Goal: Book appointment/travel/reservation

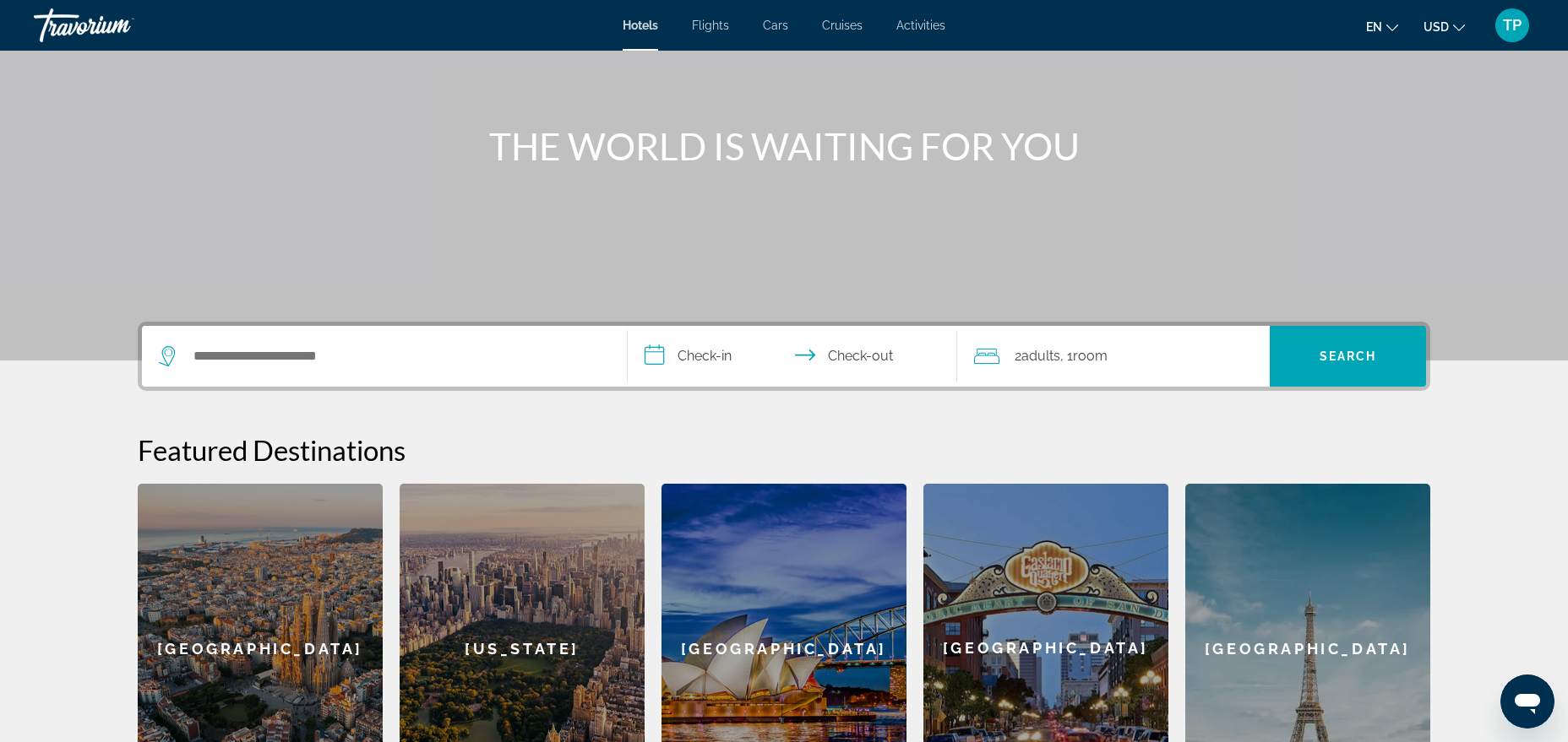
scroll to position [173, 0]
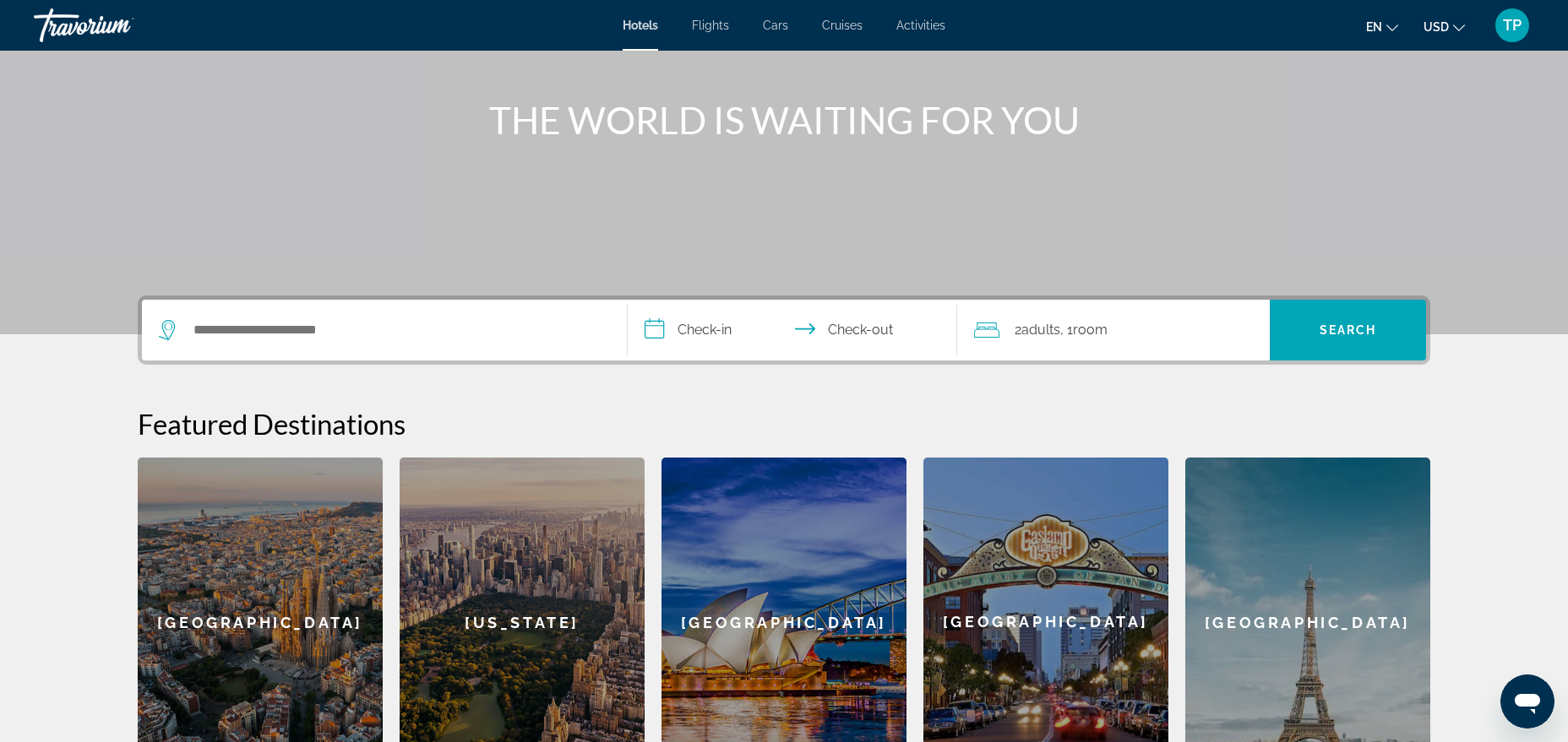
click at [442, 347] on div "Search widget" at bounding box center [384, 330] width 451 height 61
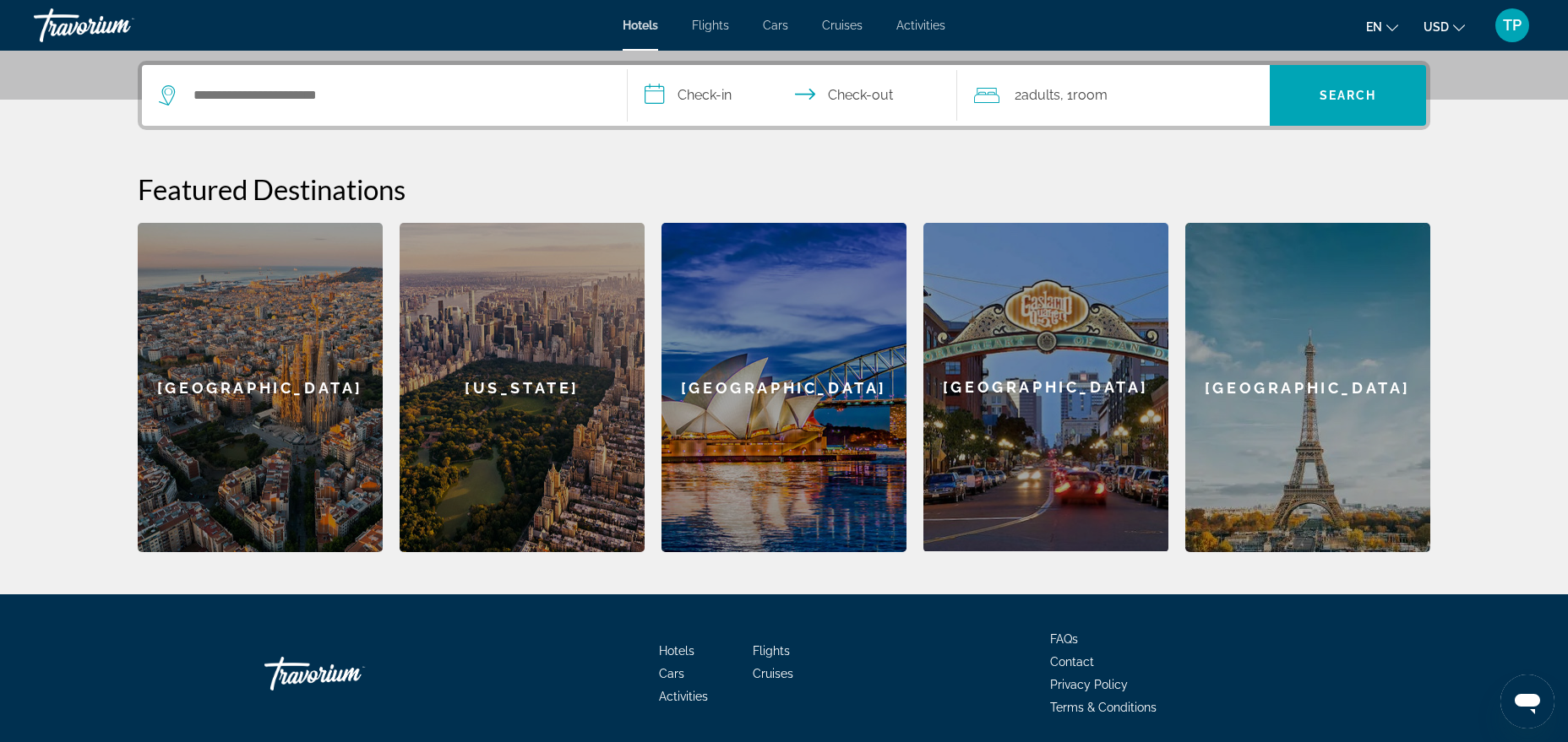
scroll to position [413, 0]
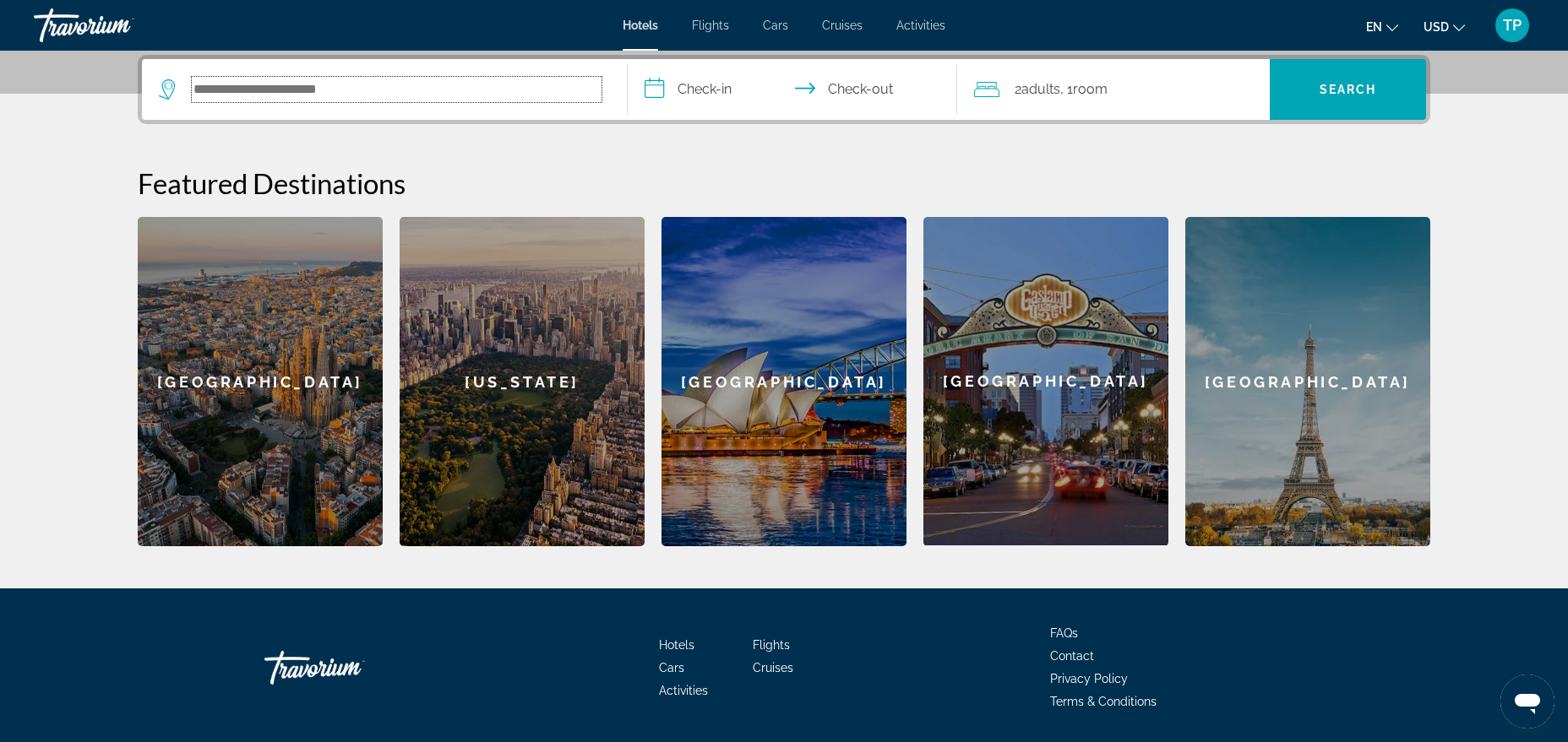
click at [410, 101] on input "Search hotel destination" at bounding box center [397, 89] width 410 height 25
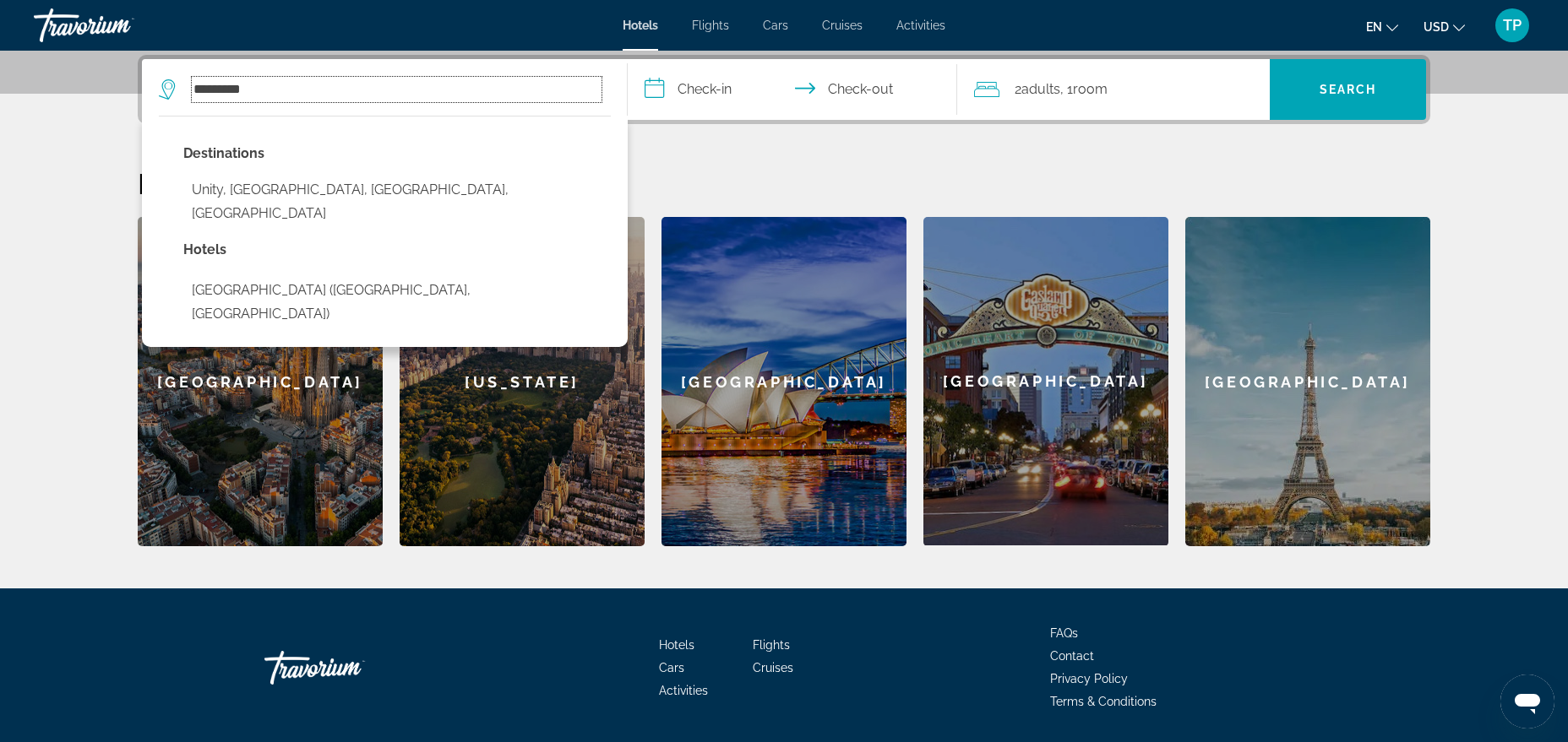
type input "*********"
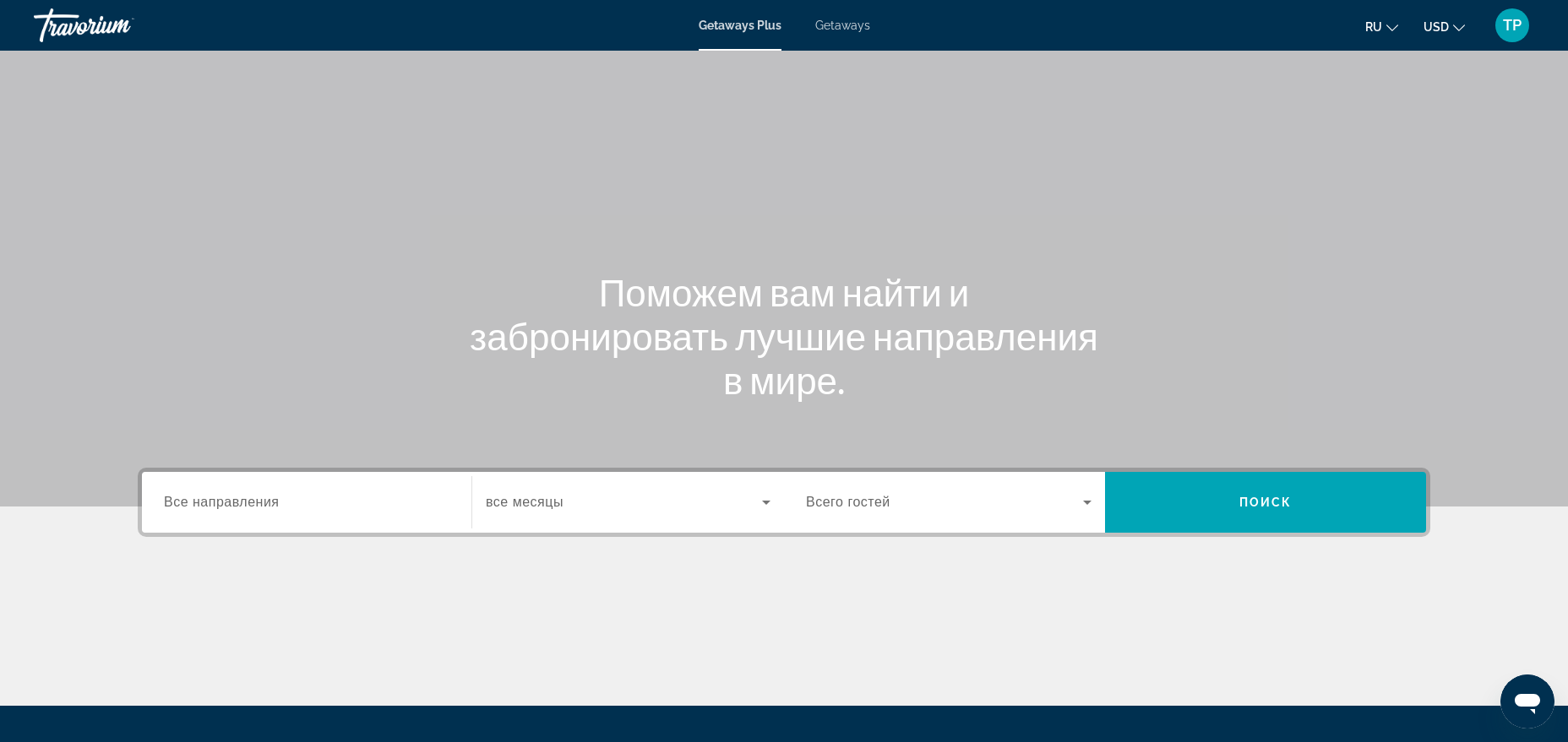
scroll to position [171, 0]
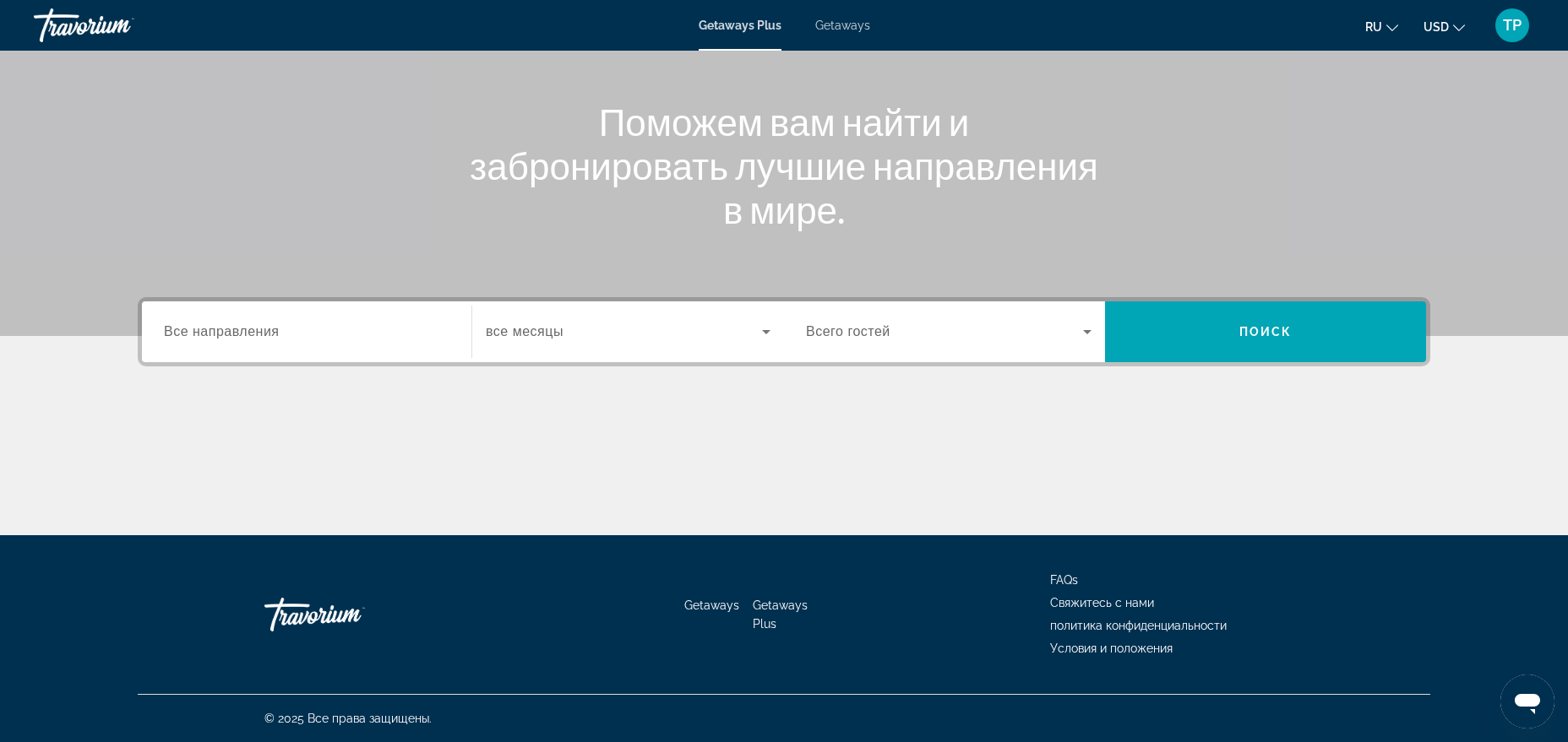
click at [866, 326] on span "Всего гостей" at bounding box center [848, 331] width 84 height 15
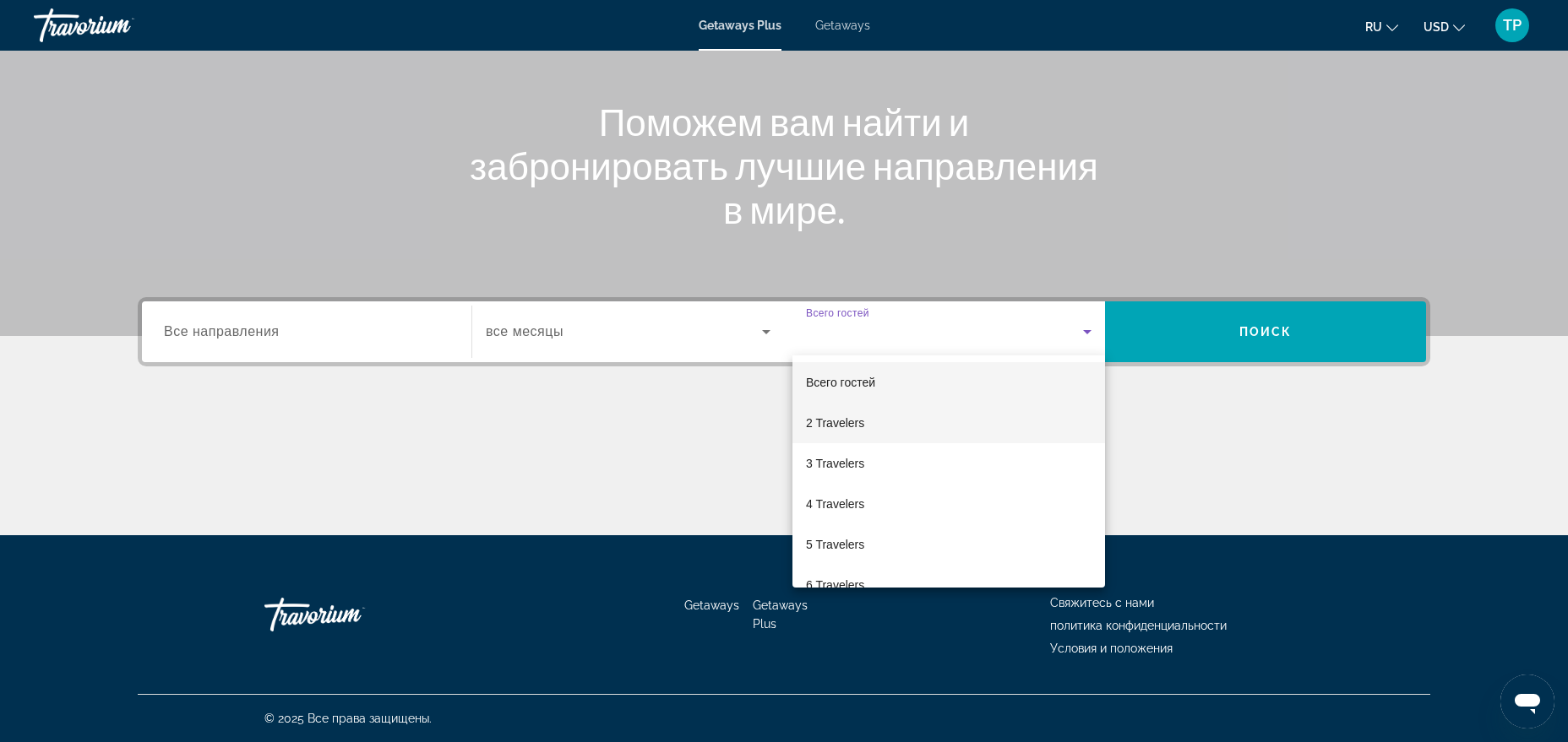
click at [867, 412] on mat-option "2 Travelers" at bounding box center [948, 422] width 313 height 40
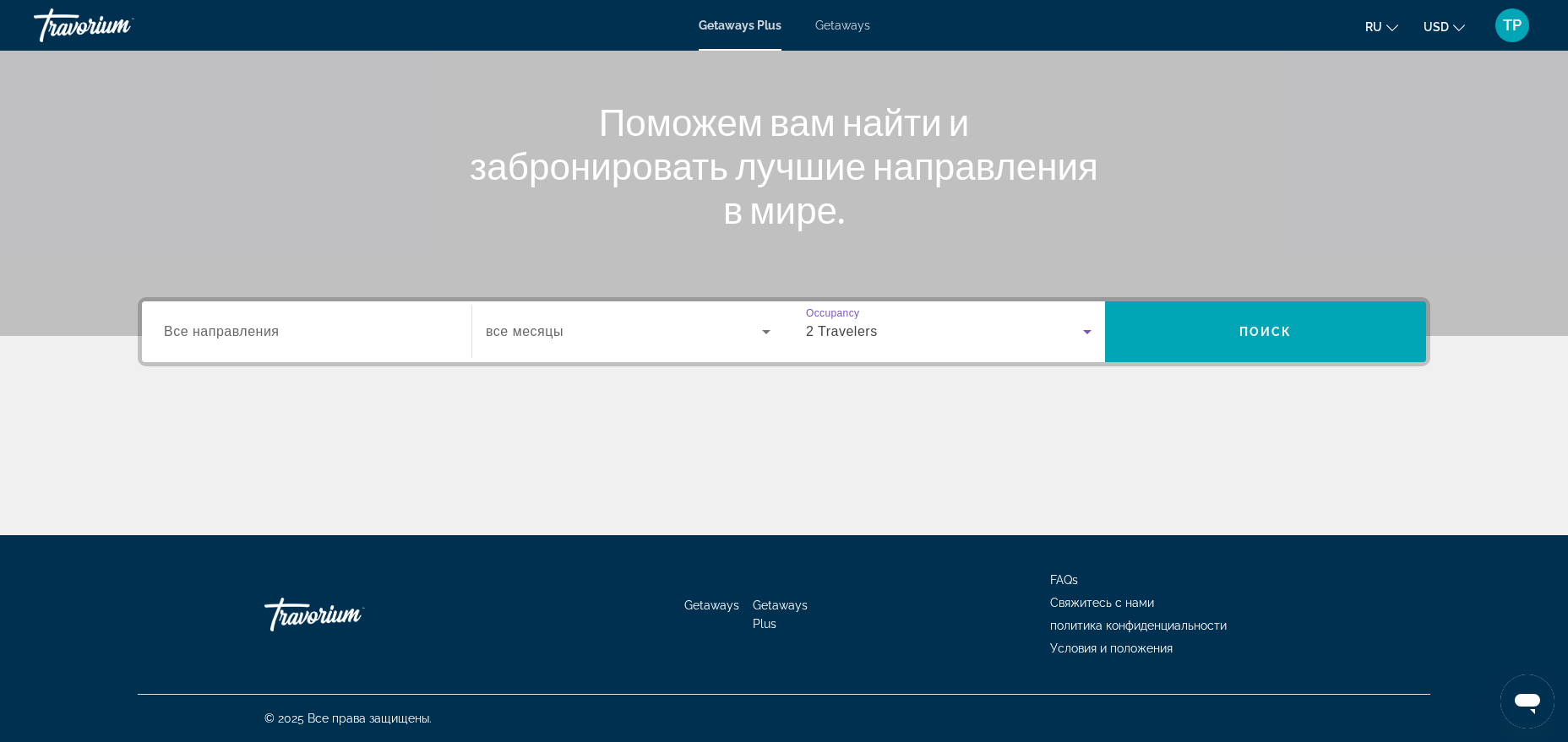
click at [875, 340] on div "2 Travelers" at bounding box center [944, 331] width 278 height 21
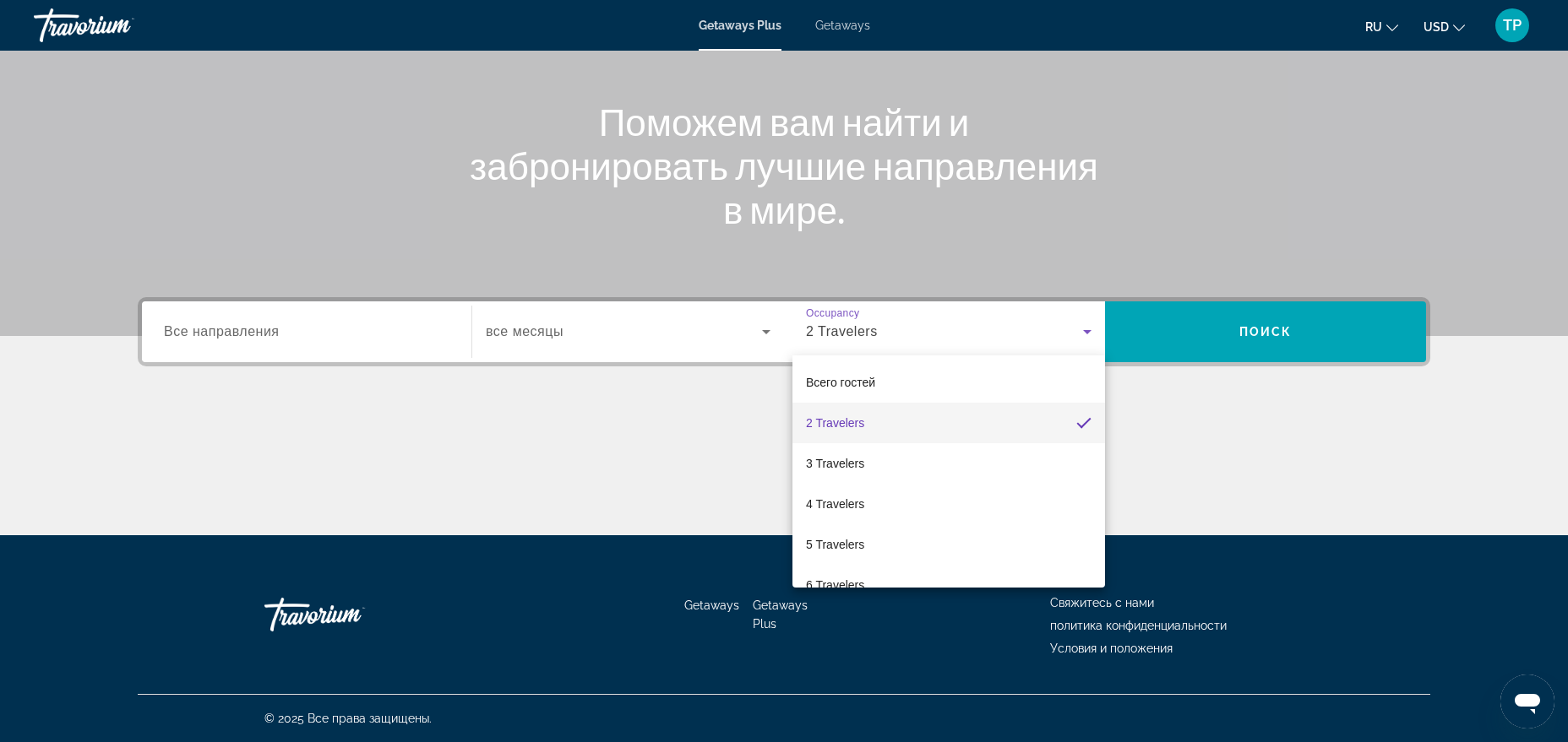
click at [706, 335] on div at bounding box center [784, 371] width 1568 height 742
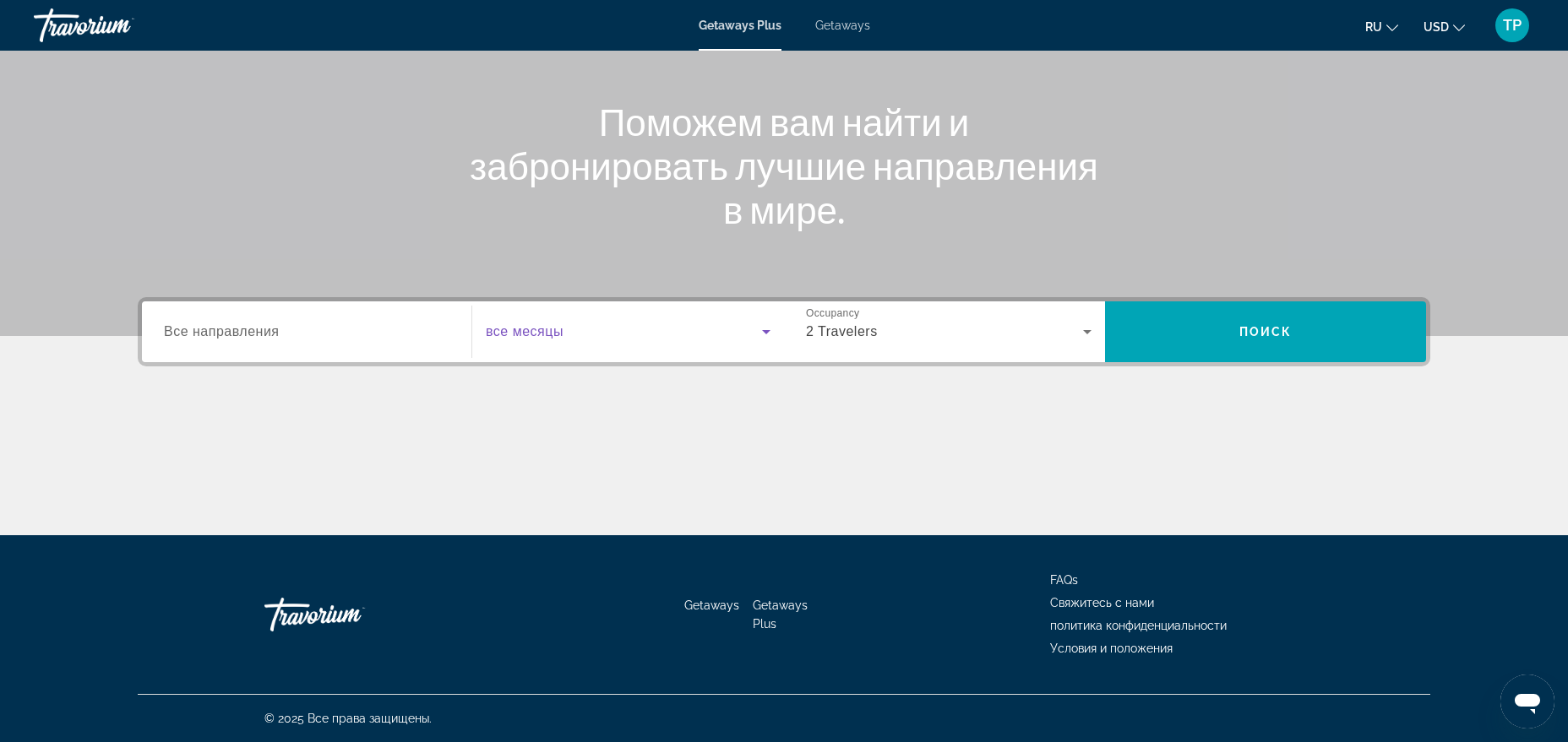
click at [706, 335] on span "Search widget" at bounding box center [624, 331] width 277 height 21
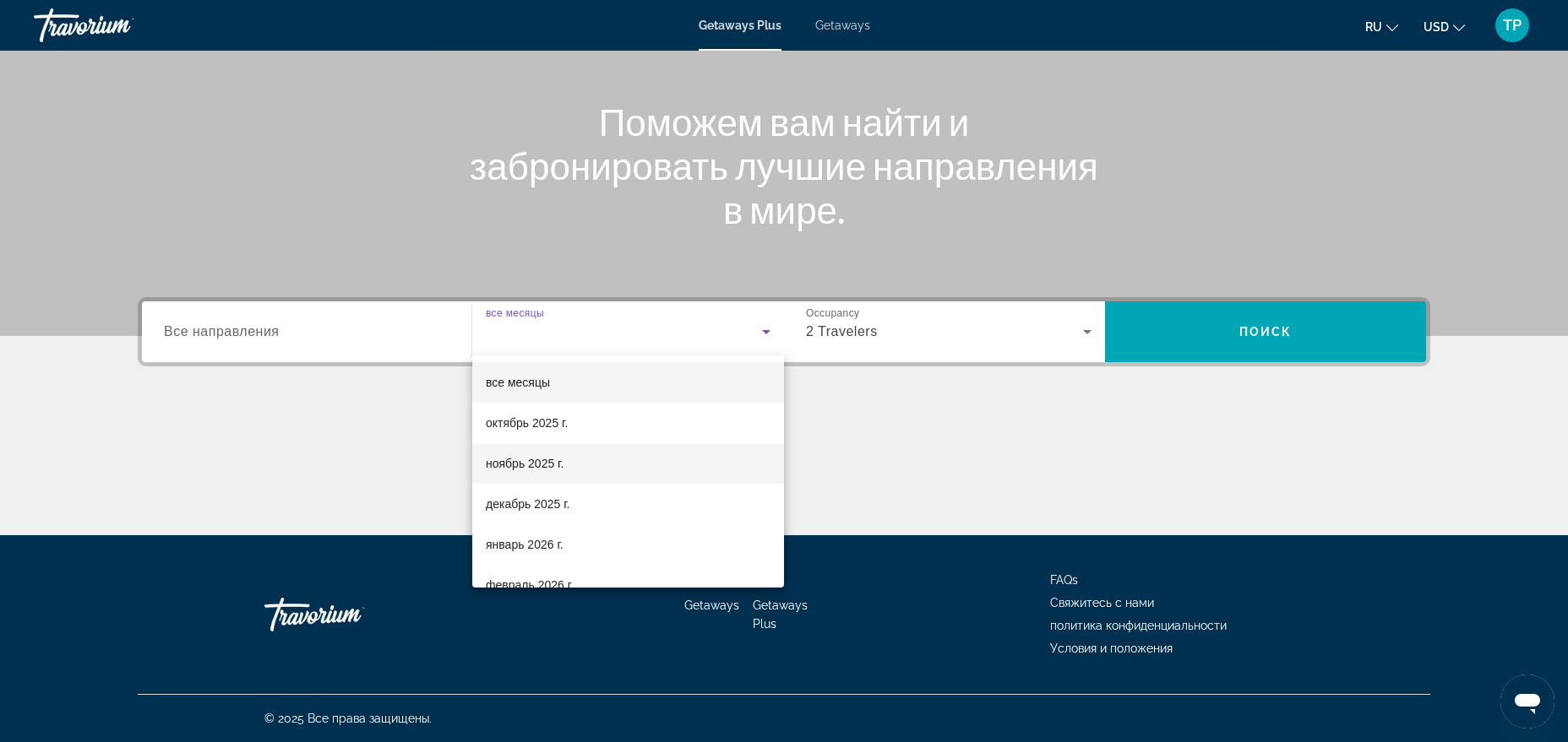
click at [583, 459] on mat-option "ноябрь 2025 г." at bounding box center [629, 463] width 312 height 40
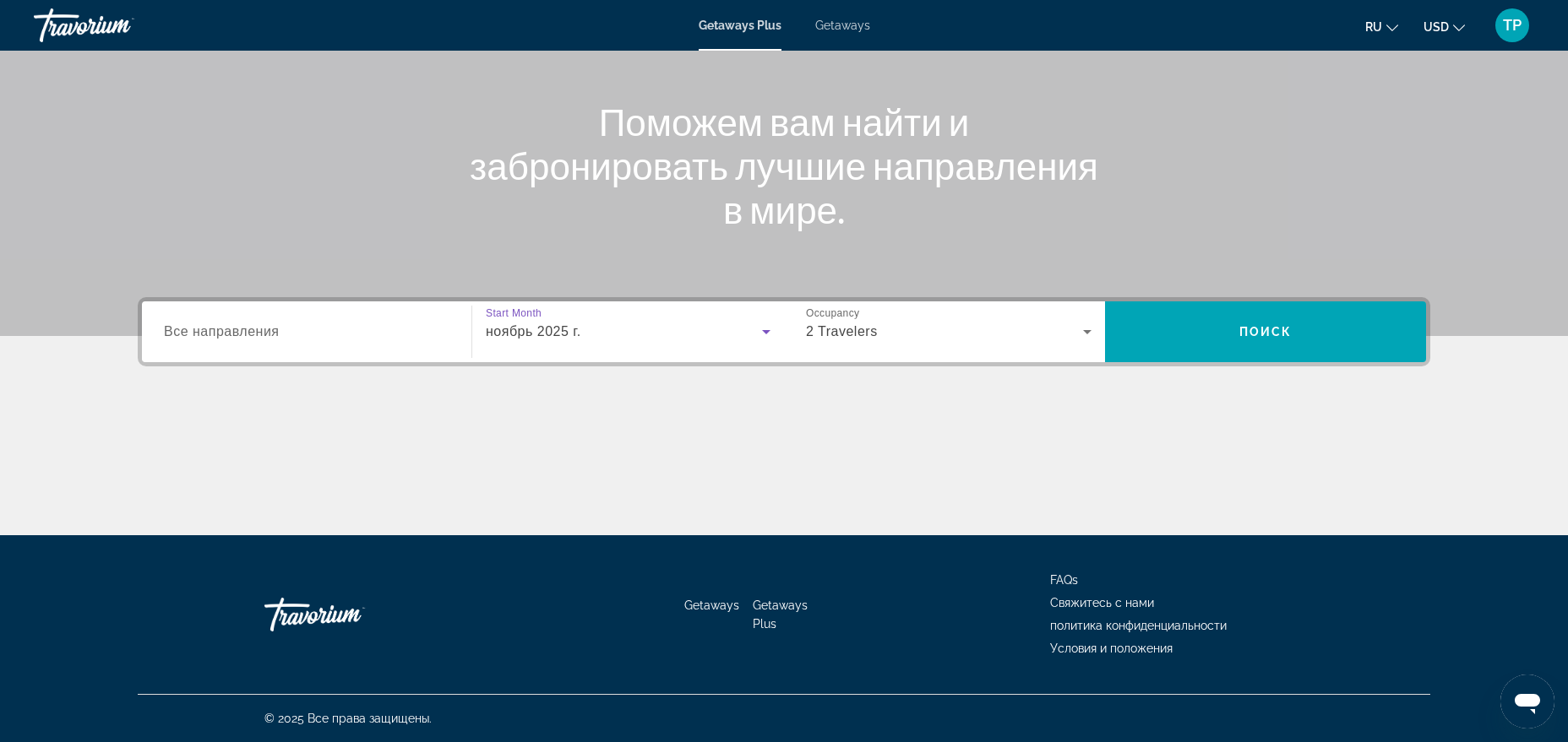
click at [362, 346] on div "Search widget" at bounding box center [306, 331] width 285 height 48
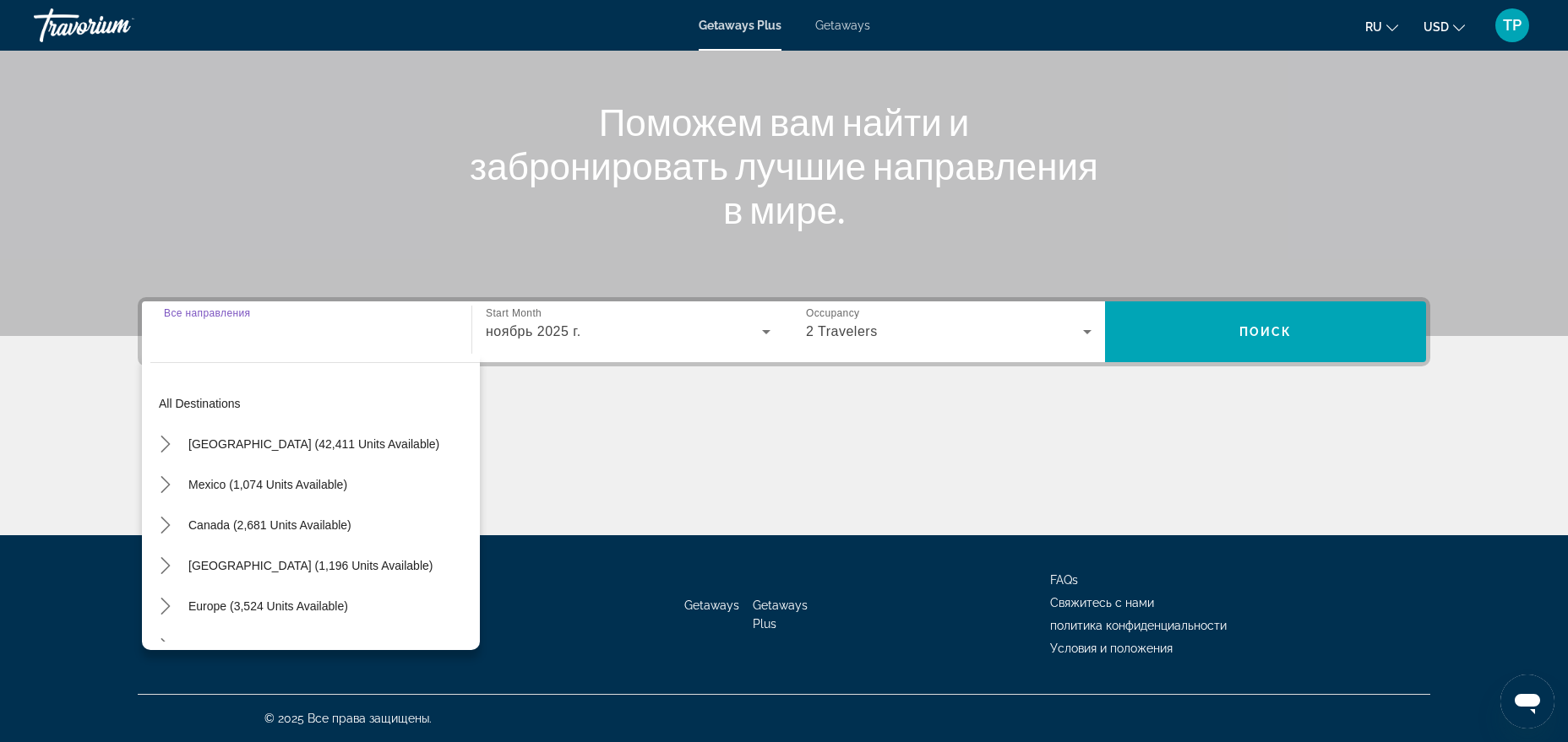
scroll to position [0, 0]
click at [358, 436] on span "Select destination: United States (42,411 units available)" at bounding box center [314, 449] width 268 height 40
type input "**********"
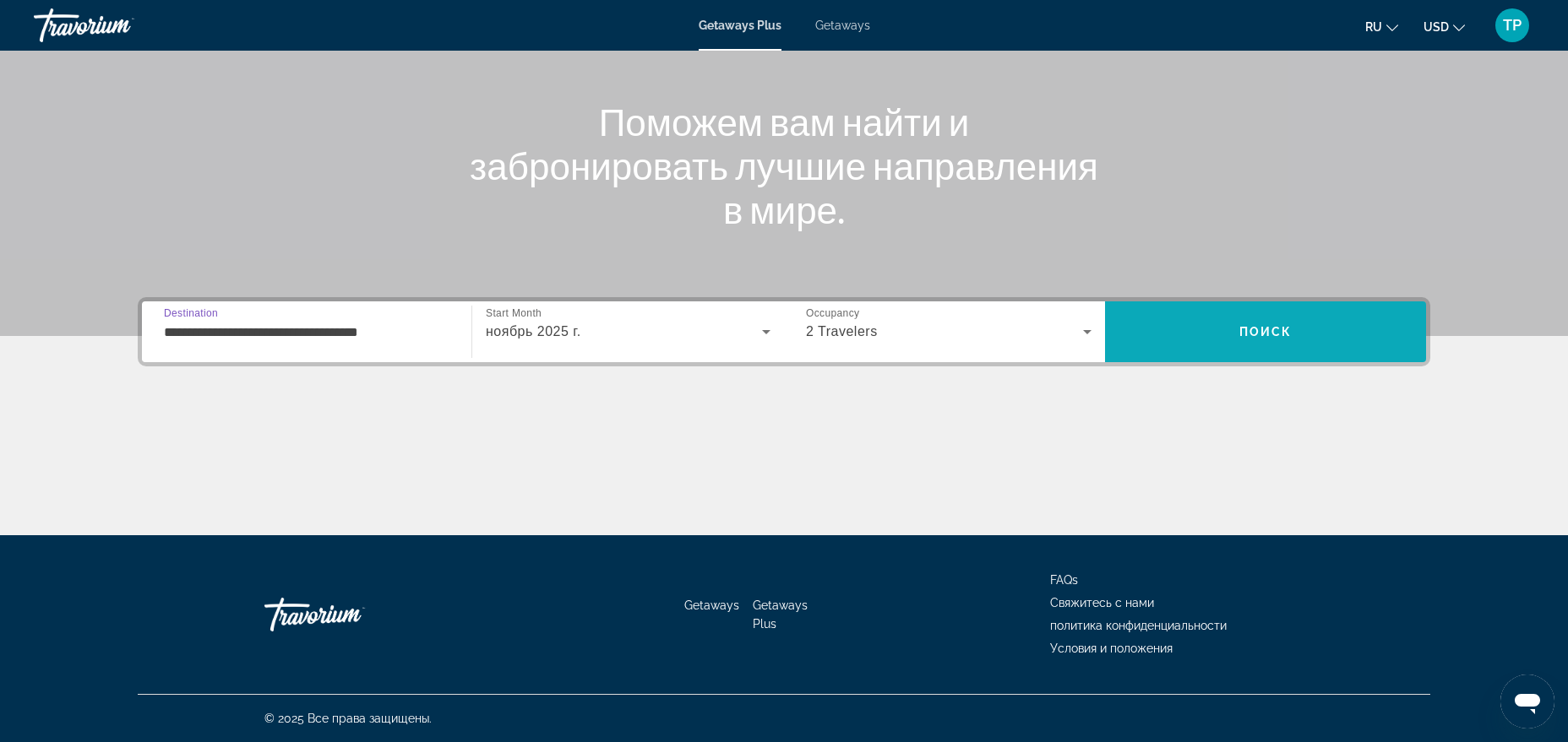
click at [1167, 349] on span "Search" at bounding box center [1265, 331] width 321 height 40
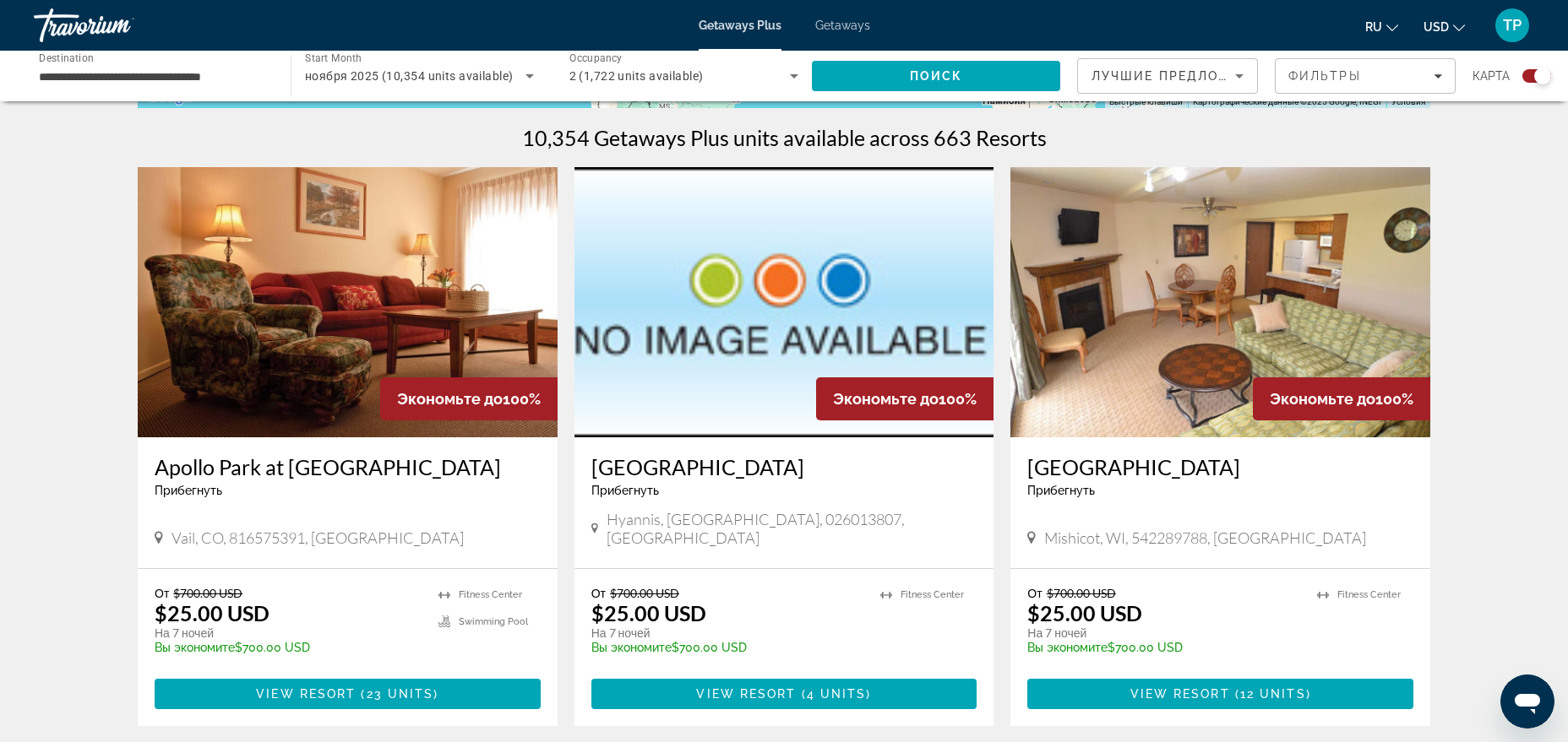
scroll to position [173, 0]
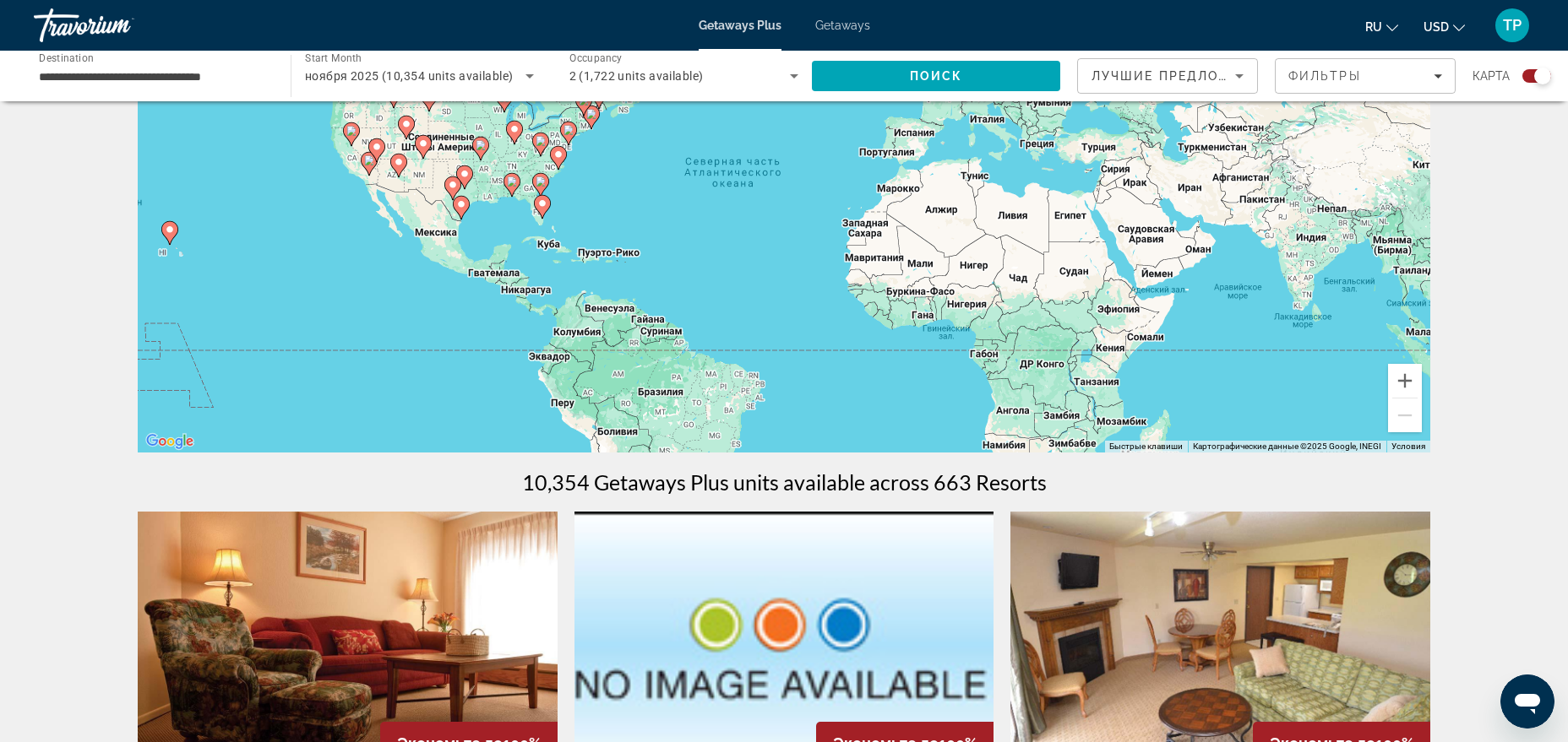
click at [171, 231] on image "Main content" at bounding box center [170, 229] width 10 height 10
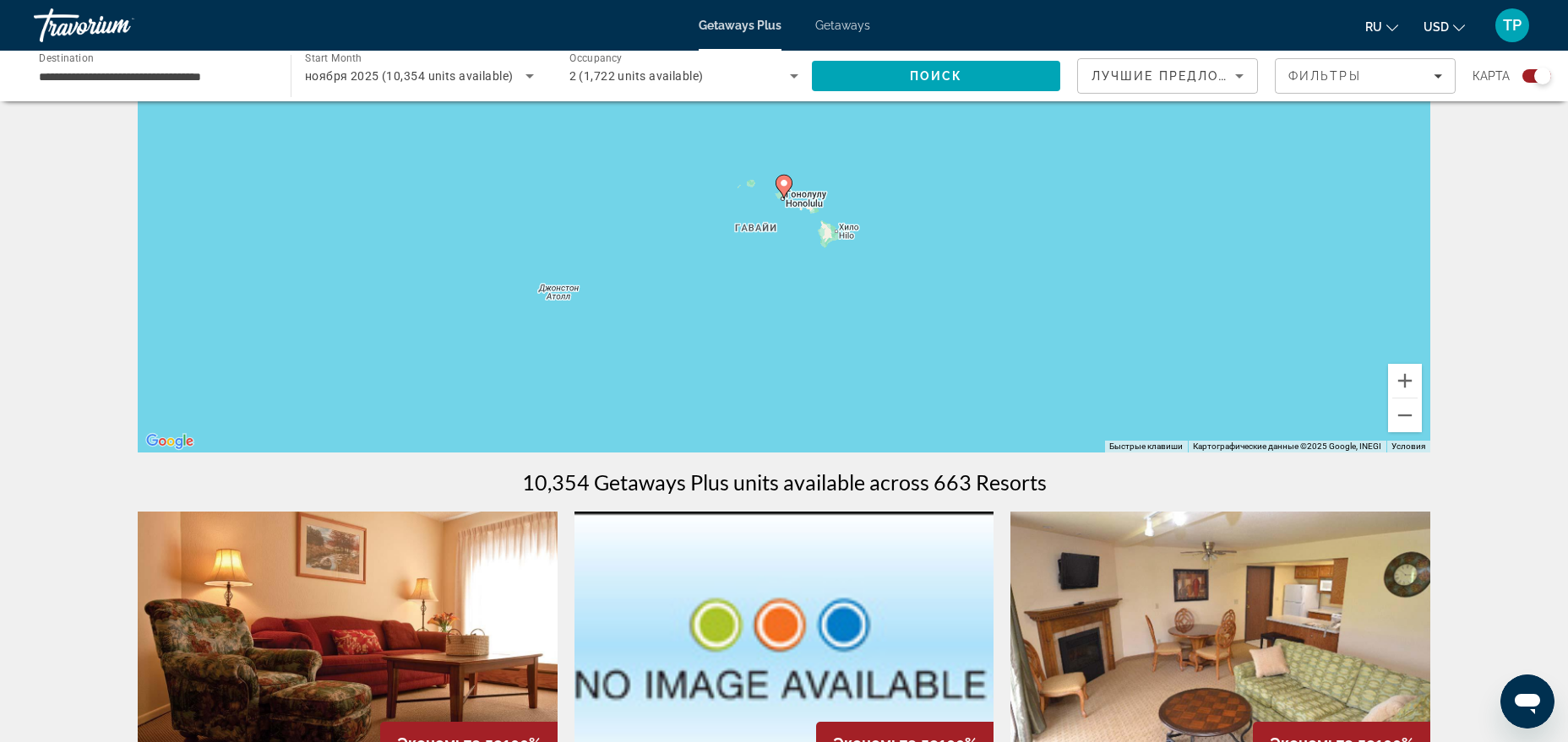
click at [785, 193] on icon "Main content" at bounding box center [784, 186] width 16 height 22
type input "**********"
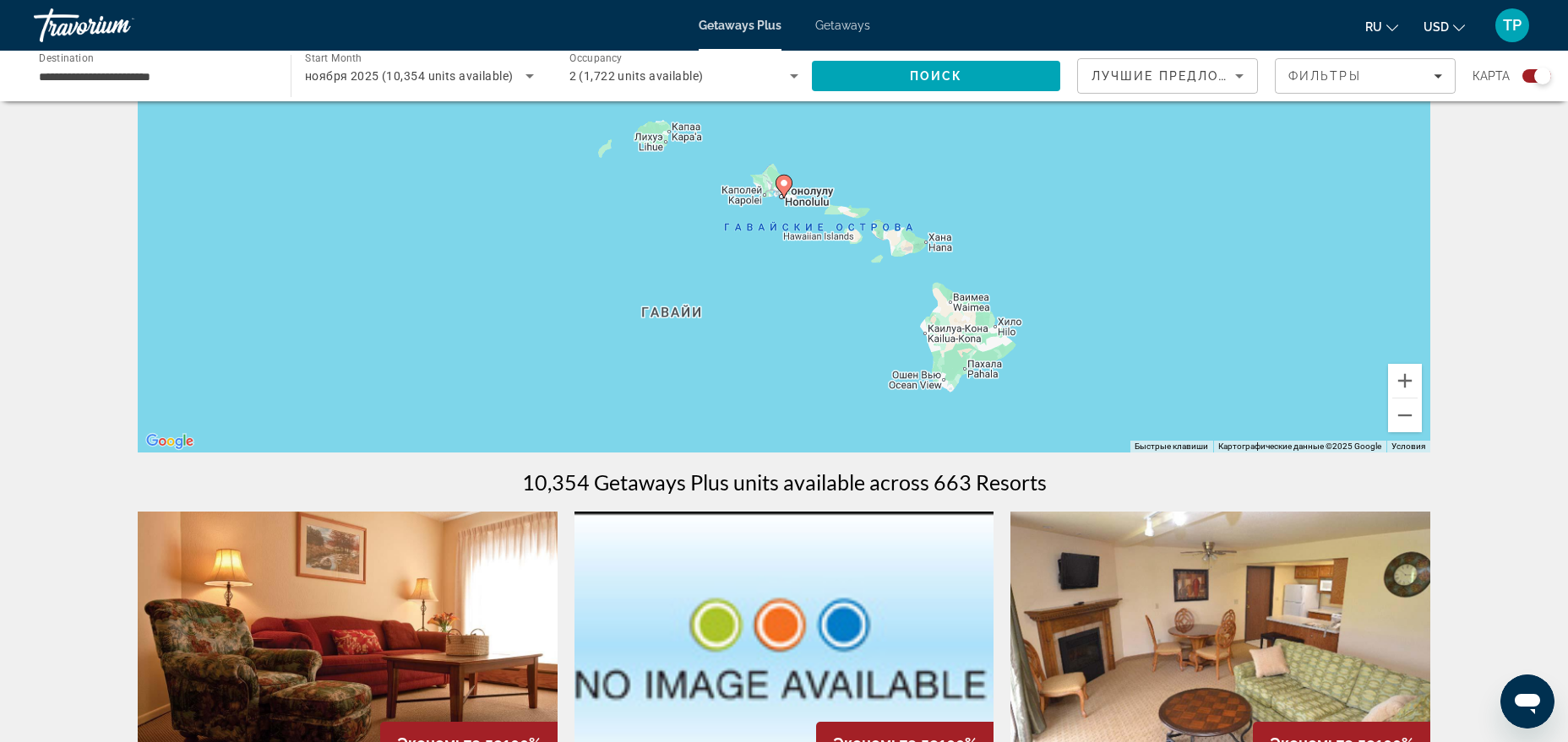
click at [785, 193] on icon "Main content" at bounding box center [784, 186] width 16 height 22
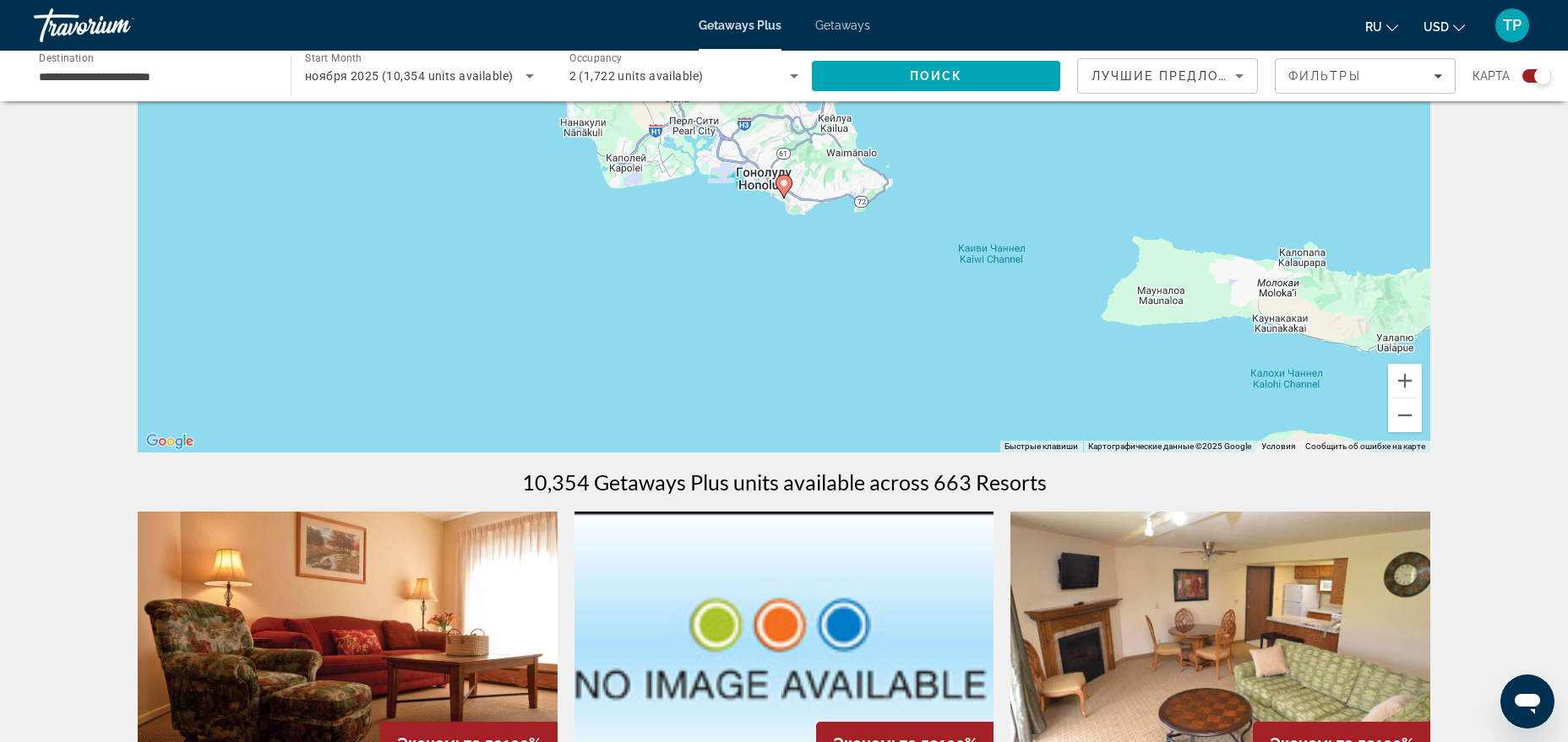
click at [783, 192] on icon "Main content" at bounding box center [784, 186] width 16 height 22
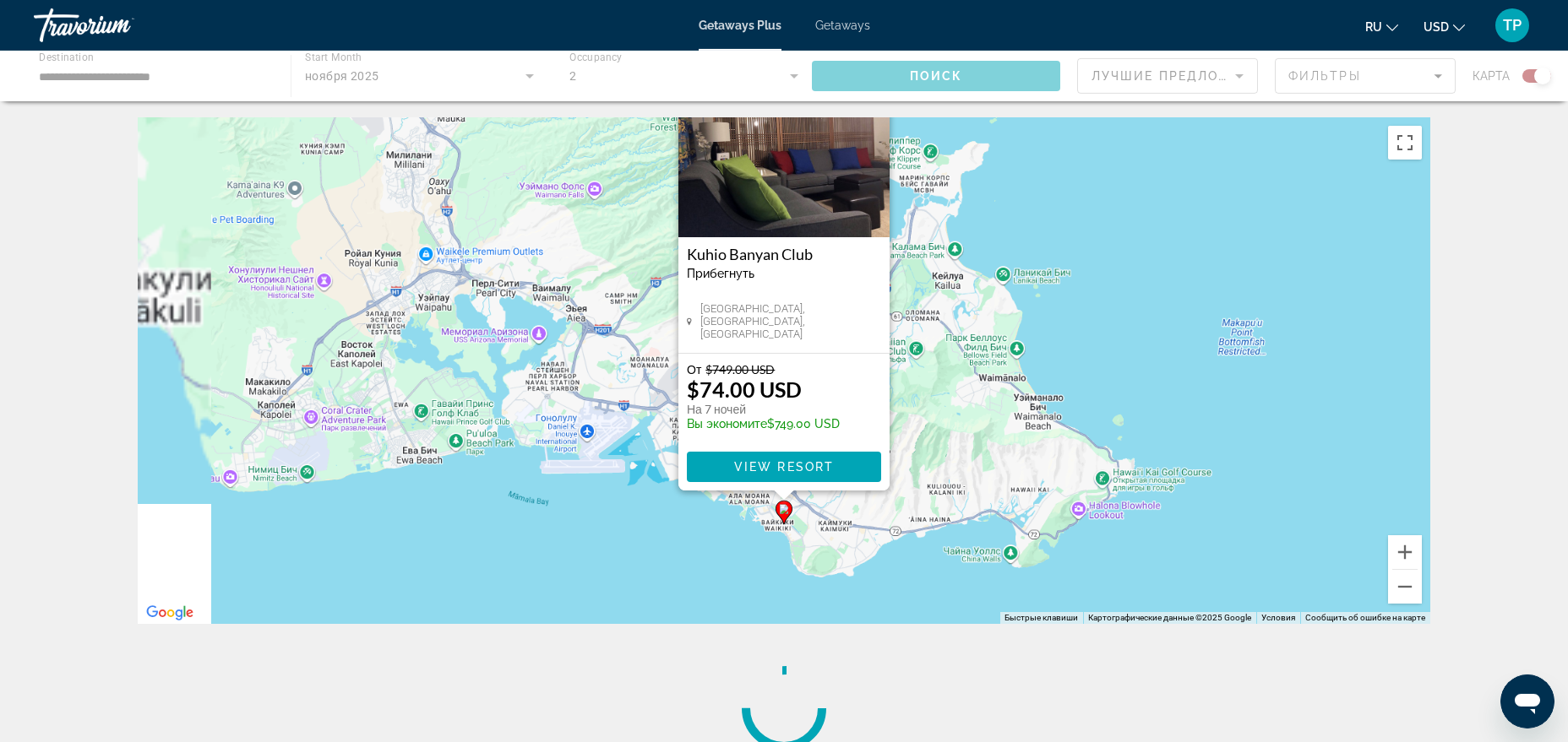
scroll to position [0, 0]
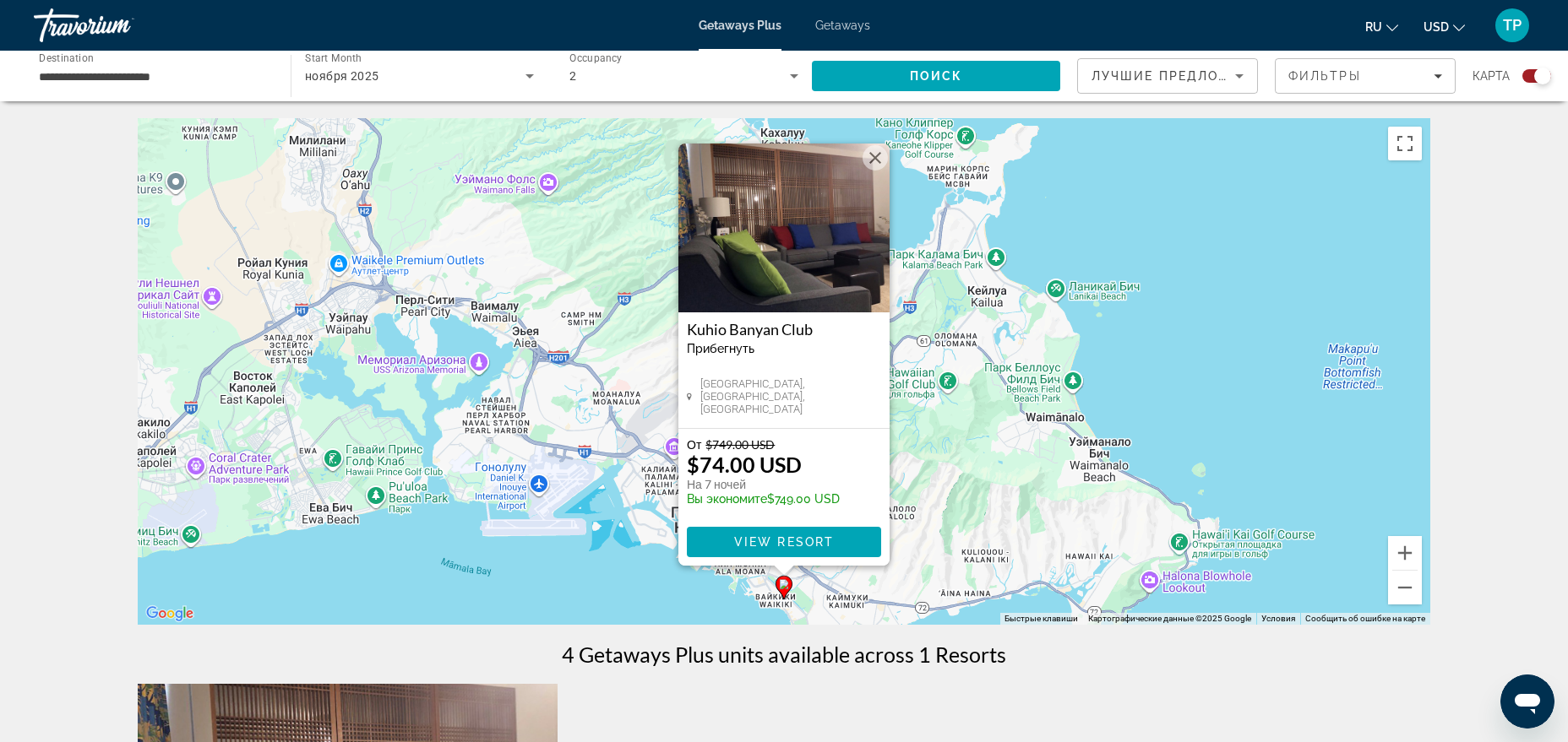
click at [744, 326] on h3 "Kuhio Banyan Club" at bounding box center [784, 328] width 194 height 17
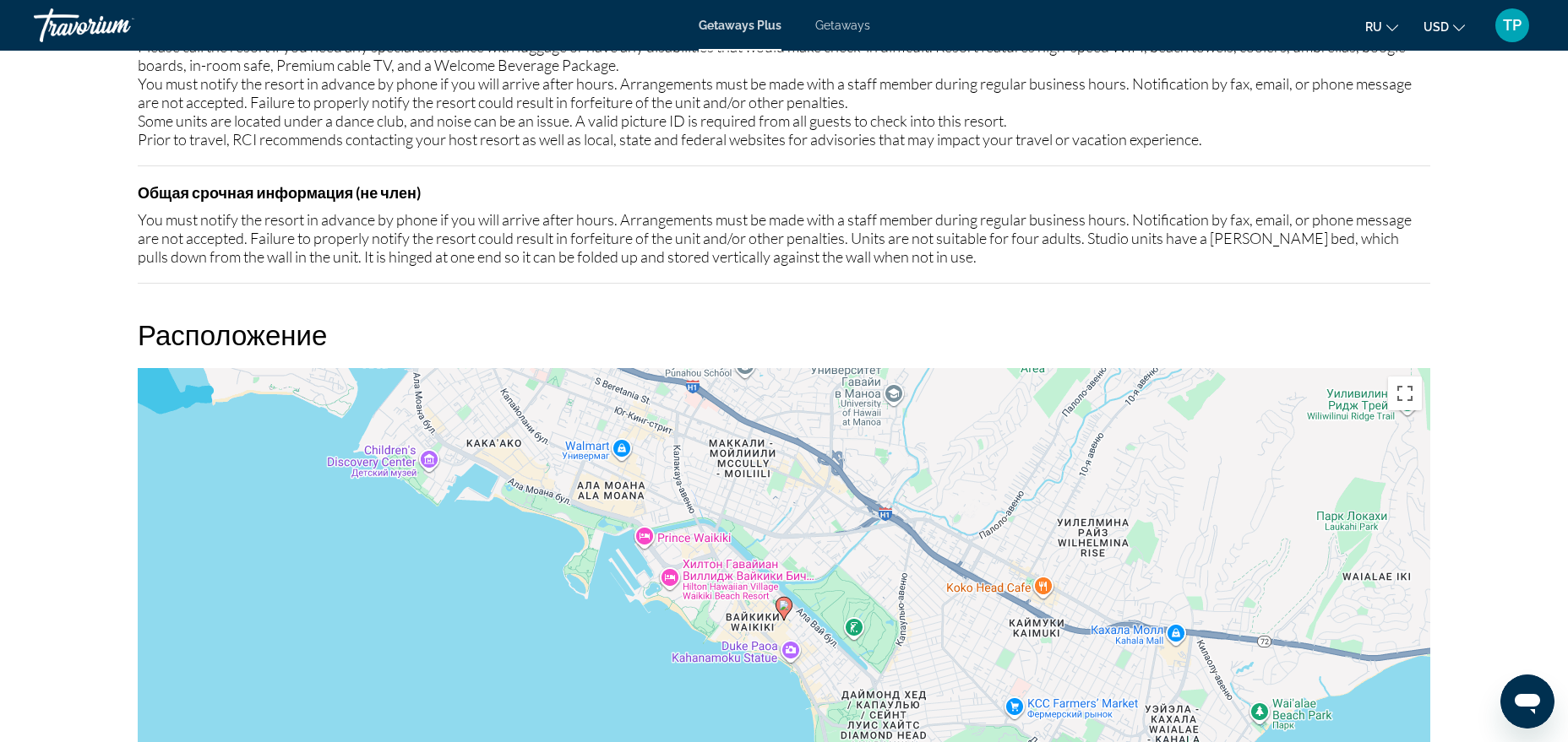
scroll to position [2067, 0]
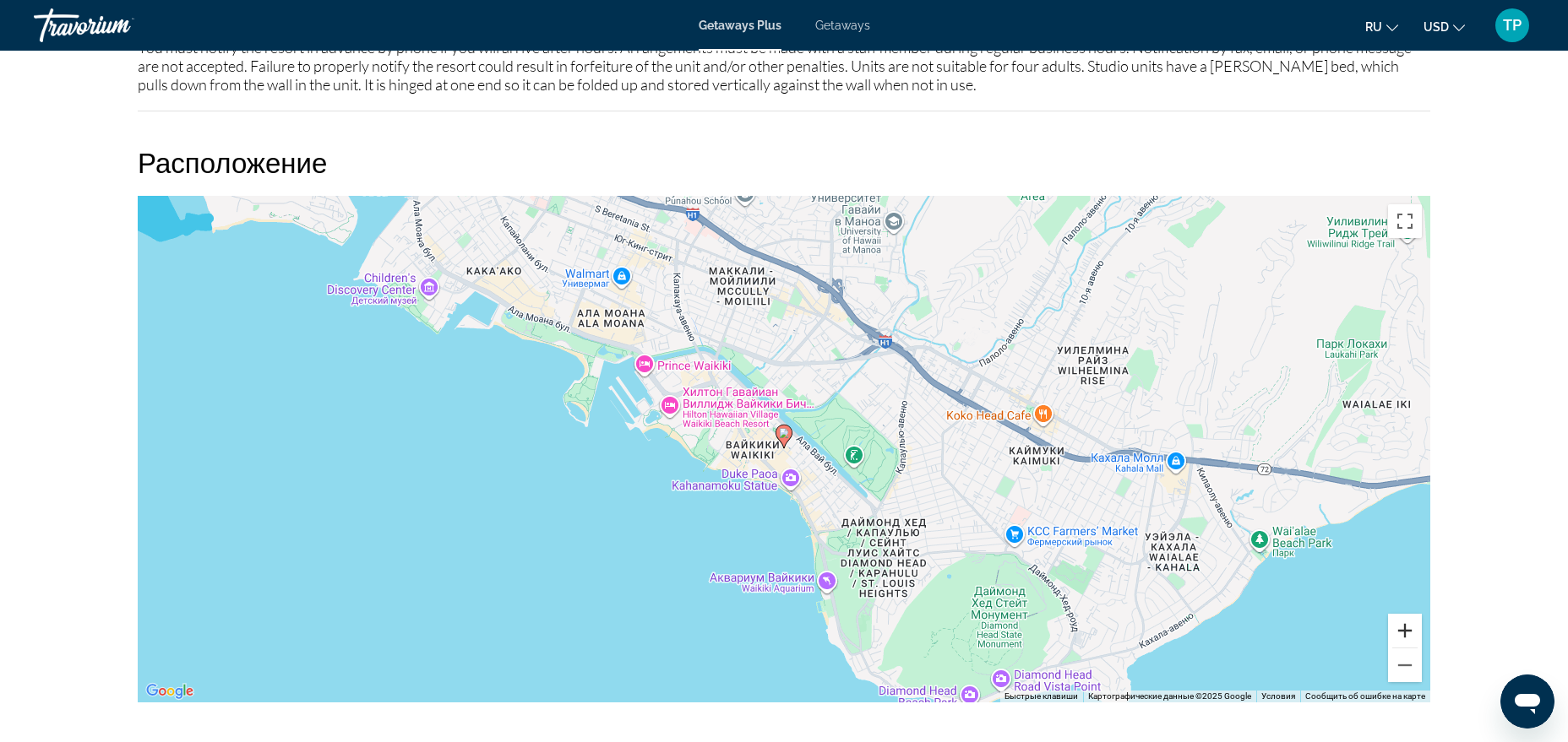
click at [1394, 631] on button "Увеличить" at bounding box center [1405, 630] width 33 height 33
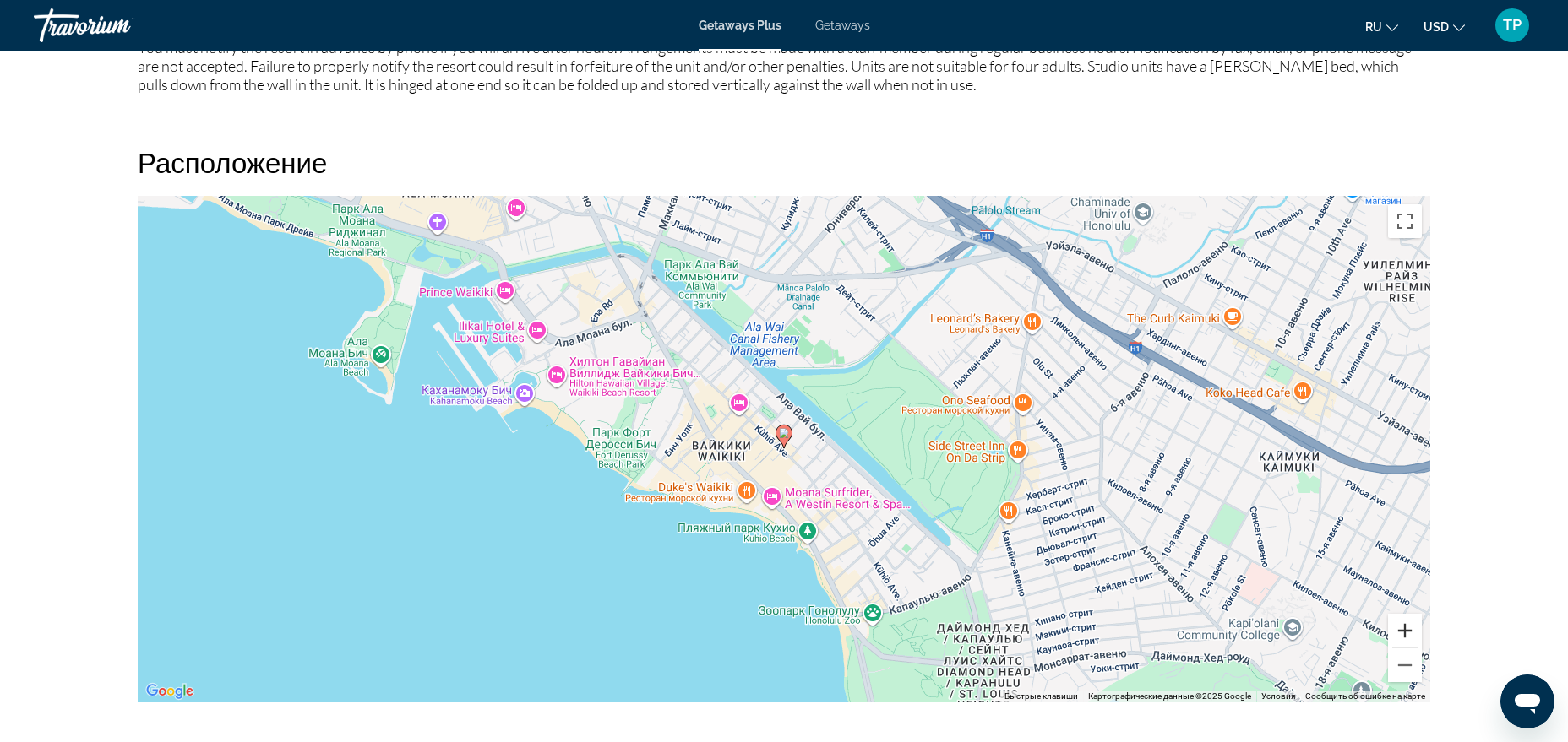
click at [1394, 631] on button "Увеличить" at bounding box center [1405, 630] width 33 height 33
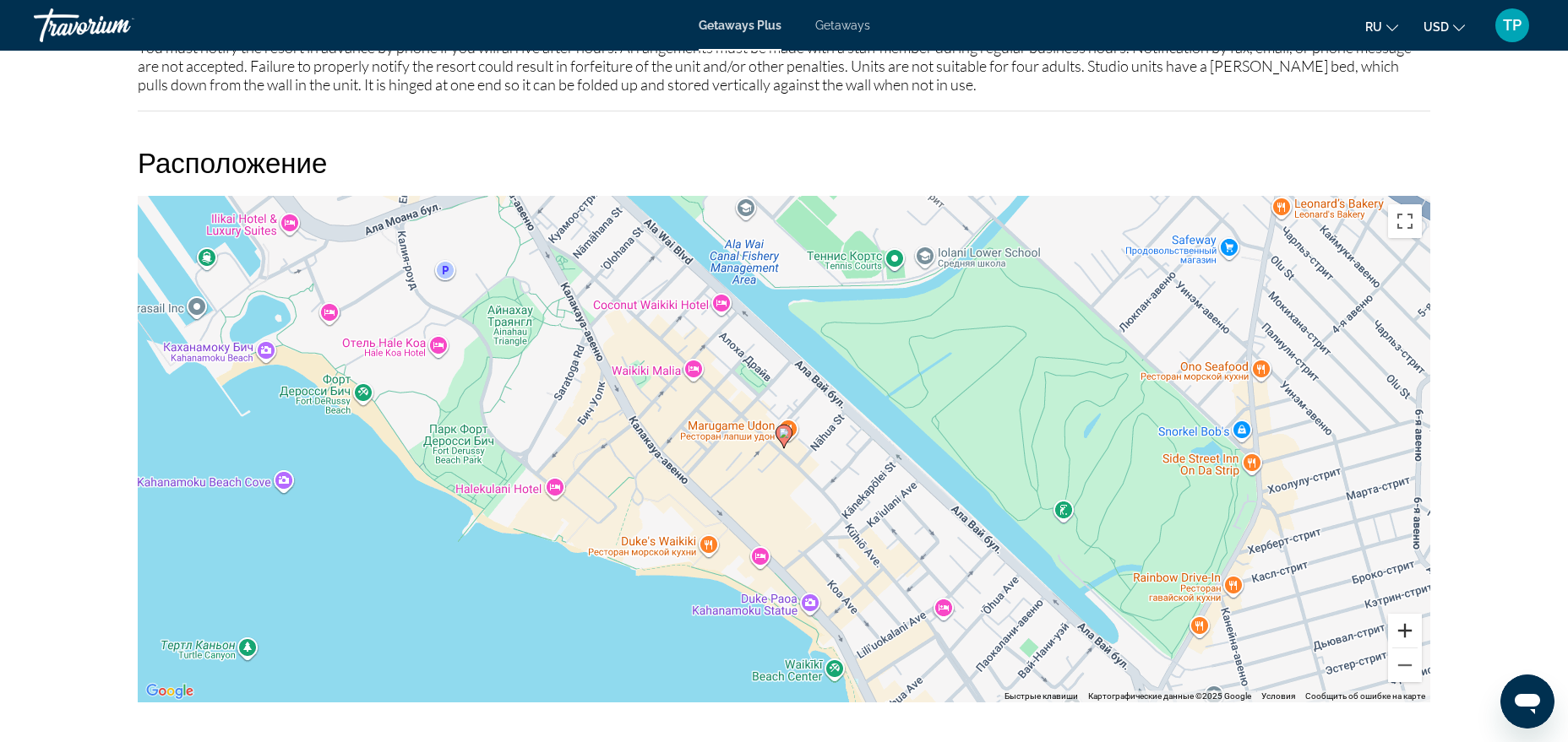
click at [1394, 631] on button "Увеличить" at bounding box center [1405, 630] width 33 height 33
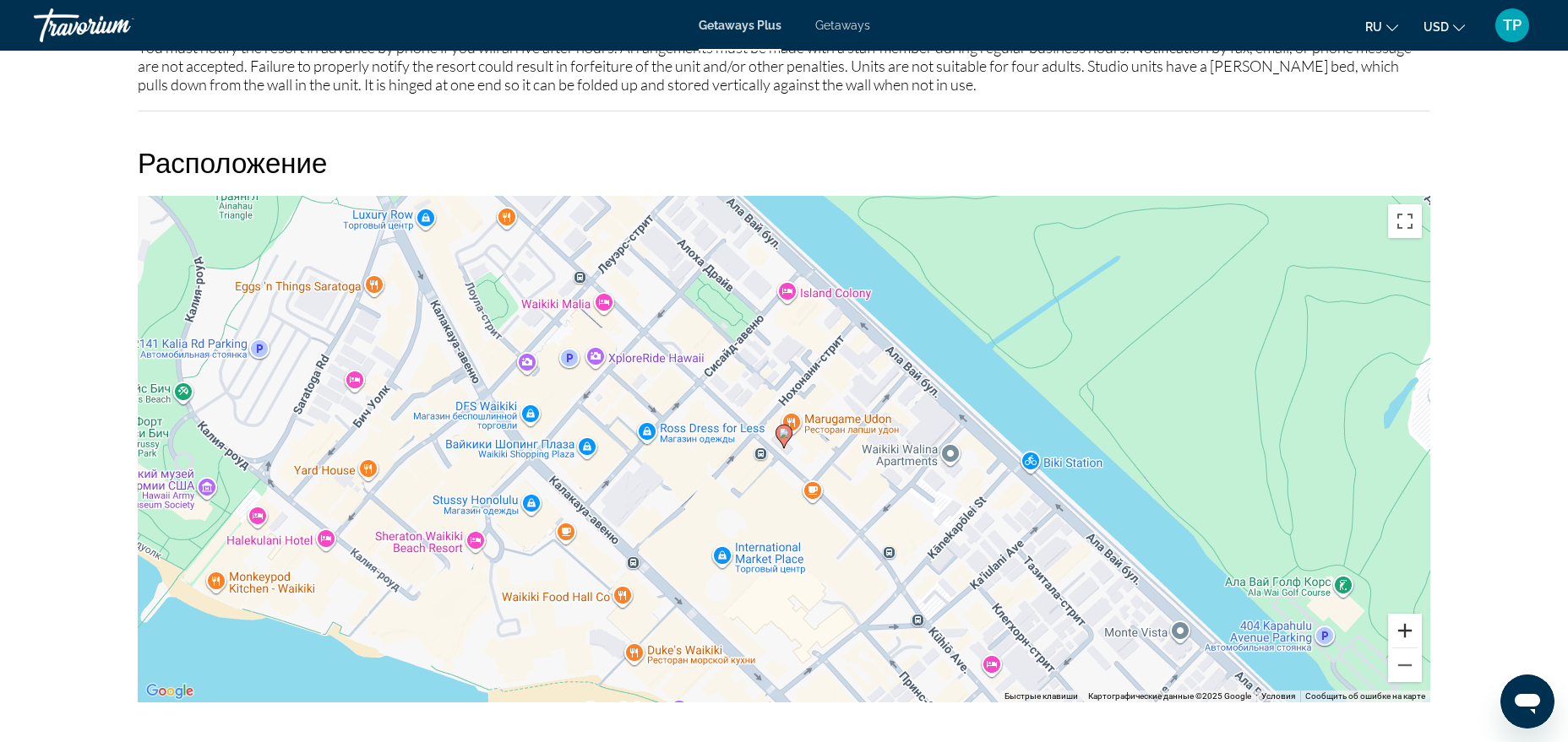
click at [1394, 631] on button "Увеличить" at bounding box center [1405, 630] width 33 height 33
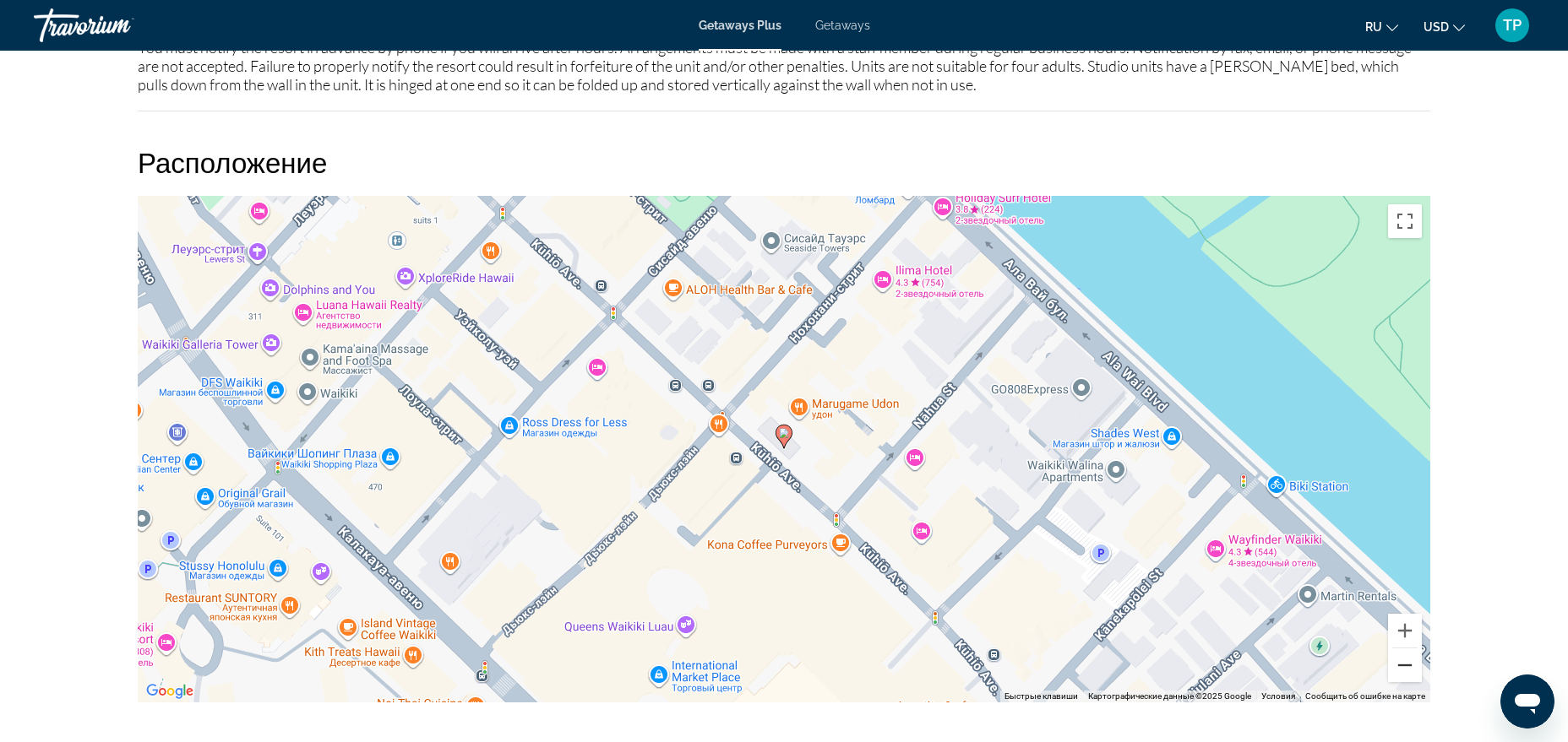
click at [1399, 665] on button "Уменьшить" at bounding box center [1405, 666] width 33 height 33
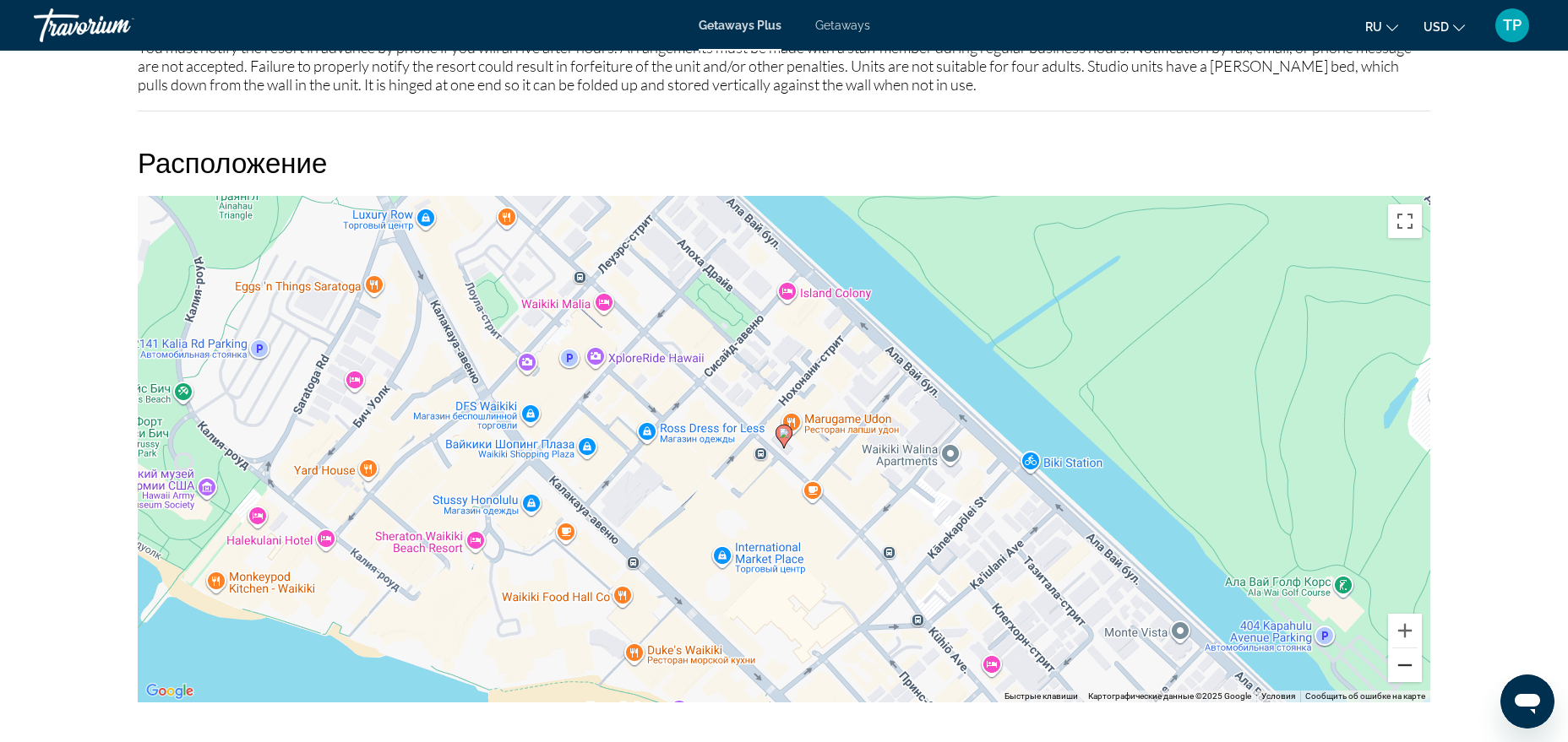
click at [1399, 665] on button "Уменьшить" at bounding box center [1405, 666] width 33 height 33
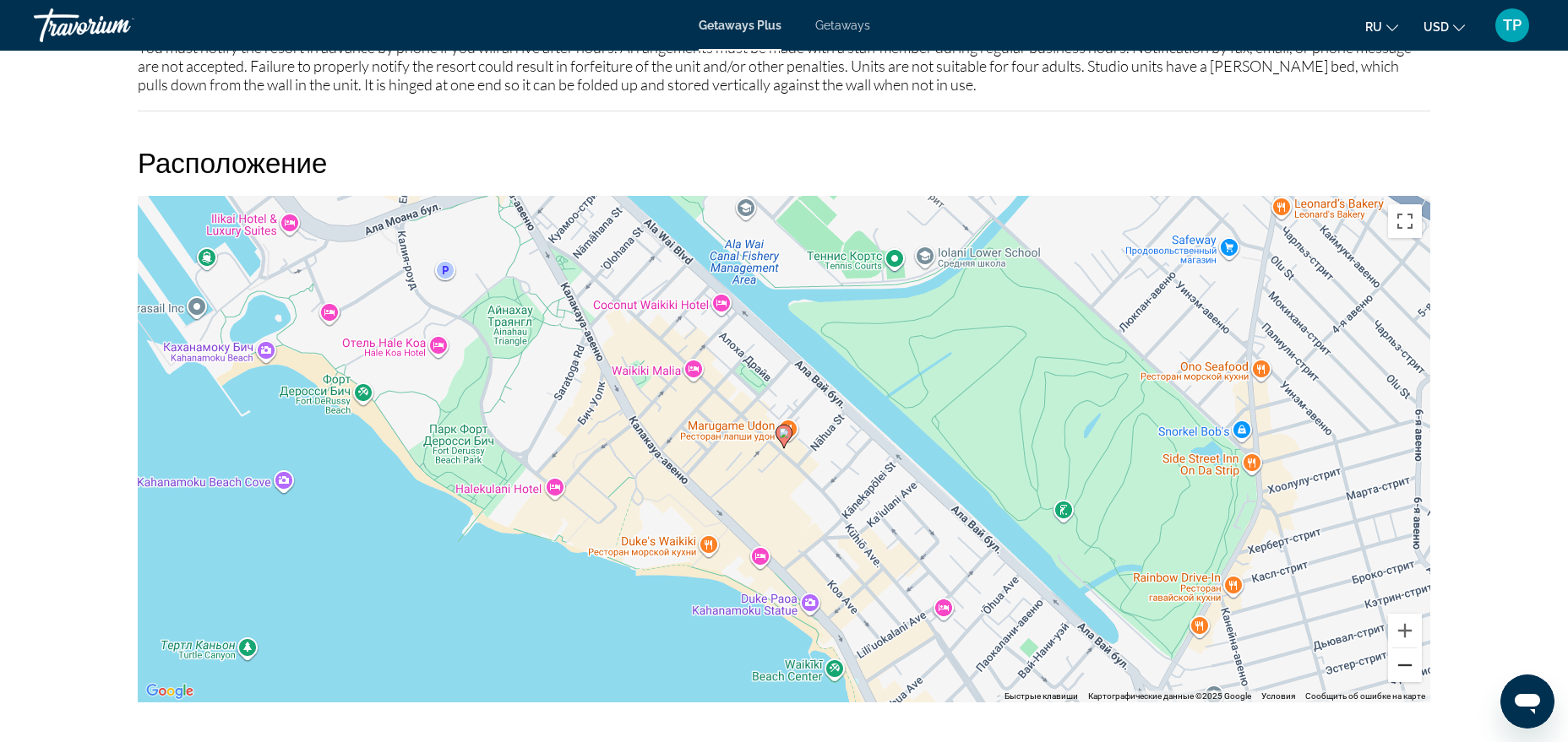
click at [1400, 665] on button "Уменьшить" at bounding box center [1405, 666] width 33 height 33
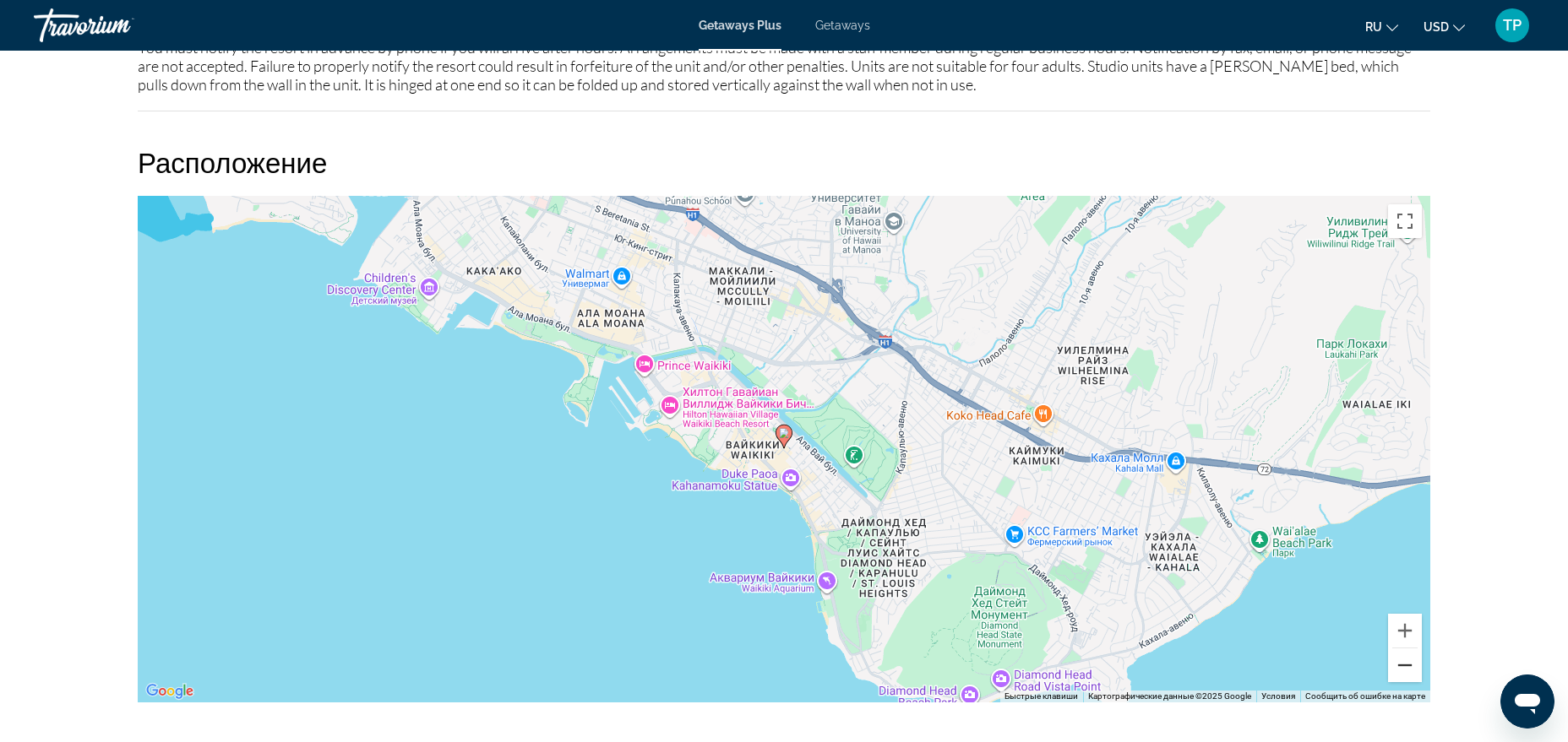
click at [1400, 665] on button "Уменьшить" at bounding box center [1405, 666] width 33 height 33
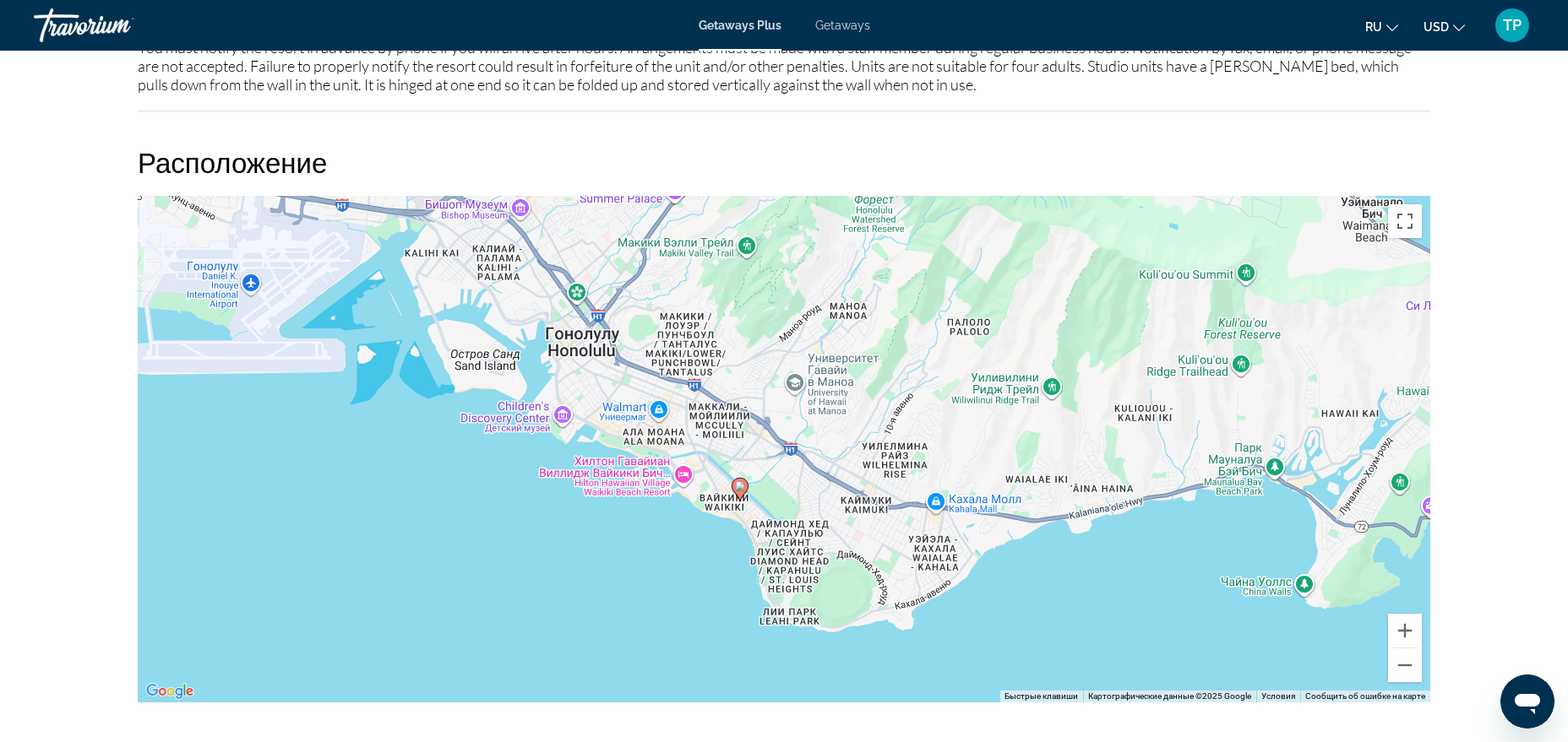
drag, startPoint x: 1087, startPoint y: 497, endPoint x: 1036, endPoint y: 559, distance: 80.3
click at [1036, 559] on div "Чтобы активировать перетаскивание с помощью клавиатуры, нажмите Alt + Ввод. Пос…" at bounding box center [784, 449] width 1292 height 507
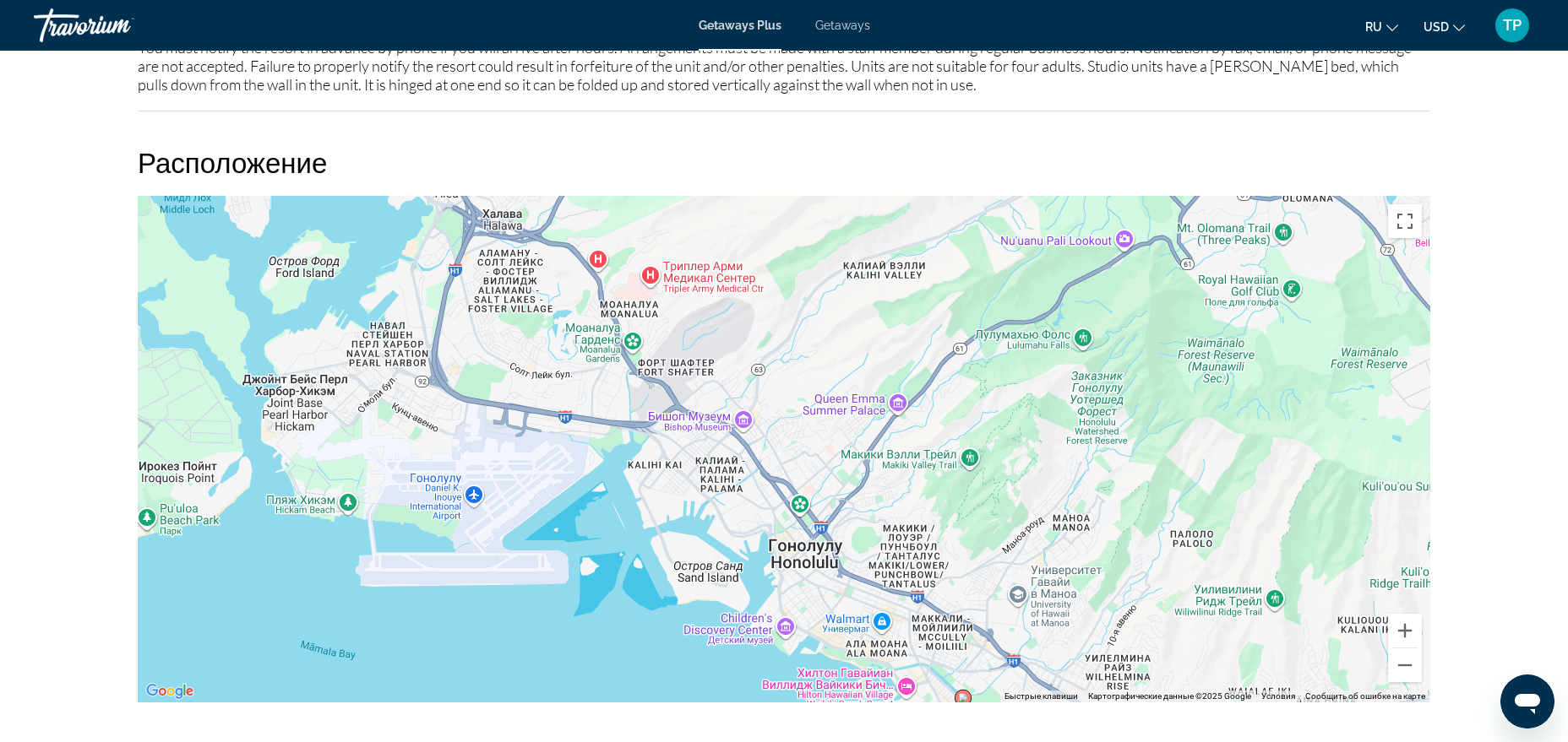
drag, startPoint x: 644, startPoint y: 382, endPoint x: 876, endPoint y: 588, distance: 310.3
click at [876, 588] on div "Чтобы активировать перетаскивание с помощью клавиатуры, нажмите Alt + Ввод. Пос…" at bounding box center [784, 449] width 1292 height 507
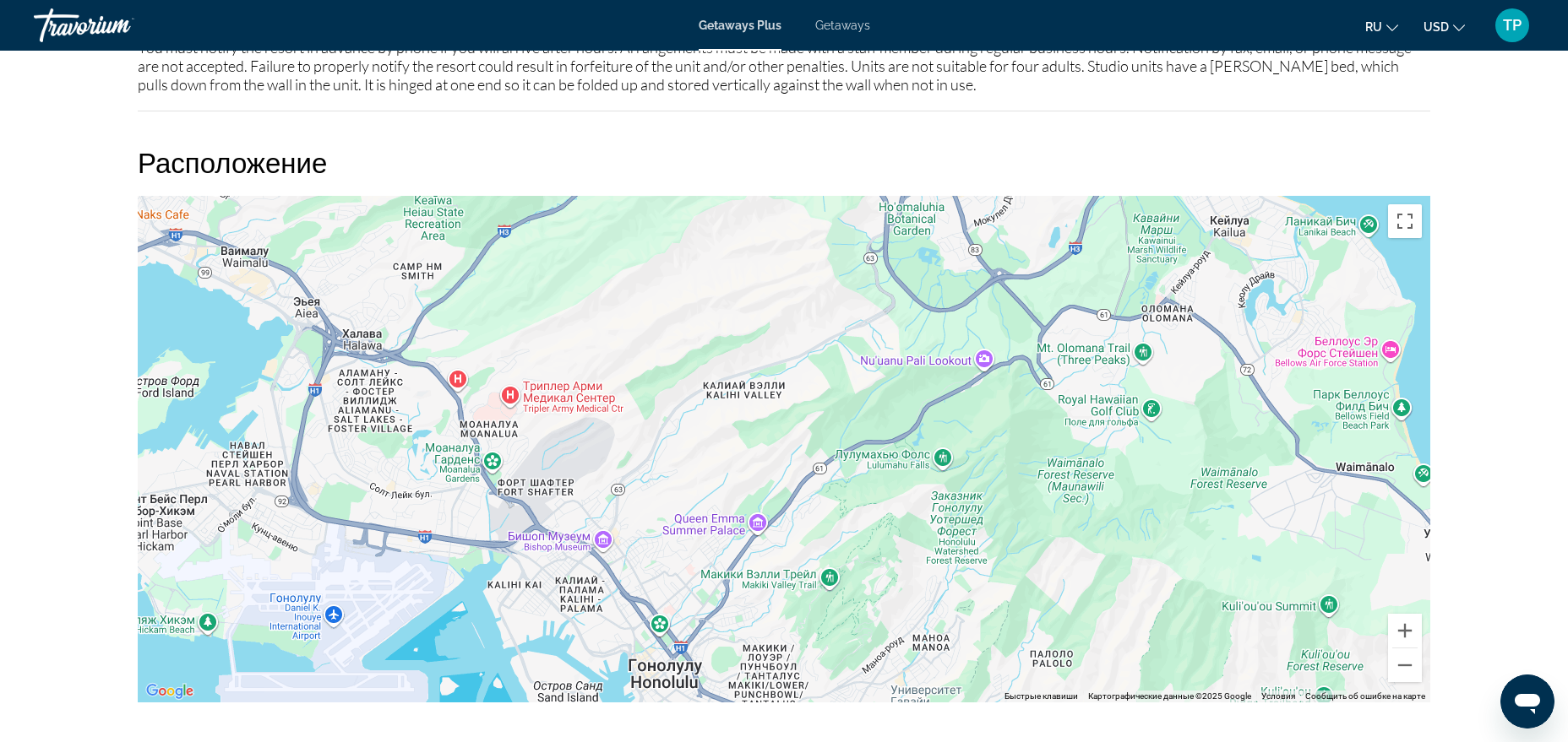
drag, startPoint x: 998, startPoint y: 397, endPoint x: 857, endPoint y: 519, distance: 186.5
click at [857, 519] on div "Чтобы активировать перетаскивание с помощью клавиатуры, нажмите Alt + Ввод. Пос…" at bounding box center [784, 449] width 1292 height 507
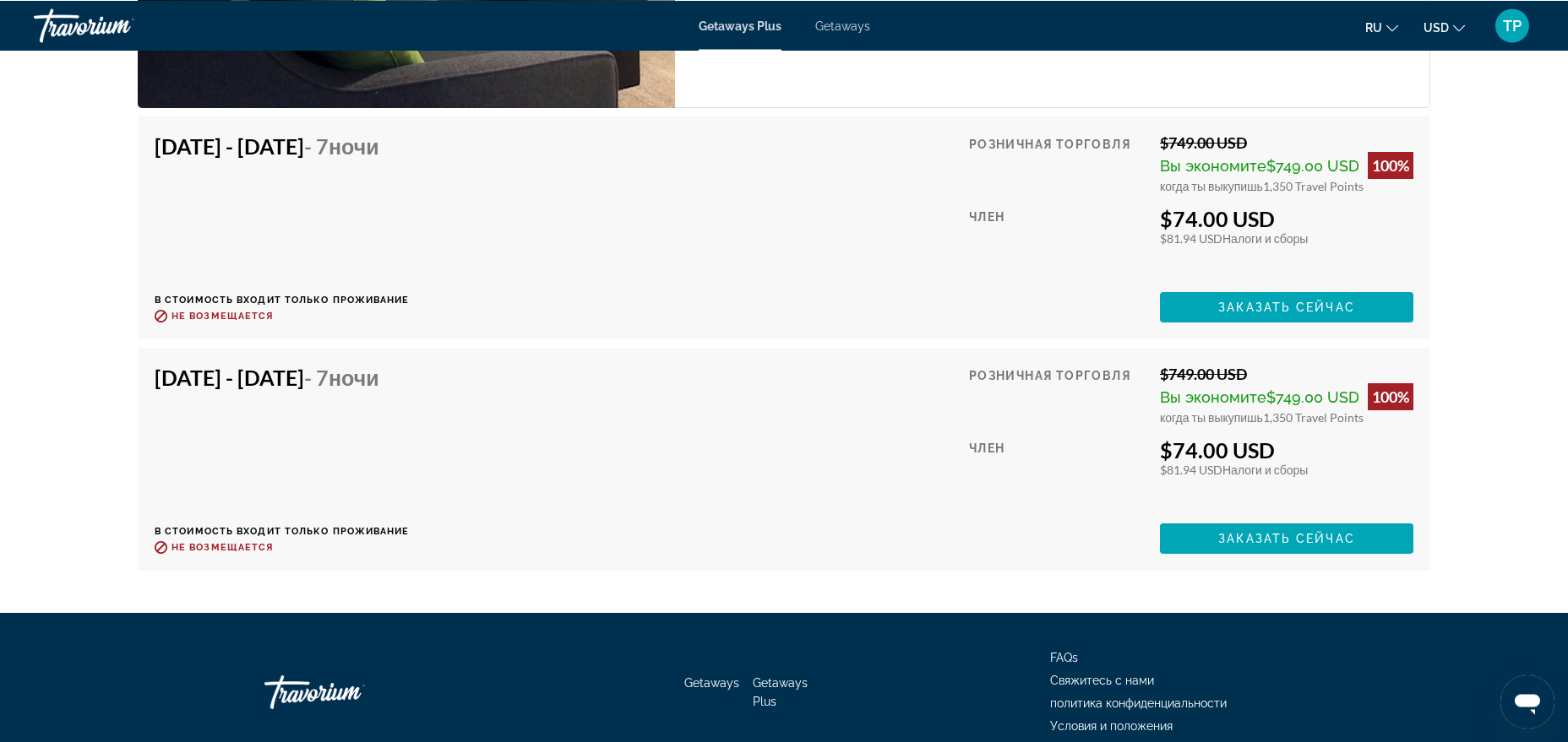
scroll to position [3234, 0]
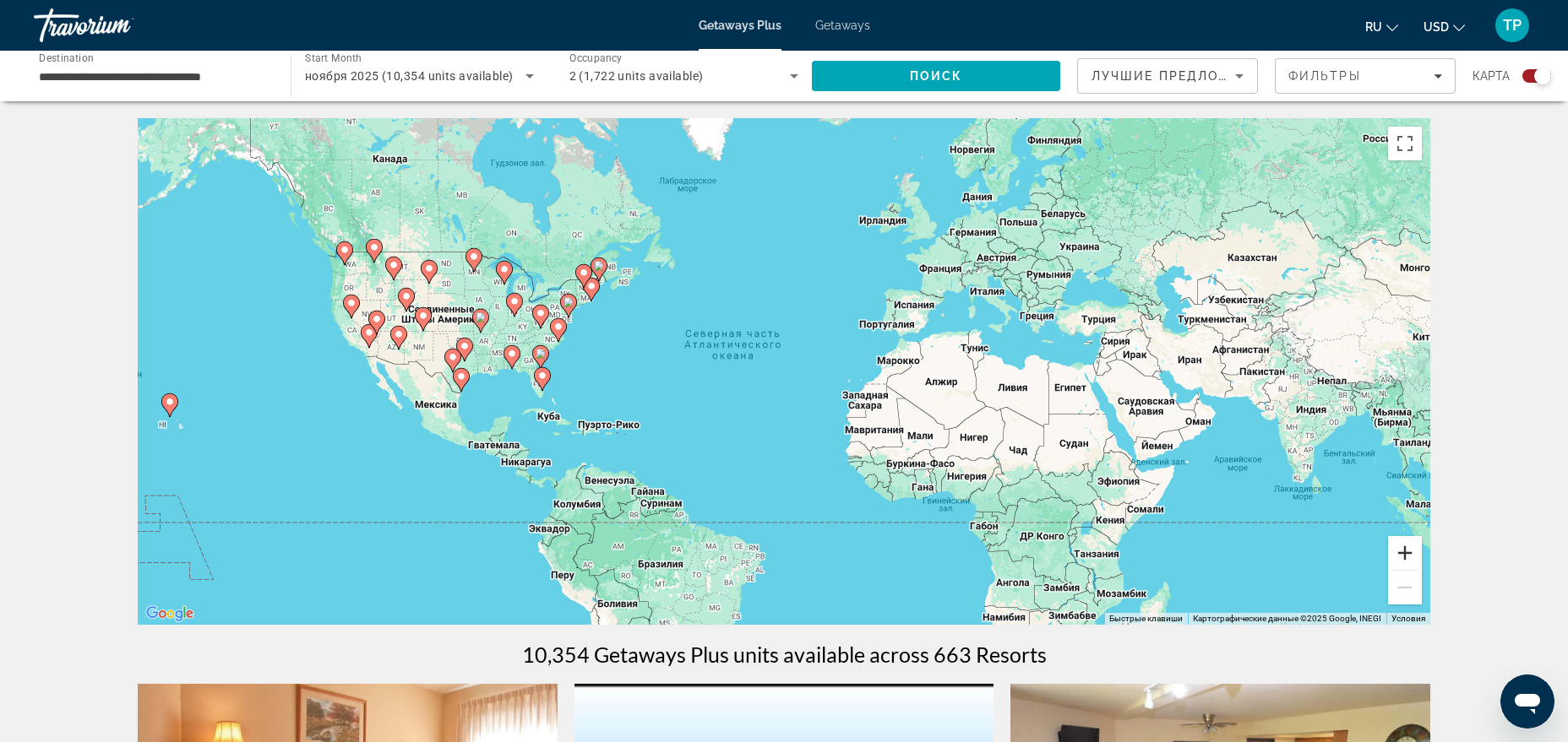
click at [1420, 551] on button "Увеличить" at bounding box center [1405, 553] width 33 height 33
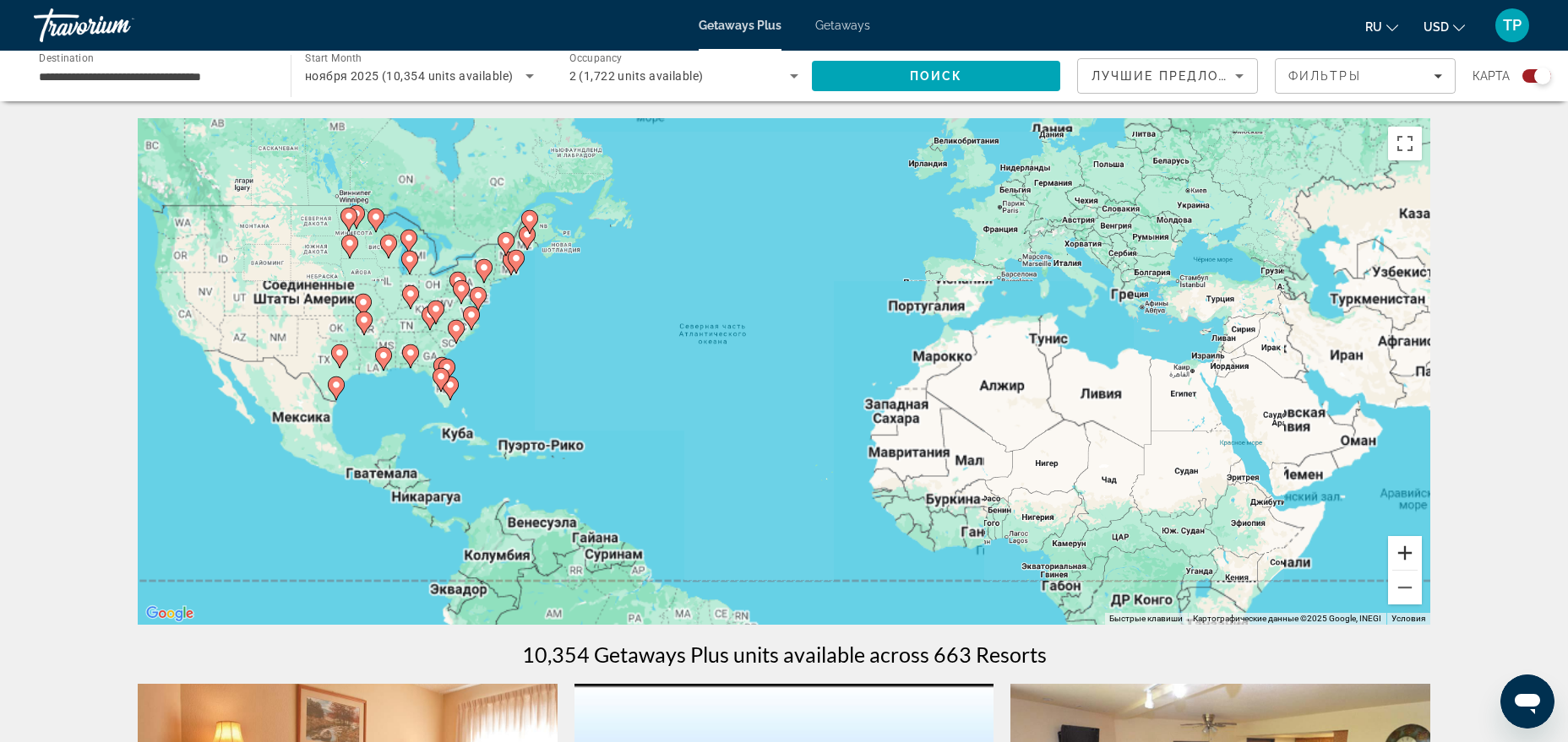
click at [1420, 551] on button "Увеличить" at bounding box center [1405, 553] width 33 height 33
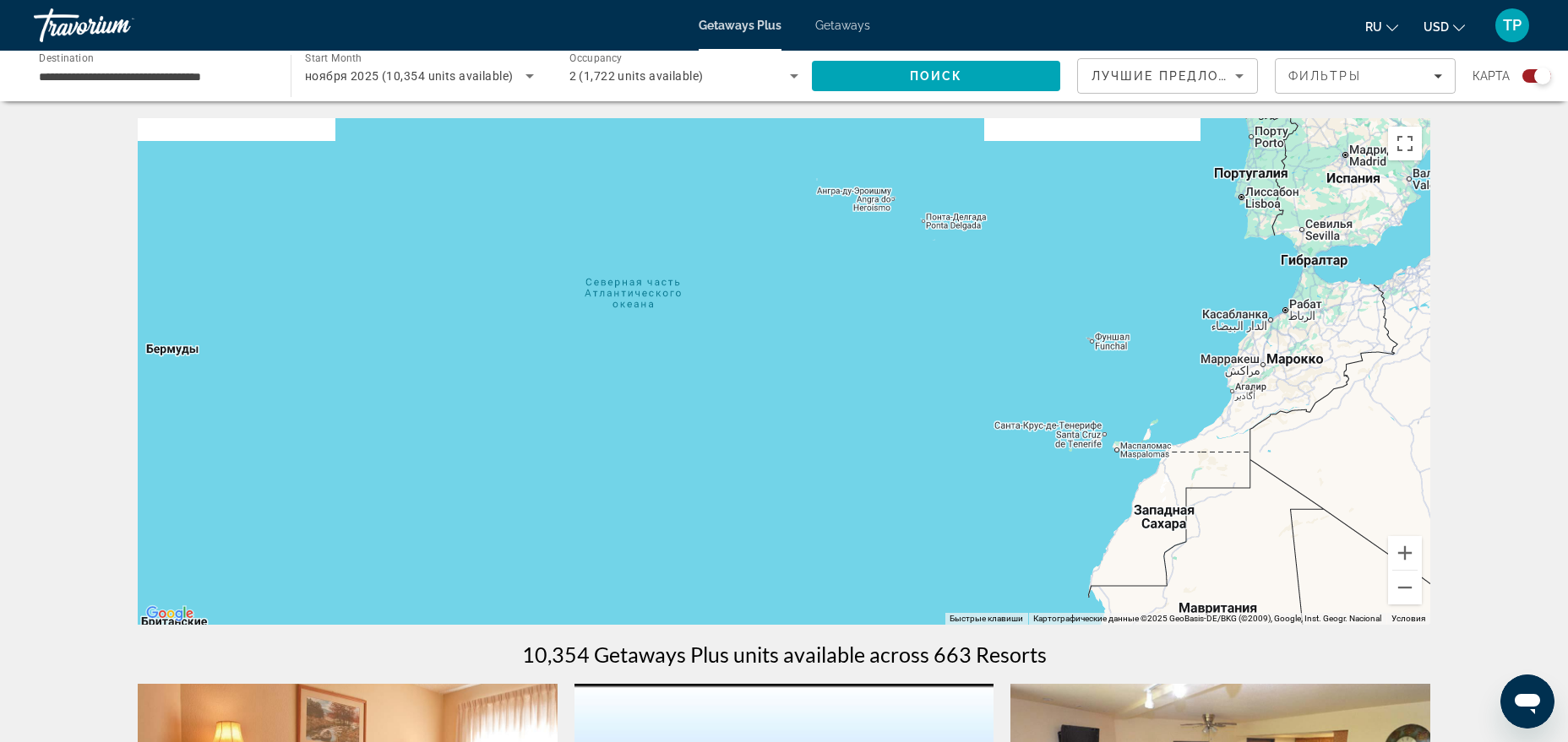
drag, startPoint x: 654, startPoint y: 332, endPoint x: 1120, endPoint y: 521, distance: 502.9
click at [1112, 519] on div "Чтобы активировать перетаскивание с помощью клавиатуры, нажмите Alt + Ввод. Пос…" at bounding box center [784, 371] width 1292 height 507
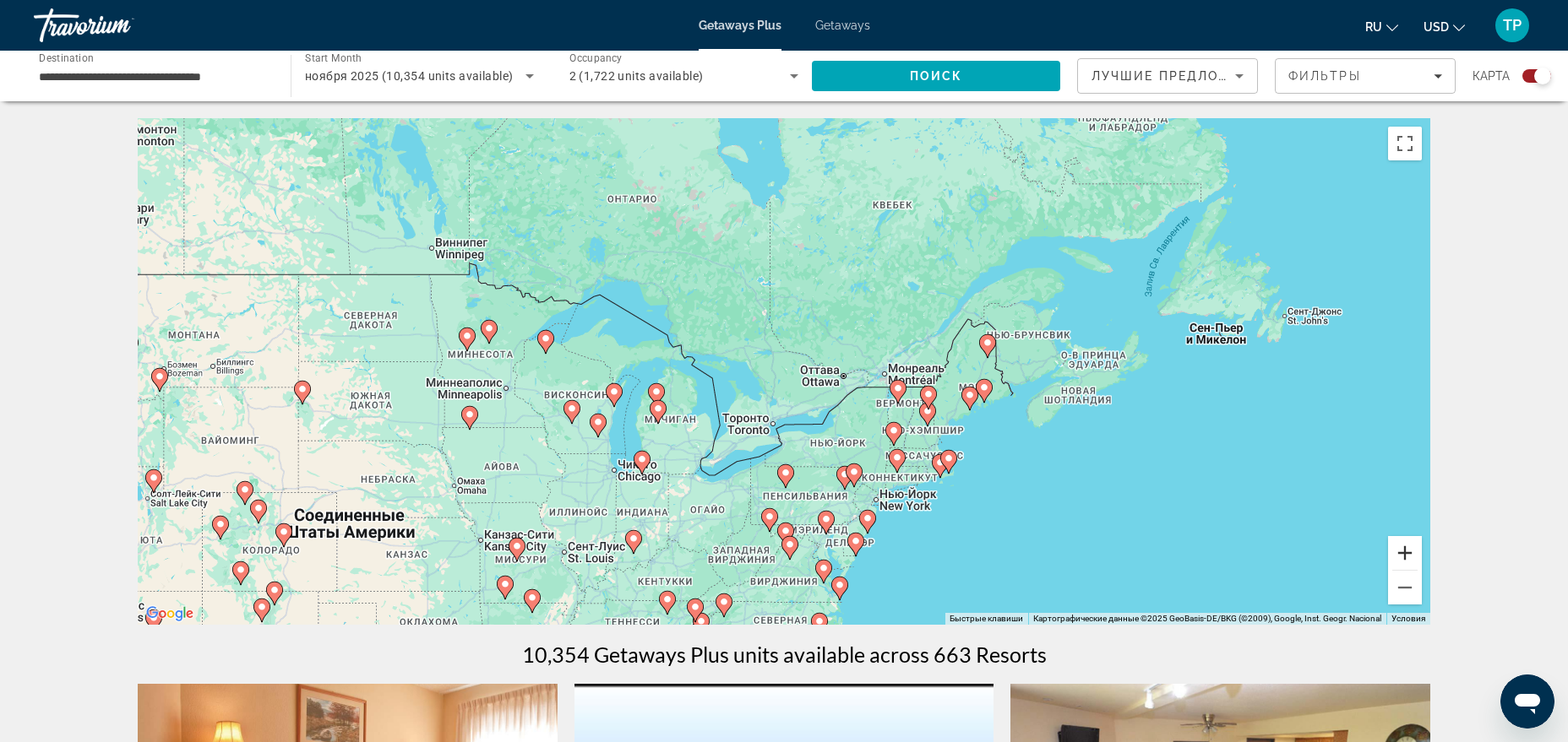
click at [1413, 559] on button "Увеличить" at bounding box center [1405, 553] width 33 height 33
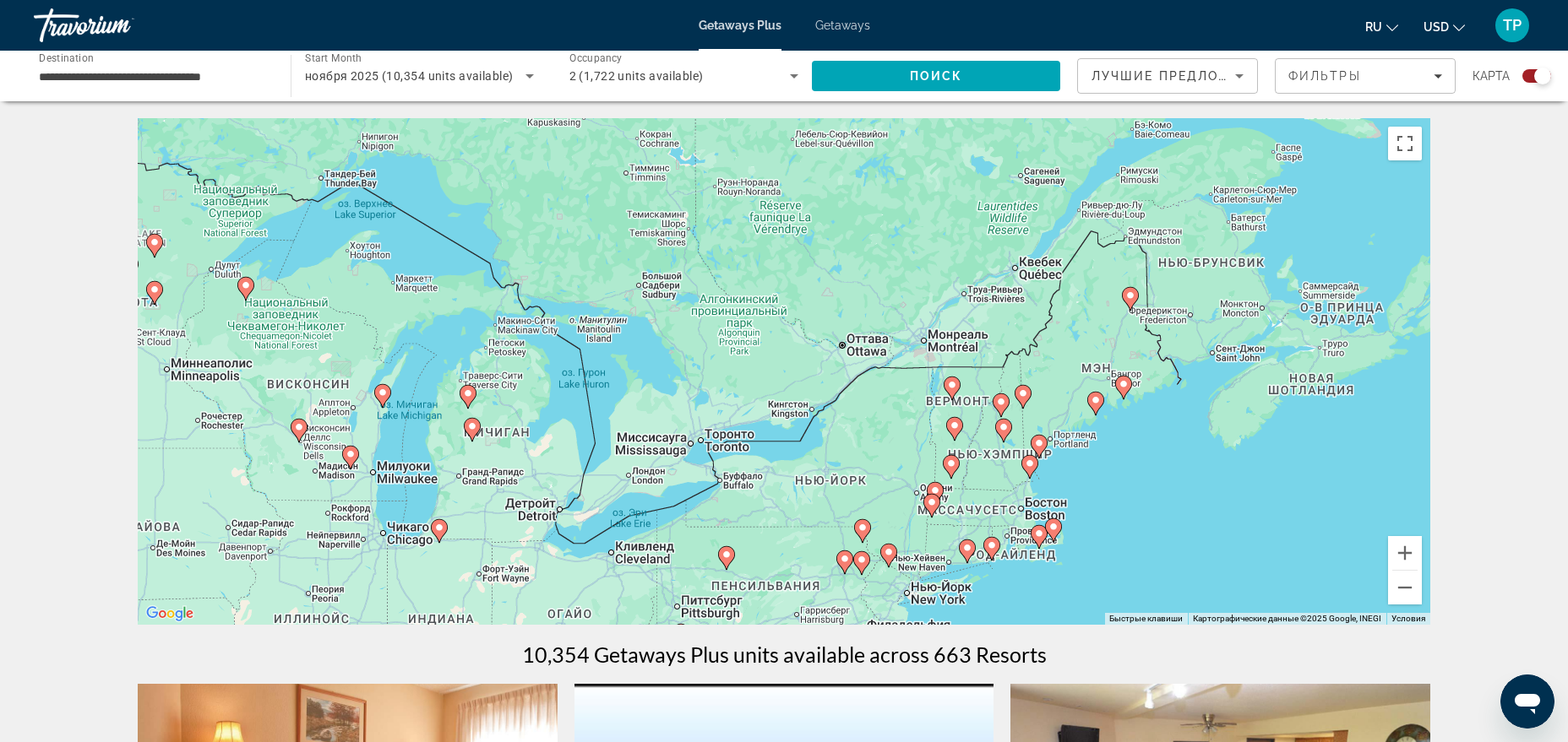
drag, startPoint x: 1284, startPoint y: 554, endPoint x: 1220, endPoint y: 518, distance: 73.4
click at [1220, 518] on div "Чтобы активировать перетаскивание с помощью клавиатуры, нажмите Alt + Ввод. Пос…" at bounding box center [784, 371] width 1292 height 507
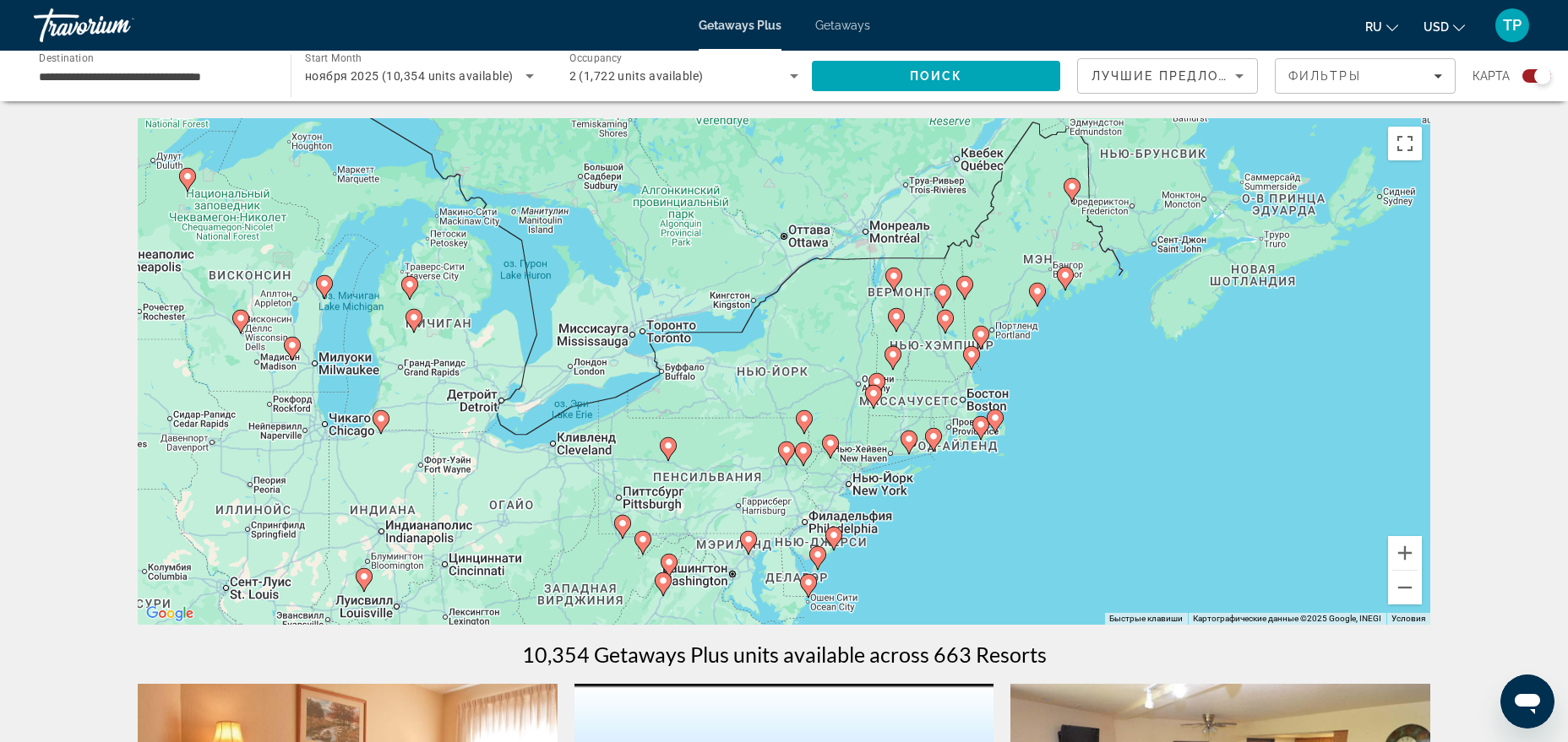
drag, startPoint x: 441, startPoint y: 461, endPoint x: 381, endPoint y: 351, distance: 125.3
click at [381, 351] on div "Чтобы активировать перетаскивание с помощью клавиатуры, нажмите Alt + Ввод. Пос…" at bounding box center [784, 371] width 1292 height 507
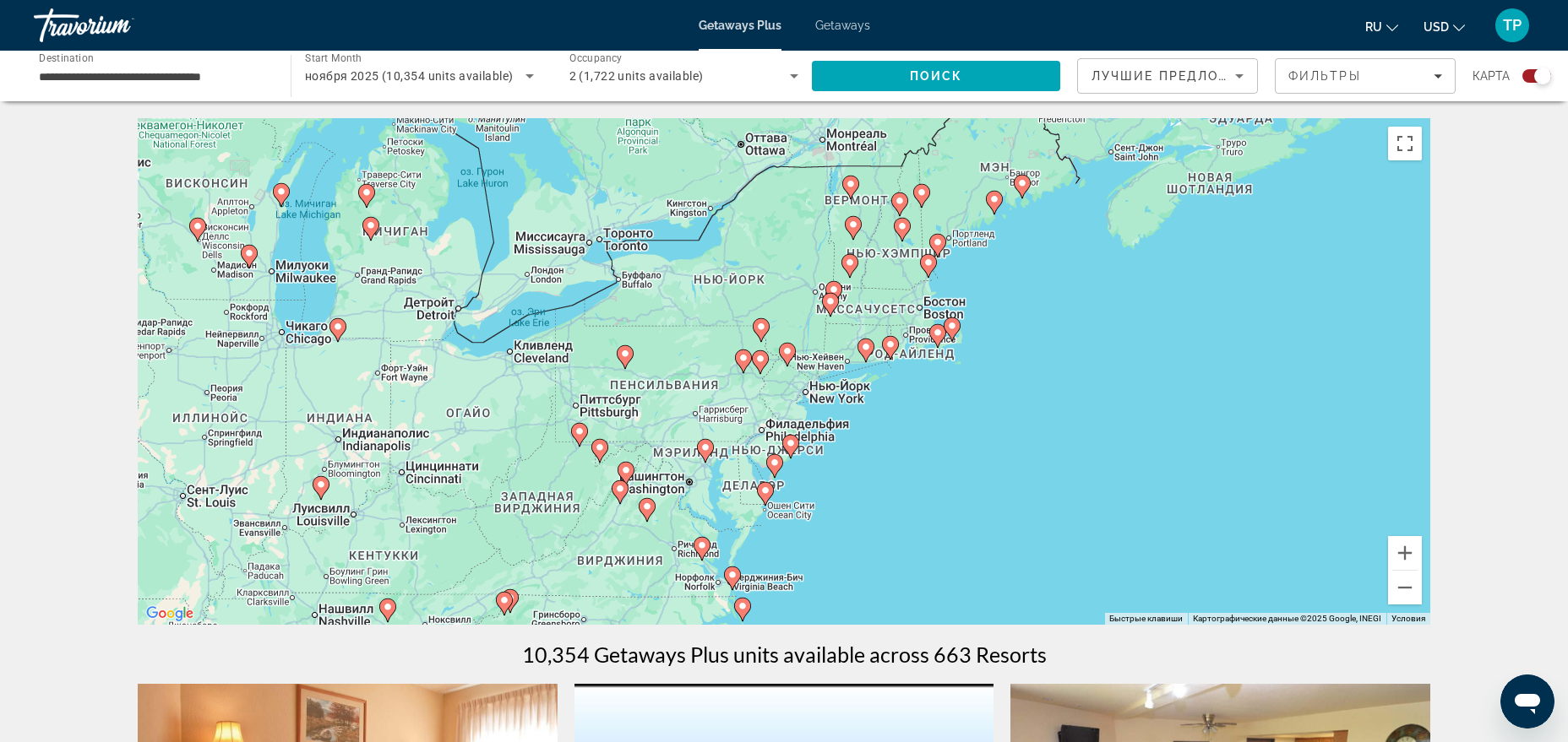
drag, startPoint x: 887, startPoint y: 550, endPoint x: 844, endPoint y: 455, distance: 104.3
click at [844, 455] on div "Чтобы активировать перетаскивание с помощью клавиатуры, нажмите Alt + Ввод. Пос…" at bounding box center [784, 371] width 1292 height 507
click at [1407, 569] on button "Увеличить" at bounding box center [1405, 553] width 33 height 33
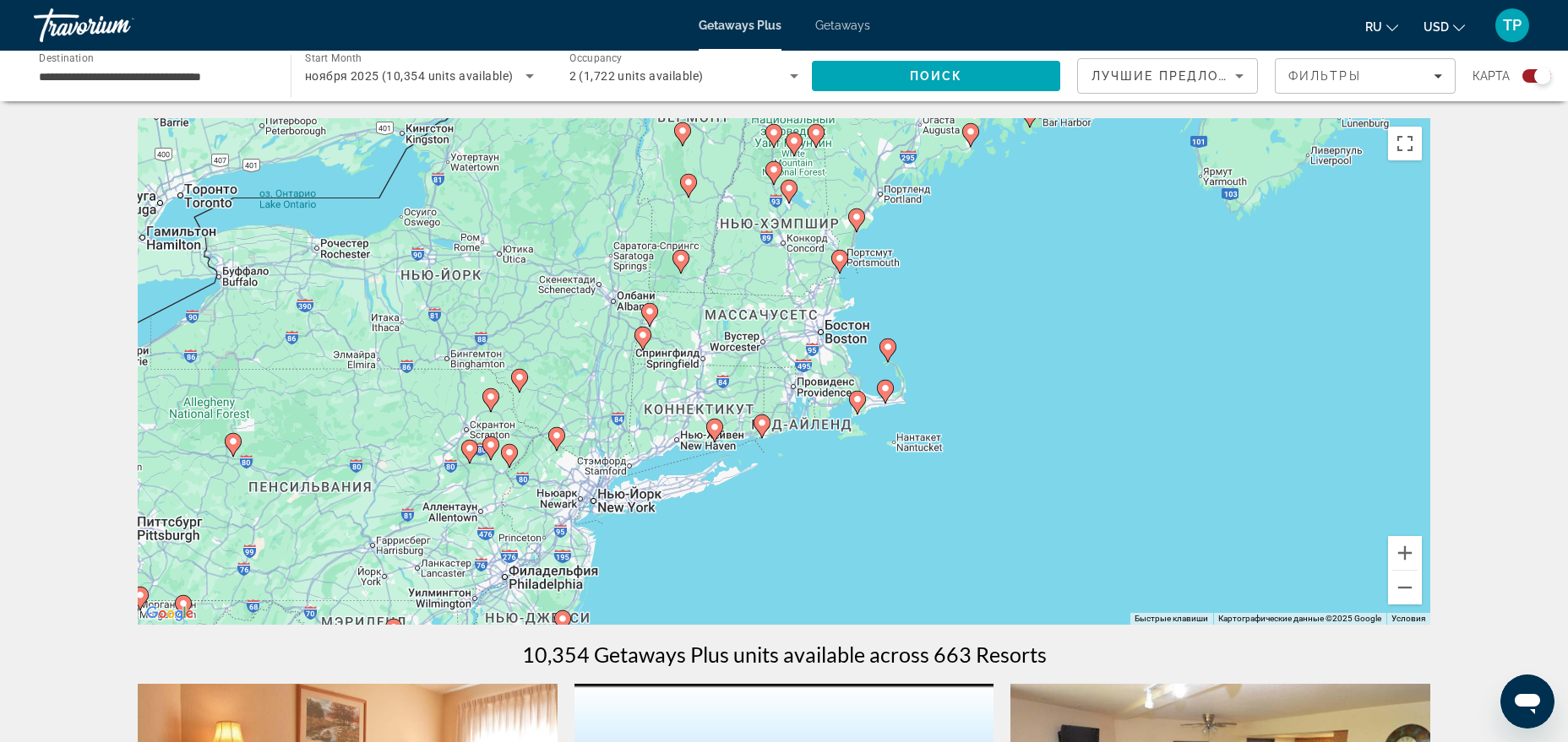
drag, startPoint x: 1278, startPoint y: 510, endPoint x: 1040, endPoint y: 599, distance: 254.1
click at [1040, 599] on div "Чтобы активировать перетаскивание с помощью клавиатуры, нажмите Alt + Ввод. Пос…" at bounding box center [784, 371] width 1292 height 507
click at [1413, 550] on button "Увеличить" at bounding box center [1405, 553] width 33 height 33
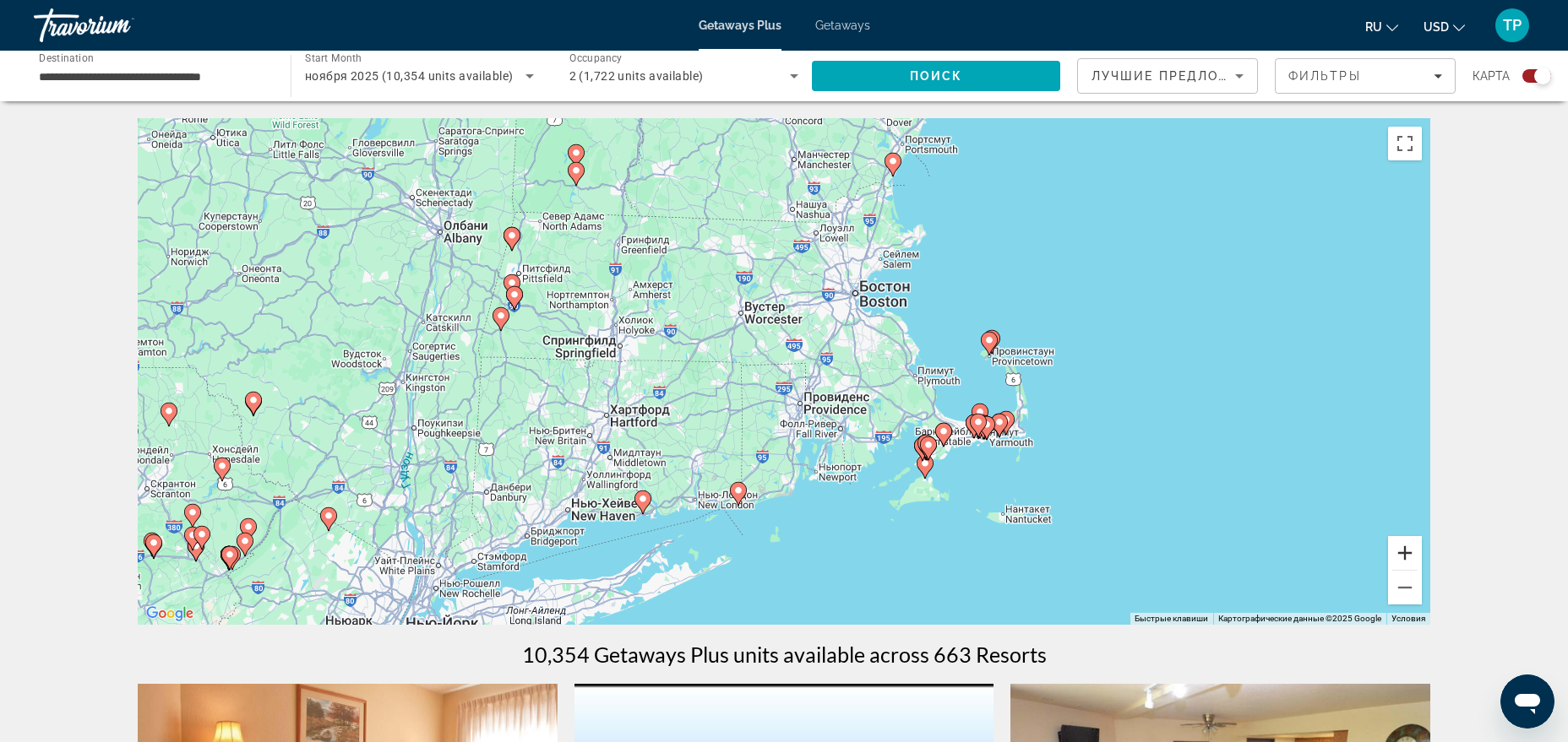
click at [1413, 550] on button "Увеличить" at bounding box center [1405, 553] width 33 height 33
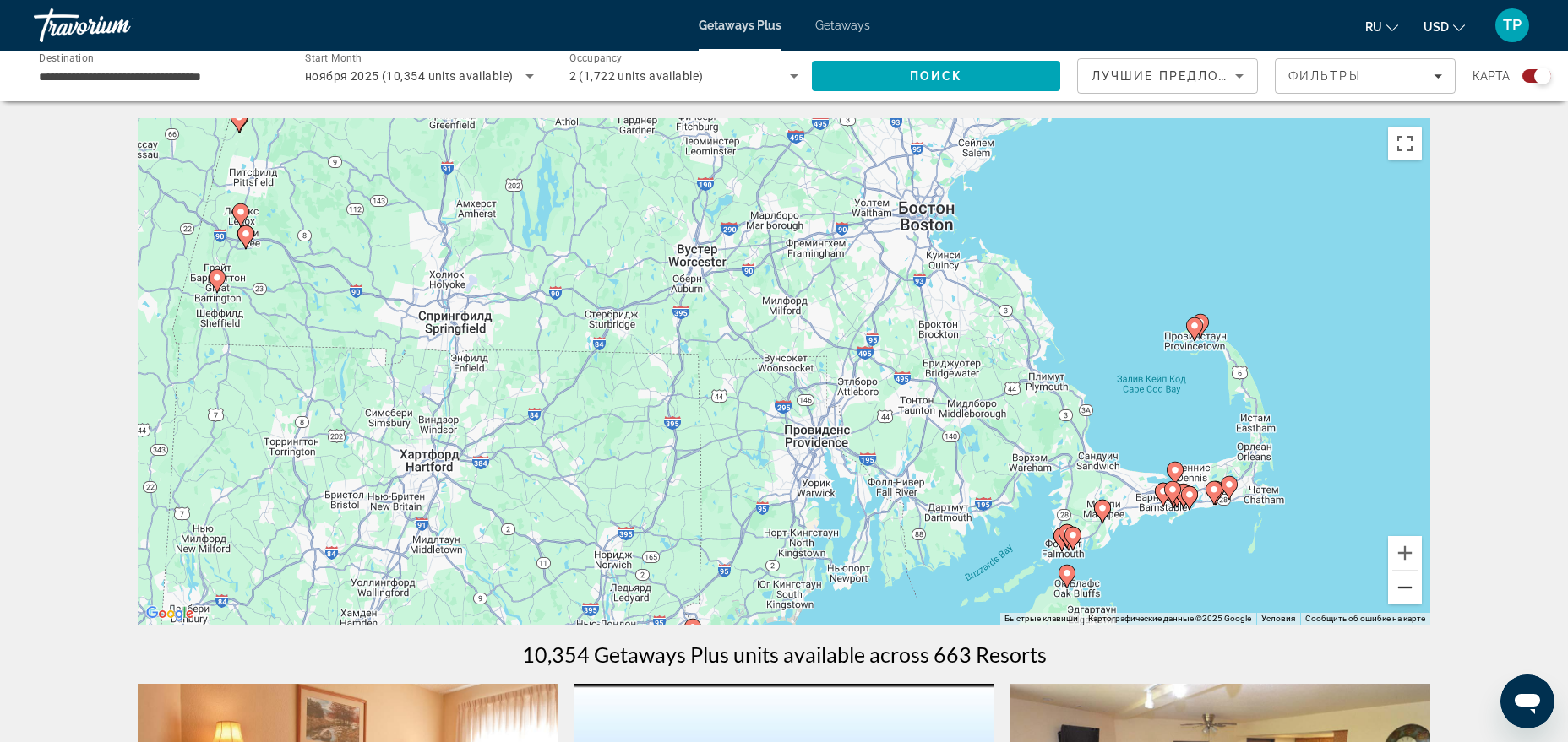
click at [1408, 582] on button "Уменьшить" at bounding box center [1405, 587] width 33 height 33
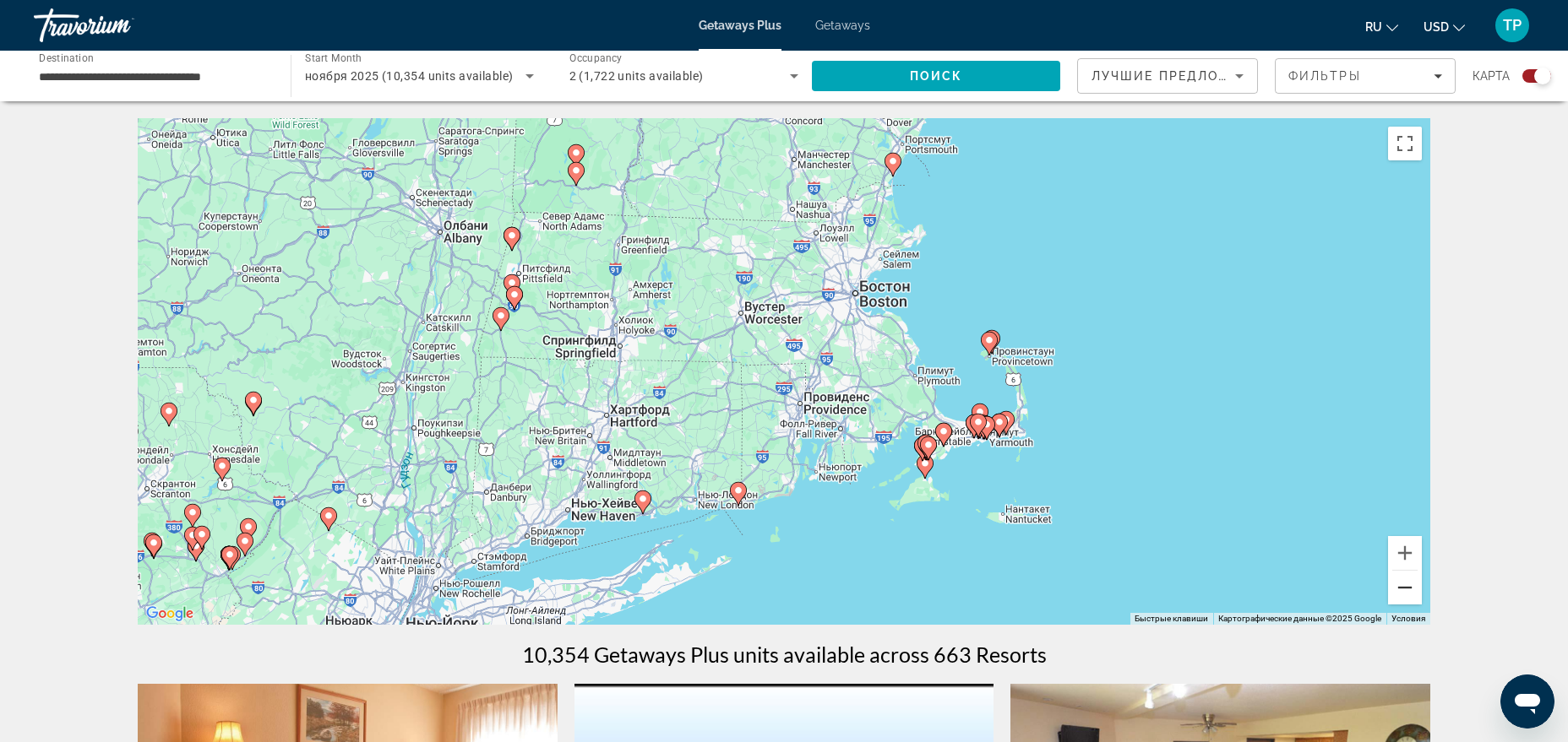
click at [1408, 582] on button "Уменьшить" at bounding box center [1405, 587] width 33 height 33
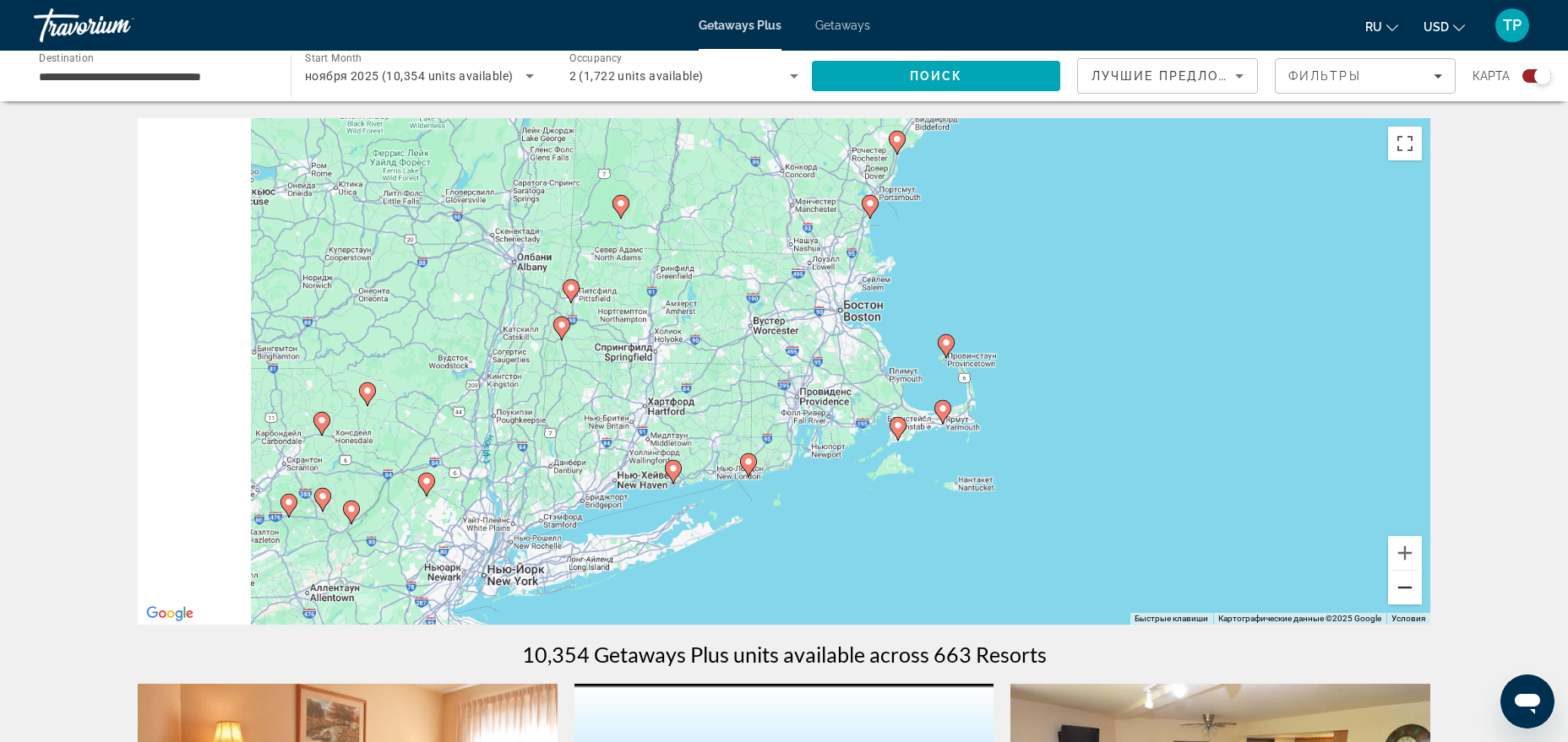
click at [1408, 582] on button "Уменьшить" at bounding box center [1405, 587] width 33 height 33
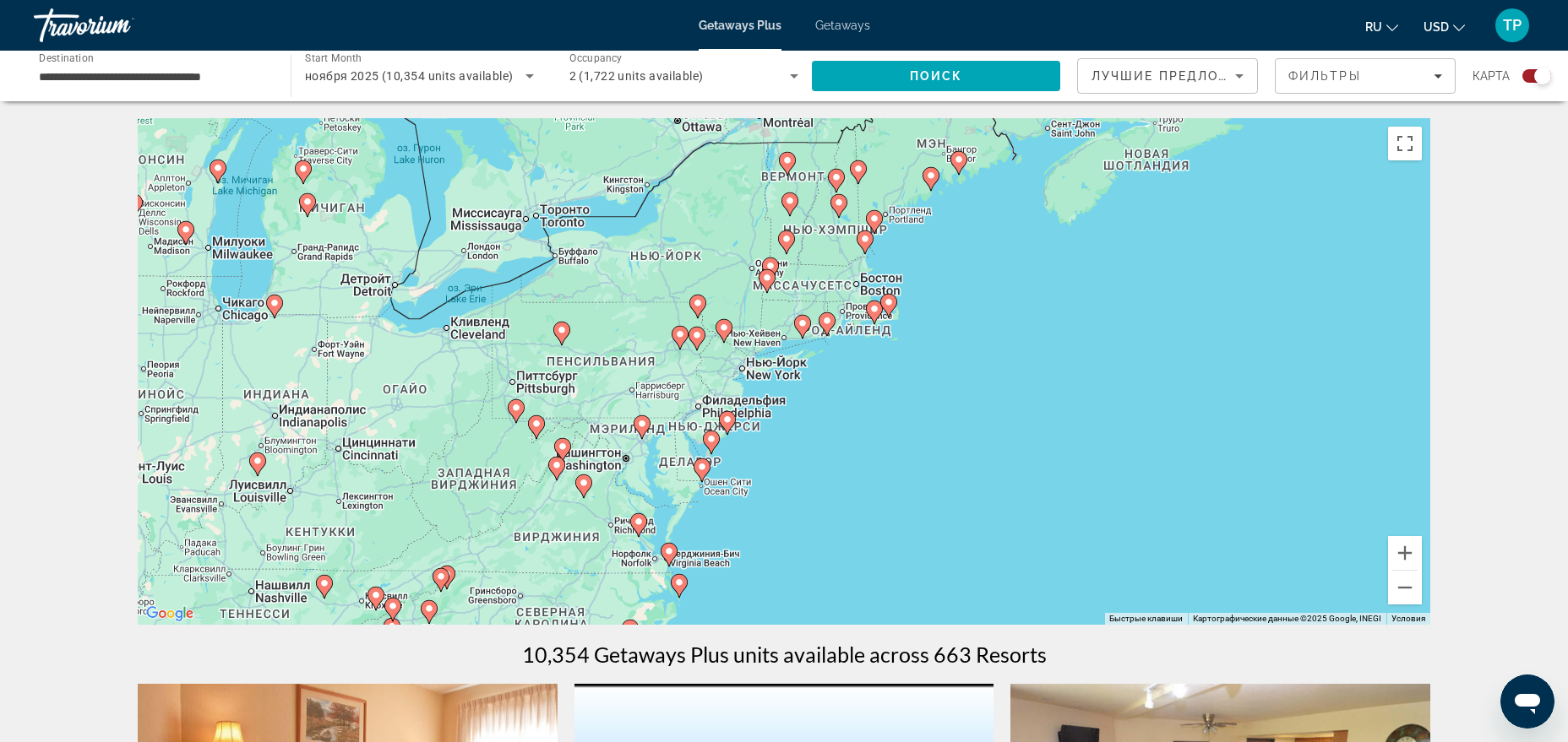
drag, startPoint x: 1048, startPoint y: 540, endPoint x: 1163, endPoint y: 400, distance: 181.2
click at [1163, 400] on div "Чтобы активировать перетаскивание с помощью клавиатуры, нажмите Alt + Ввод. Пос…" at bounding box center [784, 371] width 1292 height 507
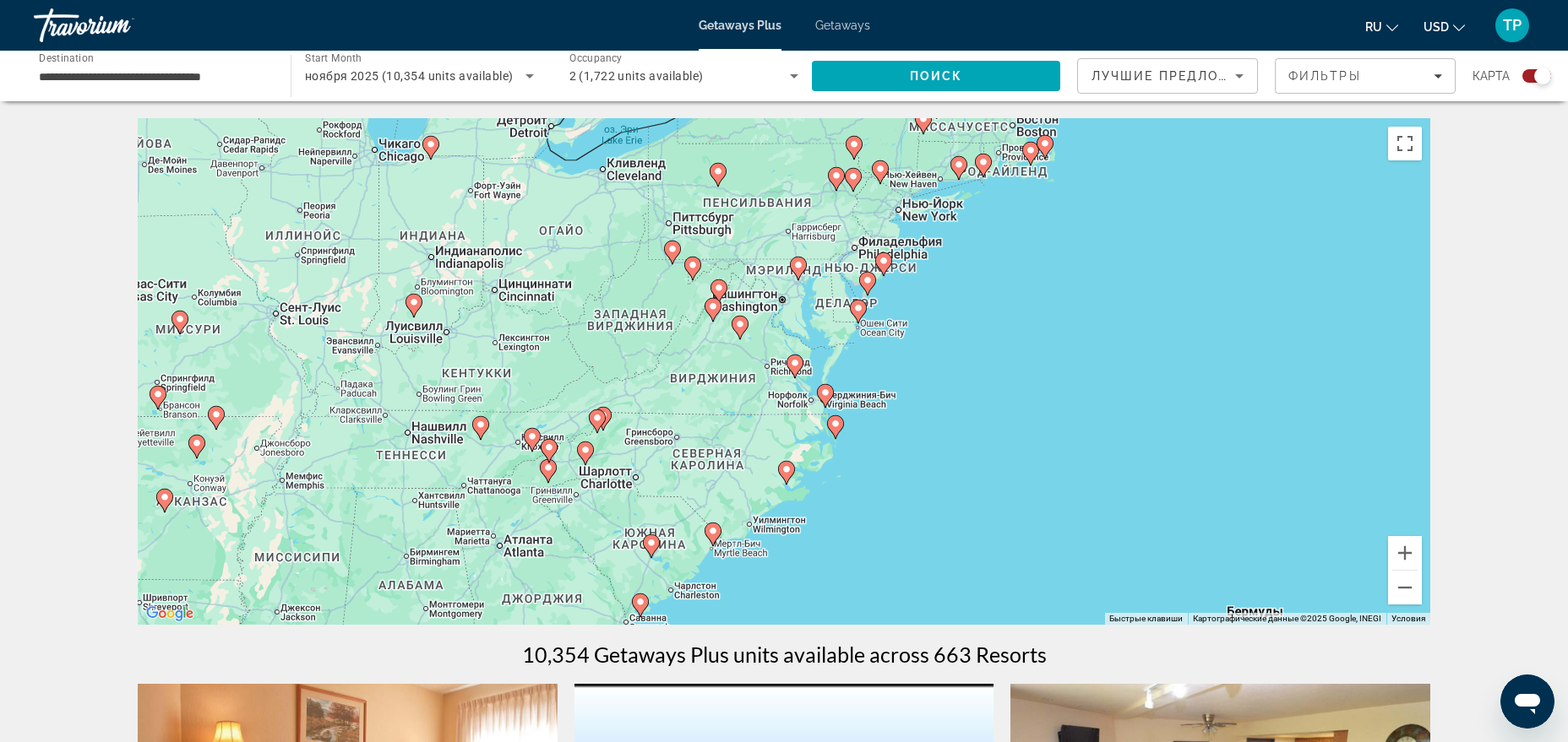
drag, startPoint x: 1000, startPoint y: 485, endPoint x: 1156, endPoint y: 353, distance: 204.4
click at [1151, 355] on div "Чтобы активировать перетаскивание с помощью клавиатуры, нажмите Alt + Ввод. Пос…" at bounding box center [784, 371] width 1292 height 507
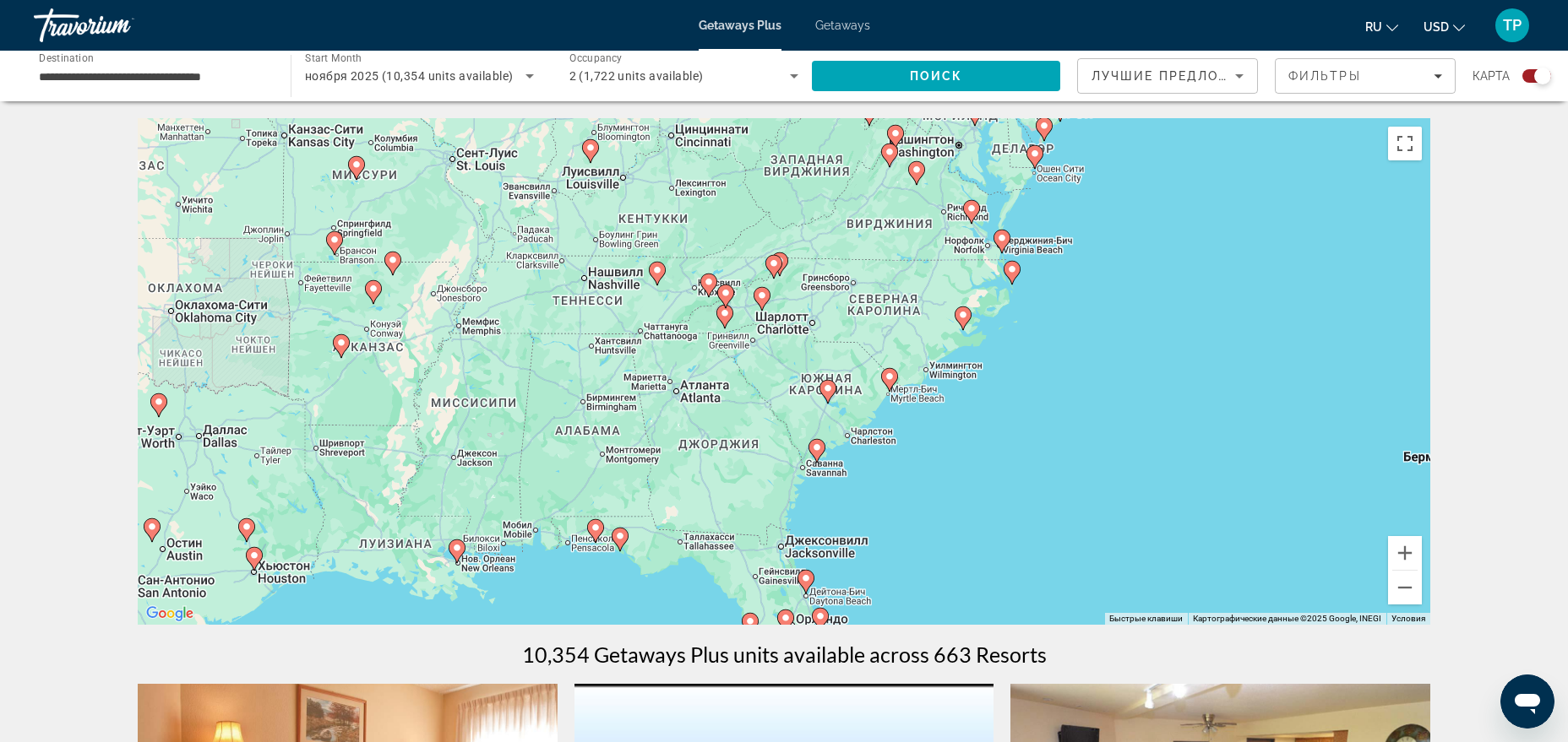
drag, startPoint x: 1056, startPoint y: 424, endPoint x: 1166, endPoint y: 305, distance: 162.1
click at [1166, 305] on div "Чтобы активировать перетаскивание с помощью клавиатуры, нажмите Alt + Ввод. Пос…" at bounding box center [784, 371] width 1292 height 507
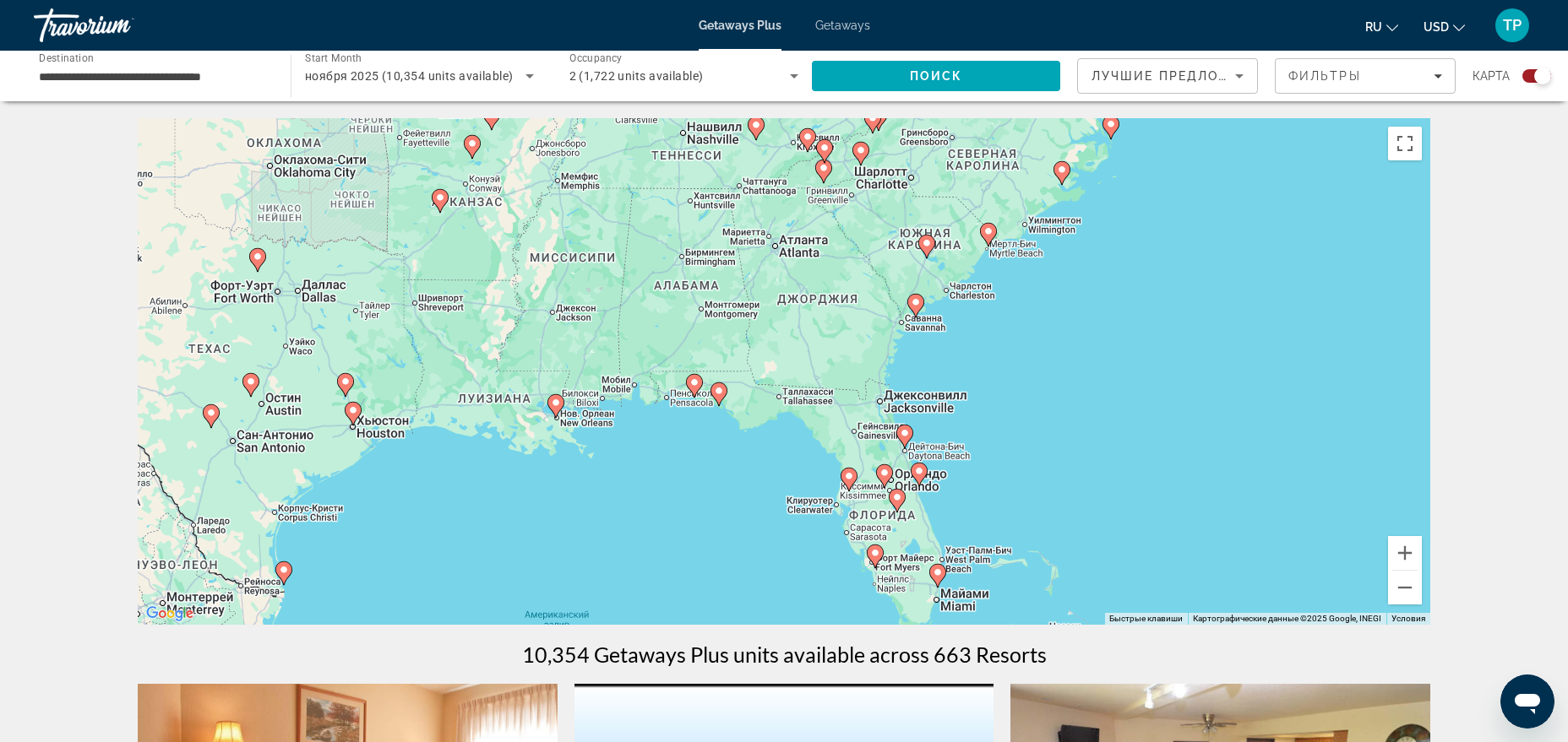
drag, startPoint x: 1102, startPoint y: 360, endPoint x: 1163, endPoint y: 266, distance: 112.1
click at [1161, 272] on div "Чтобы активировать перетаскивание с помощью клавиатуры, нажмите Alt + Ввод. Пос…" at bounding box center [784, 371] width 1292 height 507
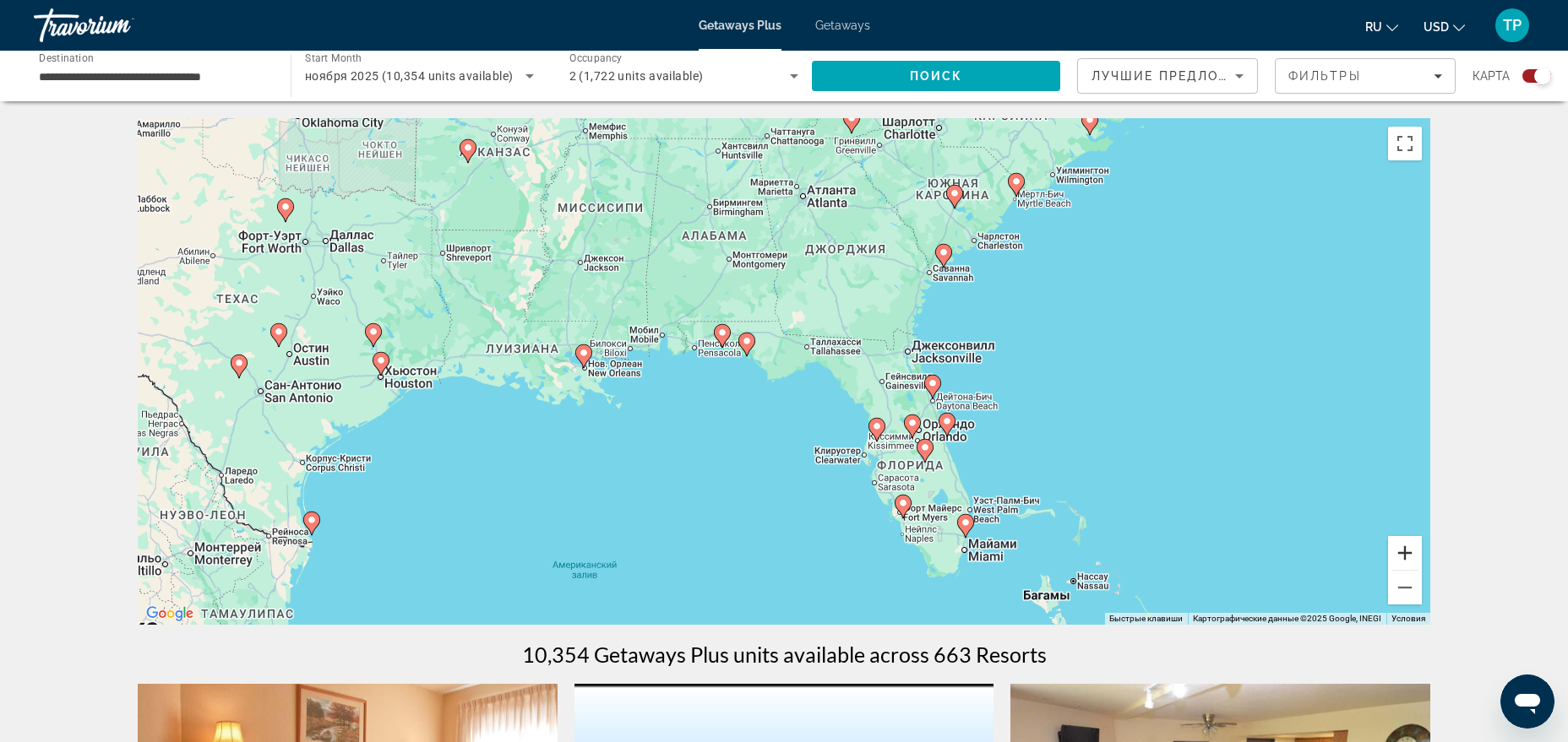
click at [1404, 553] on button "Увеличить" at bounding box center [1405, 553] width 33 height 33
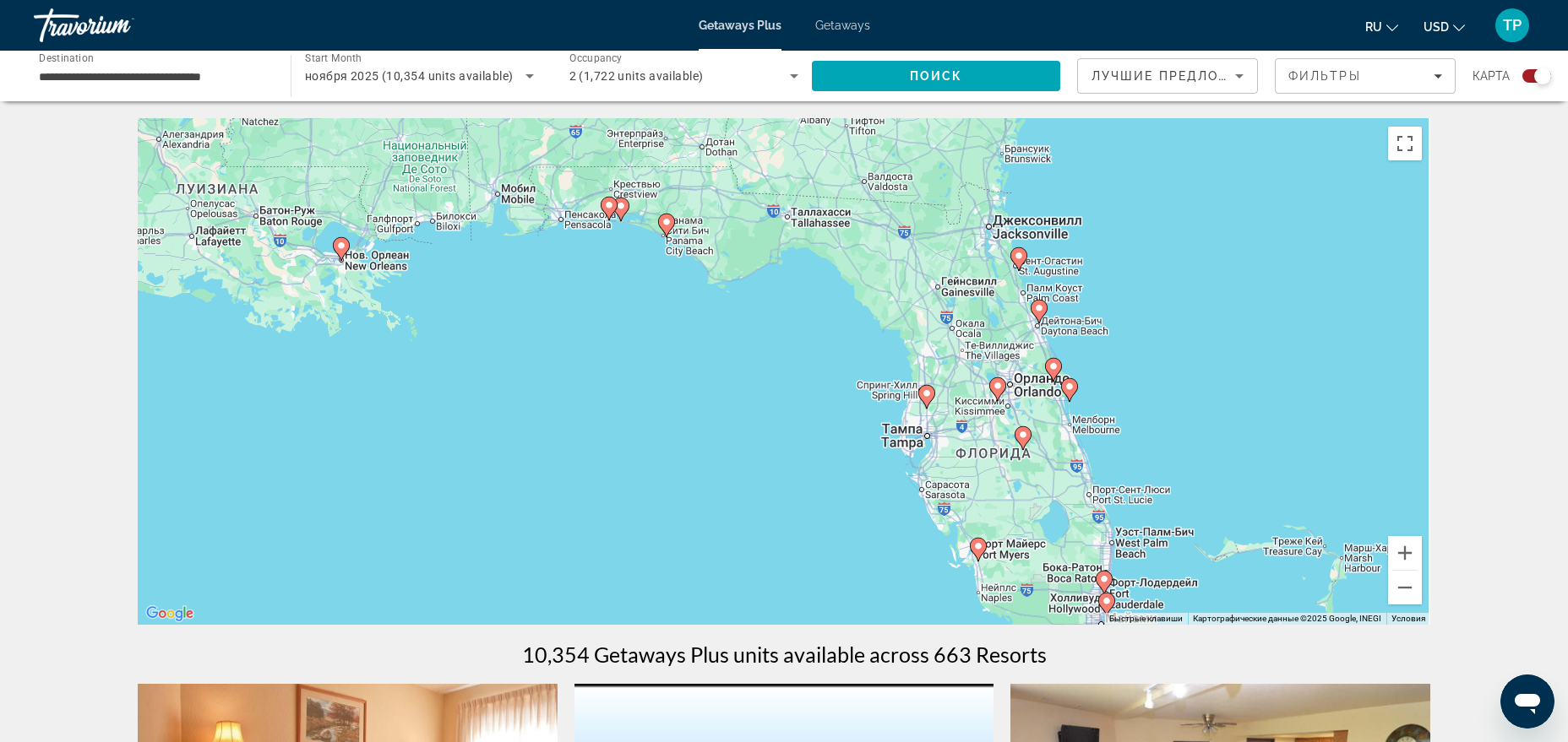
drag, startPoint x: 1253, startPoint y: 544, endPoint x: 1117, endPoint y: 290, distance: 288.1
click at [1138, 318] on div "Чтобы активировать перетаскивание с помощью клавиатуры, нажмите Alt + Ввод. Пос…" at bounding box center [784, 371] width 1292 height 507
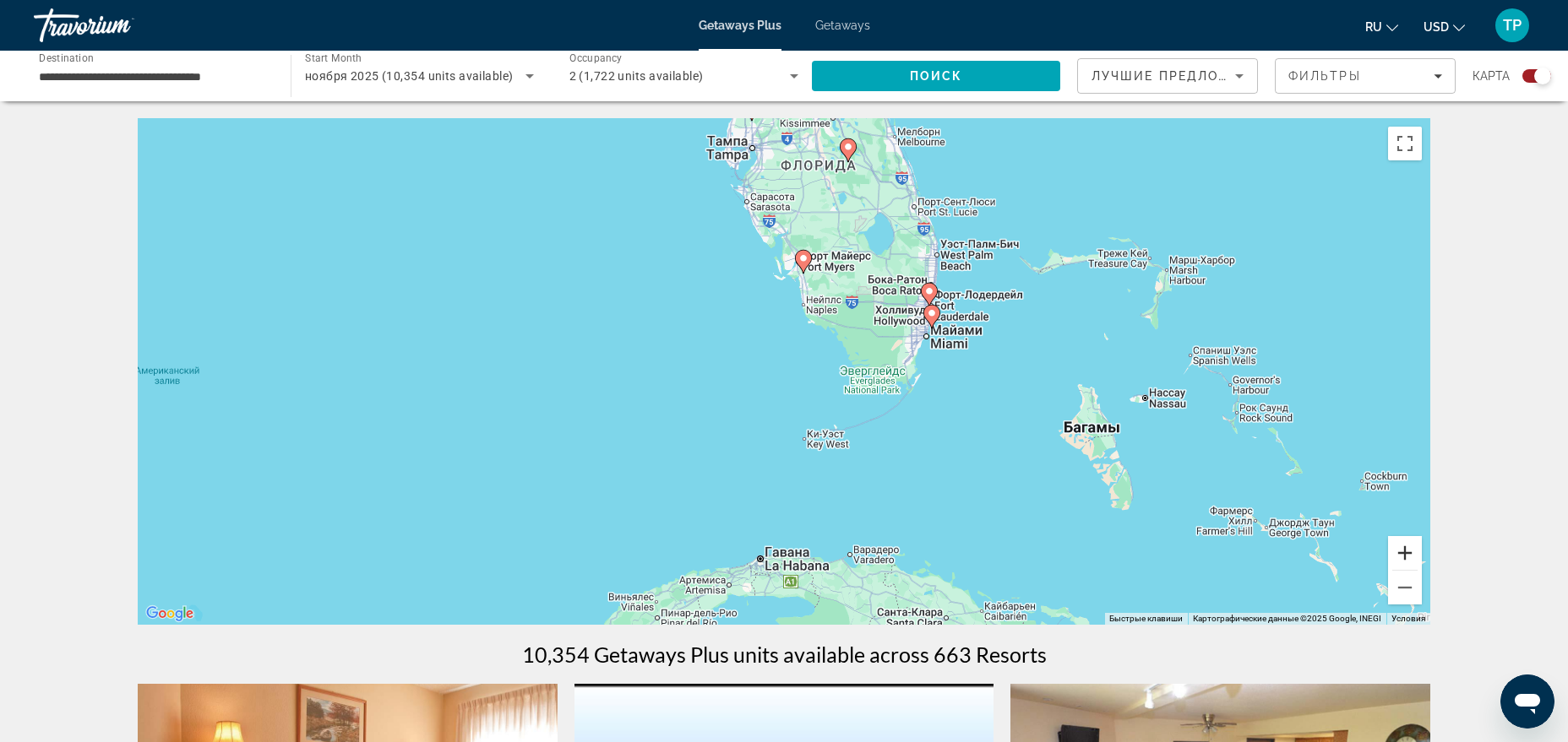
click at [1418, 561] on button "Увеличить" at bounding box center [1405, 553] width 33 height 33
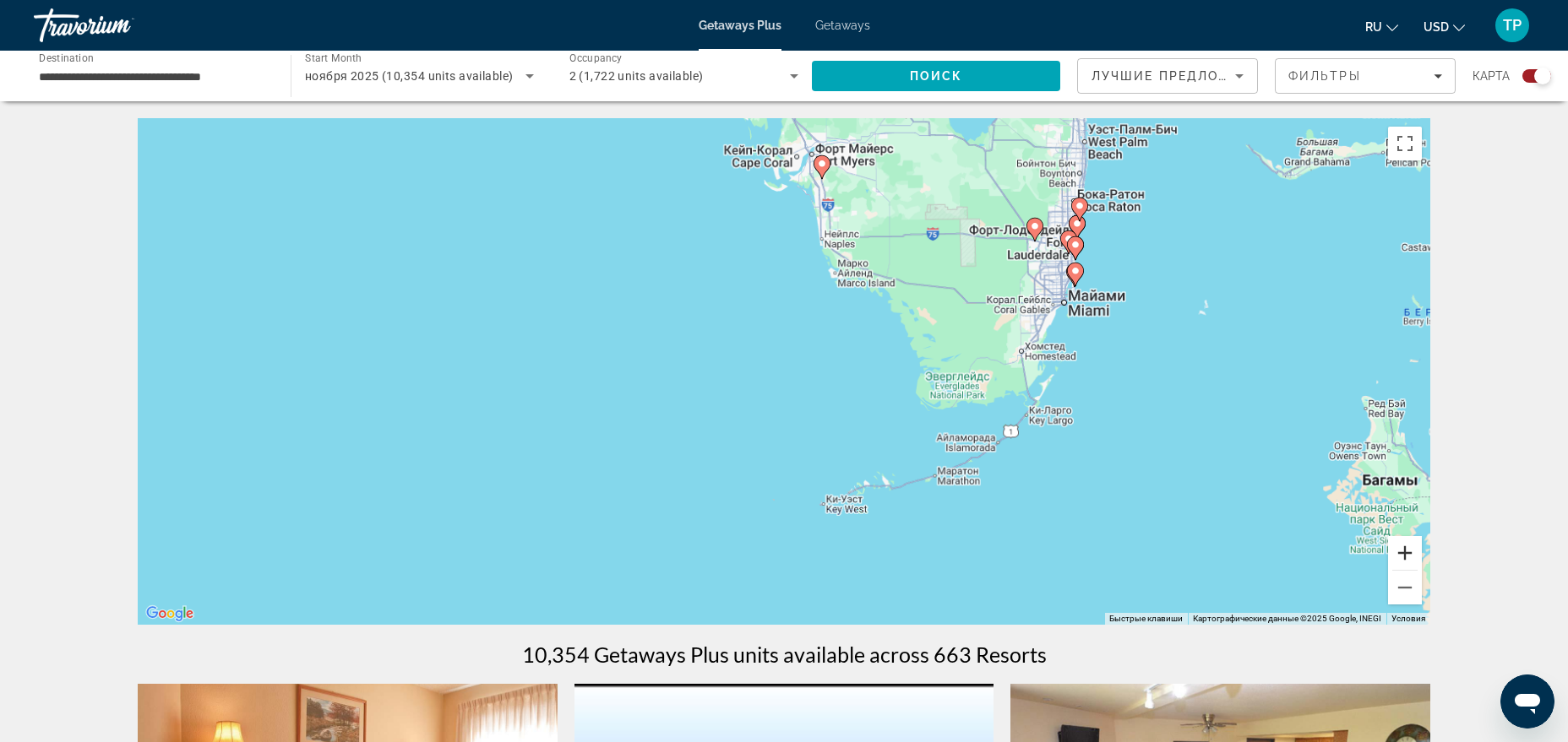
click at [1418, 561] on button "Увеличить" at bounding box center [1405, 553] width 33 height 33
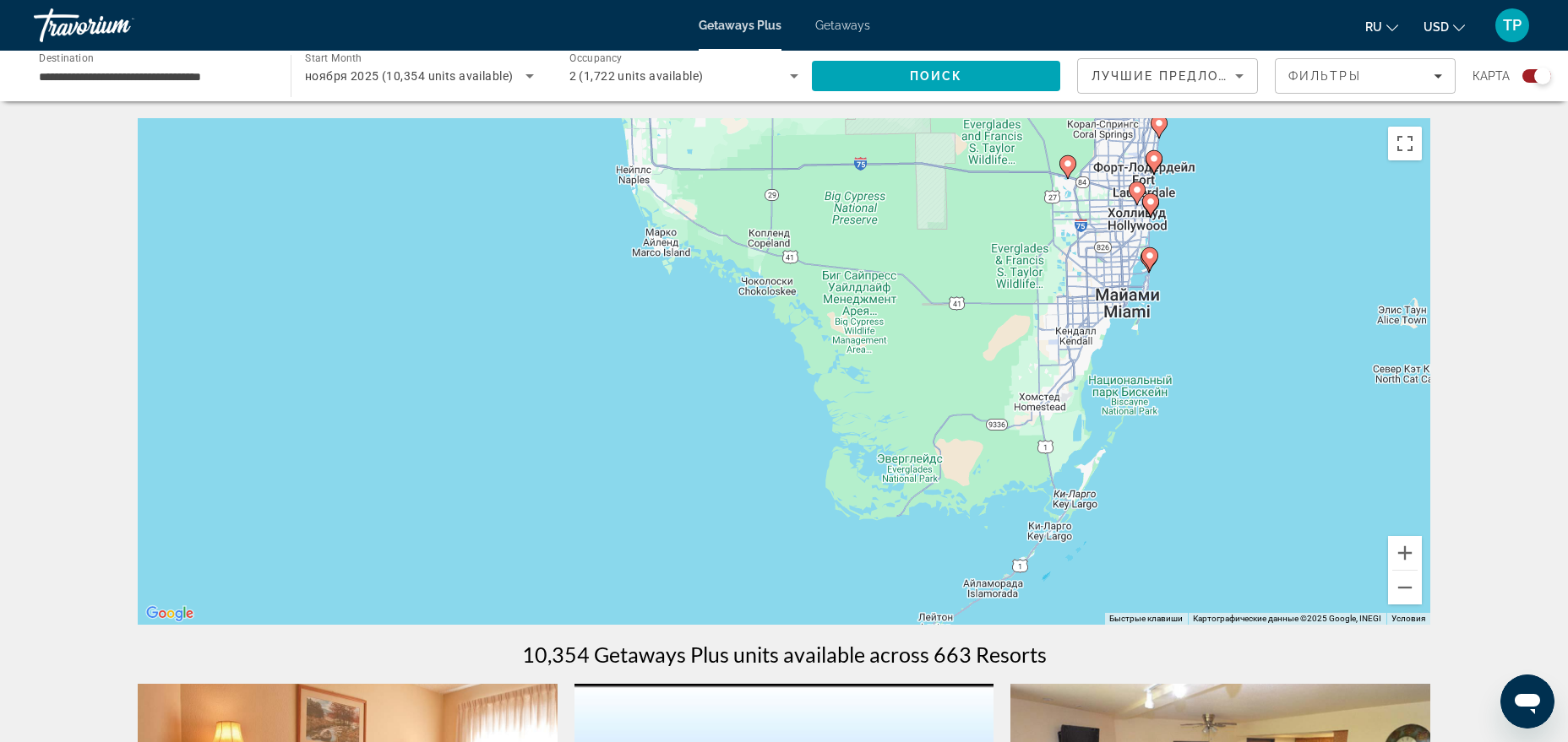
drag, startPoint x: 1303, startPoint y: 383, endPoint x: 1046, endPoint y: 467, distance: 270.4
click at [1046, 466] on div "Чтобы активировать перетаскивание с помощью клавиатуры, нажмите Alt + Ввод. Пос…" at bounding box center [784, 371] width 1292 height 507
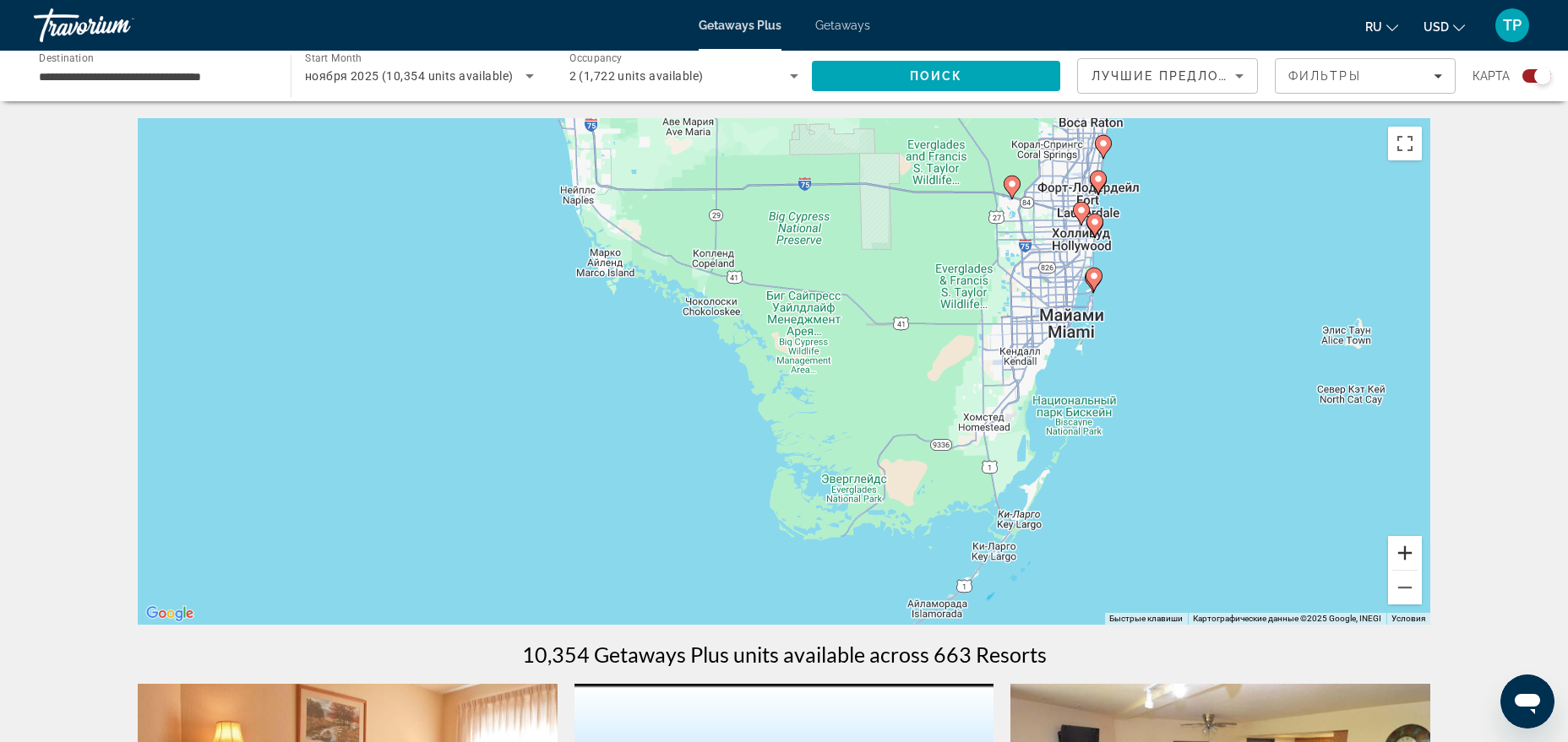
click at [1406, 546] on button "Увеличить" at bounding box center [1405, 553] width 33 height 33
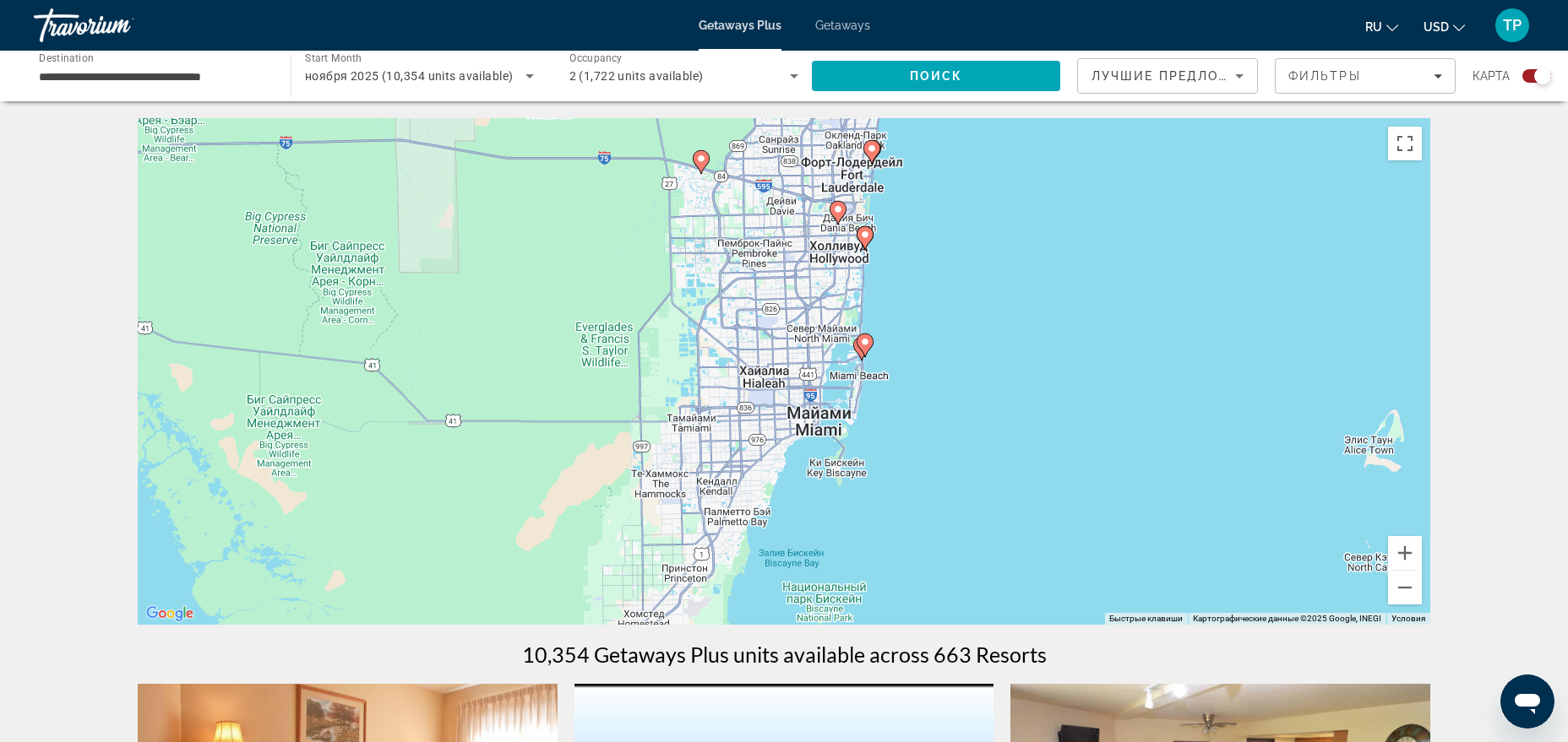
drag, startPoint x: 1334, startPoint y: 392, endPoint x: 790, endPoint y: 538, distance: 563.3
click at [790, 538] on div "Чтобы активировать перетаскивание с помощью клавиатуры, нажмите Alt + Ввод. Пос…" at bounding box center [784, 371] width 1292 height 507
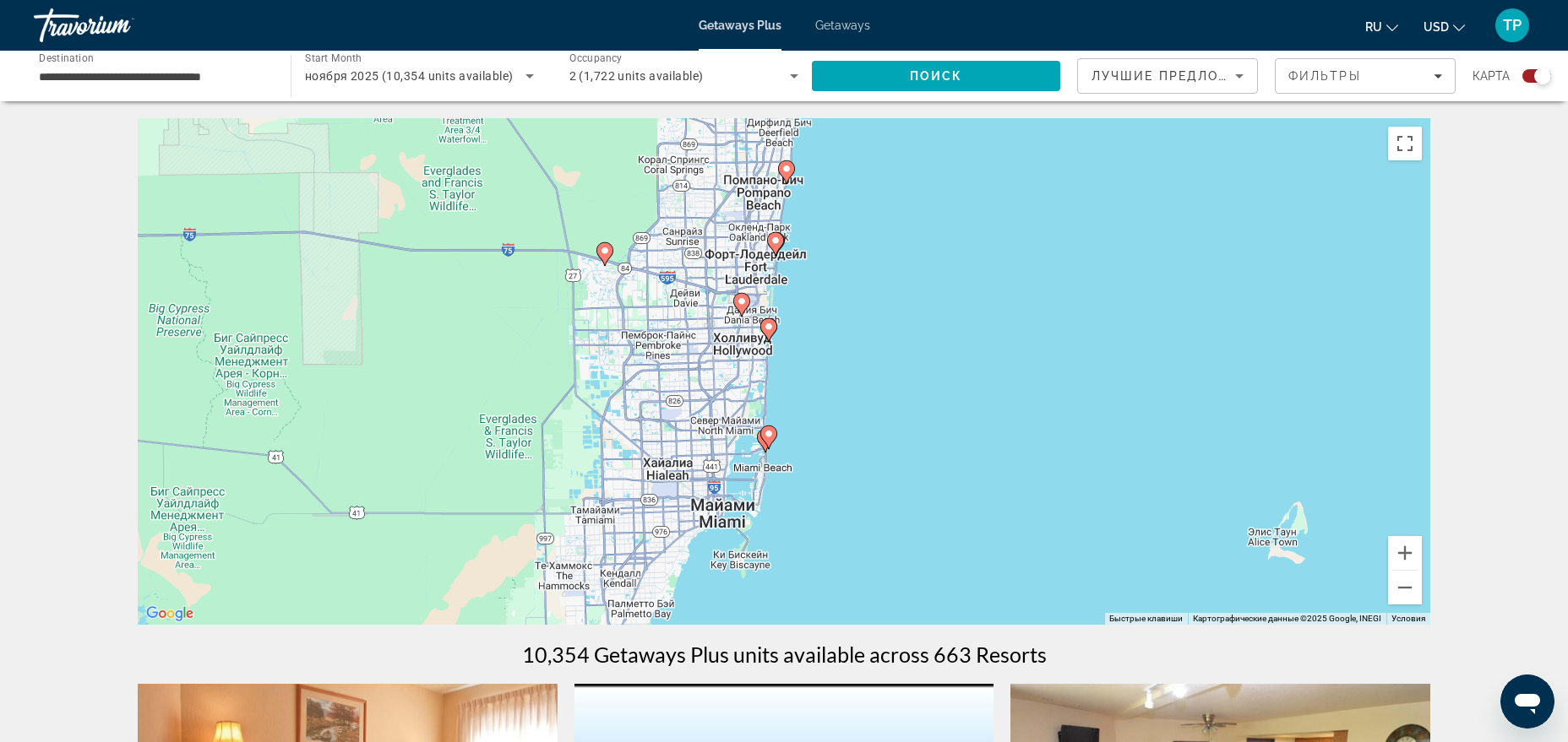
drag, startPoint x: 1019, startPoint y: 391, endPoint x: 920, endPoint y: 482, distance: 134.5
click at [920, 482] on div "Чтобы активировать перетаскивание с помощью клавиатуры, нажмите Alt + Ввод. Пос…" at bounding box center [784, 371] width 1292 height 507
click at [1413, 553] on button "Увеличить" at bounding box center [1405, 553] width 33 height 33
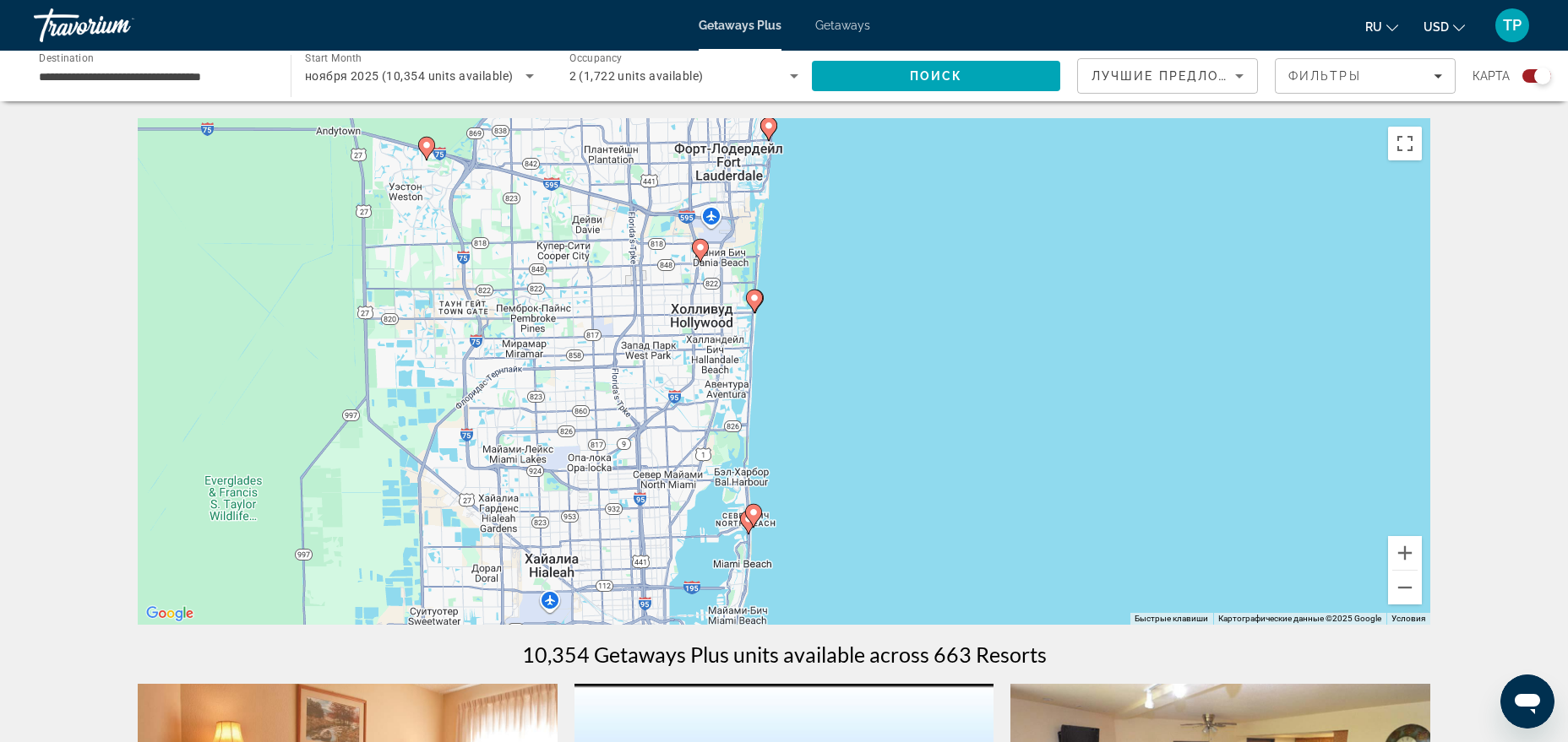
click at [754, 518] on icon "Main content" at bounding box center [754, 516] width 16 height 22
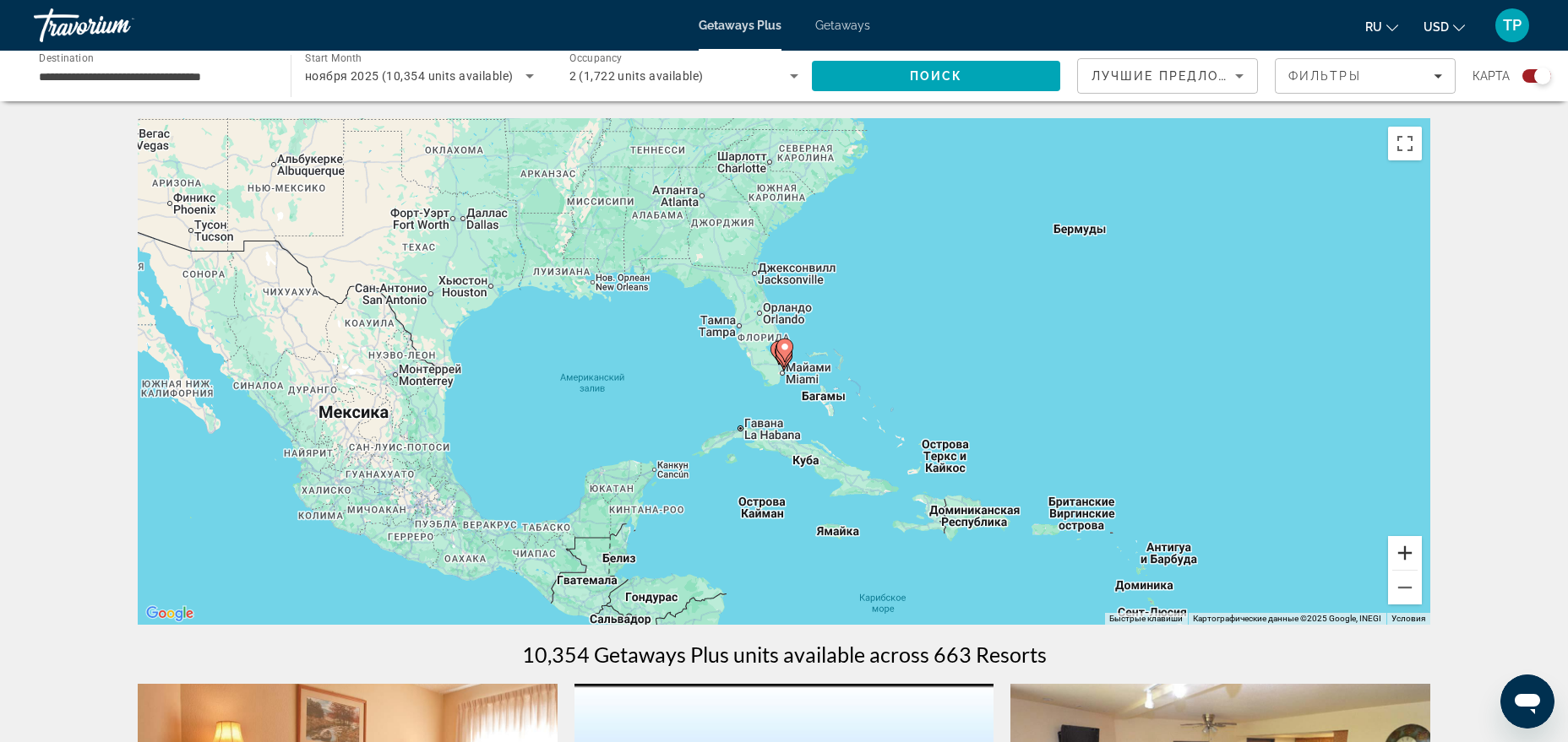
click at [1419, 554] on button "Увеличить" at bounding box center [1405, 553] width 33 height 33
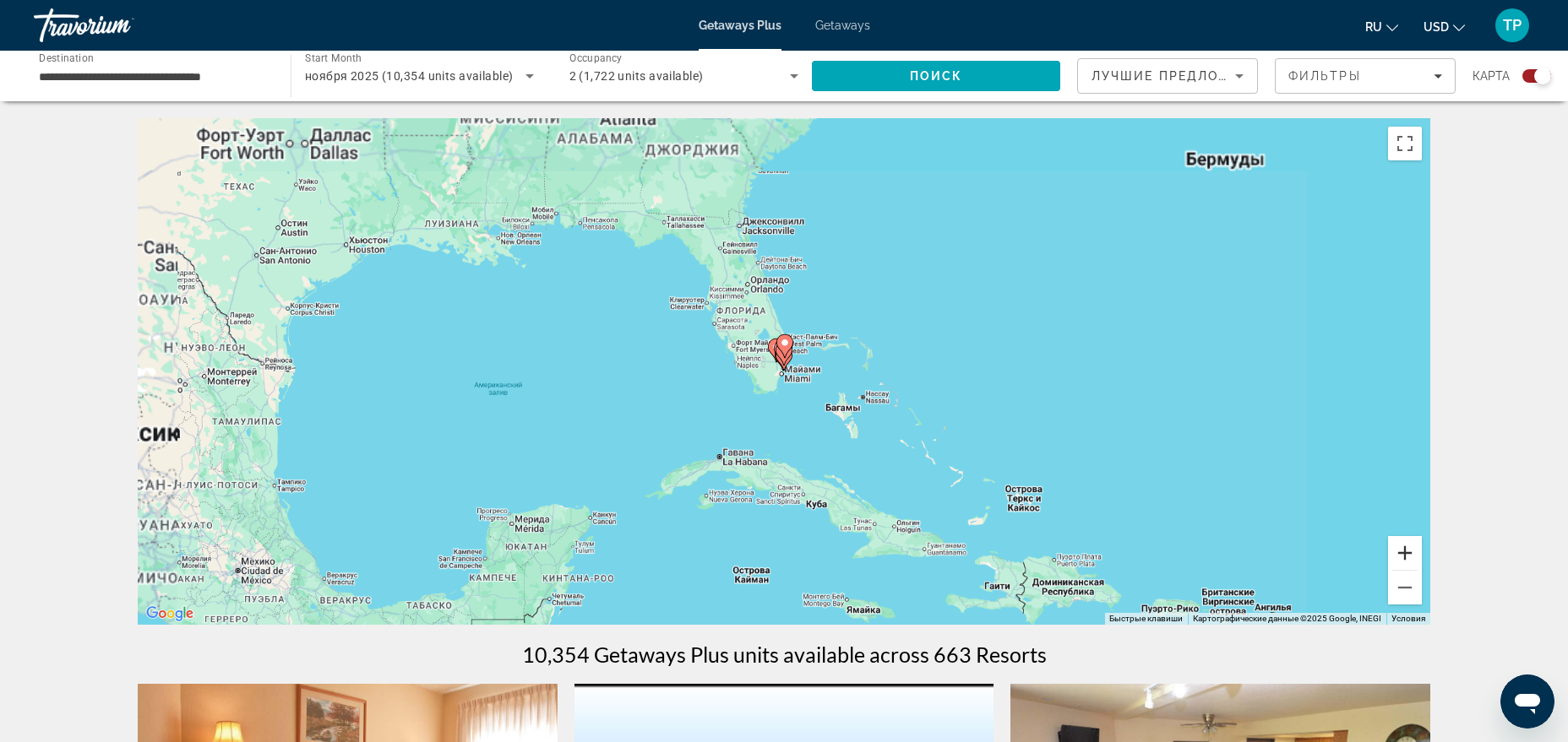
click at [1419, 554] on button "Увеличить" at bounding box center [1405, 553] width 33 height 33
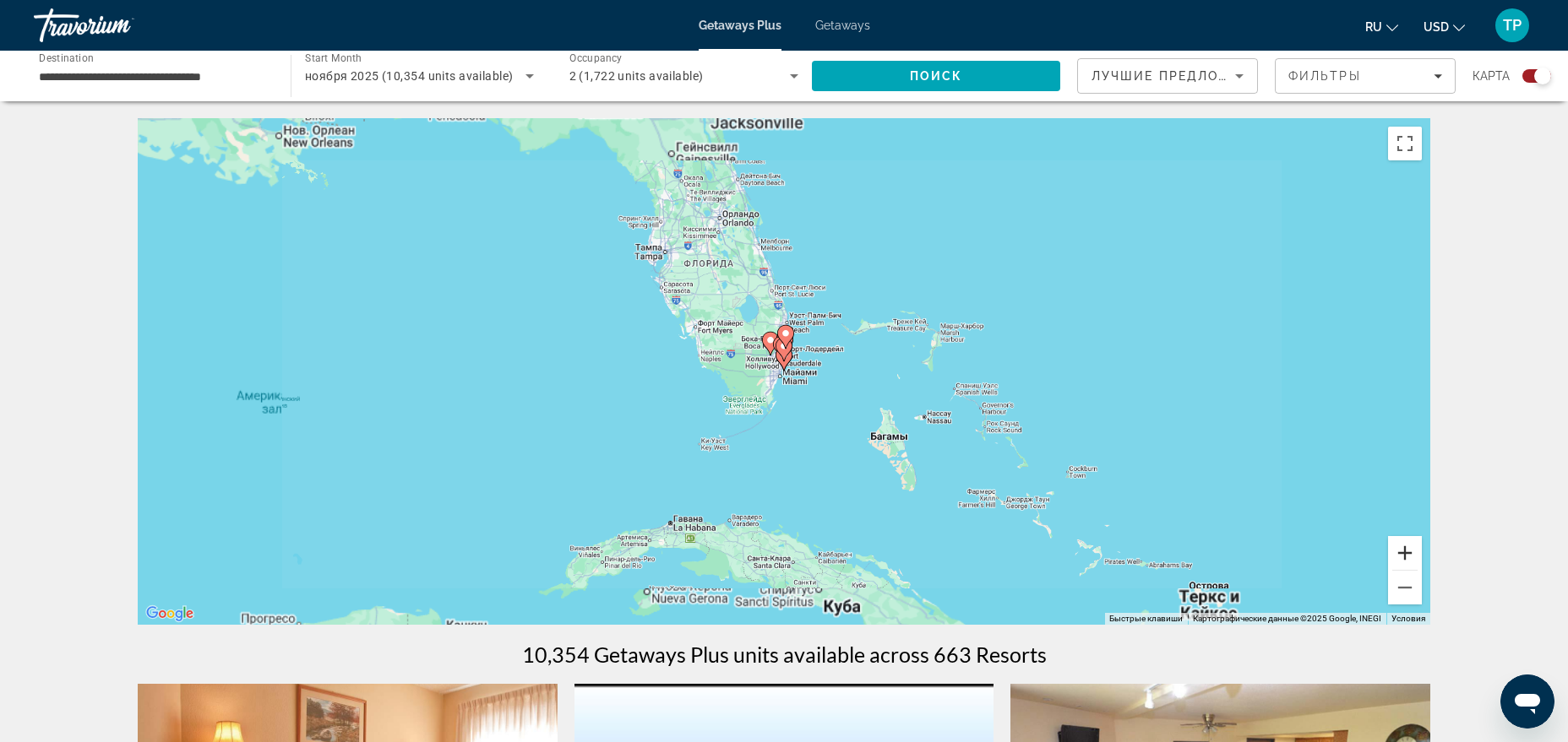
click at [1419, 554] on button "Увеличить" at bounding box center [1405, 553] width 33 height 33
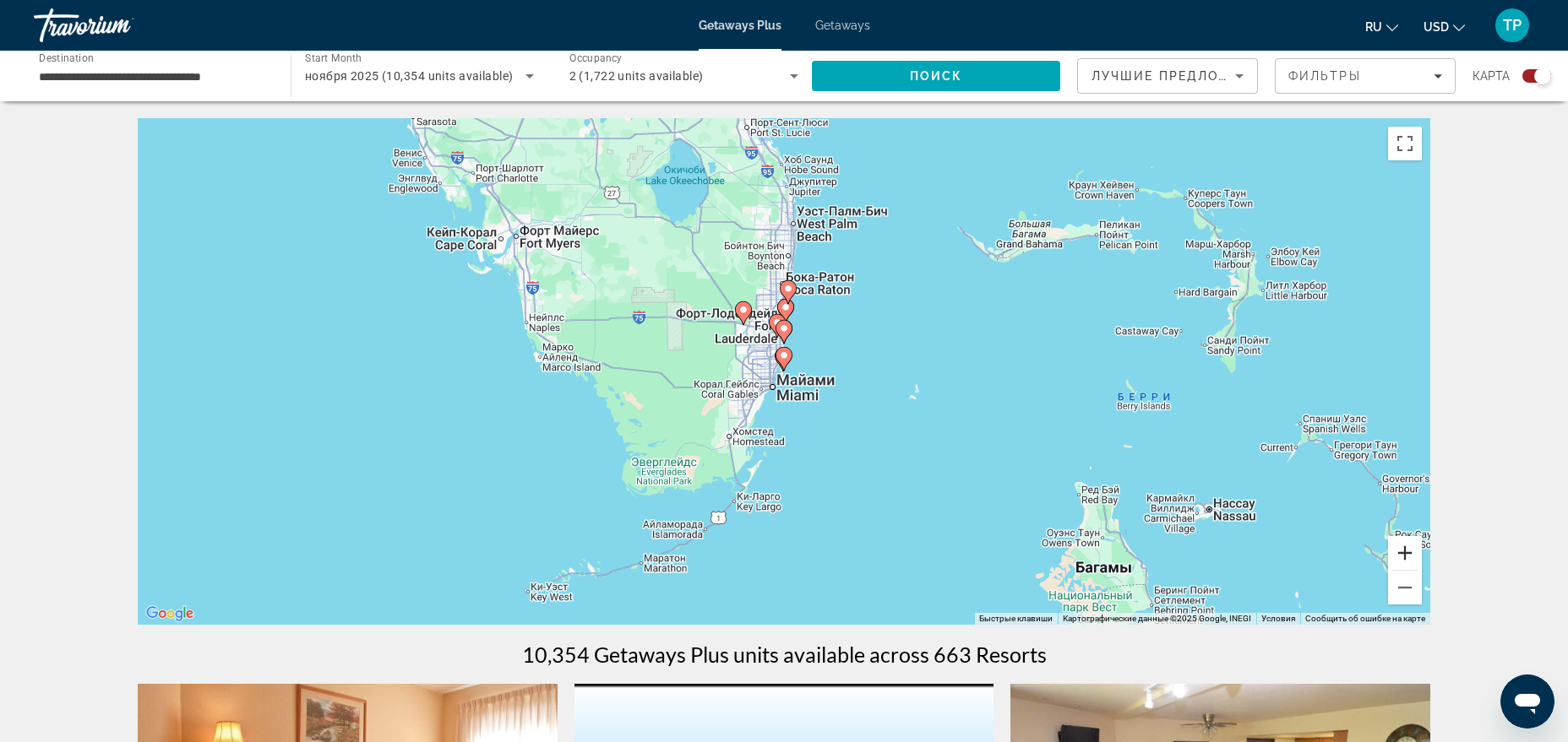
click at [1419, 554] on button "Увеличить" at bounding box center [1405, 553] width 33 height 33
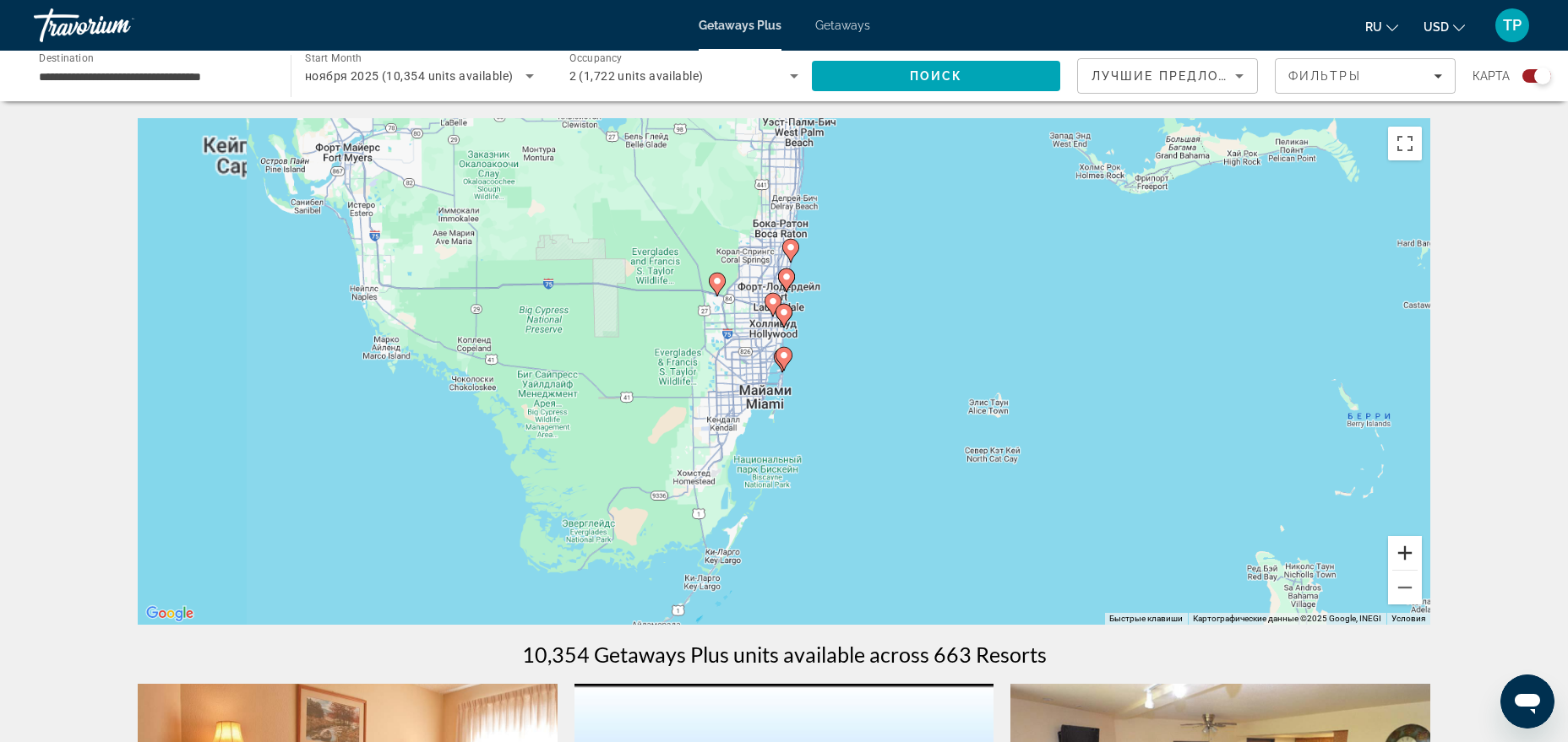
click at [1419, 554] on button "Увеличить" at bounding box center [1405, 553] width 33 height 33
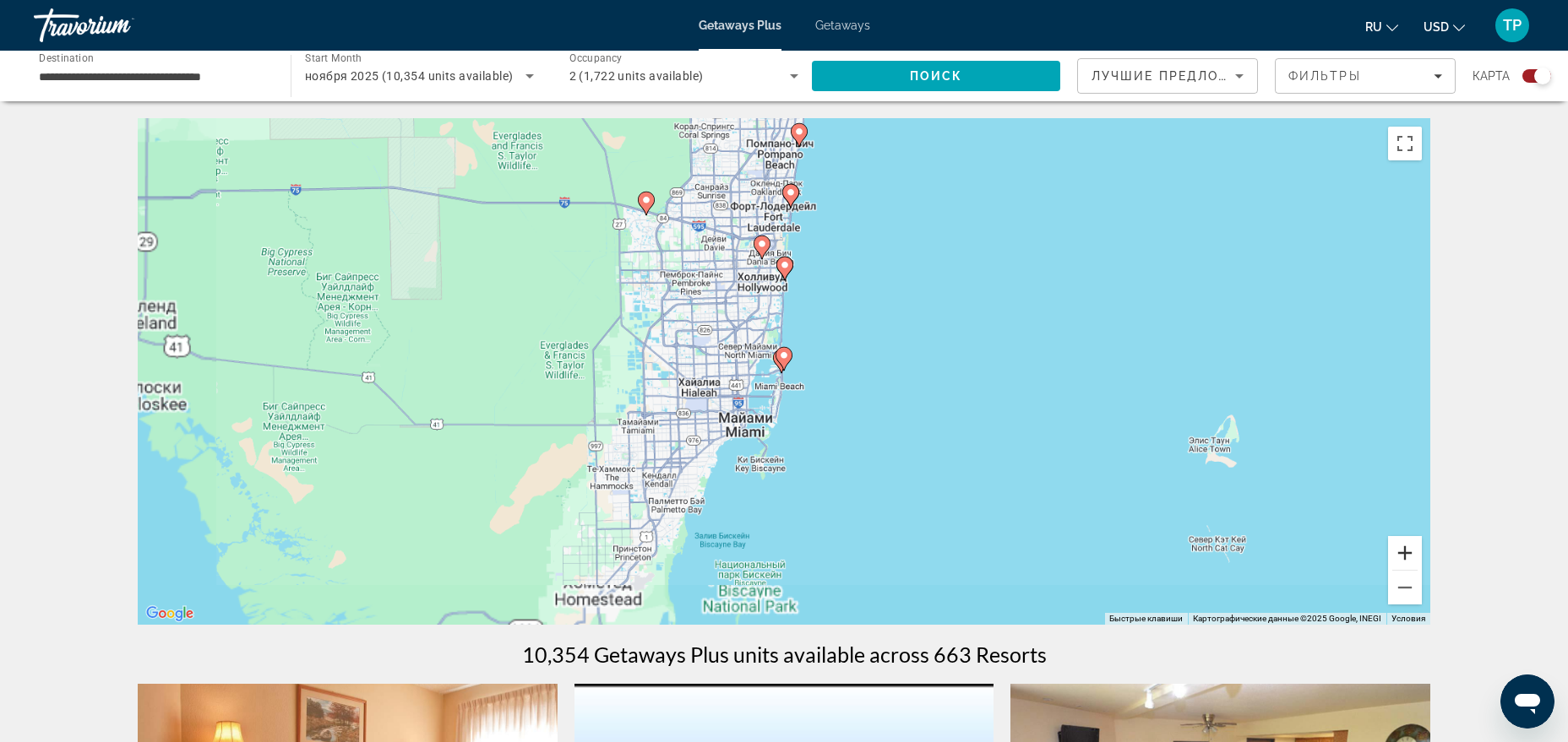
click at [1419, 554] on button "Увеличить" at bounding box center [1405, 553] width 33 height 33
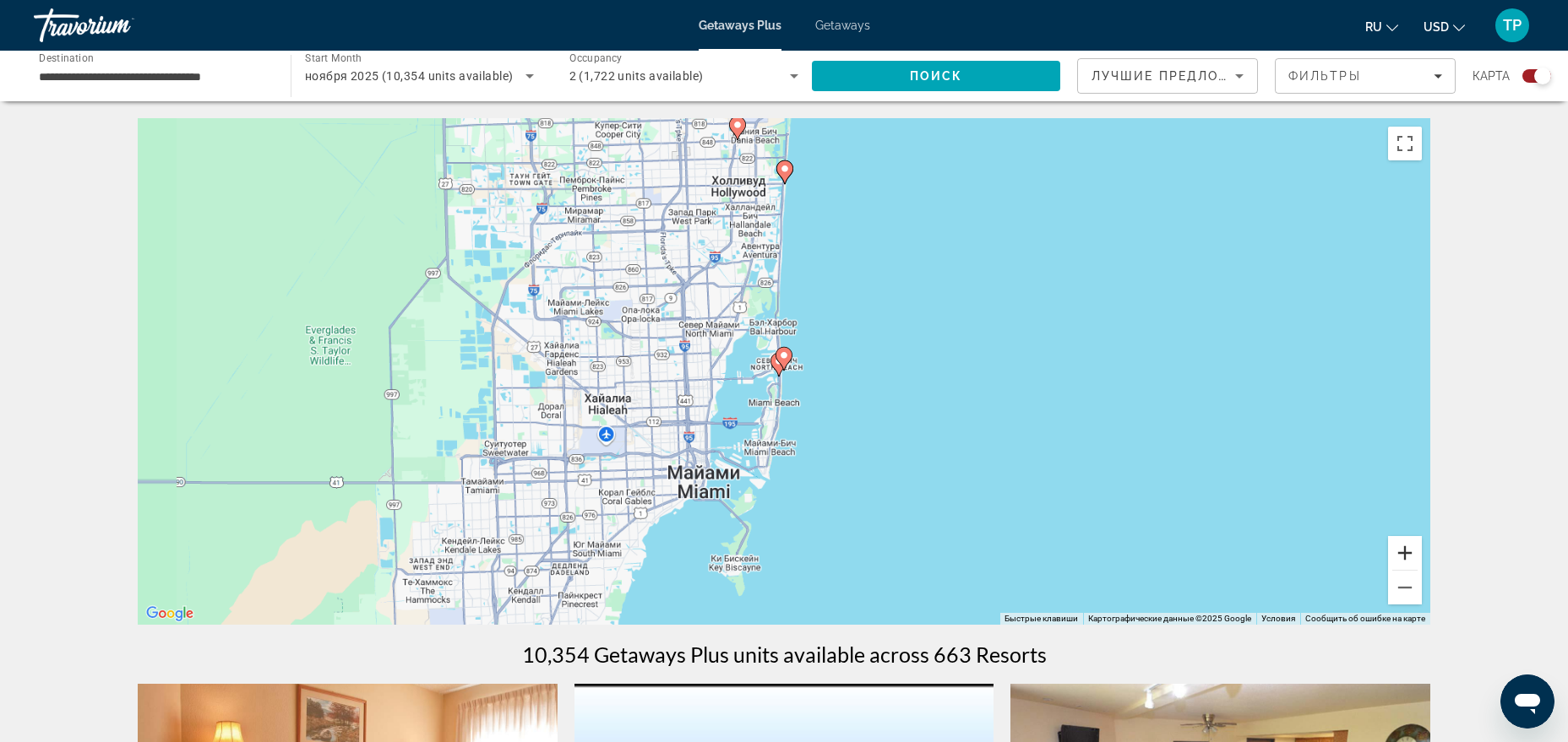
click at [1419, 554] on button "Увеличить" at bounding box center [1405, 553] width 33 height 33
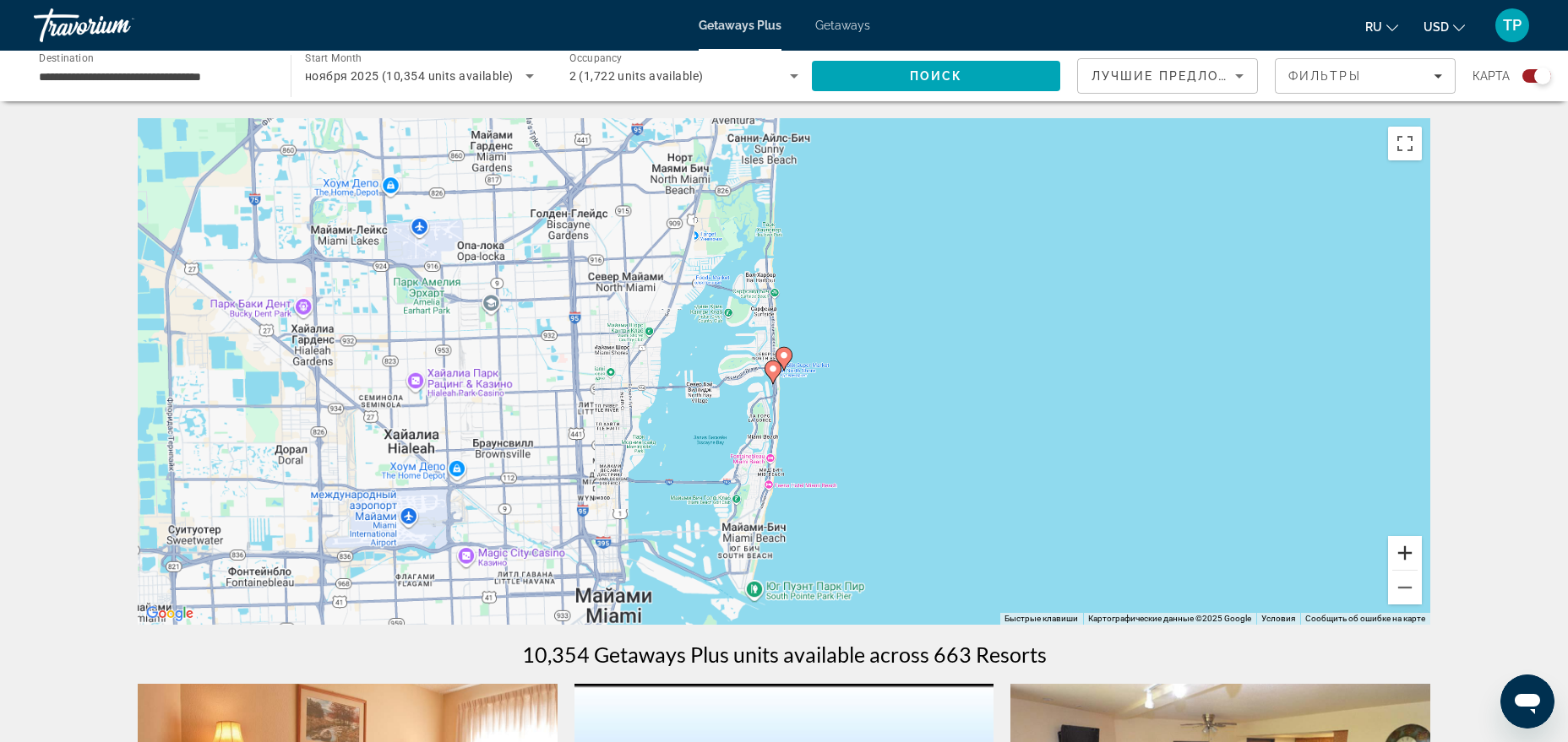
click at [1419, 554] on button "Увеличить" at bounding box center [1405, 553] width 33 height 33
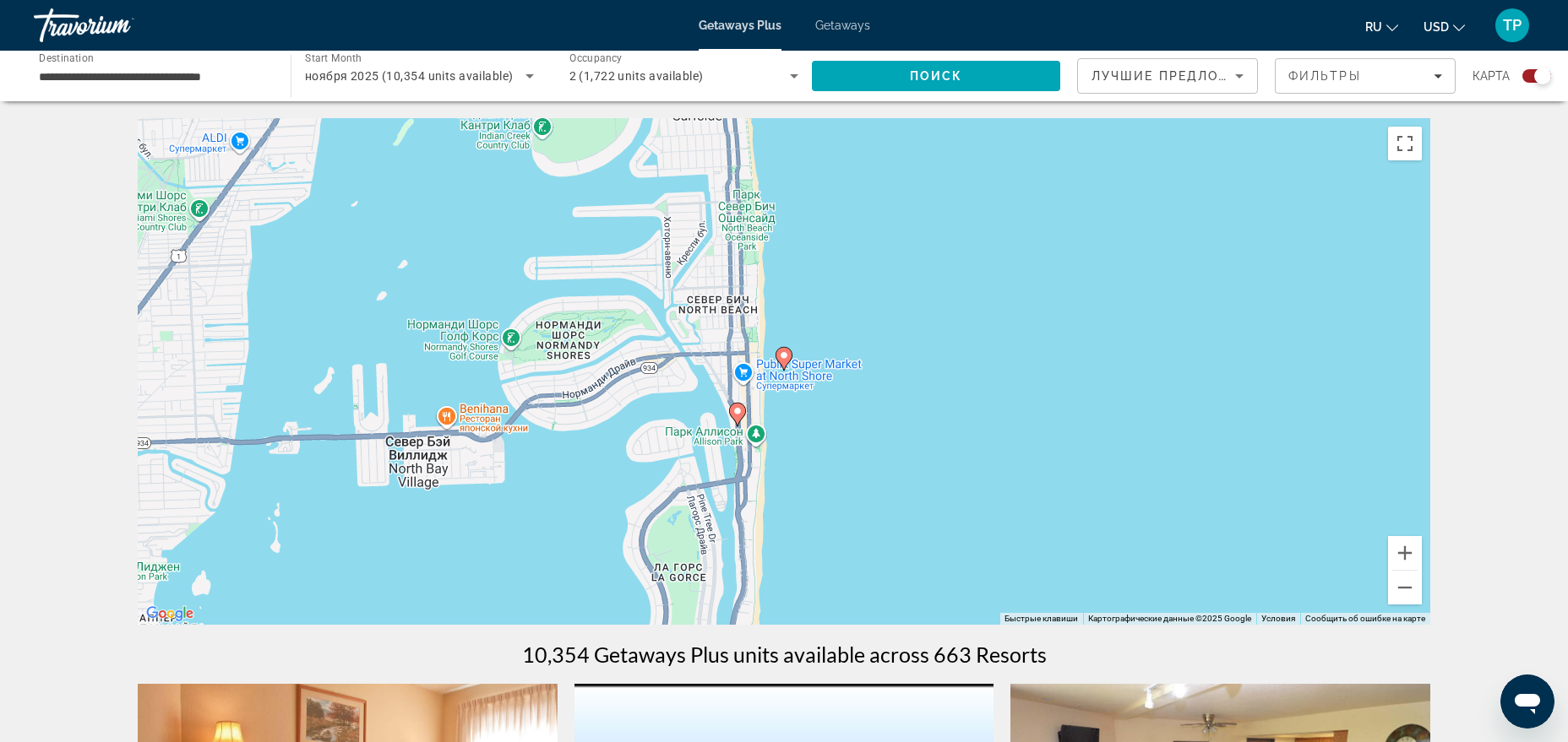
click at [786, 362] on icon "Main content" at bounding box center [784, 359] width 16 height 22
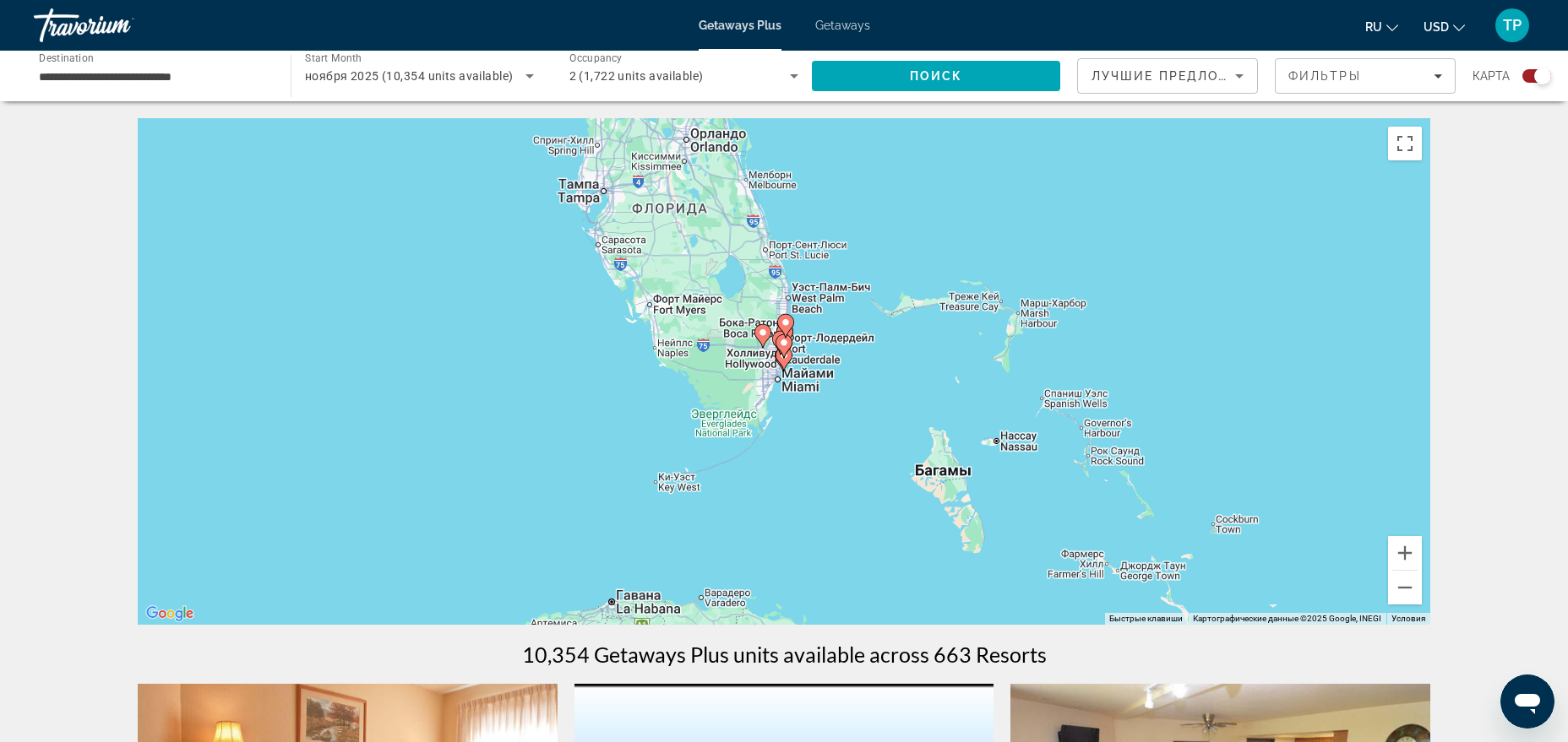
click at [786, 326] on image "Main content" at bounding box center [785, 322] width 10 height 10
type input "**********"
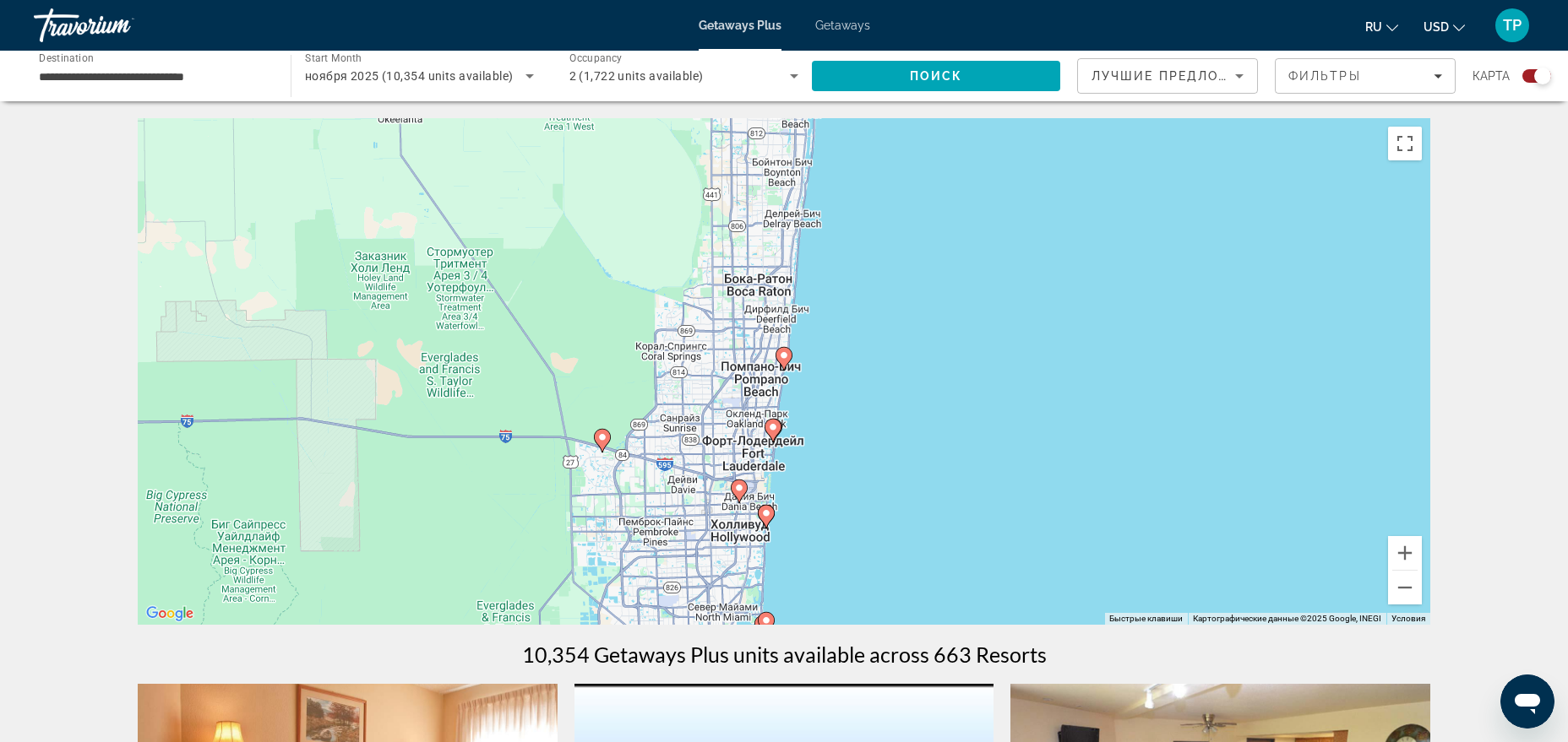
click at [784, 351] on image "Main content" at bounding box center [784, 356] width 10 height 10
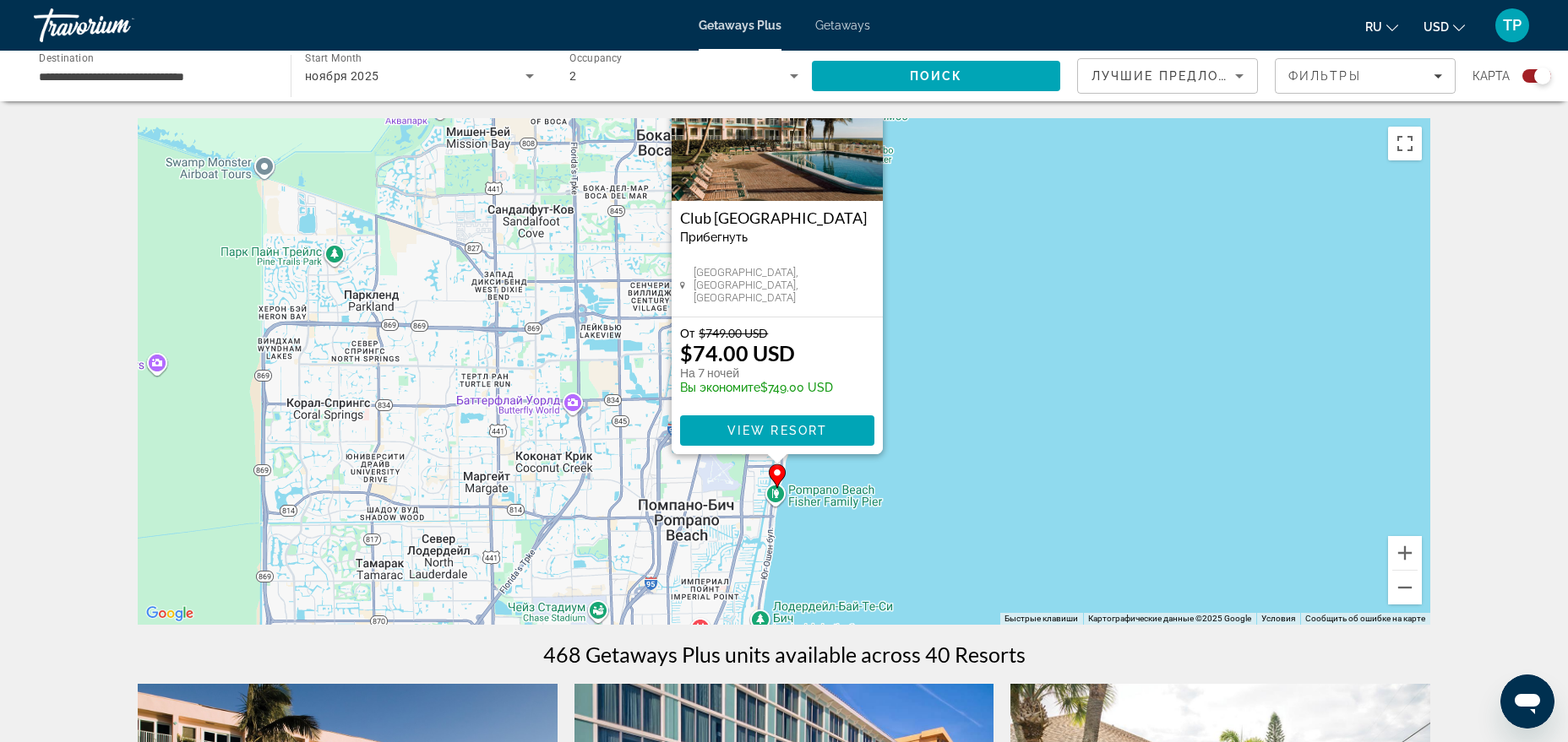
drag, startPoint x: 985, startPoint y: 471, endPoint x: 975, endPoint y: 348, distance: 123.4
click at [975, 348] on div "Чтобы активировать перетаскивание с помощью клавиатуры, нажмите Alt + Ввод. Пос…" at bounding box center [784, 371] width 1292 height 507
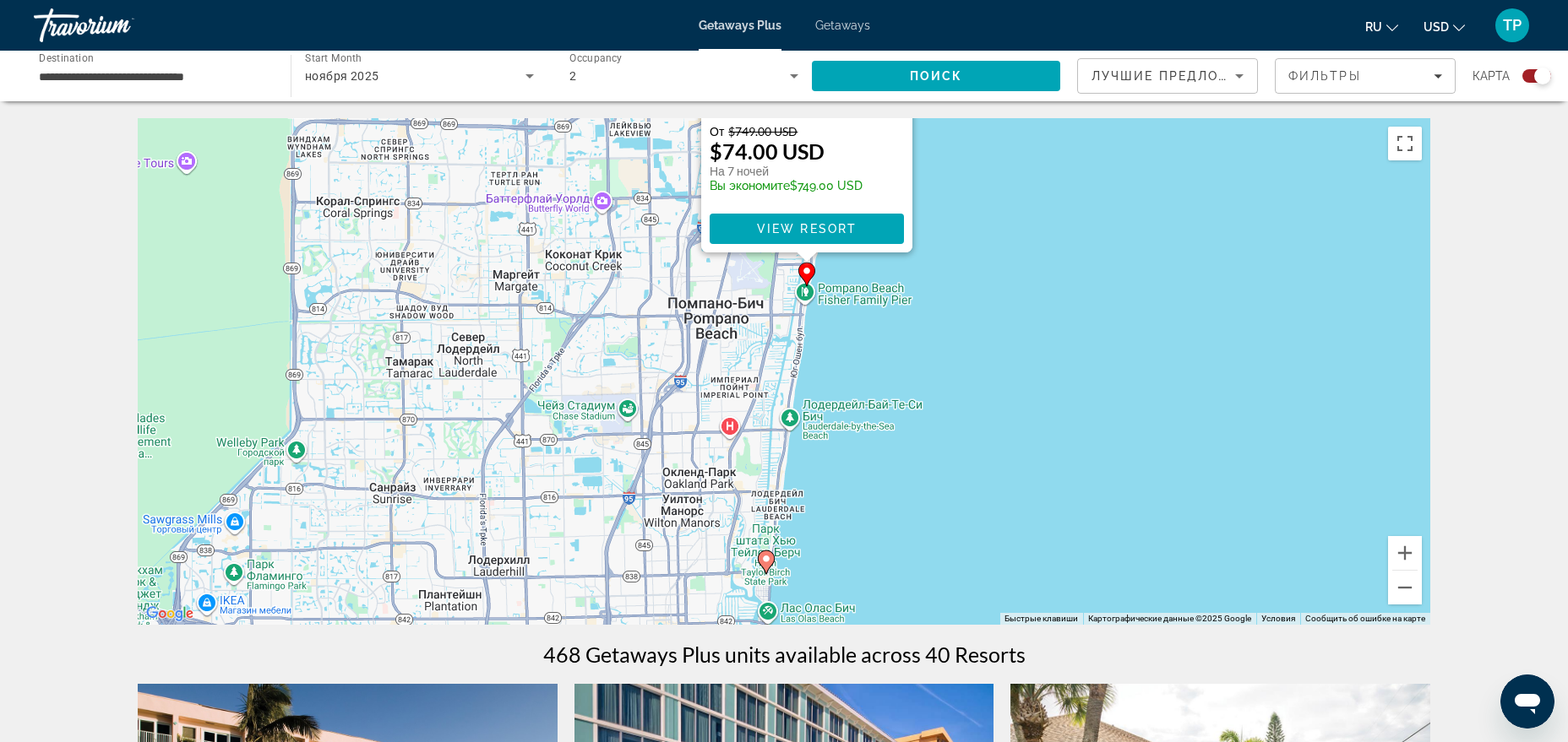
drag, startPoint x: 956, startPoint y: 499, endPoint x: 991, endPoint y: 308, distance: 194.2
click at [991, 308] on div "Чтобы активировать перетаскивание с помощью клавиатуры, нажмите Alt + Ввод. Пос…" at bounding box center [784, 371] width 1292 height 507
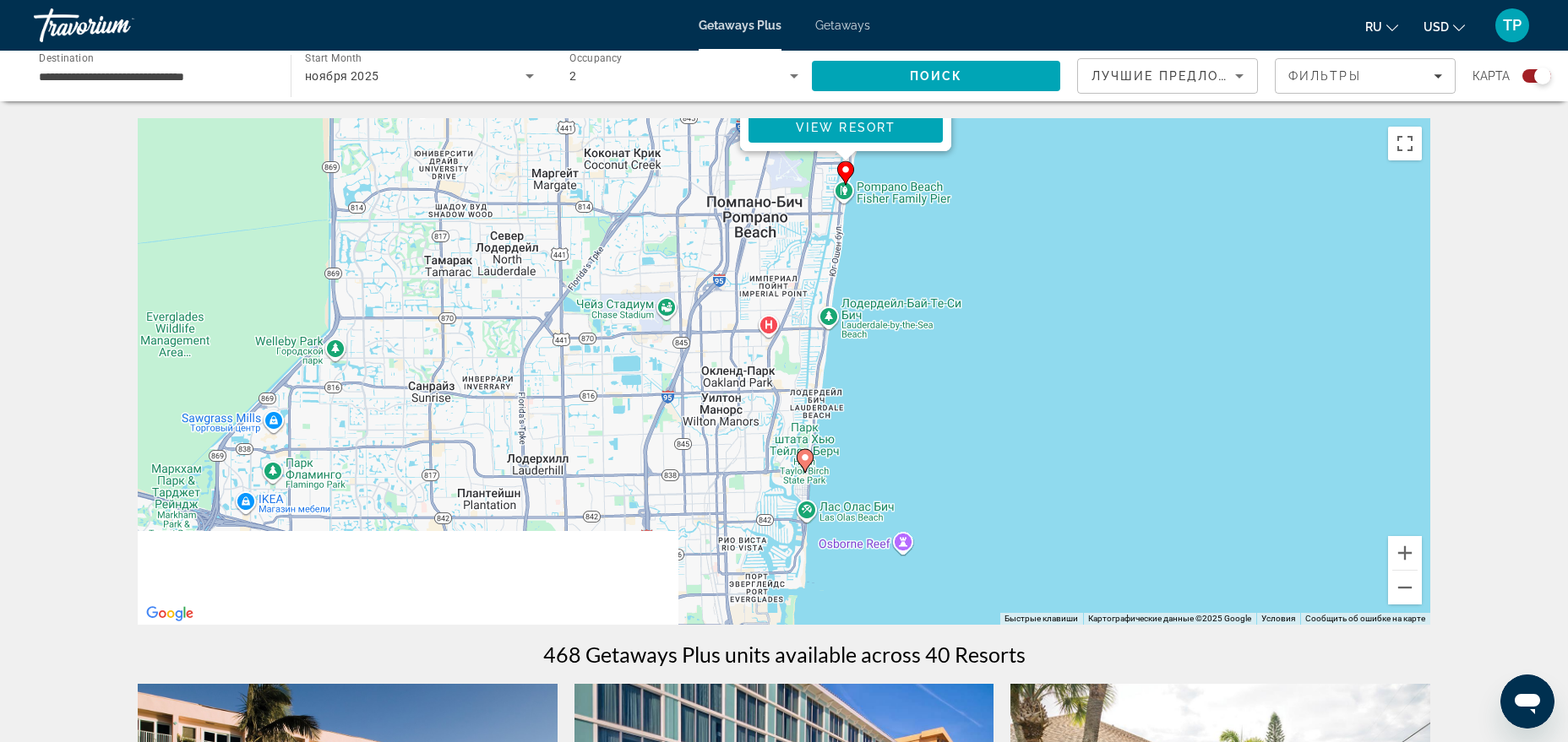
drag, startPoint x: 805, startPoint y: 514, endPoint x: 845, endPoint y: 370, distance: 149.5
click at [847, 375] on div "Чтобы активировать перетаскивание с помощью клавиатуры, нажмите Alt + Ввод. Пос…" at bounding box center [784, 371] width 1292 height 507
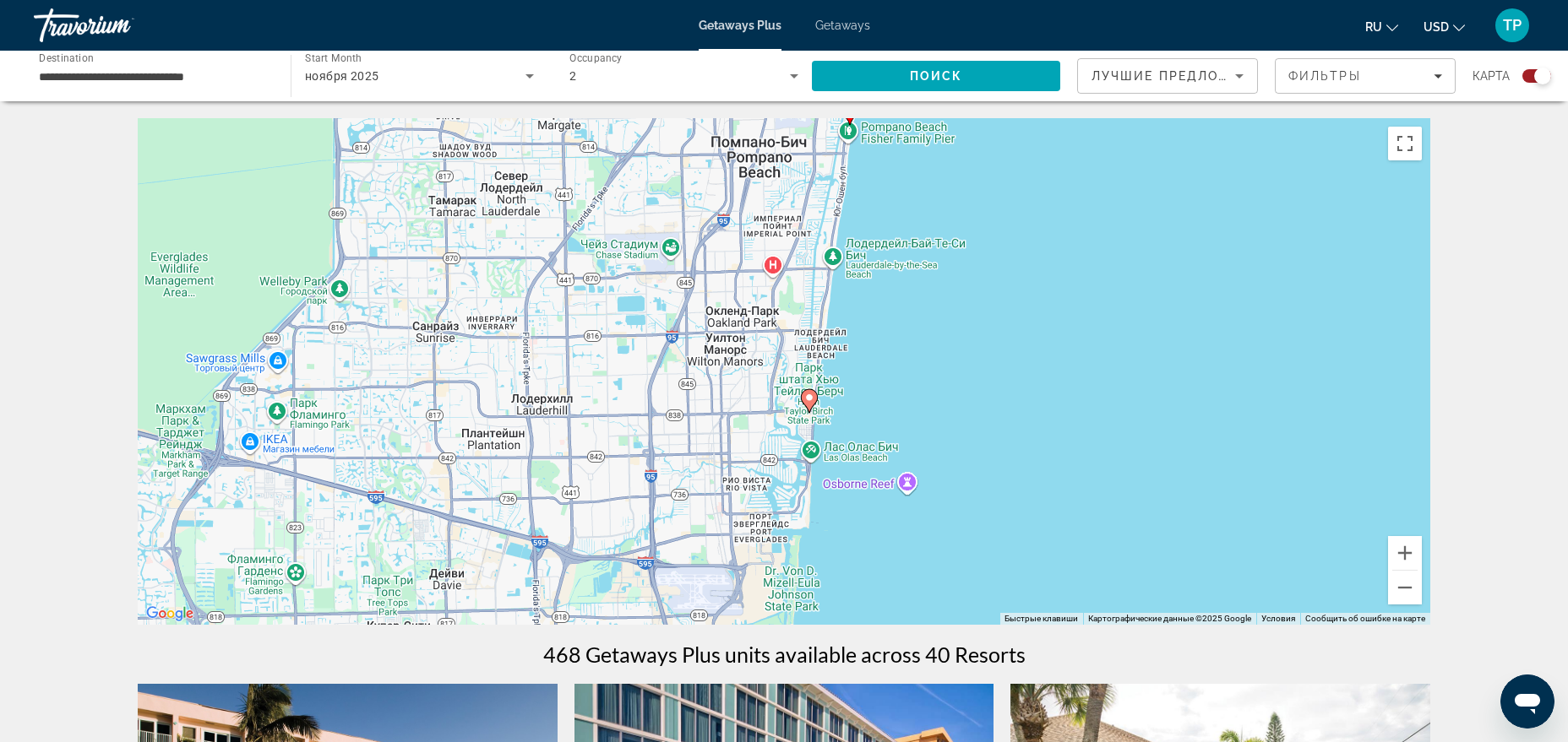
click at [807, 394] on image "Main content" at bounding box center [809, 398] width 10 height 10
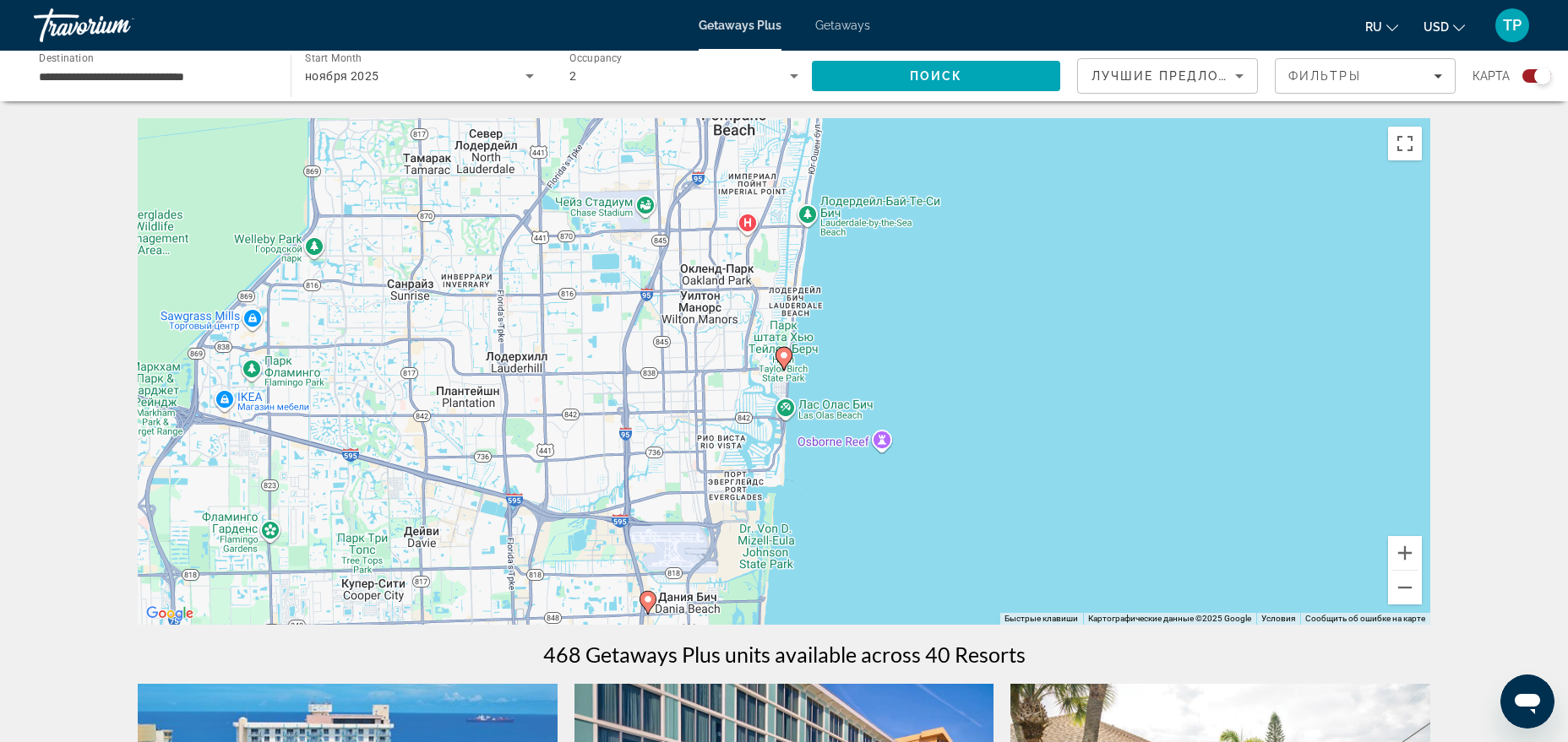
click at [783, 359] on image "Main content" at bounding box center [784, 356] width 10 height 10
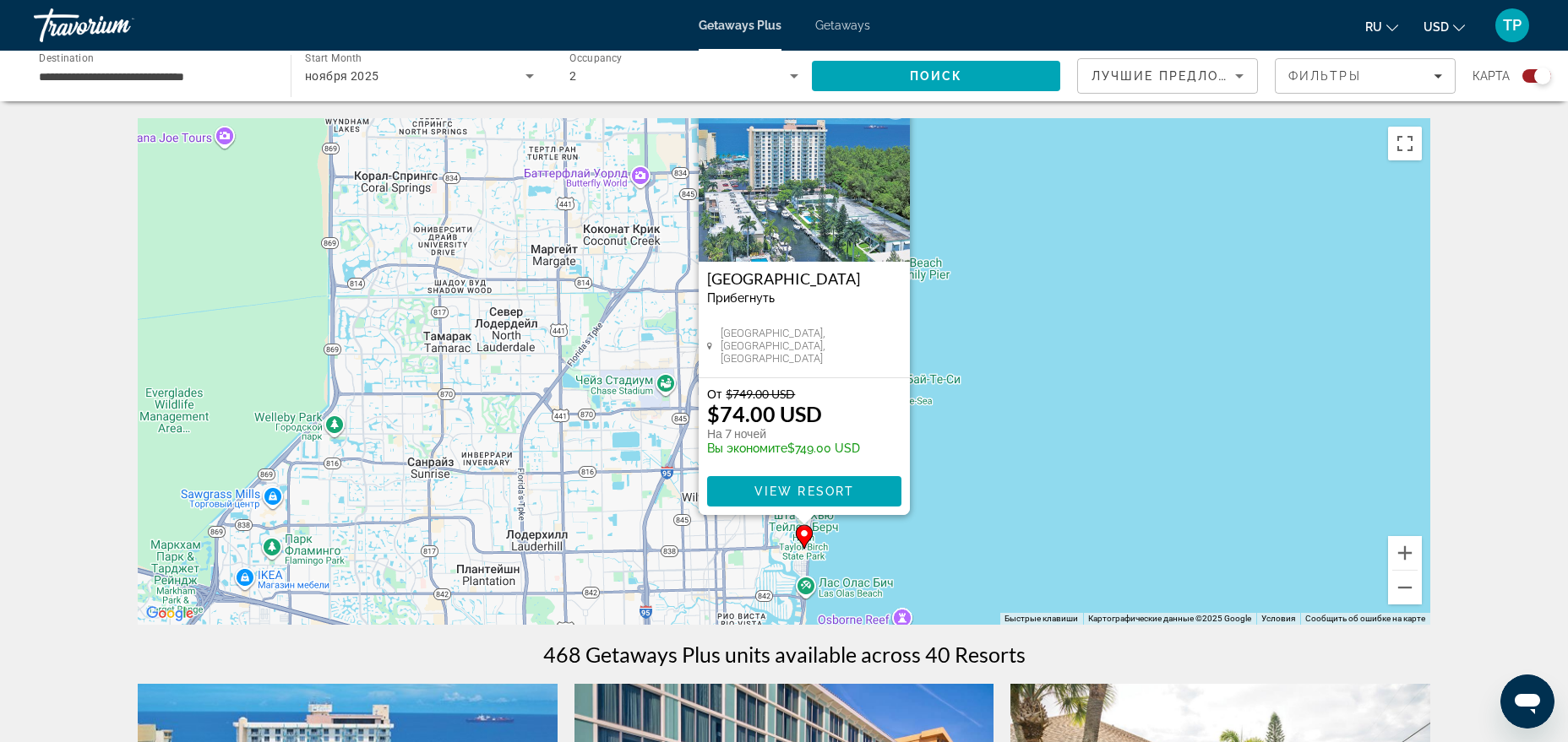
drag, startPoint x: 491, startPoint y: 414, endPoint x: 511, endPoint y: 361, distance: 56.6
click at [511, 361] on div "Чтобы активировать перетаскивание с помощью клавиатуры, нажмите Alt + Ввод. Пос…" at bounding box center [784, 371] width 1292 height 507
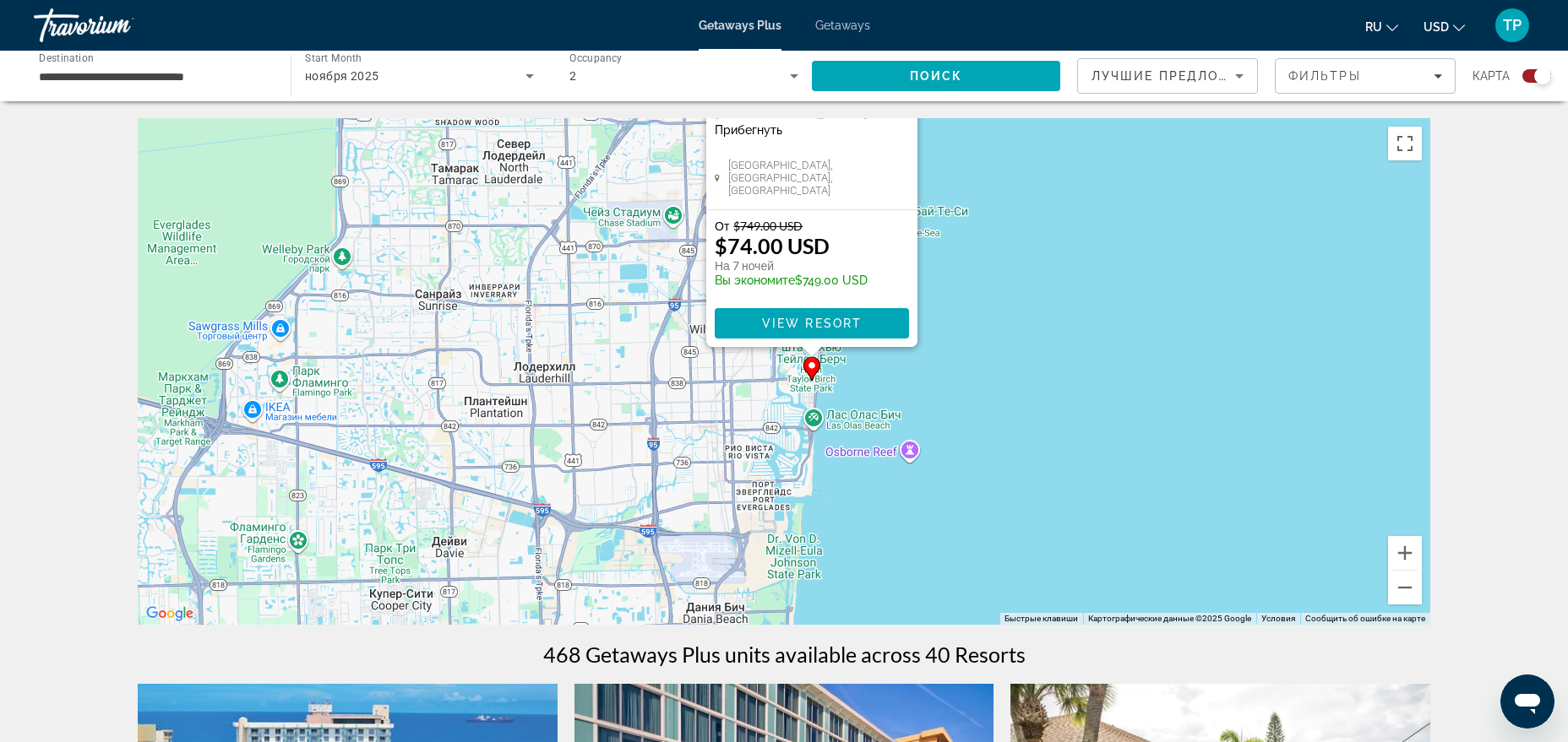
drag, startPoint x: 961, startPoint y: 488, endPoint x: 968, endPoint y: 316, distance: 172.1
click at [968, 316] on div "Чтобы активировать перетаскивание с помощью клавиатуры, нажмите Alt + Ввод. Пос…" at bounding box center [784, 371] width 1292 height 507
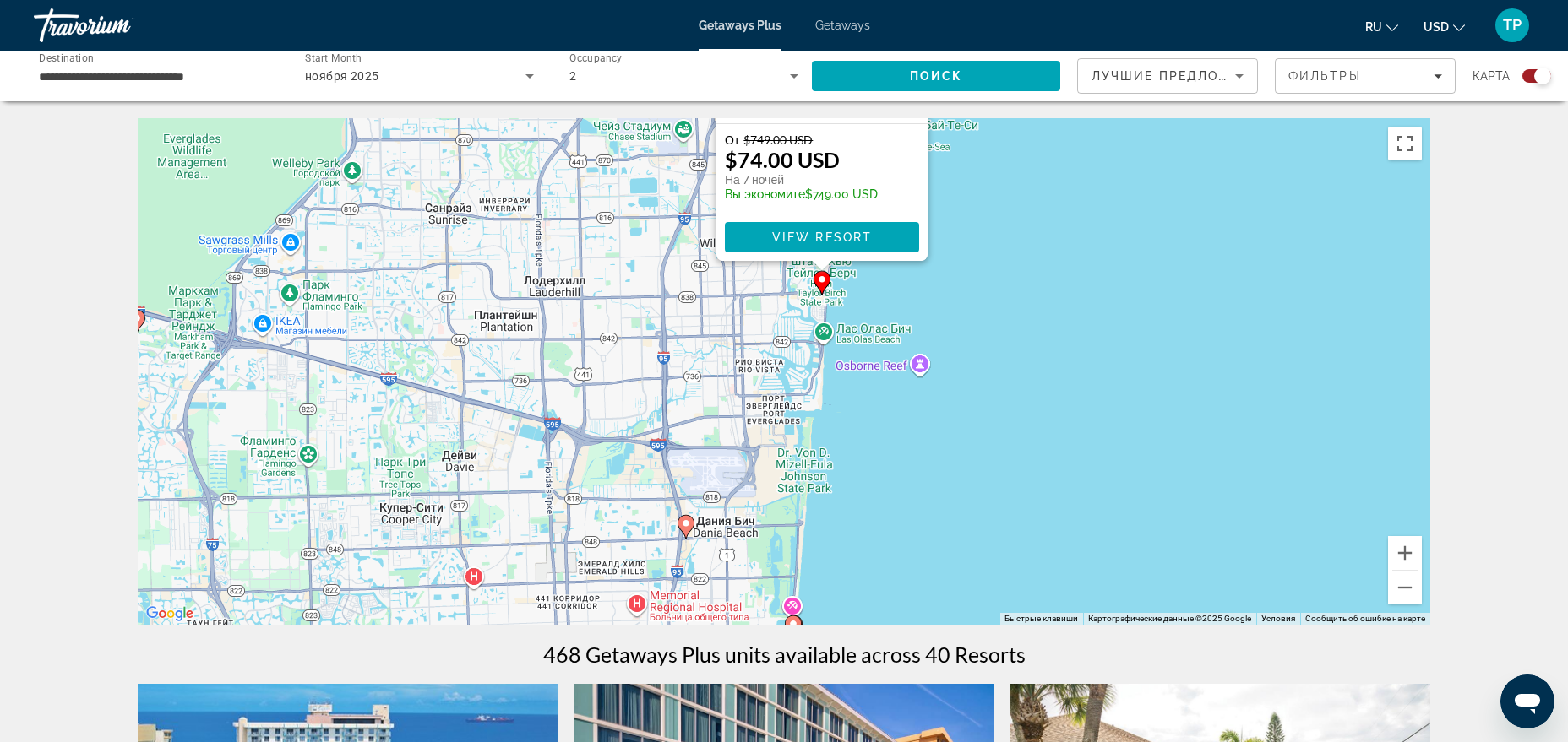
drag, startPoint x: 812, startPoint y: 518, endPoint x: 830, endPoint y: 391, distance: 128.3
click at [830, 393] on div "Чтобы активировать перетаскивание с помощью клавиатуры, нажмите Alt + Ввод. Пос…" at bounding box center [784, 371] width 1292 height 507
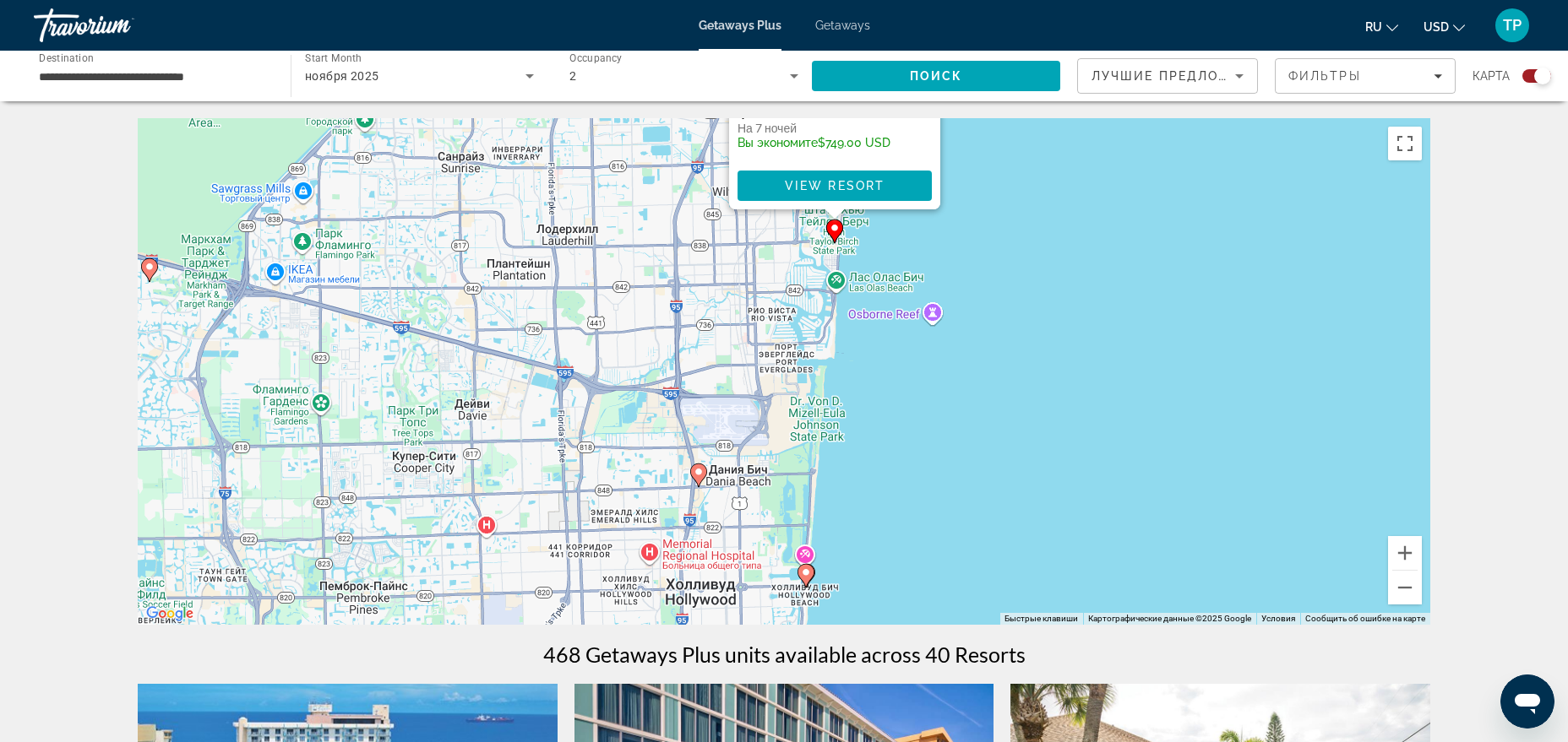
click at [704, 480] on gmp-advanced-marker "Main content" at bounding box center [698, 475] width 17 height 25
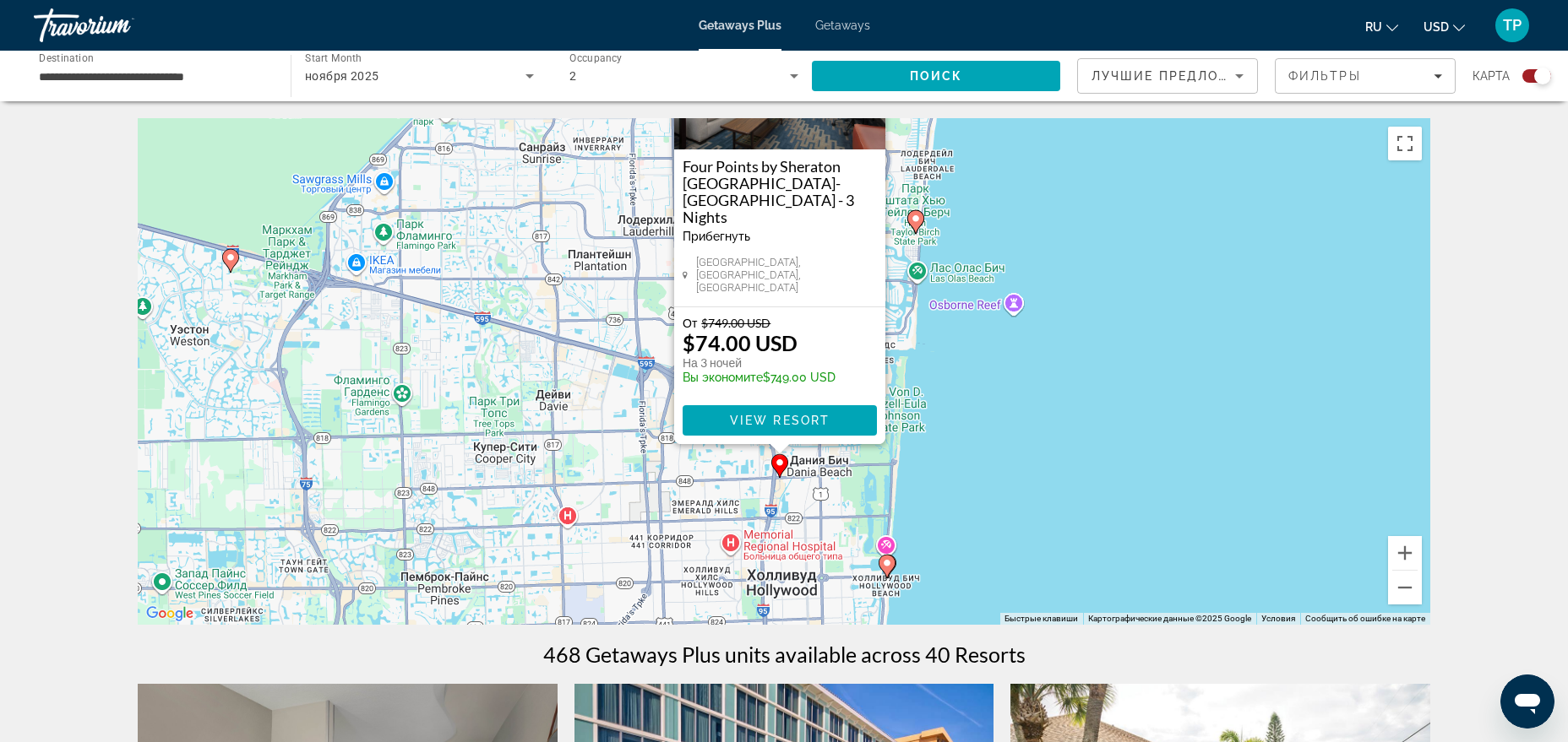
drag, startPoint x: 1006, startPoint y: 520, endPoint x: 995, endPoint y: 380, distance: 140.4
click at [995, 380] on div "Чтобы активировать перетаскивание с помощью клавиатуры, нажмите Alt + Ввод. Пос…" at bounding box center [784, 371] width 1292 height 507
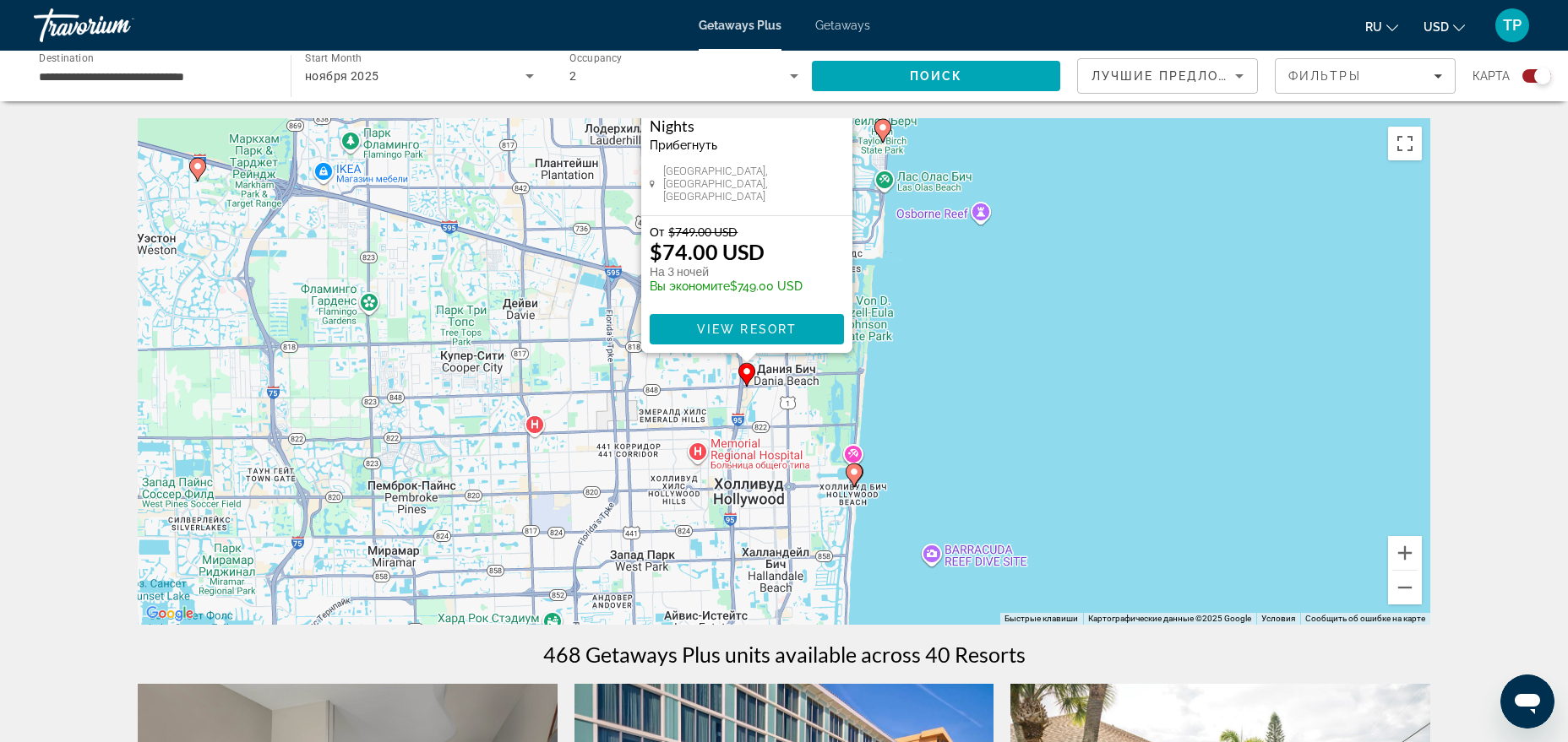
click at [851, 481] on gmp-advanced-marker "Main content" at bounding box center [853, 475] width 17 height 25
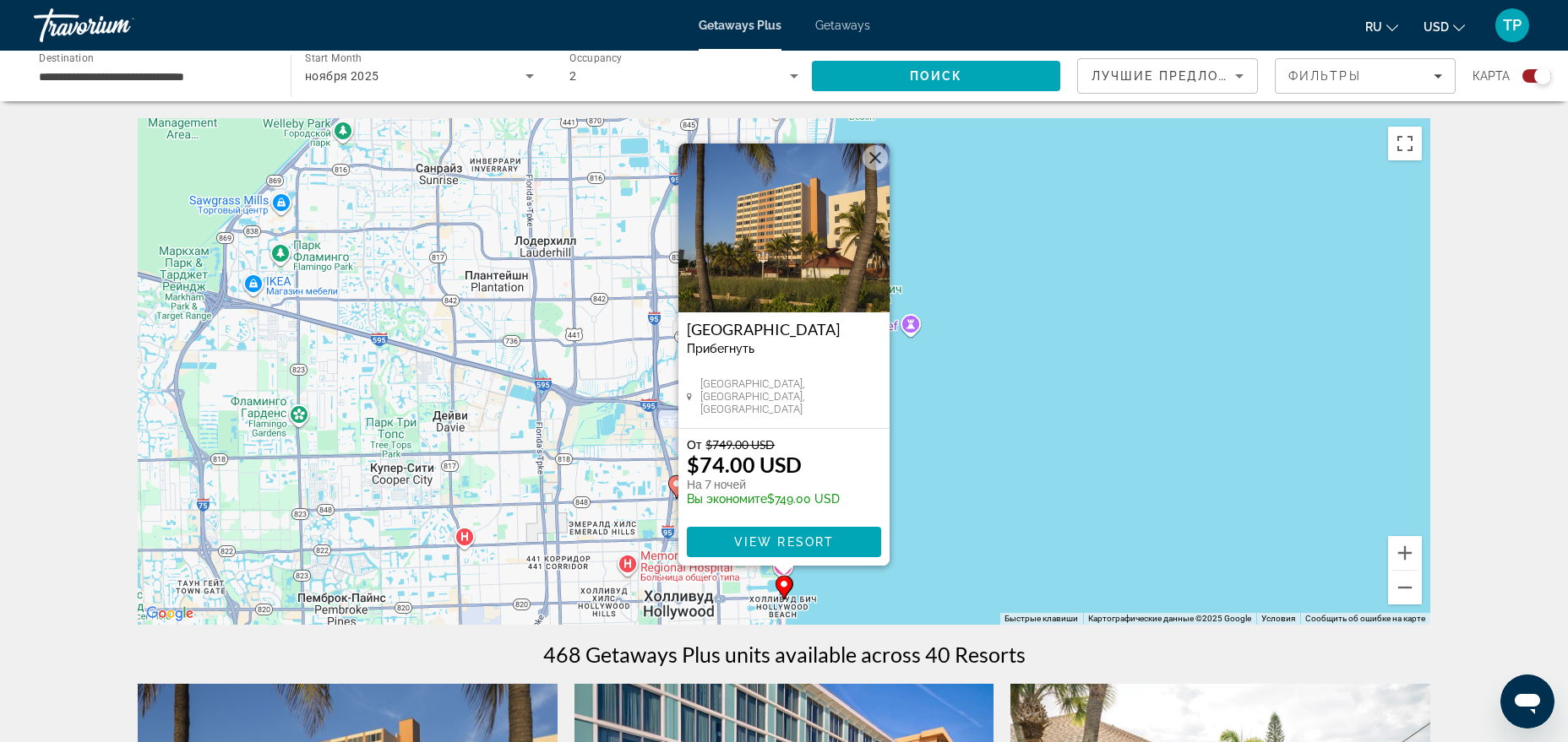
click at [784, 336] on h3 "[GEOGRAPHIC_DATA]" at bounding box center [784, 328] width 194 height 17
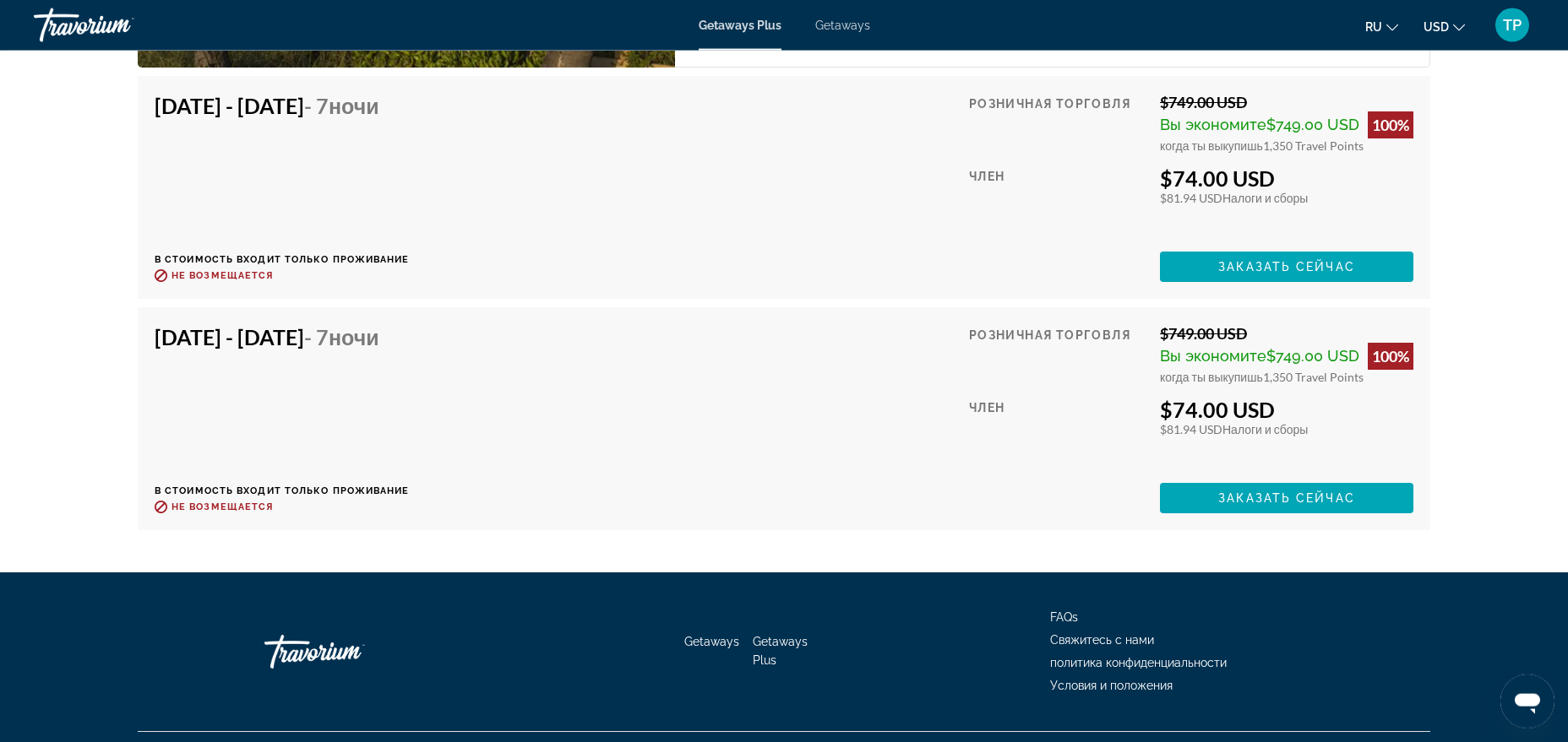
scroll to position [3386, 0]
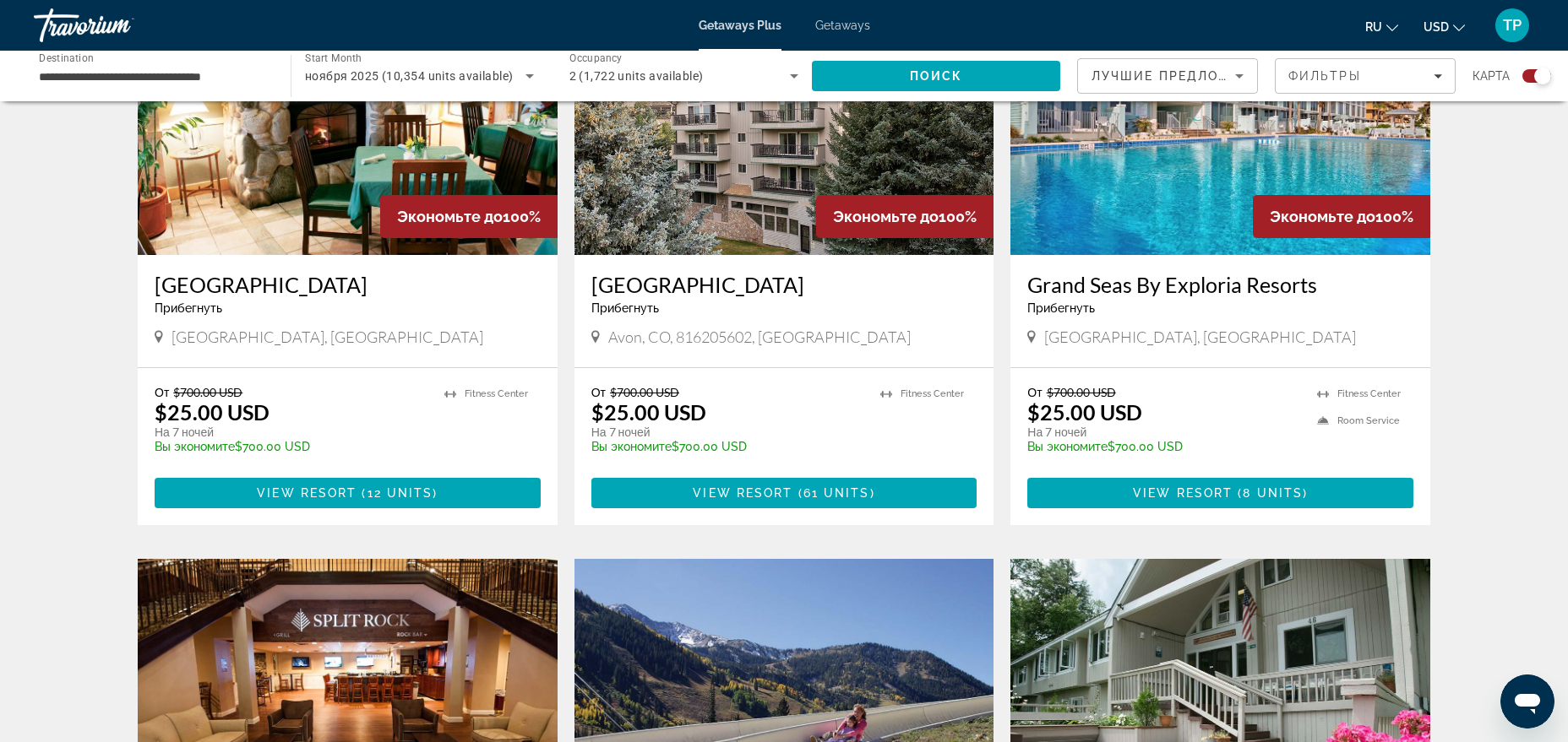
scroll to position [1981, 0]
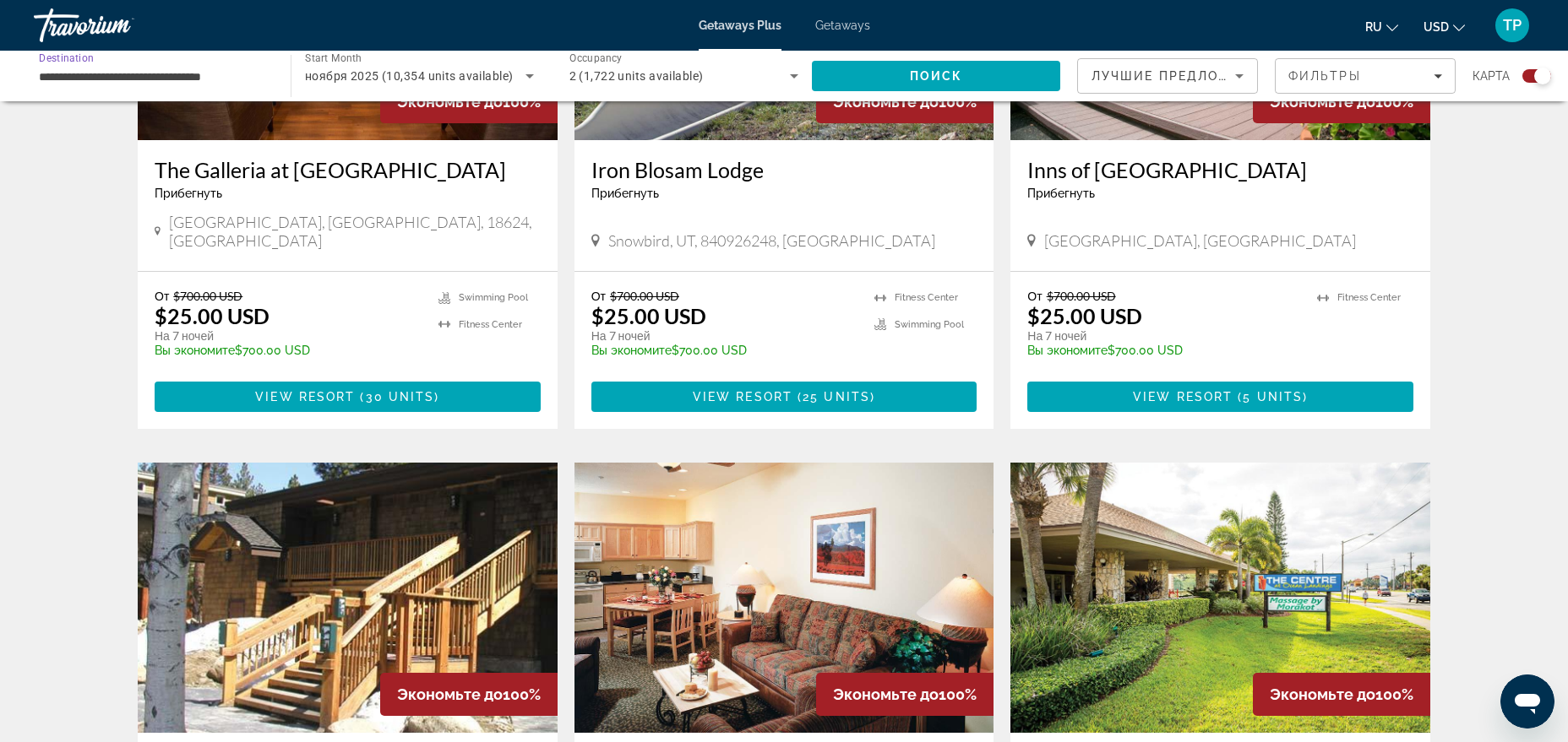
click at [180, 76] on input "**********" at bounding box center [154, 76] width 229 height 21
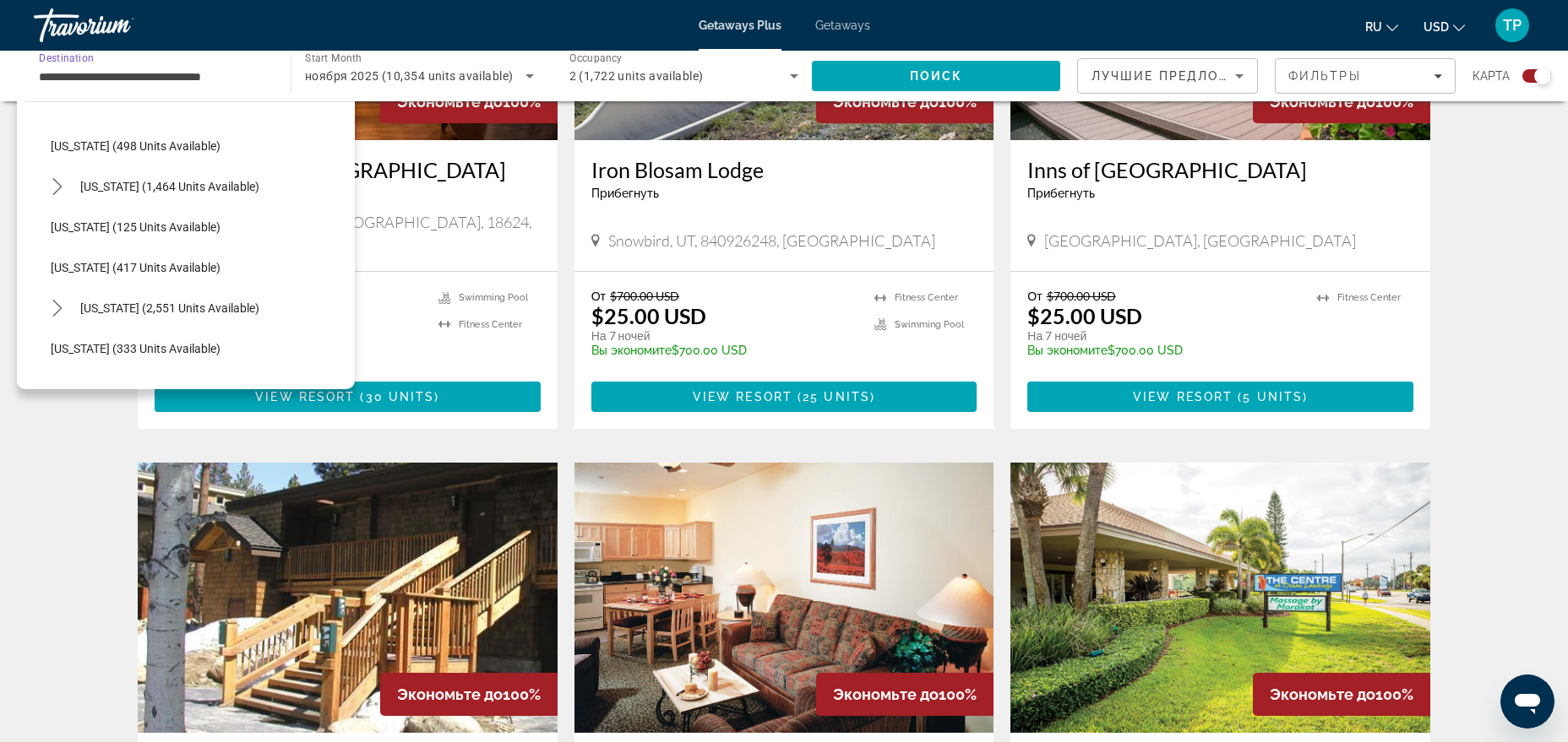
scroll to position [729, 0]
click at [138, 188] on span "[US_STATE] (1,464 units available)" at bounding box center [170, 188] width 179 height 14
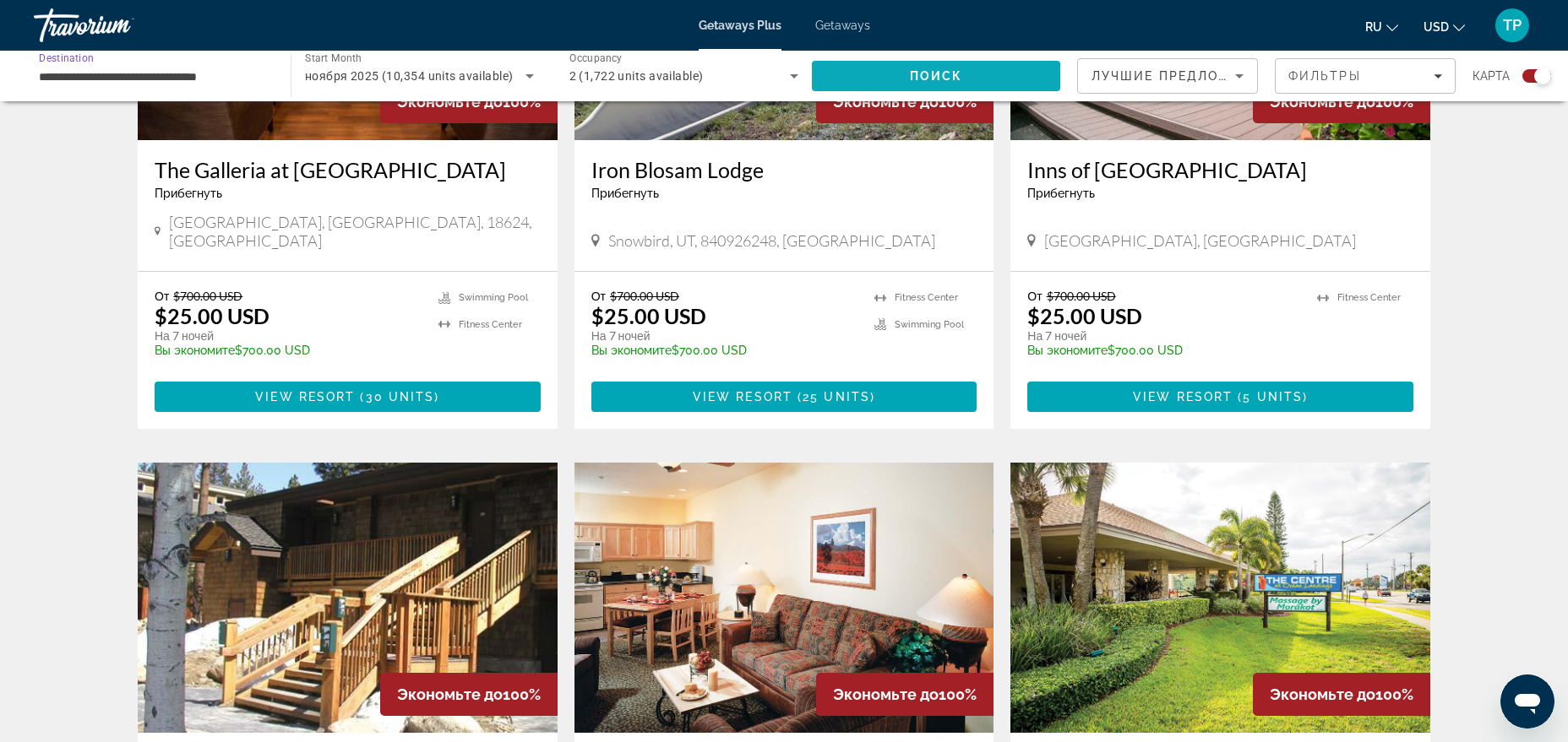
click at [841, 79] on span "Search" at bounding box center [936, 75] width 248 height 40
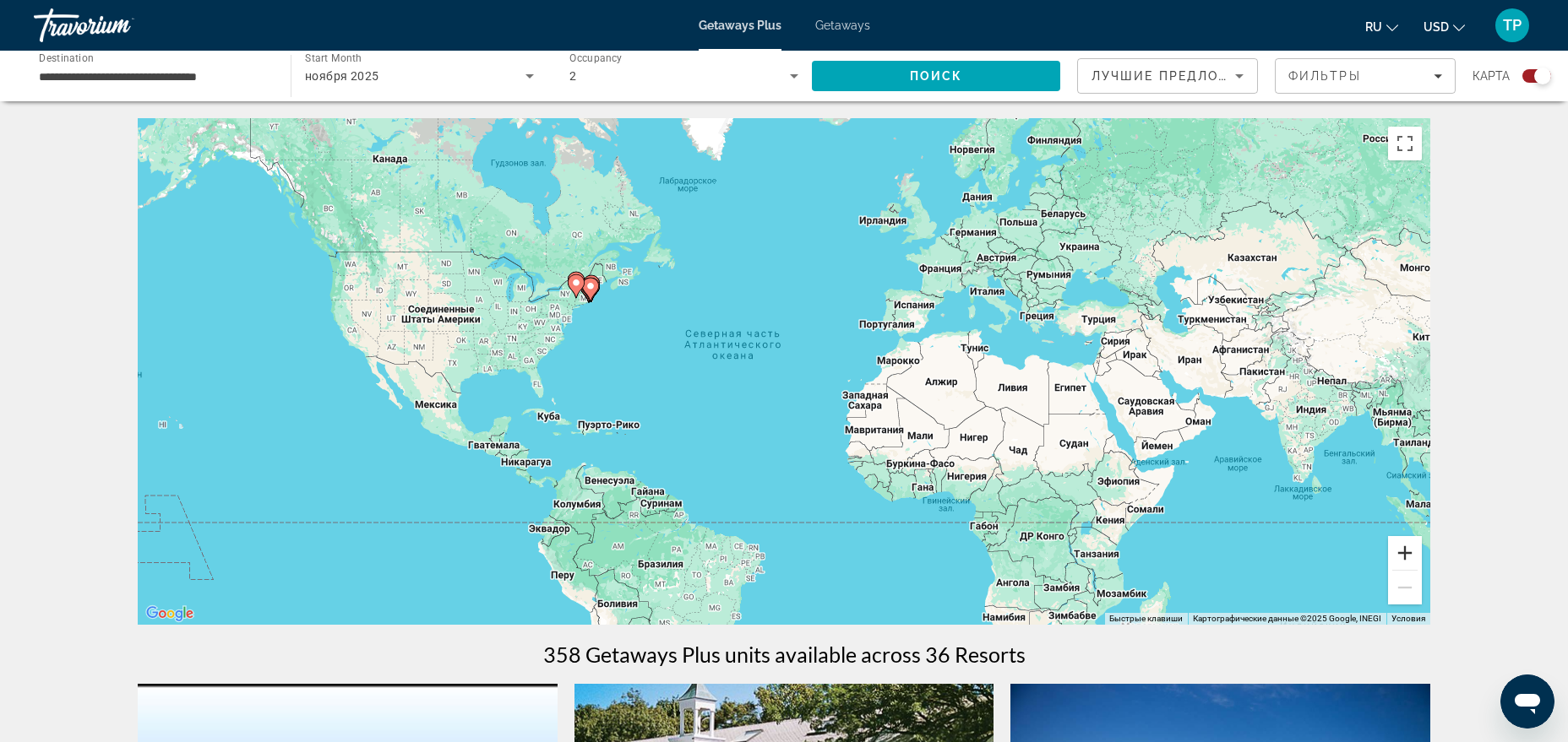
click at [1408, 552] on button "Увеличить" at bounding box center [1405, 553] width 33 height 33
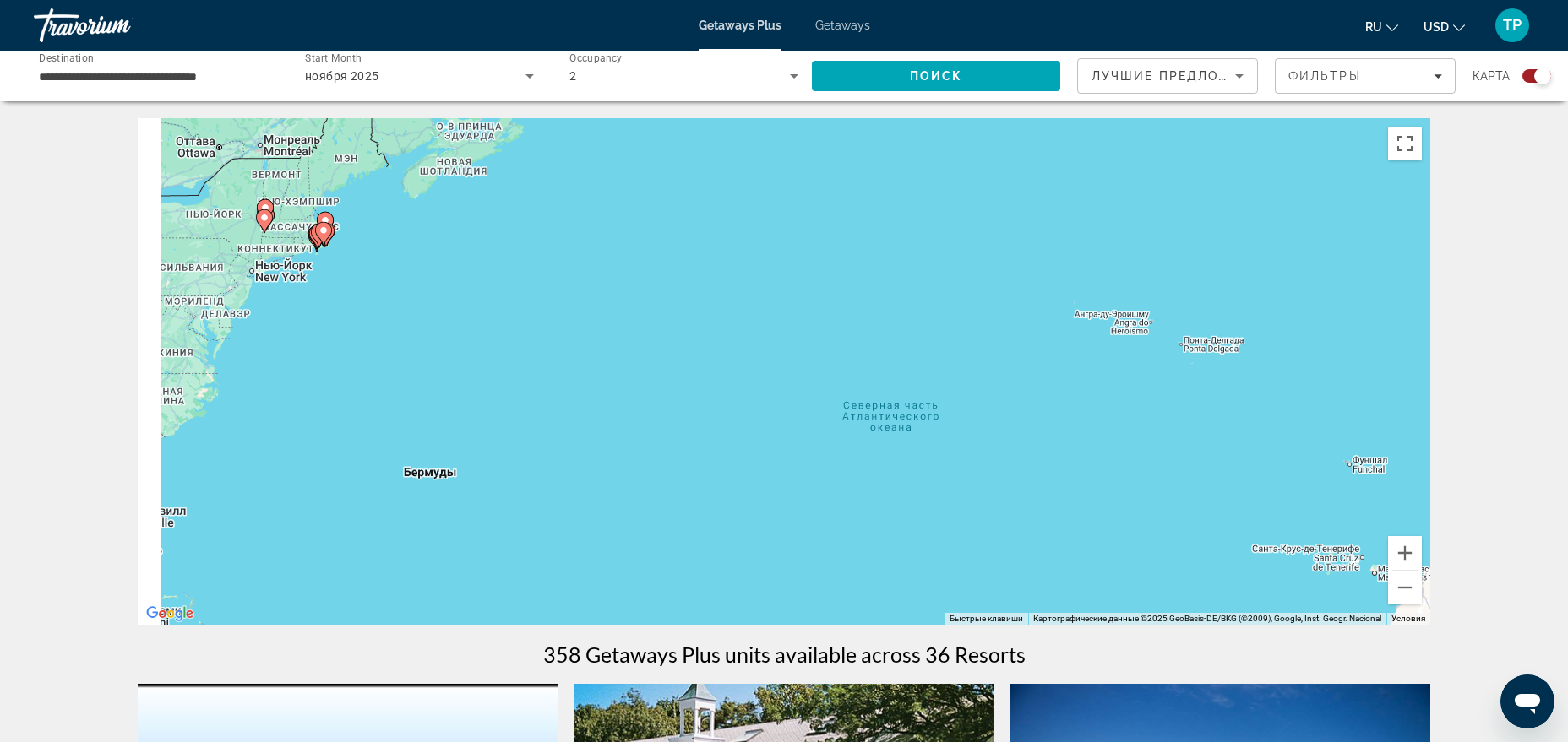
drag, startPoint x: 857, startPoint y: 365, endPoint x: 1240, endPoint y: 550, distance: 425.3
click at [1202, 536] on div "Чтобы активировать перетаскивание с помощью клавиатуры, нажмите Alt + Ввод. Пос…" at bounding box center [784, 371] width 1292 height 507
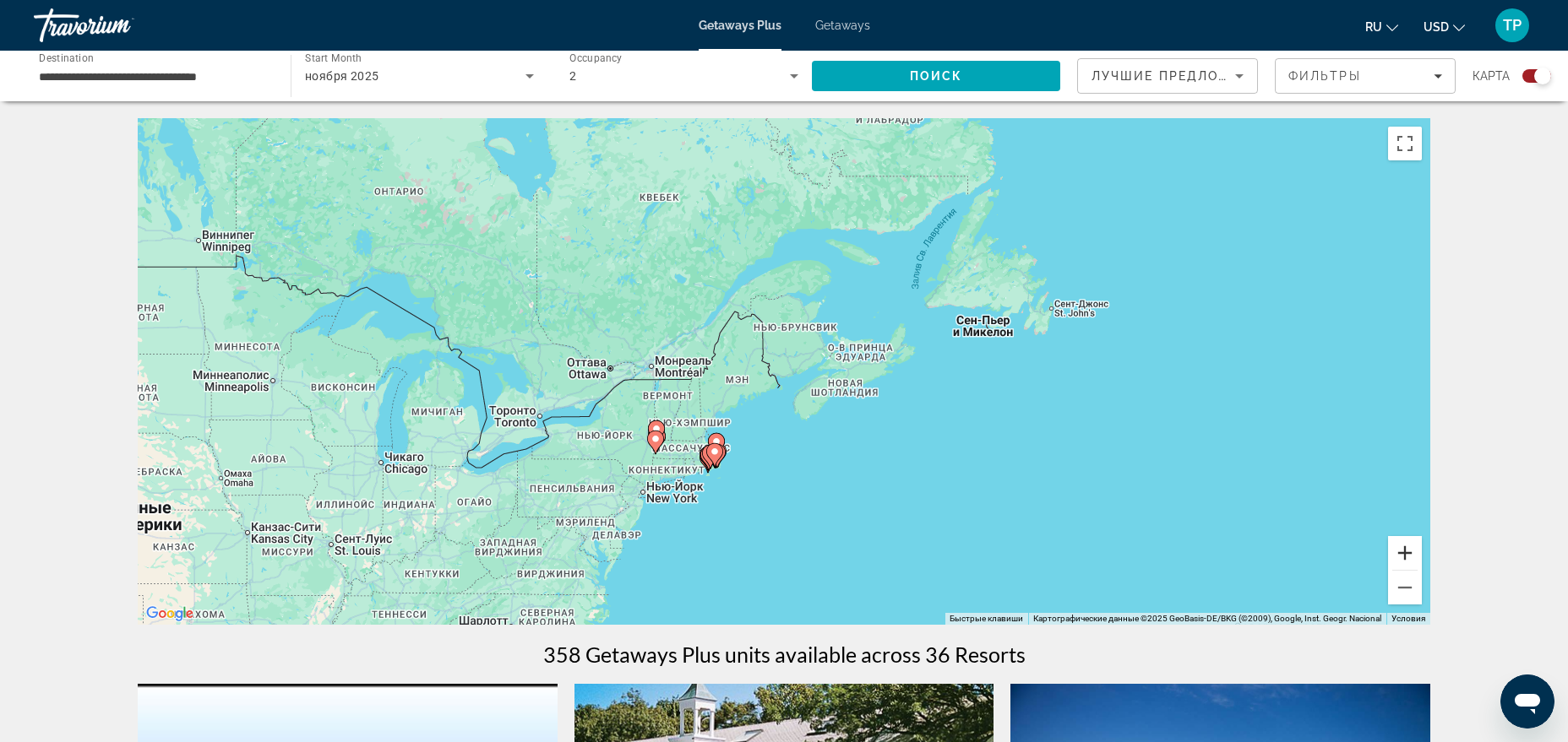
click at [1403, 551] on button "Увеличить" at bounding box center [1405, 553] width 33 height 33
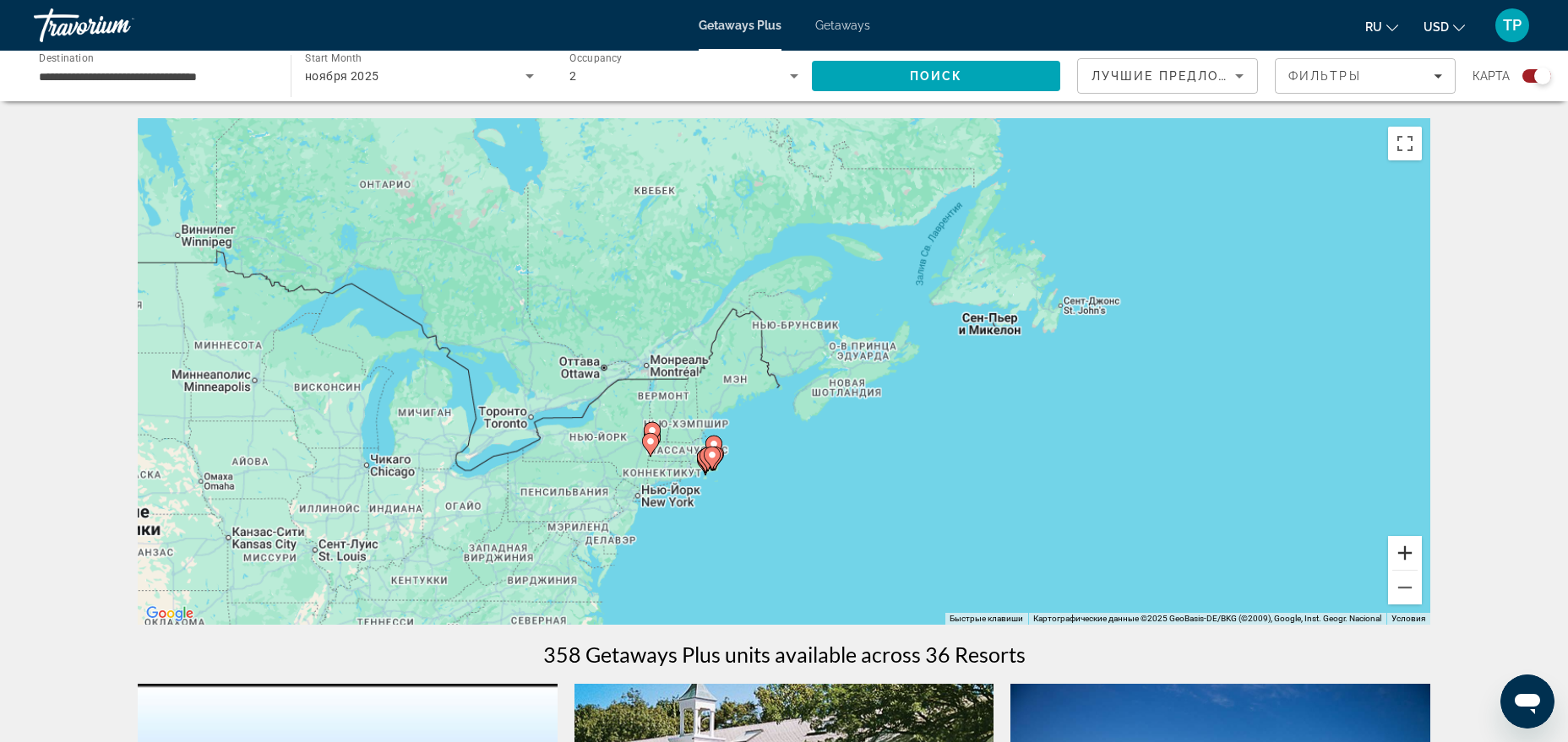
click at [1403, 552] on button "Увеличить" at bounding box center [1405, 553] width 33 height 33
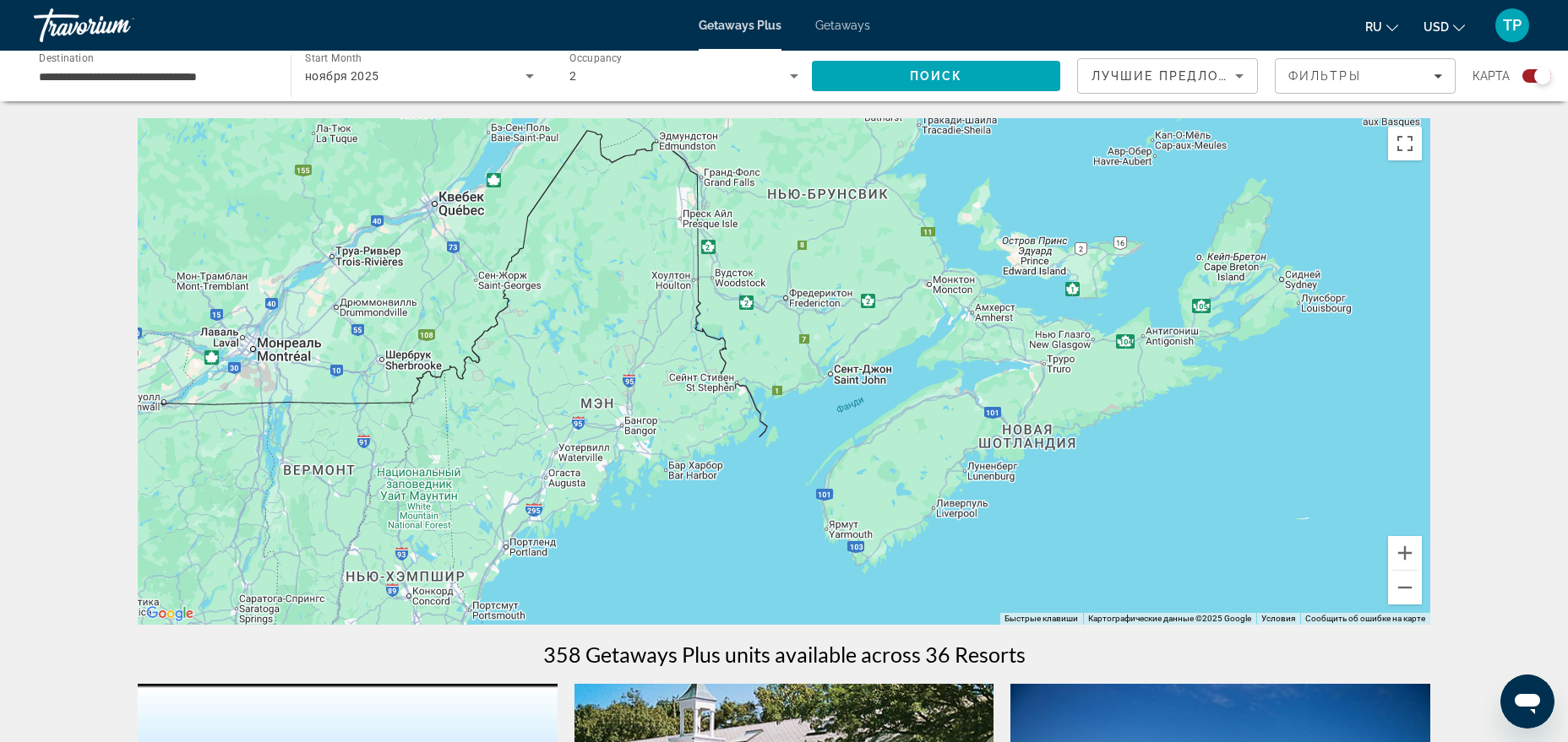
drag, startPoint x: 1113, startPoint y: 552, endPoint x: 1134, endPoint y: 394, distance: 159.4
click at [1134, 396] on div "Чтобы активировать перетаскивание с помощью клавиатуры, нажмите Alt + Ввод. Пос…" at bounding box center [784, 371] width 1292 height 507
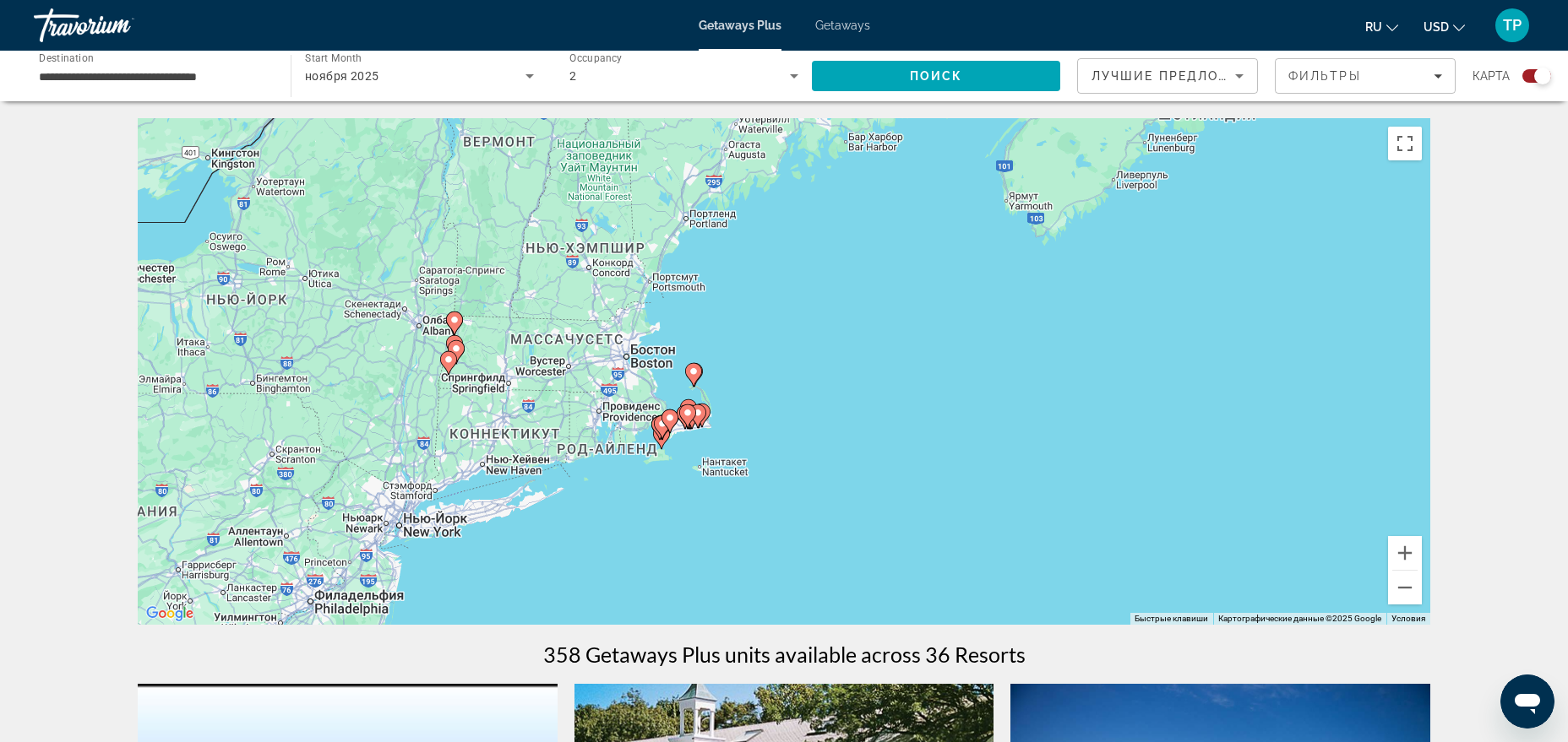
drag, startPoint x: 888, startPoint y: 494, endPoint x: 1033, endPoint y: 438, distance: 155.4
click at [1033, 438] on div "Чтобы активировать перетаскивание с помощью клавиатуры, нажмите Alt + Ввод. Пос…" at bounding box center [784, 371] width 1292 height 507
click at [1400, 559] on button "Увеличить" at bounding box center [1405, 553] width 33 height 33
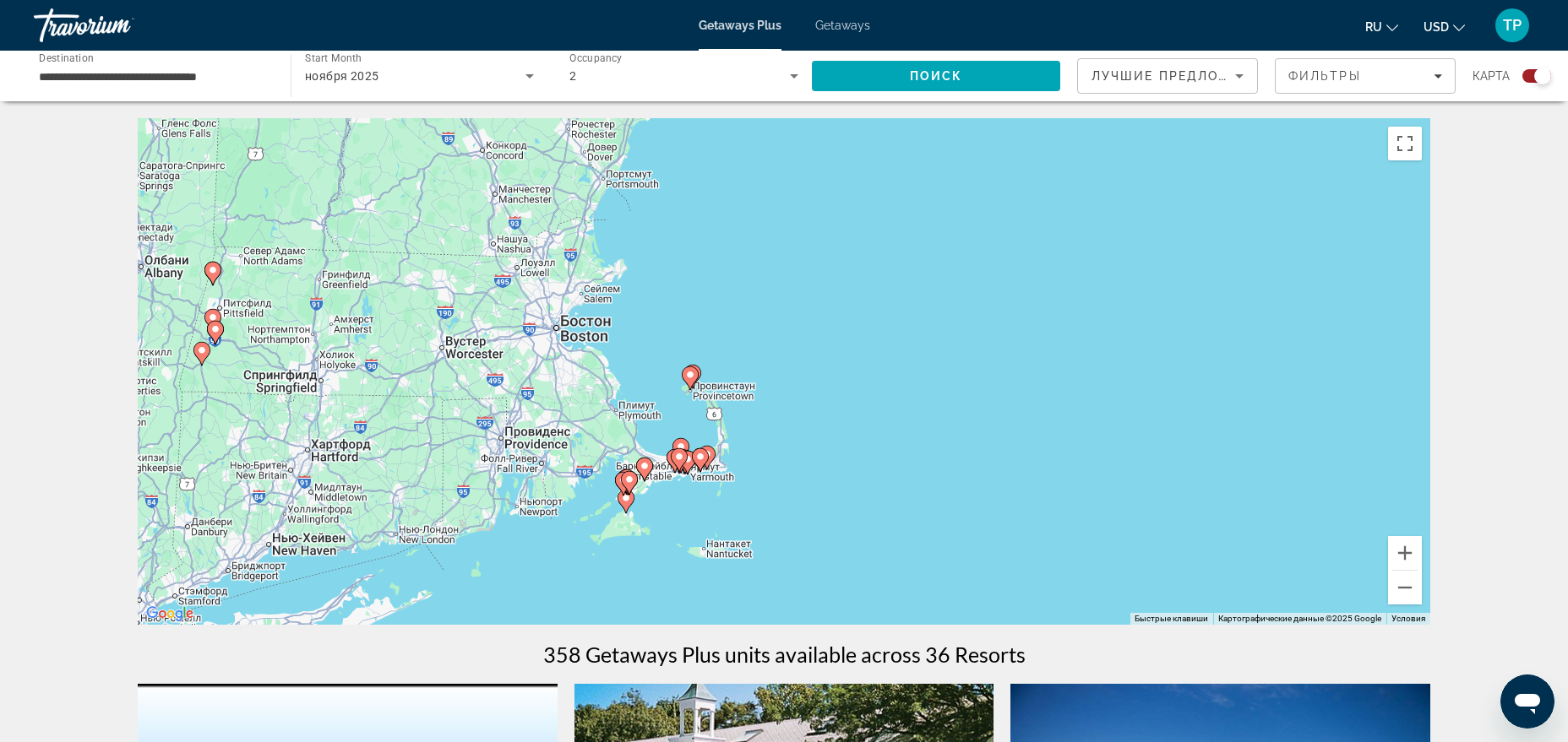
drag, startPoint x: 936, startPoint y: 496, endPoint x: 1153, endPoint y: 482, distance: 217.5
click at [1150, 482] on div "Чтобы активировать перетаскивание с помощью клавиатуры, нажмите Alt + Ввод. Пос…" at bounding box center [784, 371] width 1292 height 507
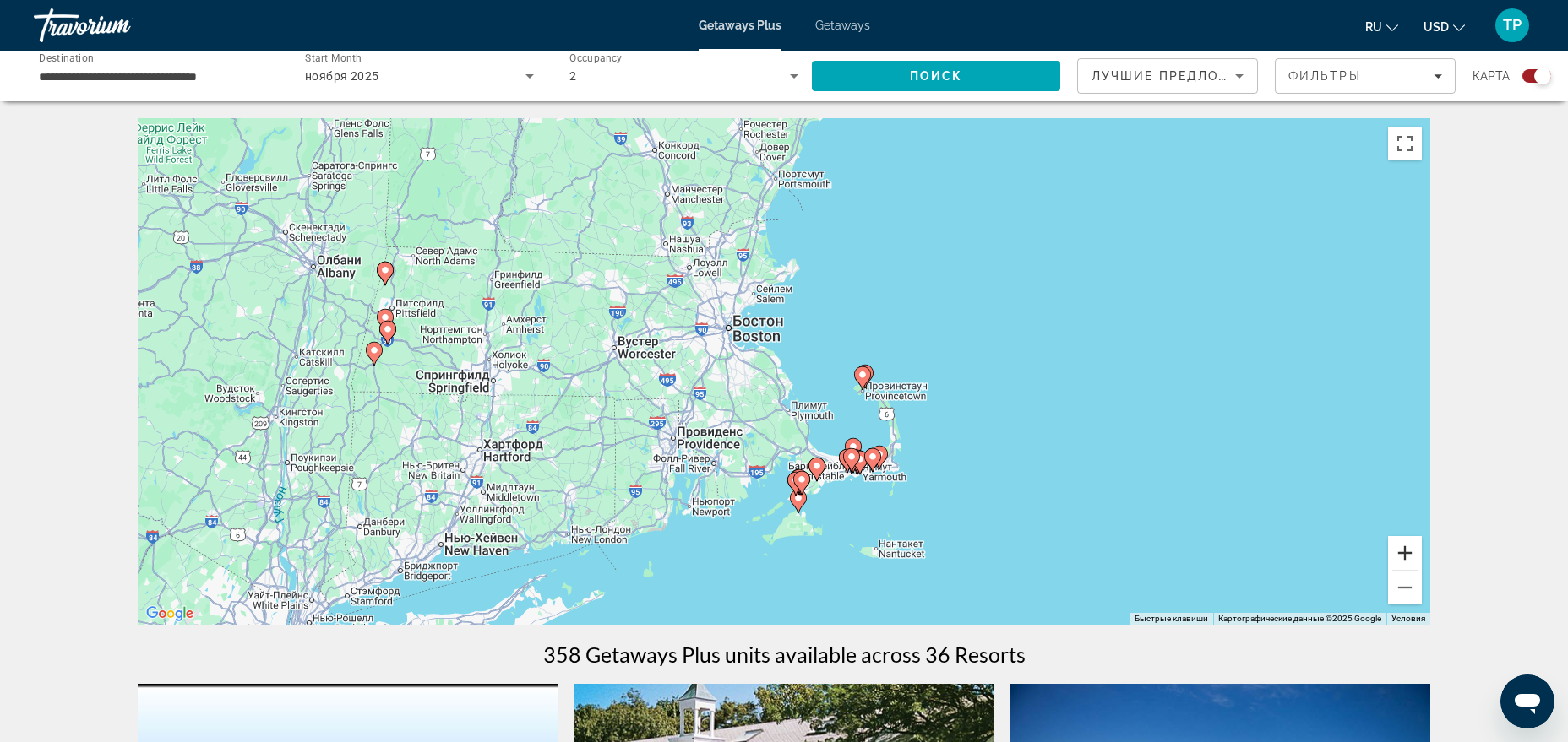
click at [1395, 544] on button "Увеличить" at bounding box center [1405, 553] width 33 height 33
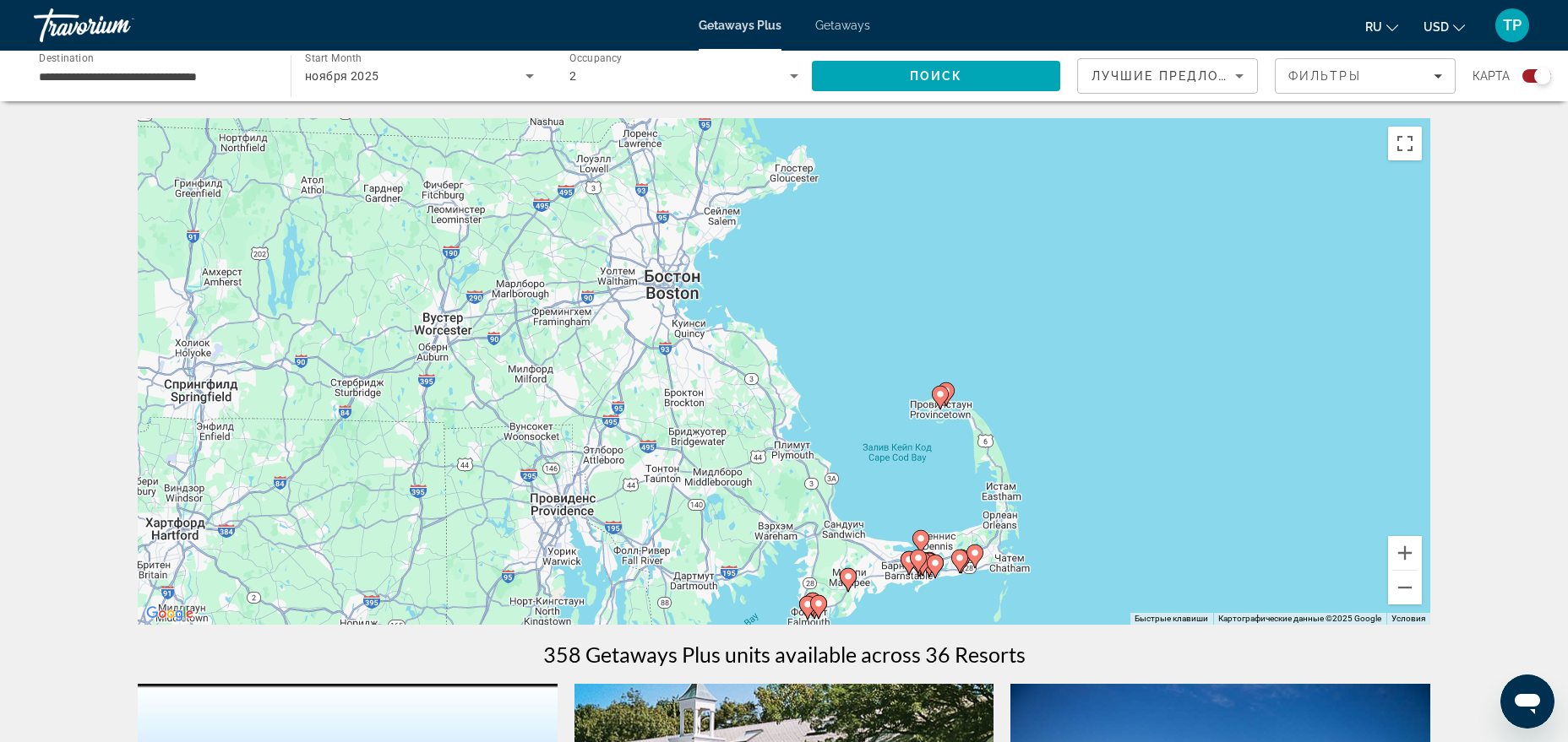
click at [223, 70] on input "**********" at bounding box center [154, 76] width 229 height 21
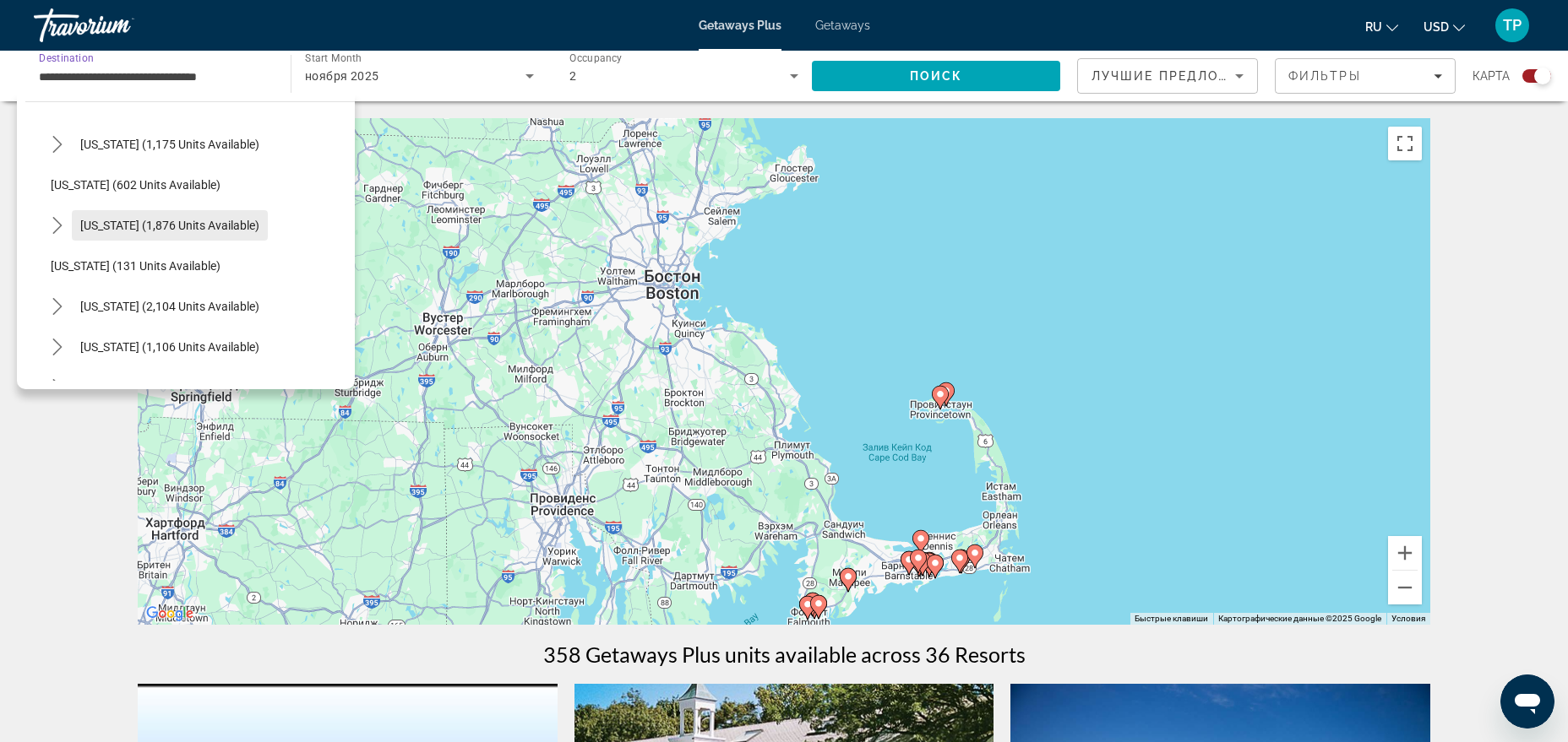
scroll to position [1235, 0]
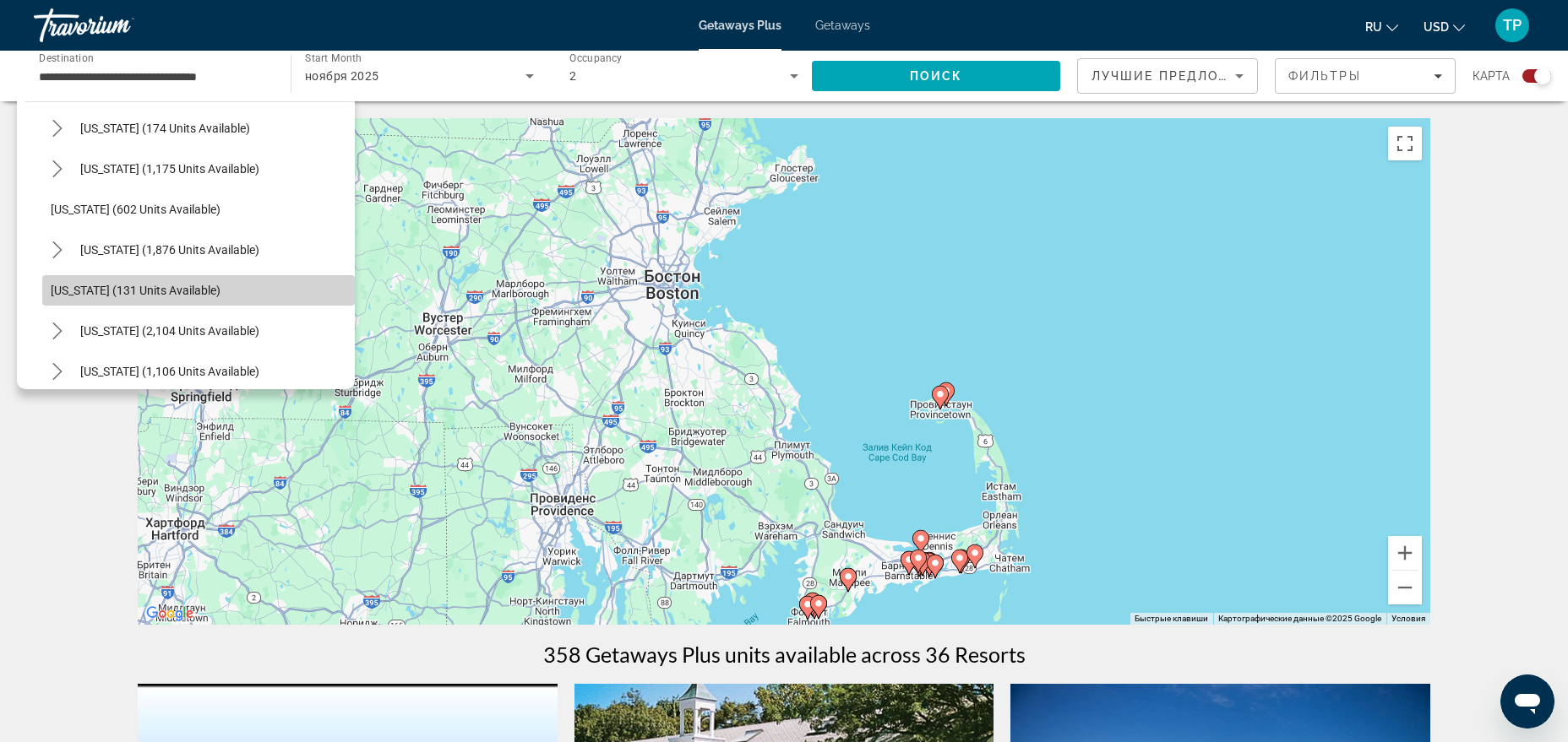
click at [168, 275] on span "Select destination: Rhode Island (131 units available)" at bounding box center [198, 290] width 313 height 40
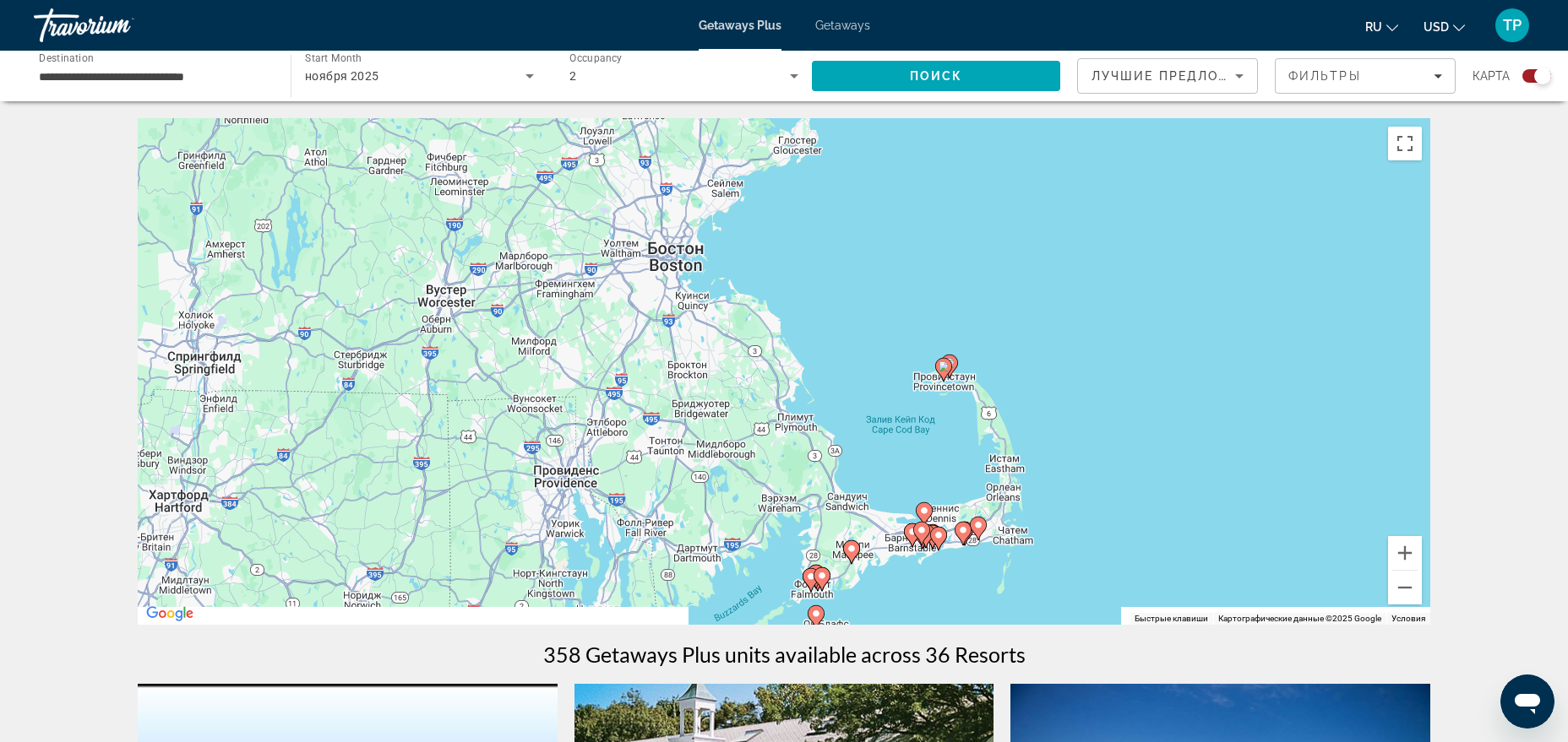
drag, startPoint x: 622, startPoint y: 463, endPoint x: 646, endPoint y: 340, distance: 125.3
click at [646, 345] on div "Чтобы активировать перетаскивание с помощью клавиатуры, нажмите Alt + Ввод. Пос…" at bounding box center [784, 371] width 1292 height 507
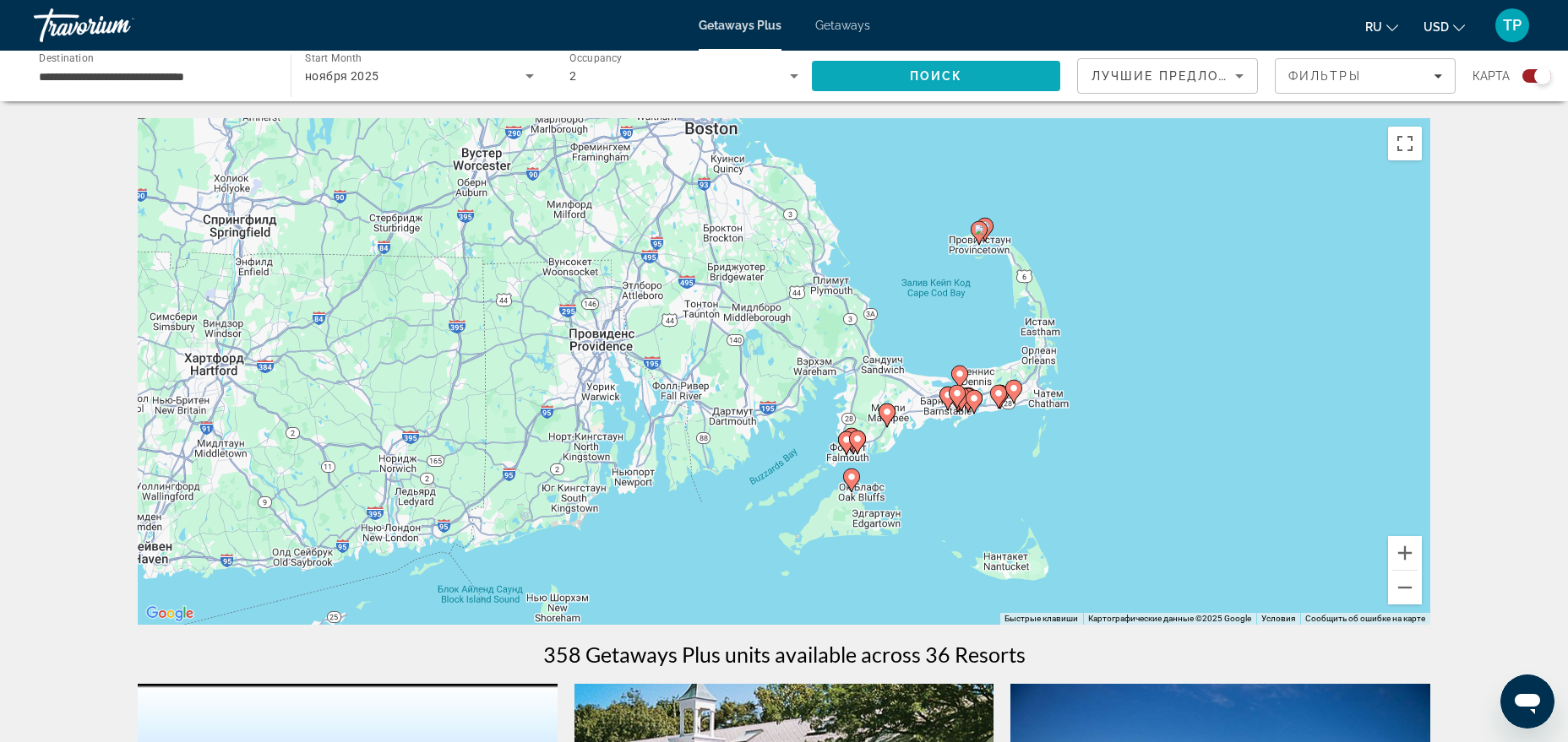
click at [934, 82] on span "Search" at bounding box center [936, 75] width 248 height 40
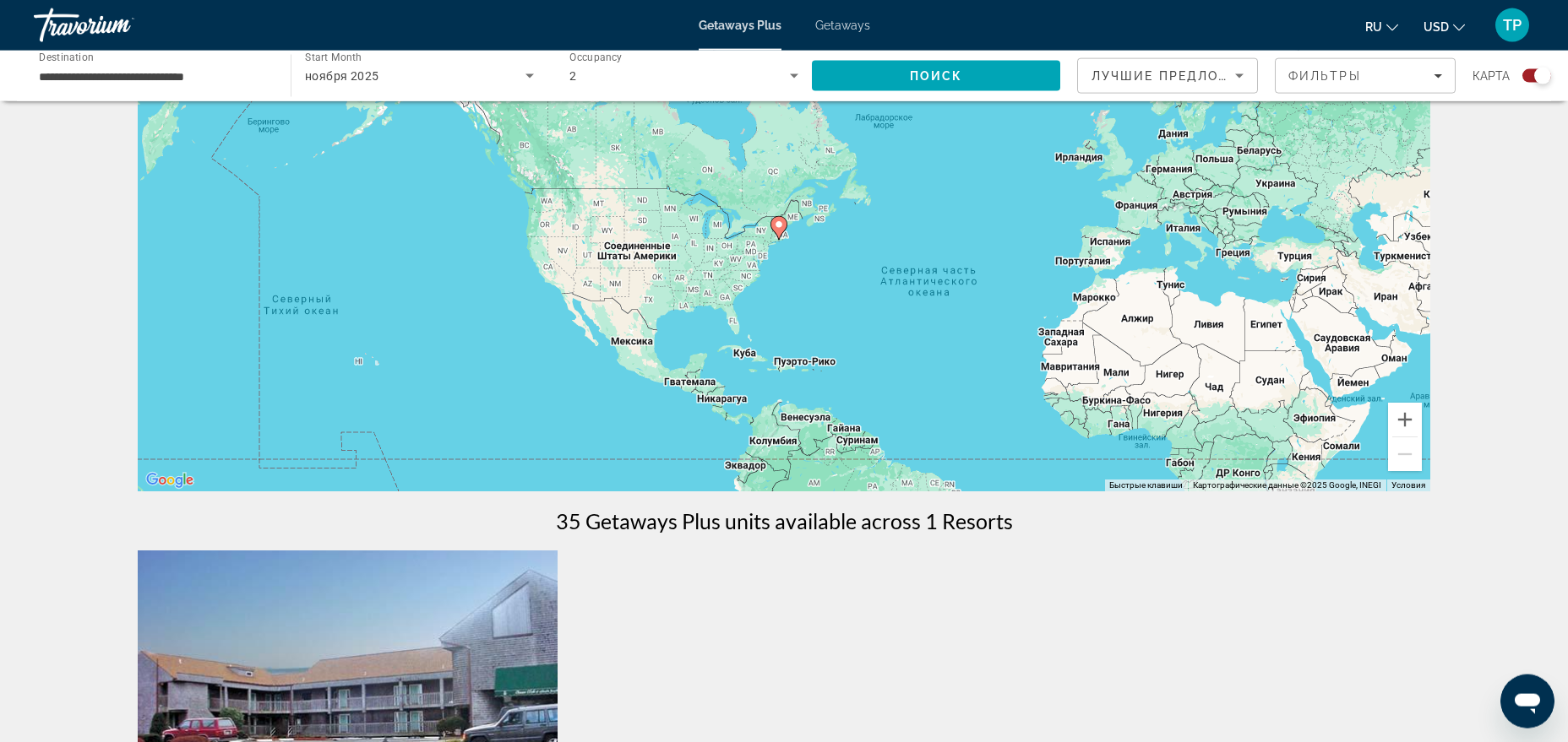
scroll to position [86, 0]
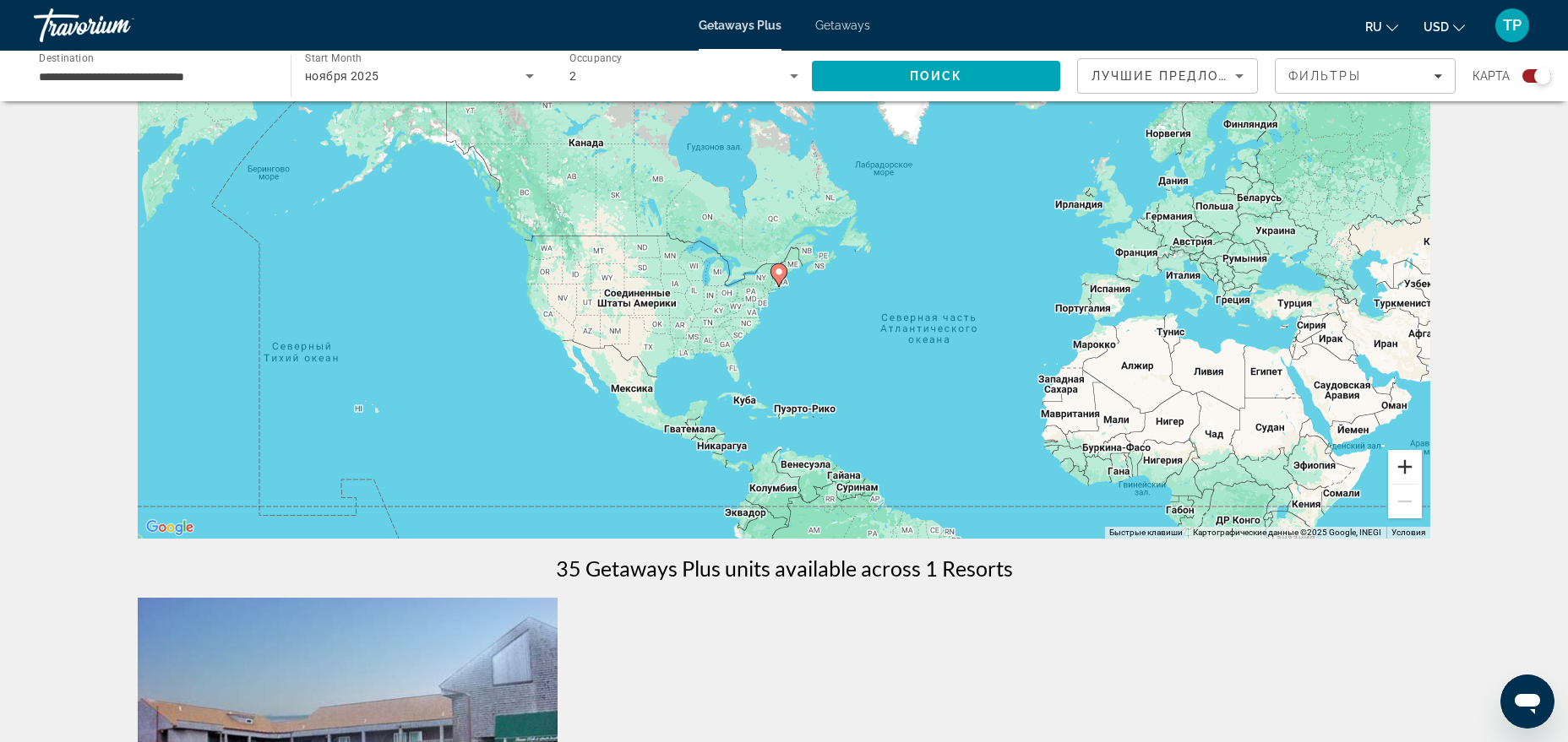
click at [1396, 470] on button "Увеличить" at bounding box center [1405, 467] width 33 height 33
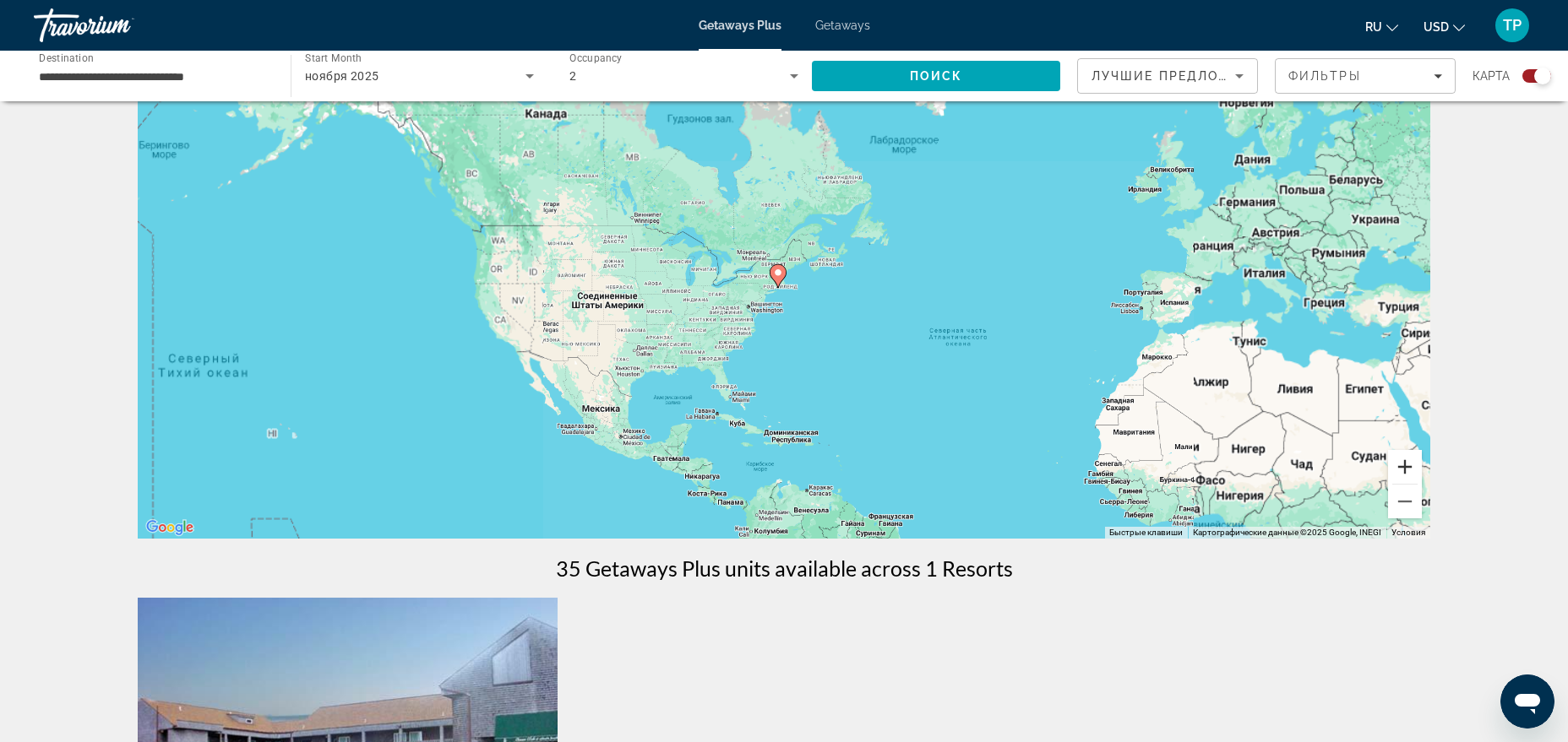
click at [1396, 470] on button "Увеличить" at bounding box center [1405, 467] width 33 height 33
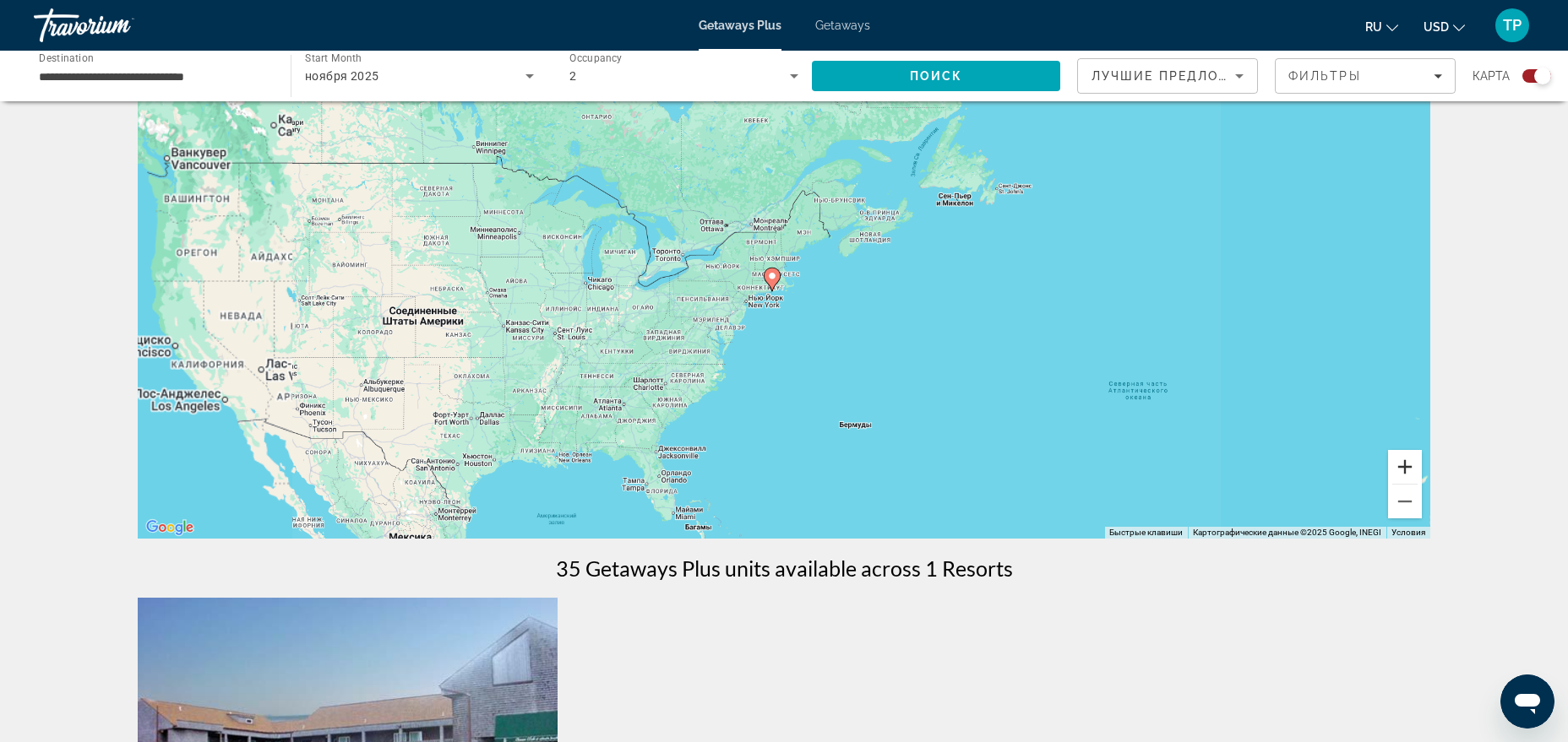
click at [1396, 470] on button "Увеличить" at bounding box center [1405, 467] width 33 height 33
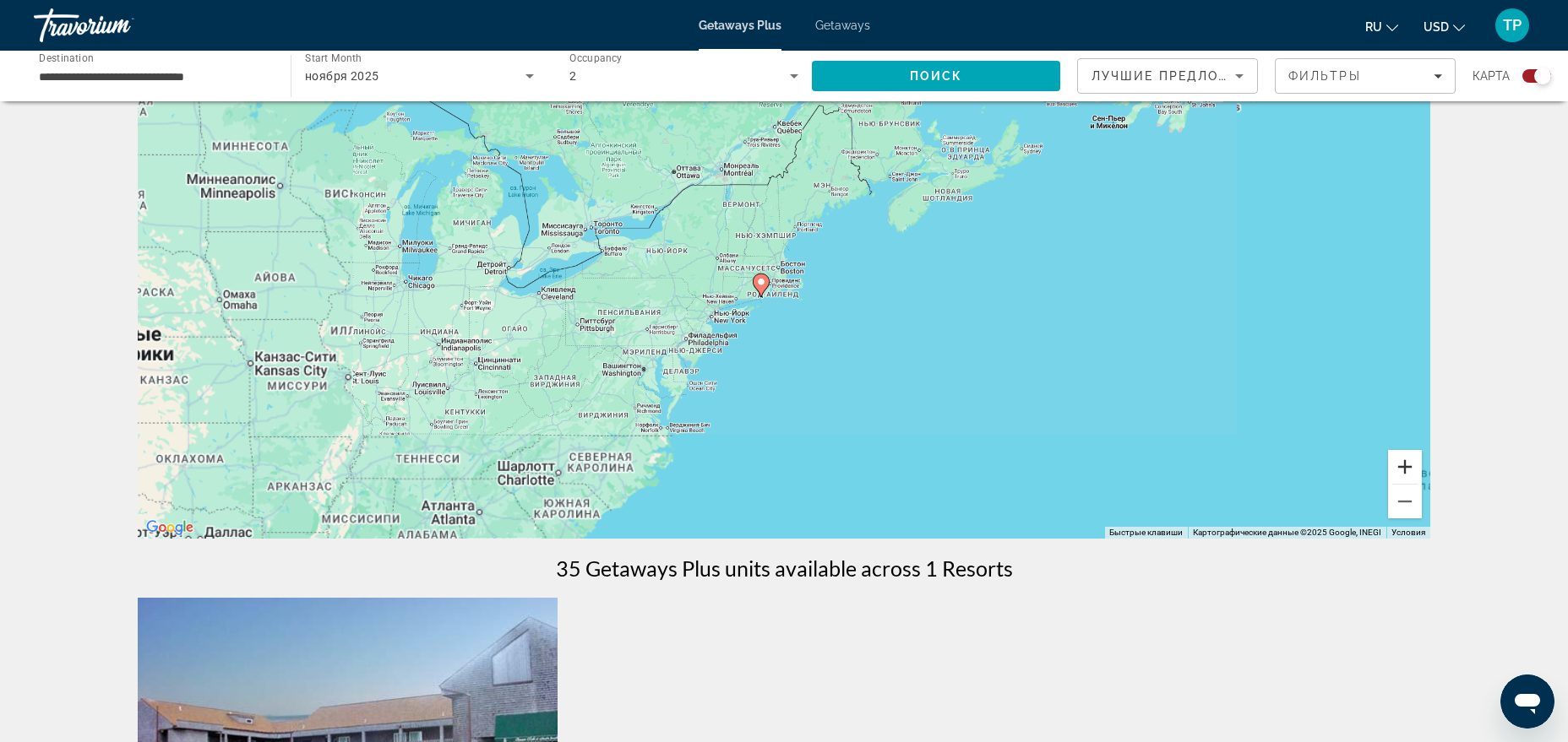
click at [1396, 470] on button "Увеличить" at bounding box center [1405, 467] width 33 height 33
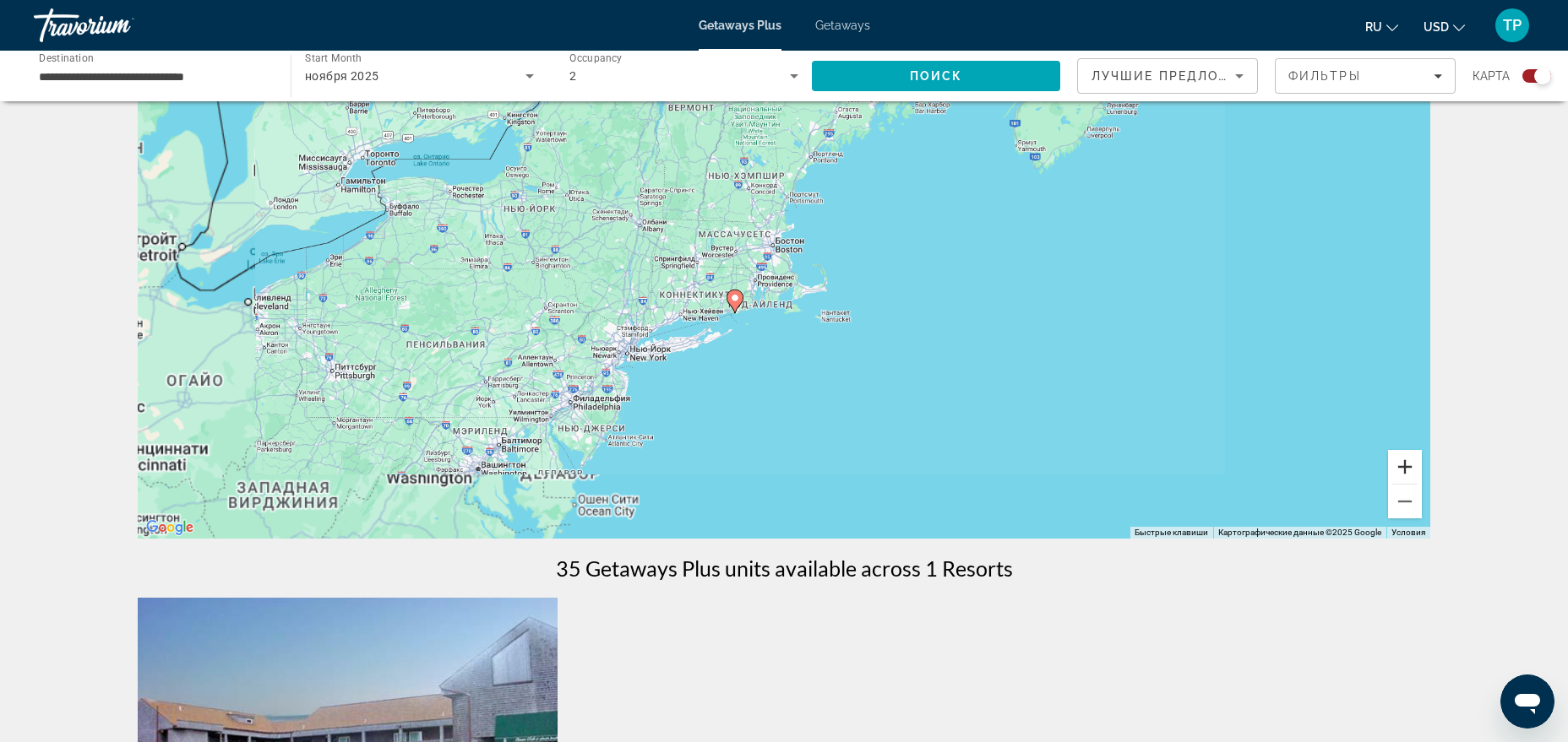
click at [1396, 470] on button "Увеличить" at bounding box center [1405, 467] width 33 height 33
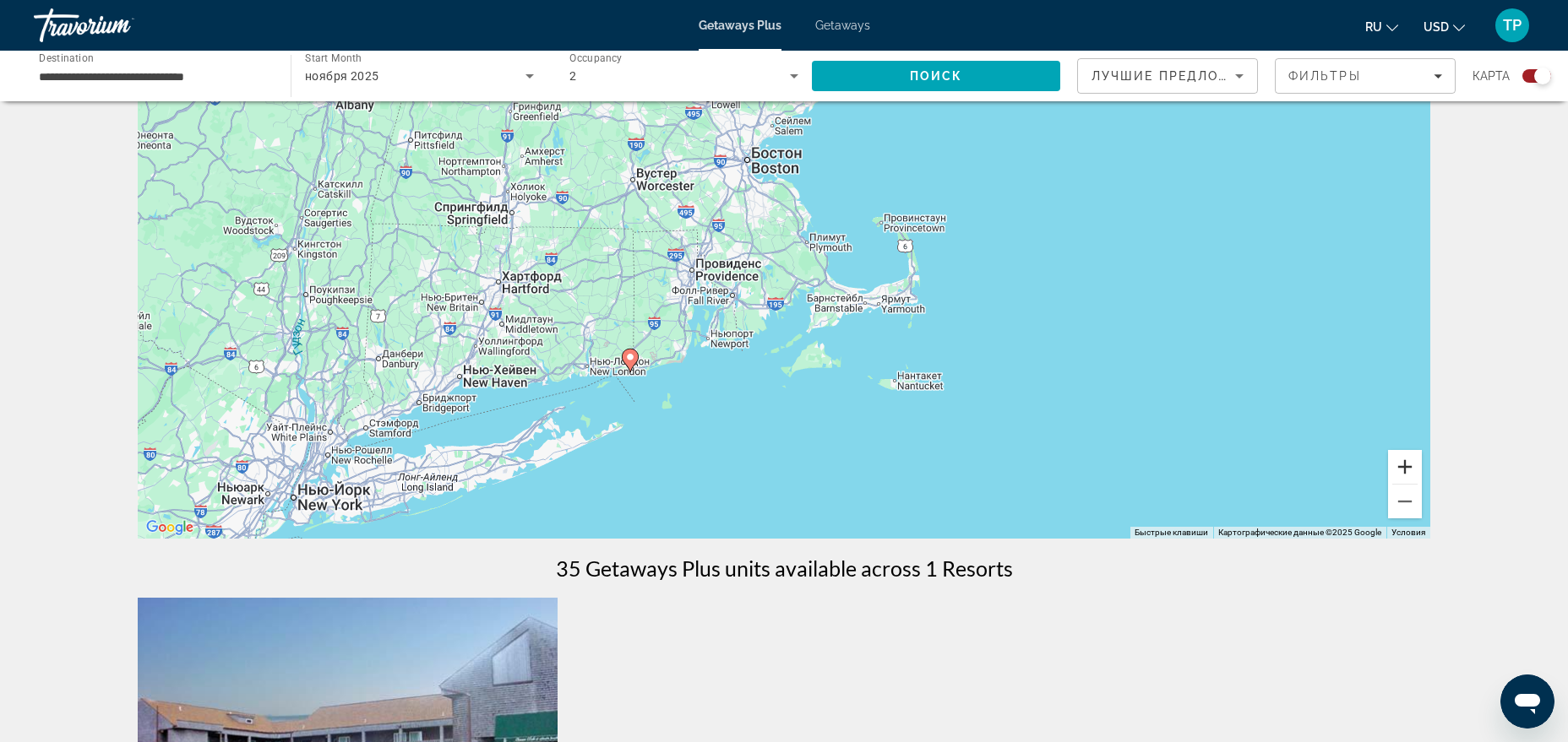
click at [1396, 470] on button "Увеличить" at bounding box center [1405, 467] width 33 height 33
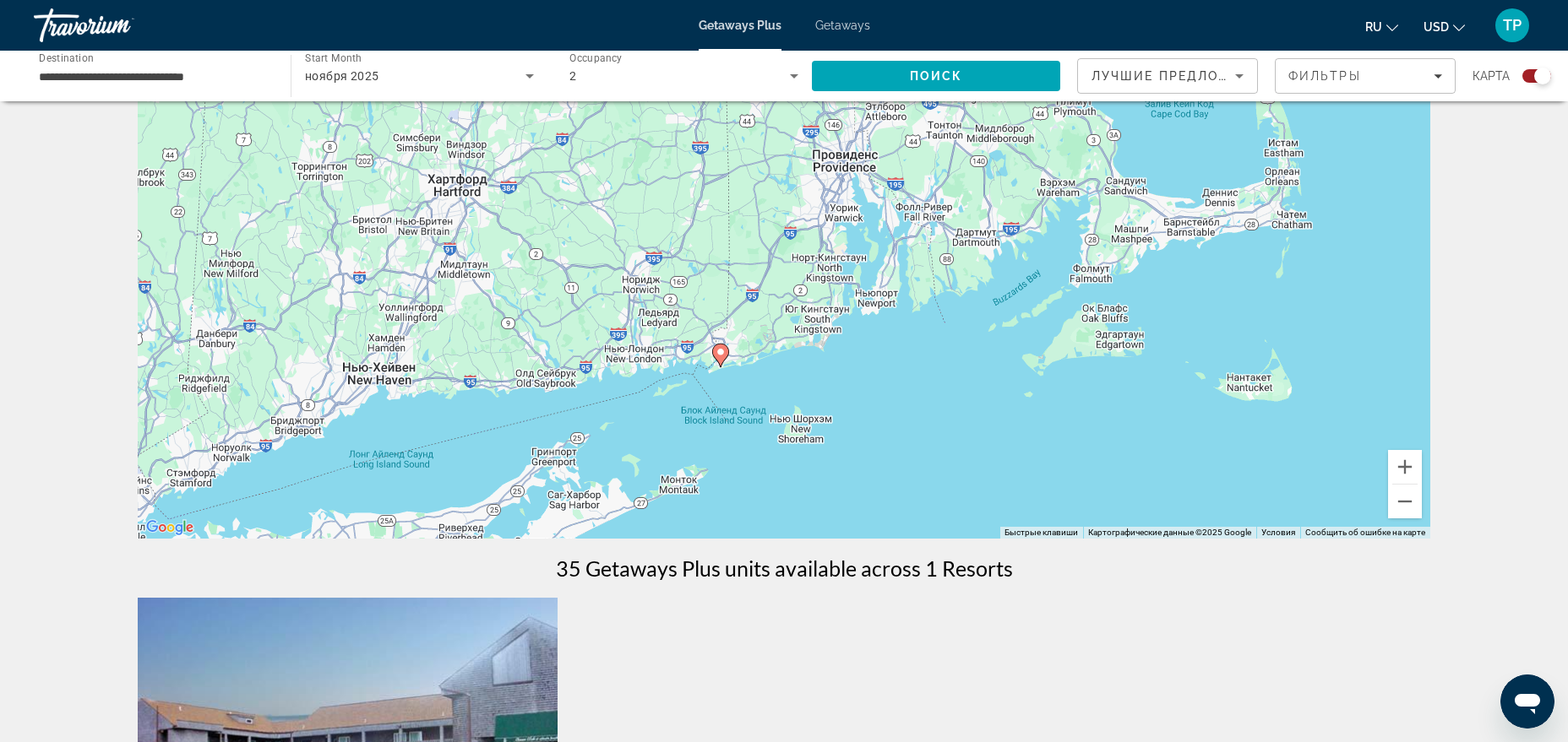
drag, startPoint x: 643, startPoint y: 448, endPoint x: 886, endPoint y: 353, distance: 260.9
click at [886, 353] on div "Чтобы активировать перетаскивание с помощью клавиатуры, нажмите Alt + Ввод. Пос…" at bounding box center [784, 285] width 1292 height 507
click at [1400, 469] on button "Увеличить" at bounding box center [1405, 467] width 33 height 33
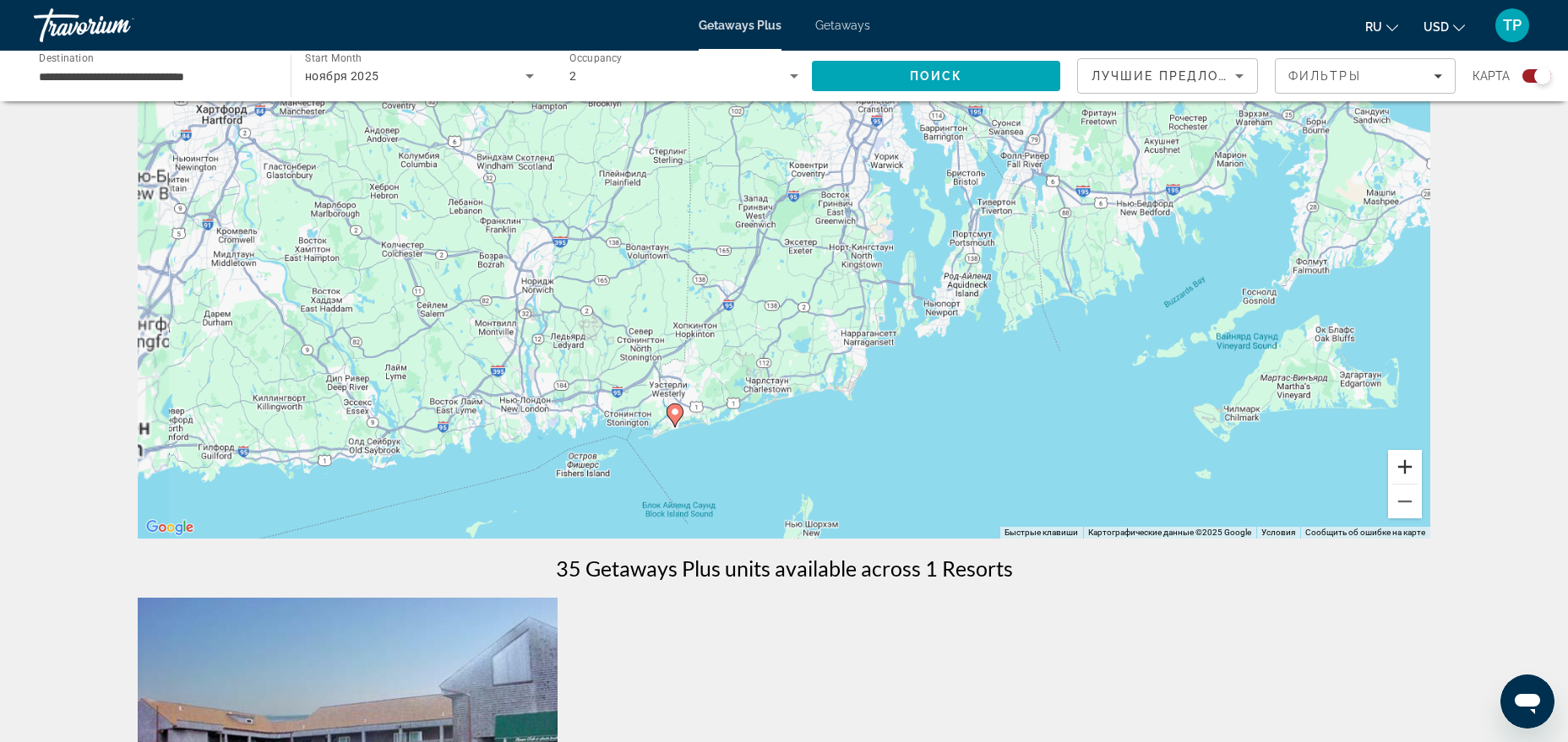
click at [1400, 469] on button "Увеличить" at bounding box center [1405, 467] width 33 height 33
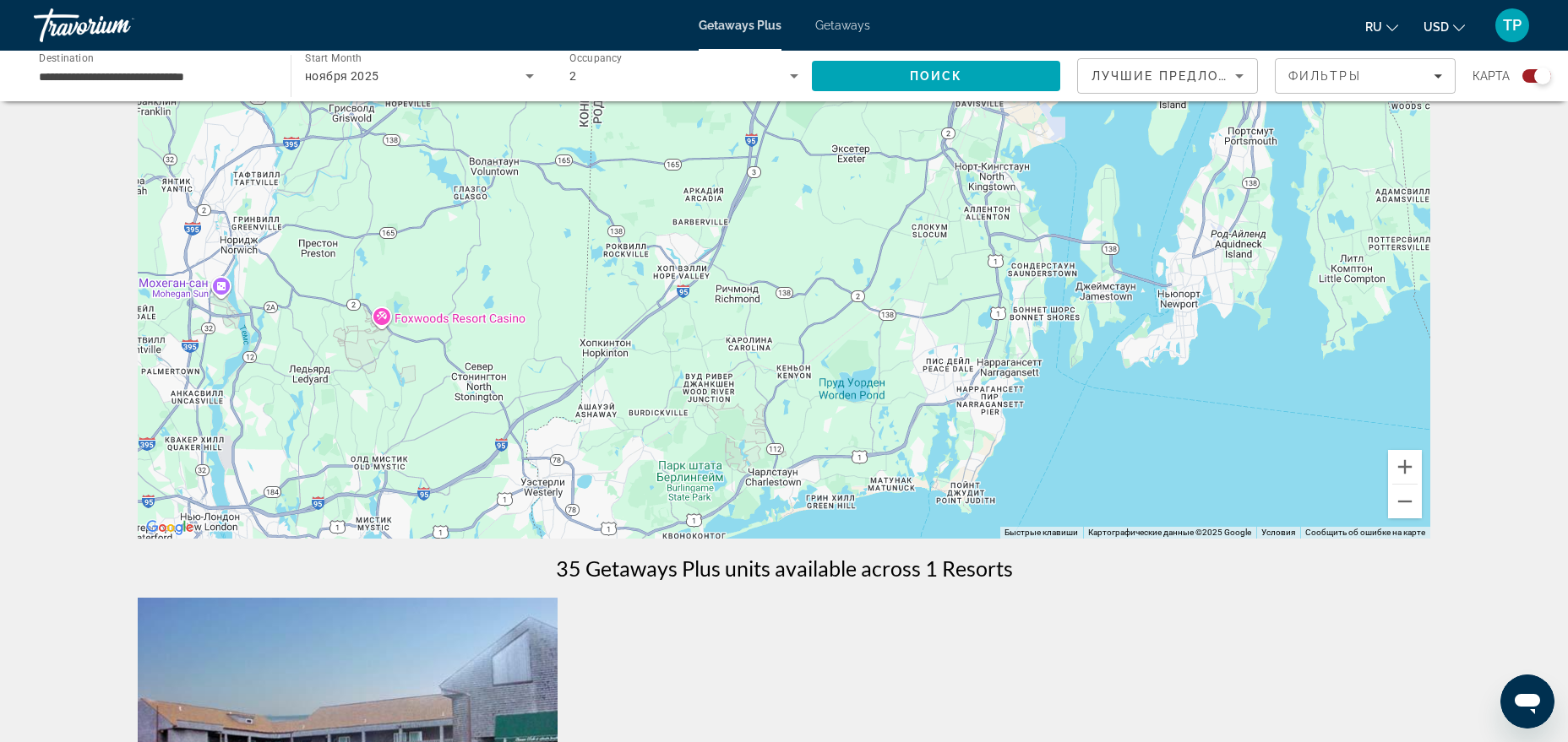
drag, startPoint x: 1028, startPoint y: 391, endPoint x: 1122, endPoint y: 249, distance: 170.3
click at [1120, 255] on div "Чтобы активировать перетаскивание с помощью клавиатуры, нажмите Alt + Ввод. Пос…" at bounding box center [784, 285] width 1292 height 507
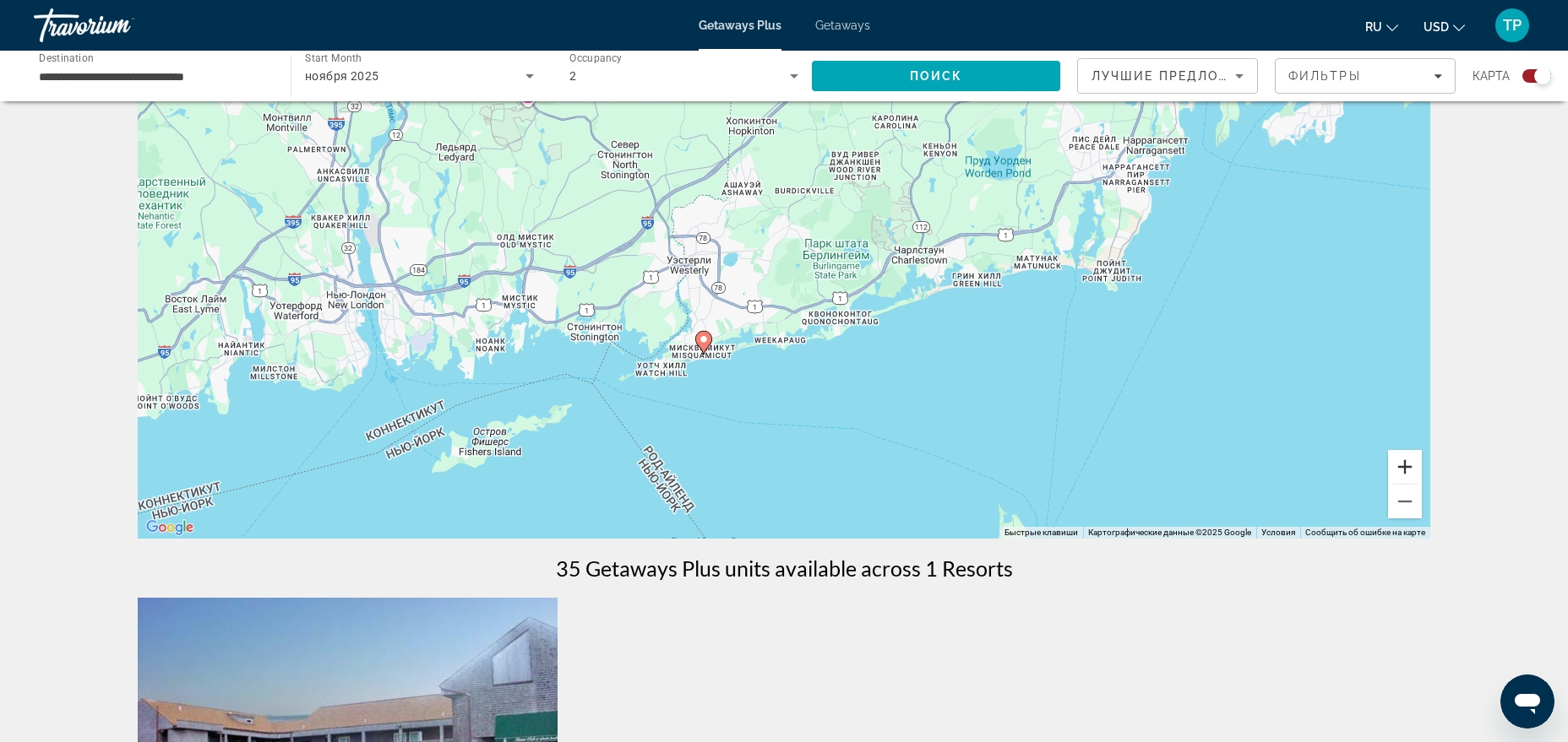
click at [1412, 466] on button "Увеличить" at bounding box center [1405, 467] width 33 height 33
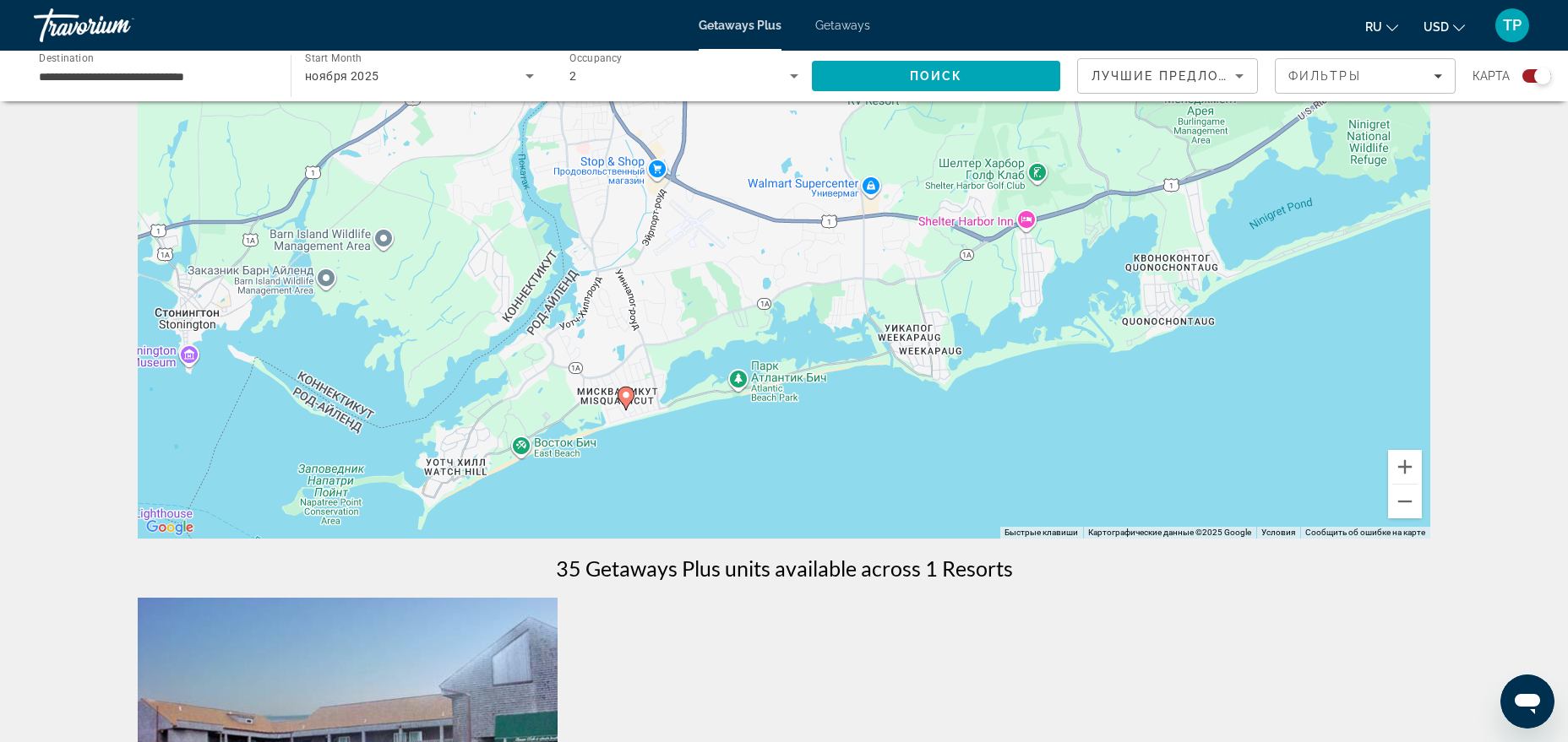
drag, startPoint x: 930, startPoint y: 447, endPoint x: 1089, endPoint y: 292, distance: 222.0
click at [1089, 292] on div "Чтобы активировать перетаскивание с помощью клавиатуры, нажмите Alt + Ввод. Пос…" at bounding box center [784, 285] width 1292 height 507
click at [1401, 472] on button "Увеличить" at bounding box center [1405, 467] width 33 height 33
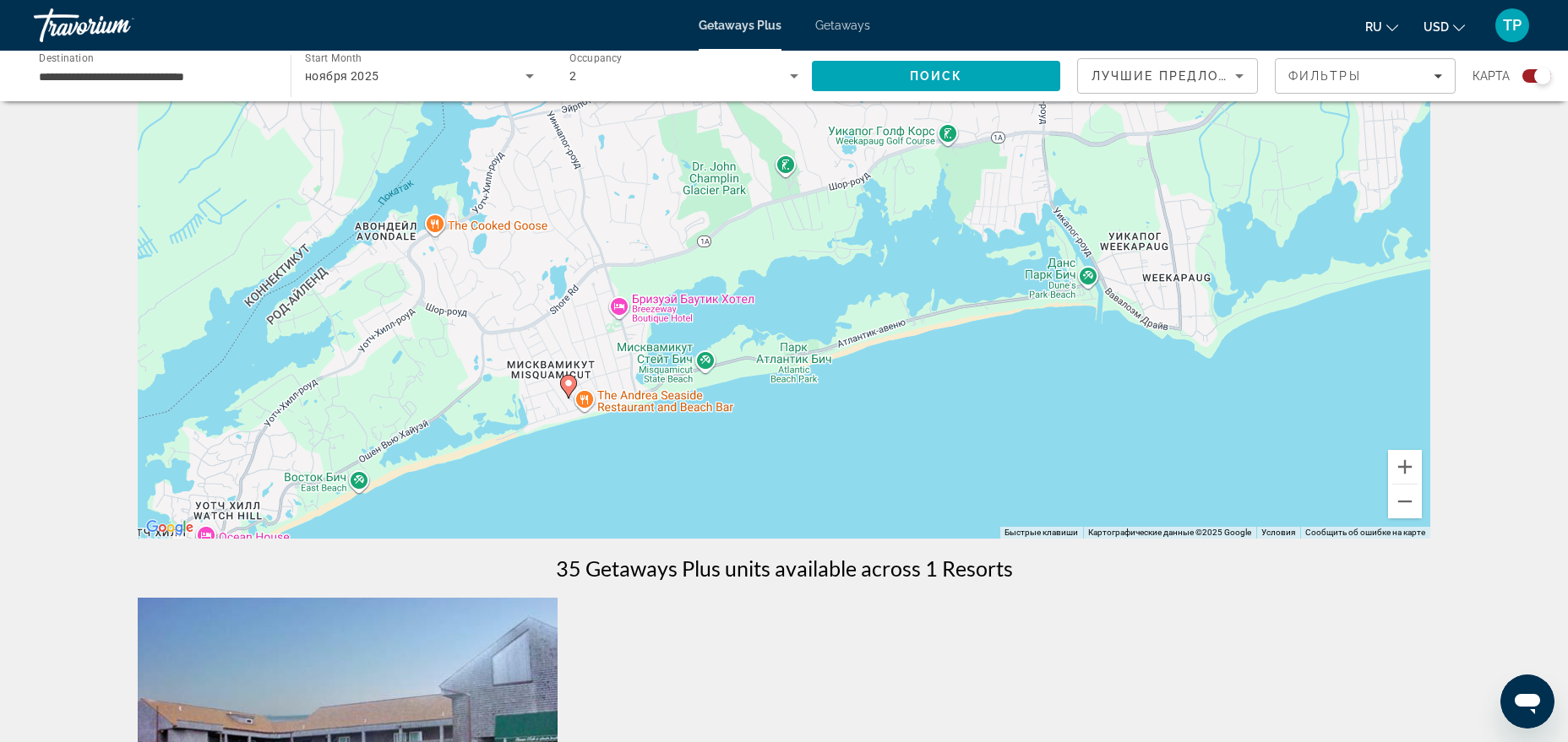
drag, startPoint x: 1014, startPoint y: 465, endPoint x: 1163, endPoint y: 291, distance: 229.1
click at [1139, 306] on div "Чтобы активировать перетаскивание с помощью клавиатуры, нажмите Alt + Ввод. Пос…" at bounding box center [784, 285] width 1292 height 507
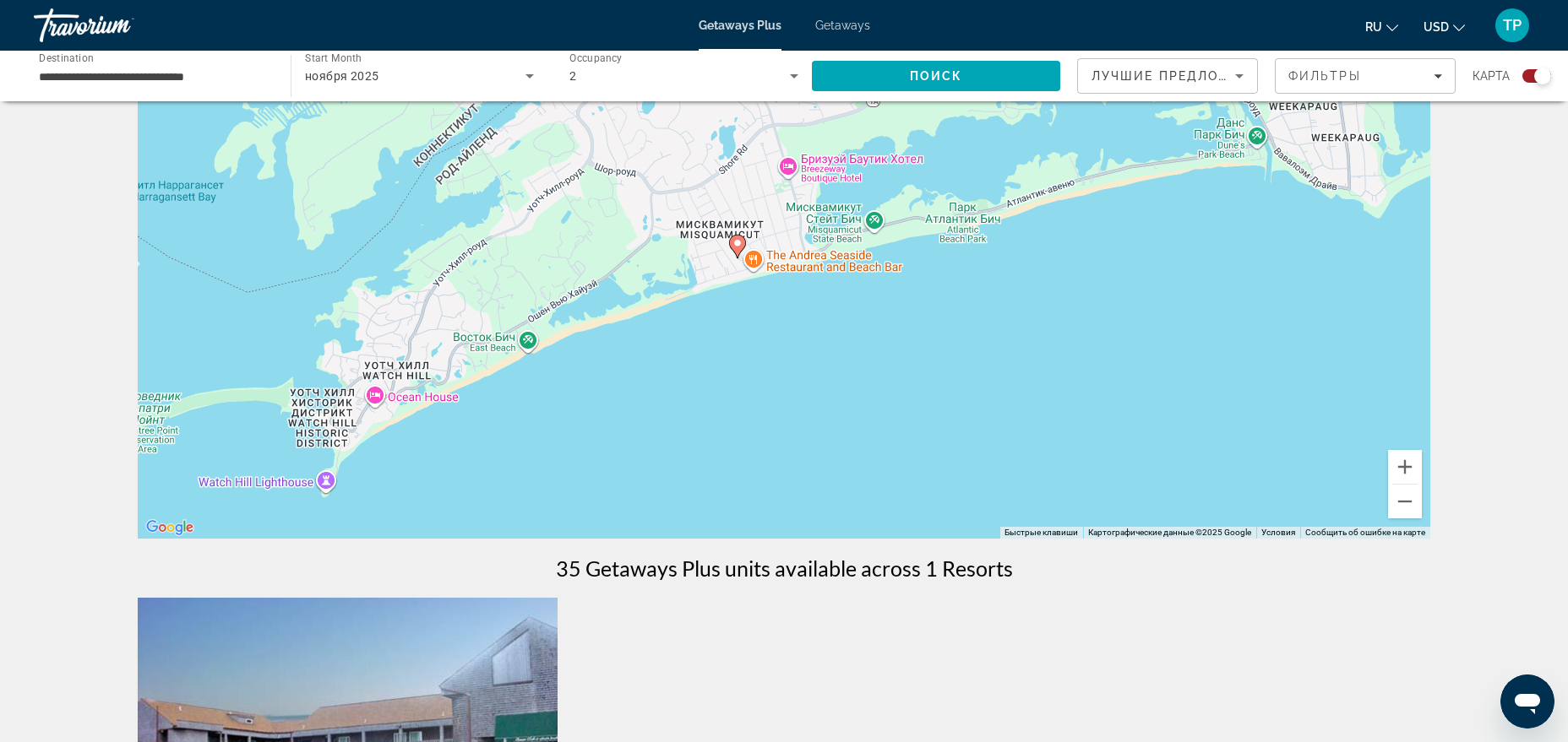
click at [201, 69] on input "**********" at bounding box center [154, 76] width 229 height 21
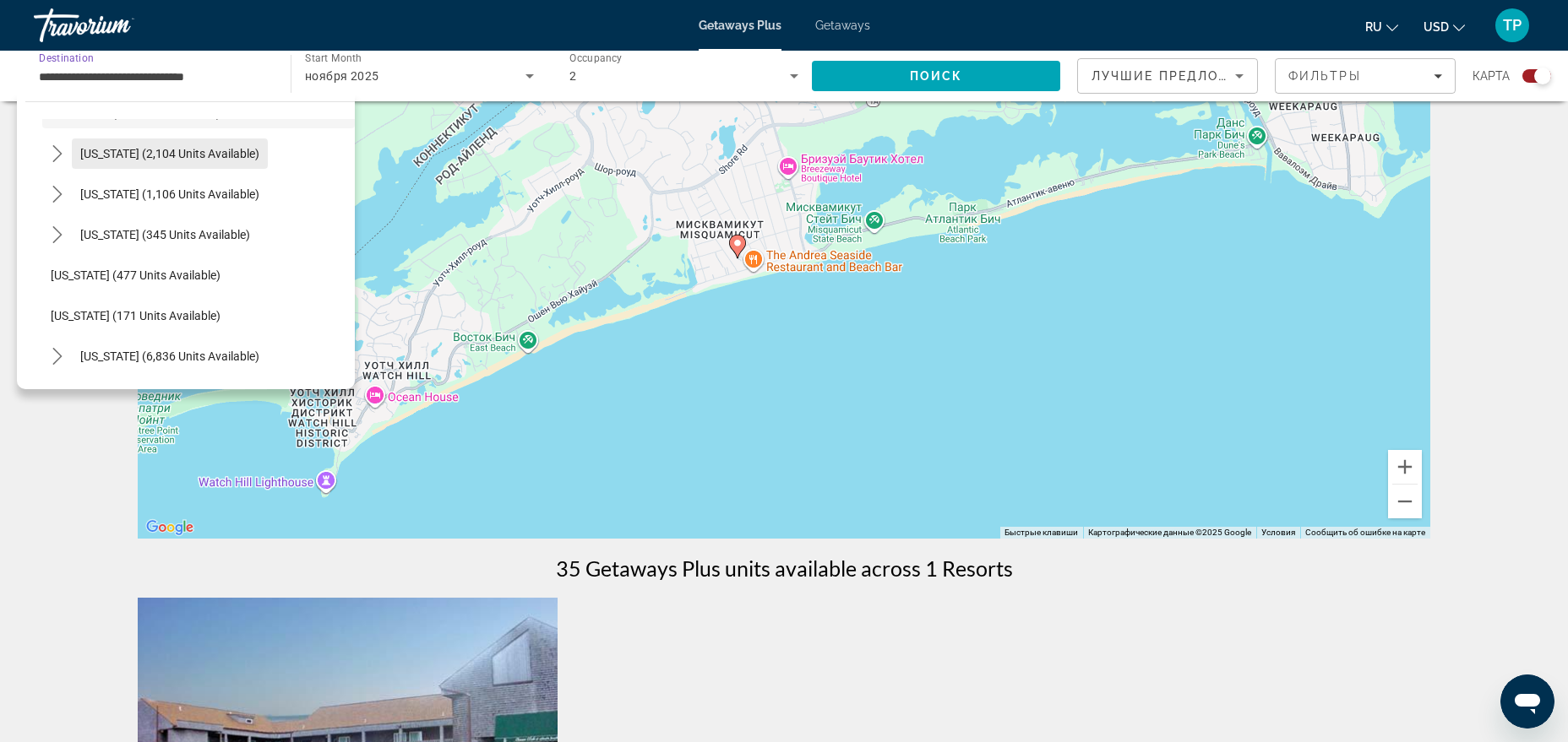
scroll to position [1358, 0]
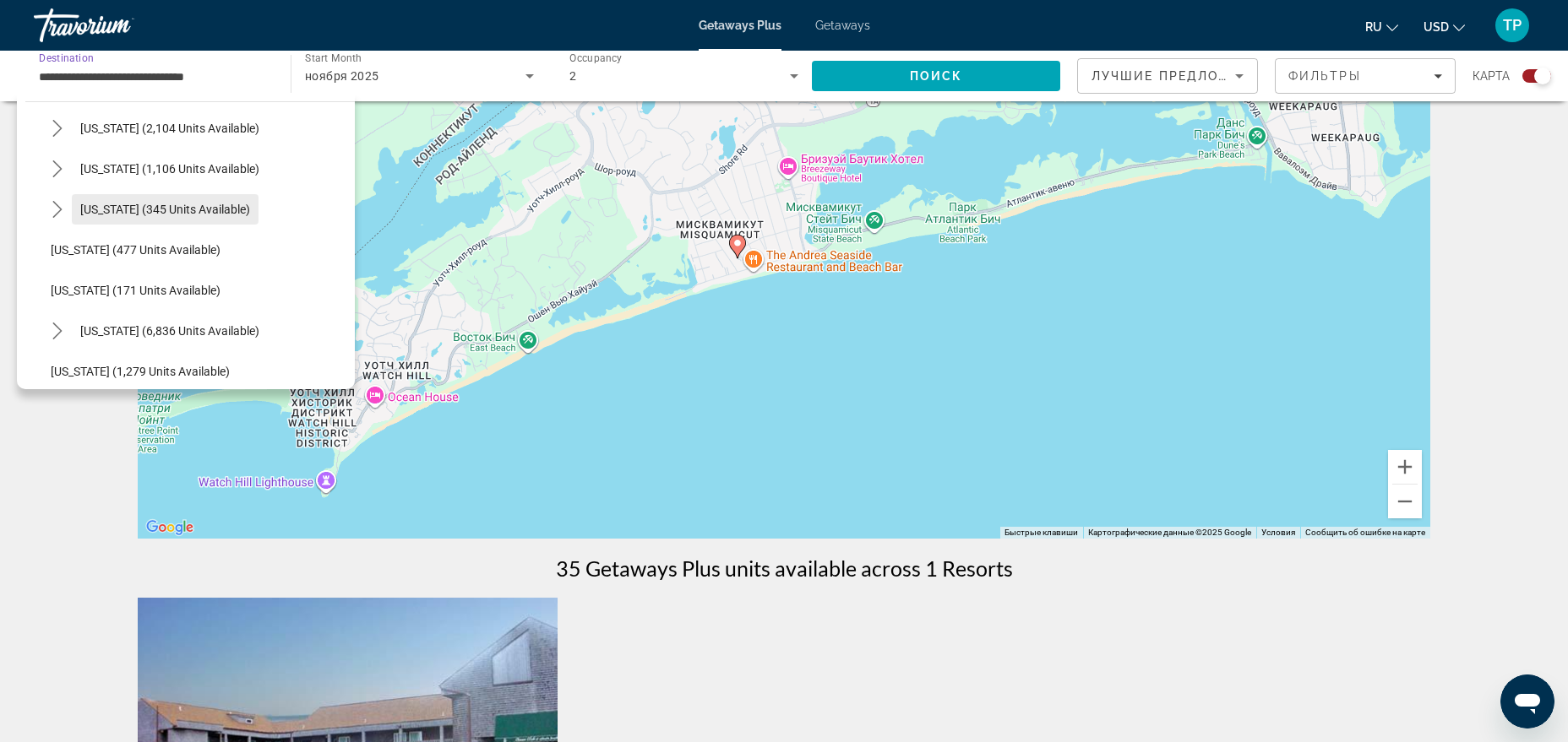
click at [223, 215] on span "[US_STATE] (345 units available)" at bounding box center [165, 210] width 170 height 14
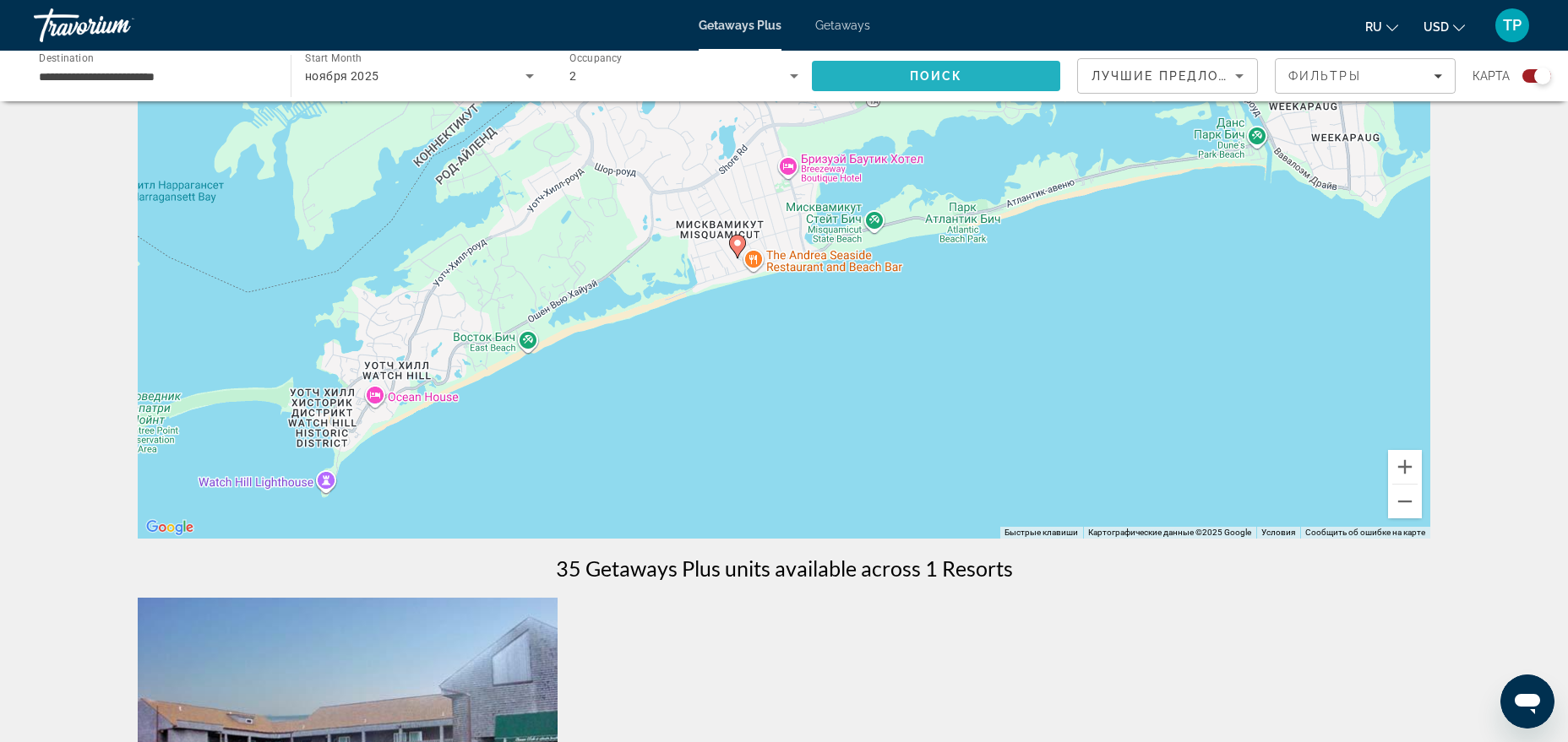
click at [900, 81] on span "Search" at bounding box center [936, 75] width 248 height 40
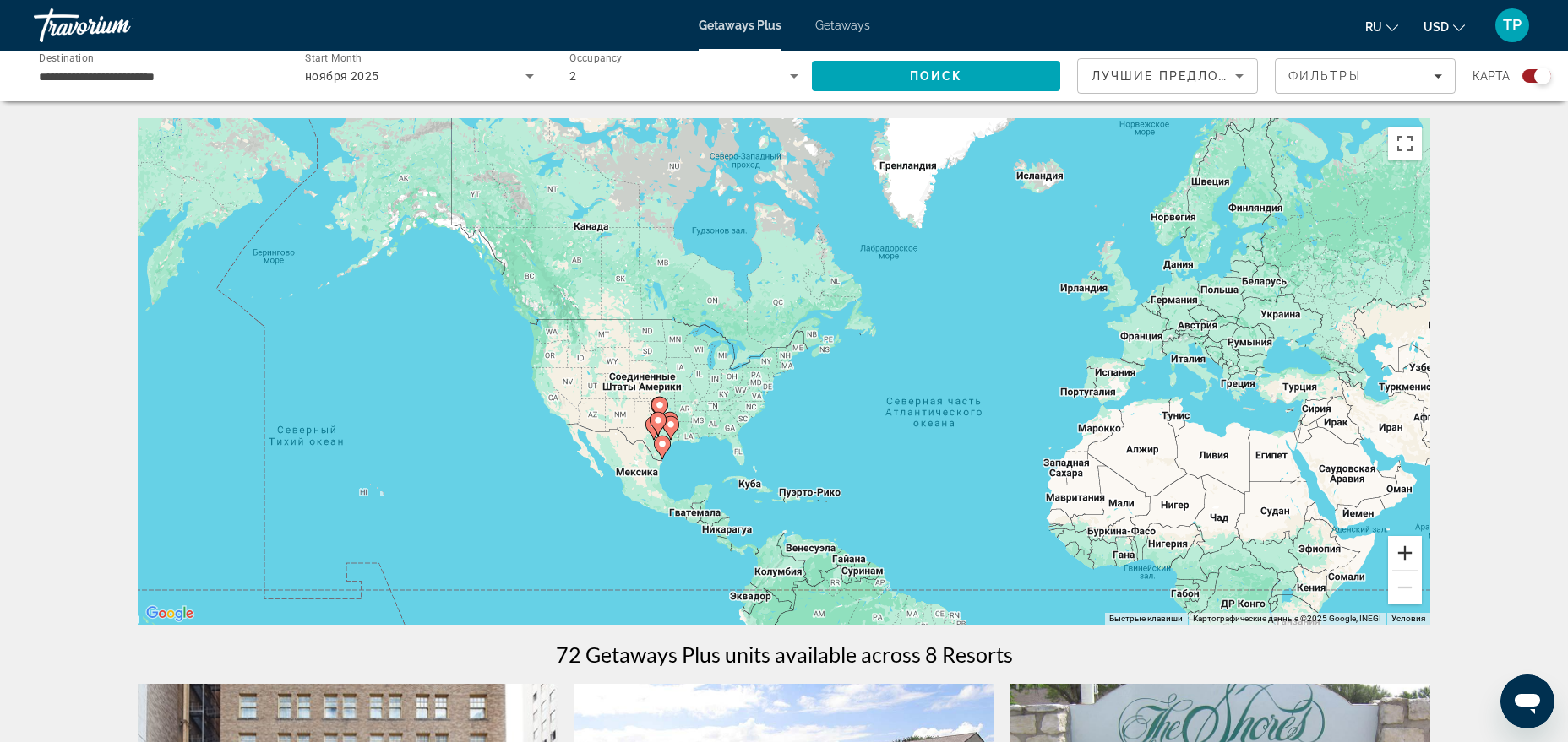
click at [1411, 564] on button "Увеличить" at bounding box center [1405, 553] width 33 height 33
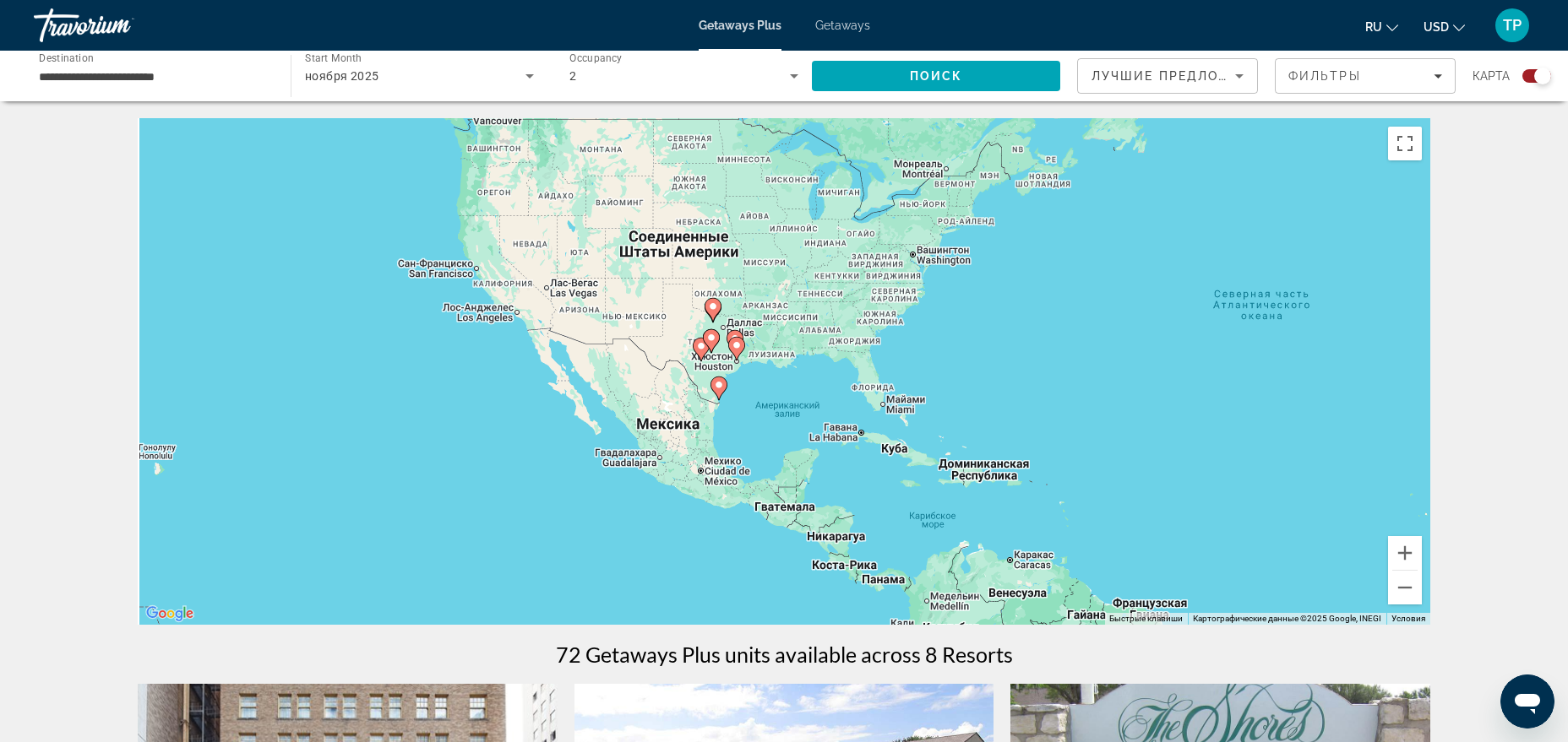
drag, startPoint x: 939, startPoint y: 464, endPoint x: 1088, endPoint y: 370, distance: 176.2
click at [1088, 370] on div "Чтобы активировать перетаскивание с помощью клавиатуры, нажмите Alt + Ввод. Пос…" at bounding box center [784, 371] width 1292 height 507
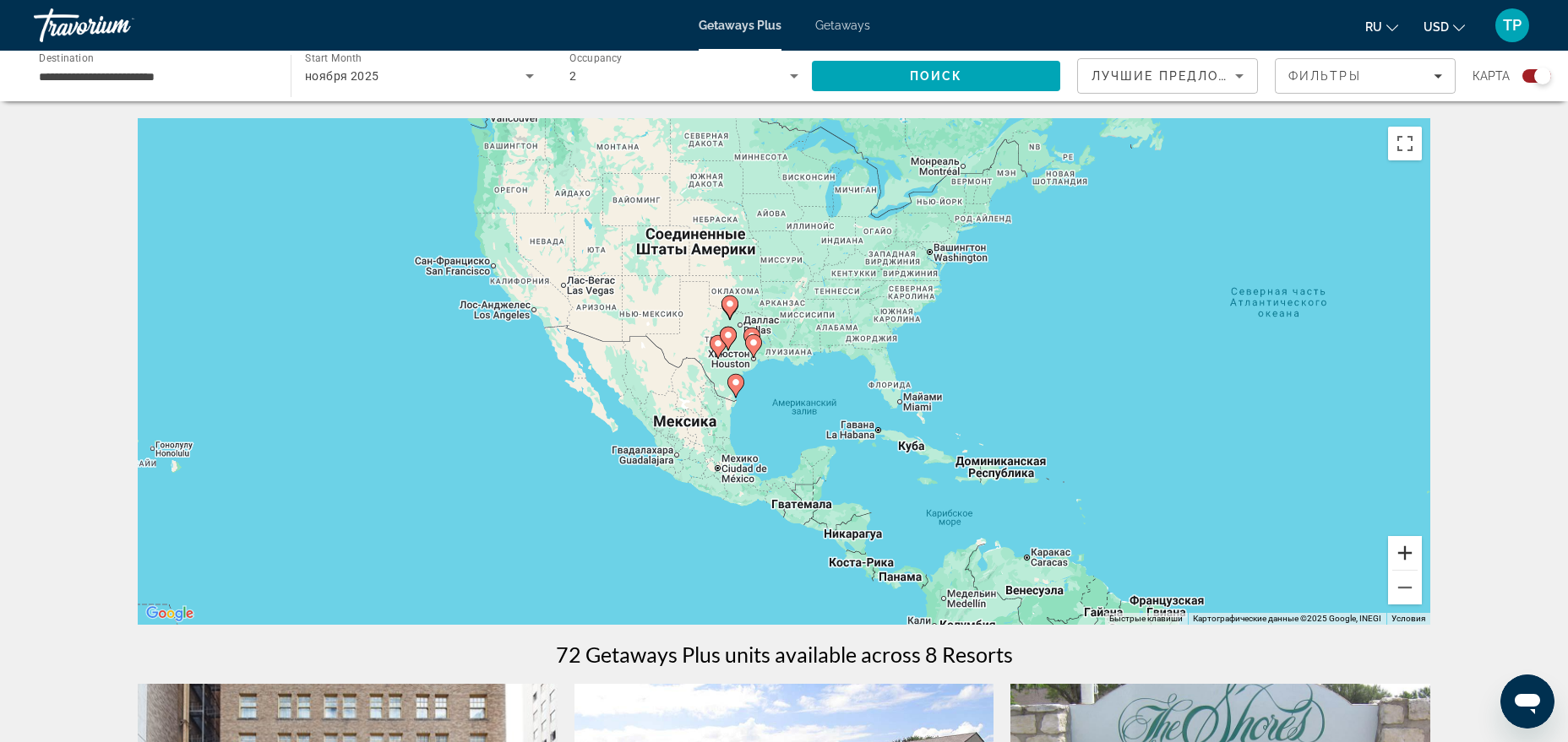
click at [1407, 558] on button "Увеличить" at bounding box center [1405, 553] width 33 height 33
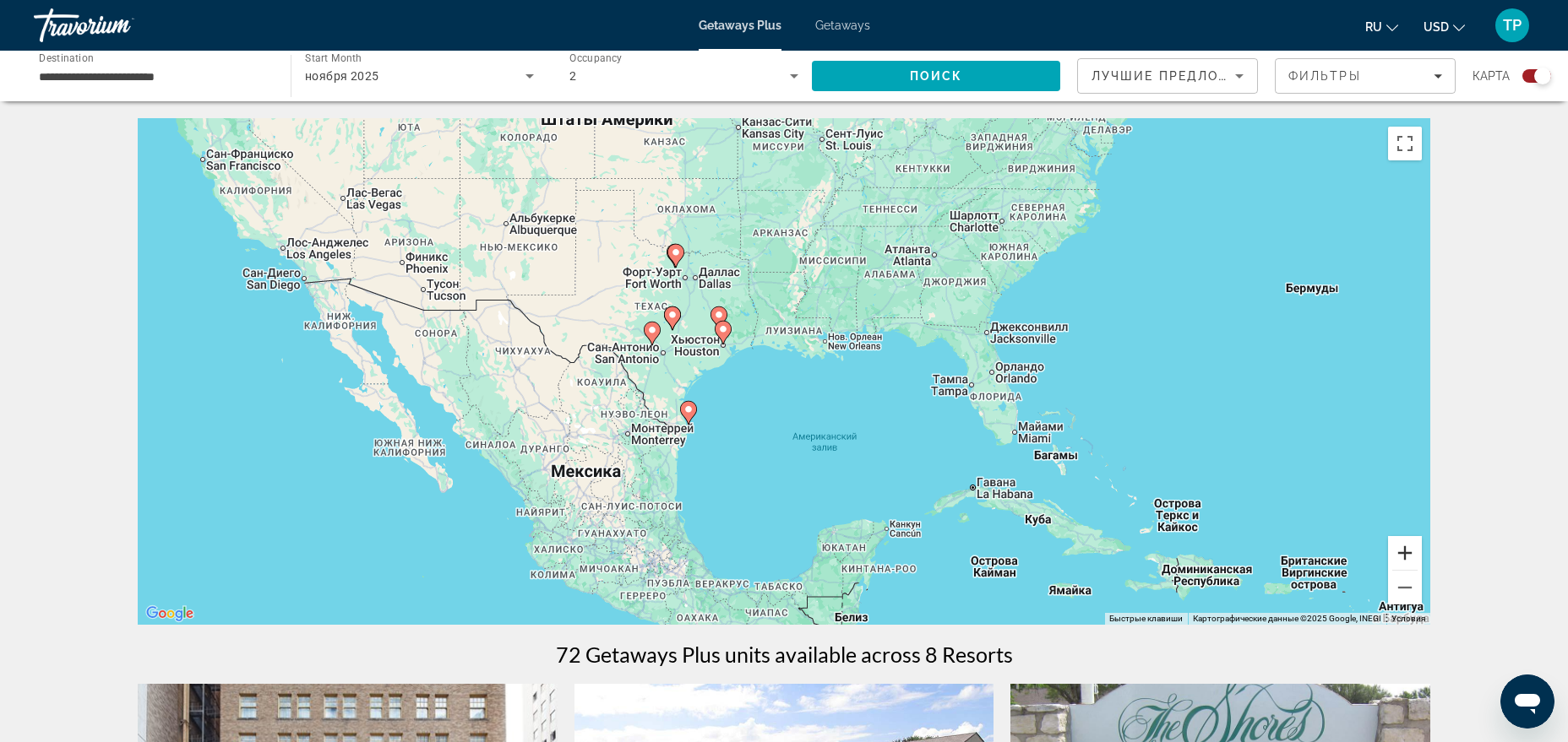
click at [1406, 558] on button "Увеличить" at bounding box center [1405, 553] width 33 height 33
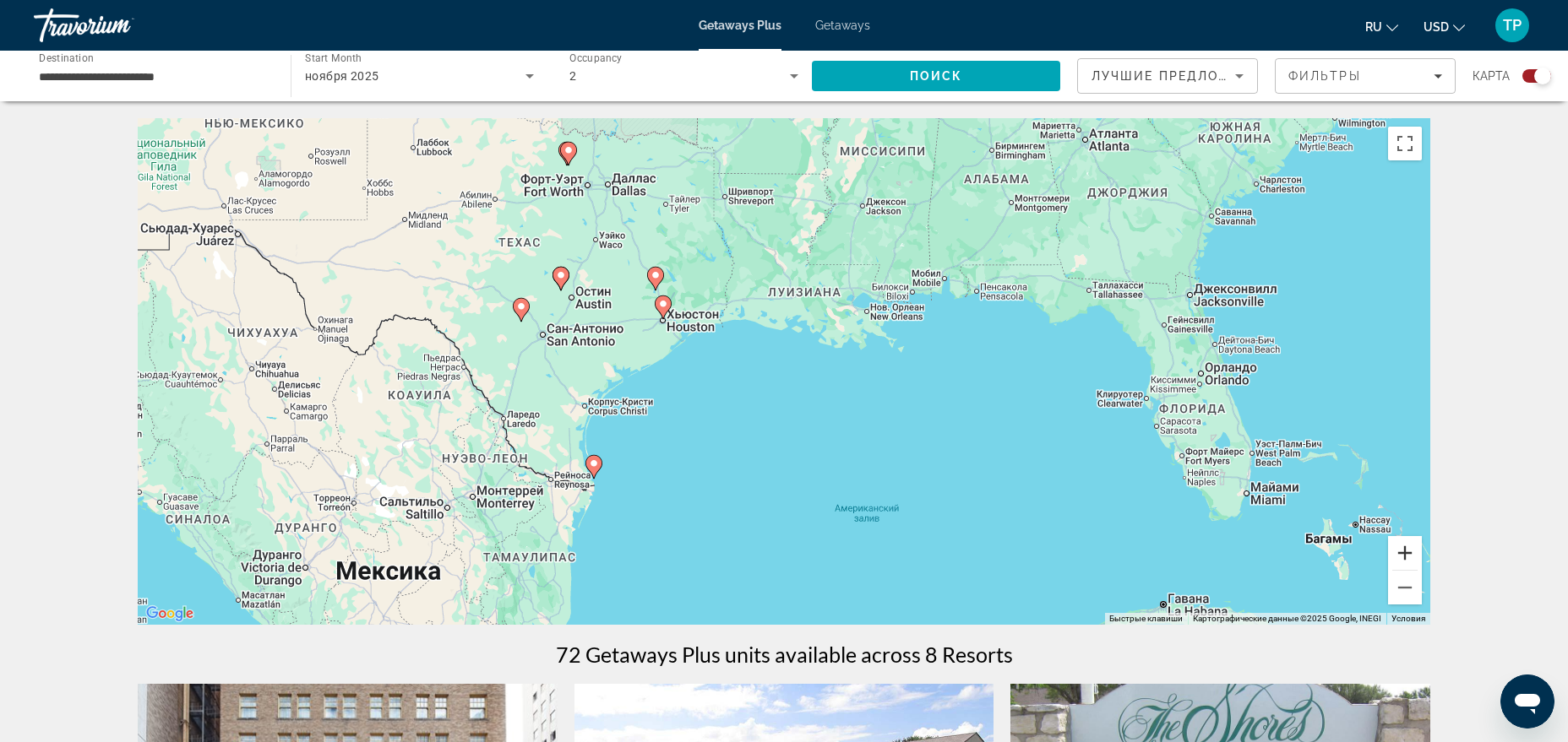
click at [1406, 558] on button "Увеличить" at bounding box center [1405, 553] width 33 height 33
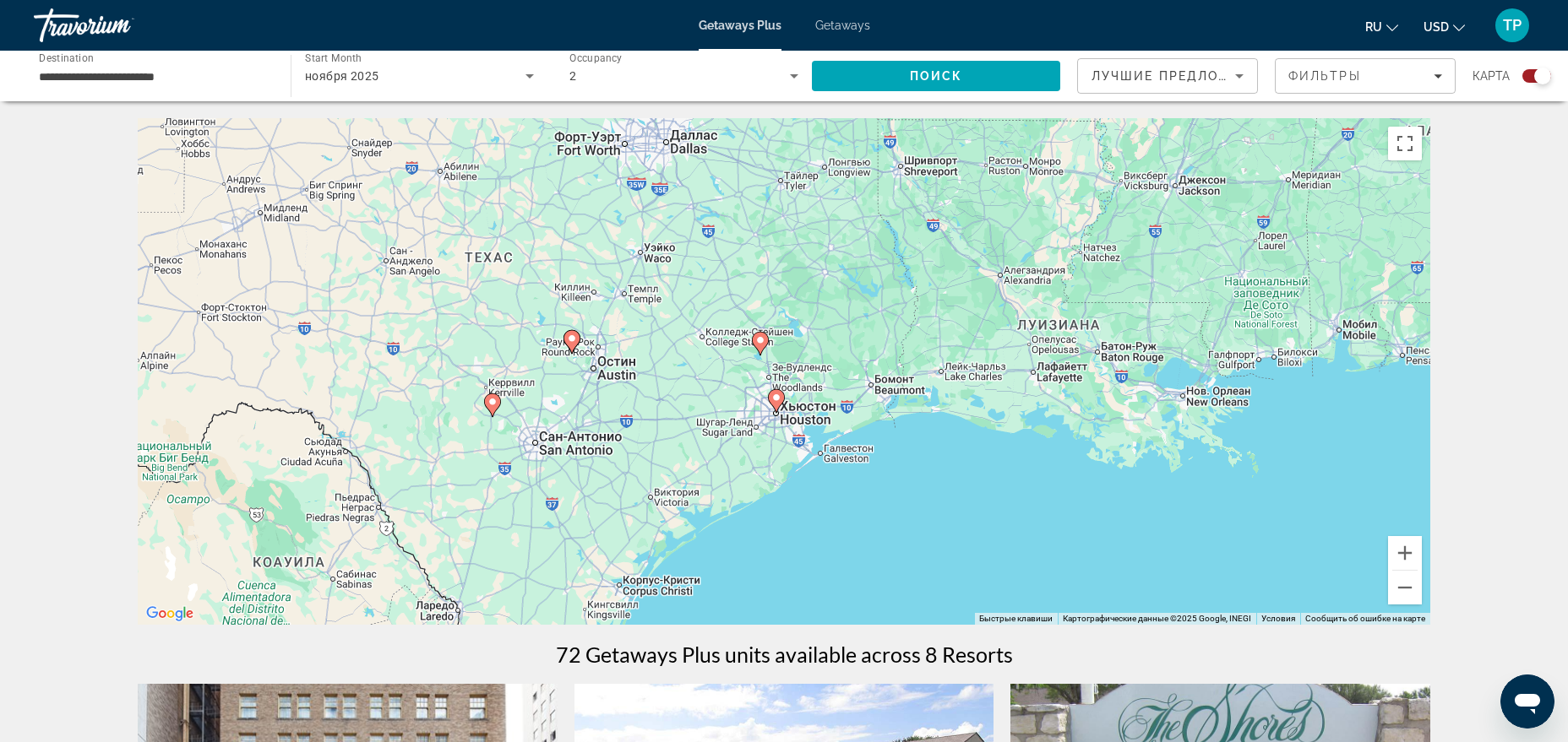
drag, startPoint x: 628, startPoint y: 432, endPoint x: 864, endPoint y: 577, distance: 277.0
click at [864, 577] on div "Чтобы активировать перетаскивание с помощью клавиатуры, нажмите Alt + Ввод. Пос…" at bounding box center [784, 371] width 1292 height 507
click at [778, 407] on icon "Main content" at bounding box center [777, 401] width 16 height 22
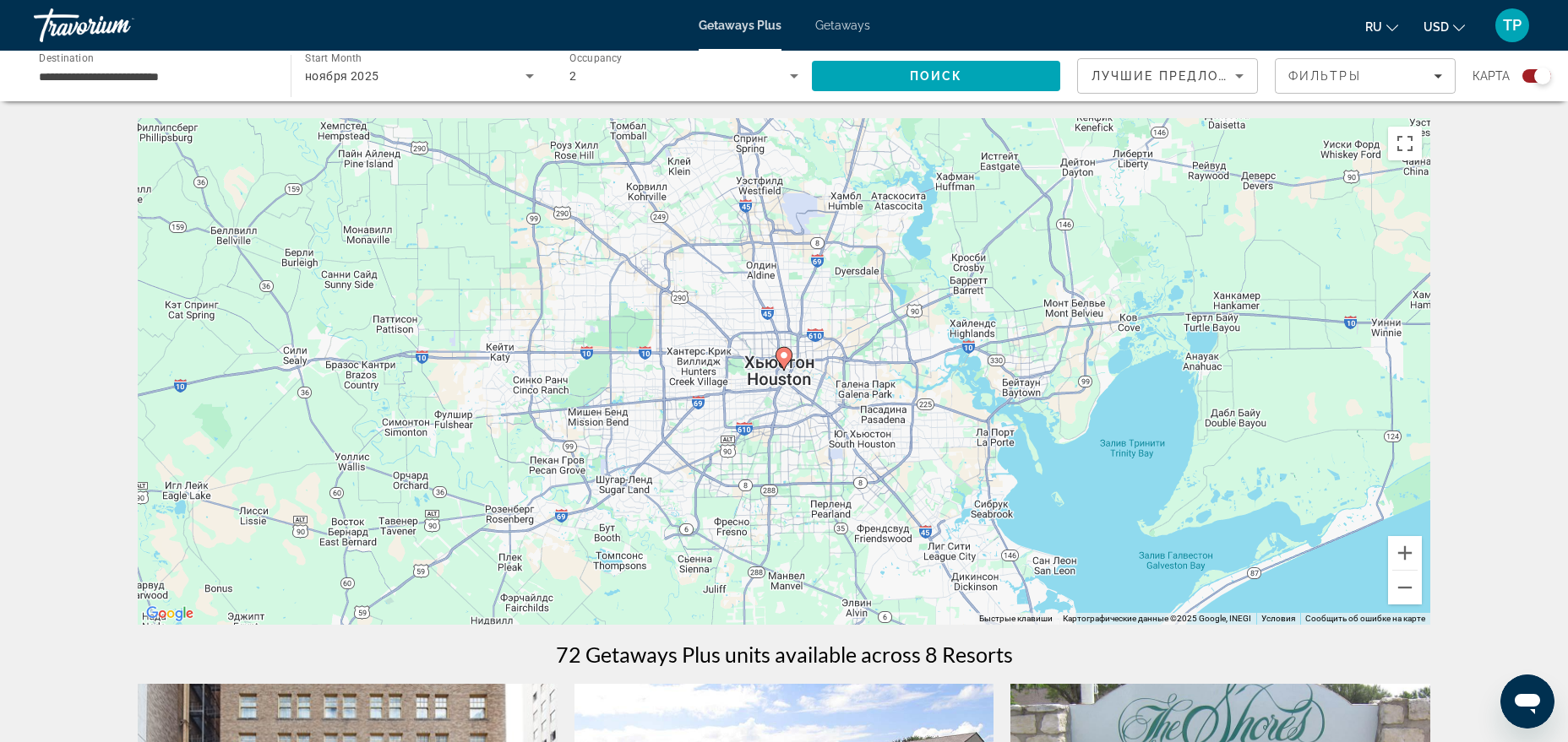
click at [786, 371] on gmp-advanced-marker "Main content" at bounding box center [784, 359] width 17 height 25
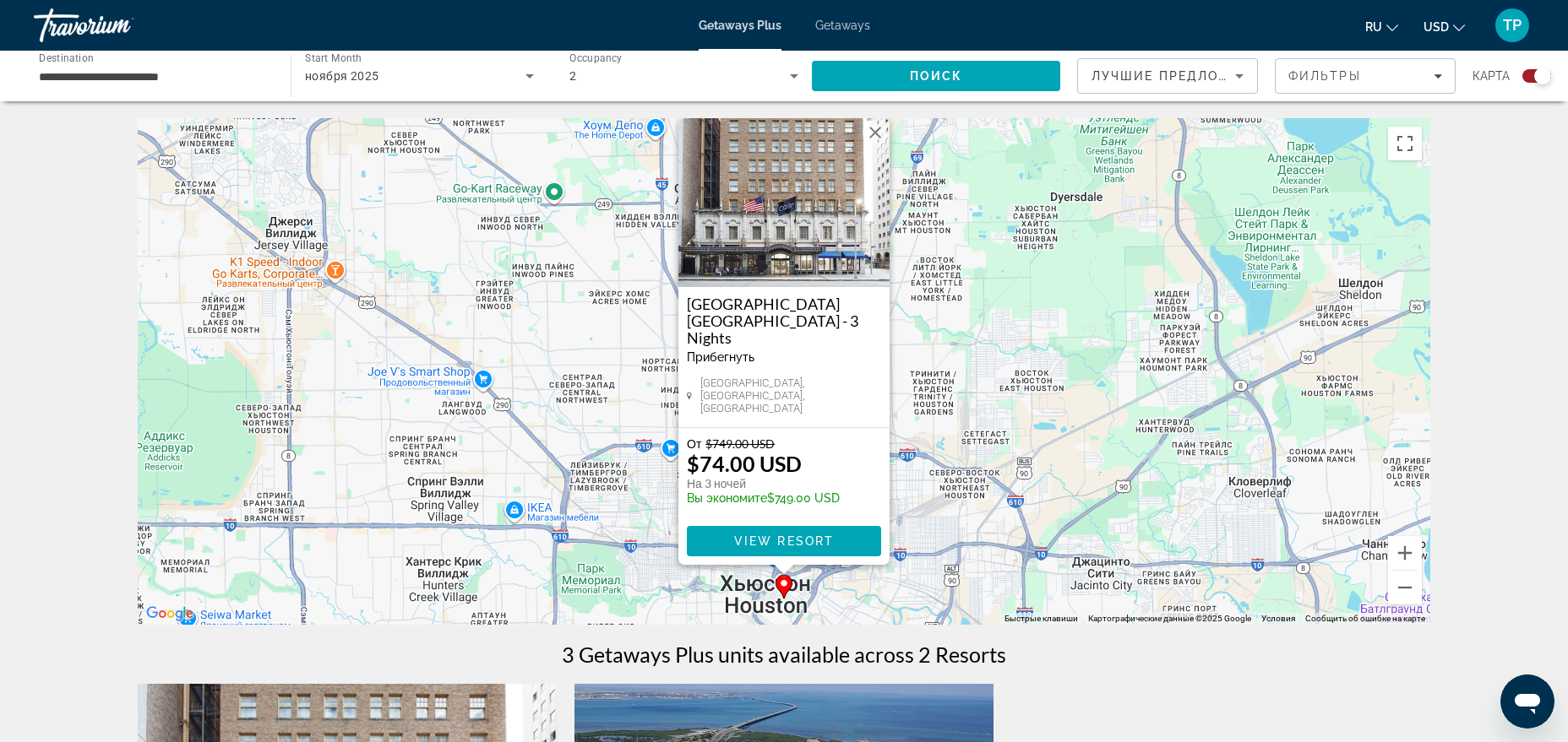
click at [221, 70] on input "**********" at bounding box center [154, 76] width 229 height 21
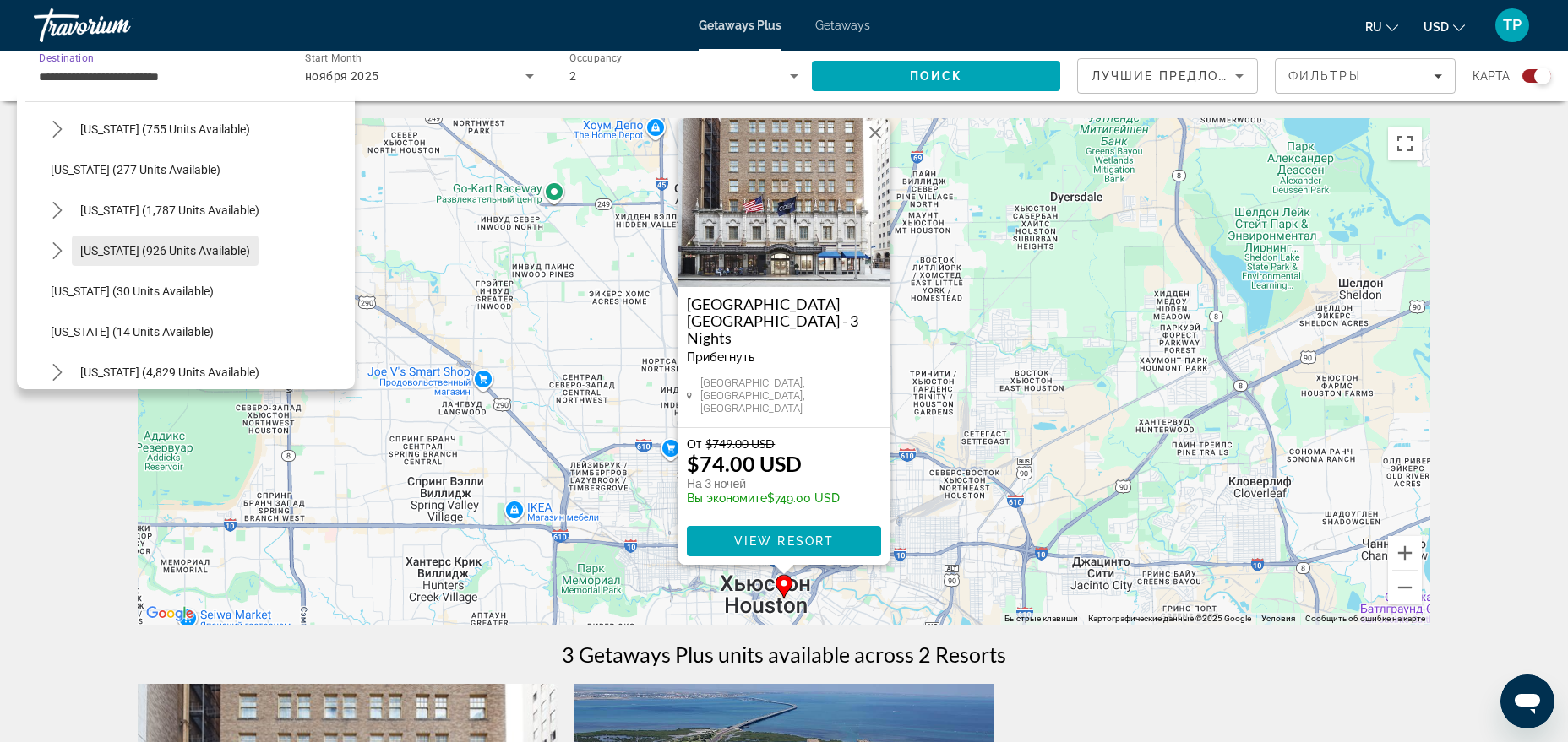
scroll to position [60, 0]
click at [223, 236] on span "Select destination: California (1,787 units available)" at bounding box center [170, 249] width 196 height 40
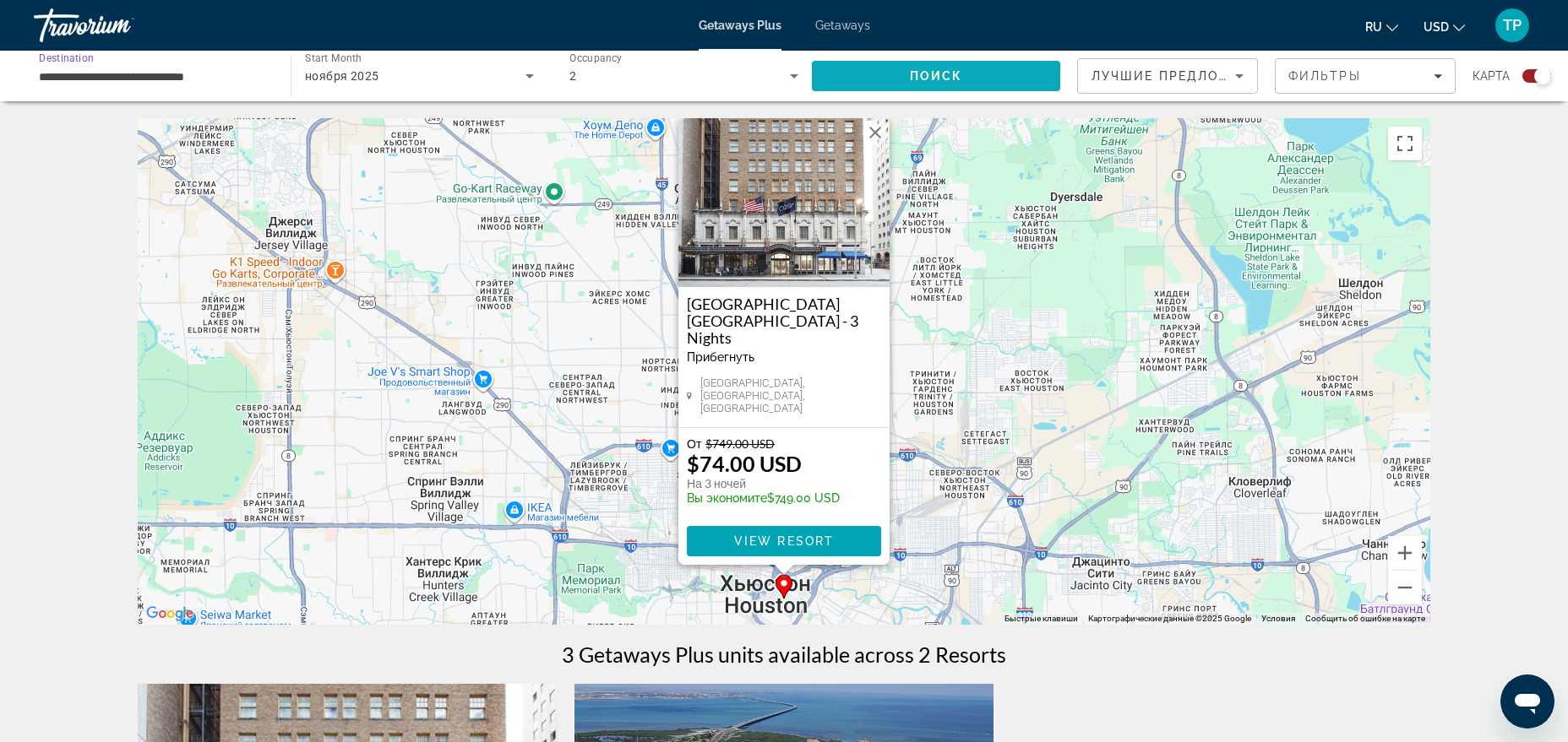
click at [881, 82] on span "Search" at bounding box center [936, 75] width 248 height 40
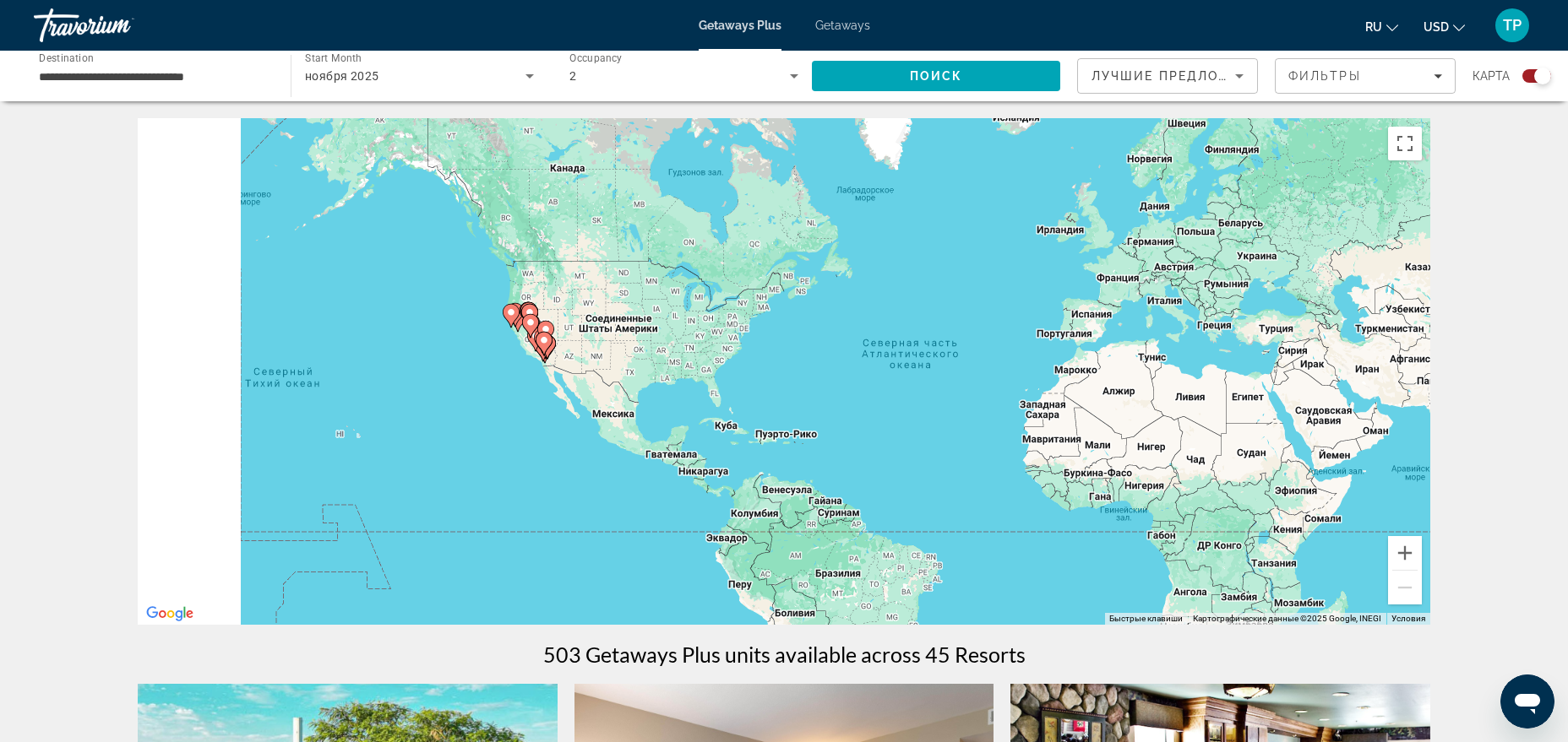
drag, startPoint x: 588, startPoint y: 316, endPoint x: 859, endPoint y: 344, distance: 272.4
click at [858, 344] on div "Чтобы активировать перетаскивание с помощью клавиатуры, нажмите Alt + Ввод. Пос…" at bounding box center [784, 371] width 1292 height 507
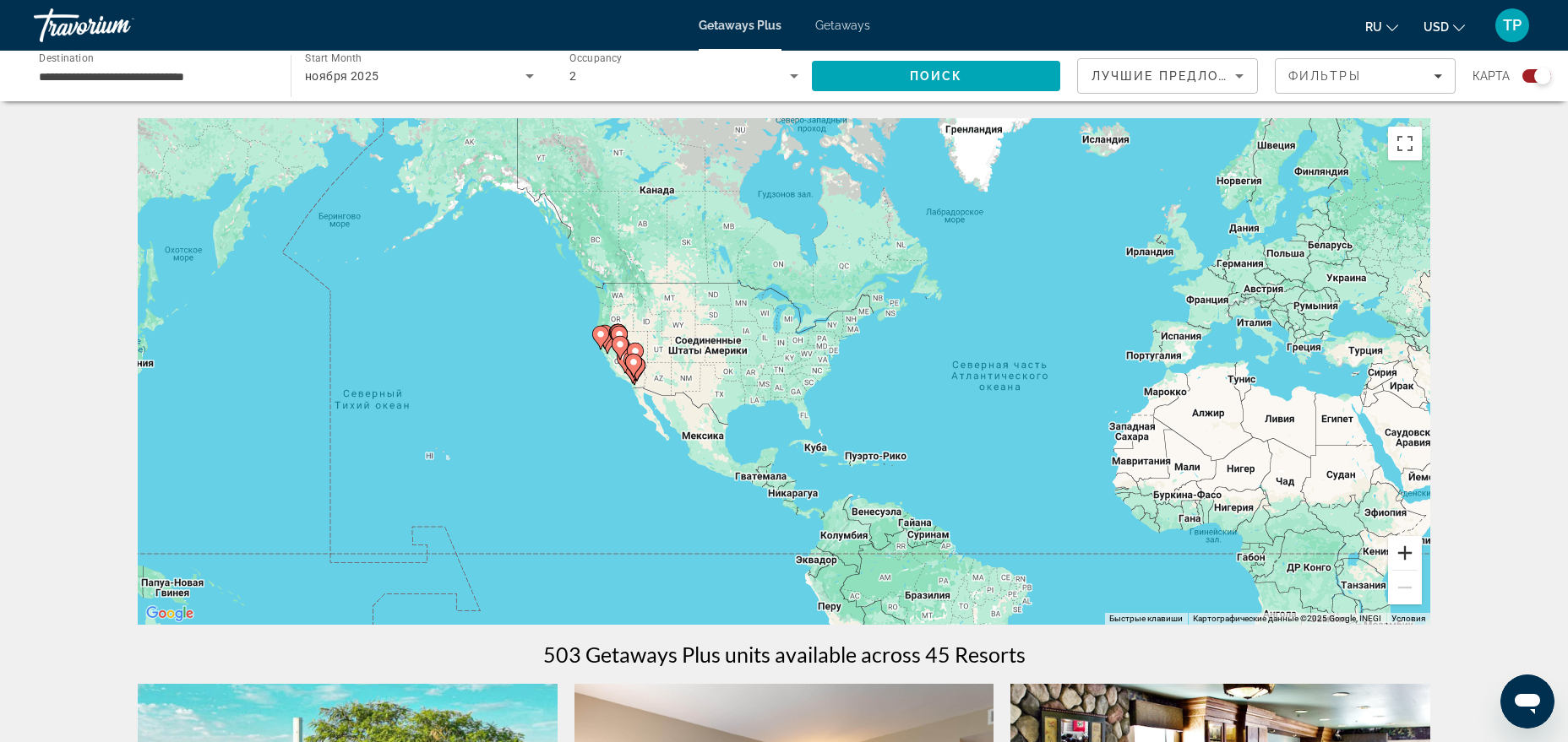
click at [1395, 543] on button "Увеличить" at bounding box center [1405, 553] width 33 height 33
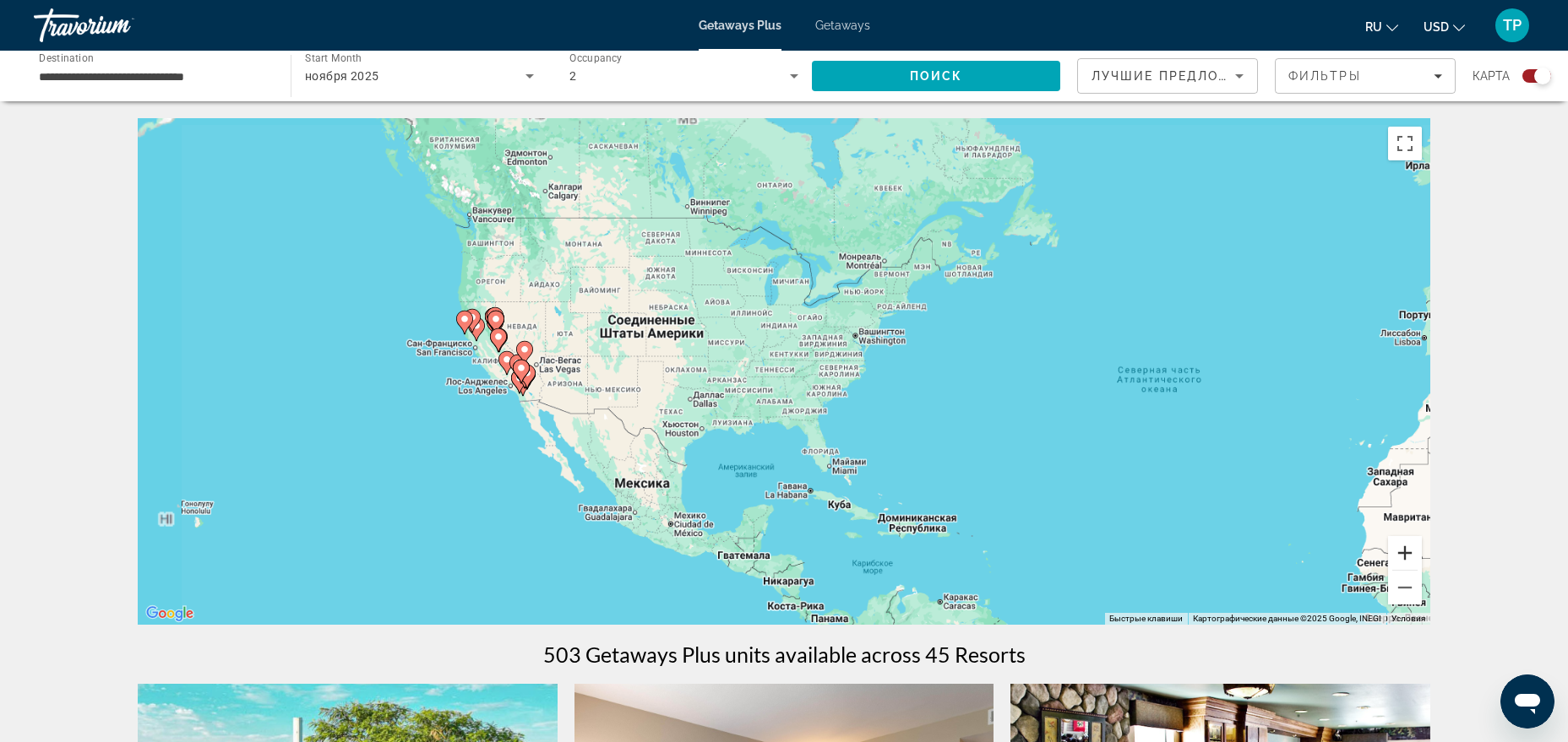
click at [1395, 543] on button "Увеличить" at bounding box center [1405, 553] width 33 height 33
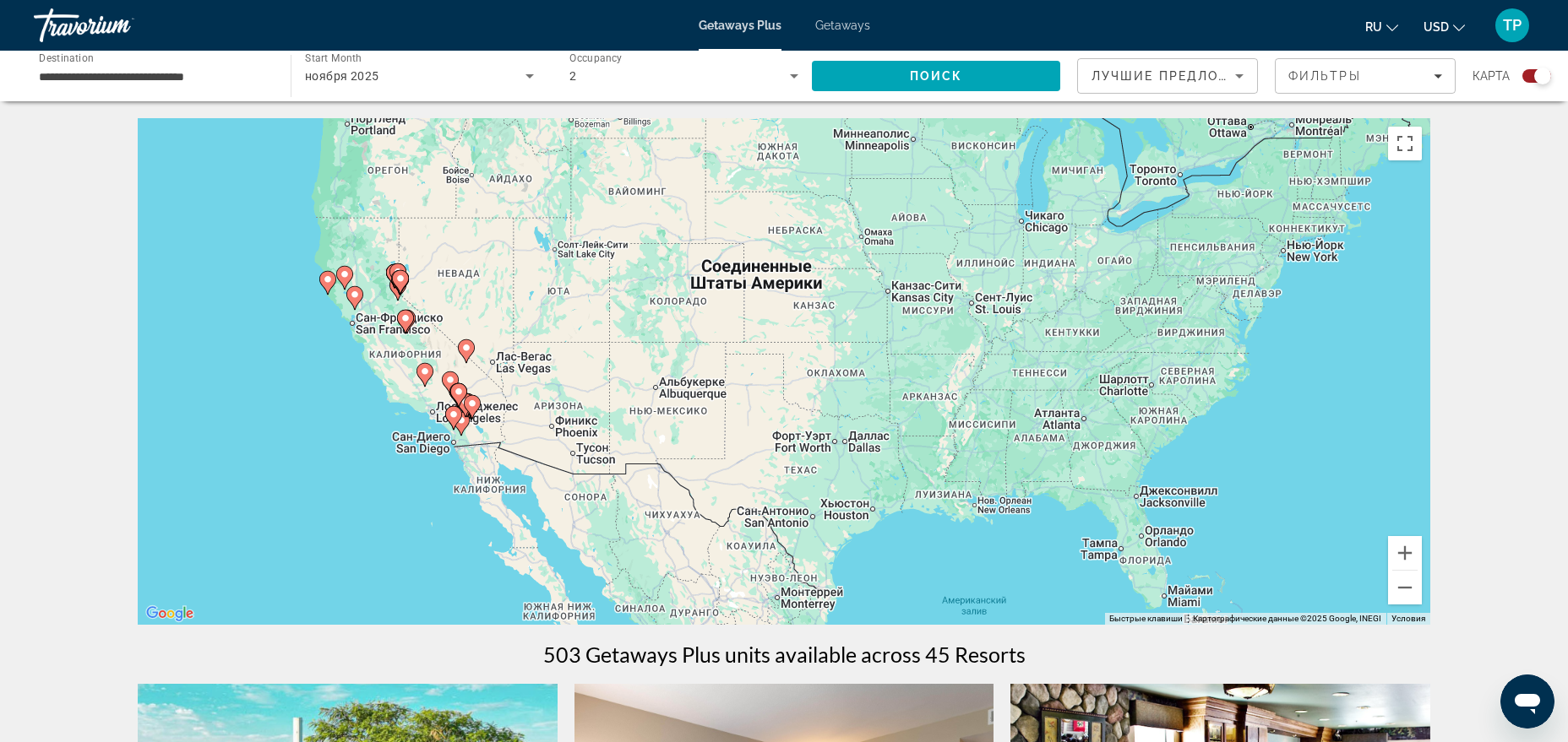
drag, startPoint x: 780, startPoint y: 496, endPoint x: 1080, endPoint y: 503, distance: 300.1
click at [1072, 502] on div "Чтобы активировать перетаскивание с помощью клавиатуры, нажмите Alt + Ввод. Пос…" at bounding box center [784, 371] width 1292 height 507
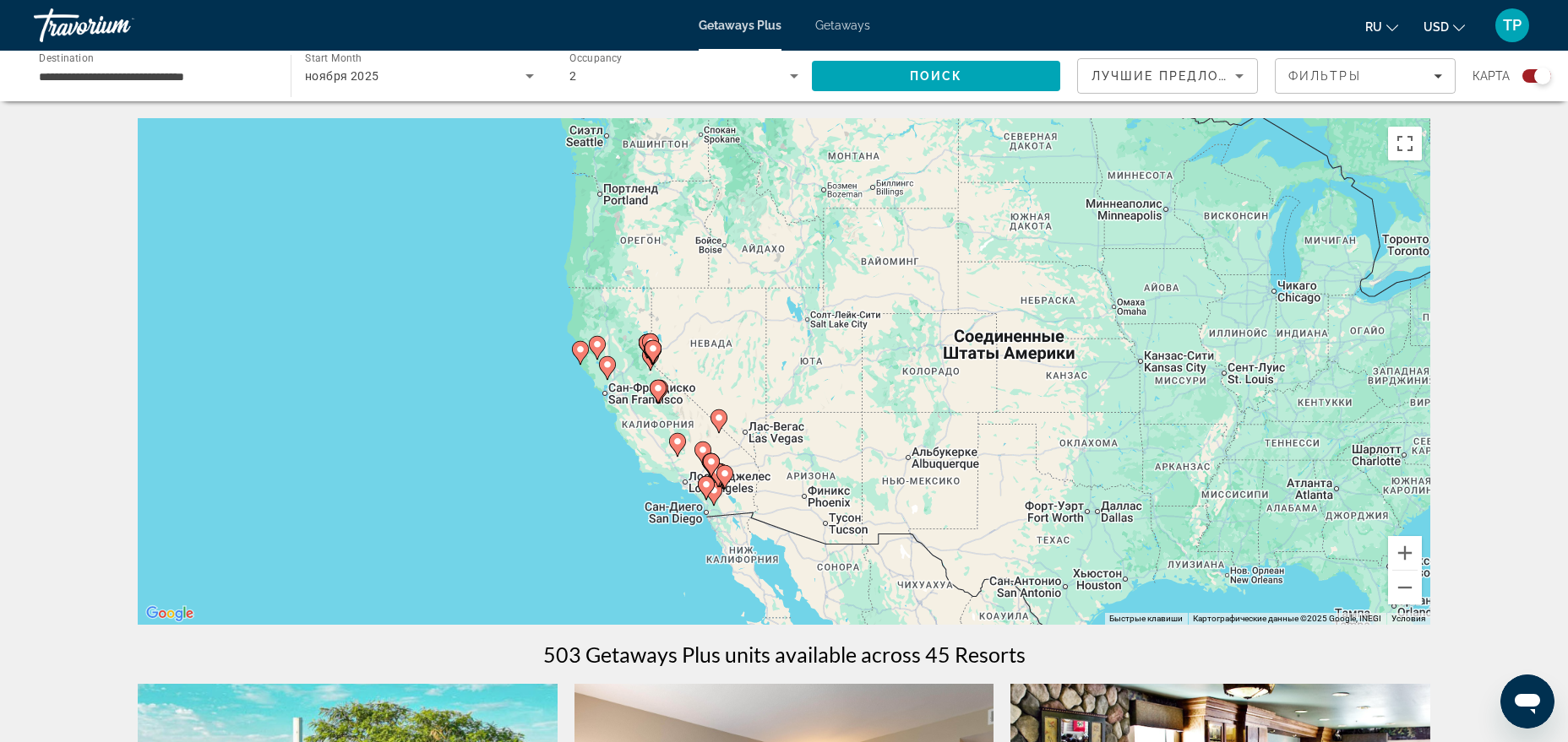
drag, startPoint x: 648, startPoint y: 460, endPoint x: 853, endPoint y: 519, distance: 213.3
click at [853, 519] on div "Чтобы активировать перетаскивание с помощью клавиатуры, нажмите Alt + Ввод. Пос…" at bounding box center [784, 371] width 1292 height 507
click at [1413, 545] on button "Увеличить" at bounding box center [1405, 553] width 33 height 33
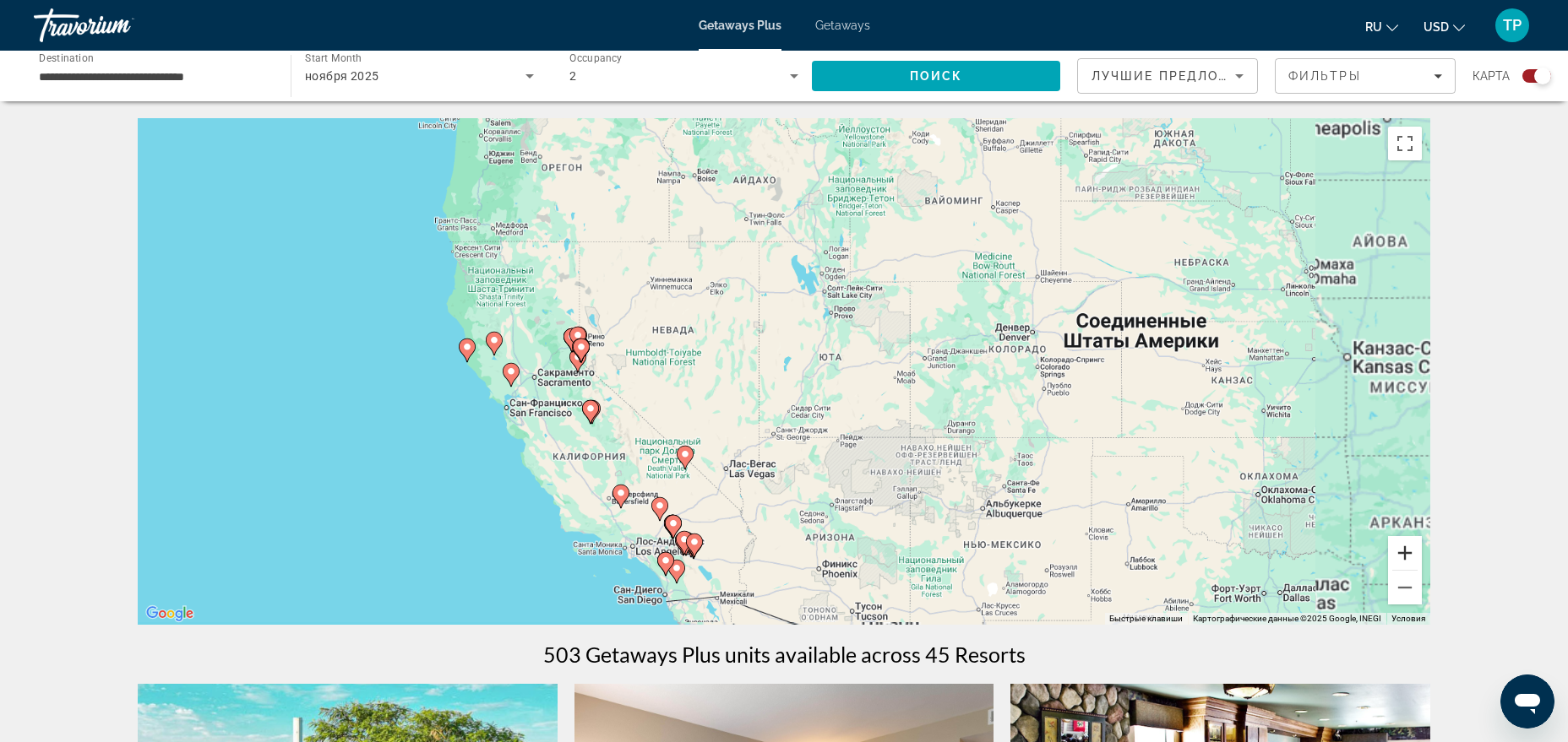
click at [1413, 545] on button "Увеличить" at bounding box center [1405, 553] width 33 height 33
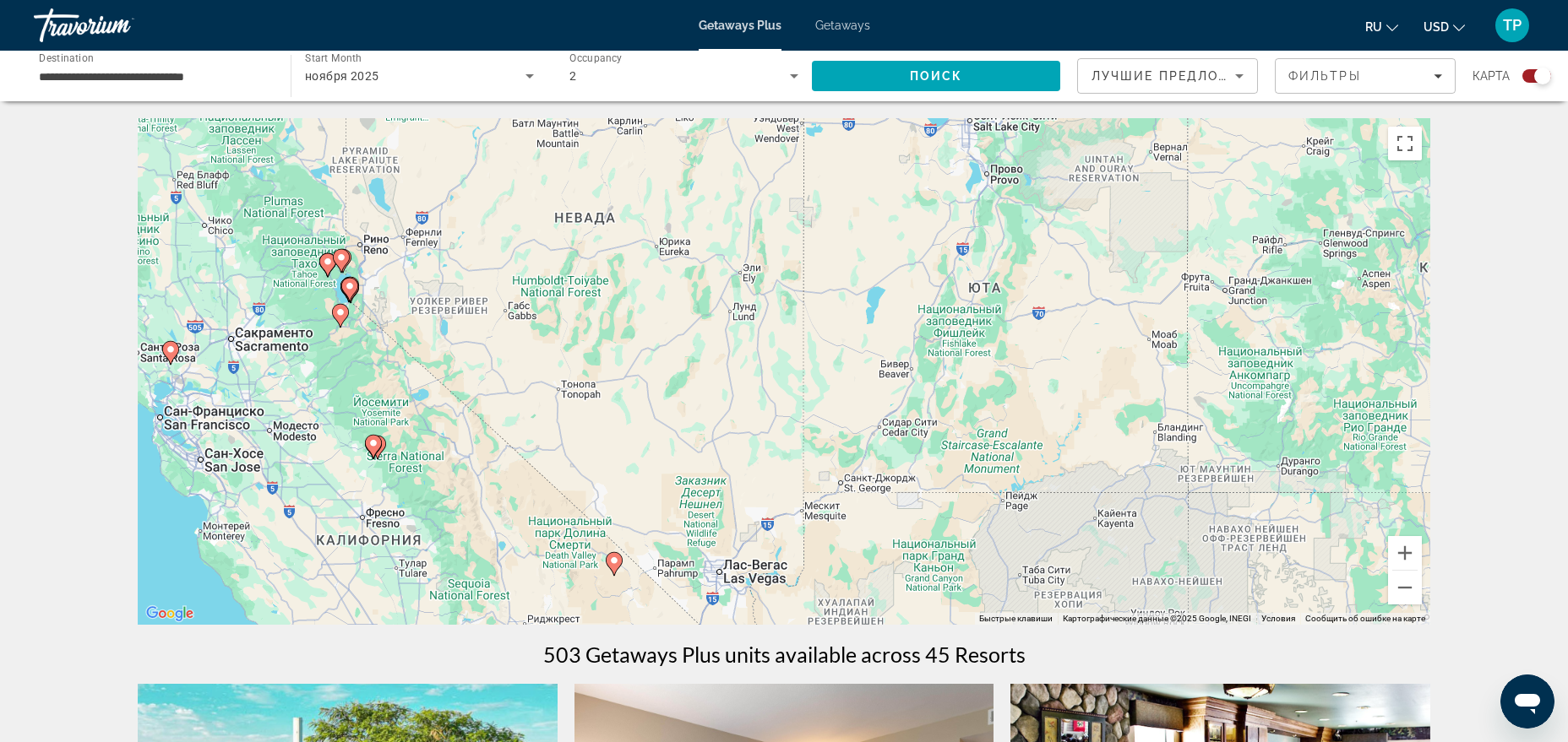
drag, startPoint x: 927, startPoint y: 406, endPoint x: 1046, endPoint y: 342, distance: 135.1
click at [1039, 346] on div "Чтобы активировать перетаскивание с помощью клавиатуры, нажмите Alt + Ввод. Пос…" at bounding box center [784, 371] width 1292 height 507
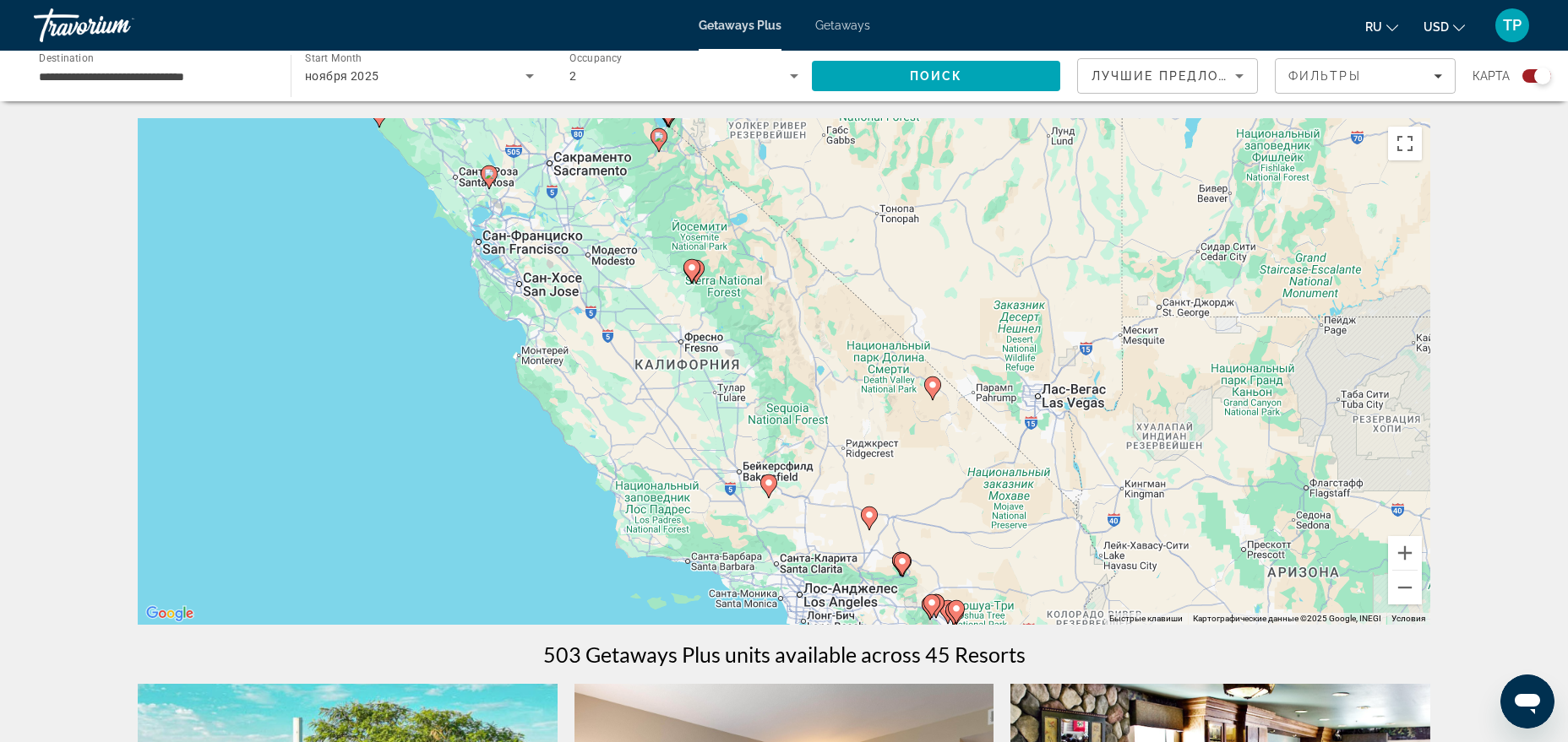
drag, startPoint x: 961, startPoint y: 439, endPoint x: 967, endPoint y: 363, distance: 76.2
click at [977, 378] on div "Чтобы активировать перетаскивание с помощью клавиатуры, нажмите Alt + Ввод. Пос…" at bounding box center [784, 371] width 1292 height 507
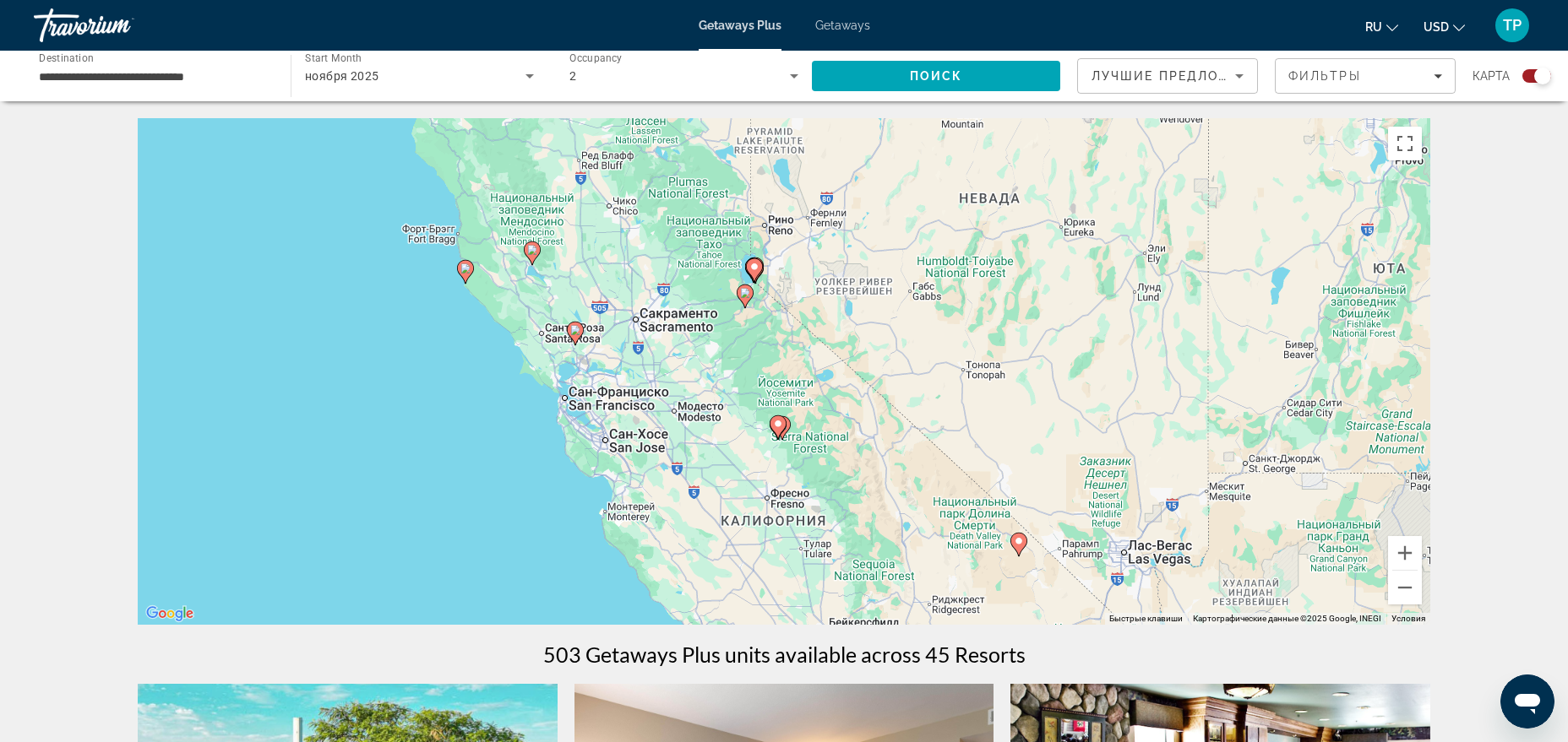
drag, startPoint x: 790, startPoint y: 344, endPoint x: 870, endPoint y: 598, distance: 266.3
click at [870, 598] on div "Чтобы активировать перетаскивание с помощью клавиатуры, нажмите Alt + Ввод. Пос…" at bounding box center [784, 371] width 1292 height 507
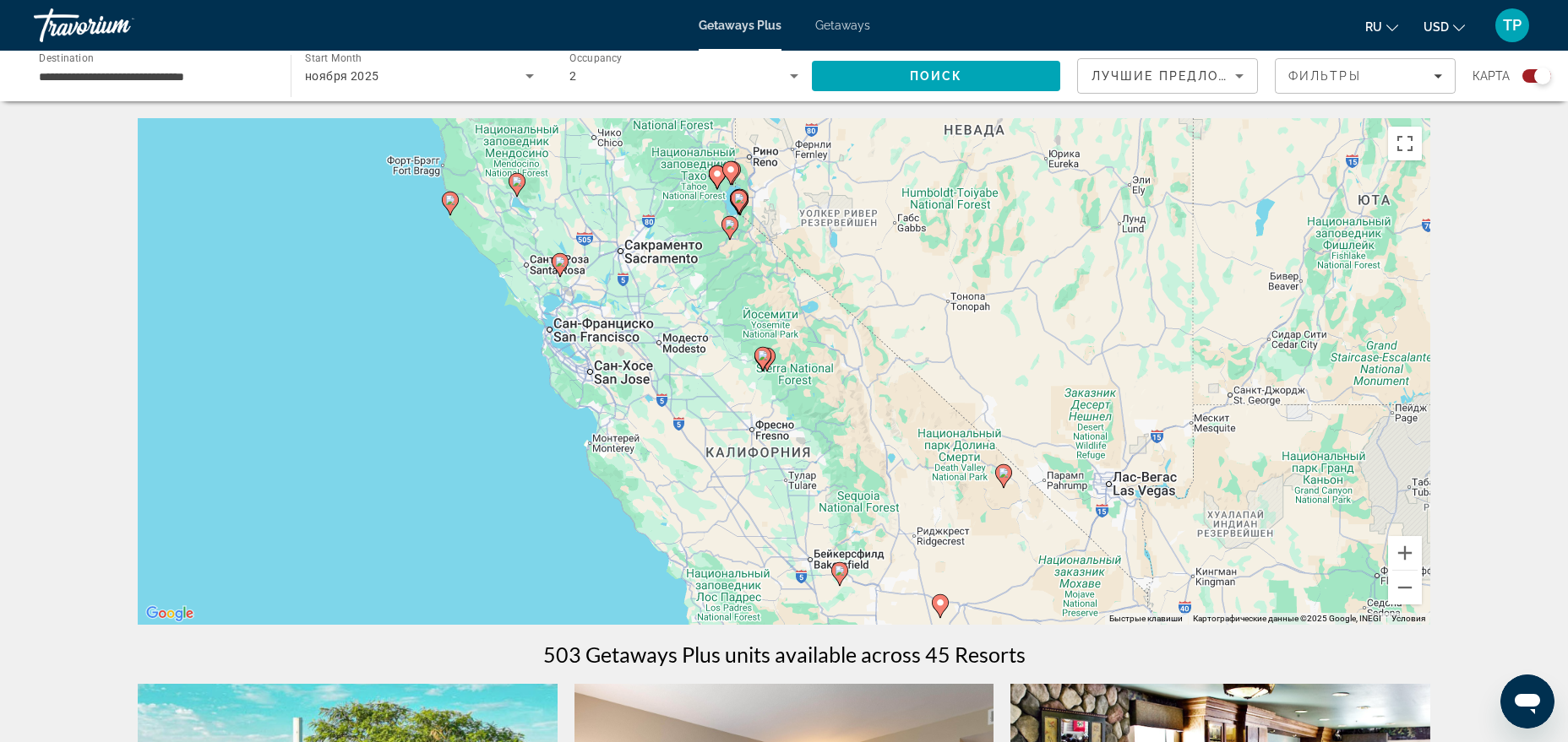
drag, startPoint x: 926, startPoint y: 376, endPoint x: 908, endPoint y: 310, distance: 68.4
click at [908, 310] on div "Чтобы активировать перетаскивание с помощью клавиатуры, нажмите Alt + Ввод. Пос…" at bounding box center [784, 371] width 1292 height 507
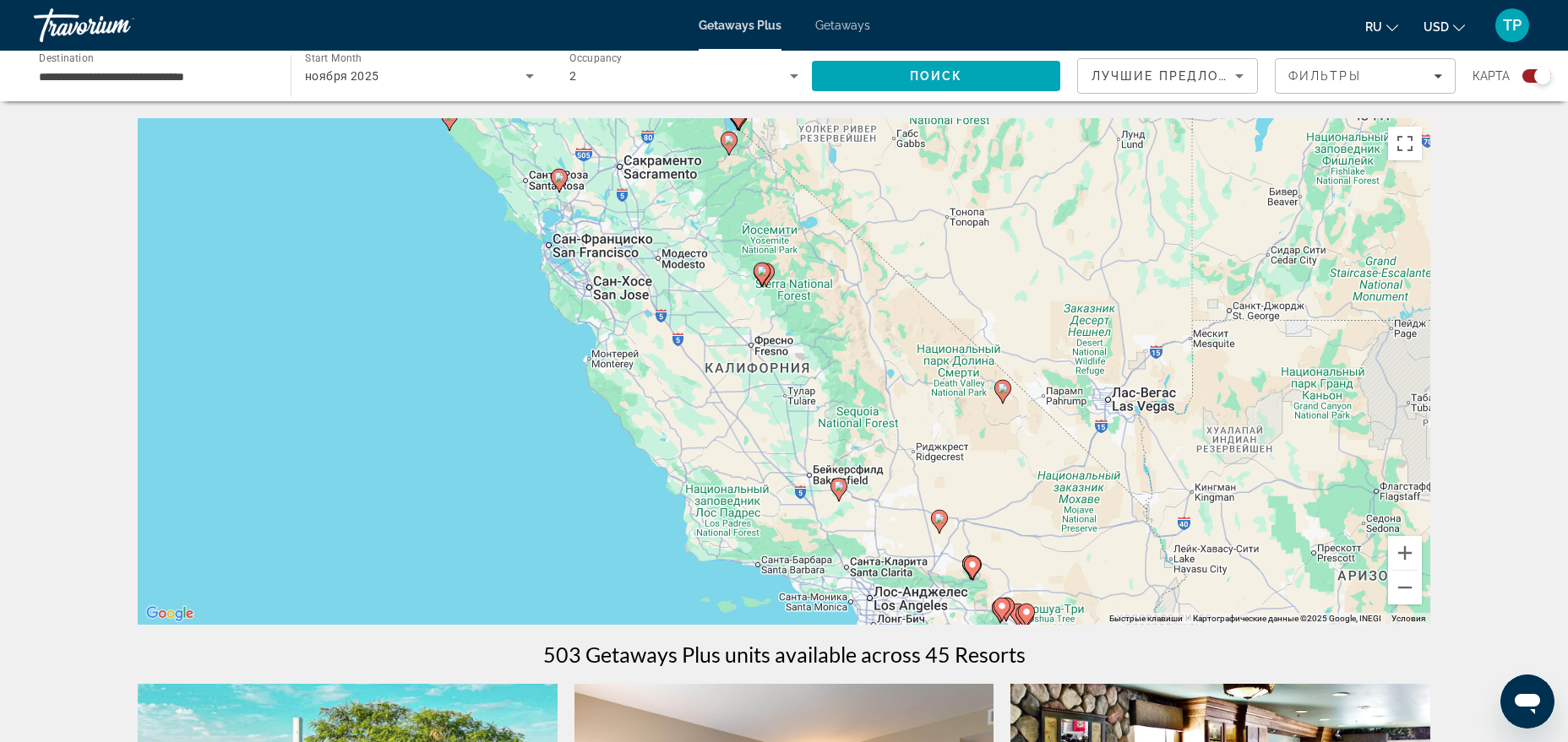
drag, startPoint x: 724, startPoint y: 516, endPoint x: 730, endPoint y: 370, distance: 146.1
click at [730, 372] on div "Чтобы активировать перетаскивание с помощью клавиатуры, нажмите Alt + Ввод. Пос…" at bounding box center [784, 371] width 1292 height 507
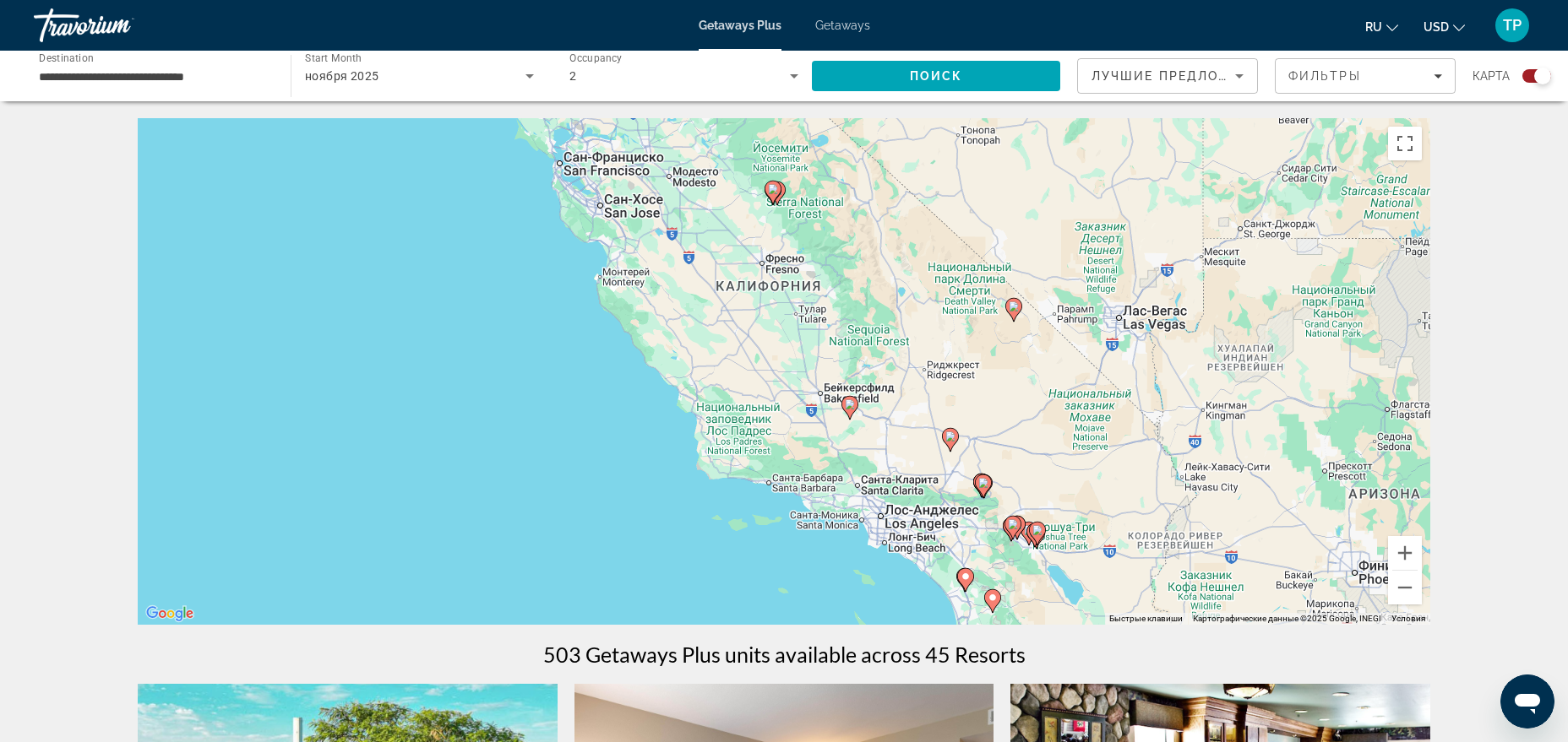
drag, startPoint x: 749, startPoint y: 416, endPoint x: 726, endPoint y: 326, distance: 92.9
click at [735, 342] on div "Чтобы активировать перетаскивание с помощью клавиатуры, нажмите Alt + Ввод. Пос…" at bounding box center [784, 371] width 1292 height 507
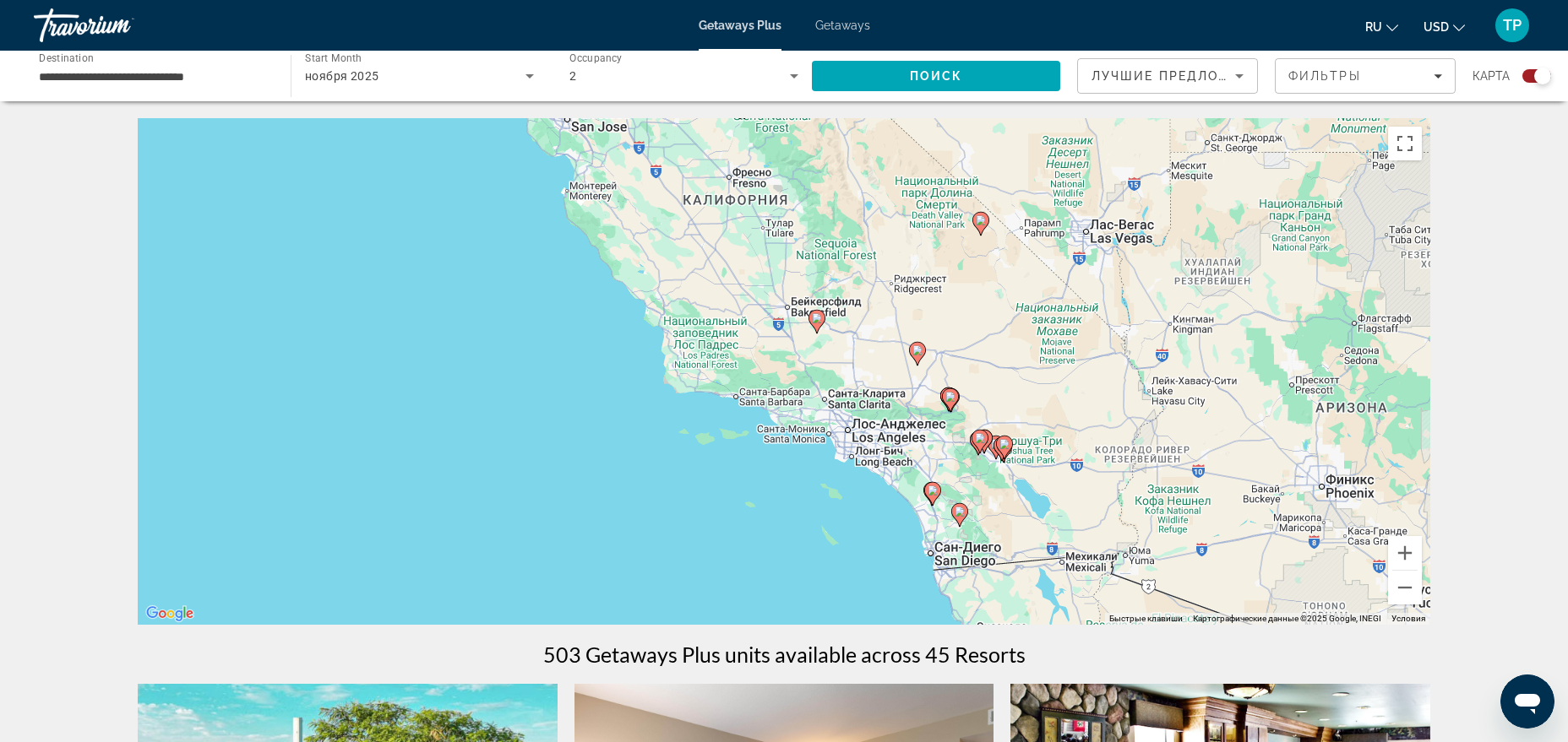
drag, startPoint x: 726, startPoint y: 326, endPoint x: 728, endPoint y: 382, distance: 56.0
click at [728, 382] on div "Чтобы активировать перетаскивание с помощью клавиатуры, нажмите Alt + Ввод. Пос…" at bounding box center [784, 371] width 1292 height 507
click at [1400, 563] on button "Увеличить" at bounding box center [1405, 553] width 33 height 33
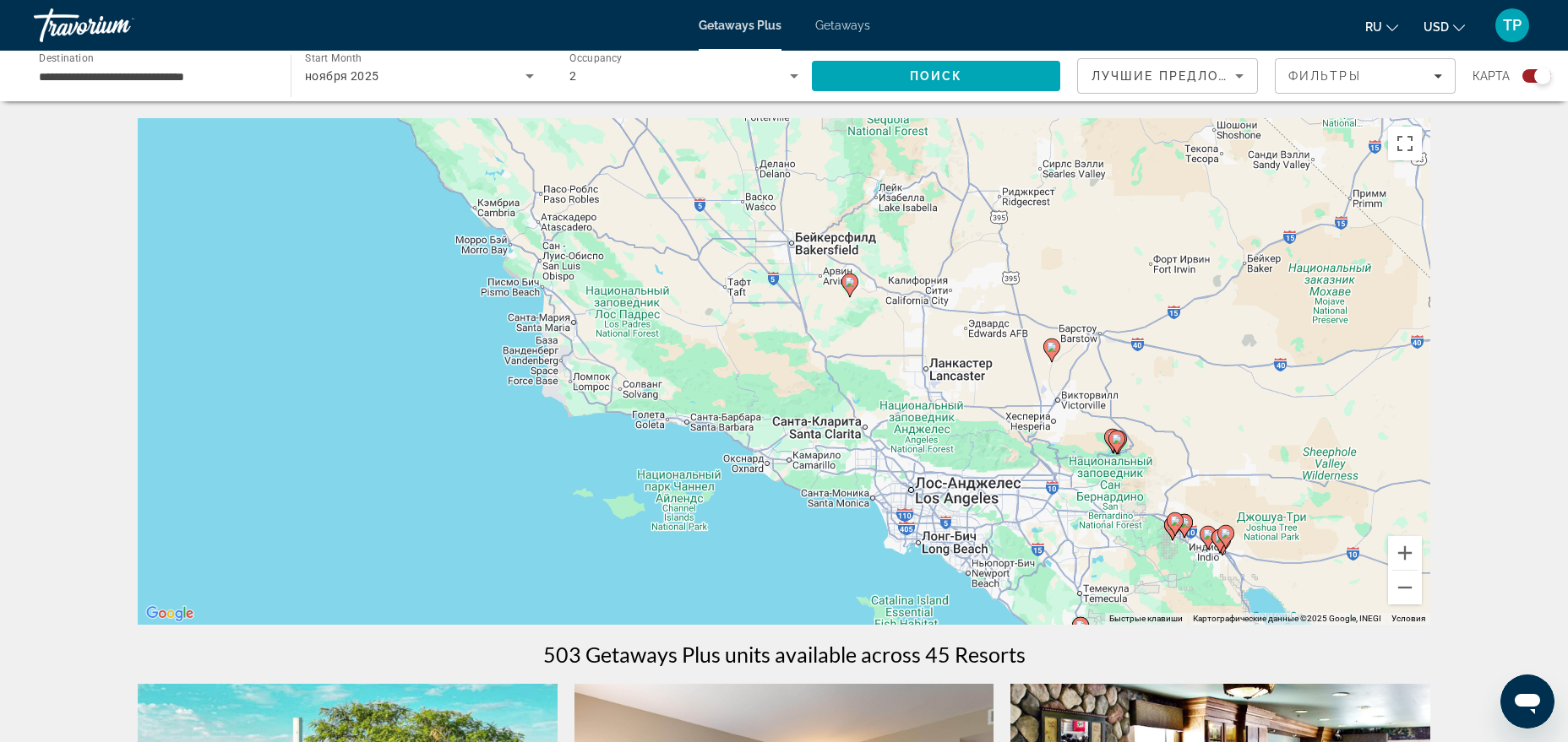
click at [1115, 441] on image "Main content" at bounding box center [1117, 439] width 10 height 10
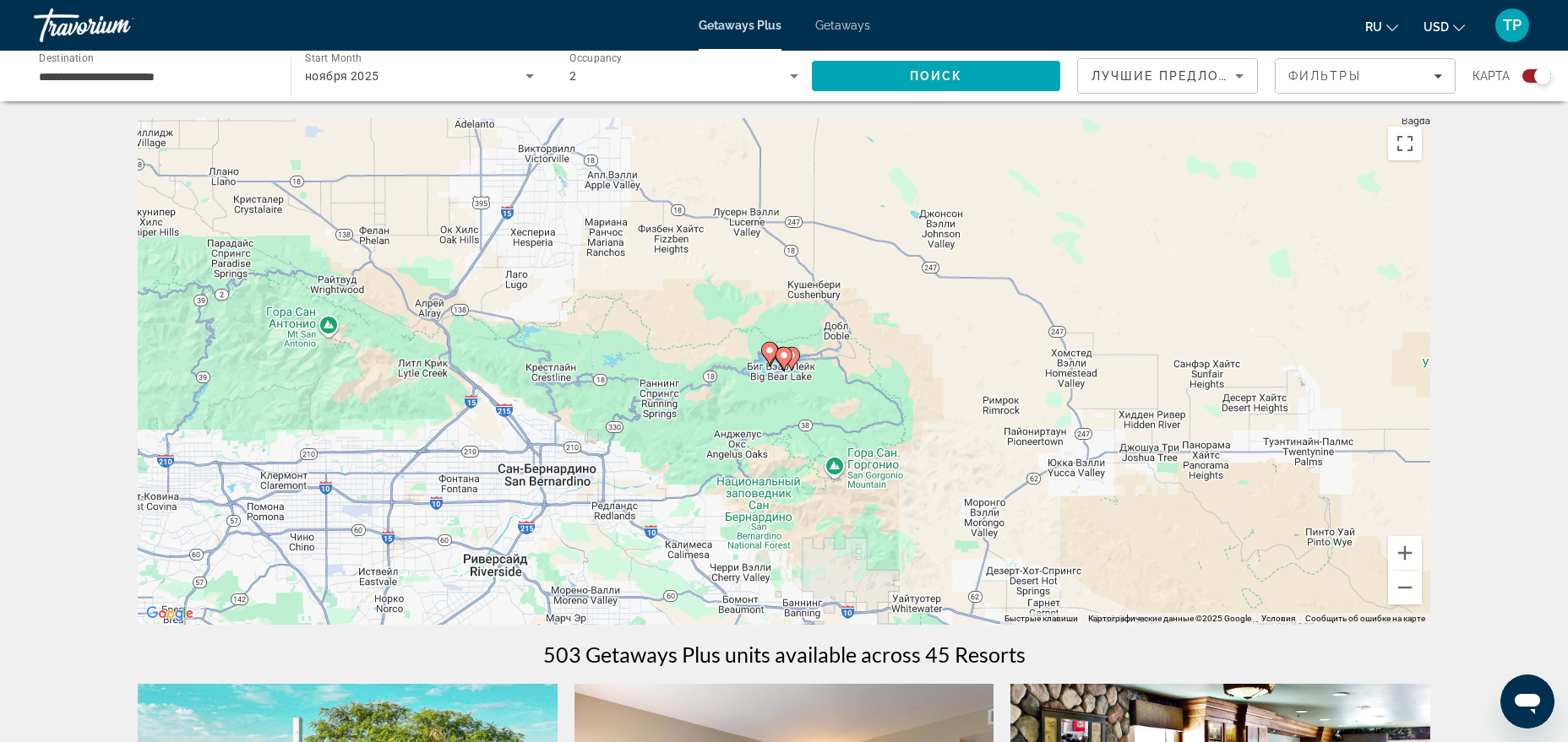
click at [795, 364] on icon "Main content" at bounding box center [791, 359] width 17 height 24
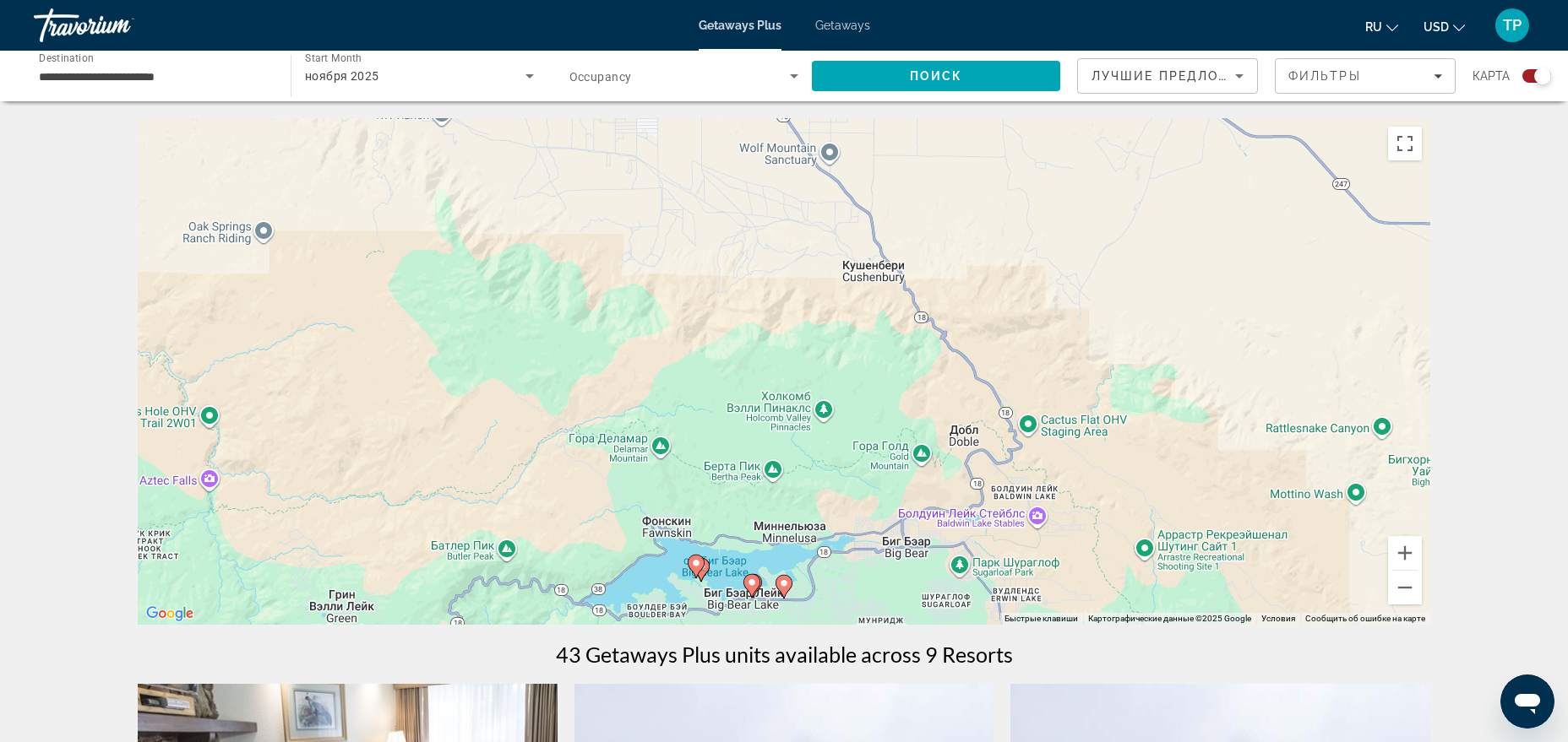
click at [790, 587] on icon "Main content" at bounding box center [784, 587] width 16 height 22
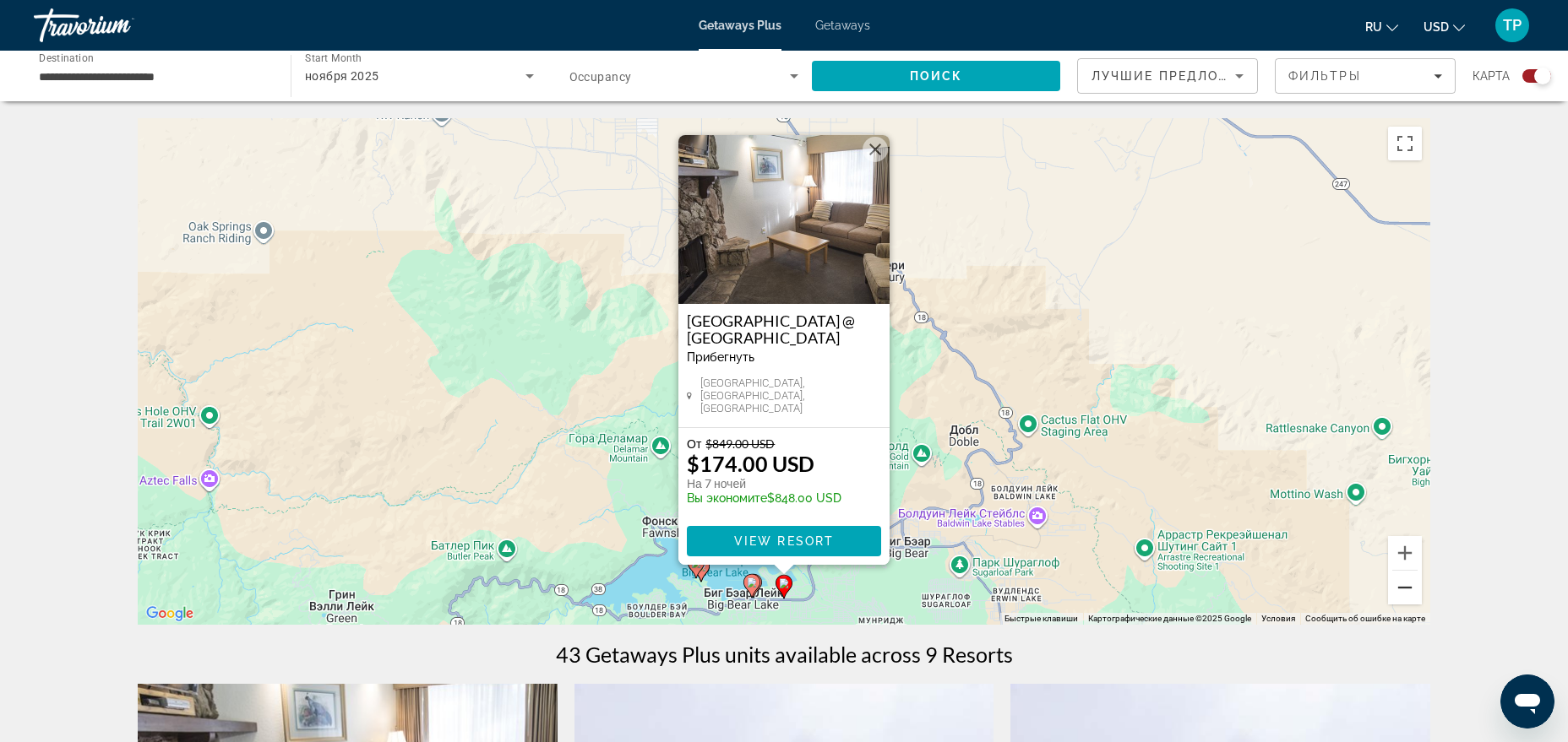
click at [1407, 591] on button "Уменьшить" at bounding box center [1405, 587] width 33 height 33
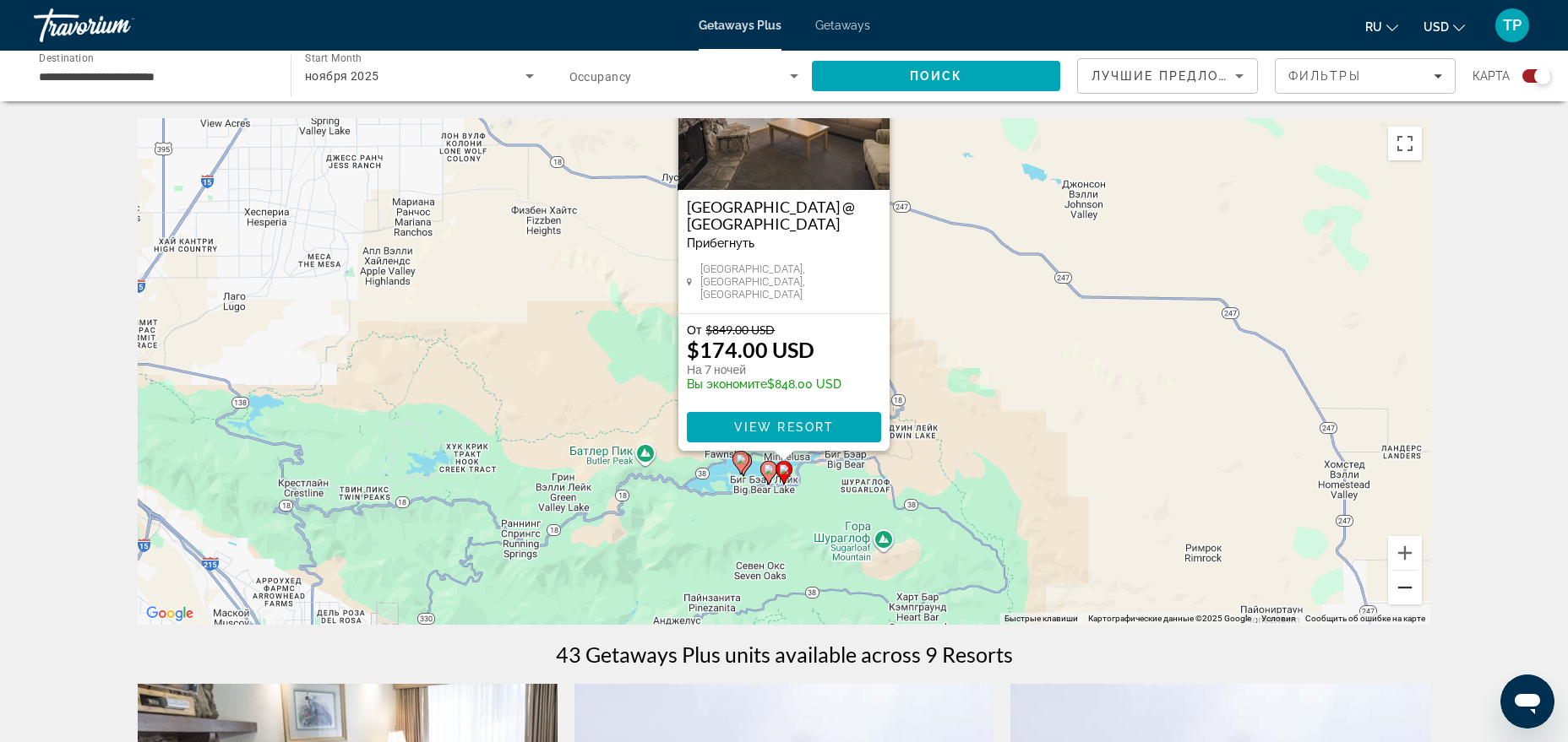
click at [1407, 591] on button "Уменьшить" at bounding box center [1405, 587] width 33 height 33
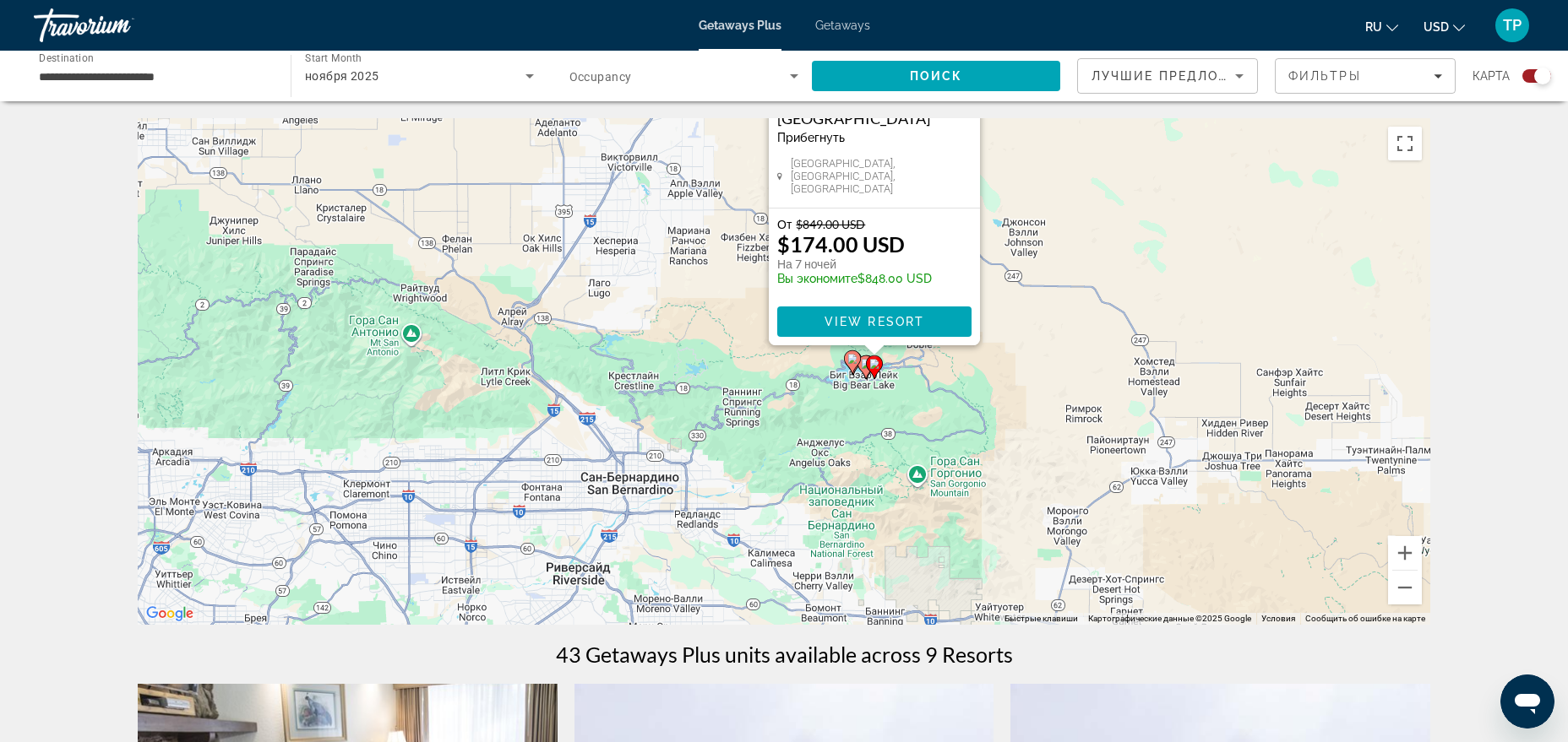
drag, startPoint x: 1005, startPoint y: 515, endPoint x: 1089, endPoint y: 470, distance: 95.3
click at [1071, 477] on div "Чтобы активировать перетаскивание с помощью клавиатуры, нажмите Alt + Ввод. Пос…" at bounding box center [784, 371] width 1292 height 507
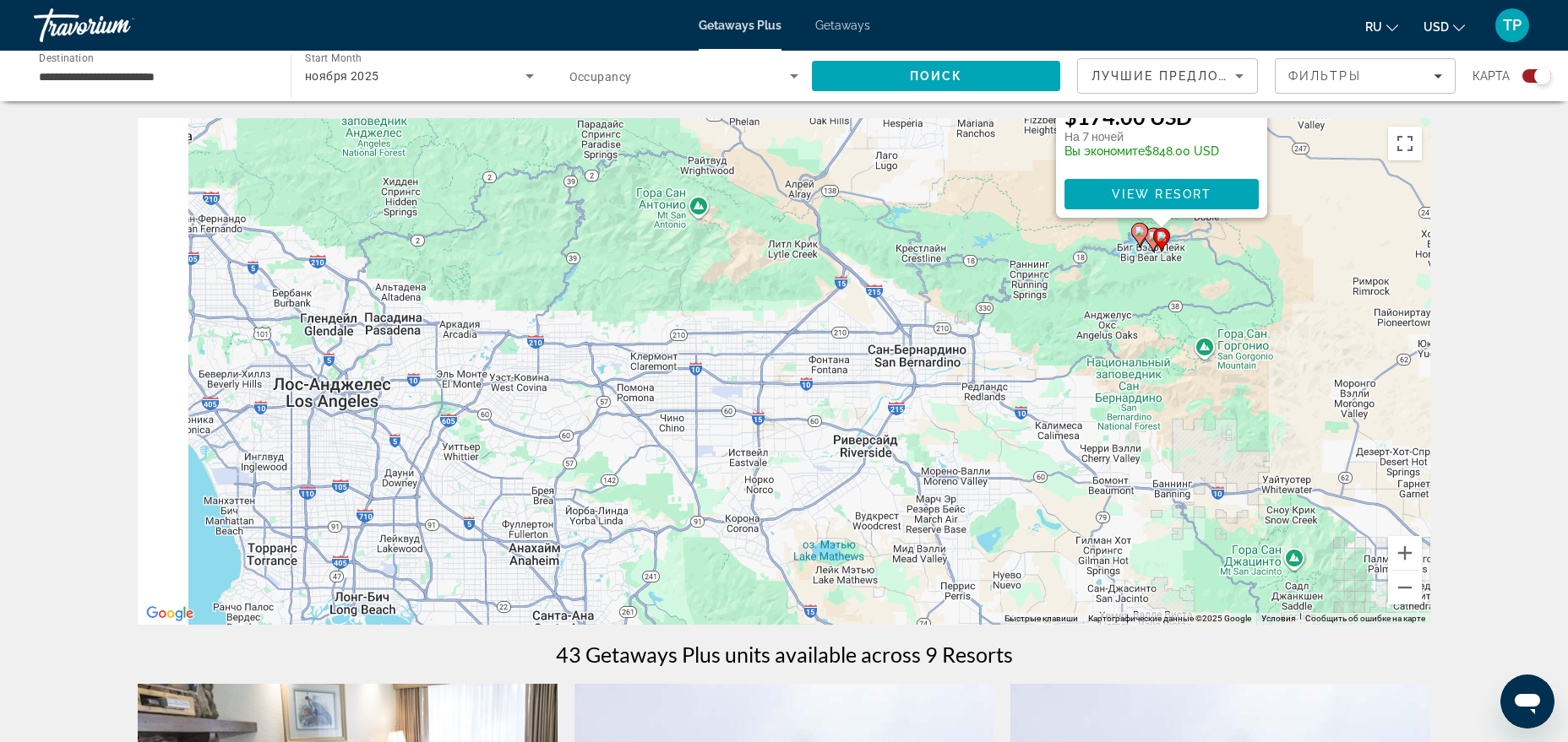
drag, startPoint x: 789, startPoint y: 527, endPoint x: 1014, endPoint y: 445, distance: 239.5
click at [1003, 446] on div "Чтобы активировать перетаскивание с помощью клавиатуры, нажмите Alt + Ввод. Пос…" at bounding box center [784, 371] width 1292 height 507
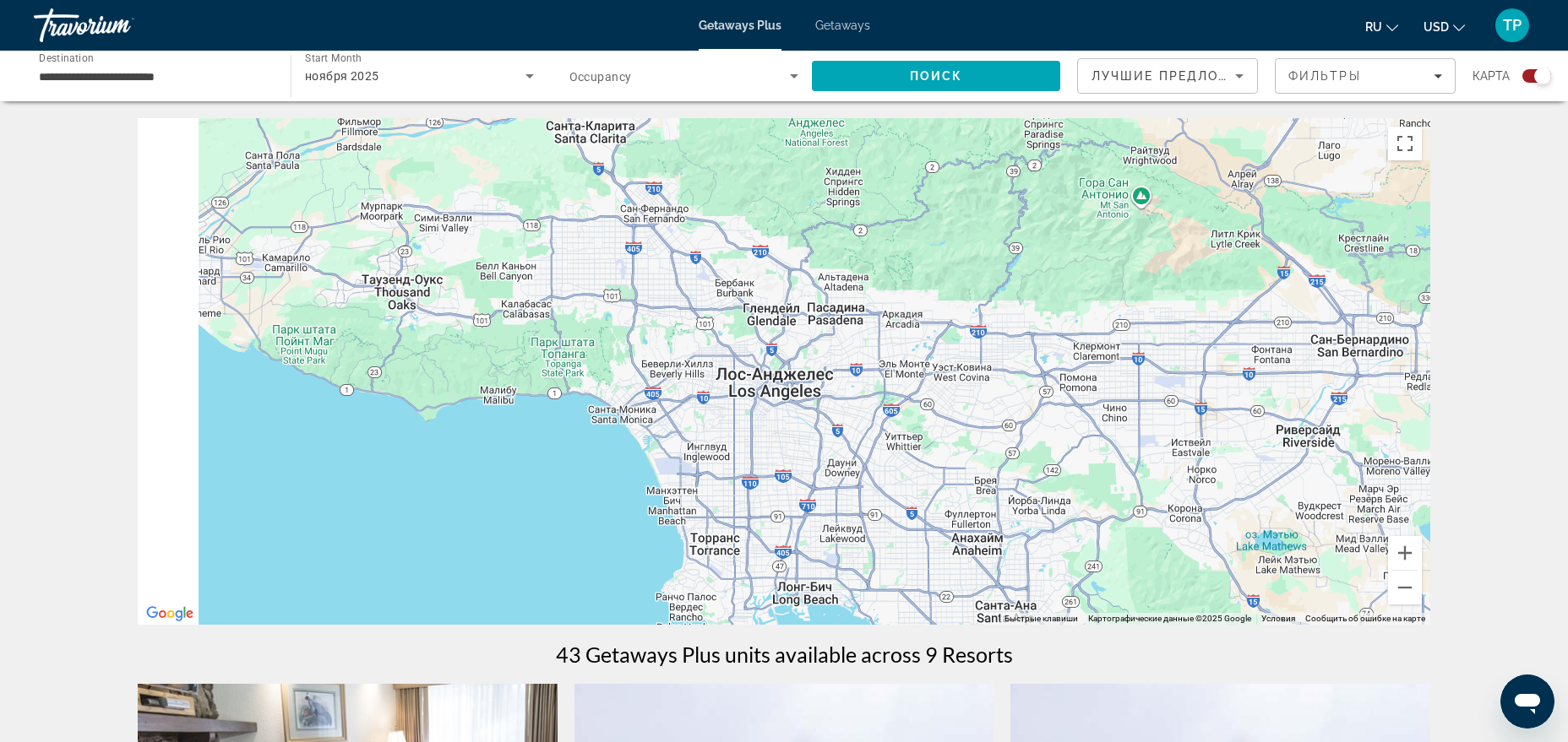
drag, startPoint x: 894, startPoint y: 468, endPoint x: 1197, endPoint y: 512, distance: 306.2
click at [1189, 510] on div "Чтобы активировать перетаскивание с помощью клавиатуры, нажмите Alt + Ввод. Пос…" at bounding box center [784, 371] width 1292 height 507
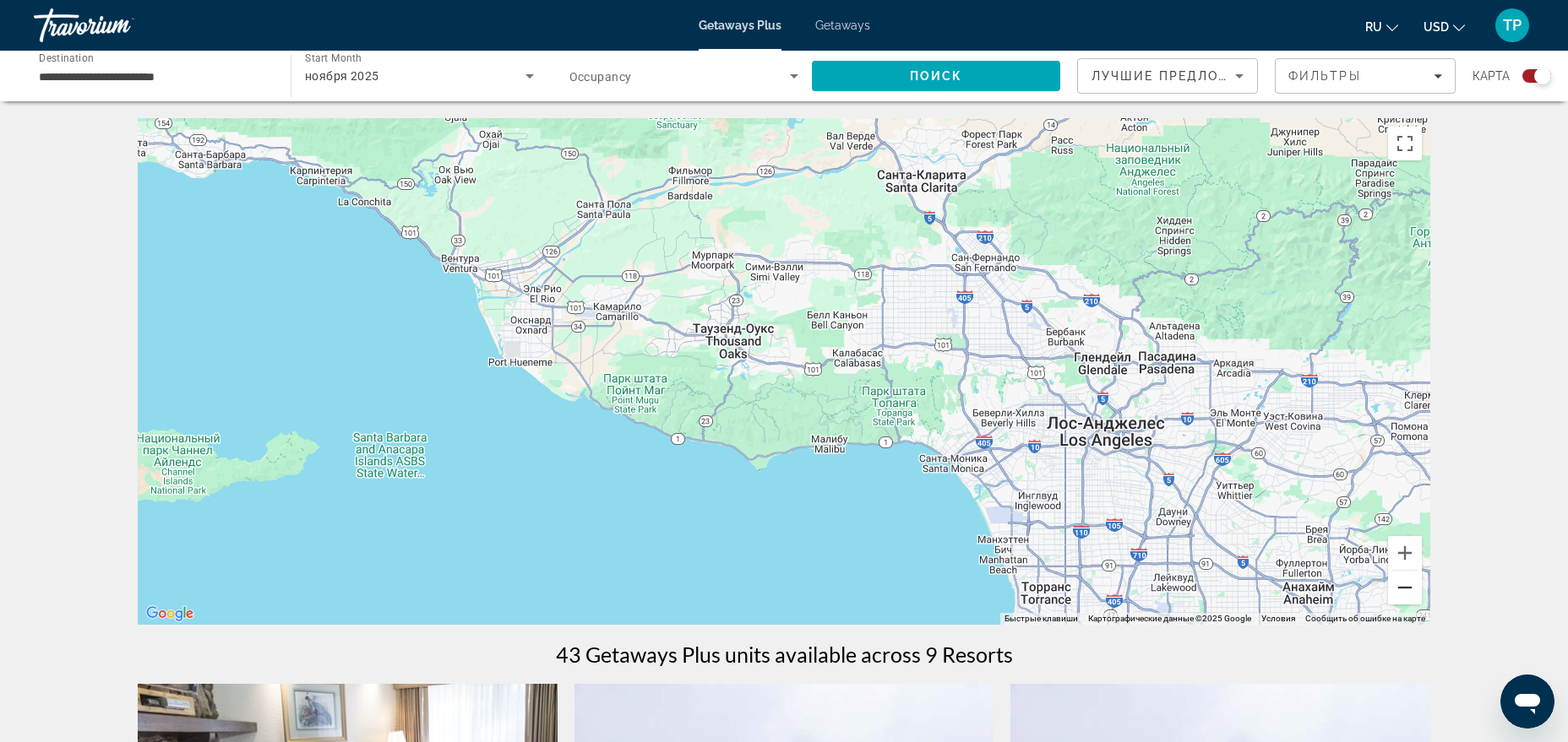
click at [1396, 597] on button "Уменьшить" at bounding box center [1405, 587] width 33 height 33
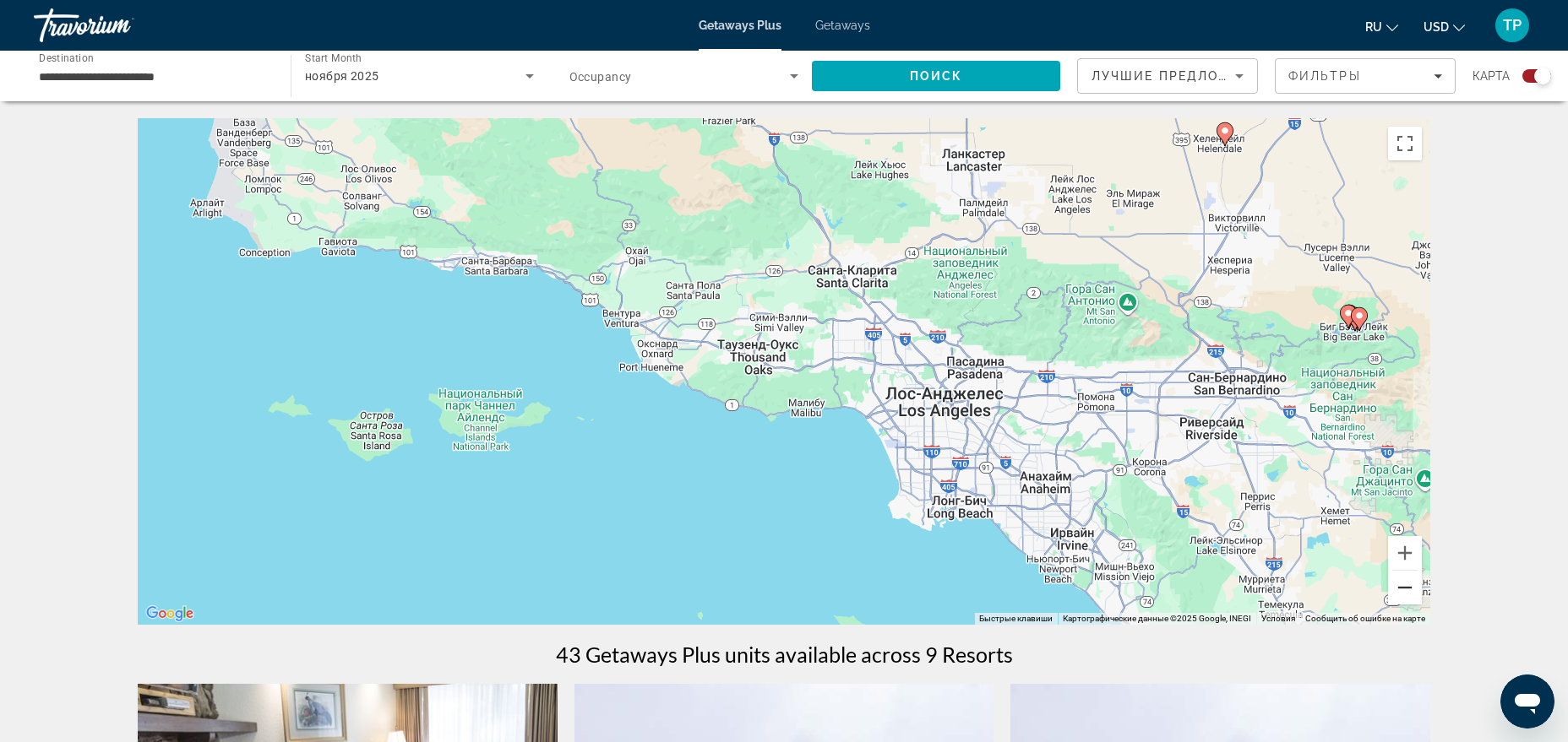
click at [1396, 597] on button "Уменьшить" at bounding box center [1405, 587] width 33 height 33
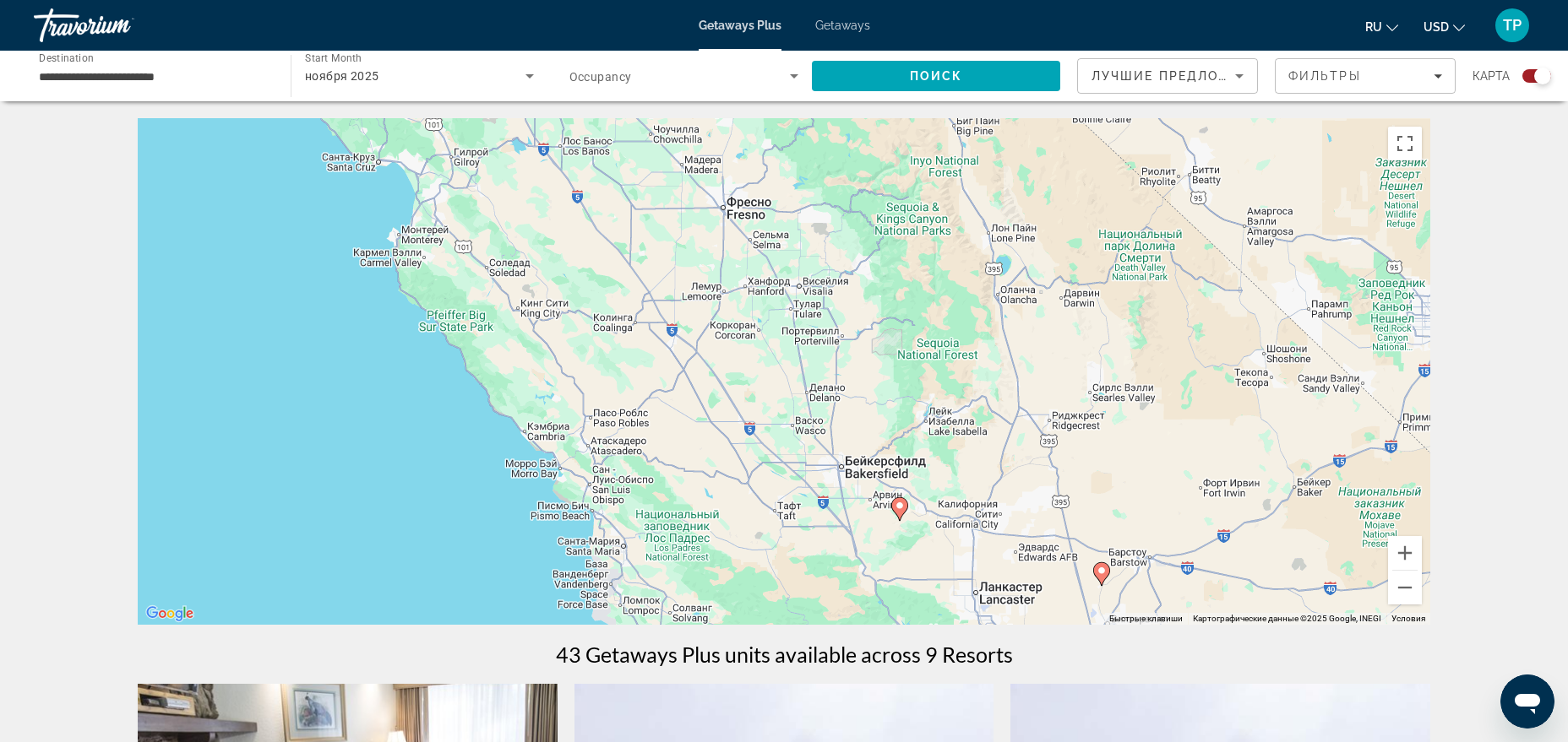
drag, startPoint x: 784, startPoint y: 191, endPoint x: 881, endPoint y: 520, distance: 343.0
click at [881, 520] on div "Чтобы активировать перетаскивание с помощью клавиатуры, нажмите Alt + Ввод. Пос…" at bounding box center [784, 371] width 1292 height 507
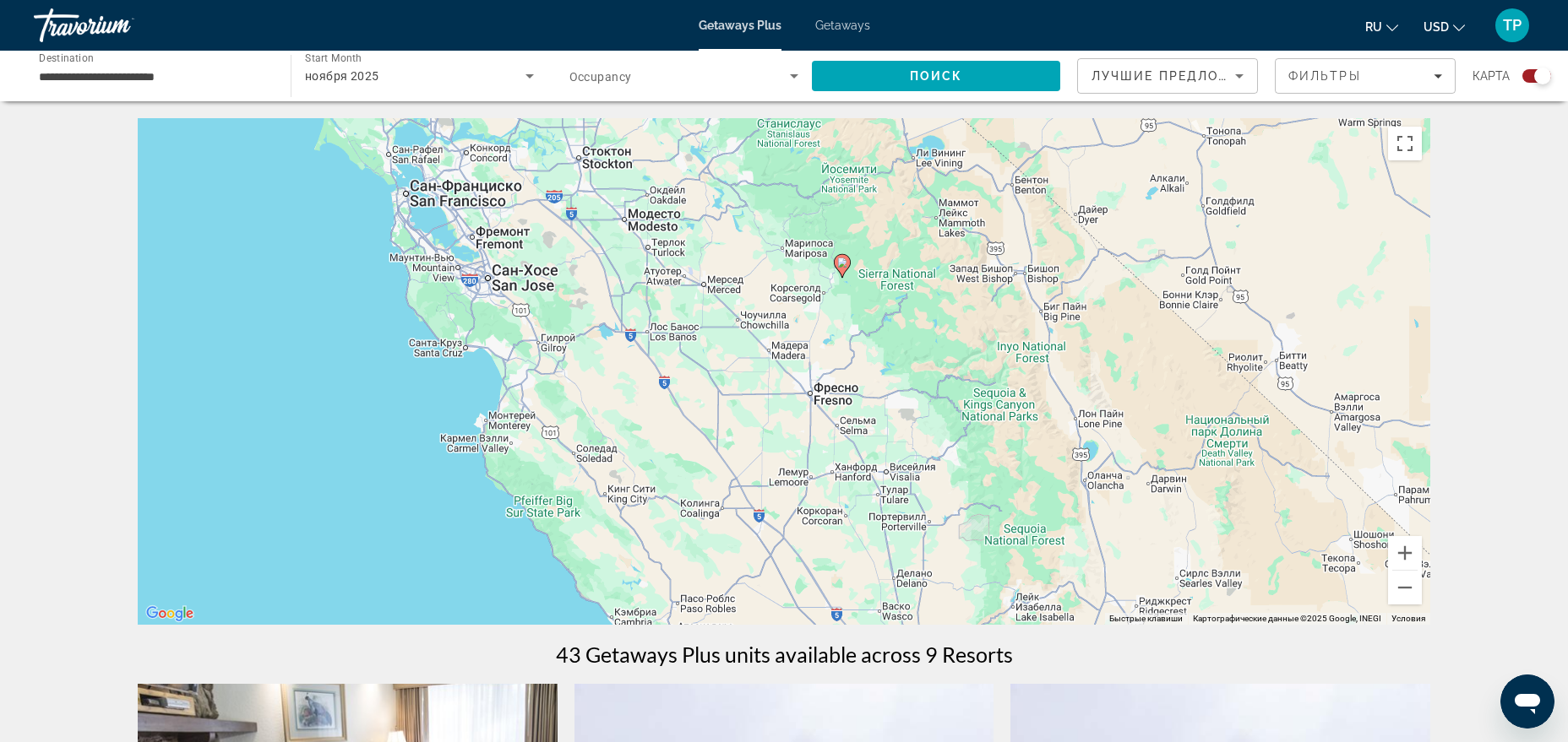
drag, startPoint x: 775, startPoint y: 367, endPoint x: 842, endPoint y: 474, distance: 126.2
click at [842, 474] on div "Чтобы активировать перетаскивание с помощью клавиатуры, нажмите Alt + Ввод. Пос…" at bounding box center [784, 371] width 1292 height 507
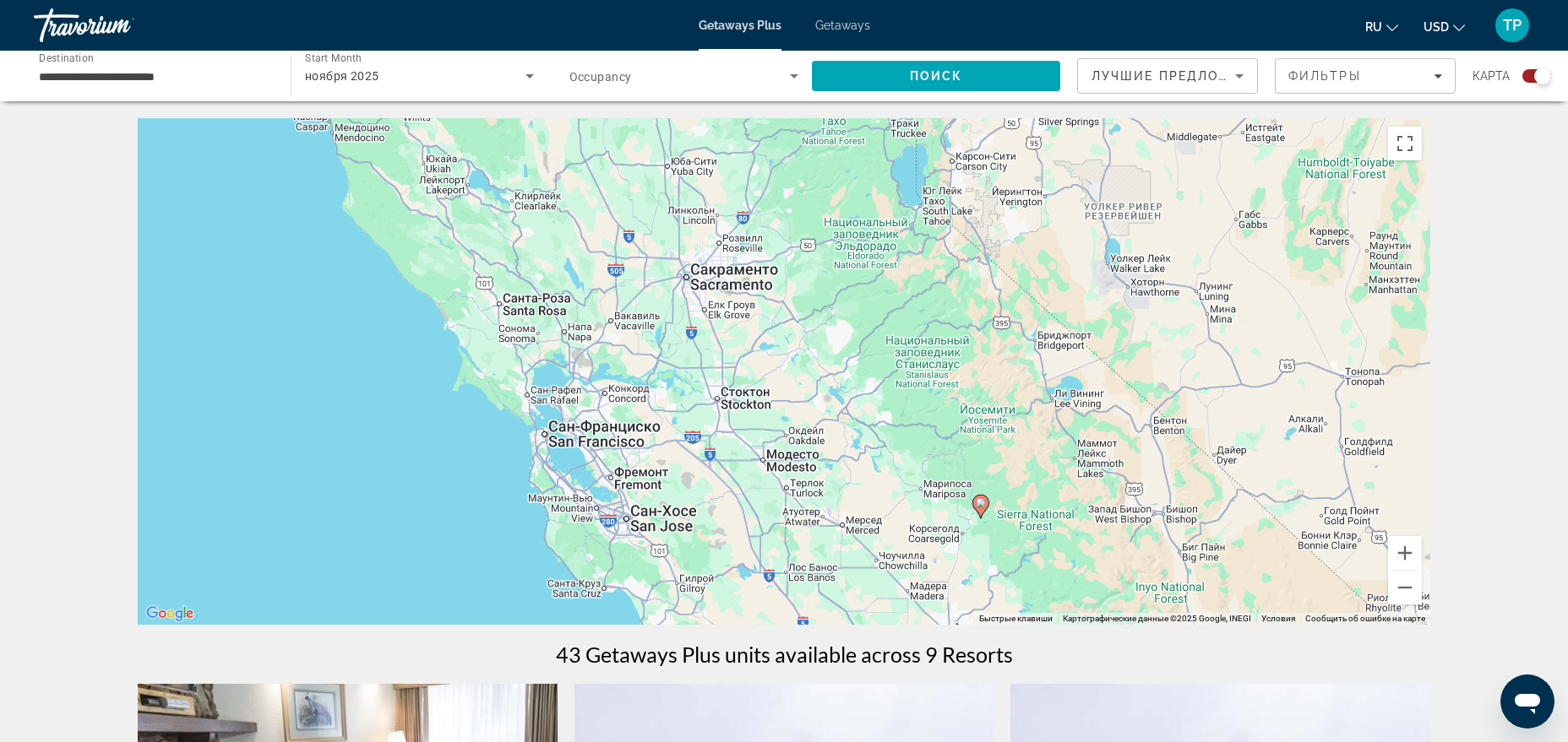
click at [988, 510] on gmp-advanced-marker "Main content" at bounding box center [981, 507] width 17 height 25
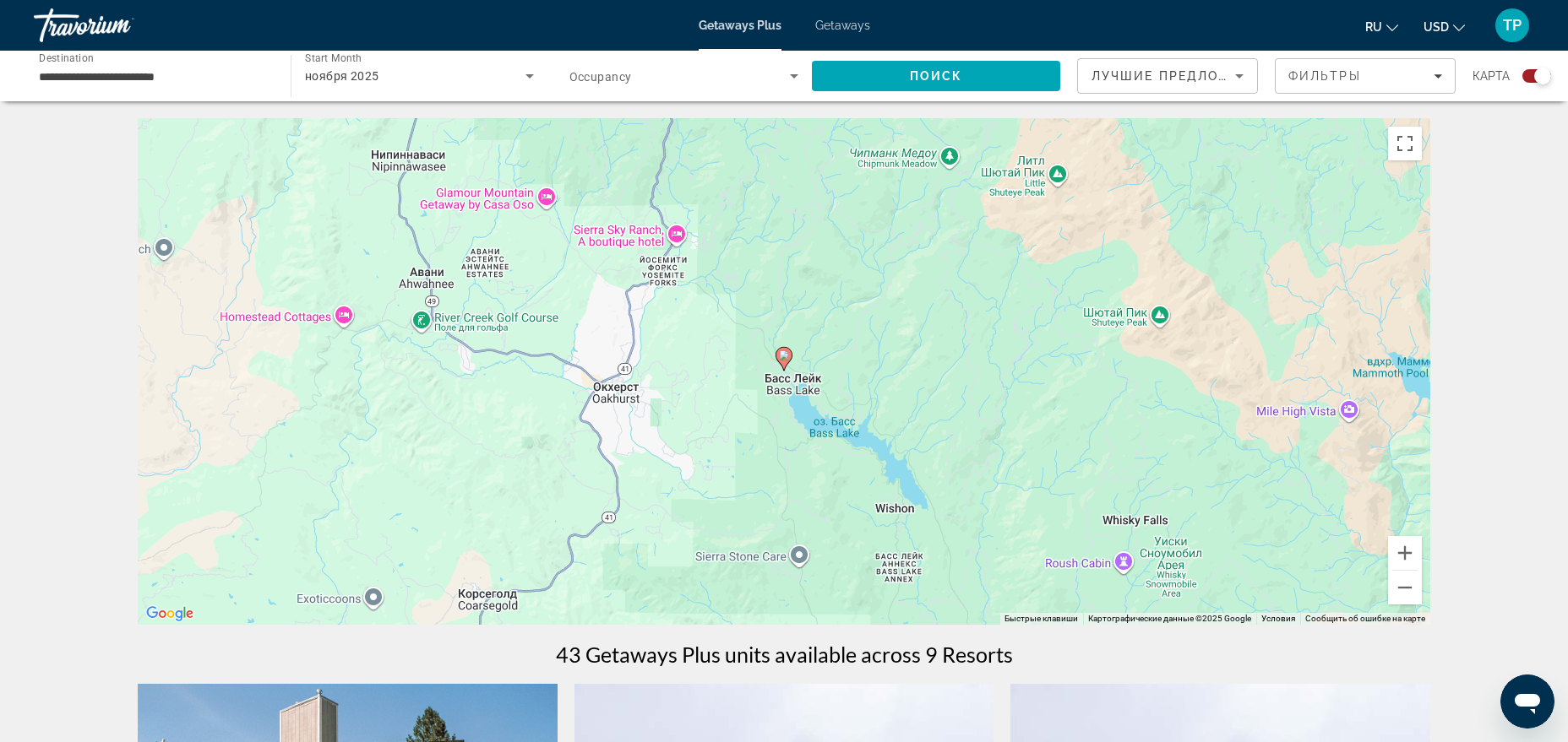
click at [786, 369] on gmp-advanced-marker "Main content" at bounding box center [784, 359] width 17 height 25
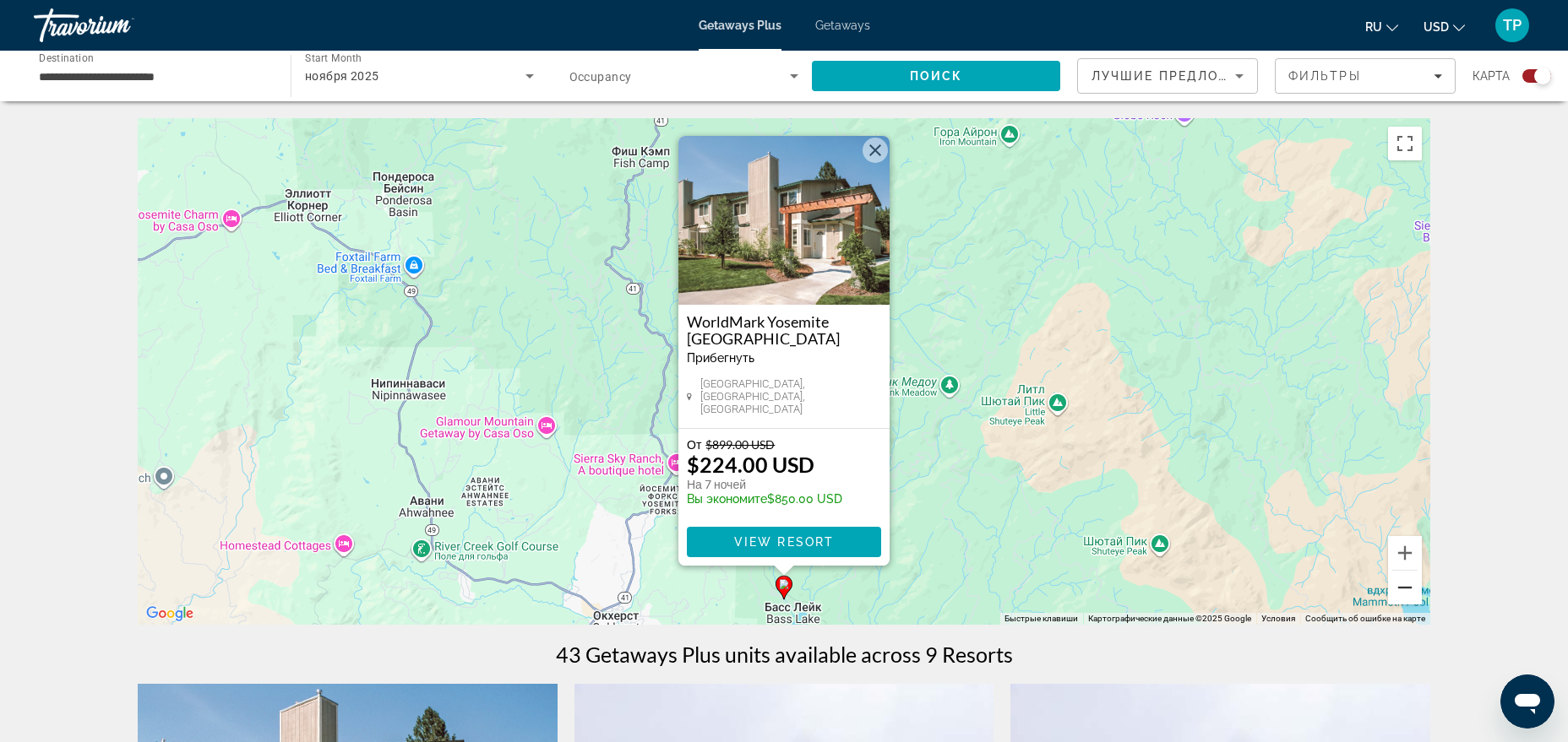
click at [1414, 593] on button "Уменьшить" at bounding box center [1405, 587] width 33 height 33
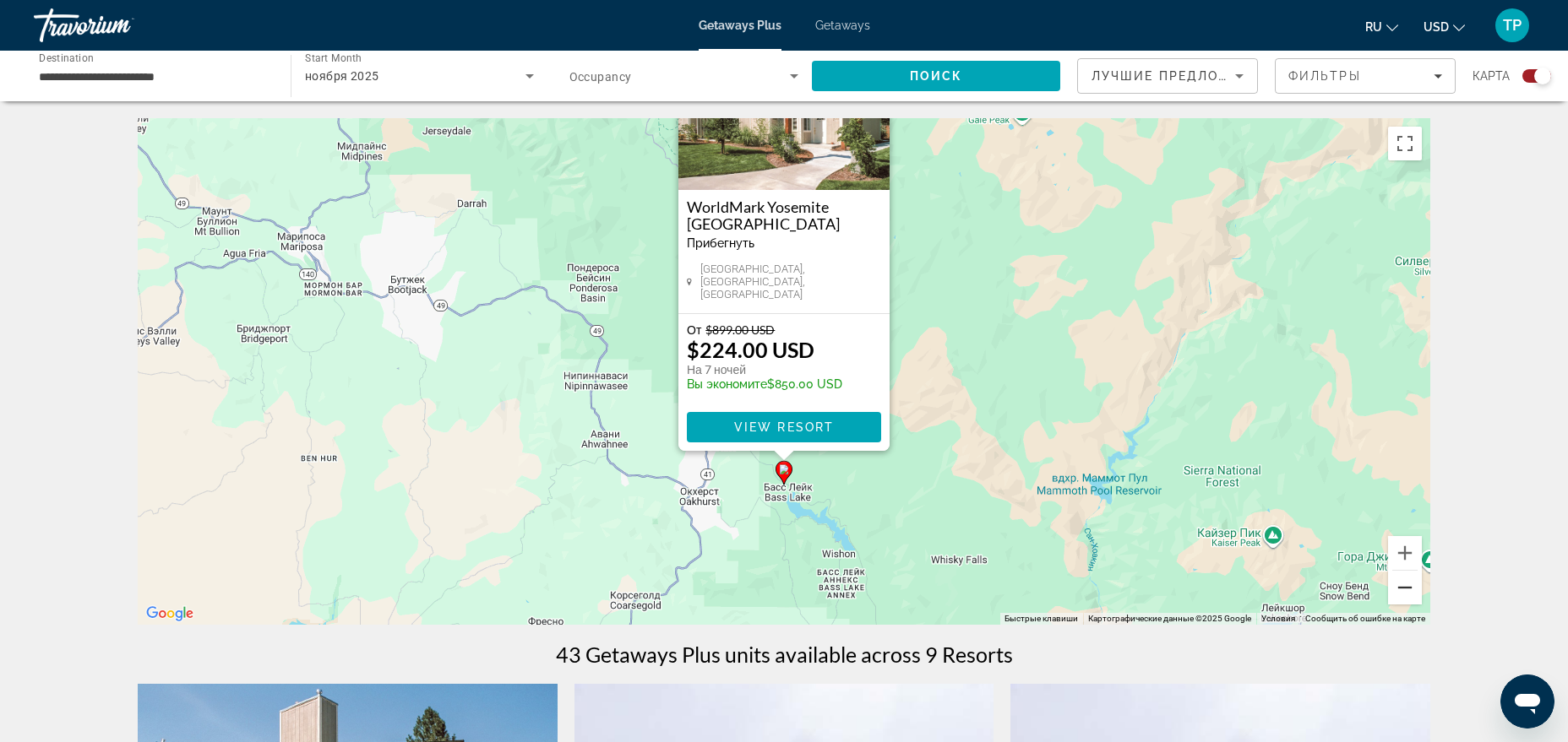
click at [1414, 593] on button "Уменьшить" at bounding box center [1405, 587] width 33 height 33
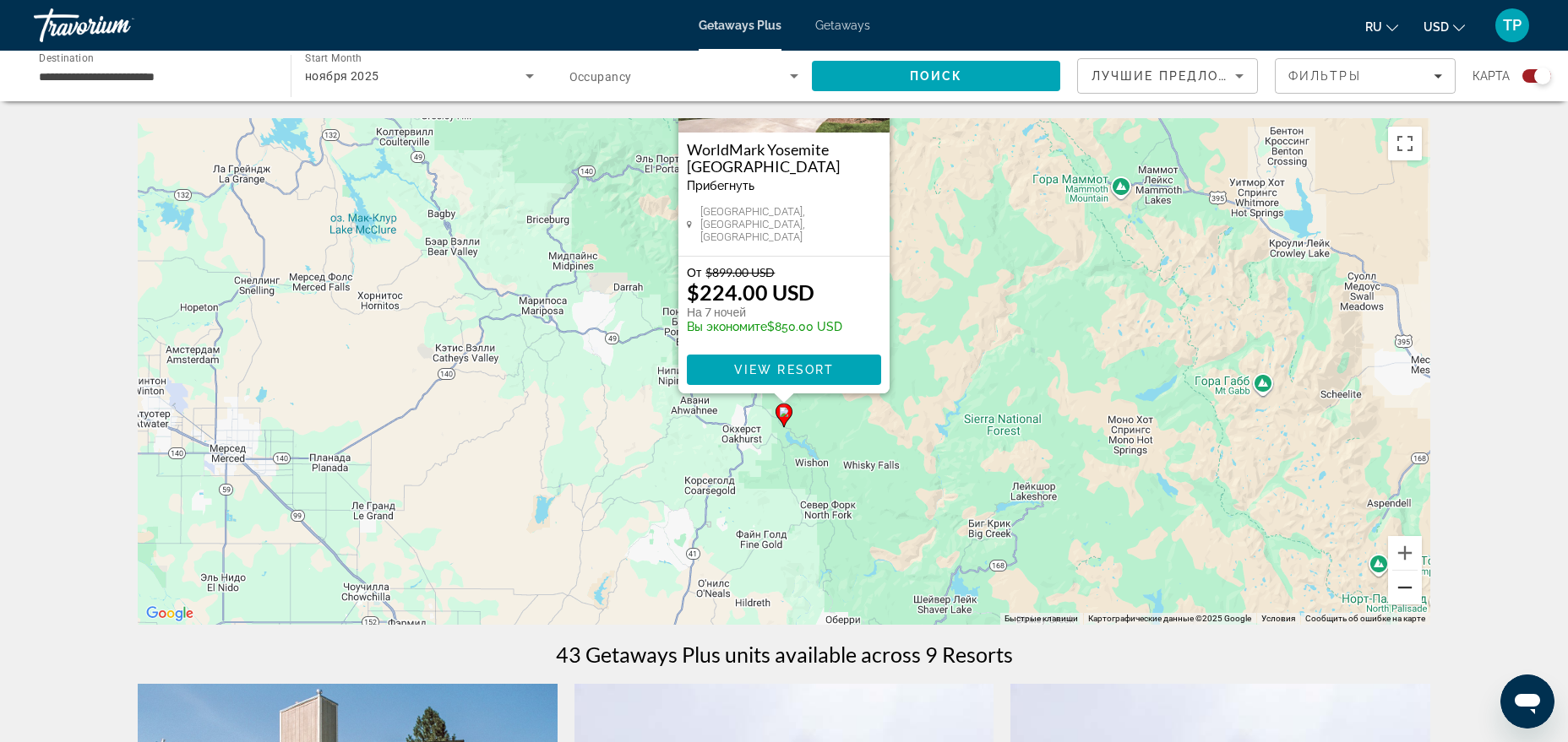
click at [1414, 593] on button "Уменьшить" at bounding box center [1405, 587] width 33 height 33
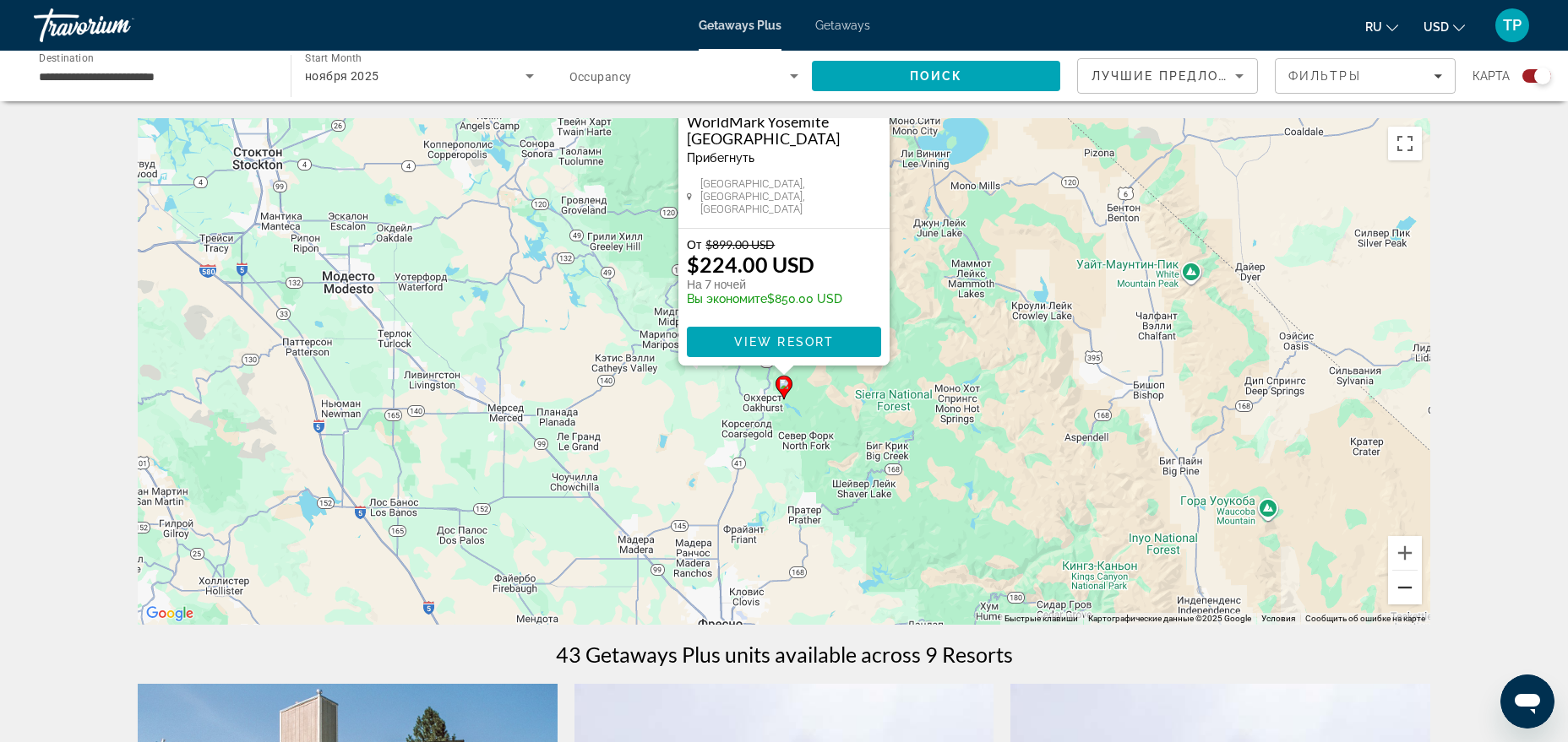
click at [1414, 593] on button "Уменьшить" at bounding box center [1405, 587] width 33 height 33
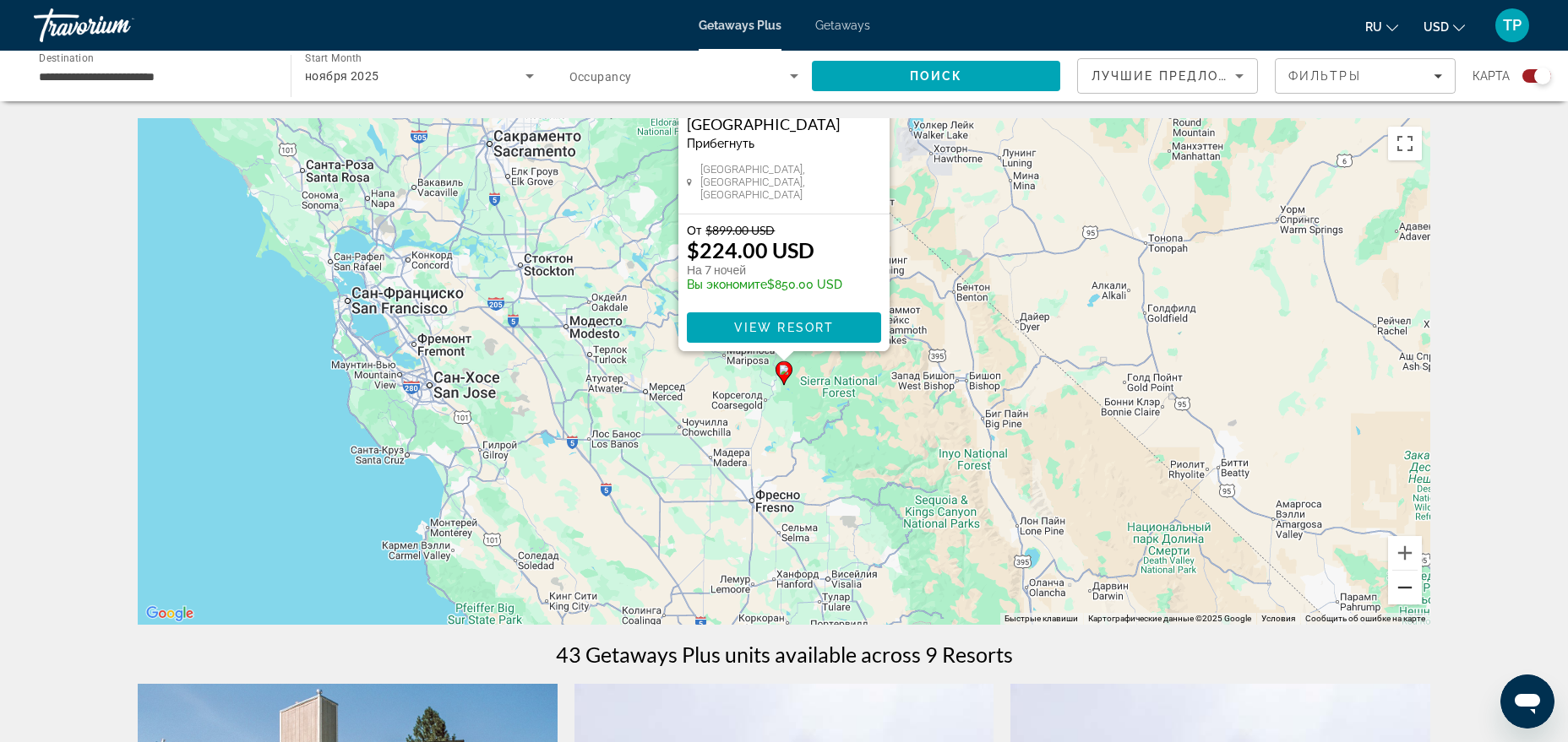
click at [1414, 593] on button "Уменьшить" at bounding box center [1405, 587] width 33 height 33
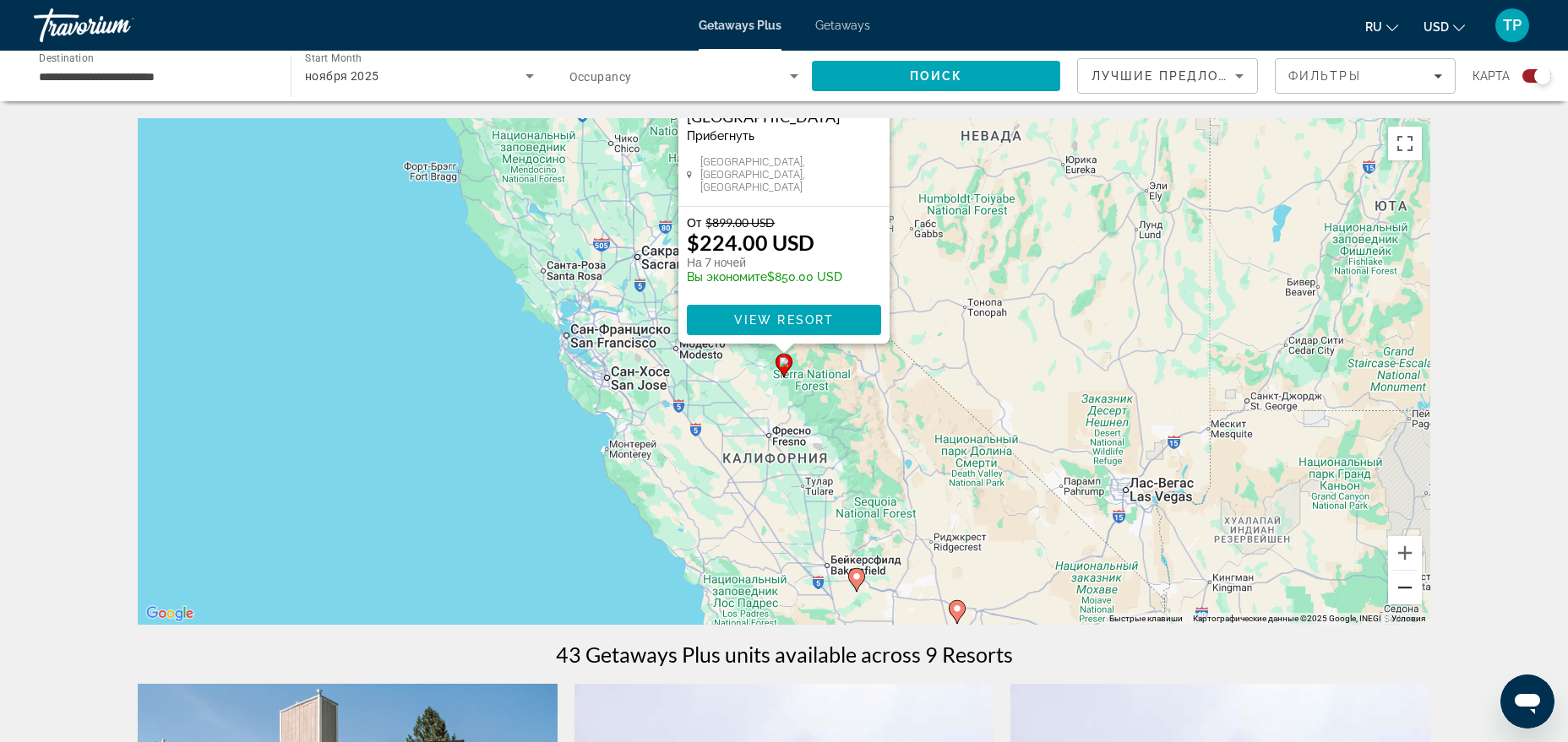
click at [1414, 593] on button "Уменьшить" at bounding box center [1405, 587] width 33 height 33
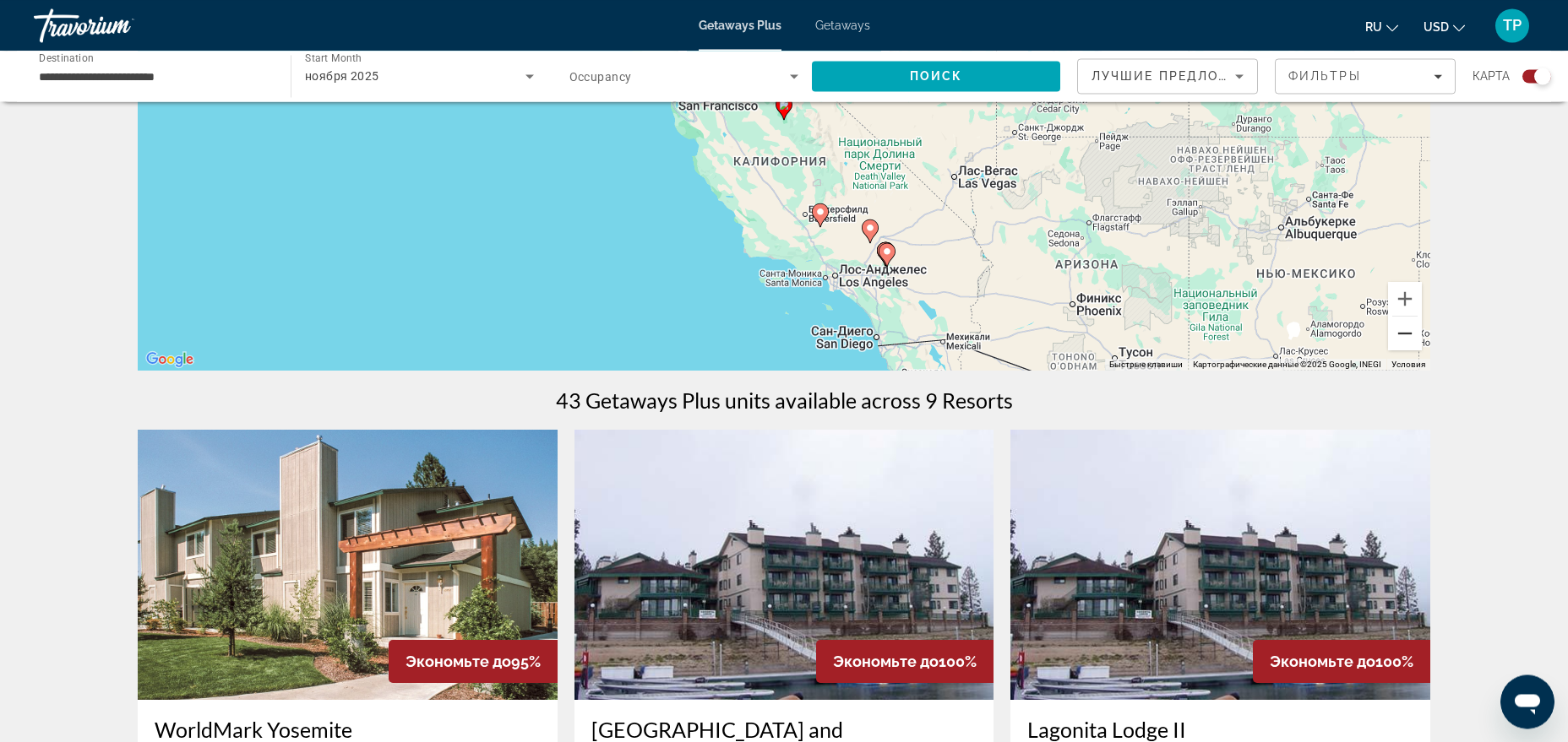
scroll to position [259, 0]
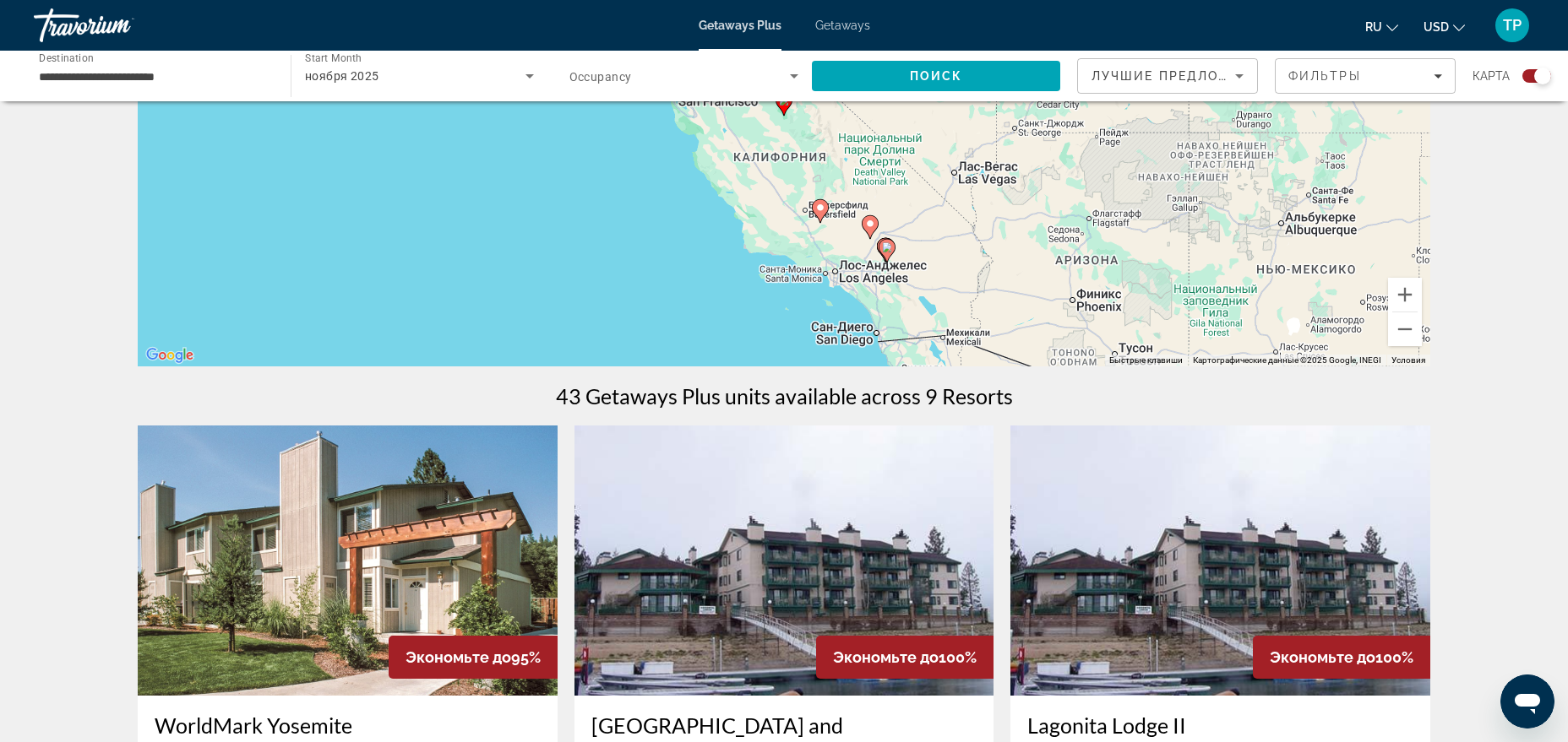
click at [533, 81] on icon "Search widget" at bounding box center [530, 75] width 21 height 21
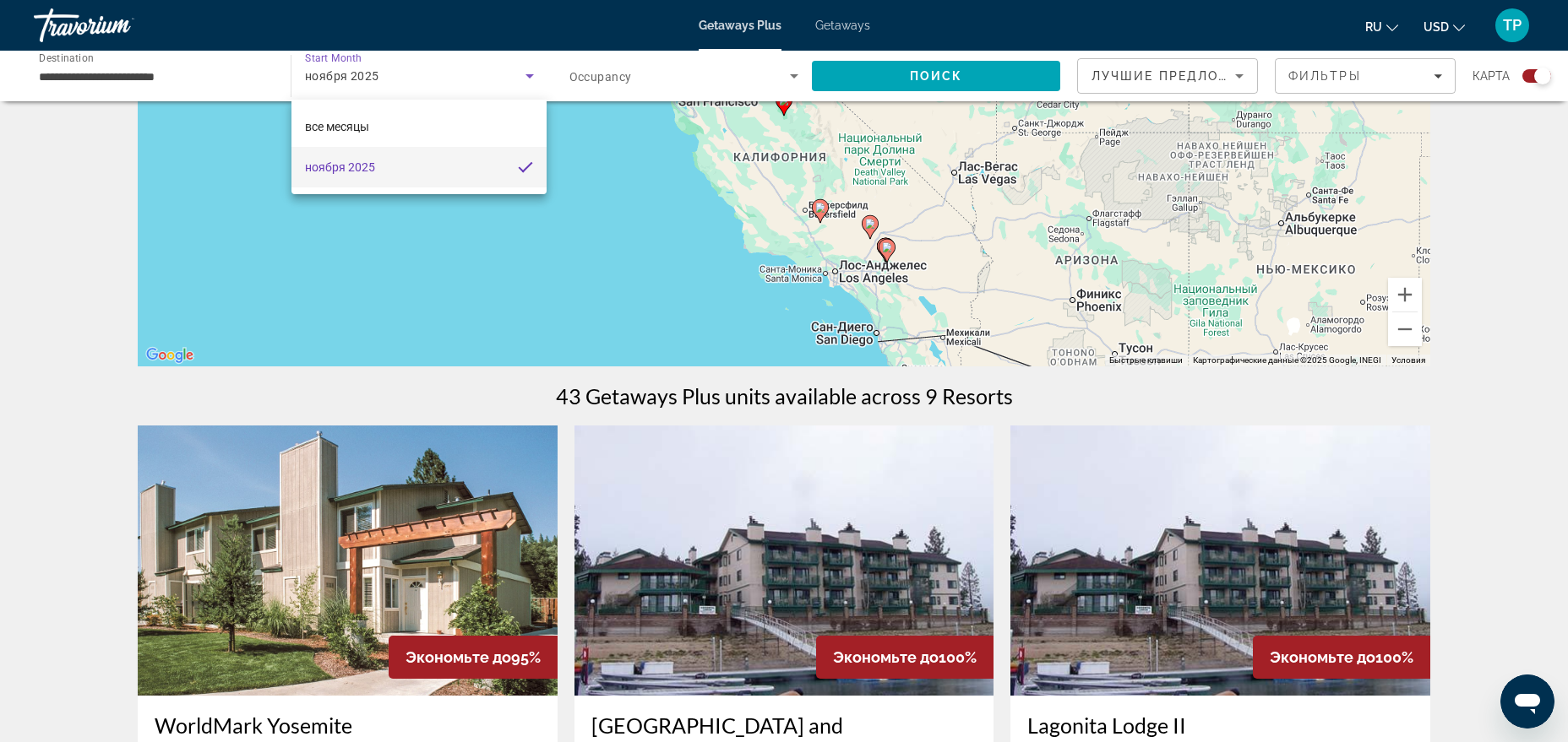
click at [697, 61] on div at bounding box center [784, 371] width 1568 height 742
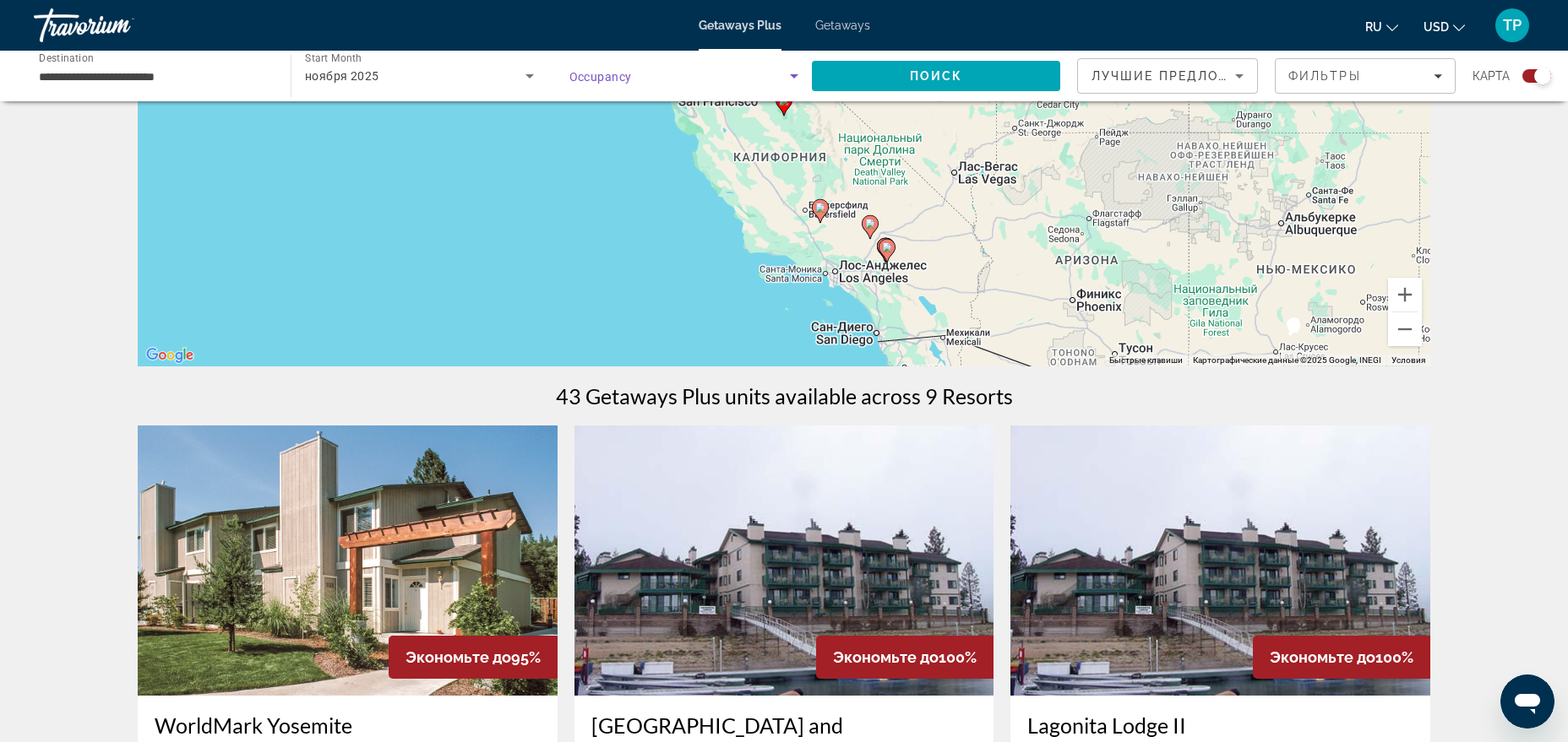
click at [697, 74] on span "Search widget" at bounding box center [681, 75] width 222 height 21
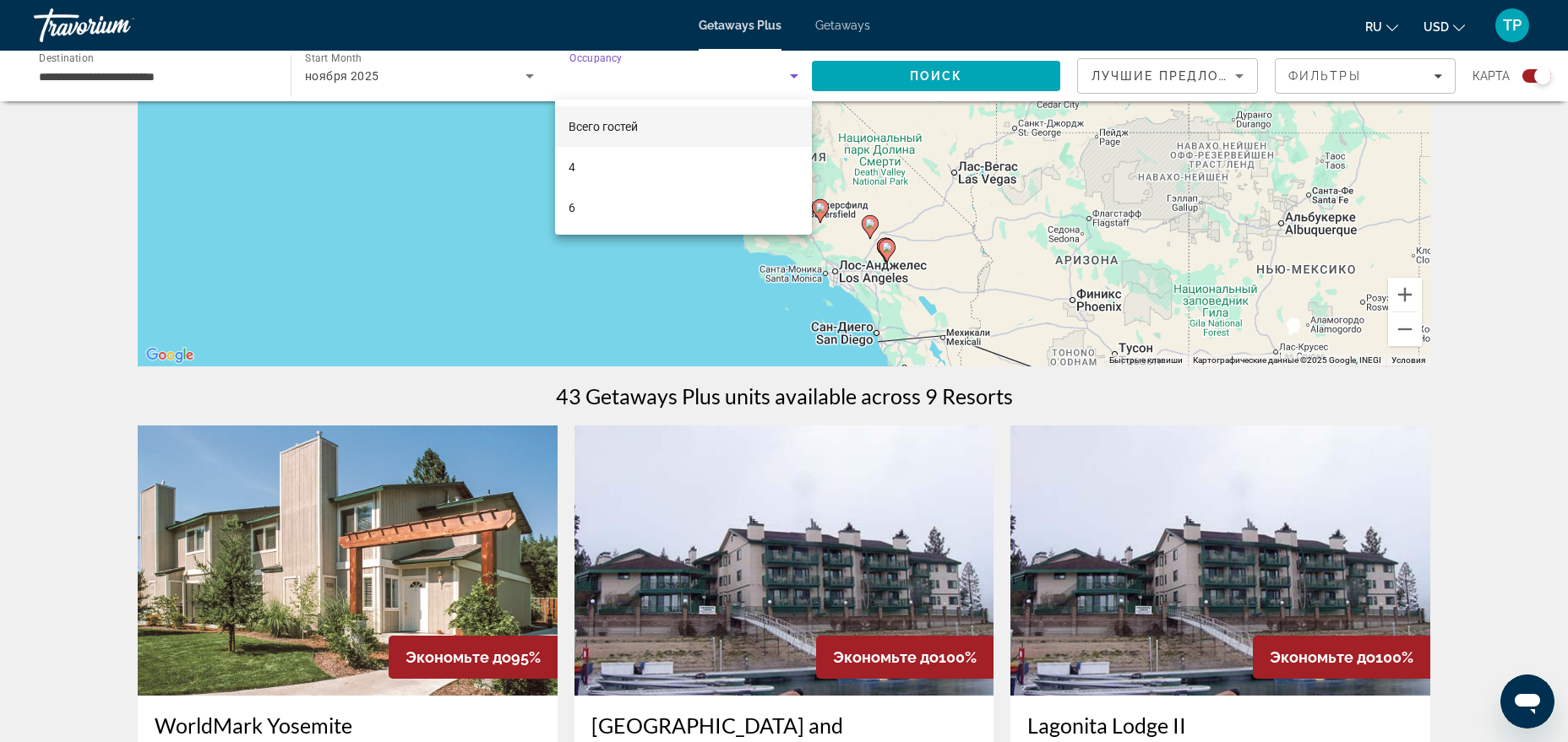
click at [697, 74] on div at bounding box center [784, 371] width 1568 height 742
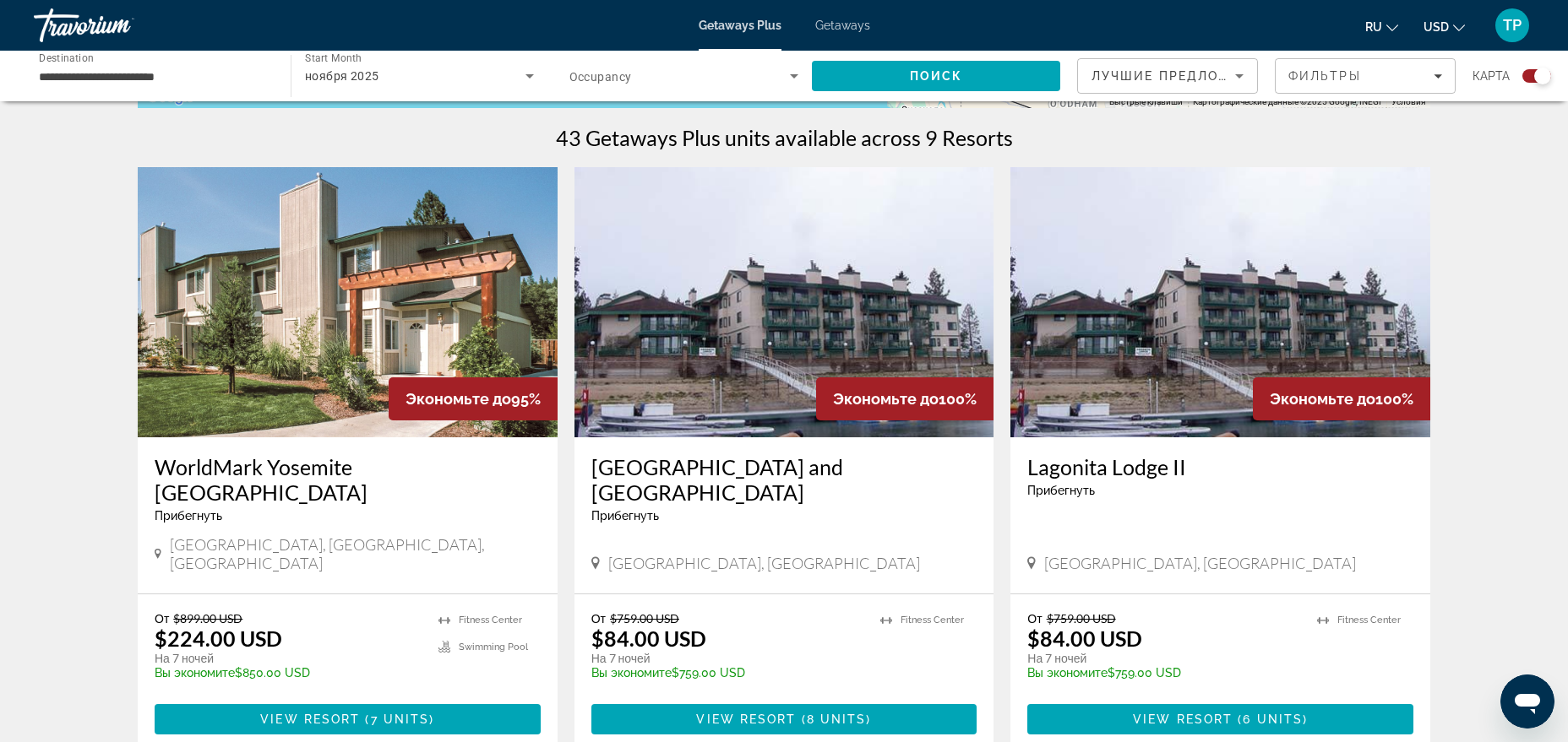
scroll to position [173, 0]
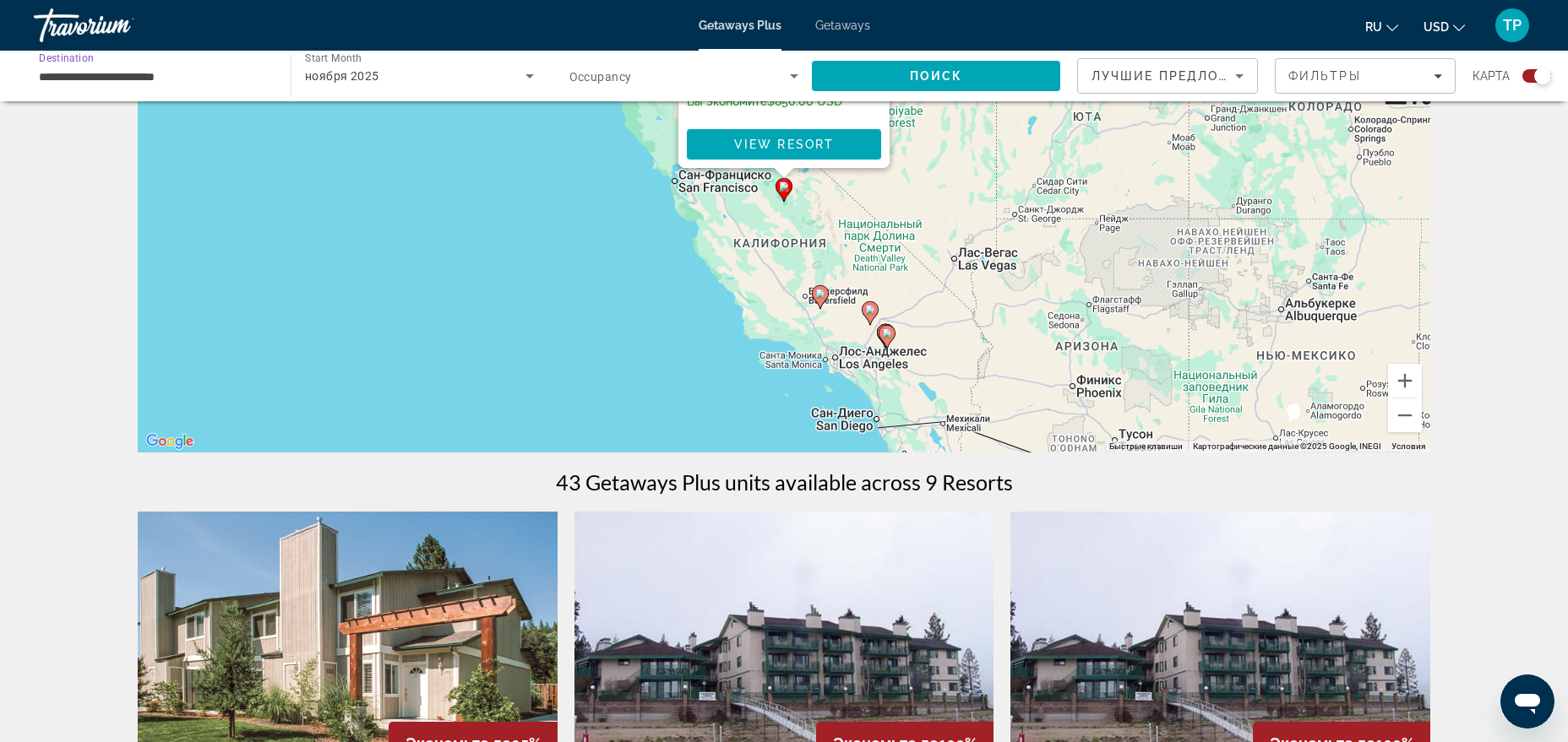
click at [123, 67] on input "**********" at bounding box center [154, 76] width 229 height 21
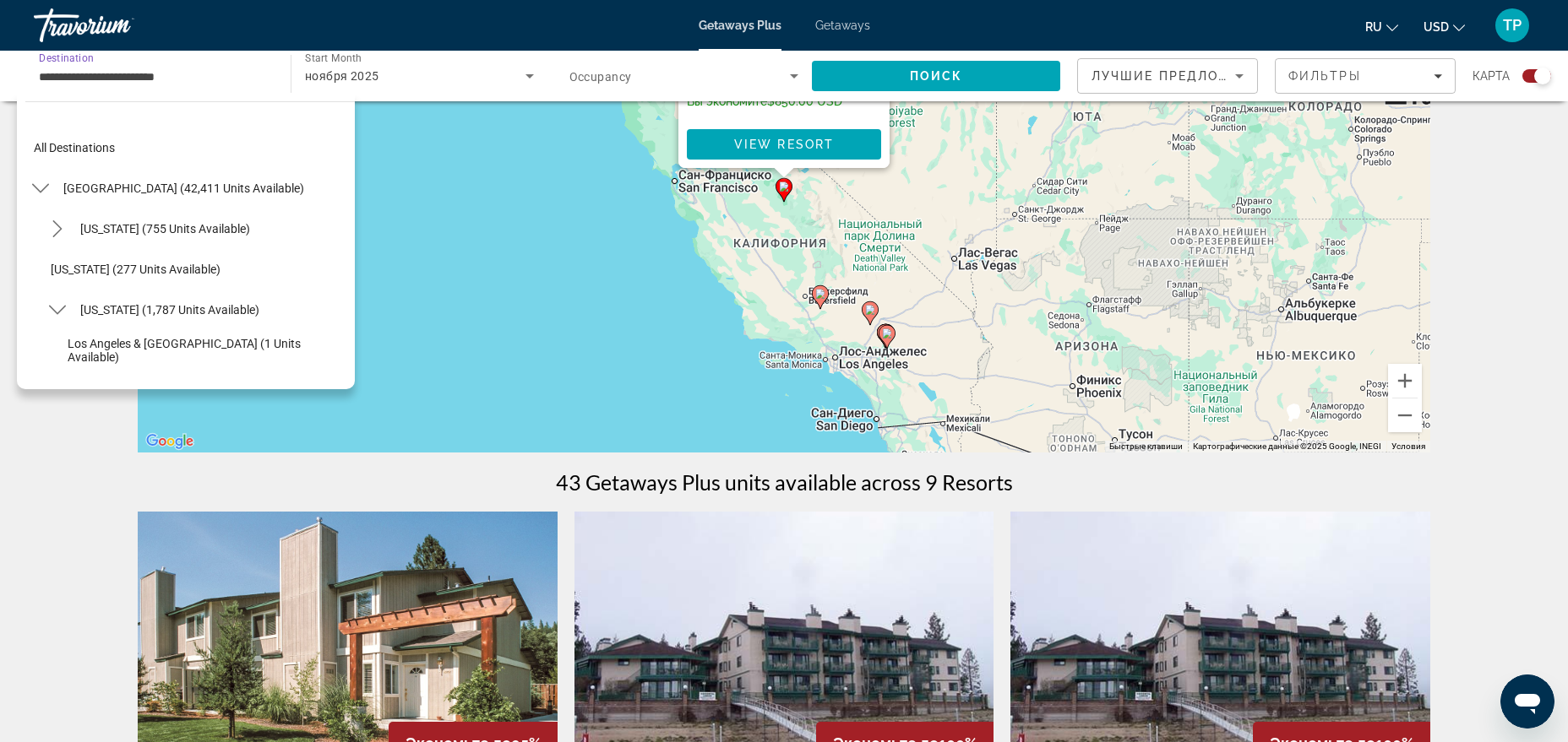
scroll to position [303, 0]
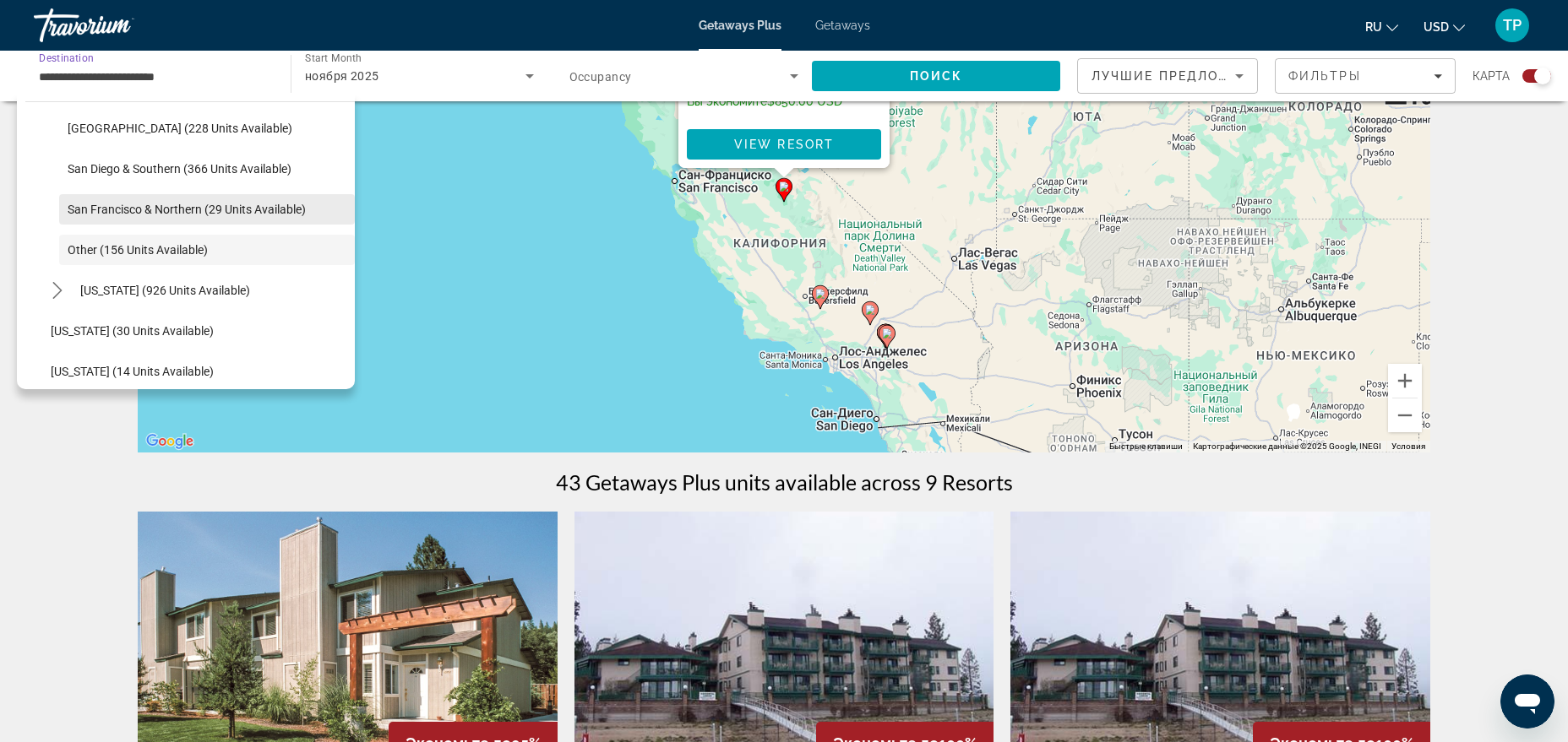
click at [186, 202] on span "Select destination: San Francisco & Northern (29 units available)" at bounding box center [207, 209] width 296 height 40
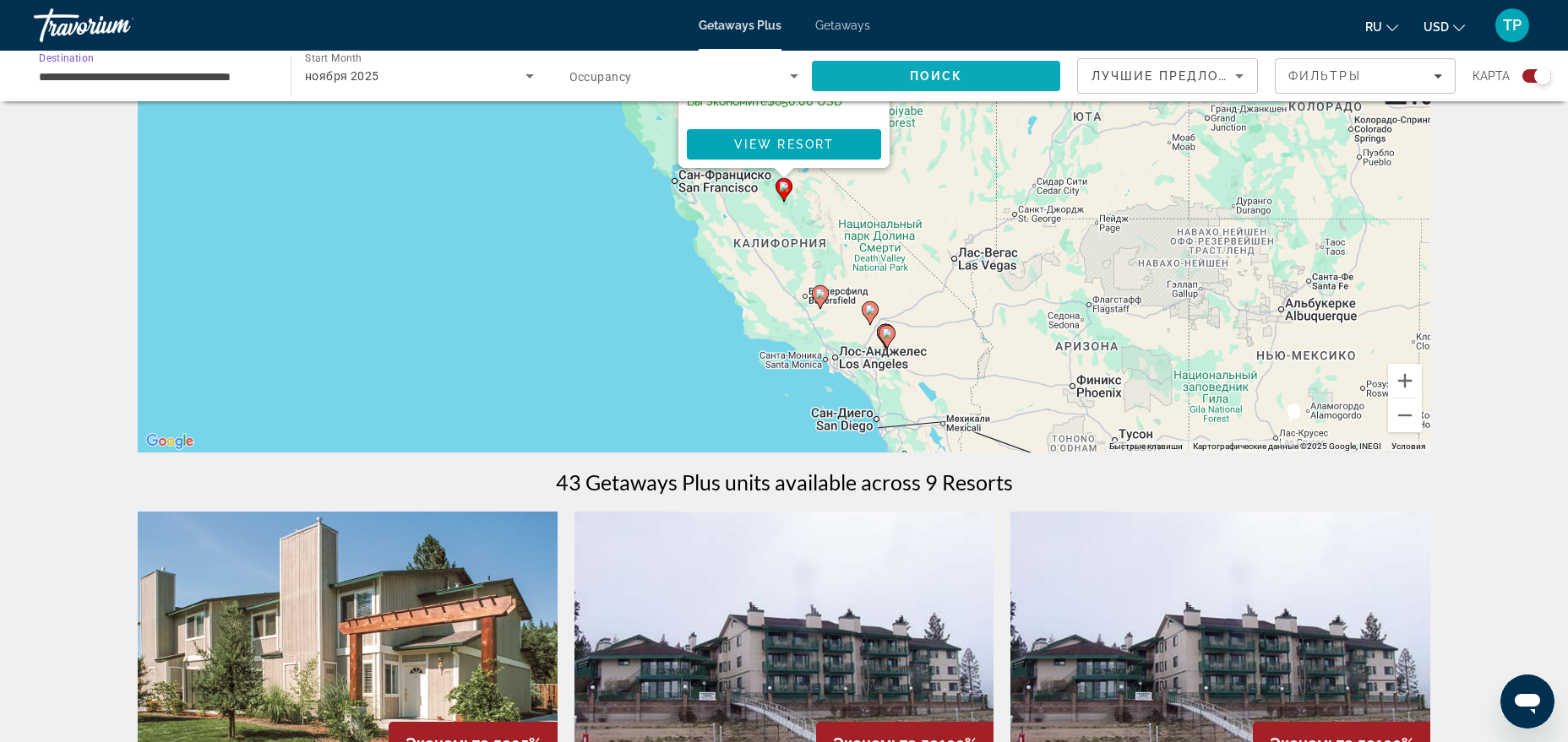
click at [876, 74] on span "Search" at bounding box center [936, 75] width 248 height 40
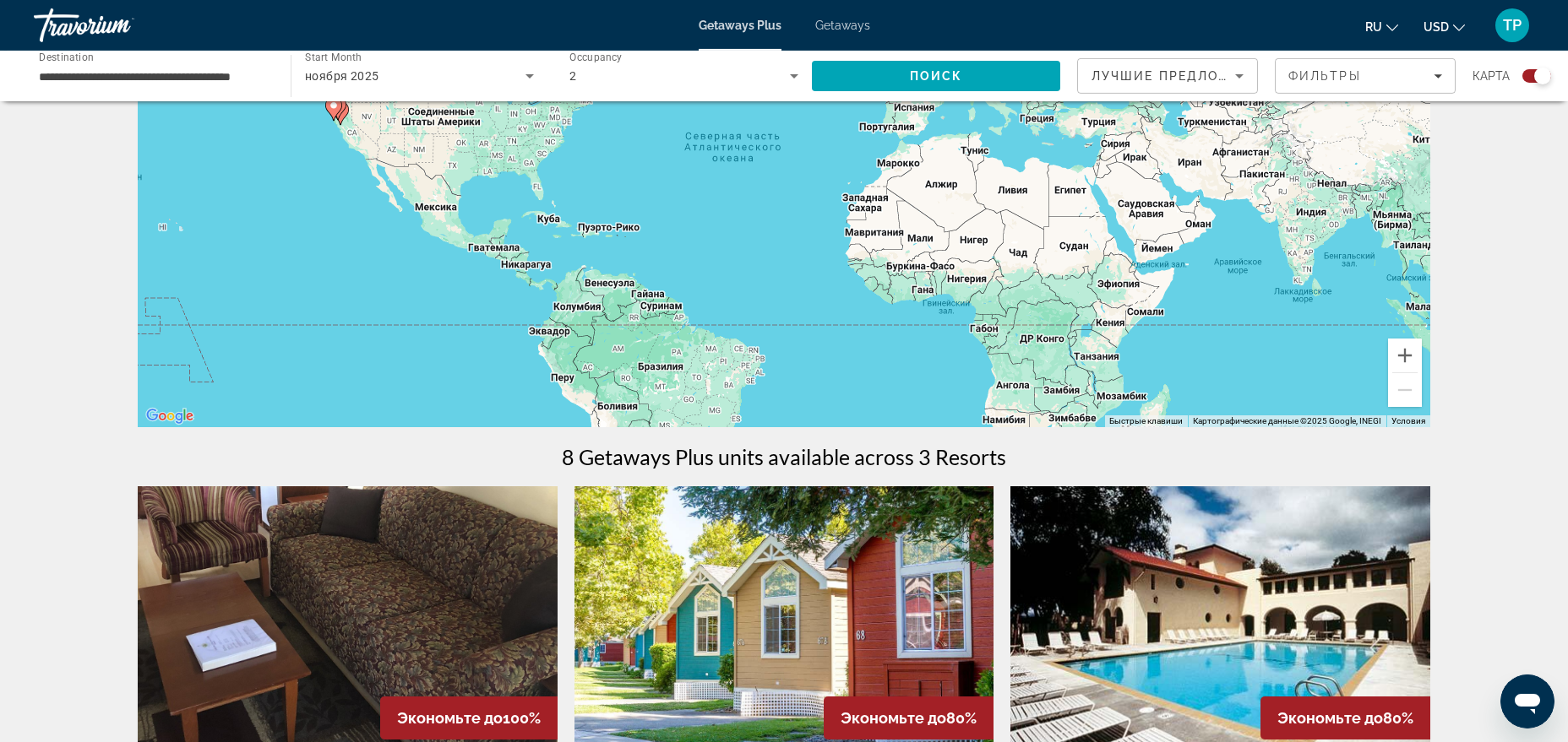
scroll to position [86, 0]
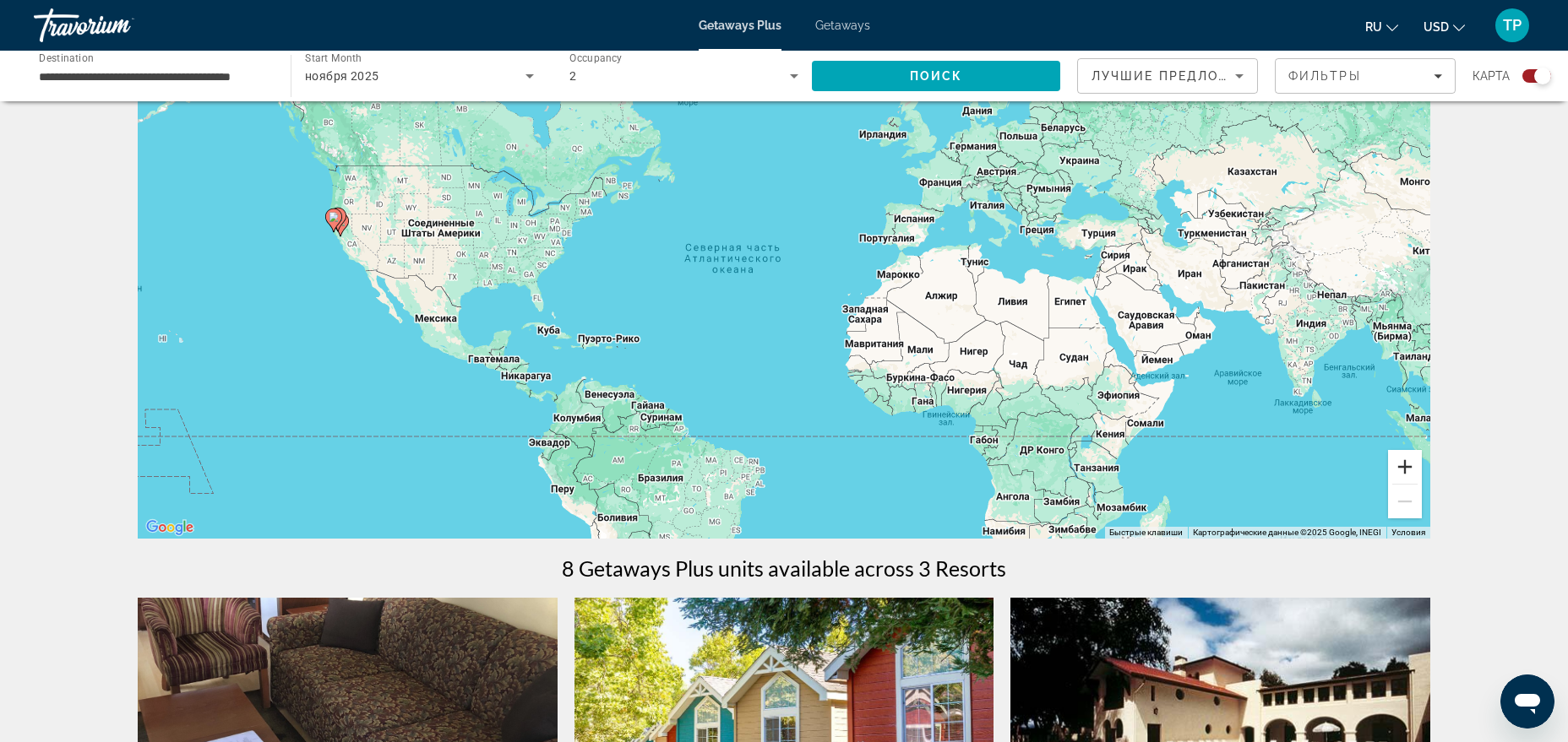
click at [1406, 472] on button "Увеличить" at bounding box center [1405, 467] width 33 height 33
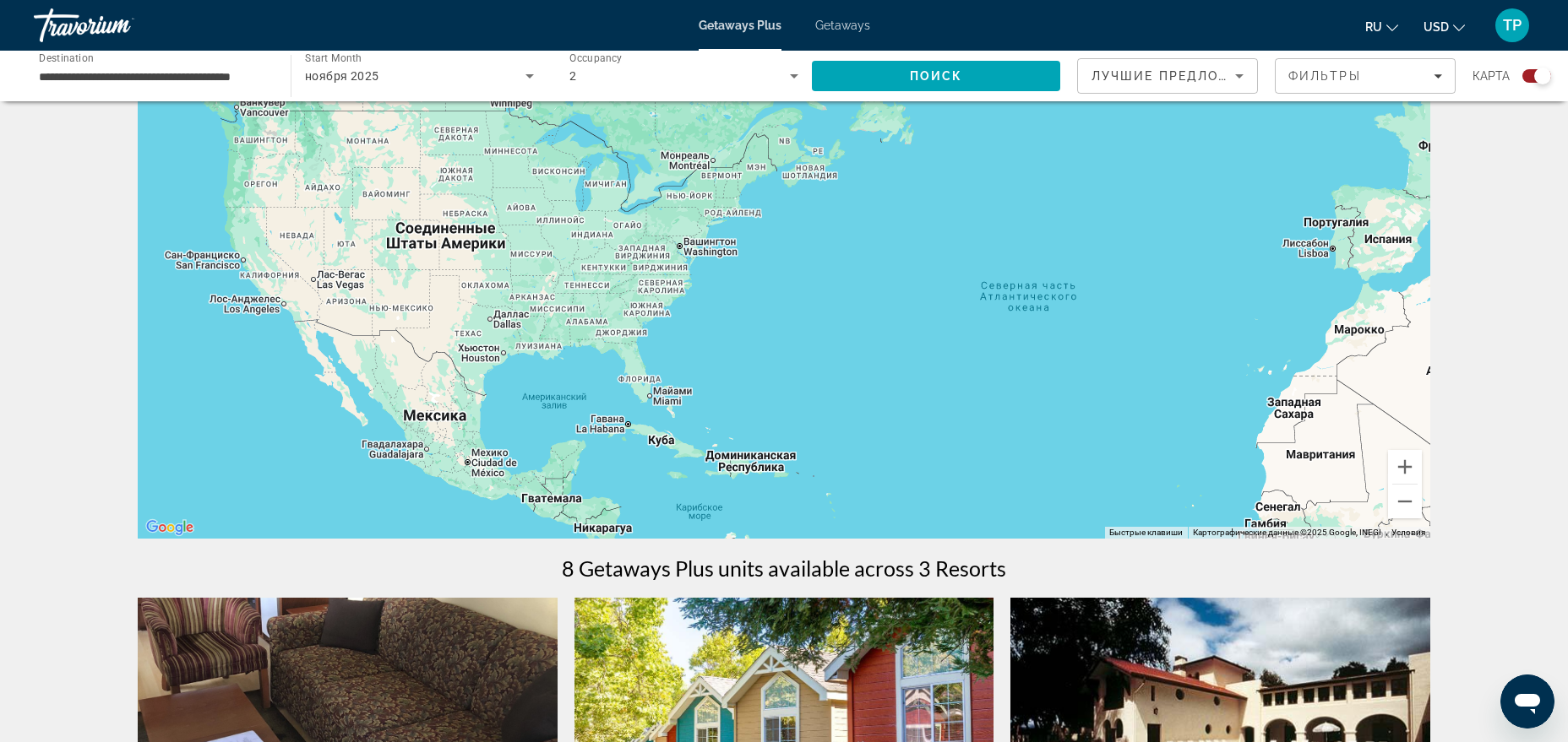
drag, startPoint x: 777, startPoint y: 342, endPoint x: 1125, endPoint y: 406, distance: 353.8
click at [1125, 406] on div "Main content" at bounding box center [784, 285] width 1292 height 507
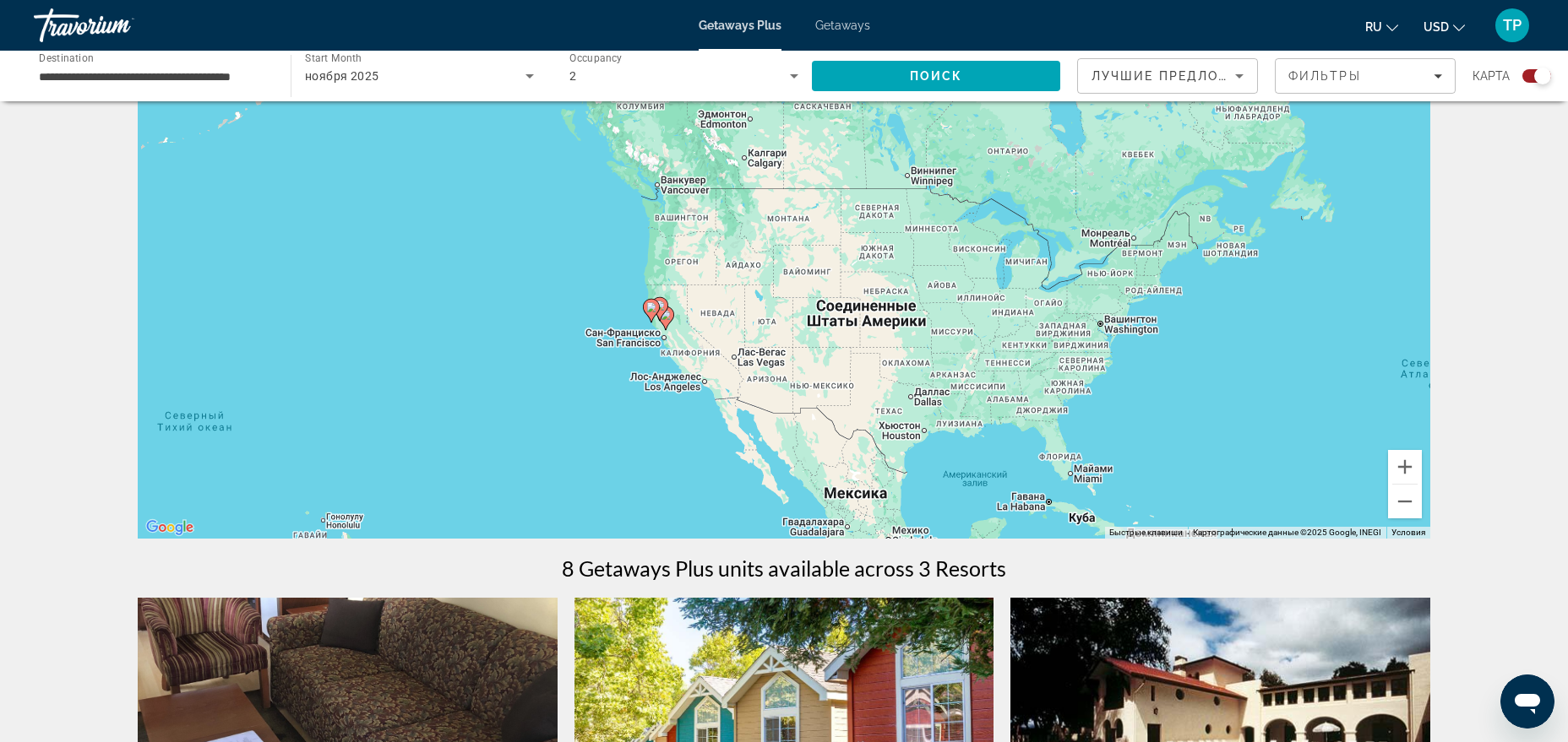
drag, startPoint x: 486, startPoint y: 246, endPoint x: 810, endPoint y: 313, distance: 330.9
click at [810, 313] on div "Чтобы активировать перетаскивание с помощью клавиатуры, нажмите Alt + Ввод. Пос…" at bounding box center [784, 285] width 1292 height 507
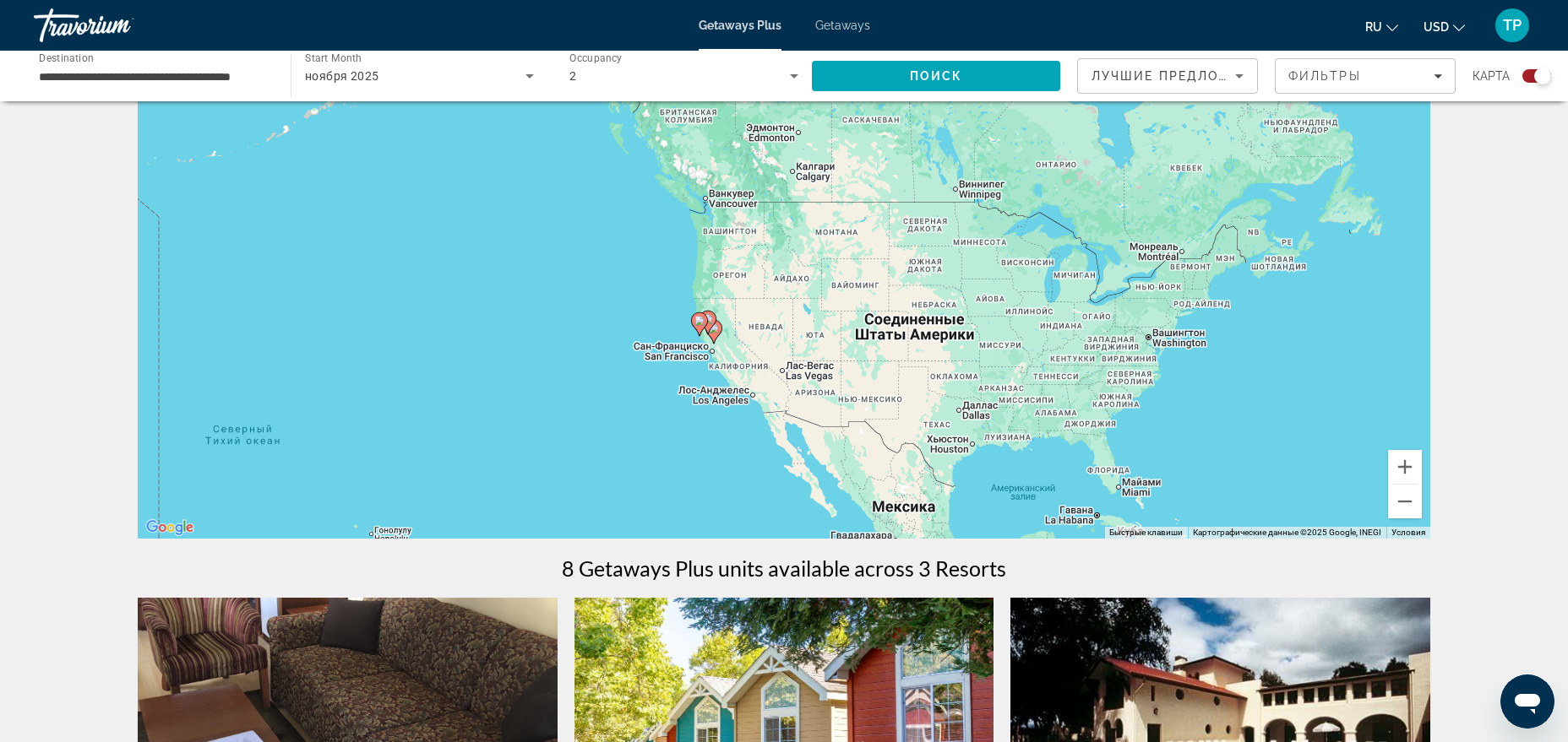
drag, startPoint x: 398, startPoint y: 380, endPoint x: 450, endPoint y: 402, distance: 56.5
click at [450, 402] on div "Чтобы активировать перетаскивание с помощью клавиатуры, нажмите Alt + Ввод. Пос…" at bounding box center [784, 285] width 1292 height 507
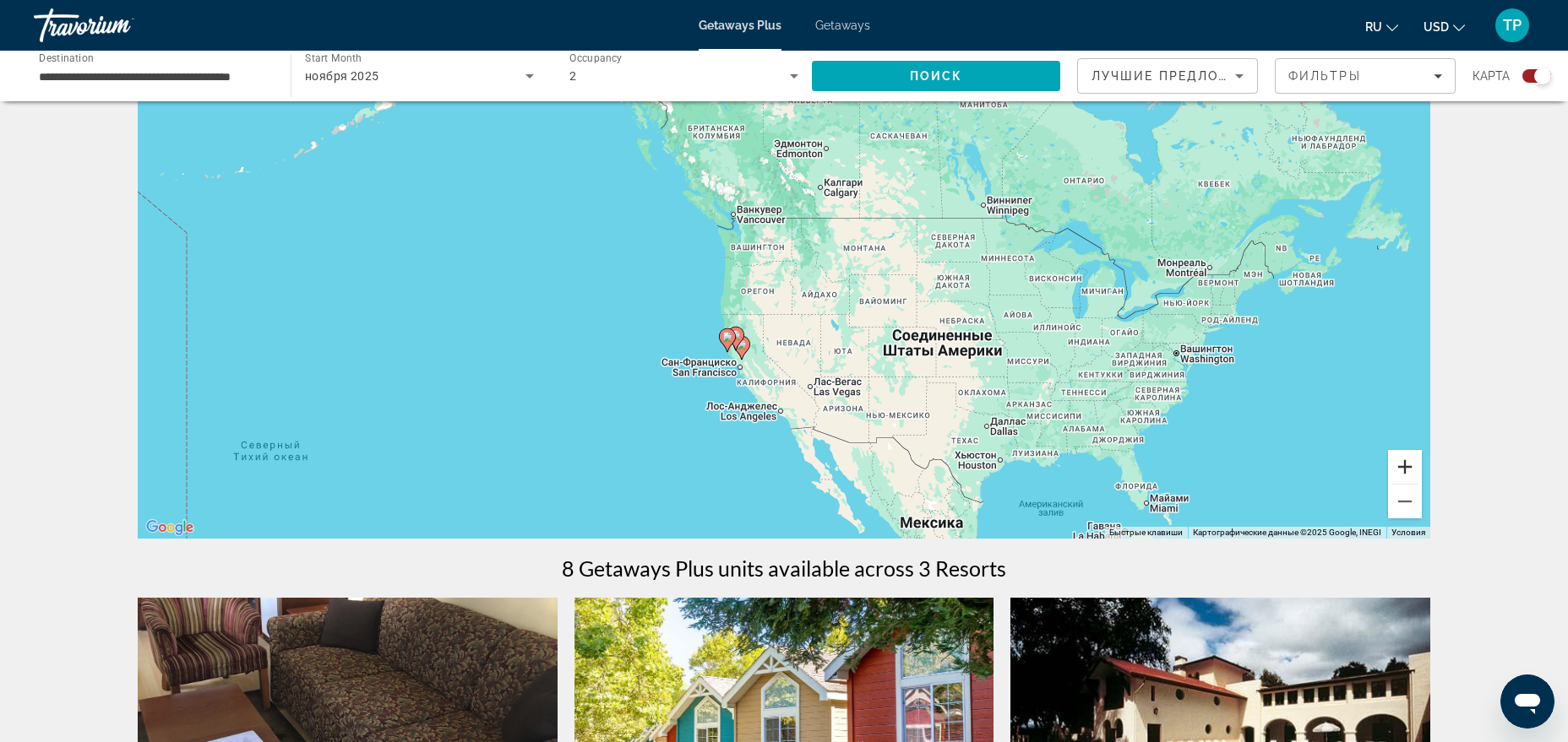
click at [1393, 473] on button "Увеличить" at bounding box center [1405, 467] width 33 height 33
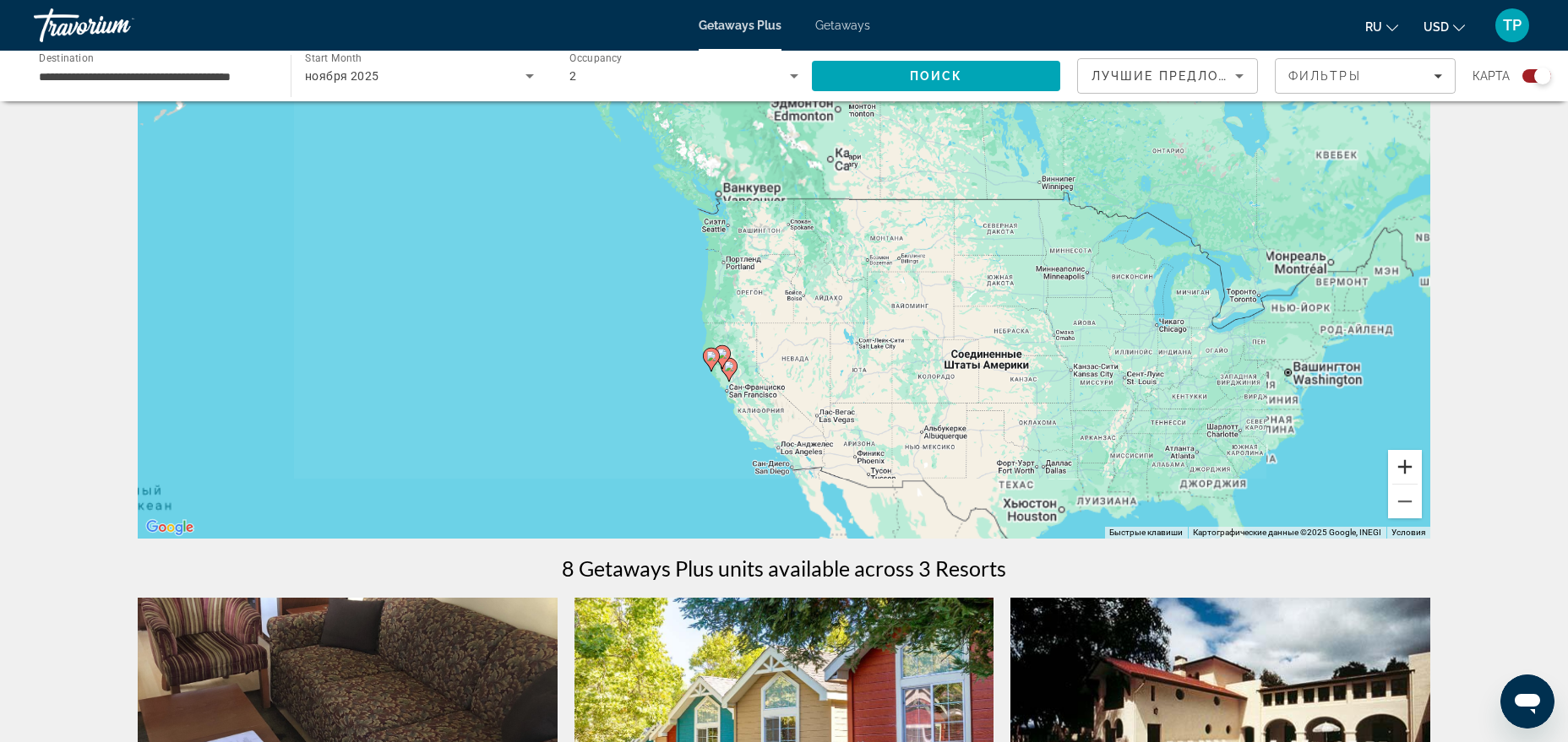
click at [1393, 473] on button "Увеличить" at bounding box center [1405, 467] width 33 height 33
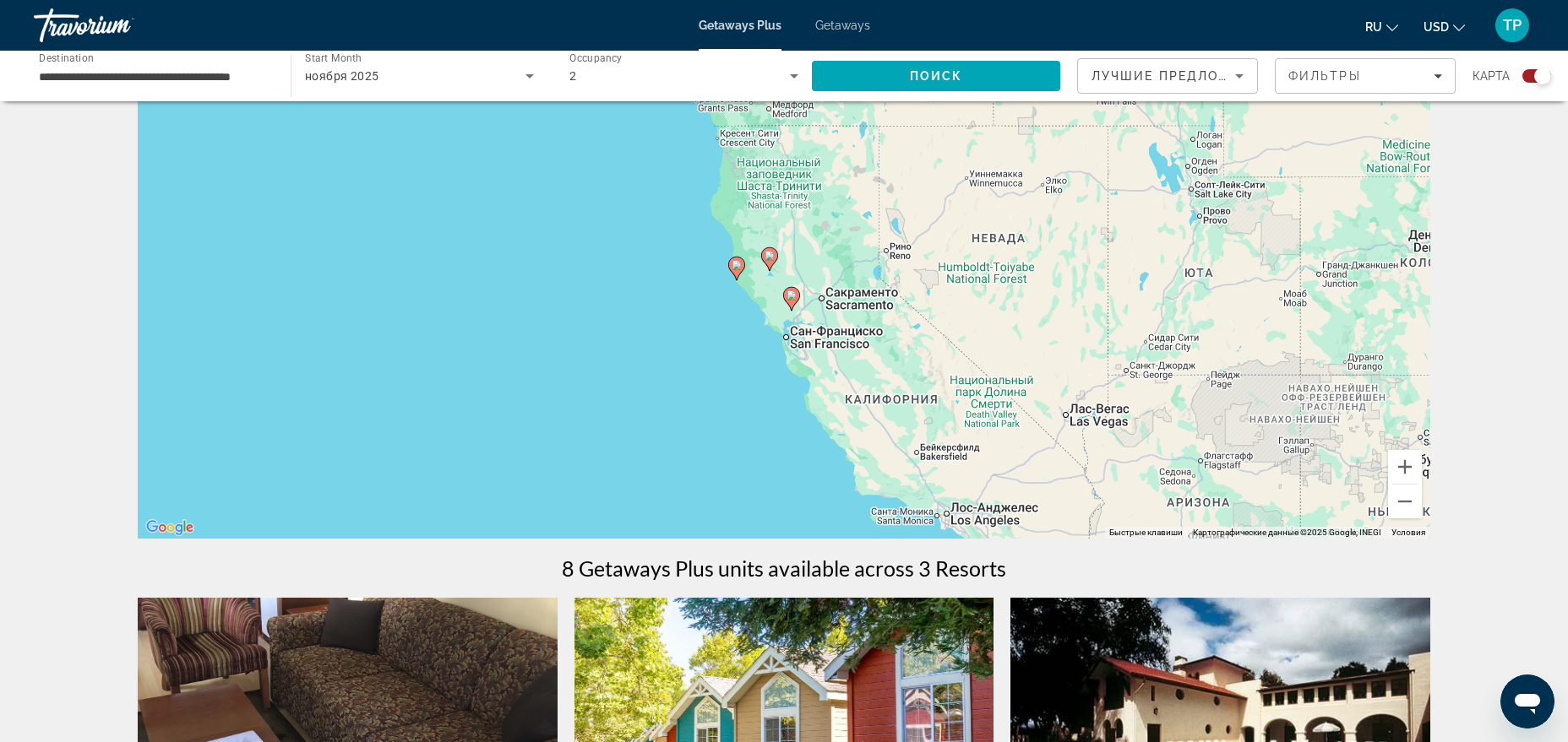
drag, startPoint x: 1150, startPoint y: 426, endPoint x: 1340, endPoint y: 137, distance: 345.9
click at [1340, 137] on div "Чтобы активировать перетаскивание с помощью клавиатуры, нажмите Alt + Ввод. Пос…" at bounding box center [784, 285] width 1292 height 507
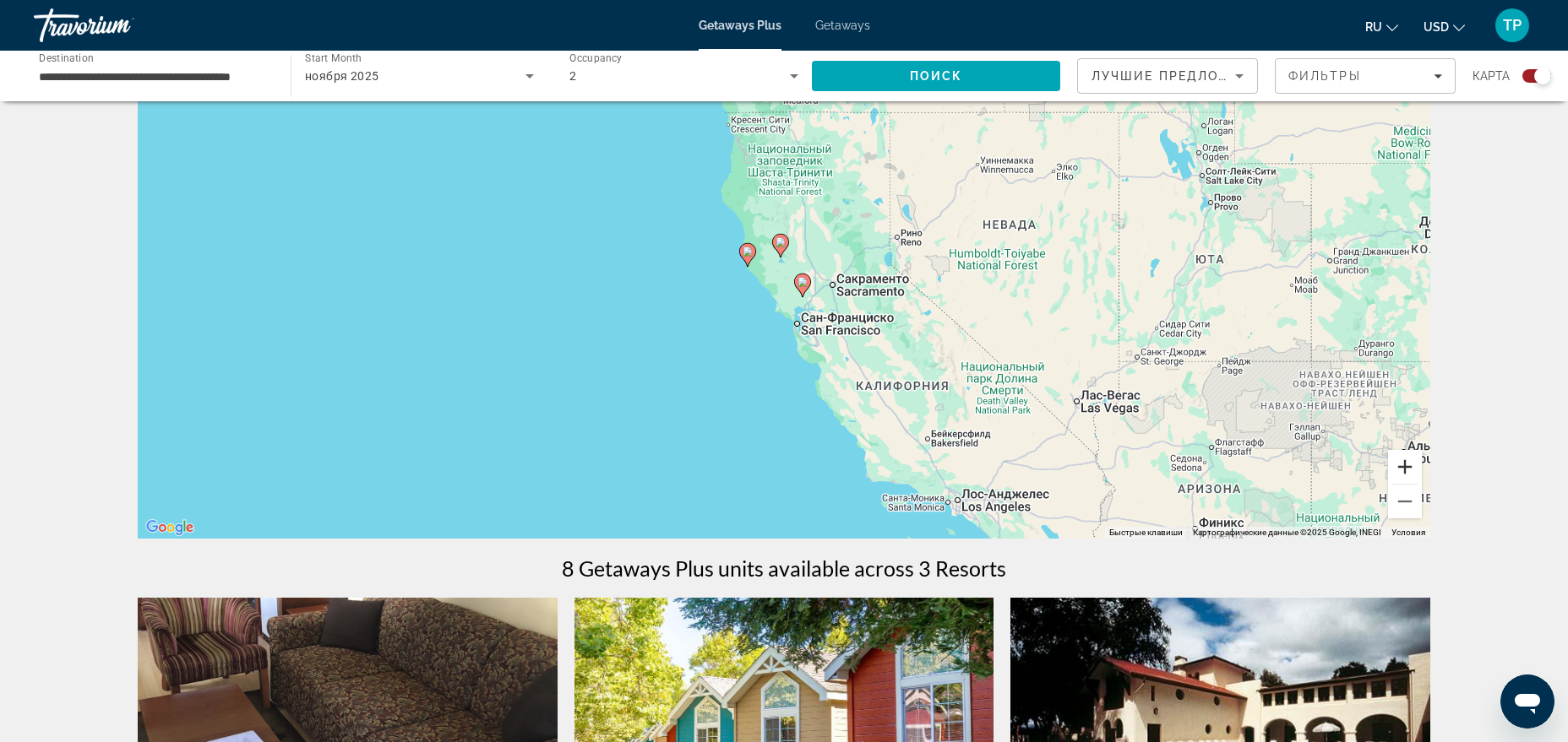
click at [1395, 472] on button "Увеличить" at bounding box center [1405, 467] width 33 height 33
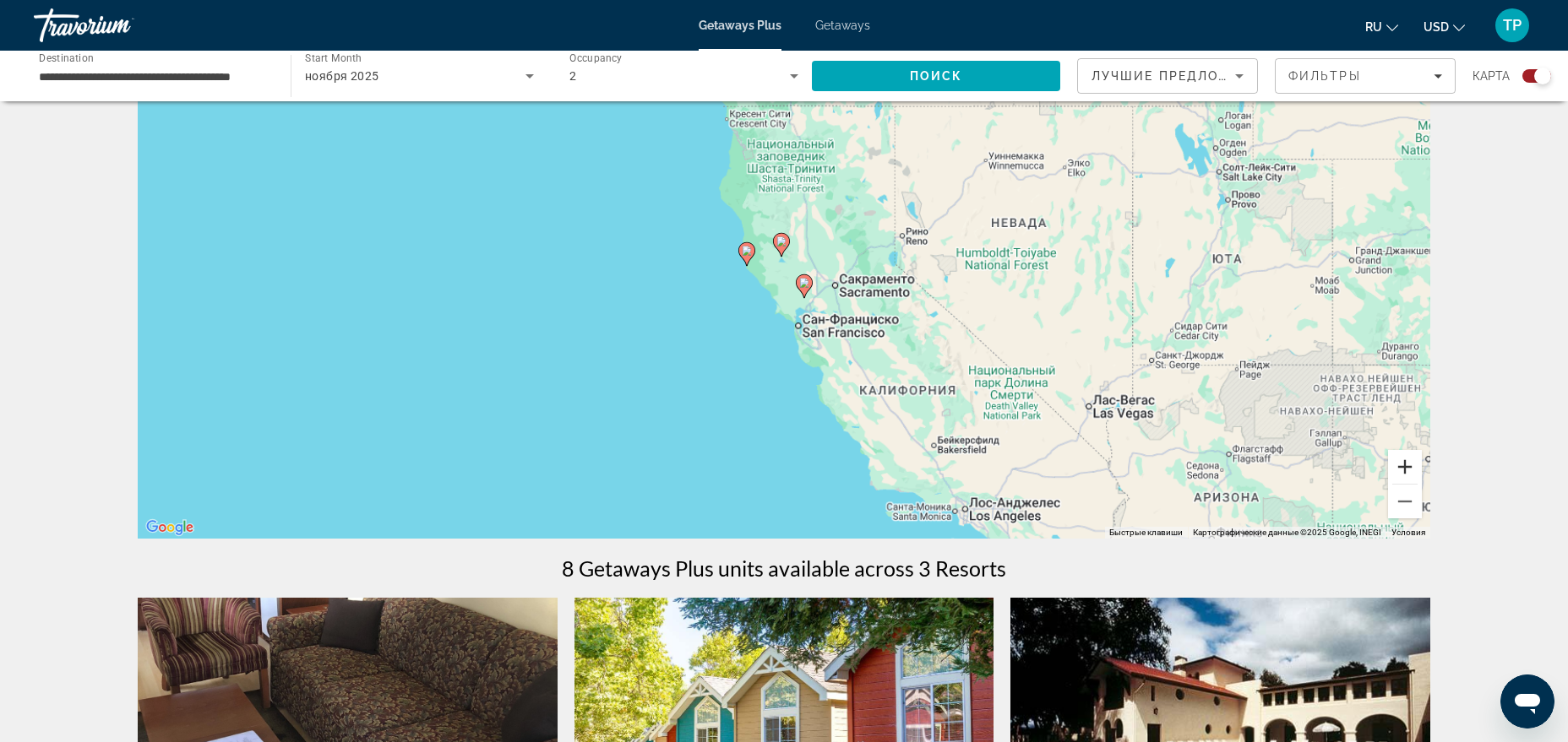
click at [1395, 472] on button "Увеличить" at bounding box center [1405, 467] width 33 height 33
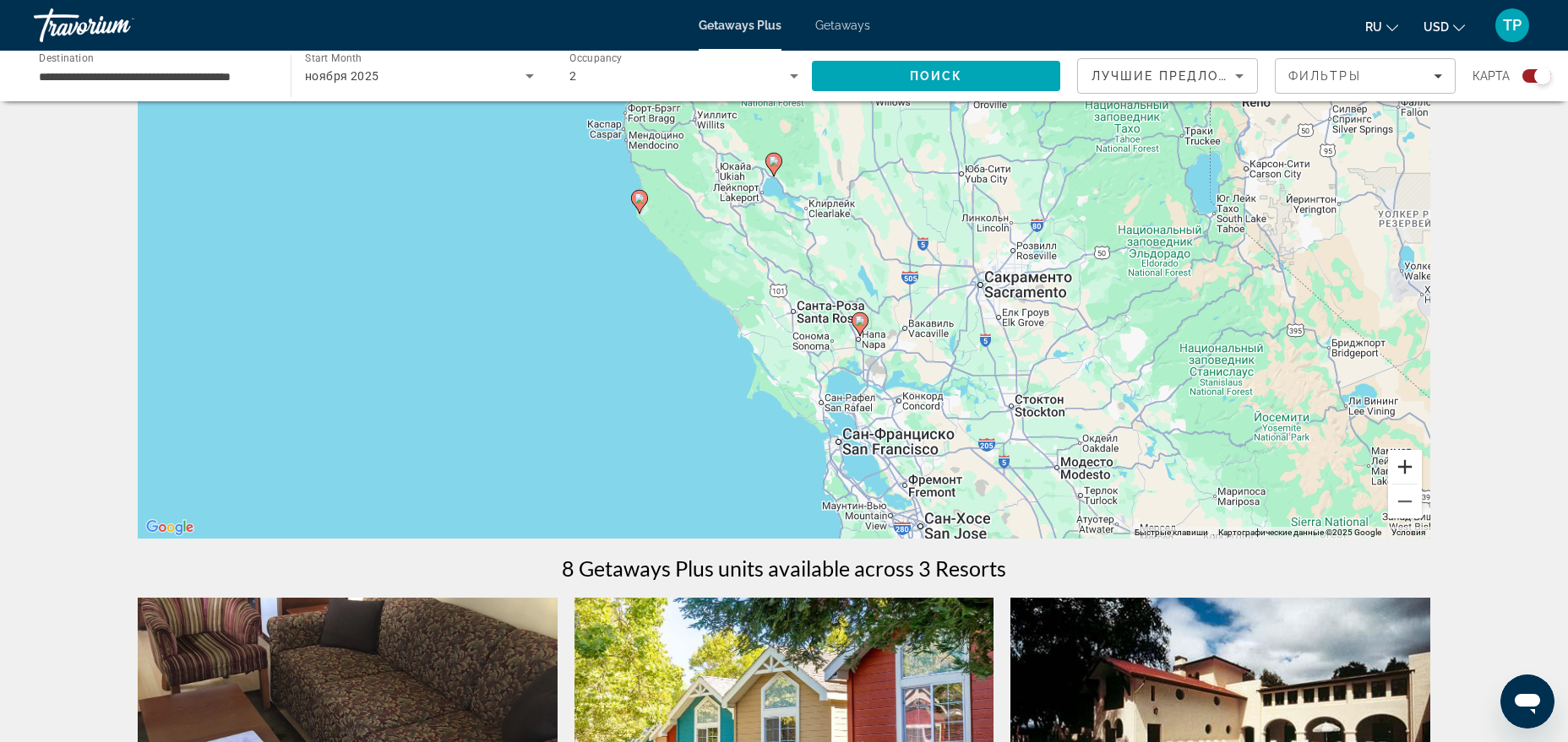
click at [1395, 472] on button "Увеличить" at bounding box center [1405, 467] width 33 height 33
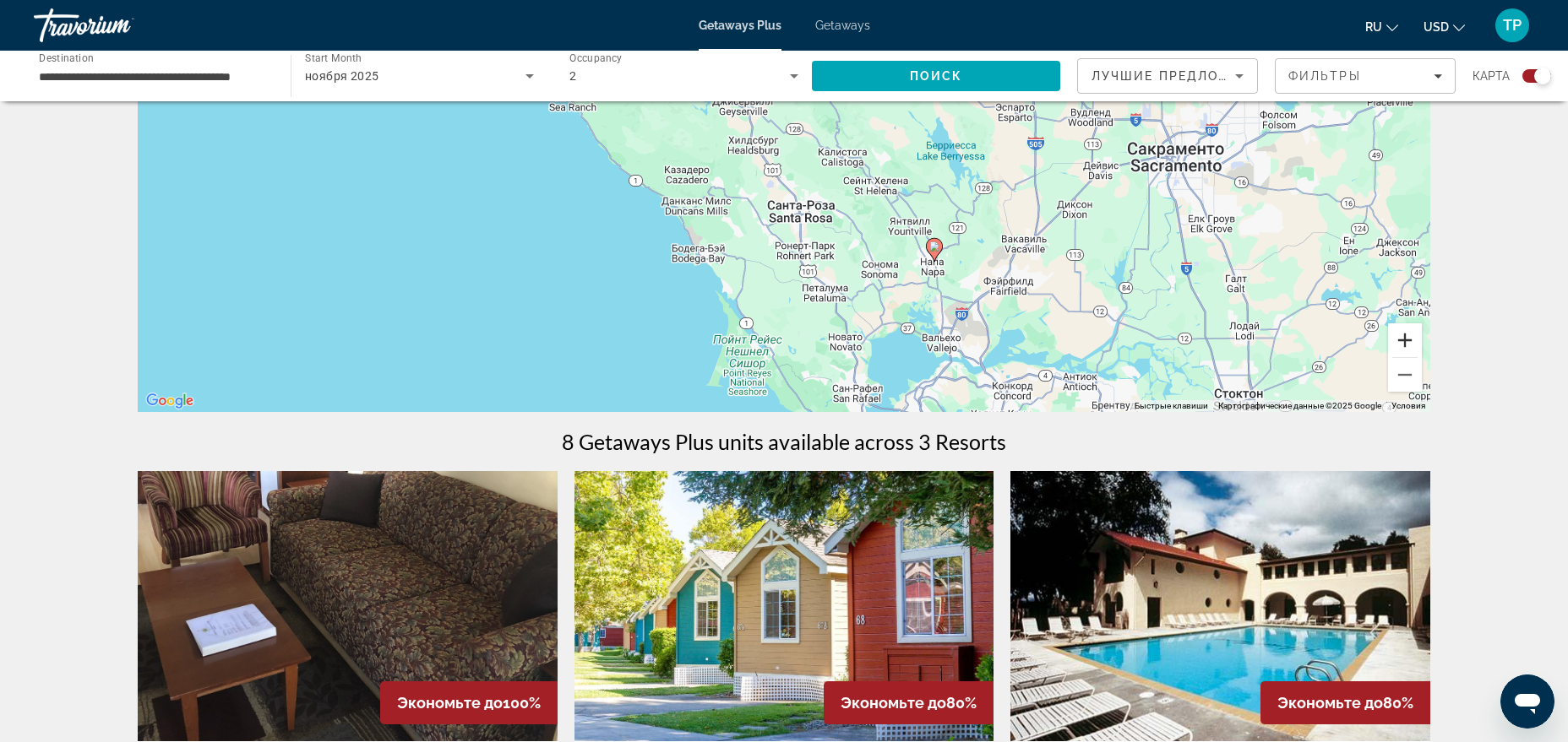
scroll to position [0, 0]
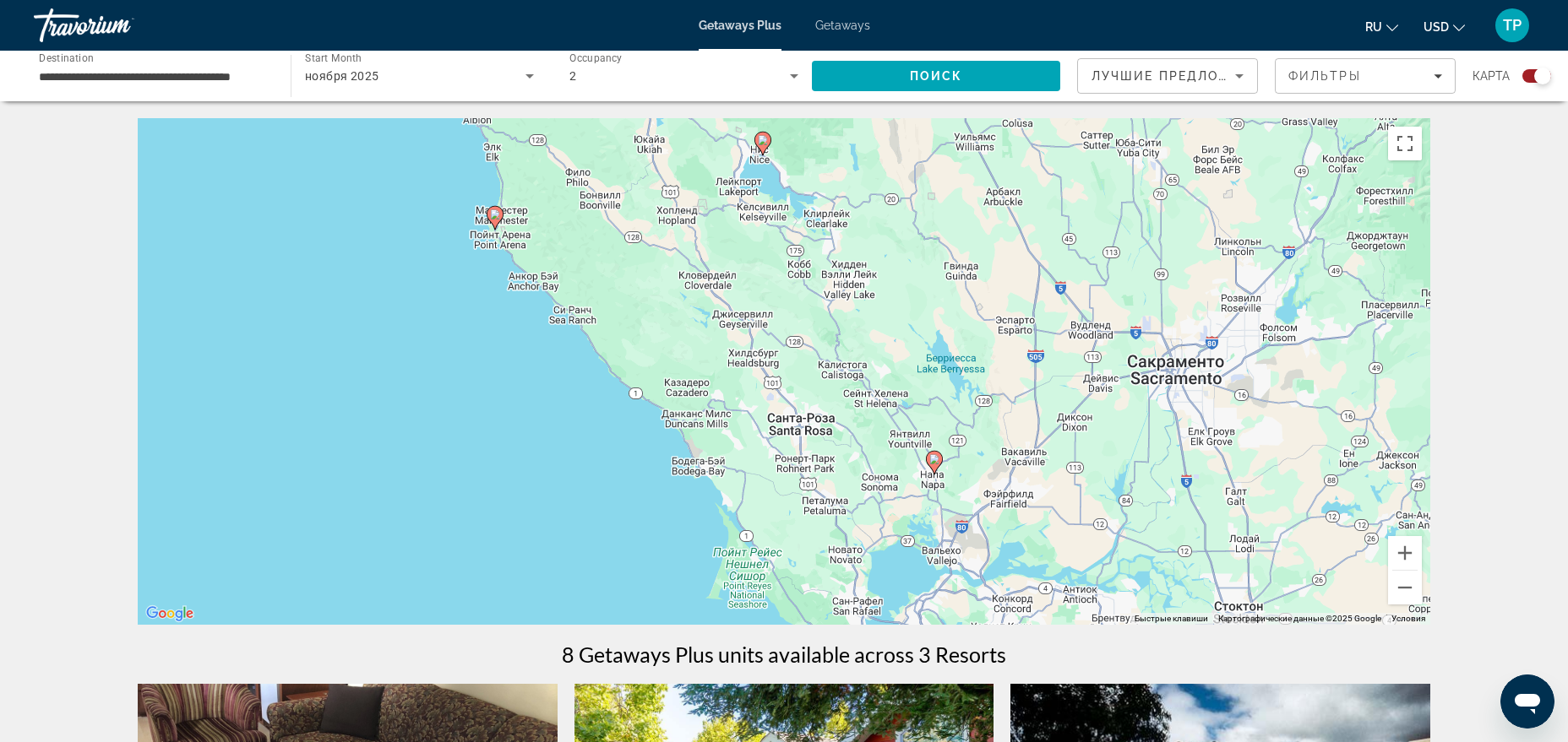
click at [1120, 88] on div "Лучшие предложения" at bounding box center [1167, 82] width 152 height 47
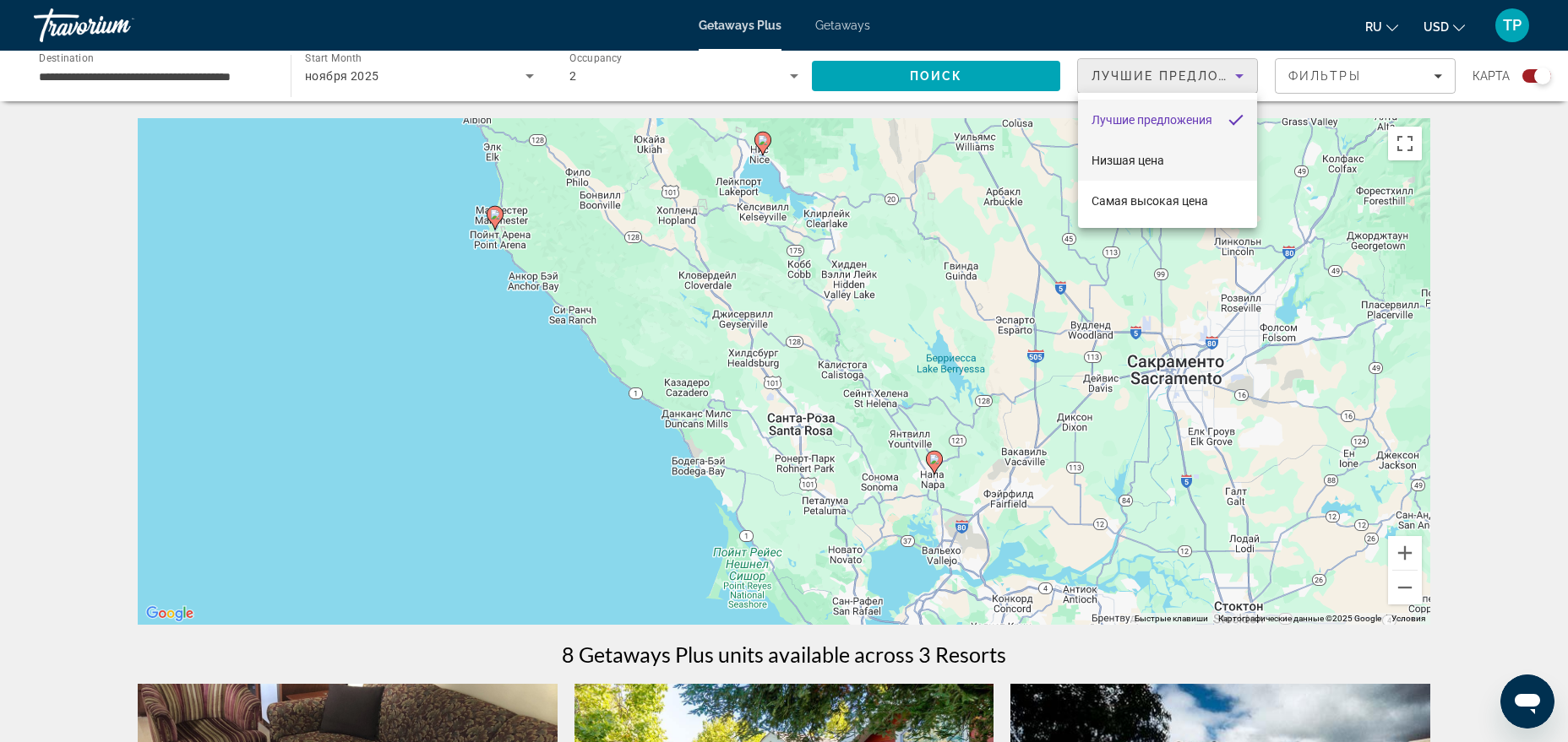
click at [1118, 149] on mat-option "Низшая цена" at bounding box center [1167, 160] width 179 height 40
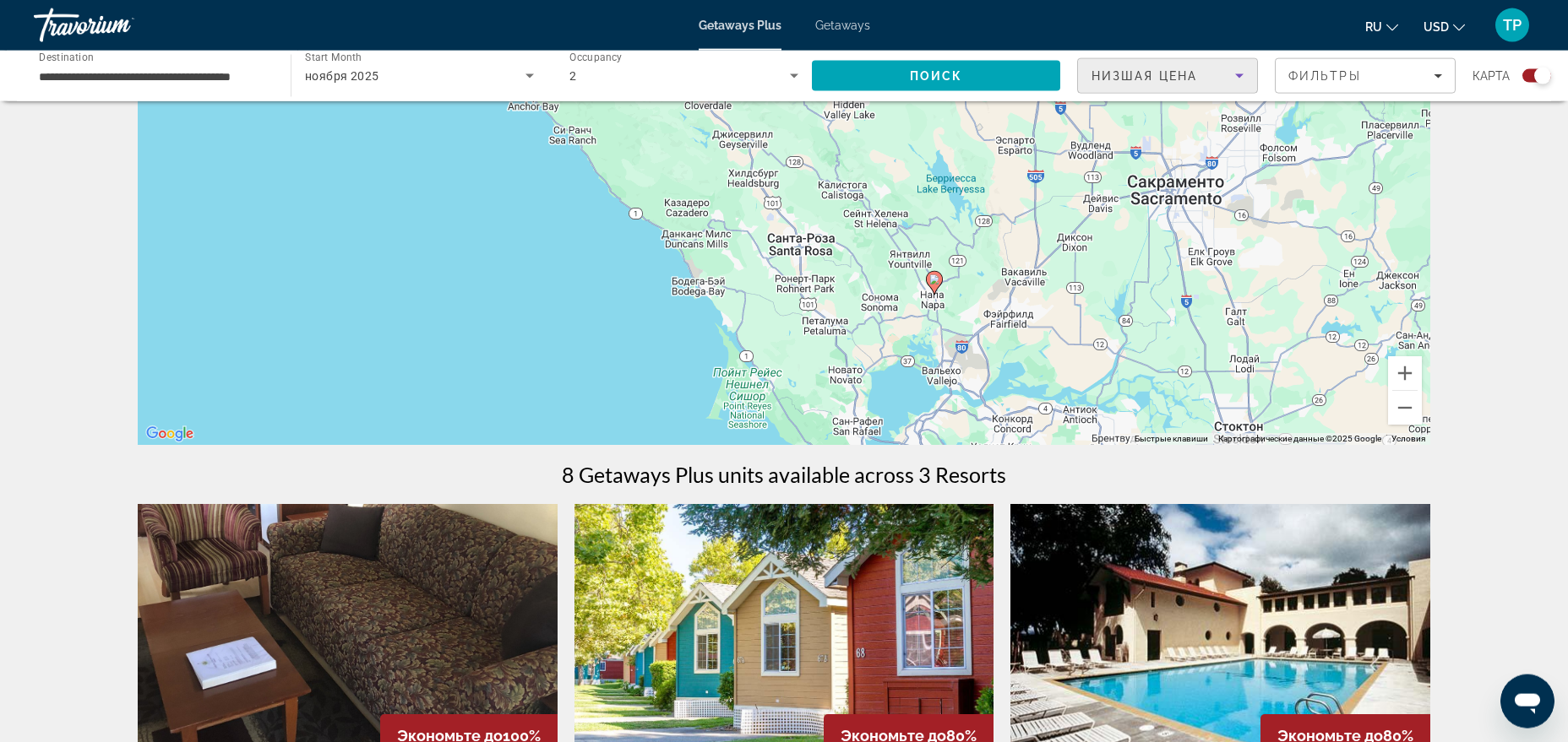
scroll to position [345, 0]
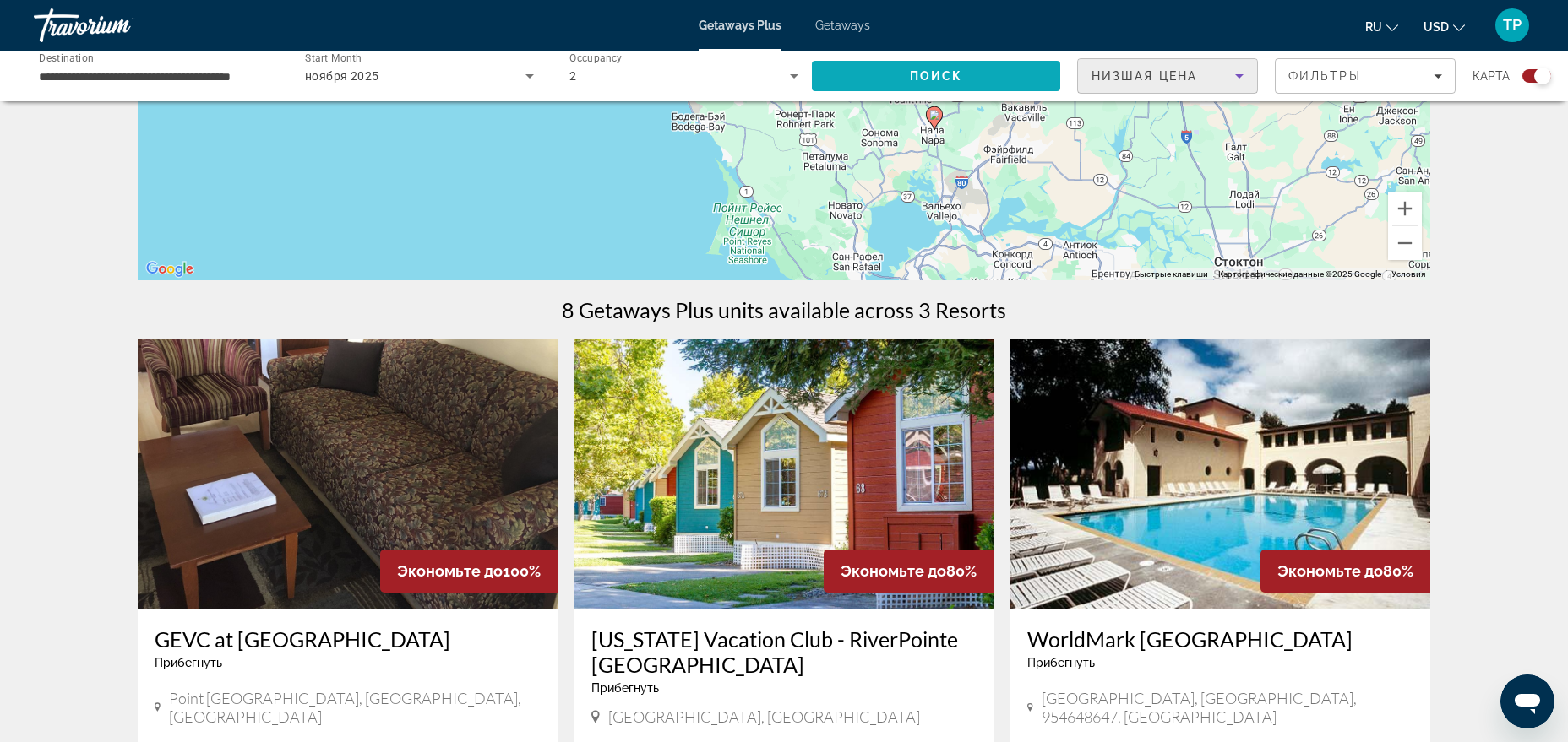
click at [876, 78] on span "Search" at bounding box center [936, 75] width 248 height 40
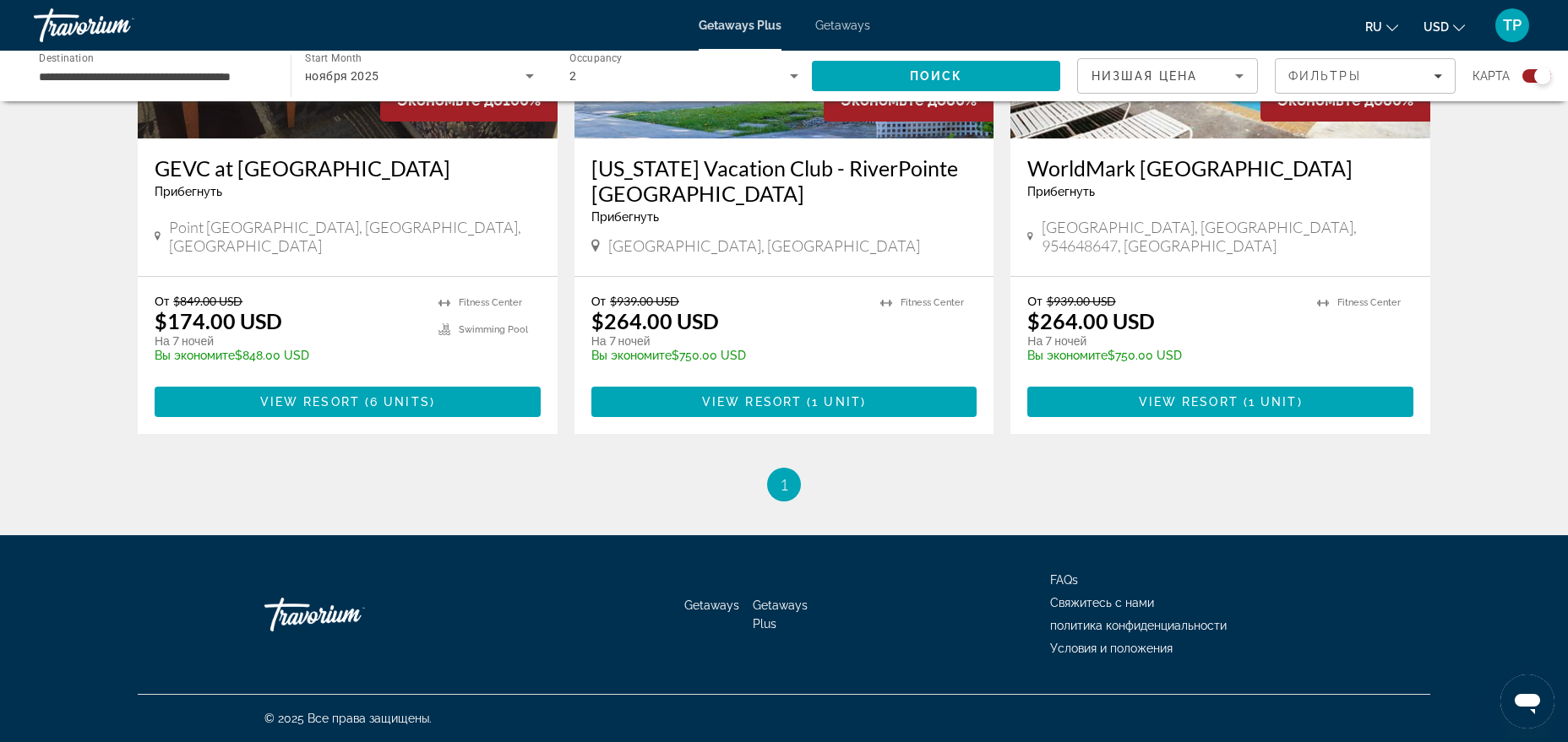
scroll to position [644, 0]
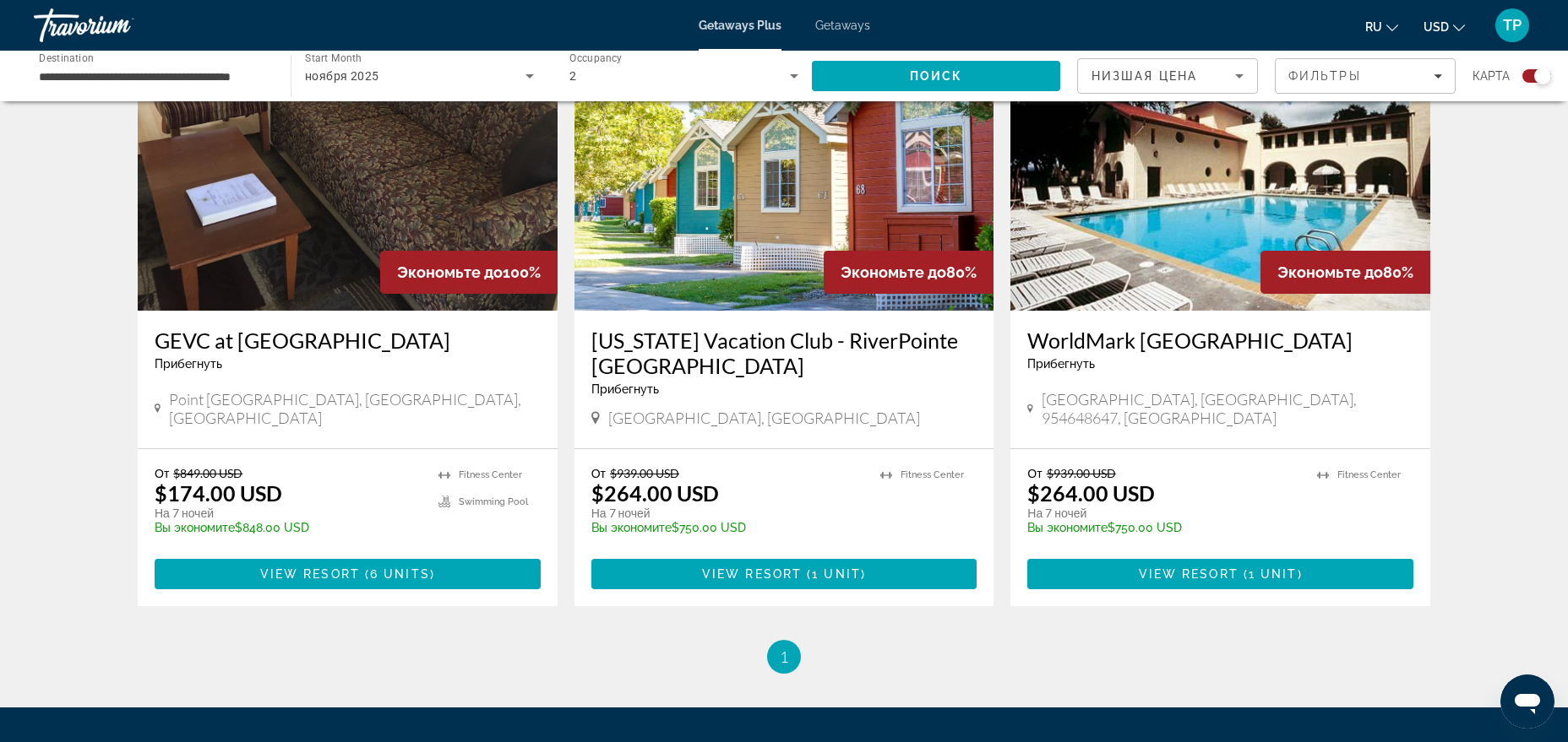
click at [214, 74] on input "**********" at bounding box center [154, 76] width 229 height 21
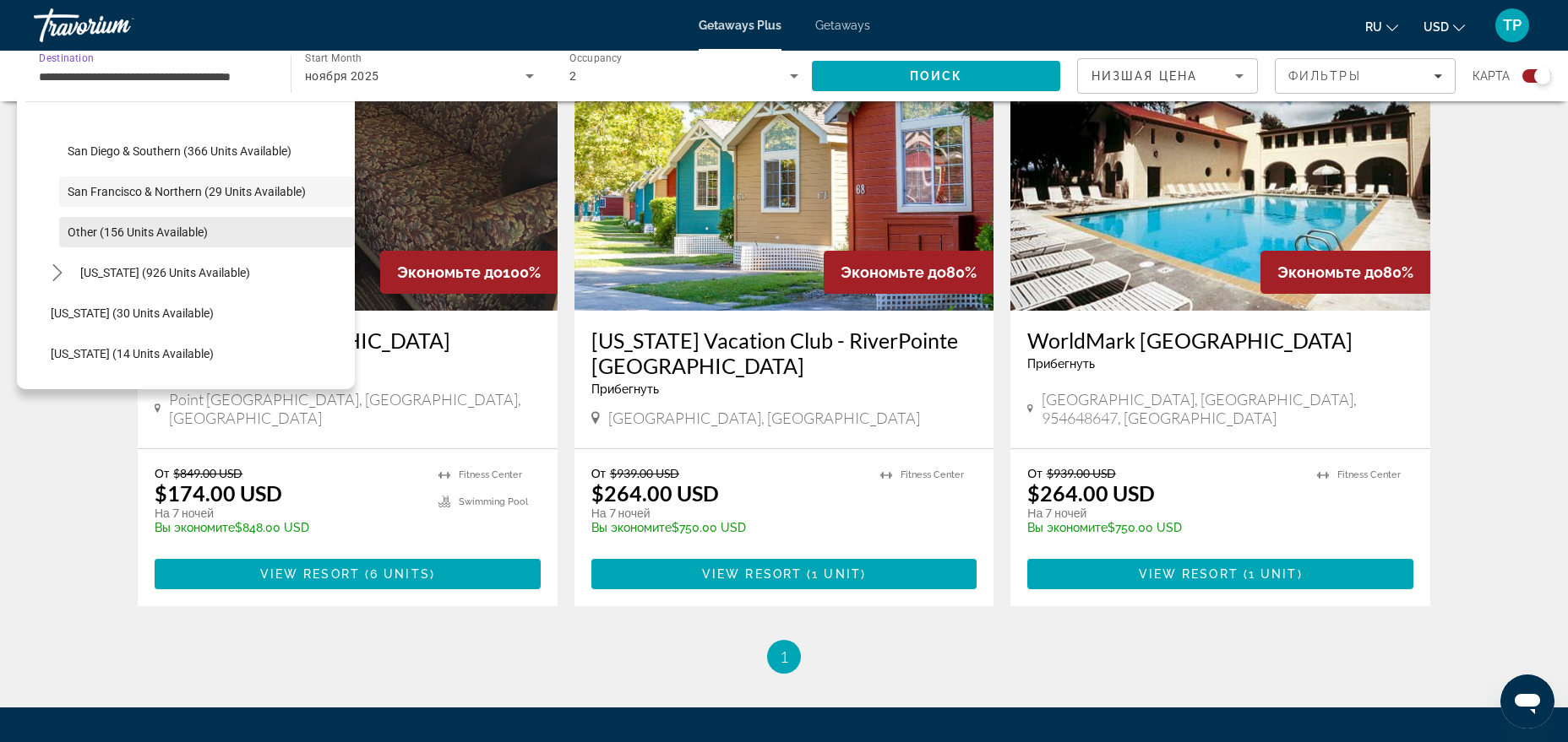
scroll to position [344, 0]
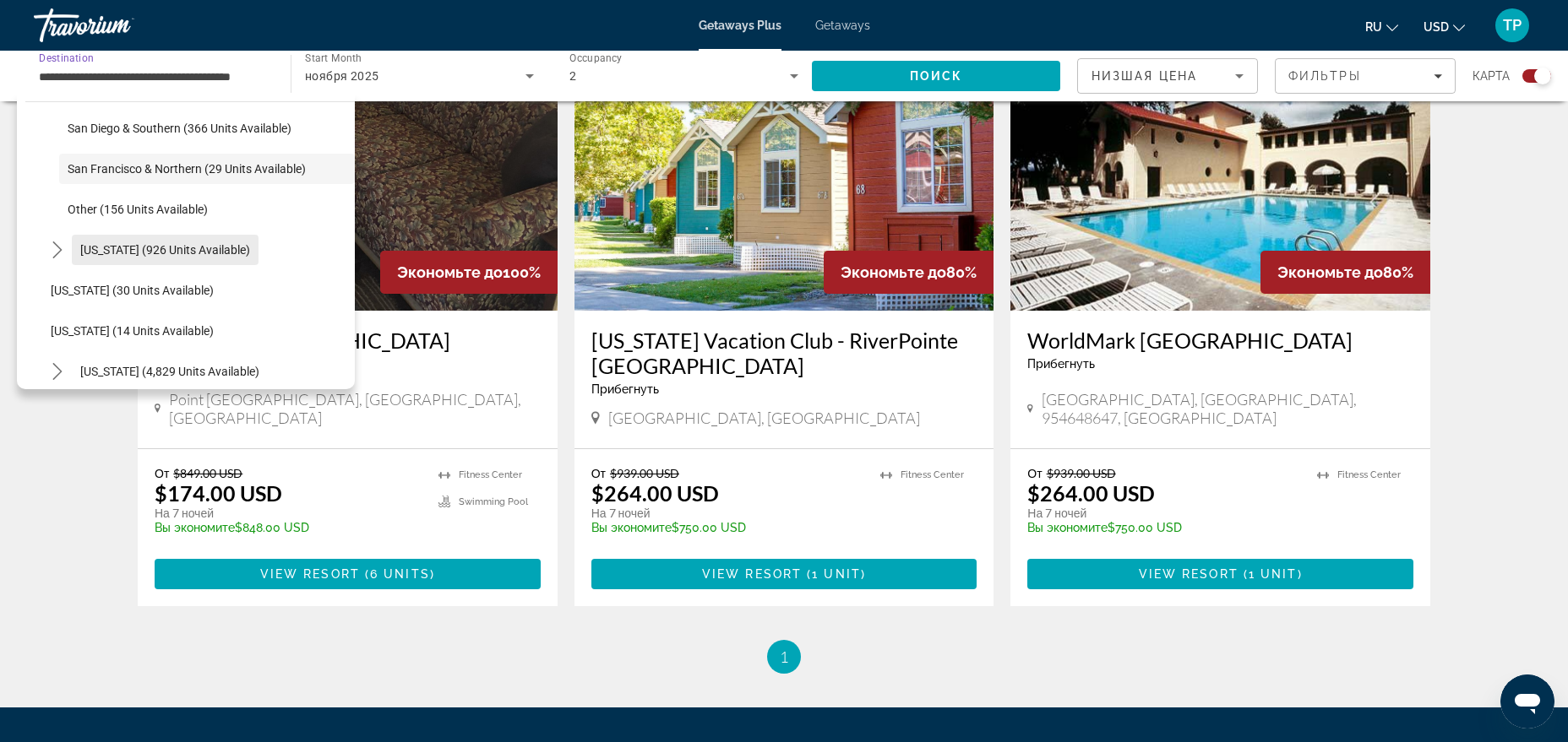
click at [203, 254] on span "[US_STATE] (926 units available)" at bounding box center [165, 250] width 170 height 14
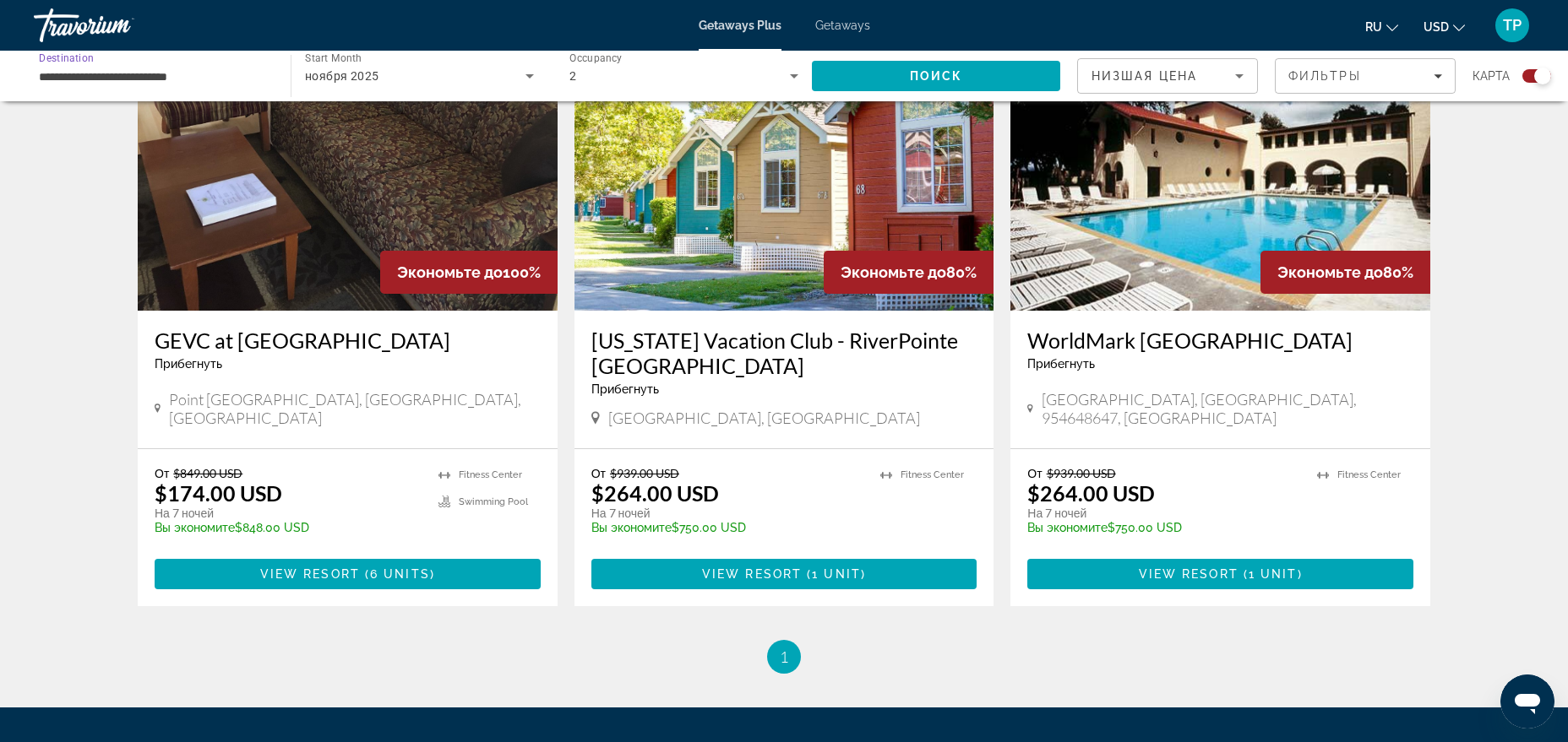
scroll to position [0, 0]
click at [885, 80] on span "Search" at bounding box center [936, 75] width 248 height 40
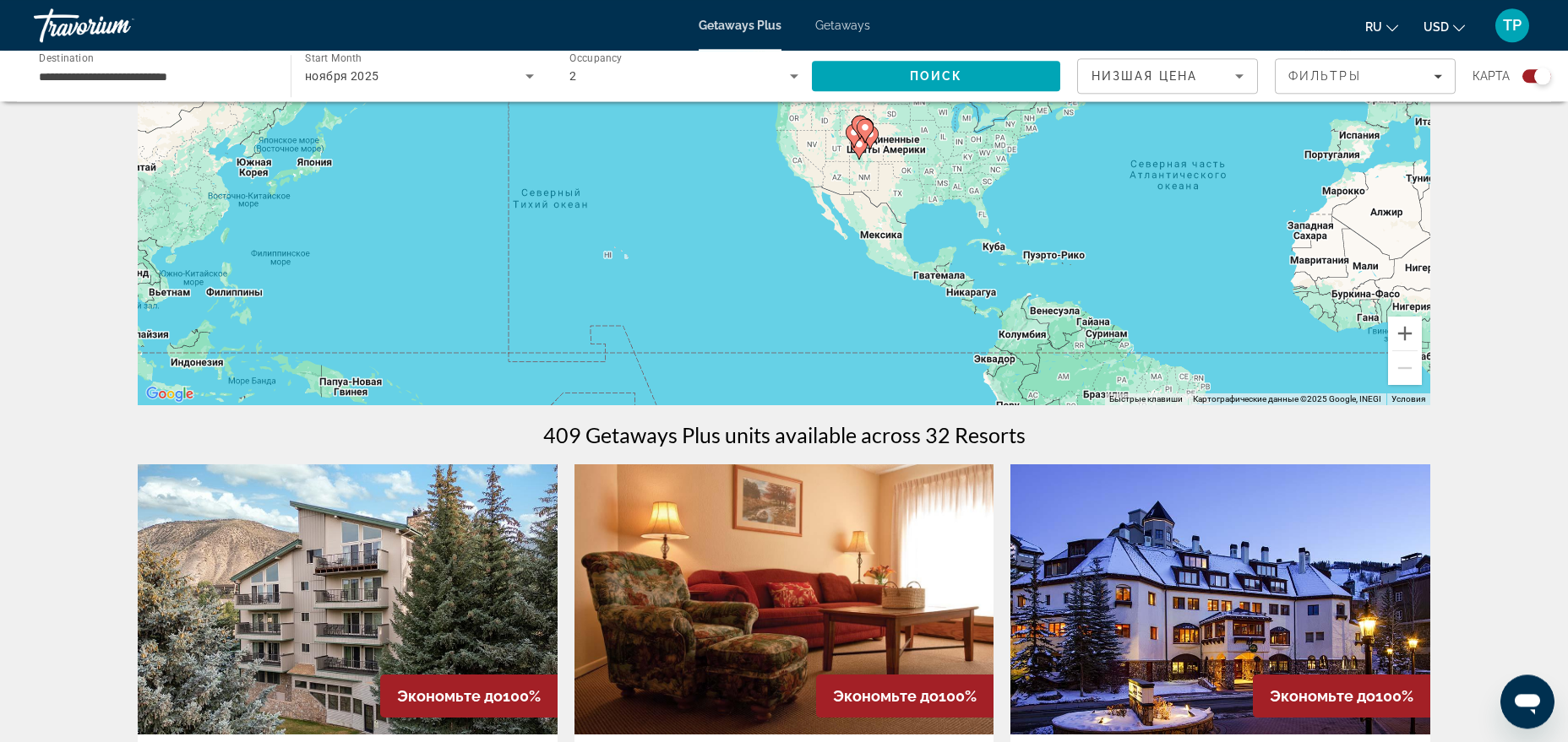
scroll to position [173, 0]
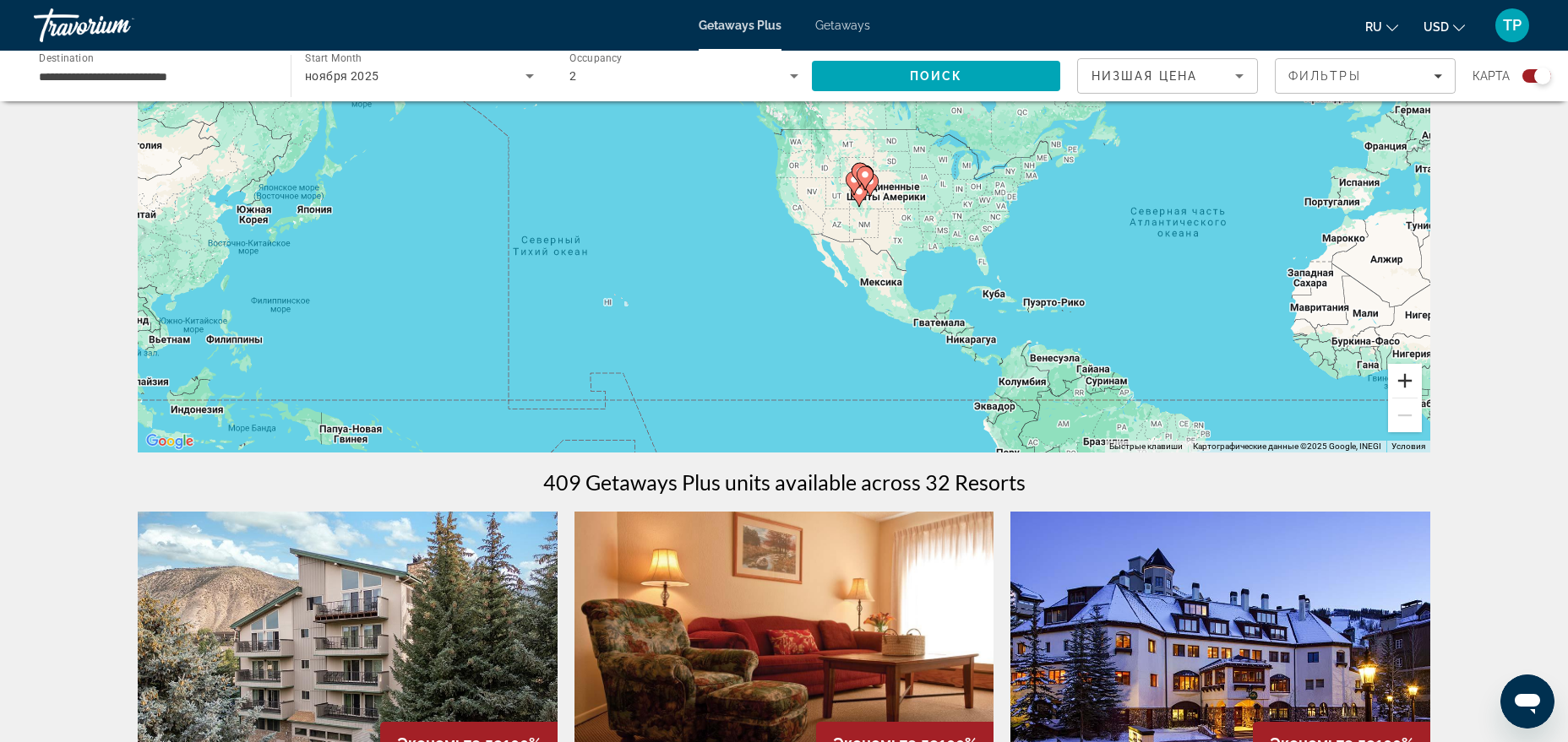
click at [1390, 385] on button "Увеличить" at bounding box center [1405, 380] width 33 height 33
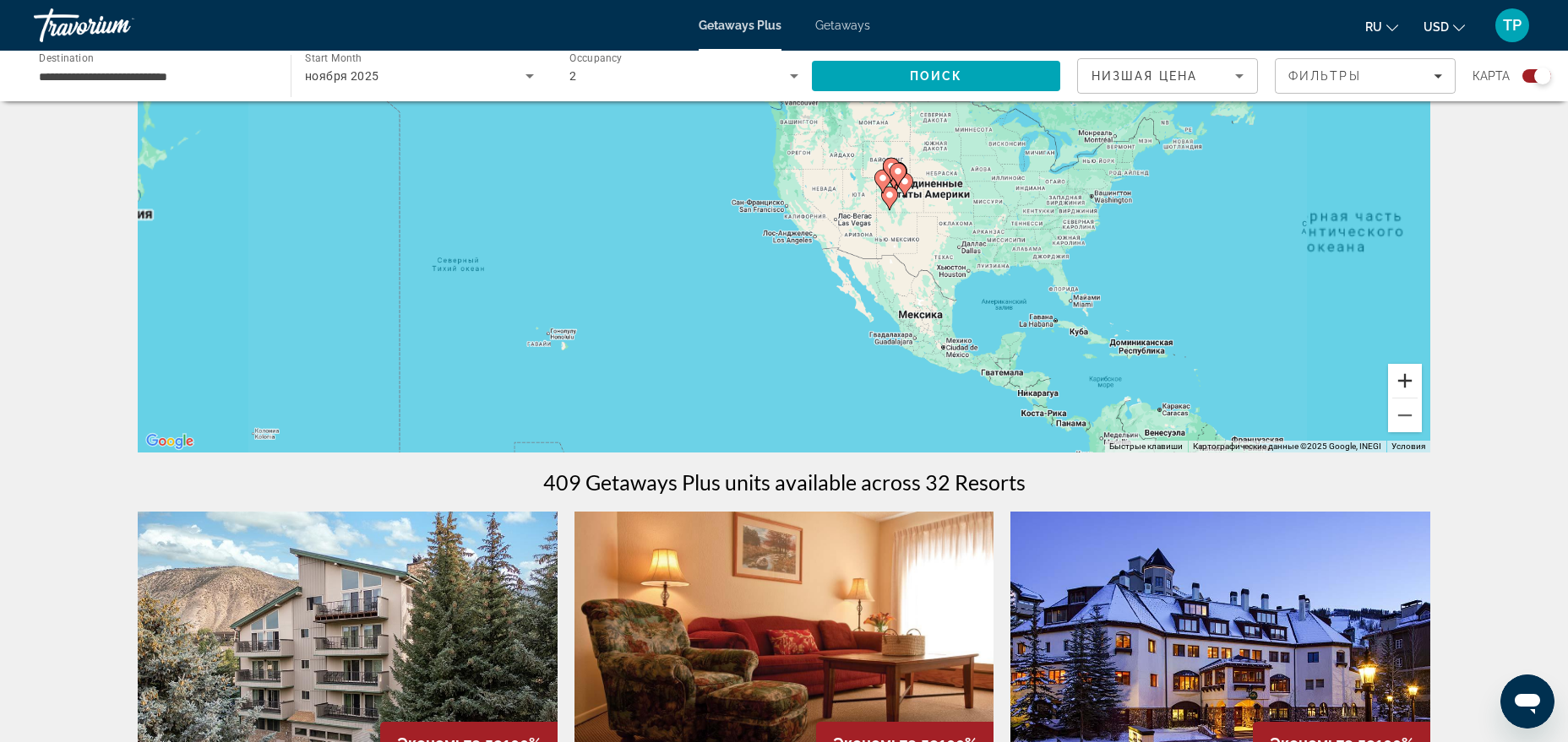
click at [1390, 385] on button "Увеличить" at bounding box center [1405, 380] width 33 height 33
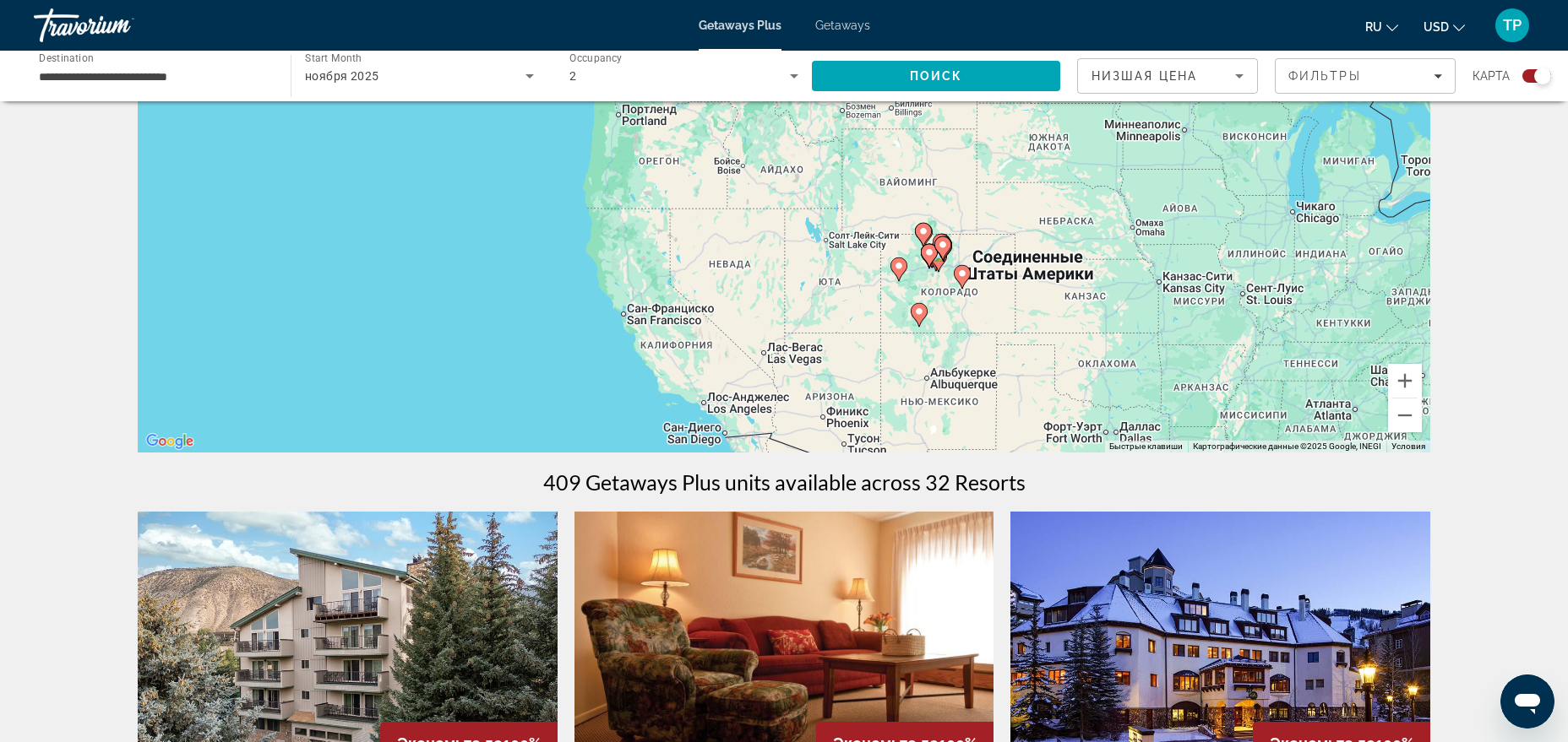
drag, startPoint x: 1309, startPoint y: 312, endPoint x: 1139, endPoint y: 407, distance: 194.7
click at [1139, 407] on div "Чтобы активировать перетаскивание с помощью клавиатуры, нажмите Alt + Ввод. Пос…" at bounding box center [784, 199] width 1292 height 507
click at [1413, 380] on button "Увеличить" at bounding box center [1405, 380] width 33 height 33
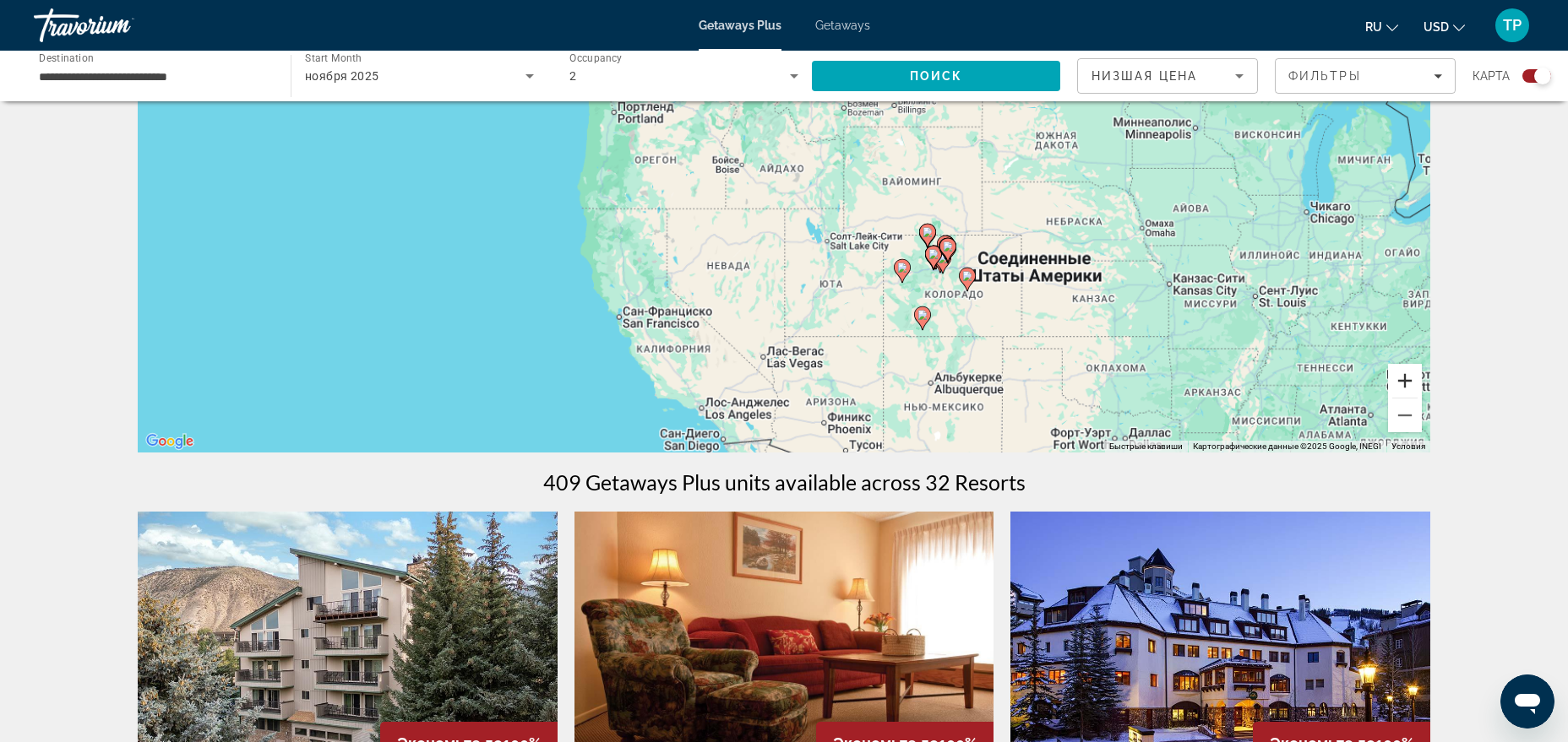
click at [1413, 380] on button "Увеличить" at bounding box center [1405, 380] width 33 height 33
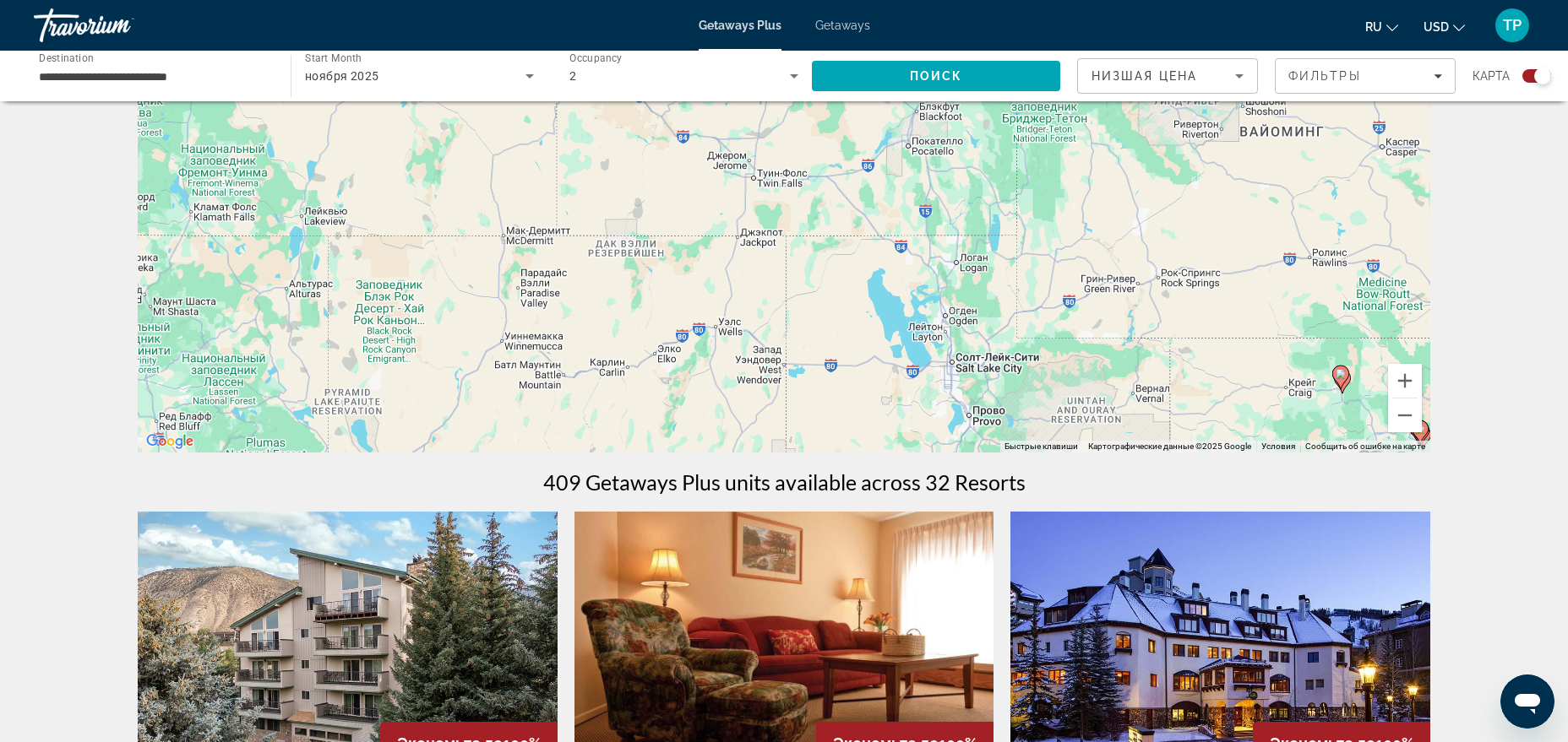
drag, startPoint x: 1208, startPoint y: 318, endPoint x: 997, endPoint y: 248, distance: 222.3
click at [1040, 266] on div "Чтобы активировать перетаскивание с помощью клавиатуры, нажмите Alt + Ввод. Пос…" at bounding box center [784, 199] width 1292 height 507
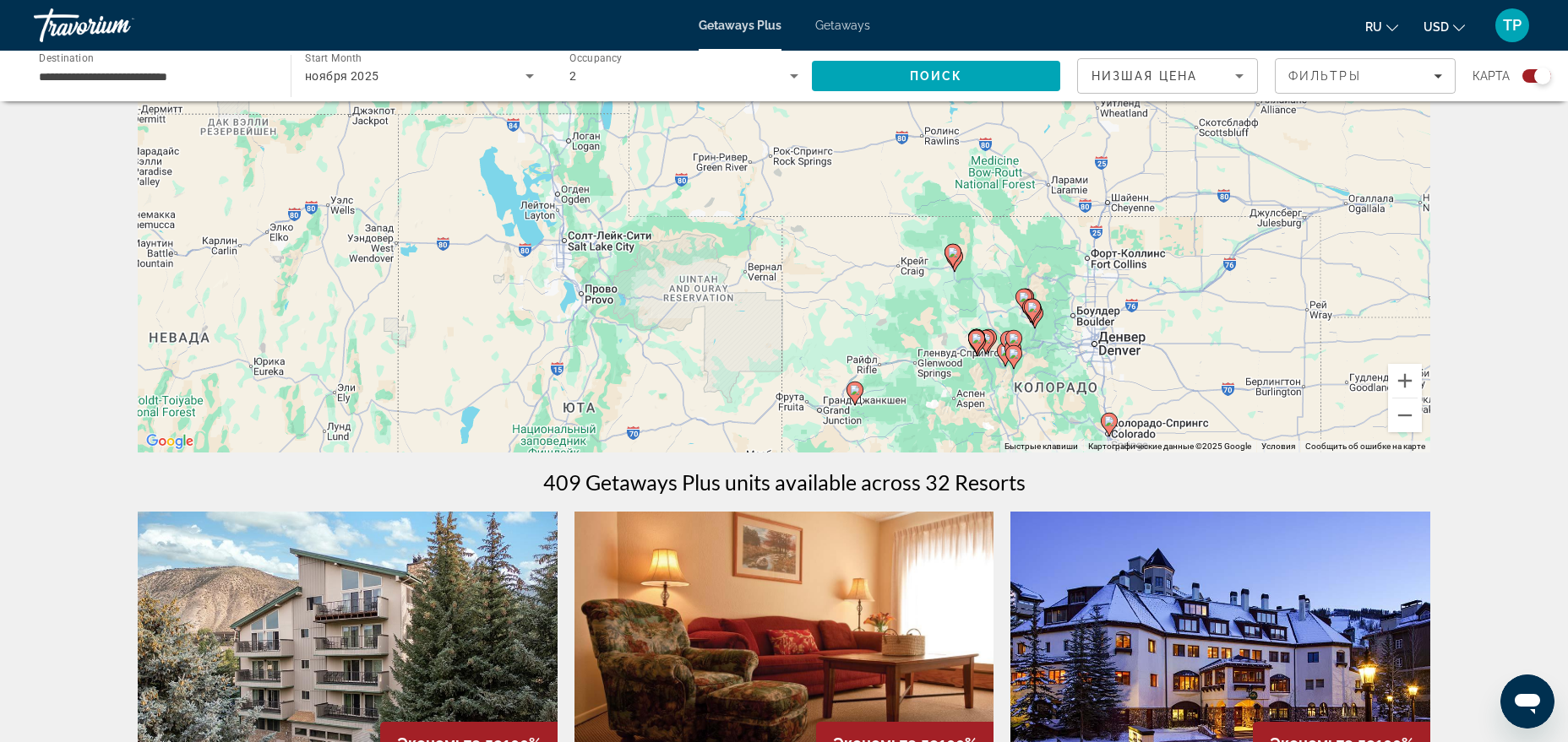
drag, startPoint x: 1040, startPoint y: 292, endPoint x: 931, endPoint y: 208, distance: 137.6
click at [964, 229] on div "Чтобы активировать перетаскивание с помощью клавиатуры, нажмите Alt + Ввод. Пос…" at bounding box center [784, 199] width 1292 height 507
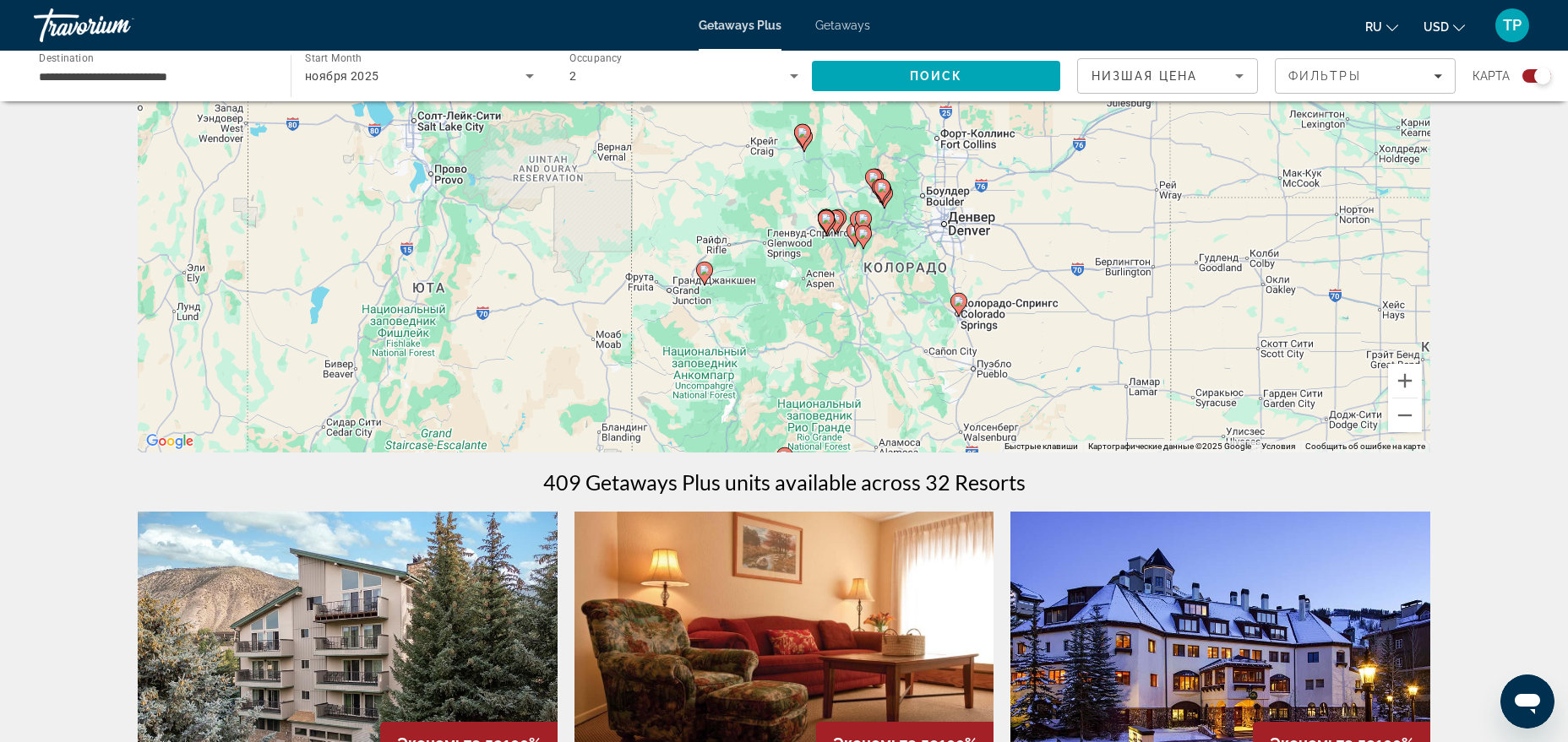
click at [960, 318] on div "Чтобы активировать перетаскивание с помощью клавиатуры, нажмите Alt + Ввод. Пос…" at bounding box center [784, 199] width 1292 height 507
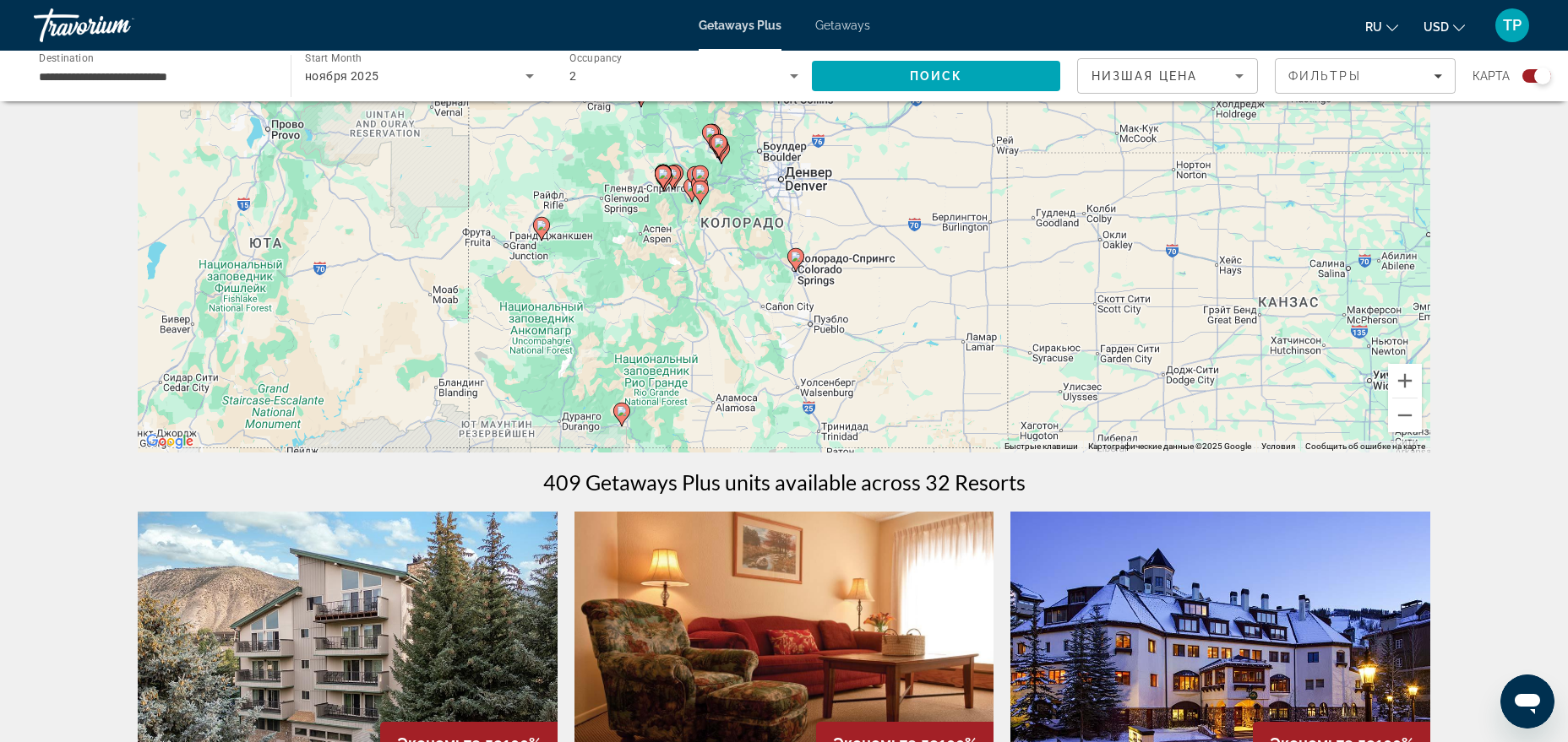
drag, startPoint x: 993, startPoint y: 329, endPoint x: 830, endPoint y: 284, distance: 169.1
click at [831, 284] on div "Чтобы активировать перетаскивание с помощью клавиатуры, нажмите Alt + Ввод. Пос…" at bounding box center [784, 199] width 1292 height 507
click at [1414, 385] on button "Увеличить" at bounding box center [1405, 380] width 33 height 33
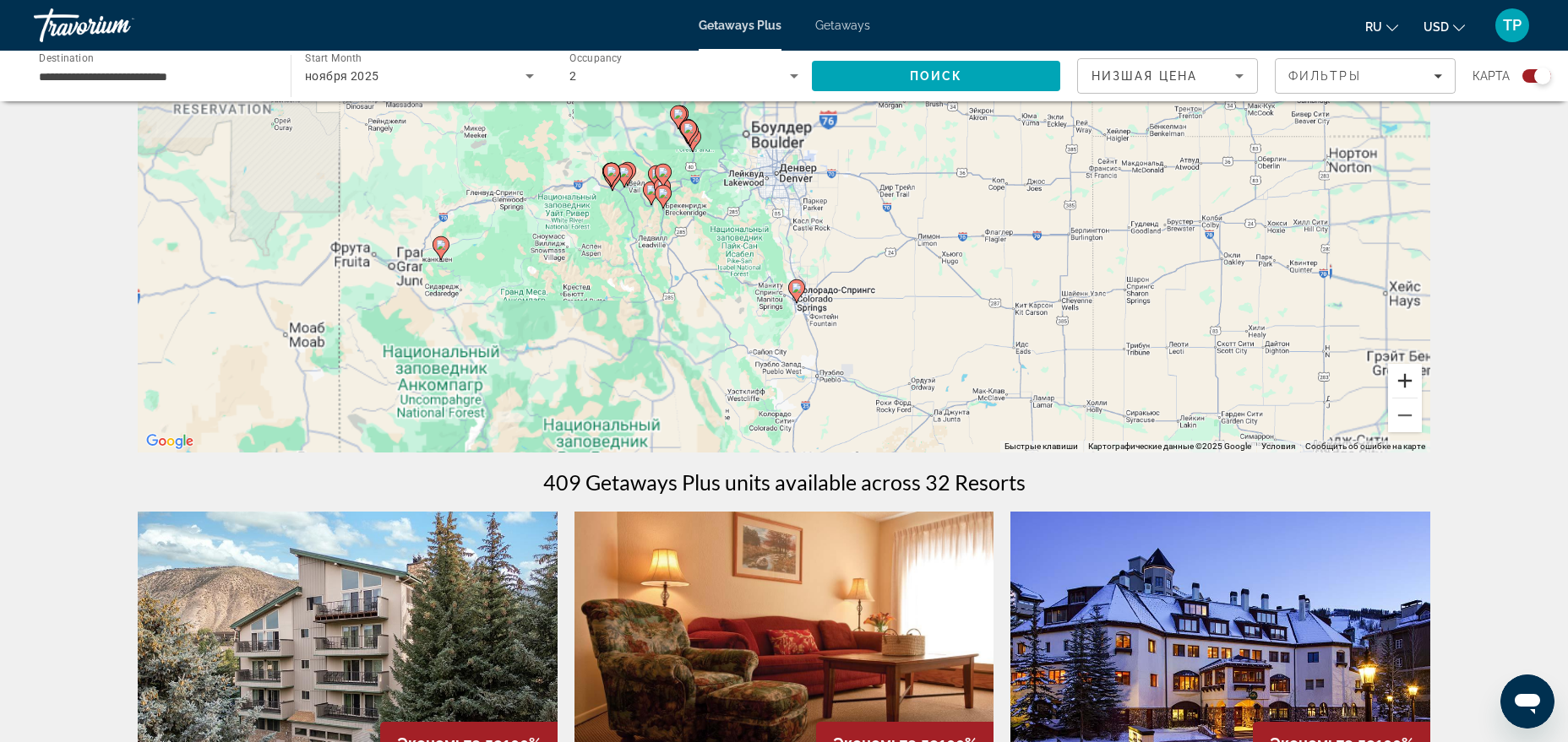
click at [1414, 385] on button "Увеличить" at bounding box center [1405, 380] width 33 height 33
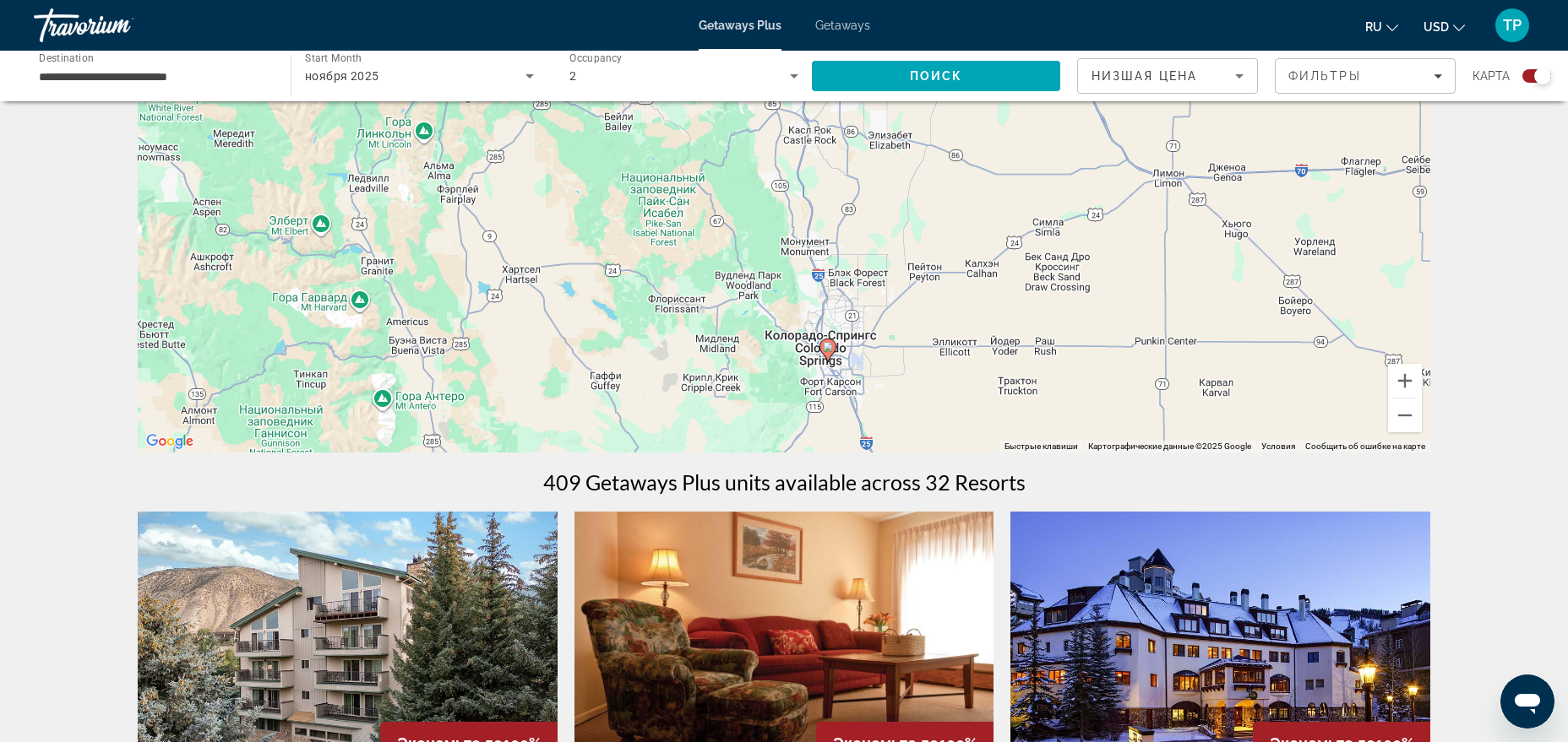
drag, startPoint x: 1122, startPoint y: 365, endPoint x: 1127, endPoint y: 221, distance: 144.1
click at [1129, 225] on div "Чтобы активировать перетаскивание с помощью клавиатуры, нажмите Alt + Ввод. Пос…" at bounding box center [784, 199] width 1292 height 507
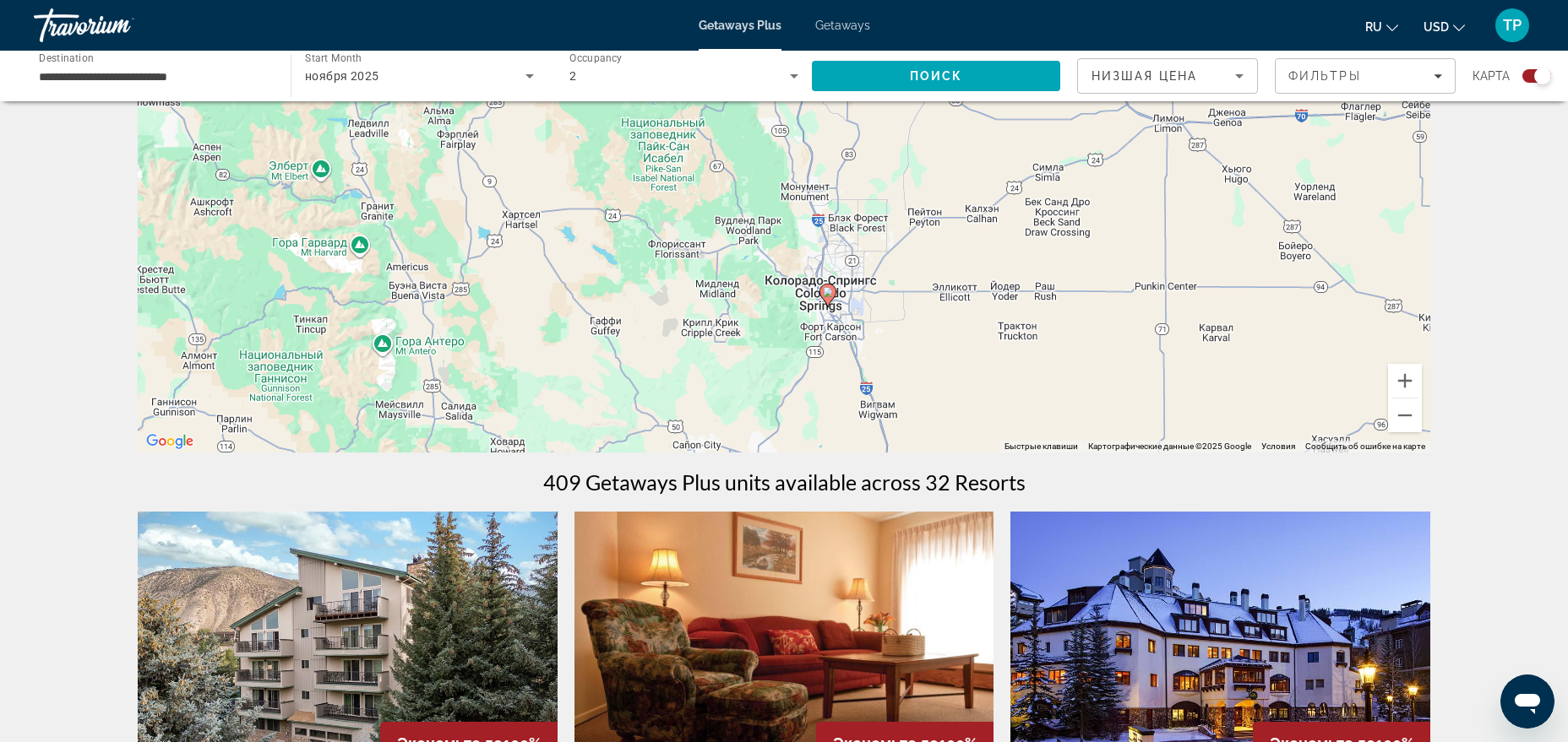
click at [826, 298] on icon "Main content" at bounding box center [829, 295] width 16 height 22
type input "**********"
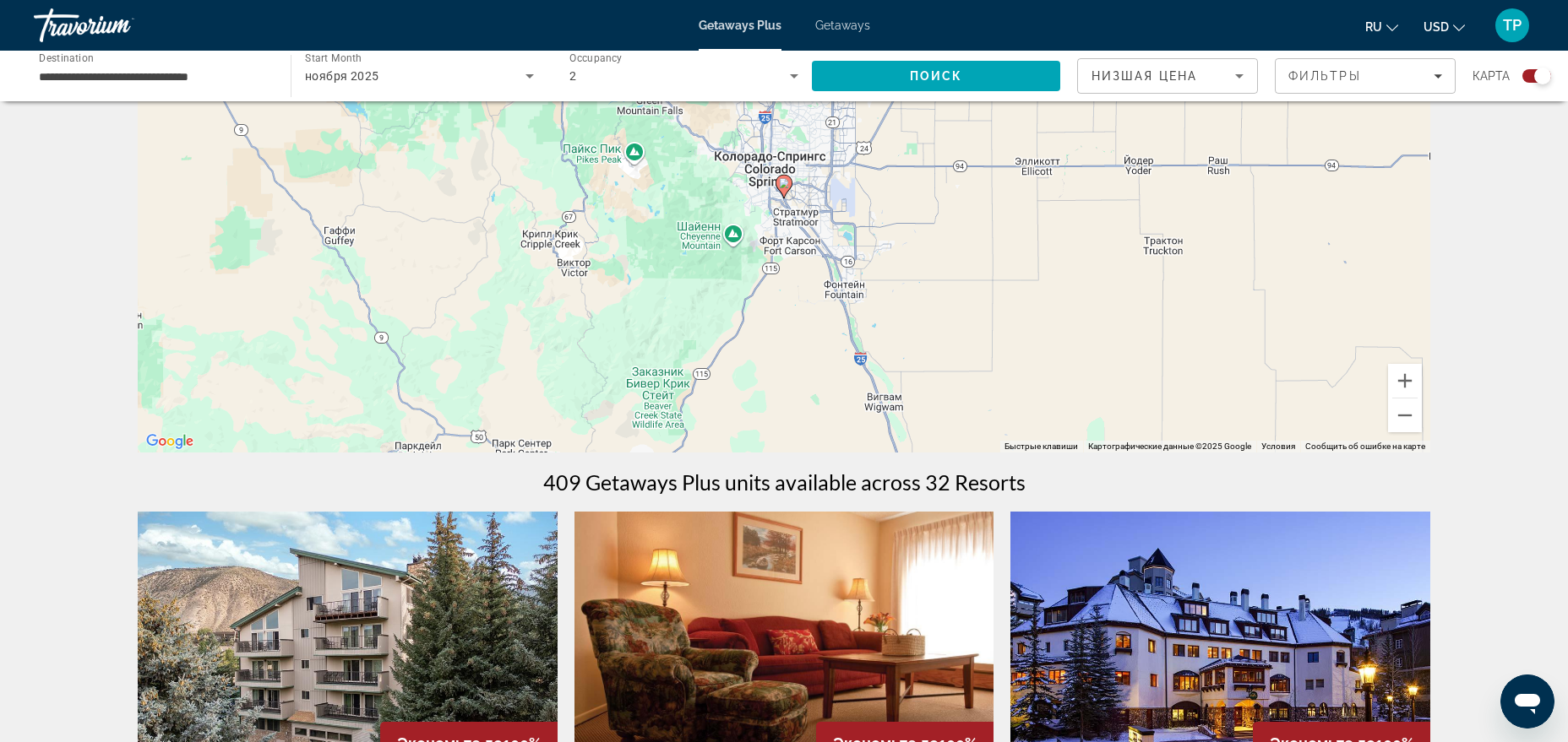
click at [784, 194] on icon "Main content" at bounding box center [784, 186] width 16 height 22
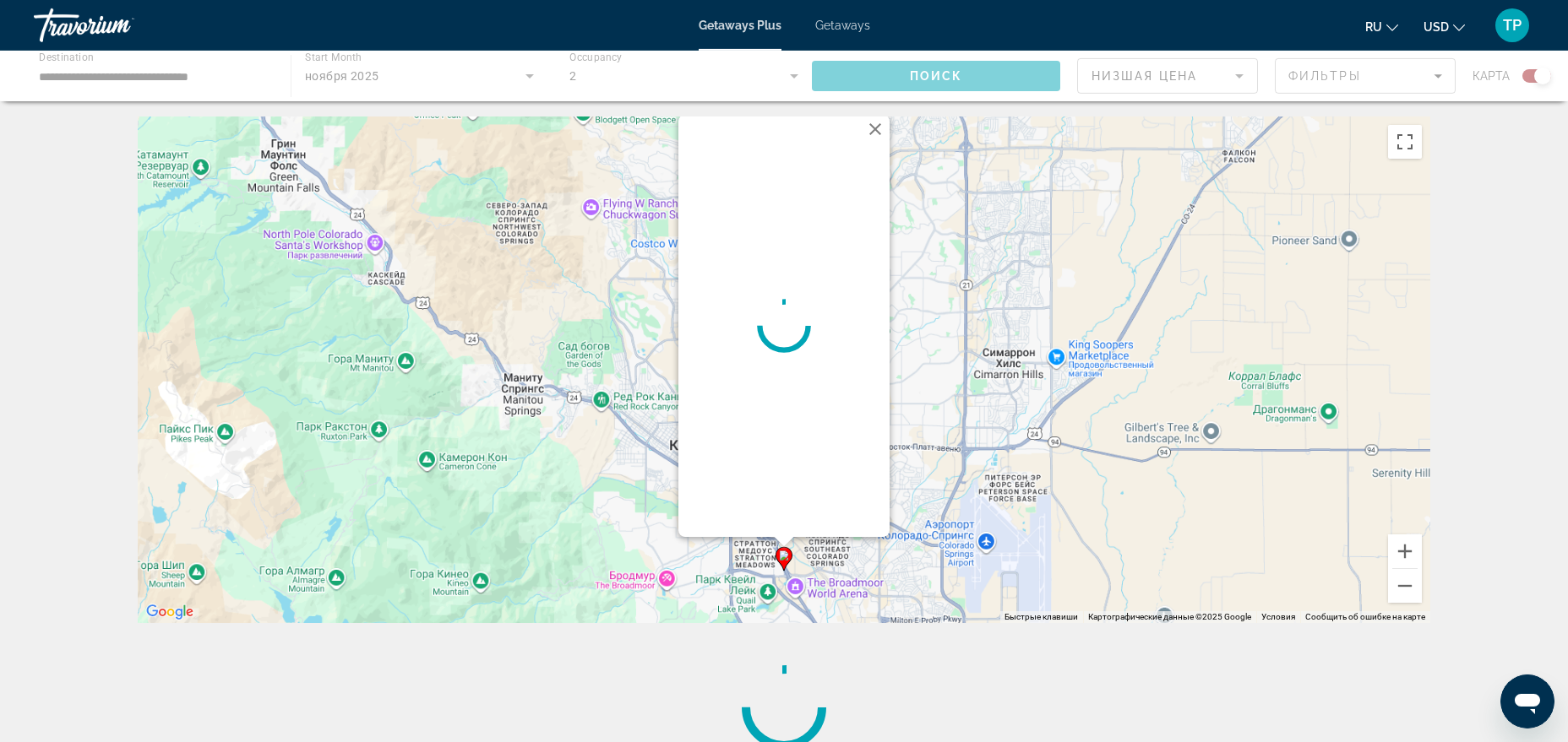
scroll to position [0, 0]
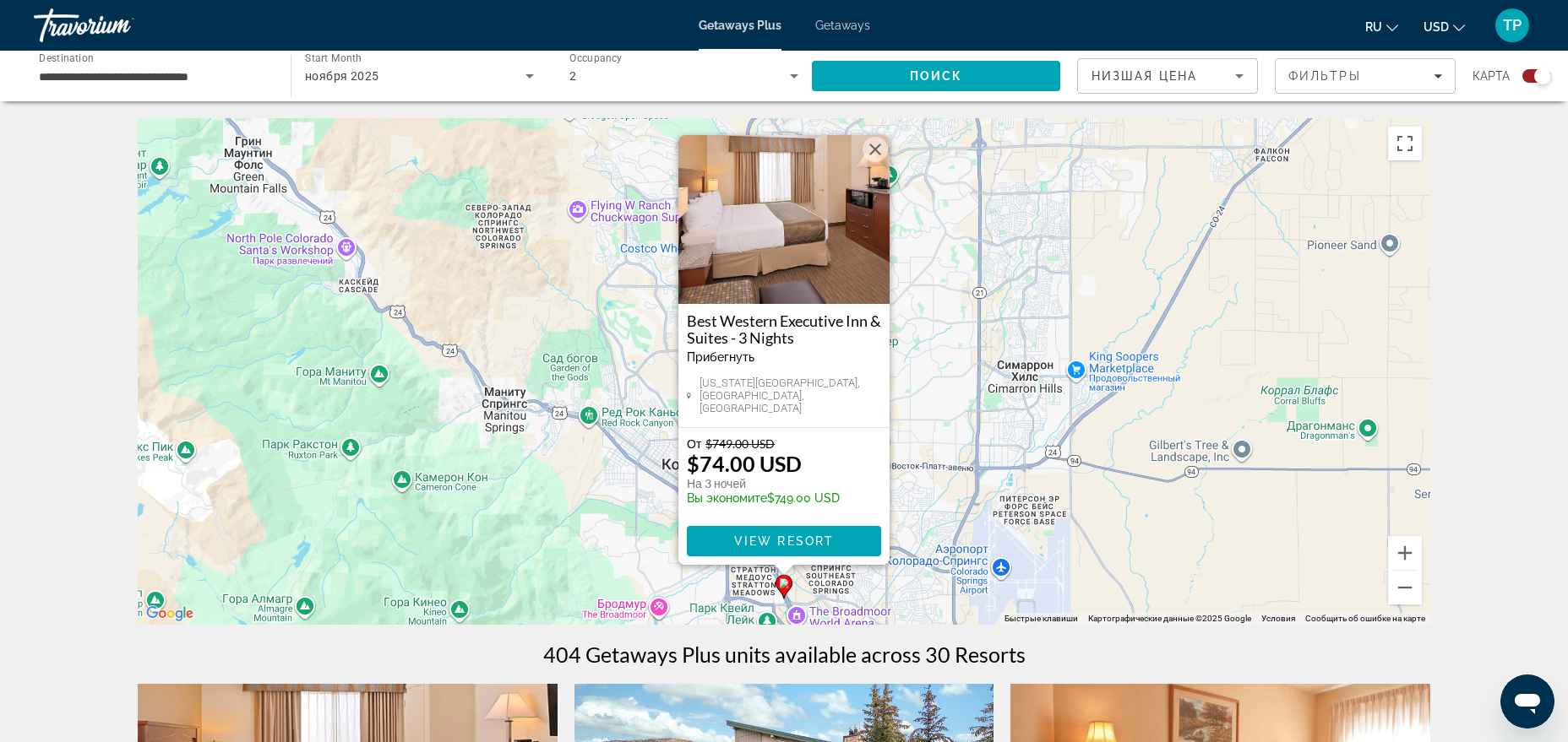
click at [793, 315] on div "Best Western Executive Inn & Suites - 3 Nights Прибегнуть - Это курорт только д…" at bounding box center [784, 366] width 211 height 124
click at [787, 323] on h3 "Best Western Executive Inn & Suites - 3 Nights" at bounding box center [784, 329] width 194 height 33
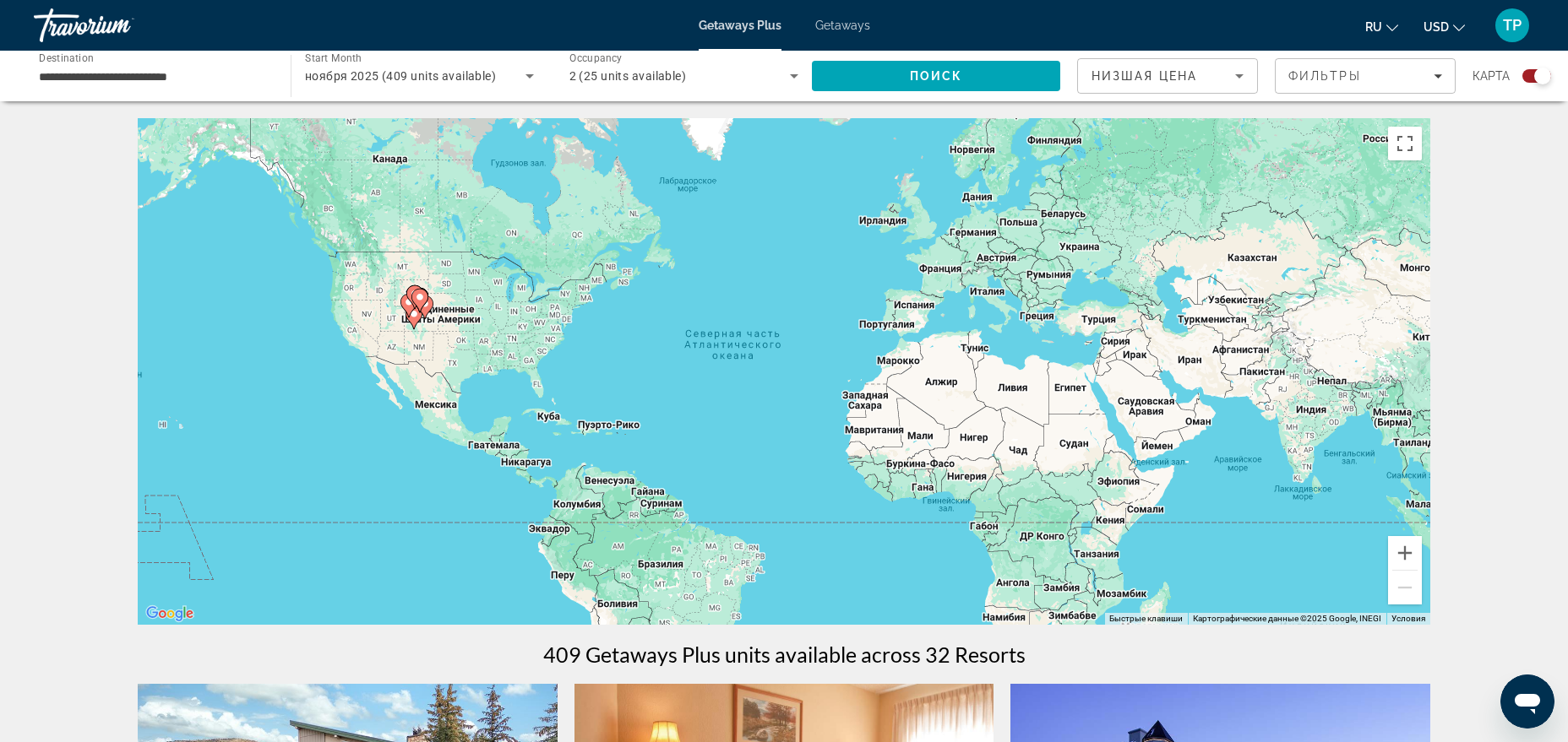
click at [487, 73] on span "ноября 2025 (409 units available)" at bounding box center [400, 76] width 191 height 14
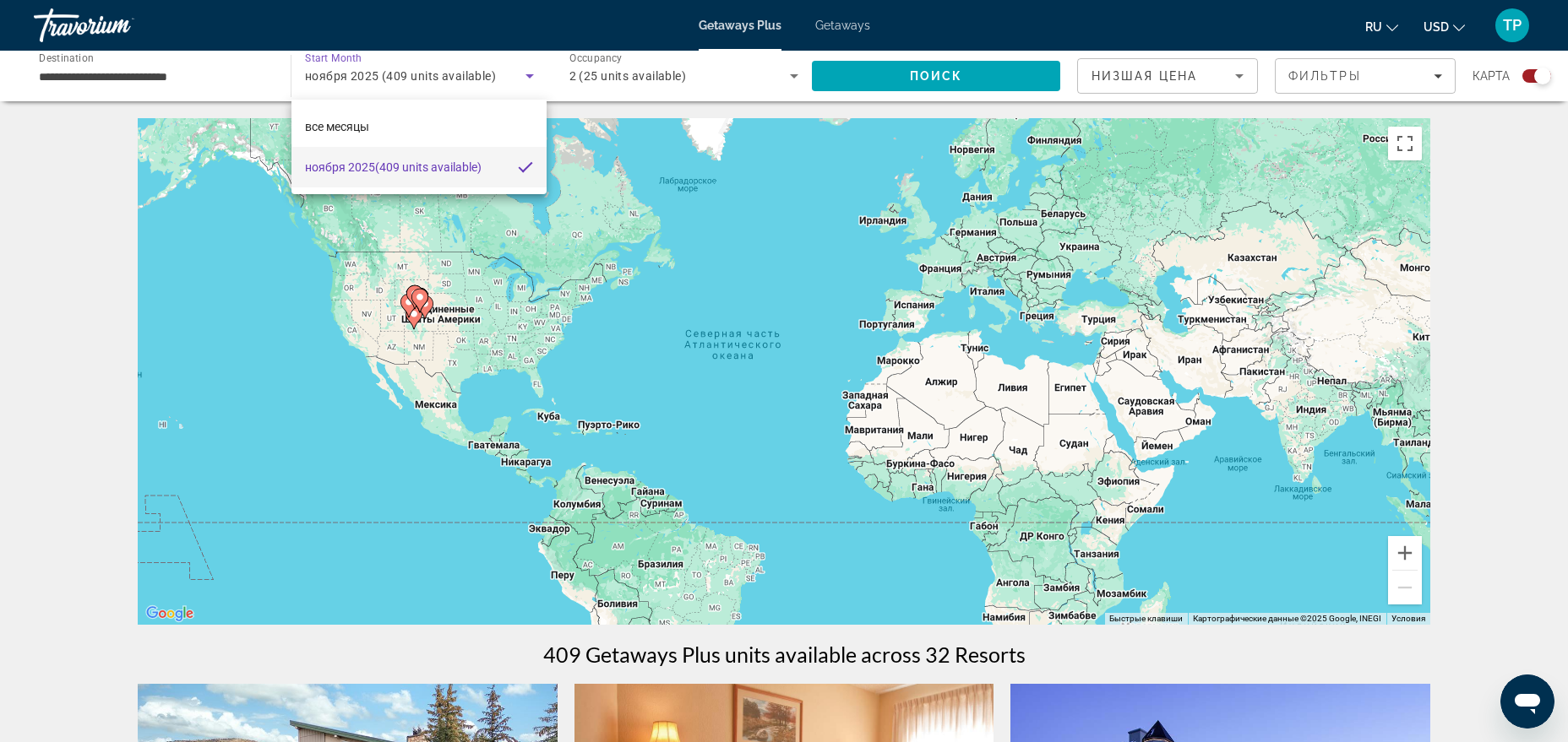
click at [247, 72] on div at bounding box center [784, 371] width 1568 height 742
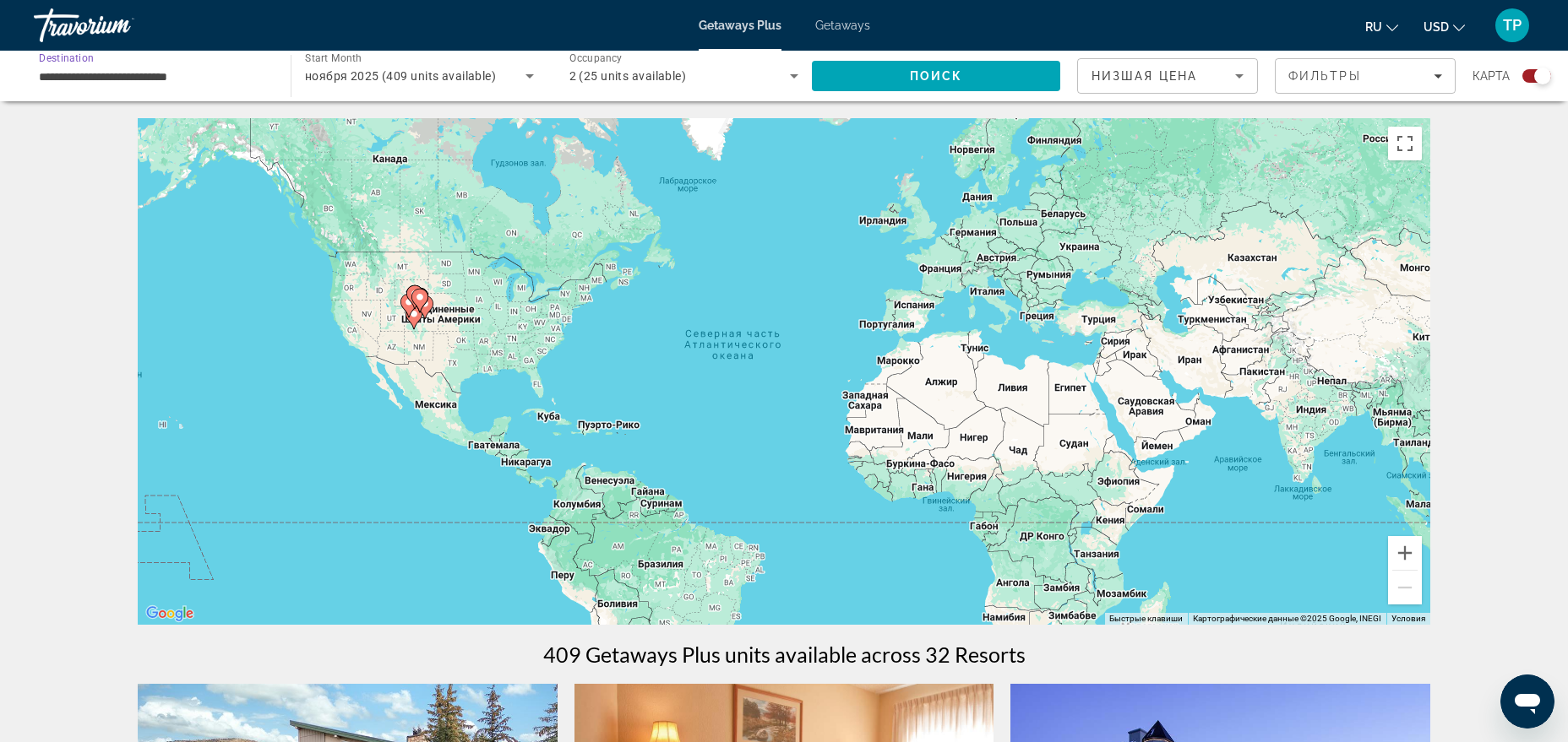
click at [216, 71] on input "**********" at bounding box center [154, 76] width 229 height 21
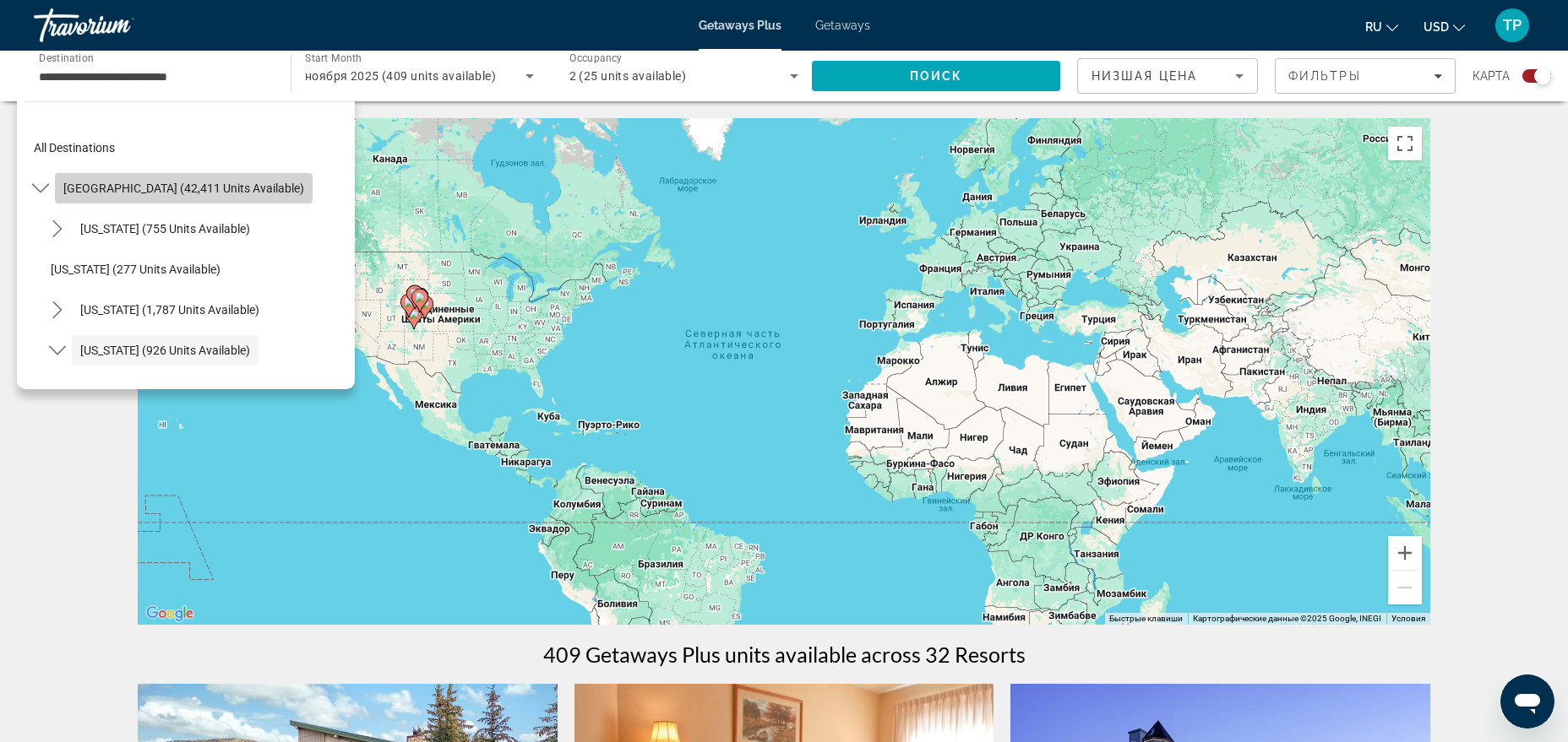
click at [223, 169] on span "Select destination: United States (42,411 units available)" at bounding box center [183, 187] width 258 height 40
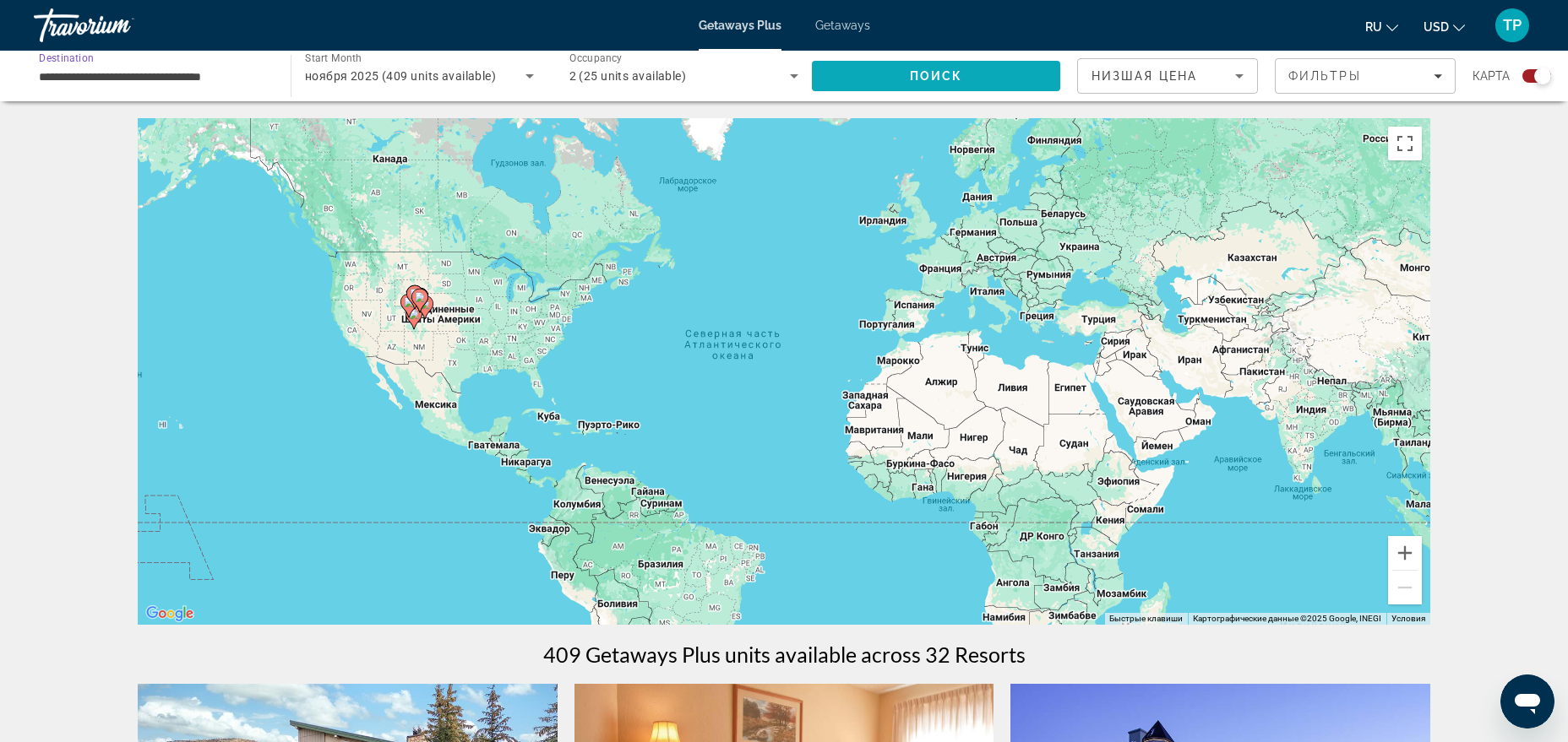
click at [883, 89] on span "Search" at bounding box center [936, 75] width 248 height 40
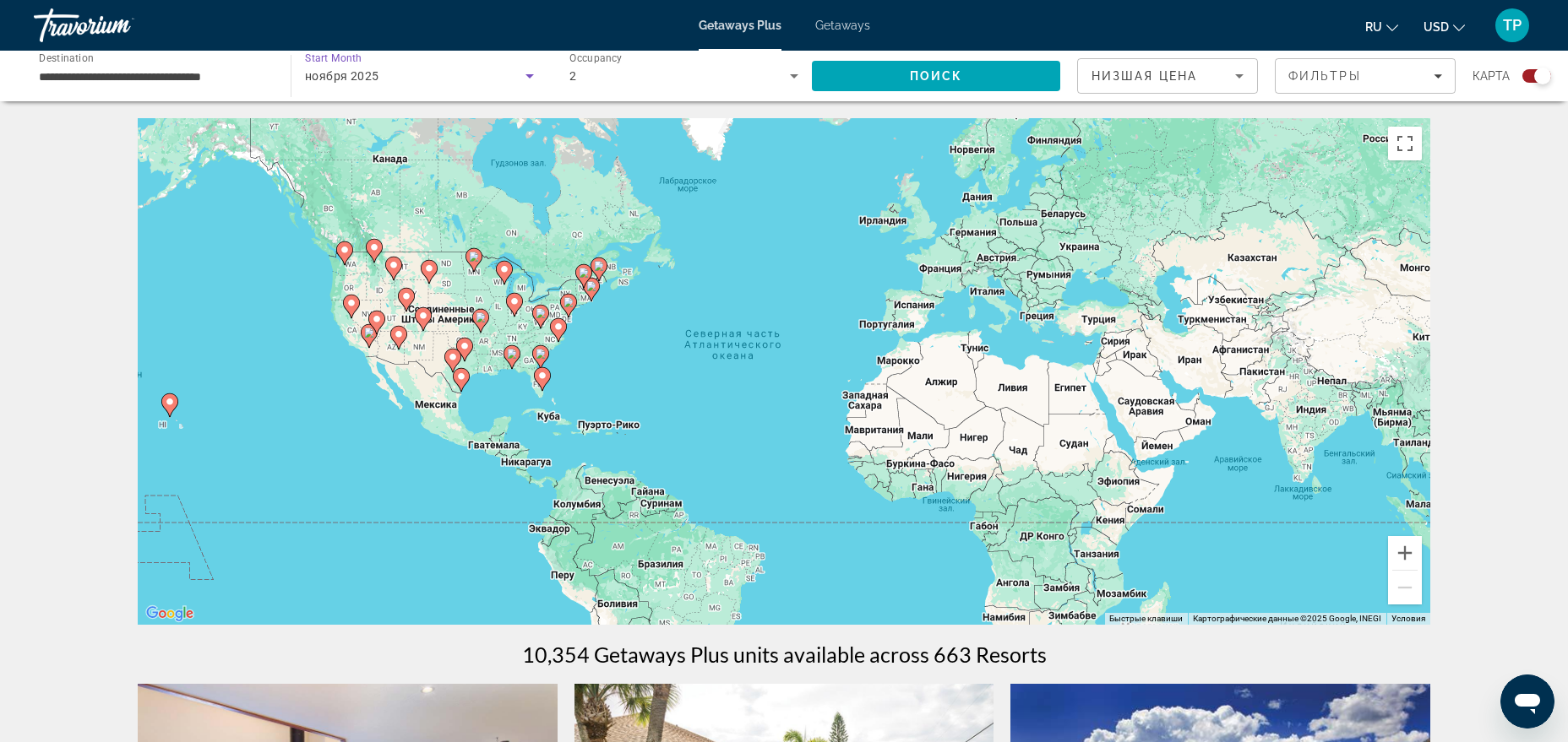
click at [375, 72] on span "ноября 2025" at bounding box center [342, 76] width 75 height 14
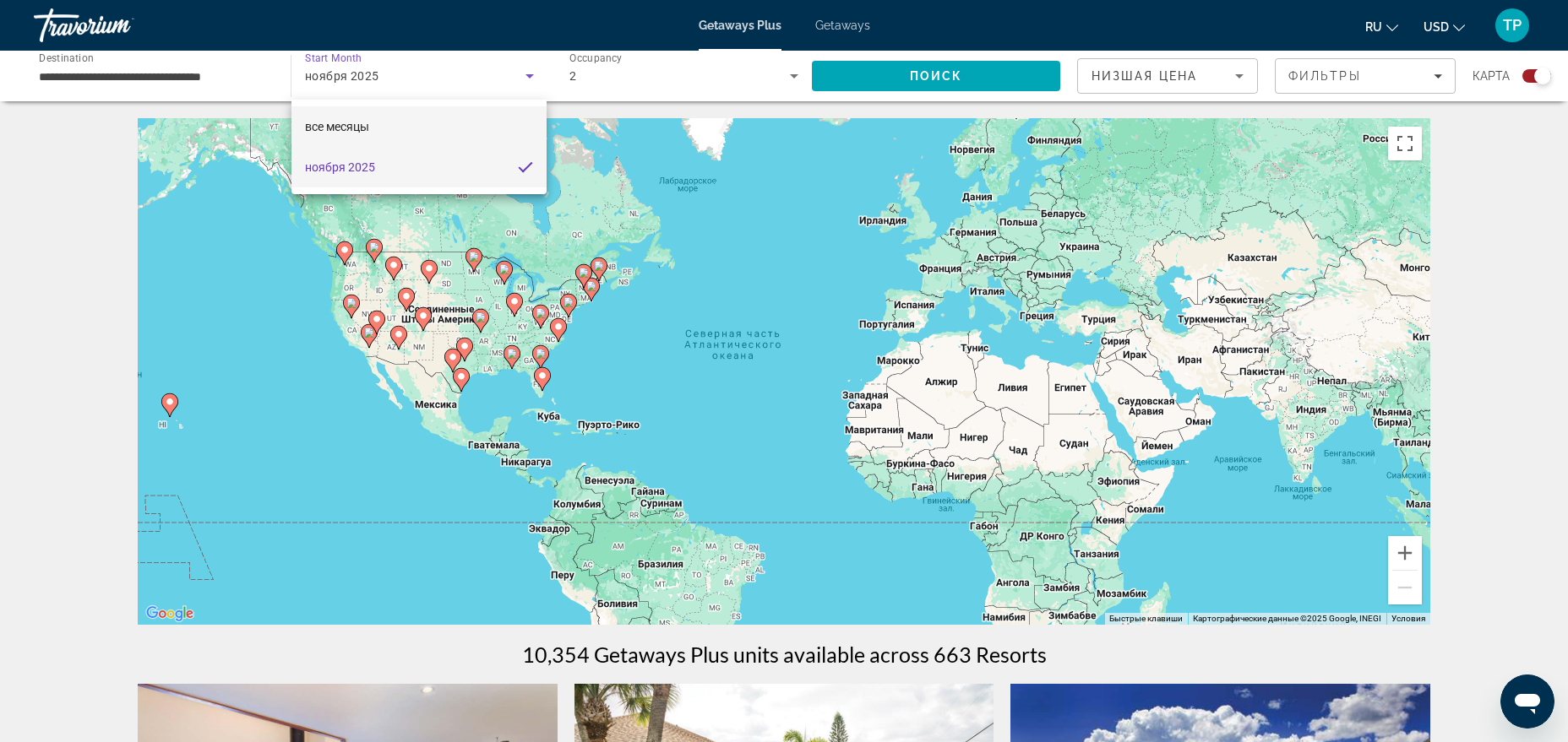
click at [384, 115] on mat-option "все месяцы" at bounding box center [419, 126] width 256 height 40
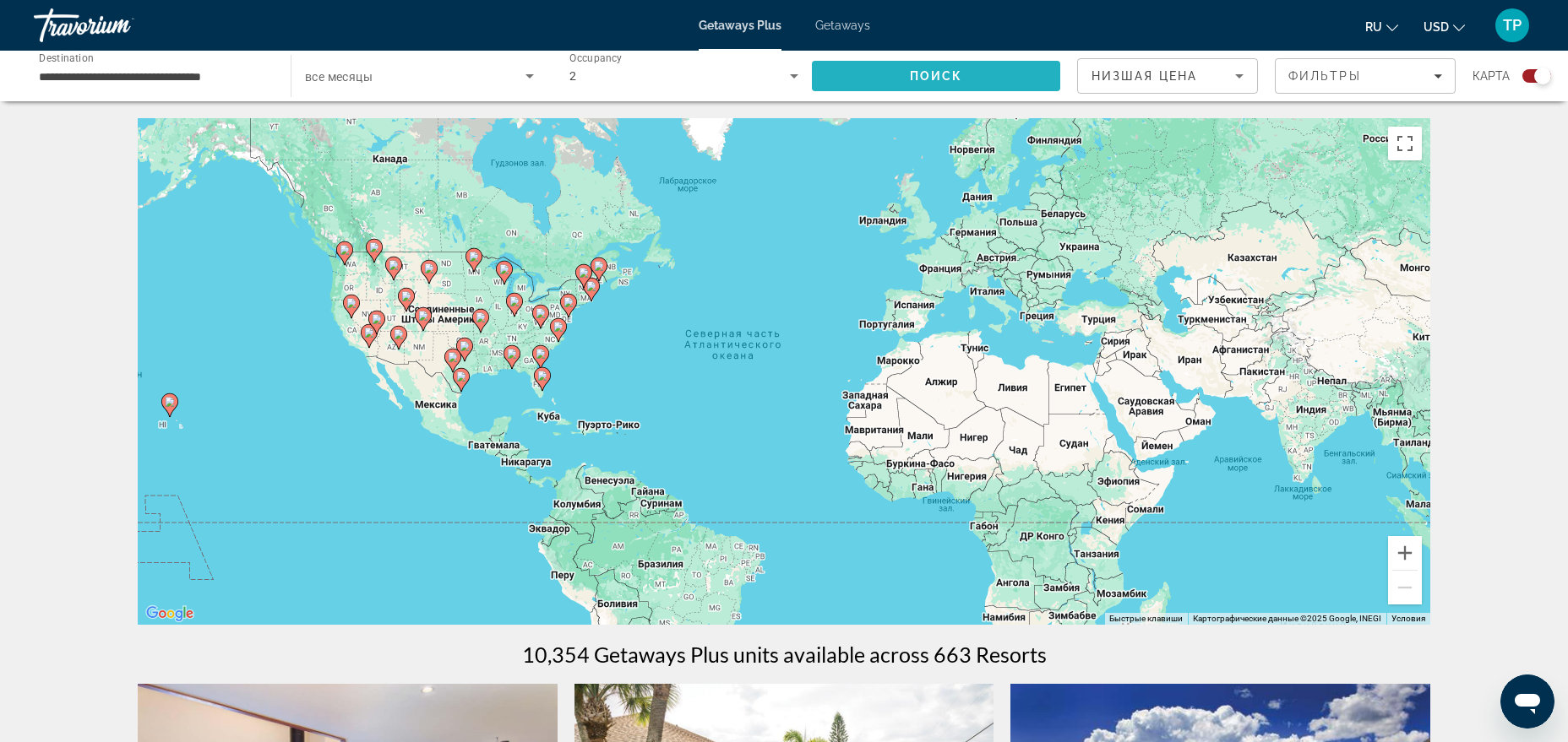
click at [882, 82] on span "Search" at bounding box center [936, 75] width 248 height 40
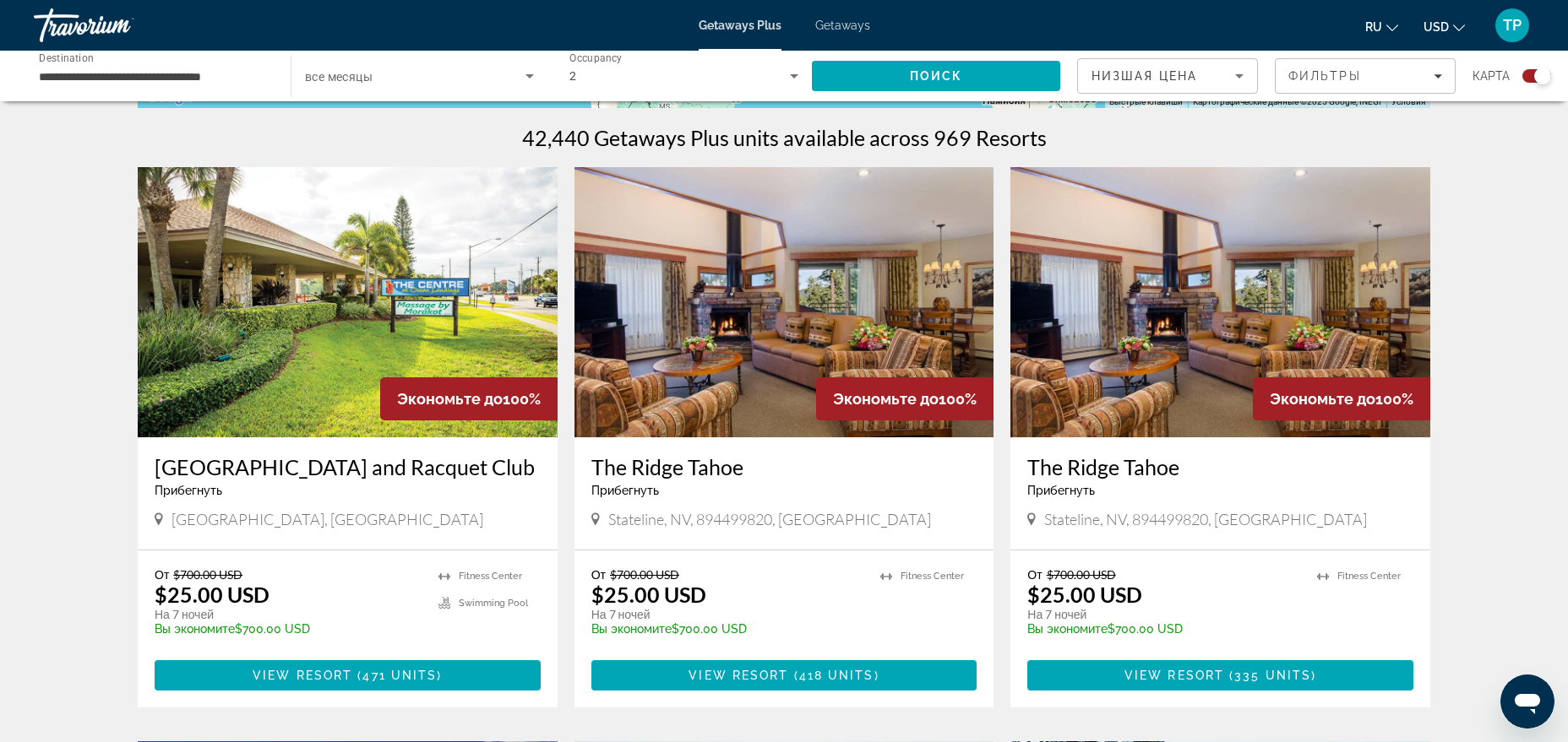
scroll to position [173, 0]
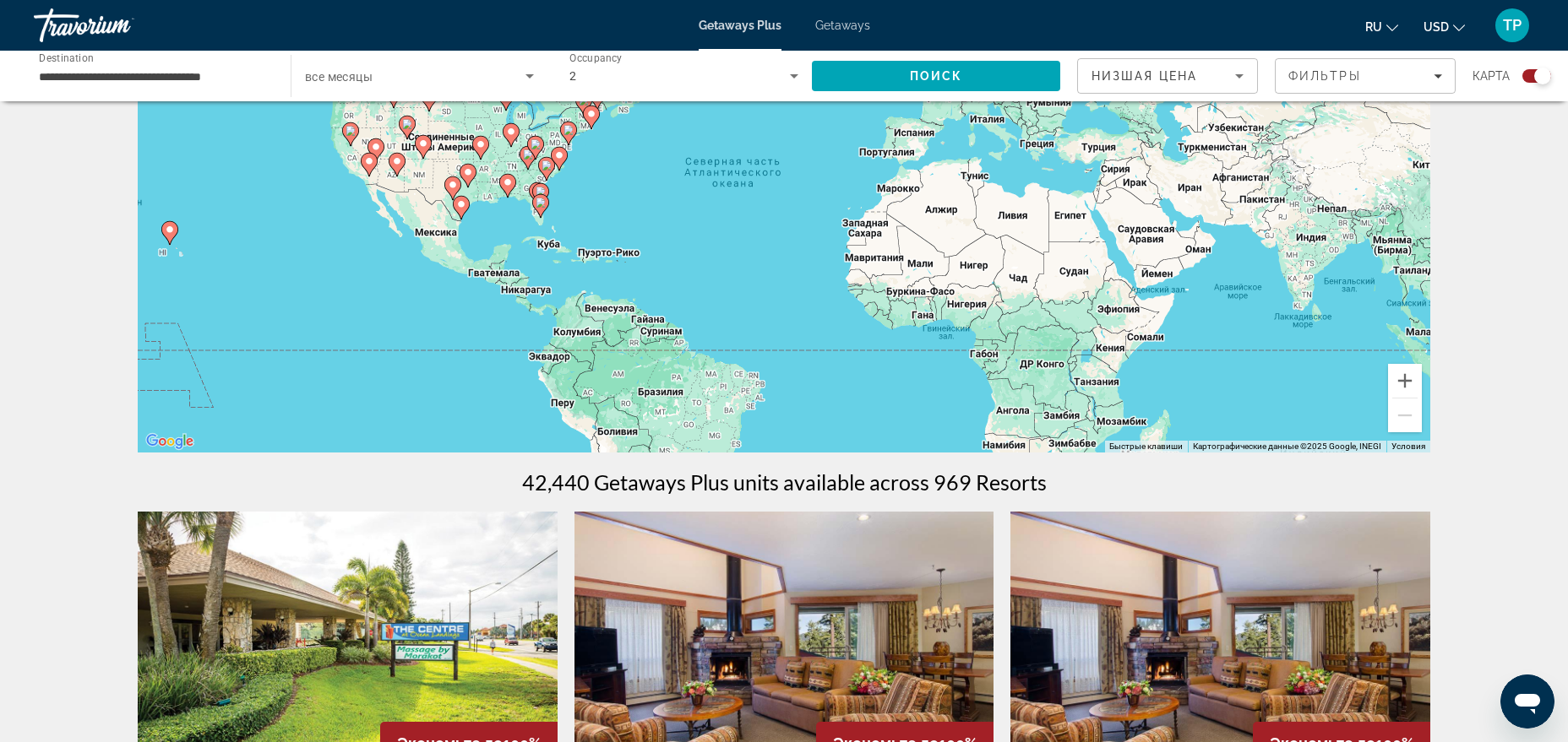
click at [1144, 74] on span "Низшая цена" at bounding box center [1144, 76] width 106 height 14
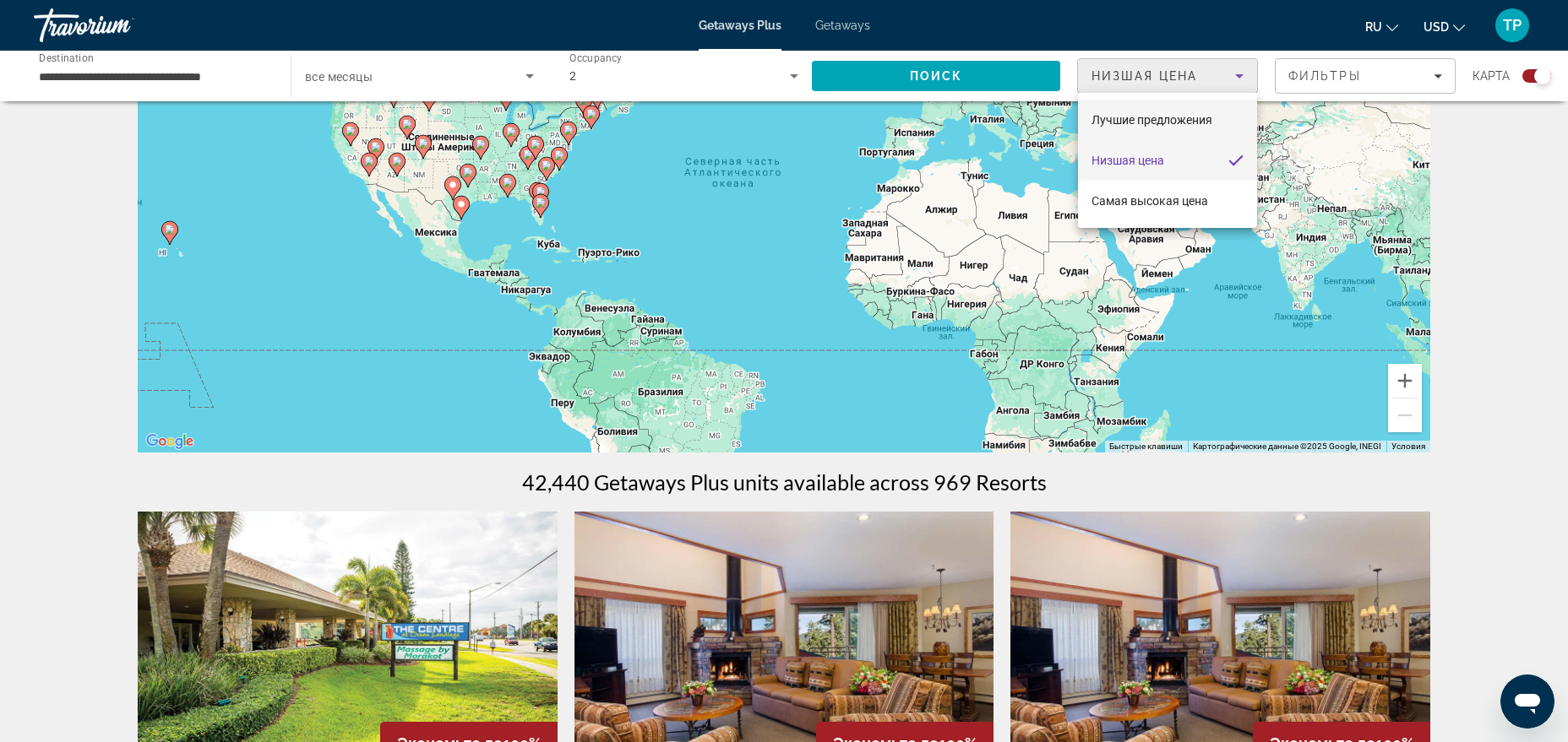
click at [1138, 113] on span "Лучшие предложения" at bounding box center [1151, 120] width 121 height 21
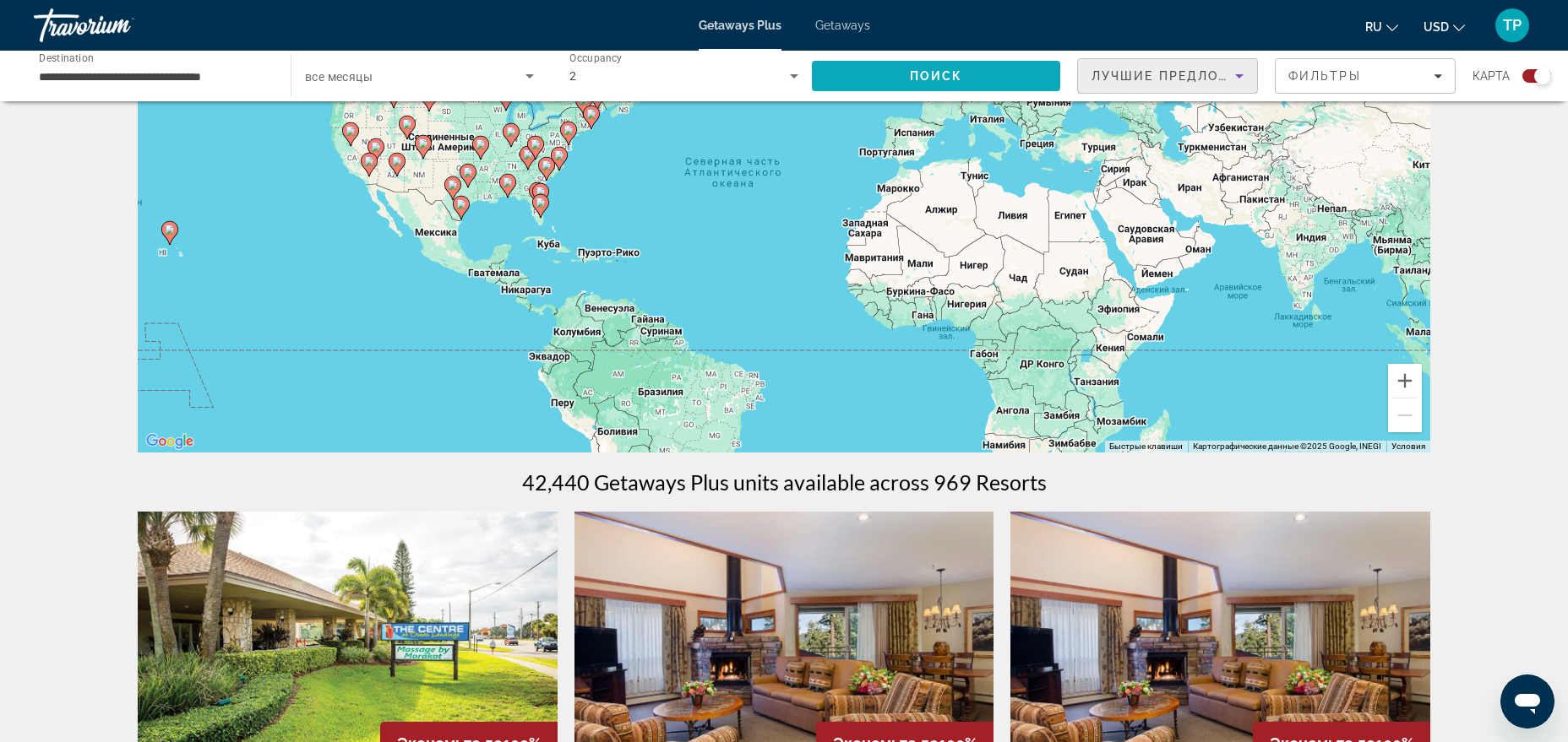
click at [1002, 68] on span "Search" at bounding box center [936, 75] width 248 height 40
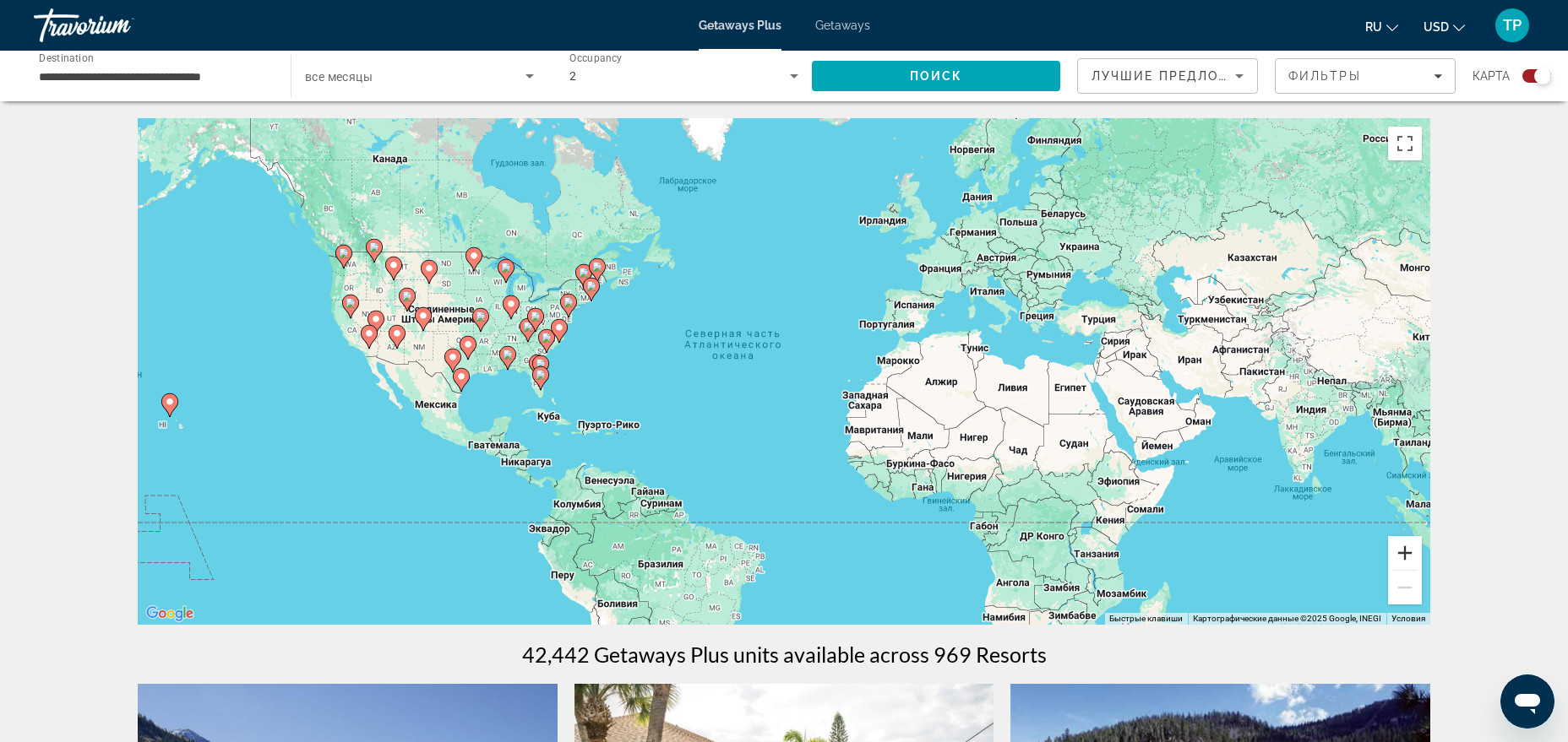
click at [1410, 537] on button "Увеличить" at bounding box center [1405, 553] width 33 height 33
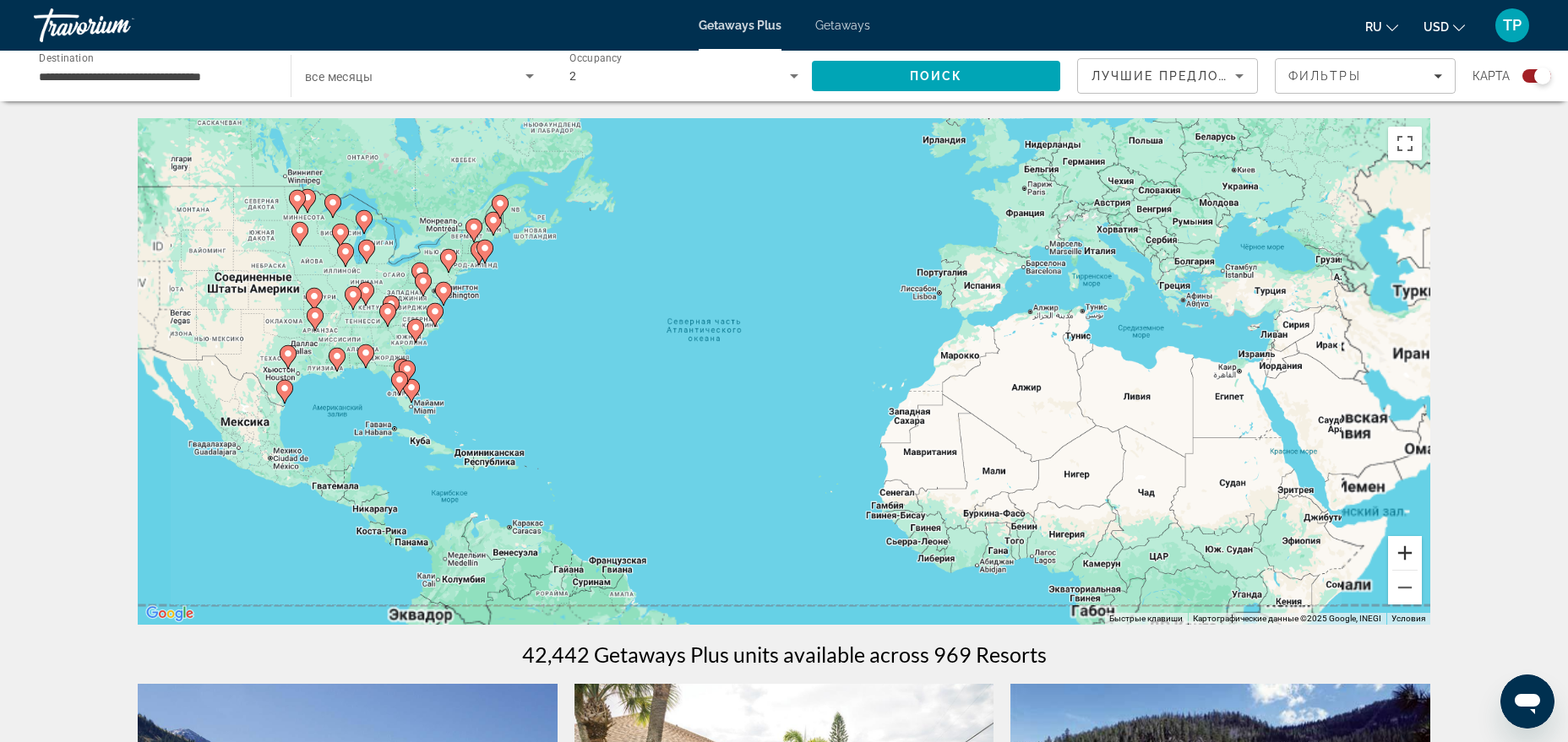
click at [1410, 537] on button "Увеличить" at bounding box center [1405, 553] width 33 height 33
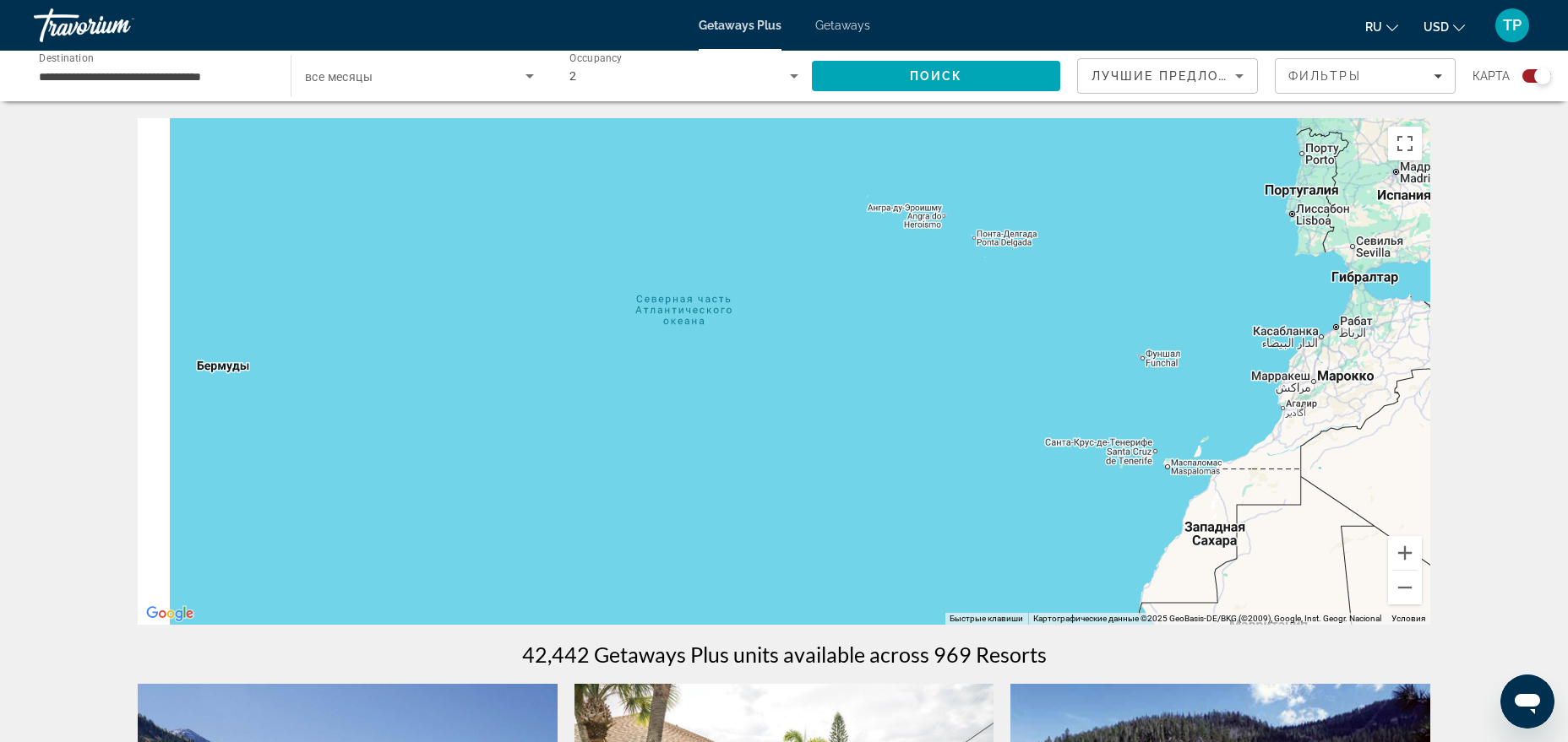
drag, startPoint x: 694, startPoint y: 362, endPoint x: 1111, endPoint y: 570, distance: 466.0
click at [1110, 570] on div "Чтобы активировать перетаскивание с помощью клавиатуры, нажмите Alt + Ввод. Пос…" at bounding box center [784, 371] width 1292 height 507
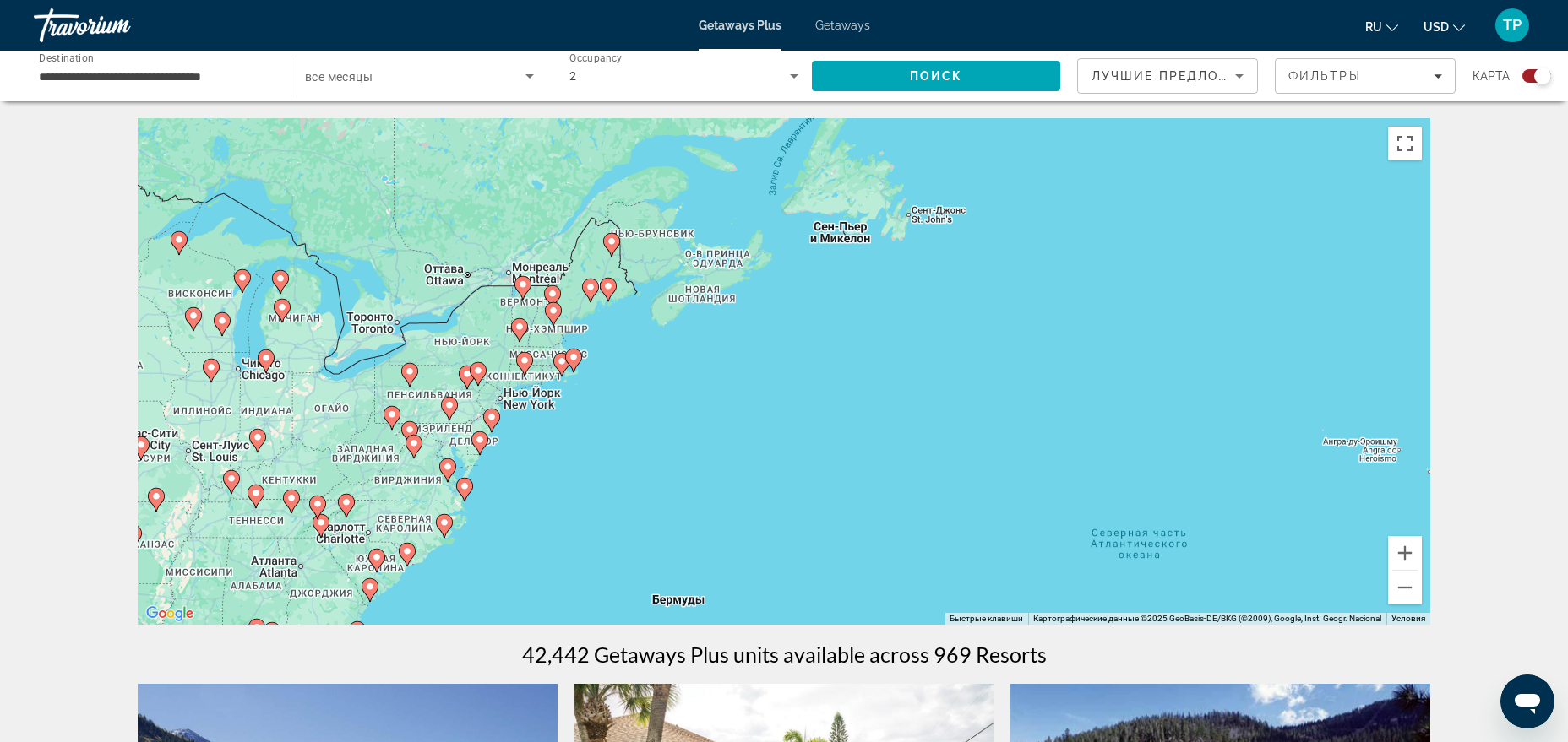
drag, startPoint x: 620, startPoint y: 349, endPoint x: 879, endPoint y: 462, distance: 282.6
click at [879, 462] on div "Чтобы активировать перетаскивание с помощью клавиатуры, нажмите Alt + Ввод. Пос…" at bounding box center [784, 371] width 1292 height 507
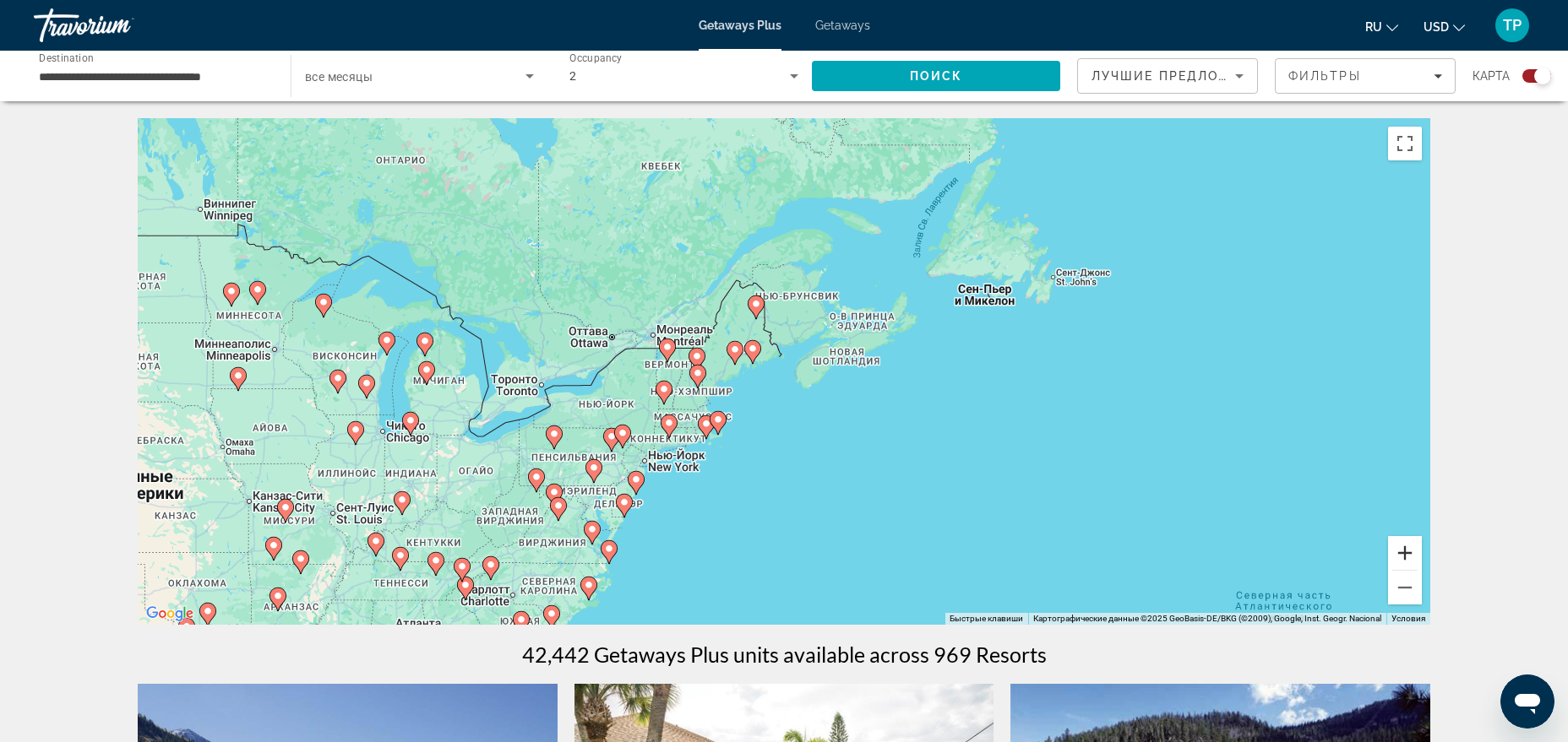
click at [1403, 555] on button "Увеличить" at bounding box center [1405, 553] width 33 height 33
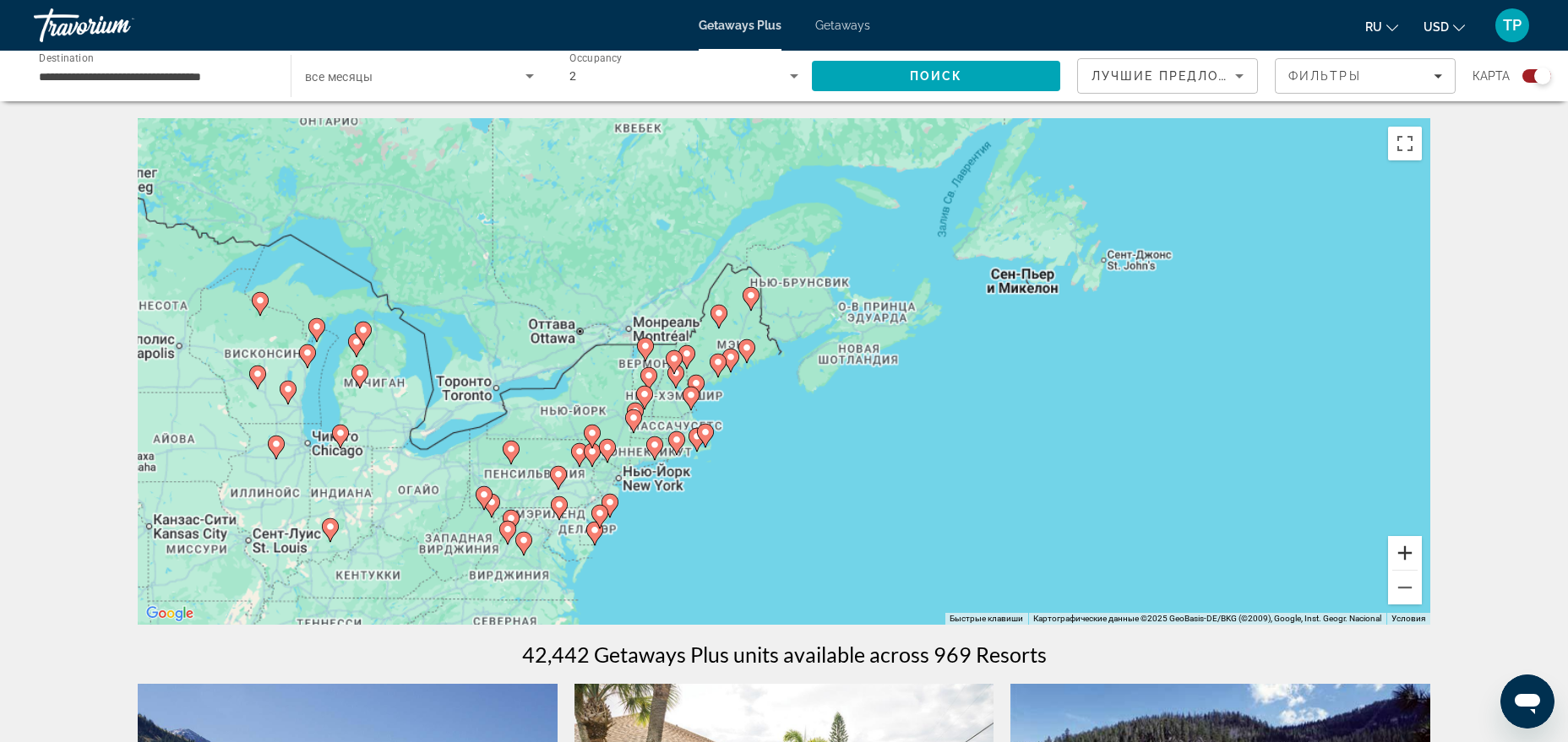
click at [1403, 555] on button "Увеличить" at bounding box center [1405, 553] width 33 height 33
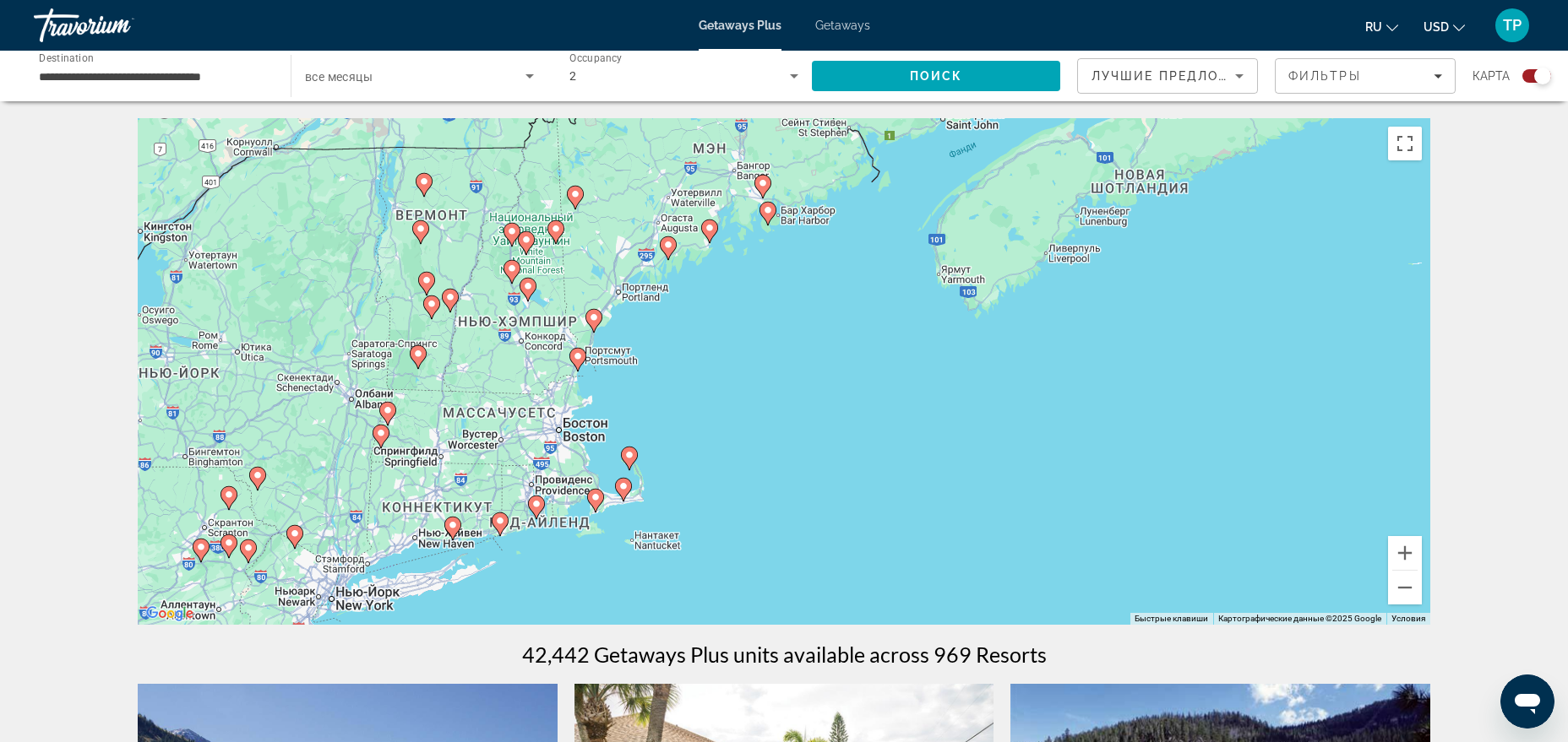
drag, startPoint x: 879, startPoint y: 534, endPoint x: 999, endPoint y: 371, distance: 202.4
click at [999, 372] on div "Чтобы активировать перетаскивание с помощью клавиатуры, нажмите Alt + Ввод. Пос…" at bounding box center [784, 371] width 1292 height 507
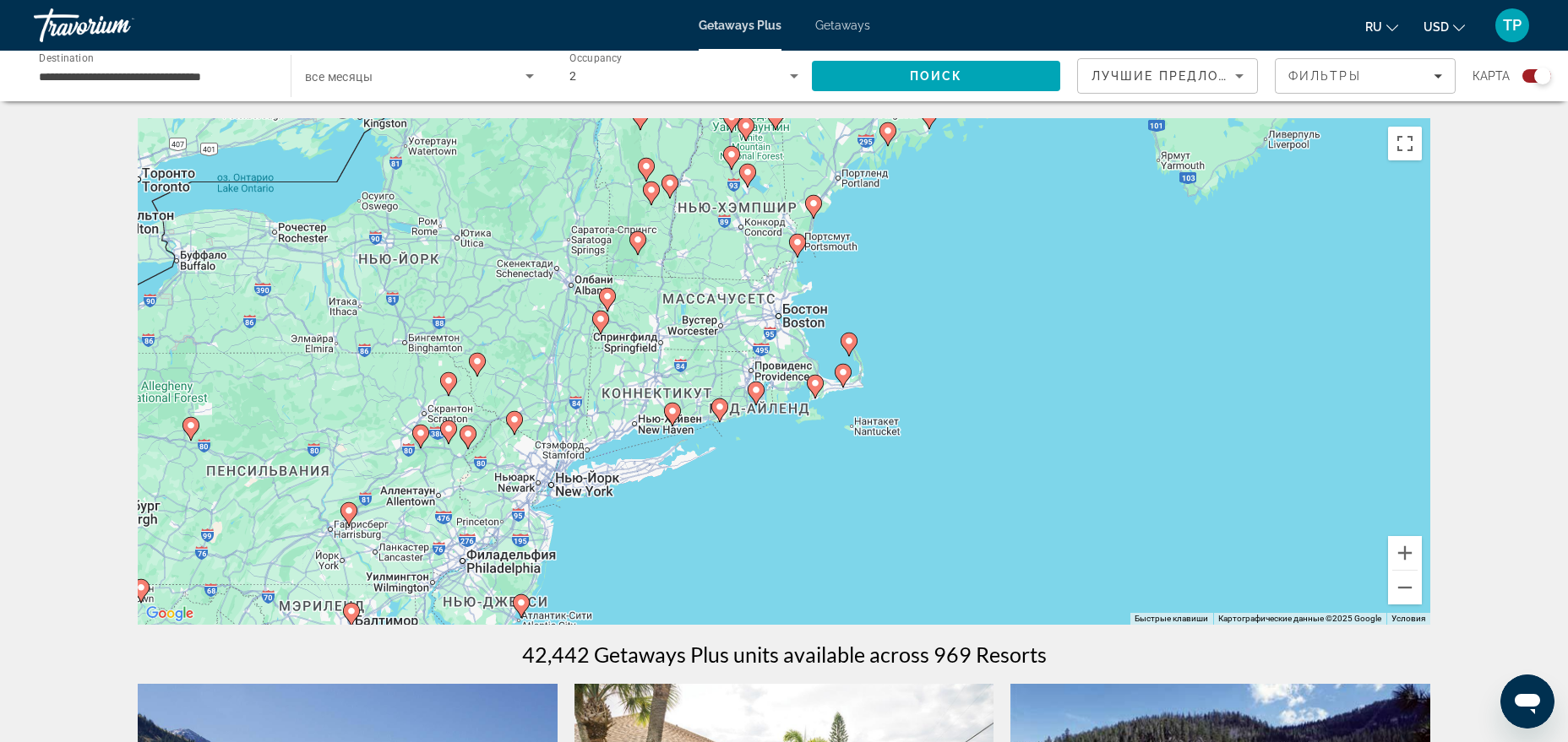
drag, startPoint x: 609, startPoint y: 395, endPoint x: 814, endPoint y: 319, distance: 218.6
click at [814, 319] on div "Чтобы активировать перетаскивание с помощью клавиатуры, нажмите Alt + Ввод. Пос…" at bounding box center [784, 371] width 1292 height 507
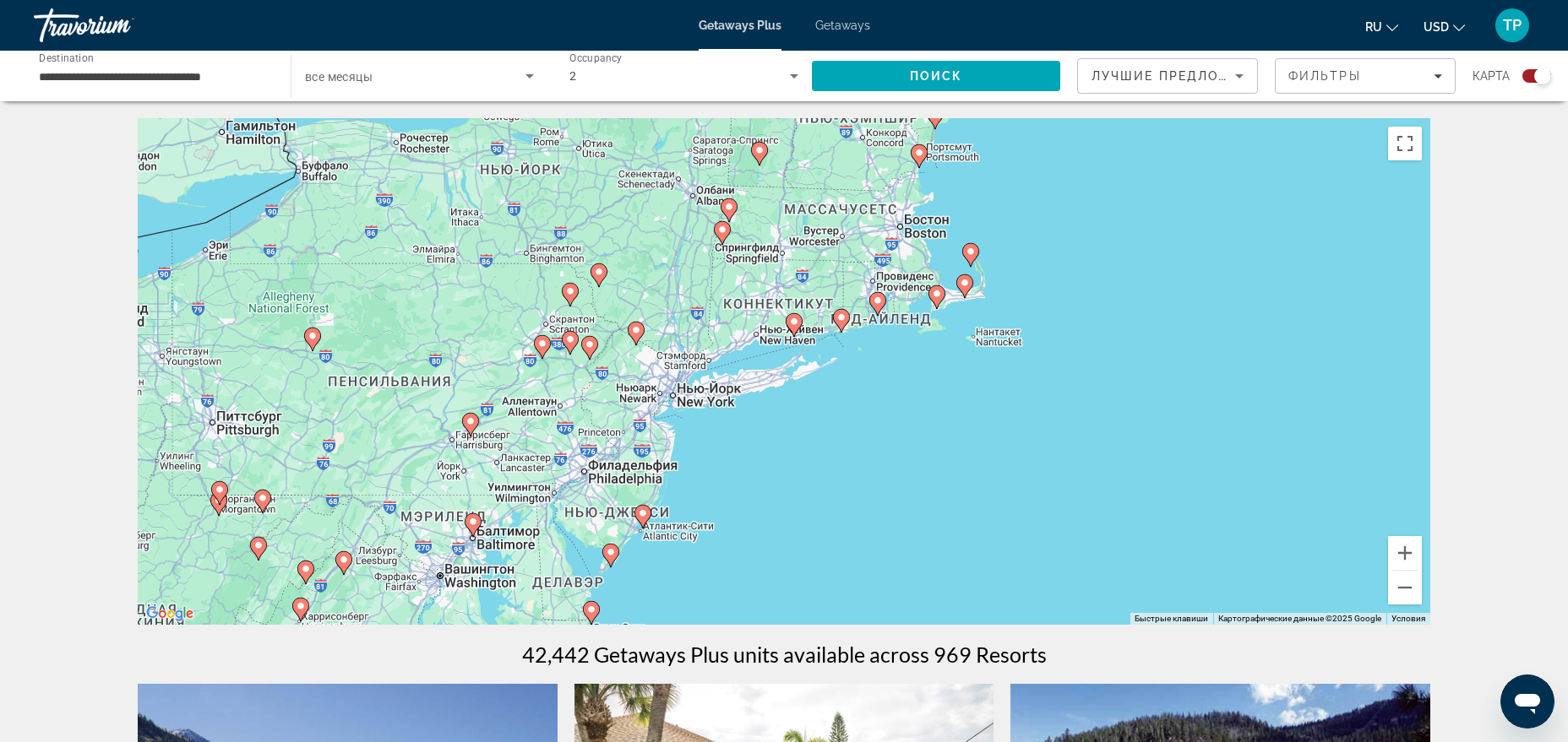
drag, startPoint x: 636, startPoint y: 408, endPoint x: 760, endPoint y: 318, distance: 153.2
click at [760, 318] on div "Чтобы активировать перетаскивание с помощью клавиатуры, нажмите Alt + Ввод. Пос…" at bounding box center [784, 371] width 1292 height 507
click at [643, 514] on image "Main content" at bounding box center [642, 514] width 10 height 10
type input "**********"
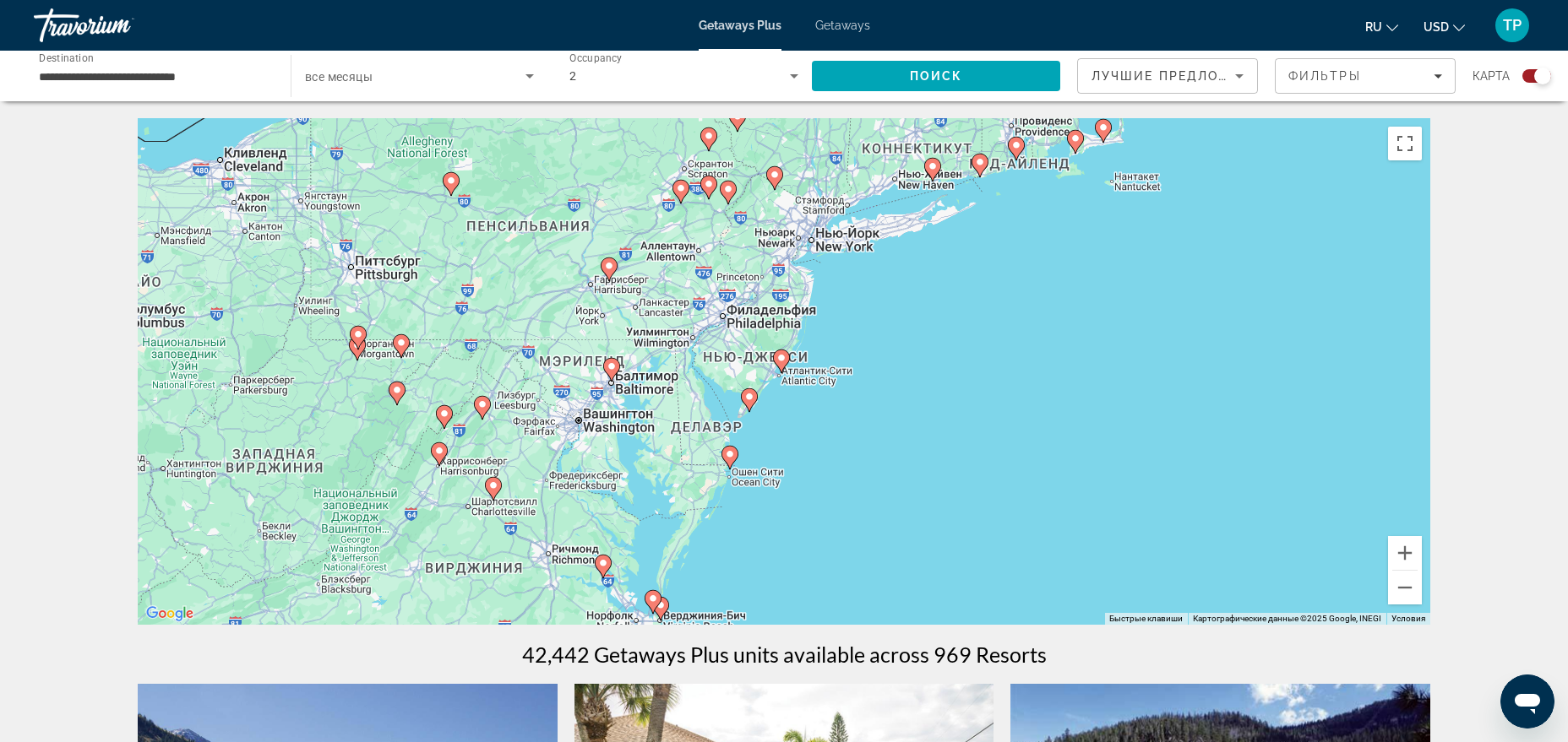
click at [788, 367] on gmp-advanced-marker "Main content" at bounding box center [781, 362] width 17 height 25
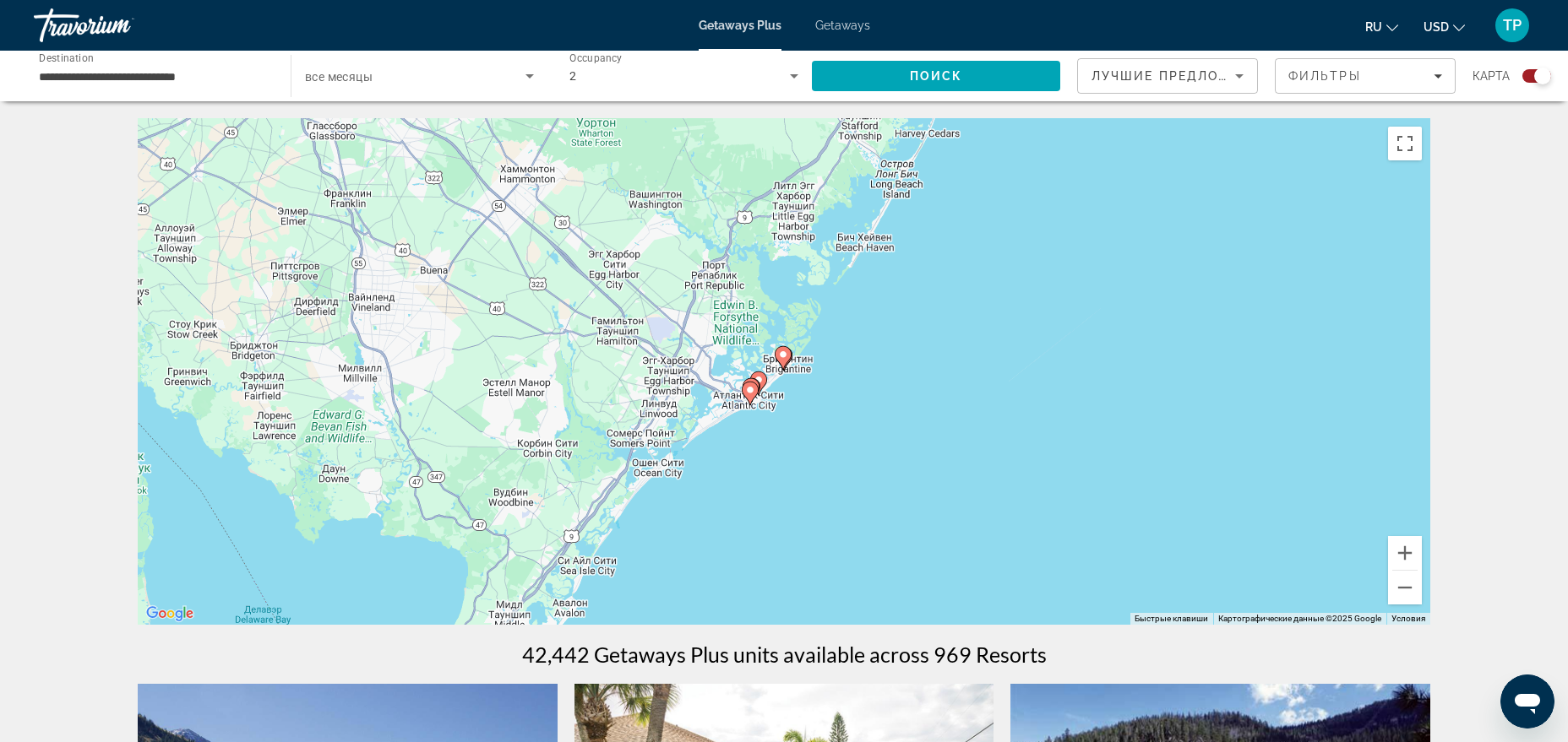
click at [751, 388] on image "Main content" at bounding box center [750, 390] width 10 height 10
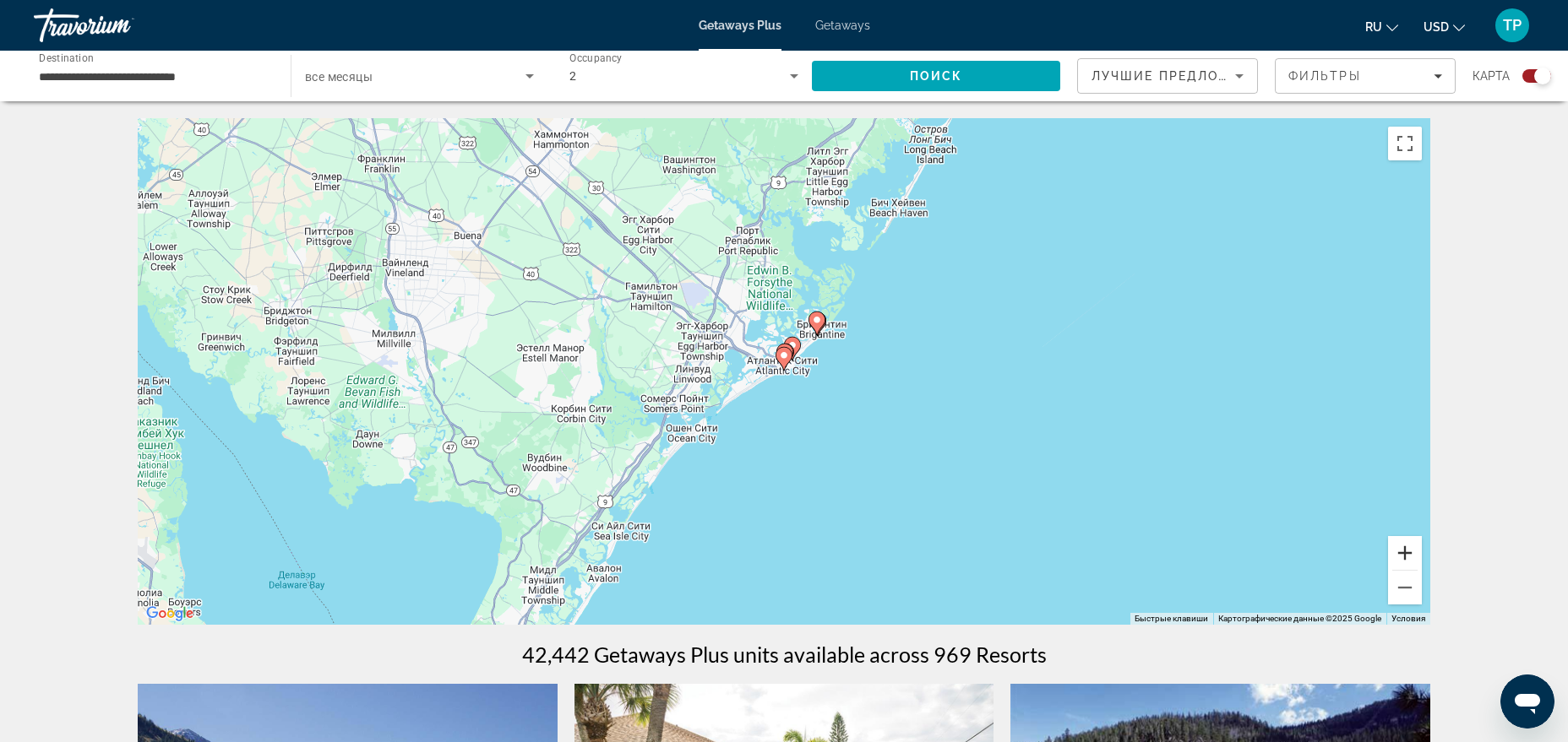
click at [1406, 555] on button "Увеличить" at bounding box center [1405, 553] width 33 height 33
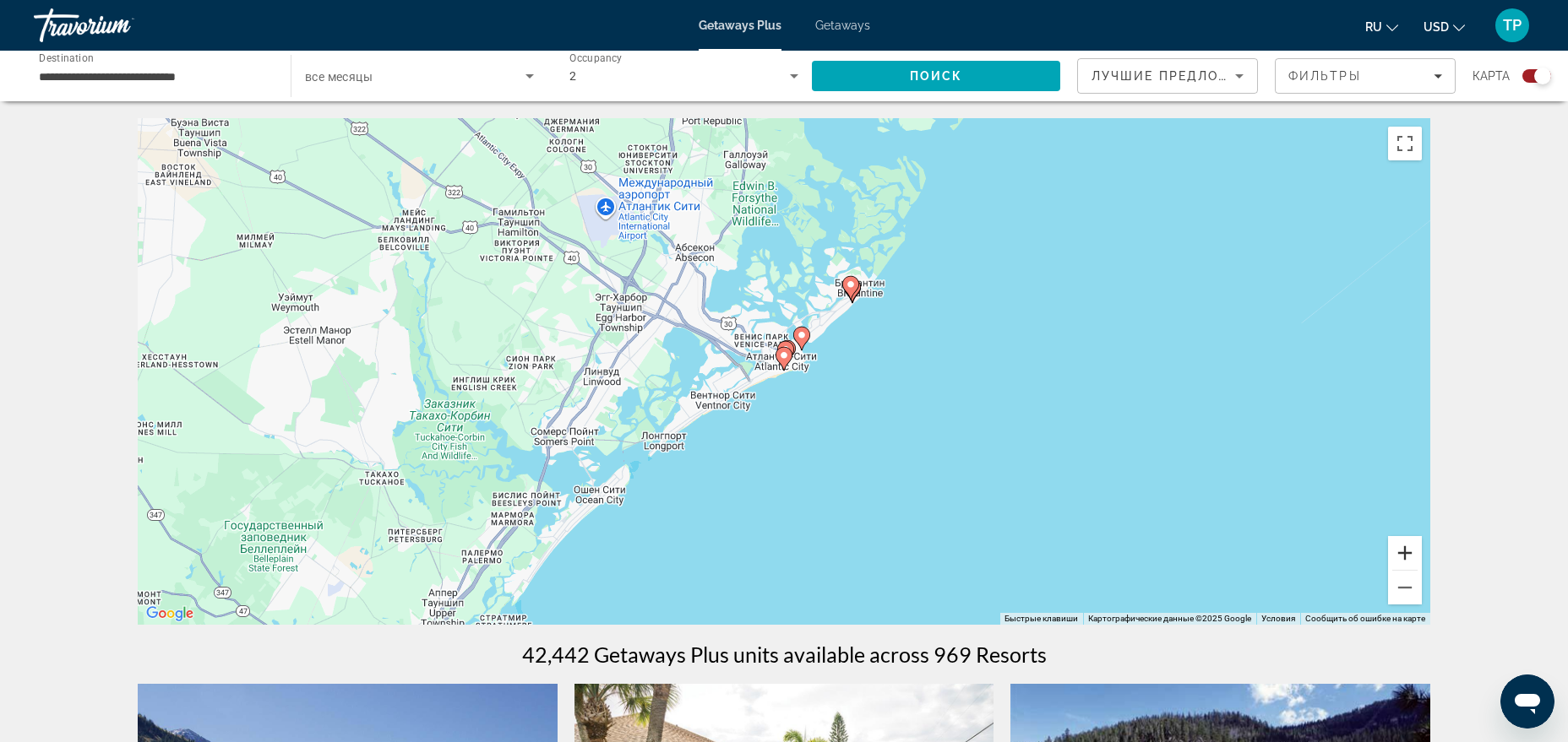
click at [1406, 555] on button "Увеличить" at bounding box center [1405, 553] width 33 height 33
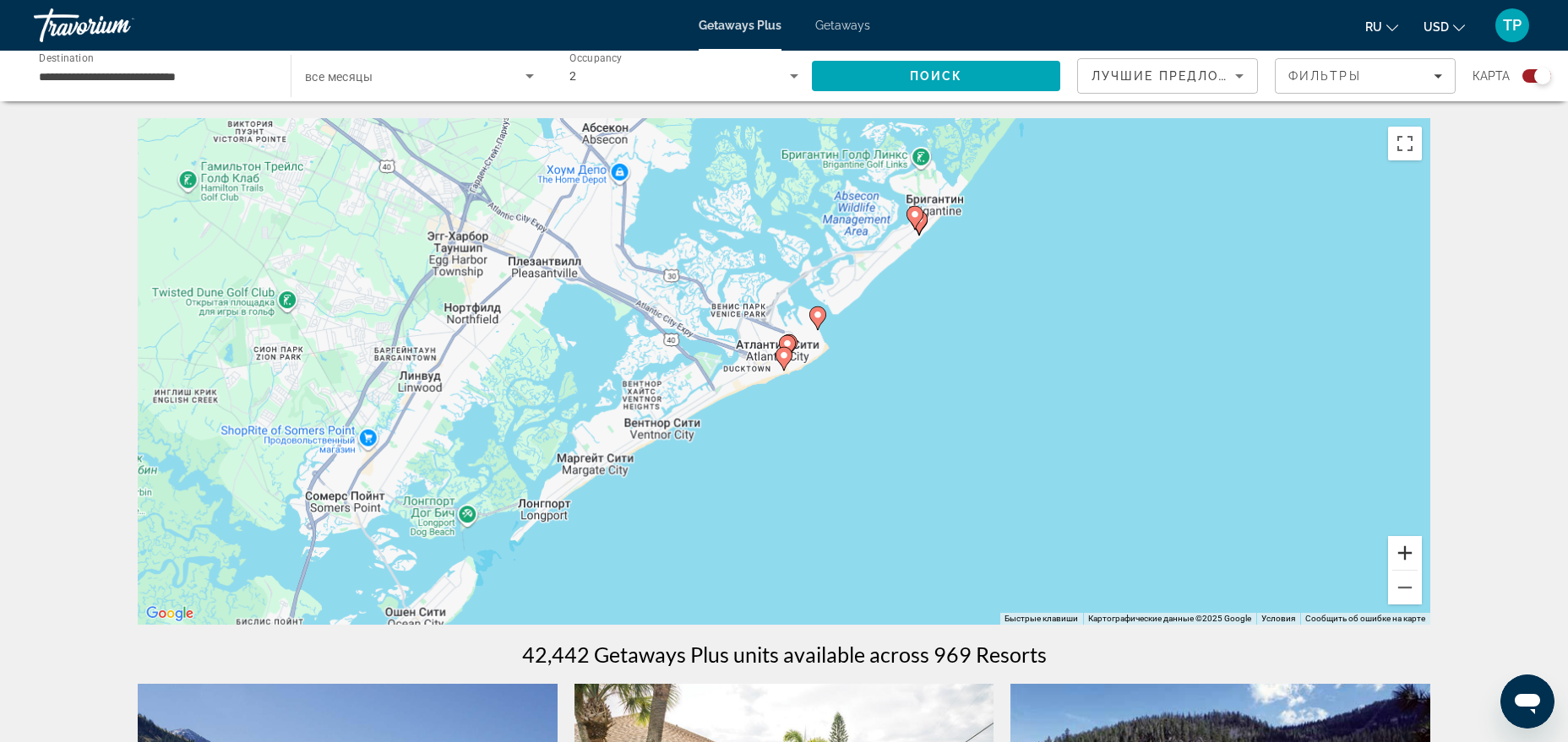
click at [1406, 555] on button "Увеличить" at bounding box center [1405, 553] width 33 height 33
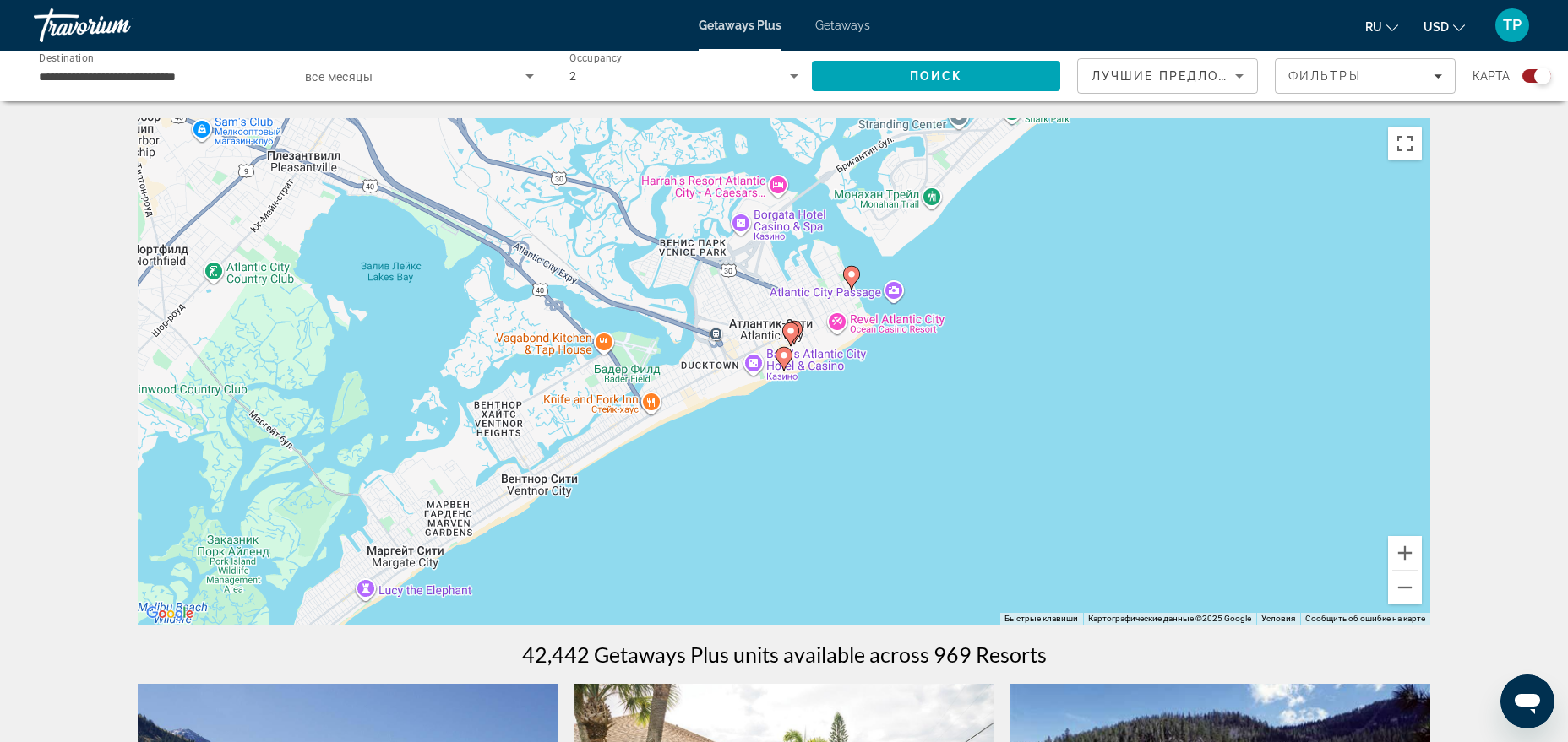
click at [784, 352] on image "Main content" at bounding box center [784, 356] width 10 height 10
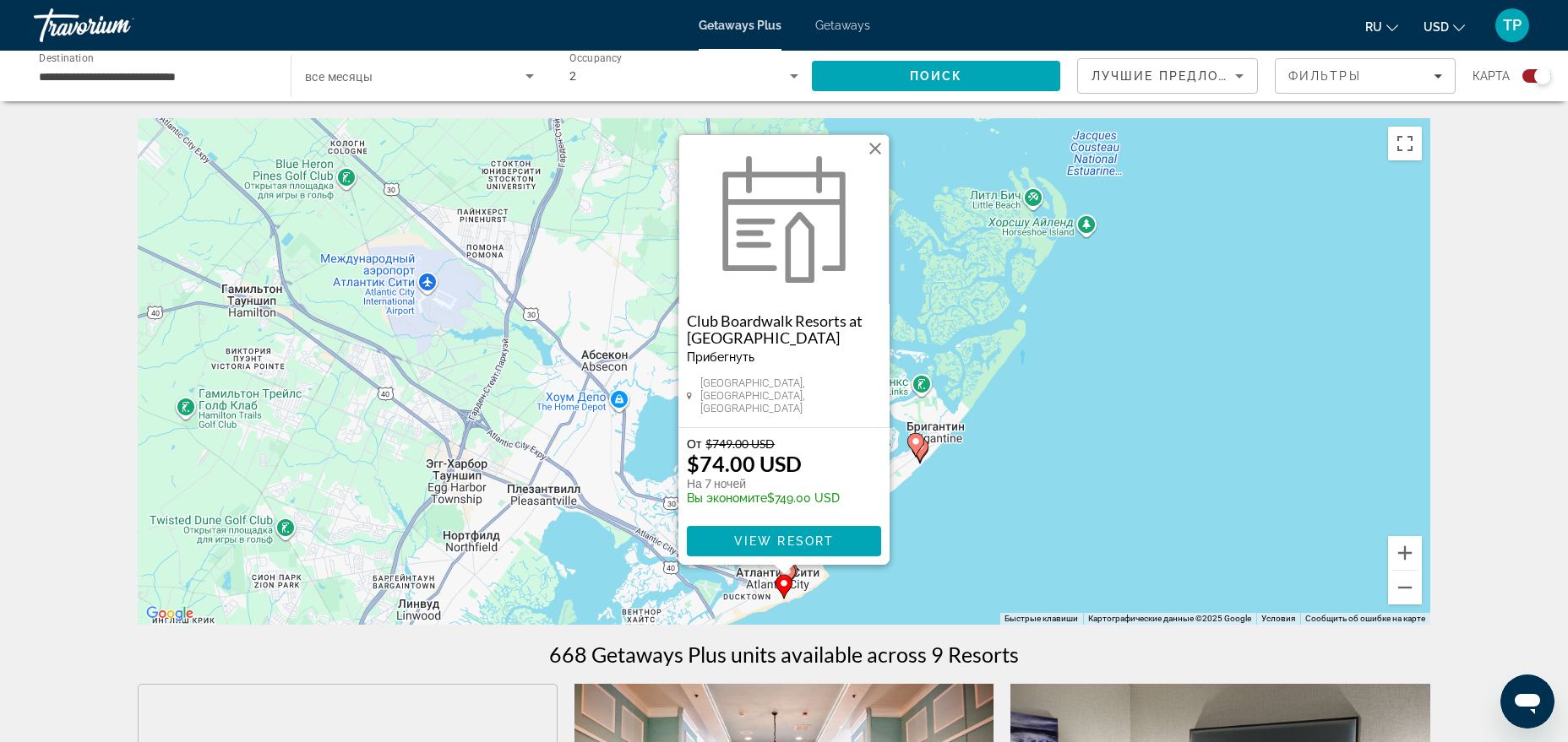
click at [767, 345] on h3 "Club Boardwalk Resorts at [GEOGRAPHIC_DATA]" at bounding box center [784, 329] width 194 height 33
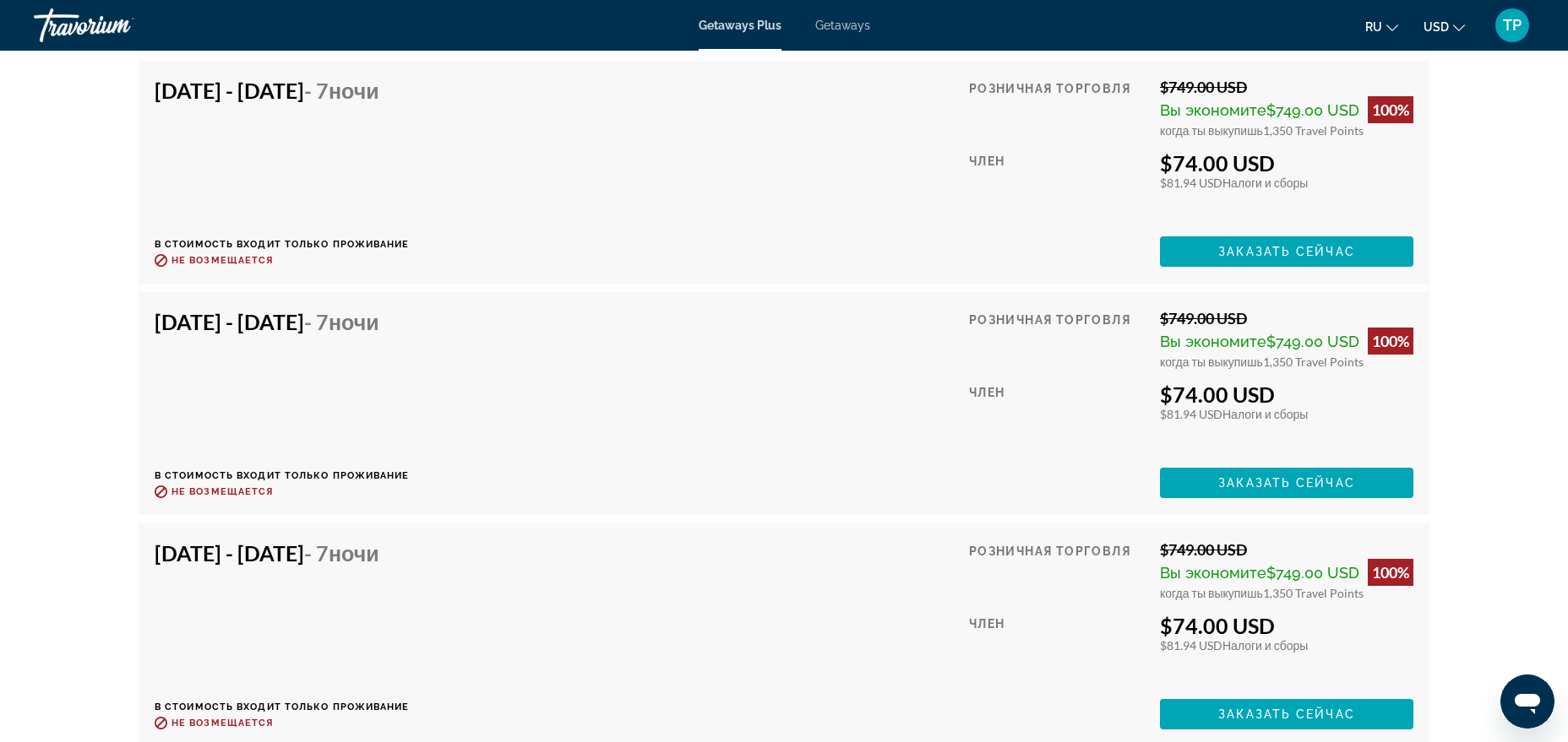
scroll to position [5599, 0]
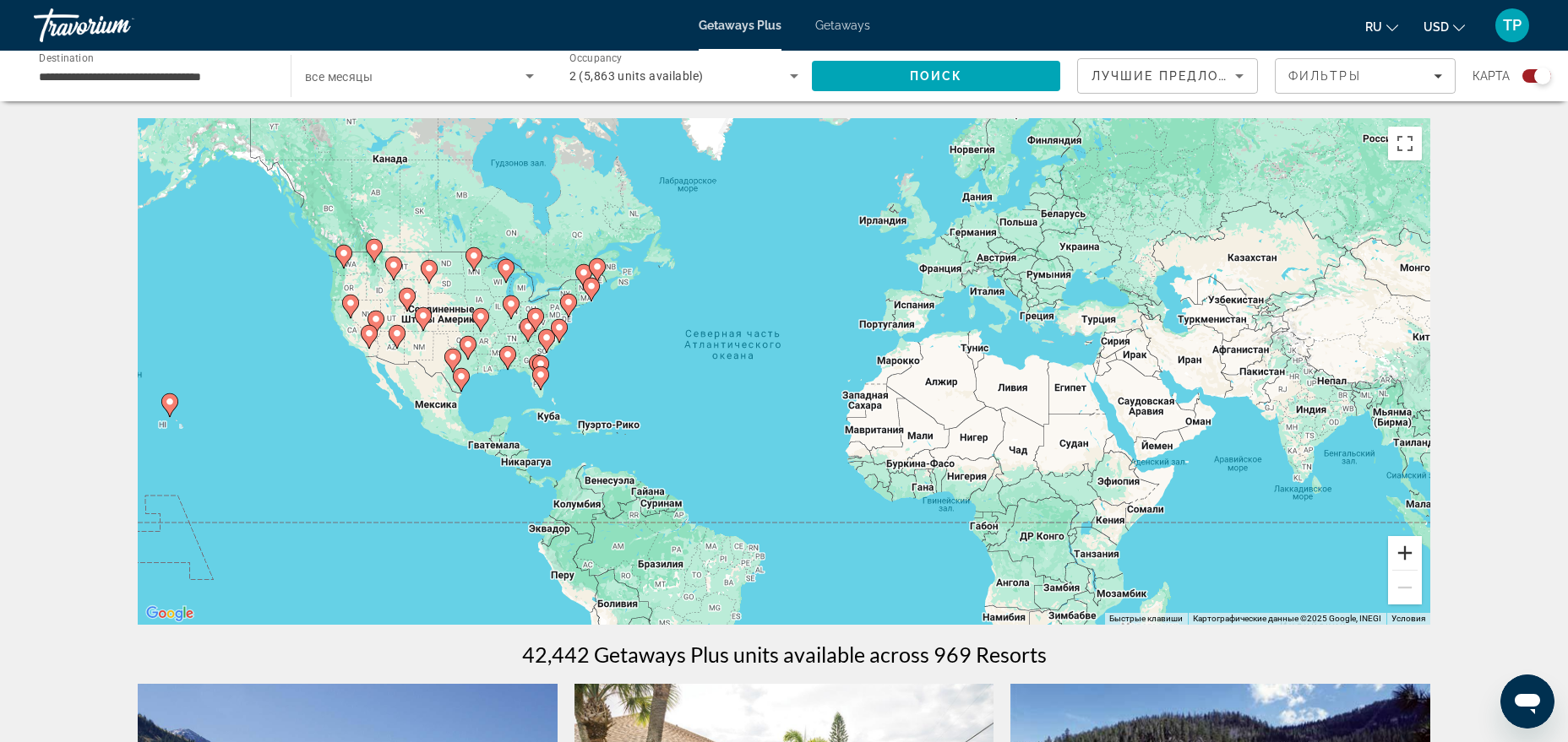
click at [1412, 554] on button "Увеличить" at bounding box center [1405, 553] width 33 height 33
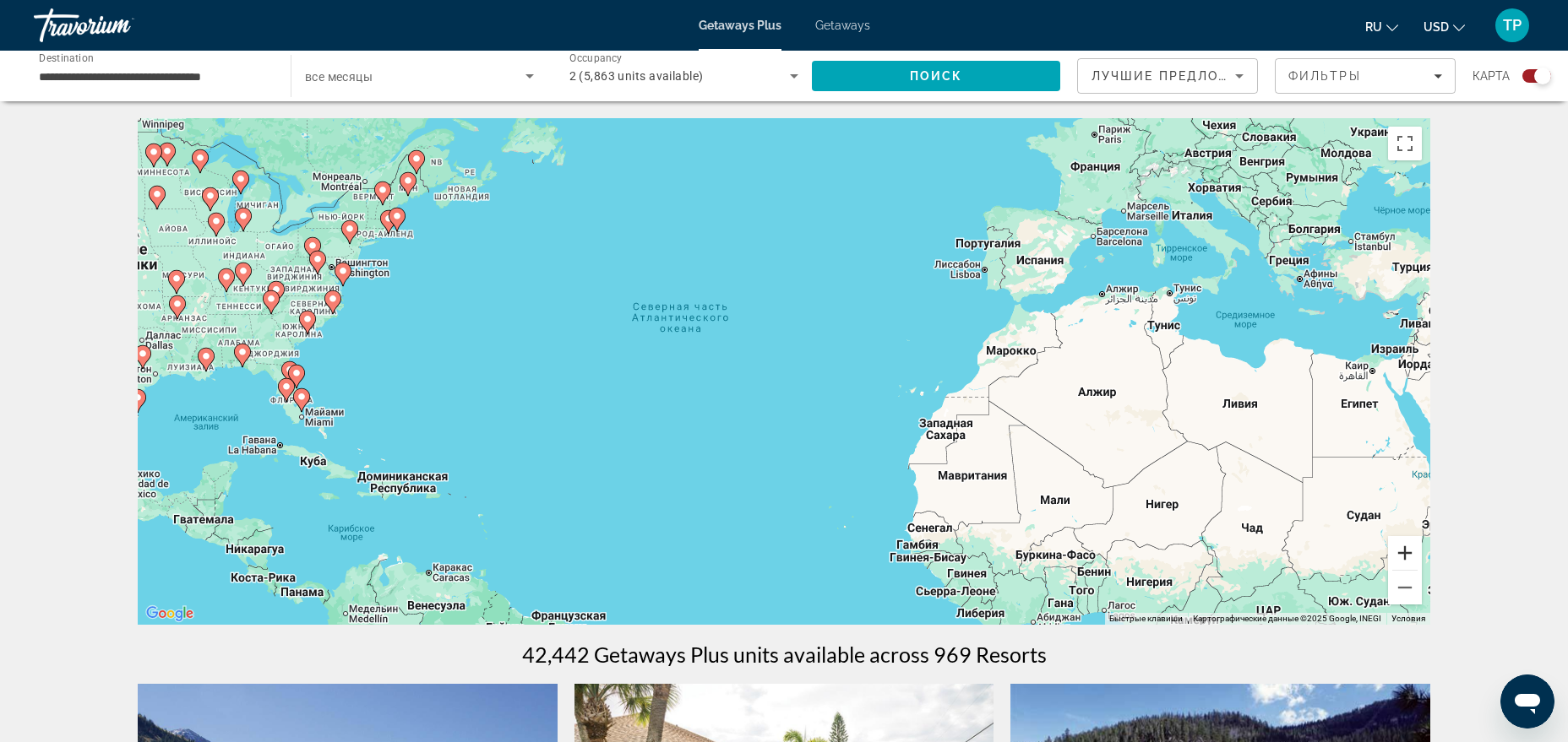
click at [1412, 554] on button "Увеличить" at bounding box center [1405, 553] width 33 height 33
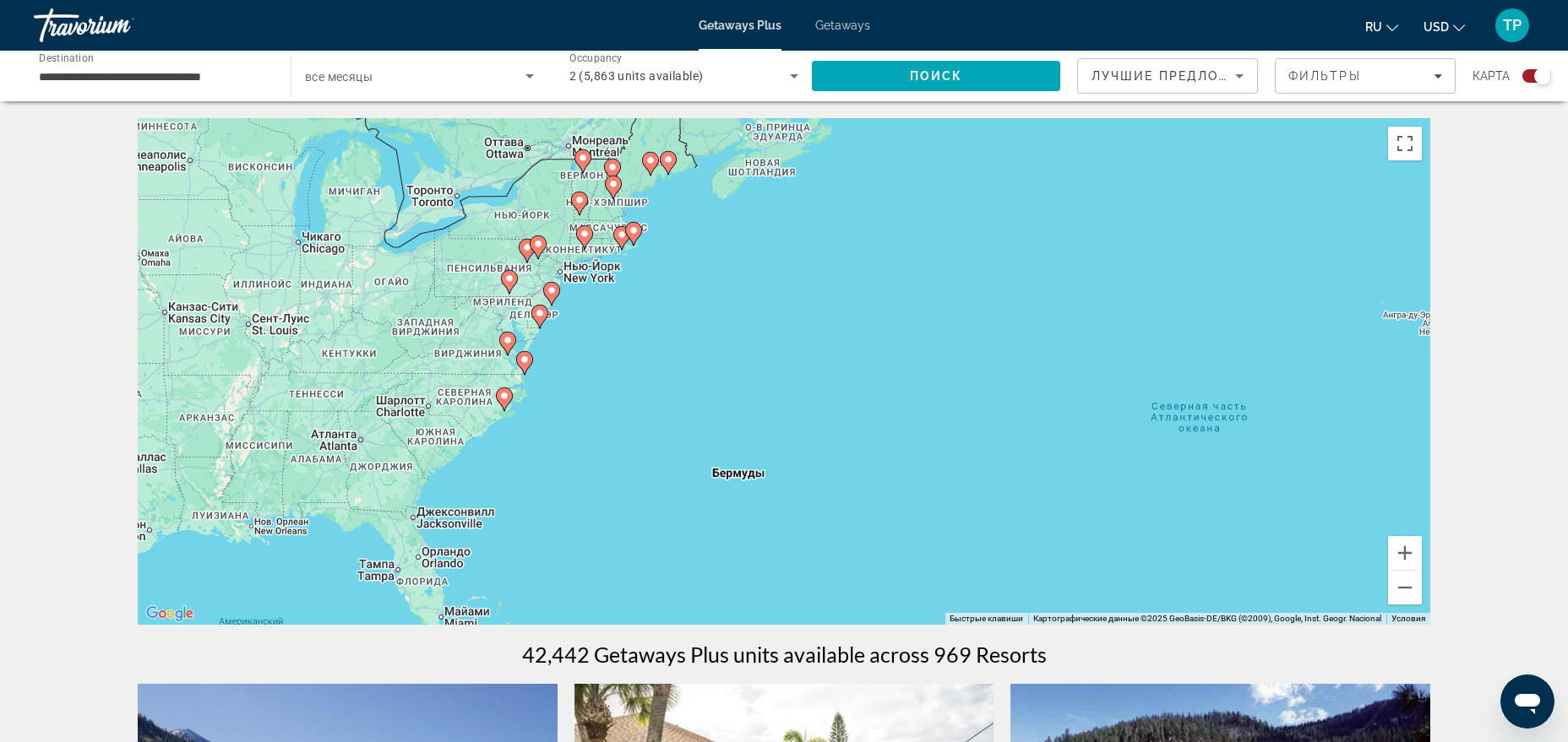
drag, startPoint x: 485, startPoint y: 357, endPoint x: 1101, endPoint y: 505, distance: 633.5
click at [1101, 505] on div "Чтобы активировать перетаскивание с помощью клавиатуры, нажмите Alt + Ввод. Пос…" at bounding box center [784, 371] width 1292 height 507
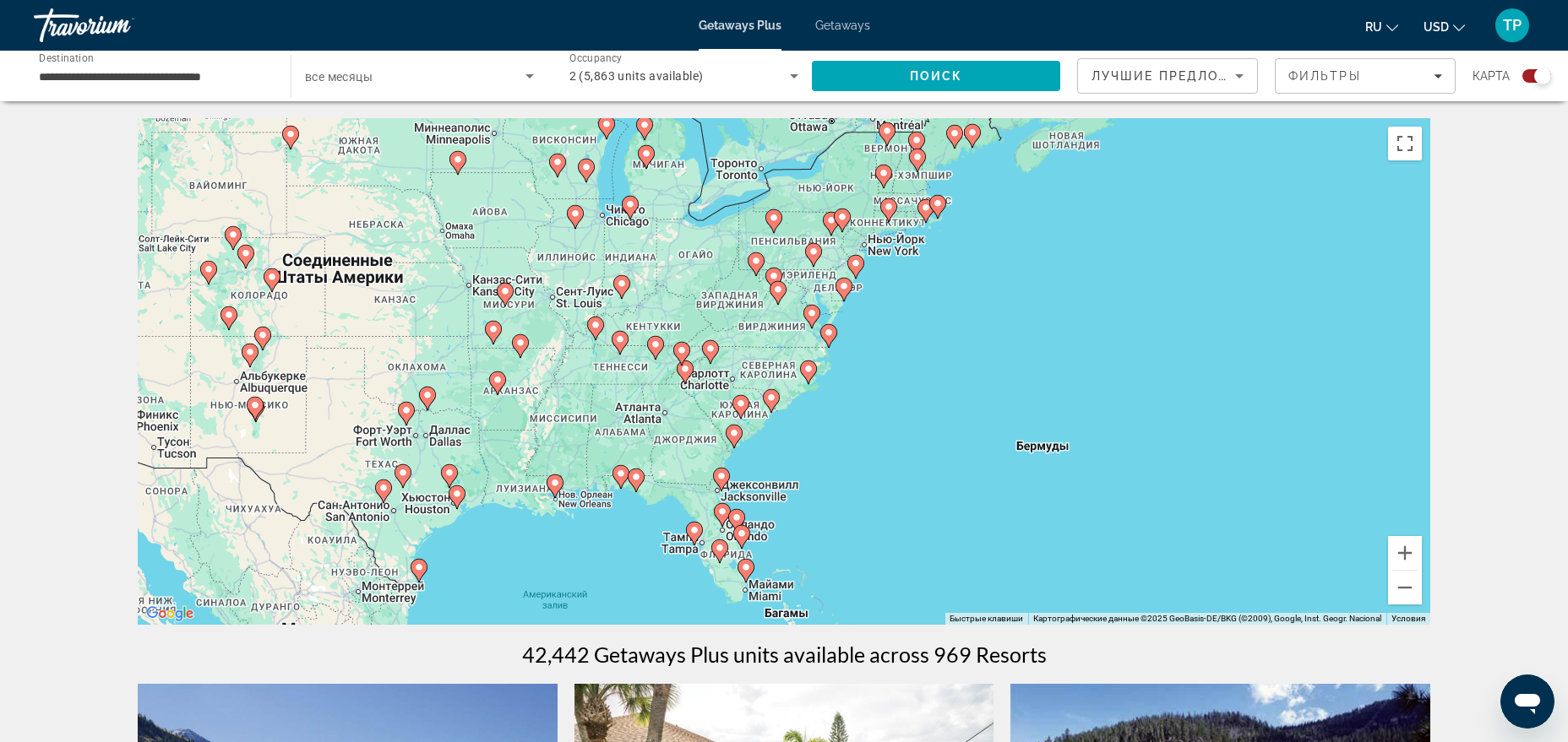
drag, startPoint x: 739, startPoint y: 436, endPoint x: 1040, endPoint y: 406, distance: 302.5
click at [1040, 406] on div "Чтобы активировать перетаскивание с помощью клавиатуры, нажмите Alt + Ввод. Пос…" at bounding box center [784, 371] width 1292 height 507
